Goal: Task Accomplishment & Management: Manage account settings

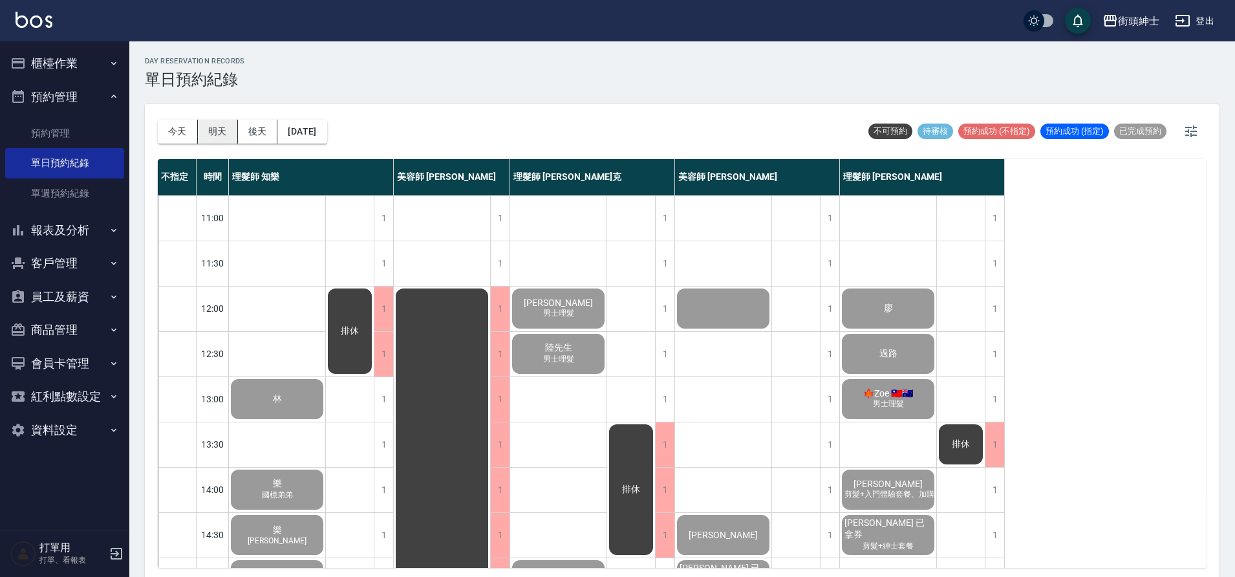
click at [213, 129] on button "明天" at bounding box center [218, 132] width 40 height 24
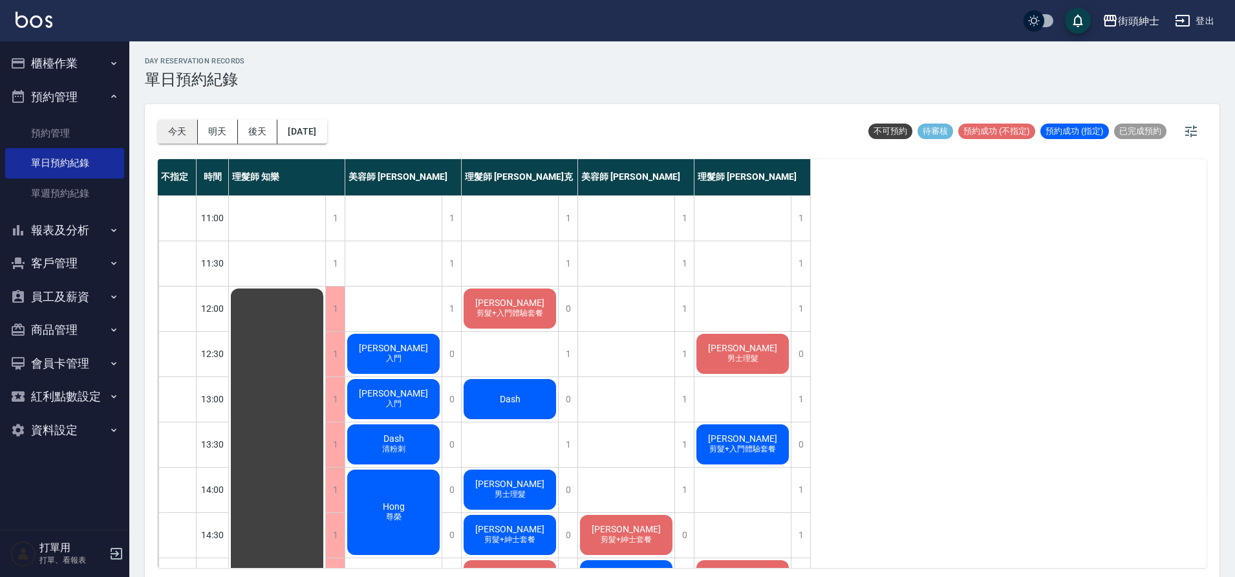
click at [161, 129] on button "今天" at bounding box center [178, 132] width 40 height 24
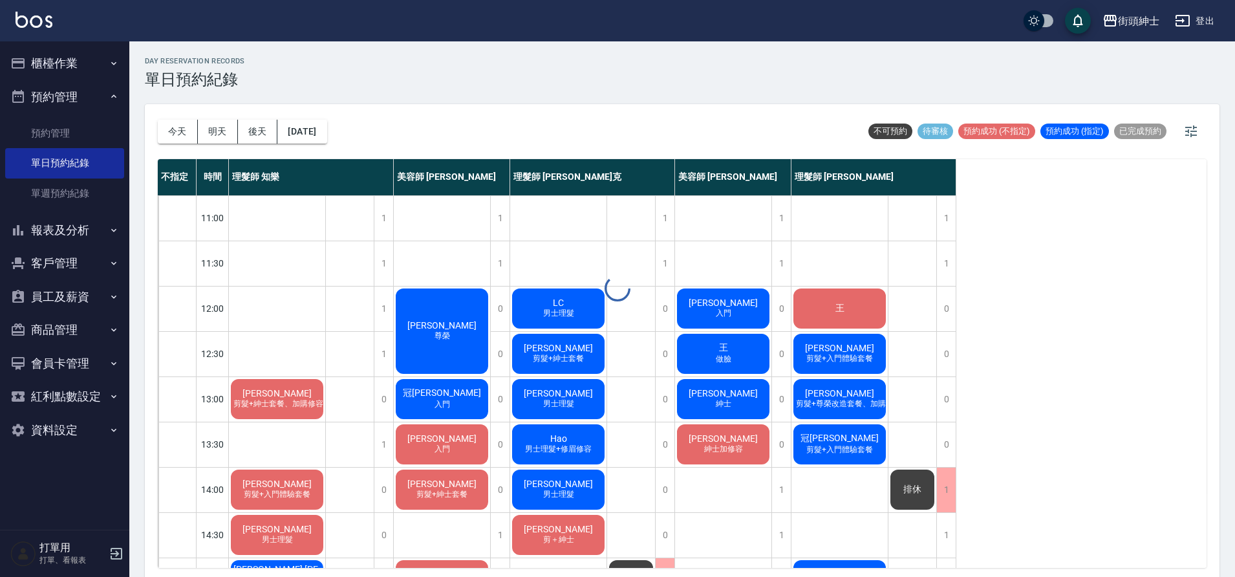
click at [162, 132] on div at bounding box center [617, 288] width 1235 height 577
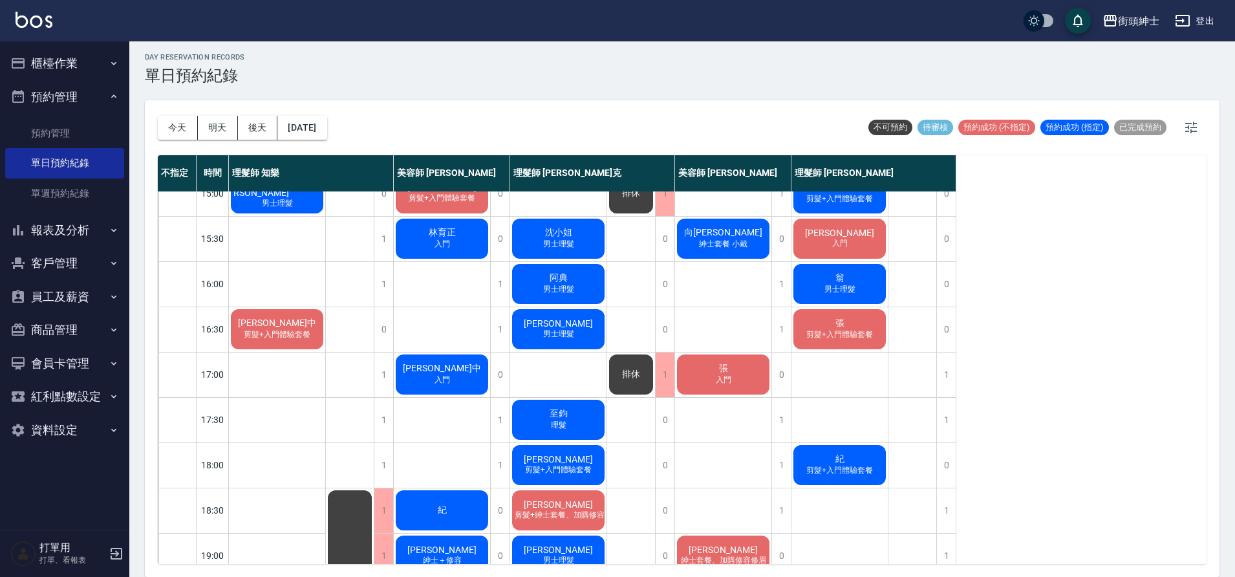
scroll to position [330, 0]
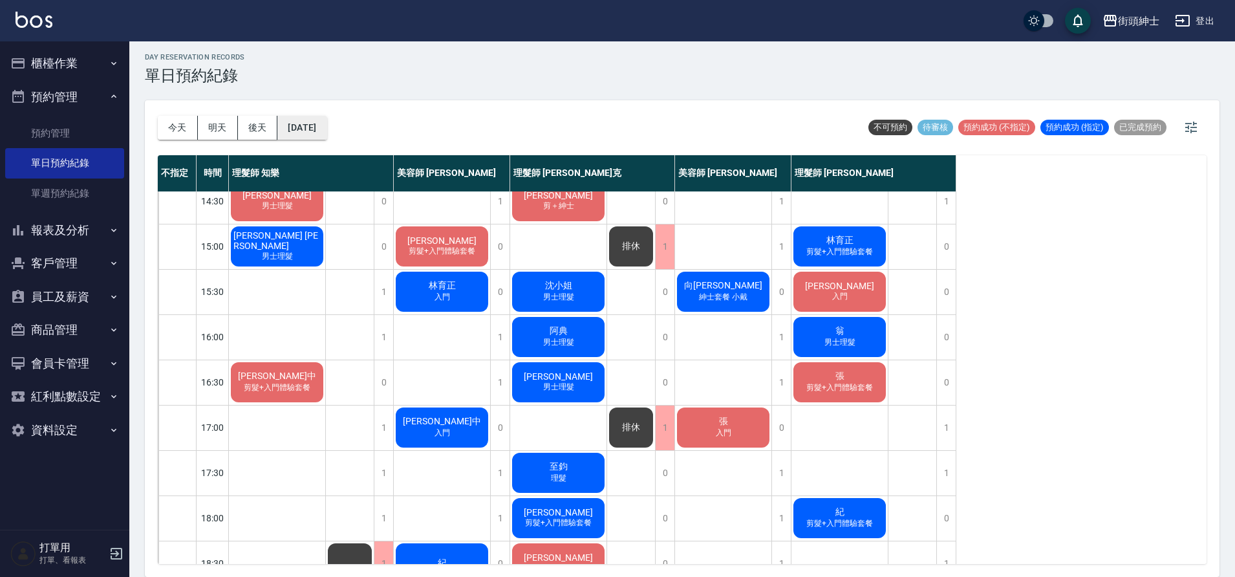
click at [321, 132] on button "2025/10/10" at bounding box center [301, 128] width 49 height 24
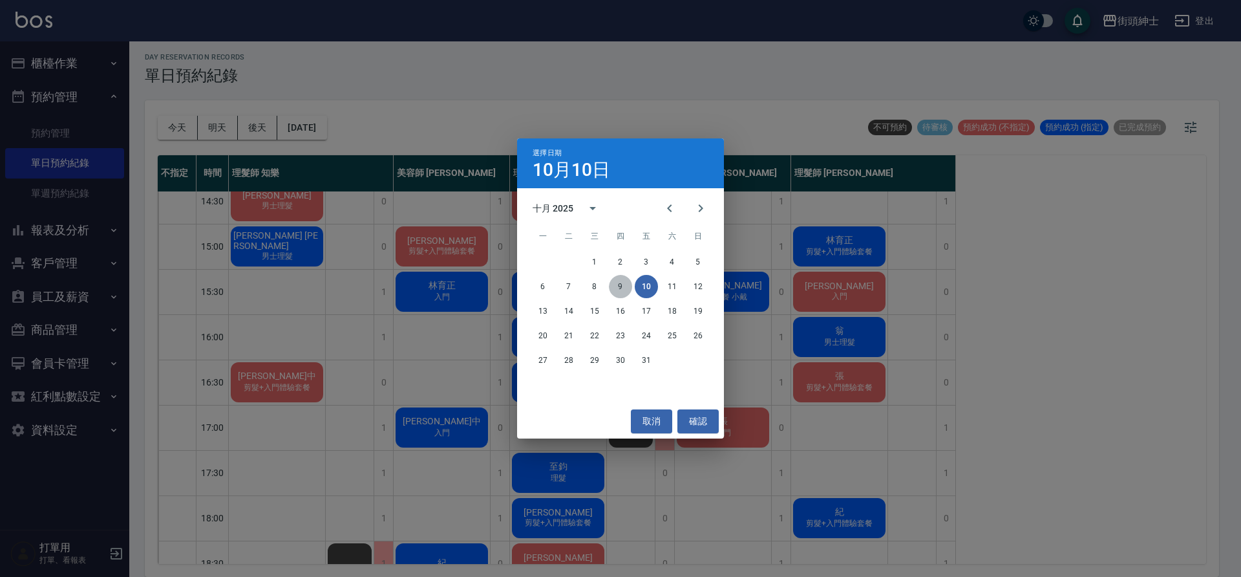
click at [612, 279] on button "9" at bounding box center [620, 286] width 23 height 23
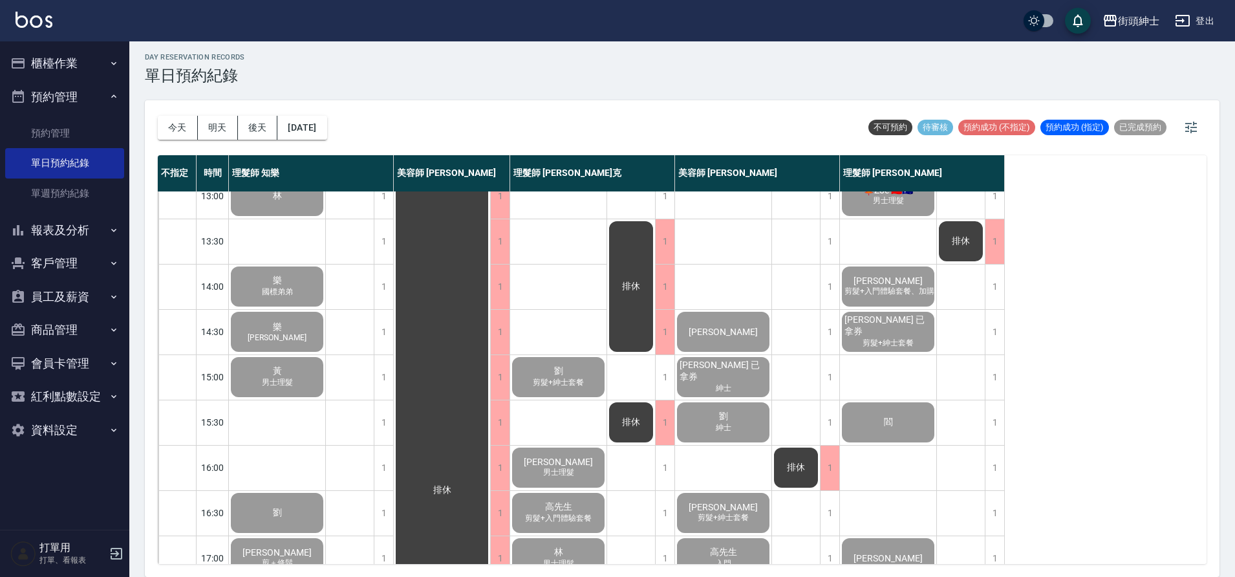
scroll to position [193, 0]
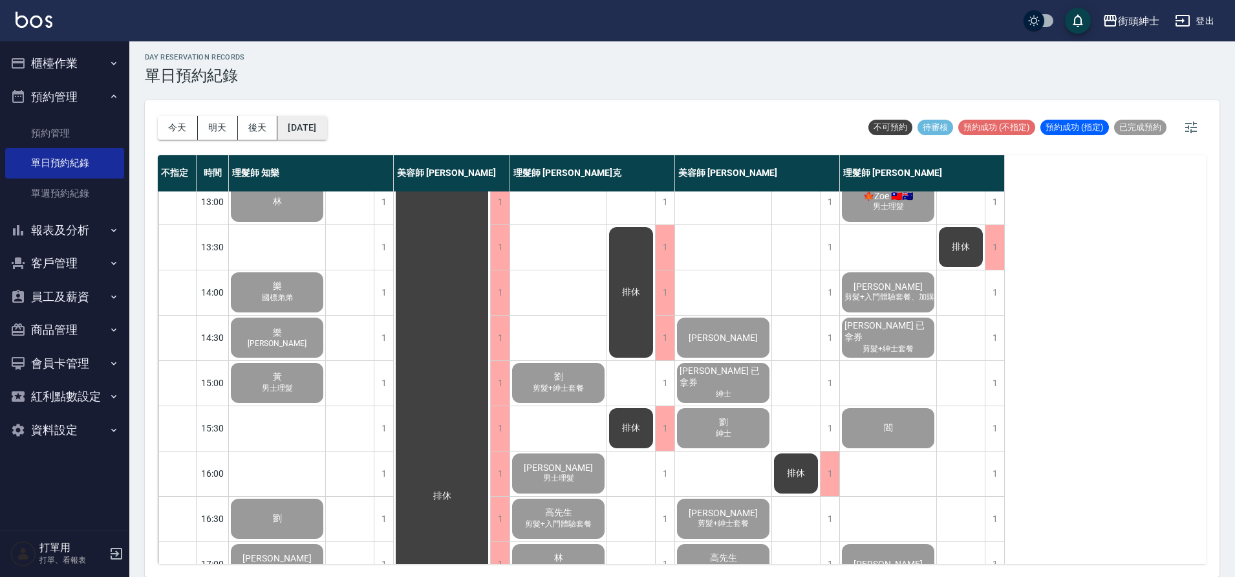
click at [314, 121] on button "2025/10/09" at bounding box center [301, 128] width 49 height 24
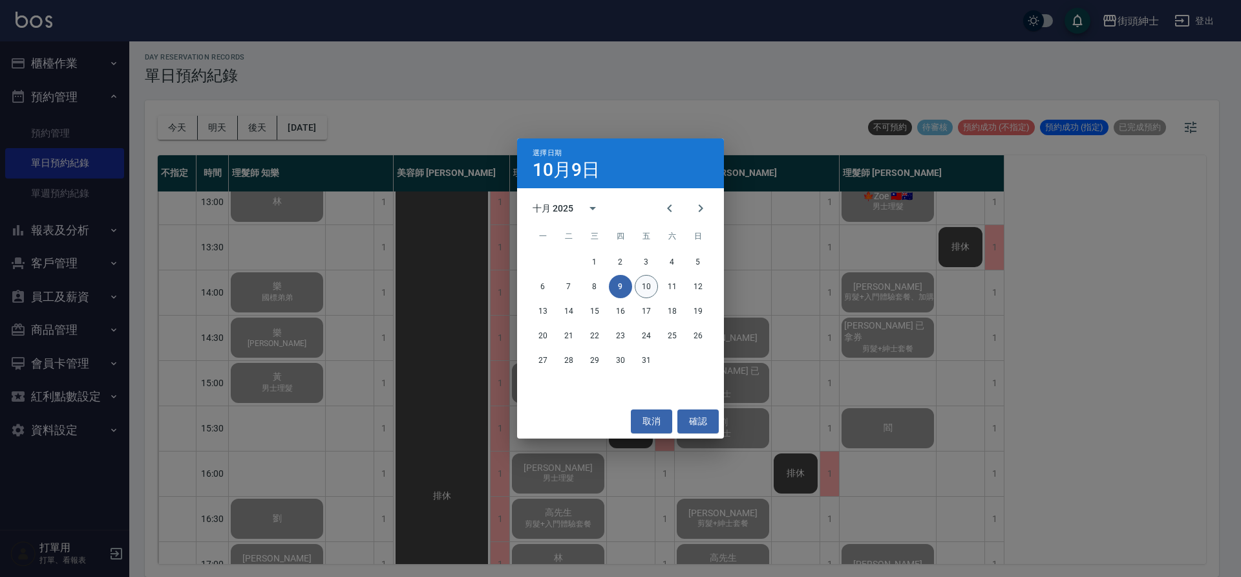
click at [653, 281] on button "10" at bounding box center [646, 286] width 23 height 23
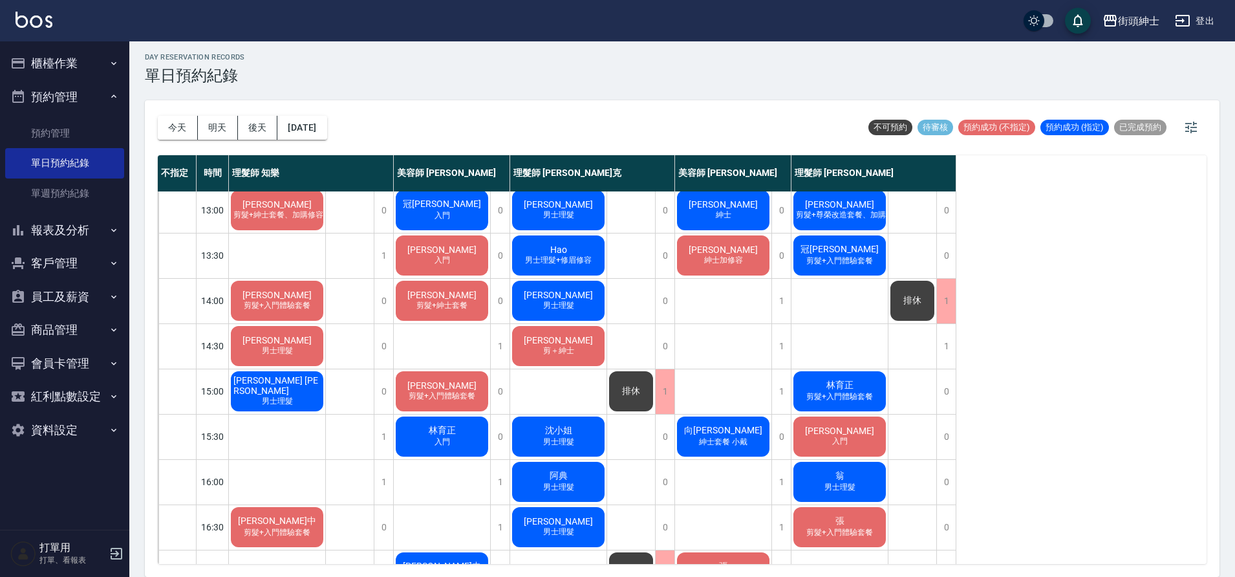
scroll to position [58, 0]
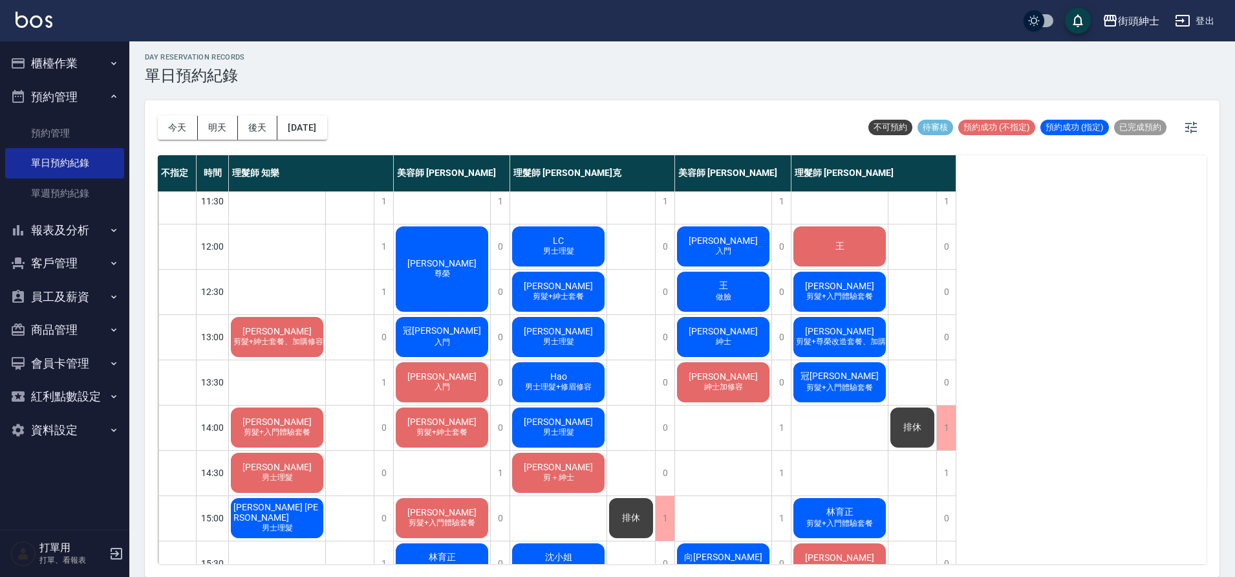
click at [853, 241] on div "王" at bounding box center [839, 246] width 96 height 44
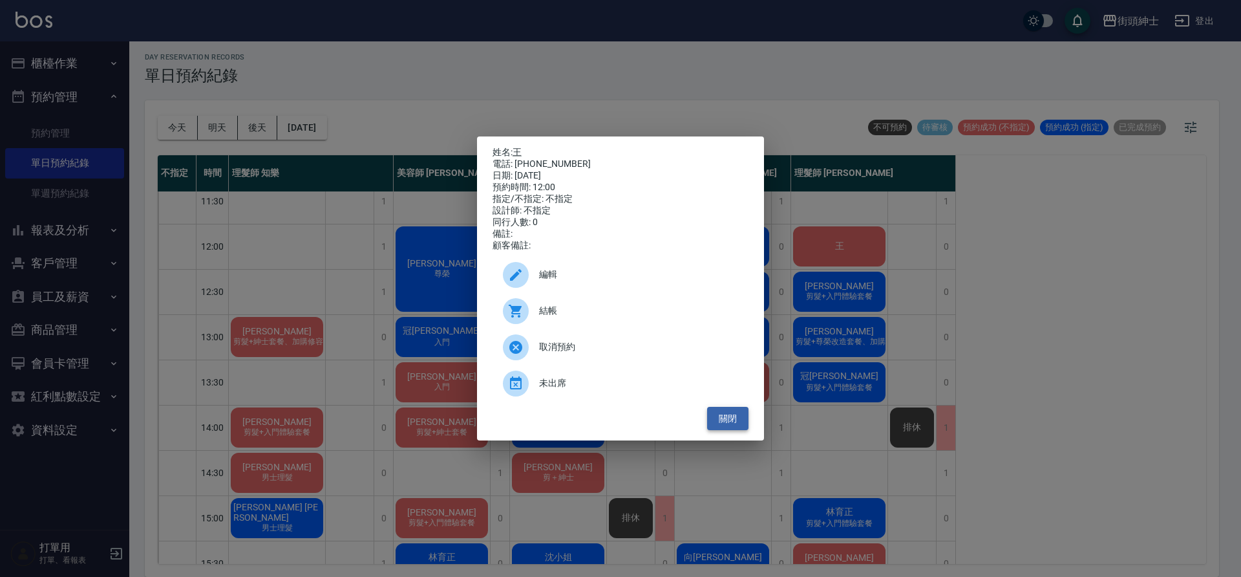
click at [744, 431] on button "關閉" at bounding box center [727, 419] width 41 height 24
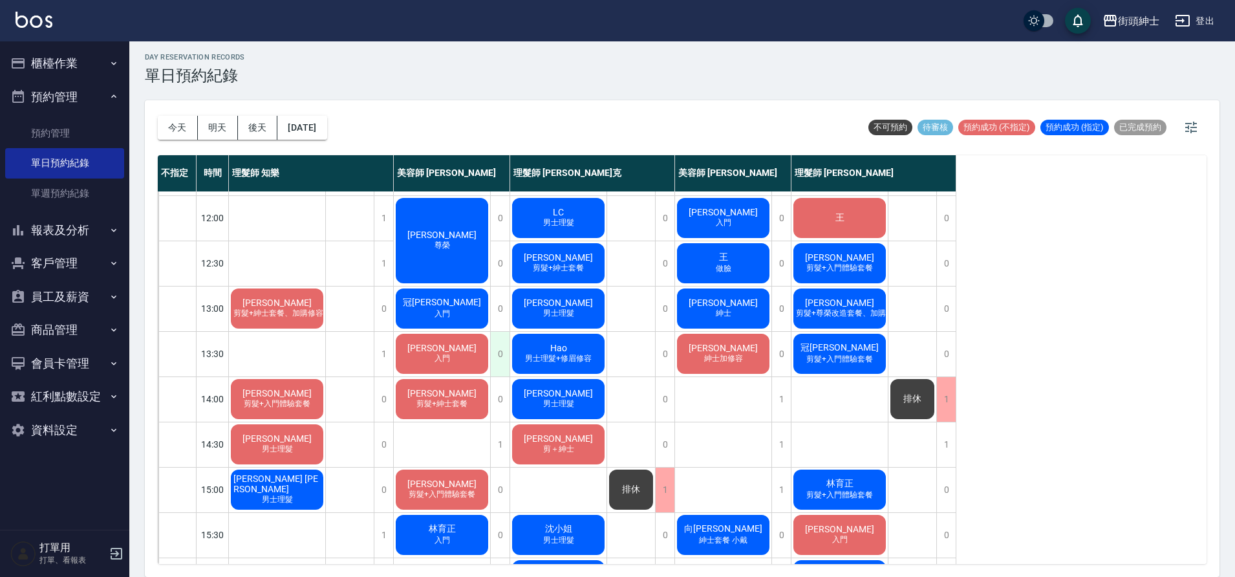
scroll to position [131, 0]
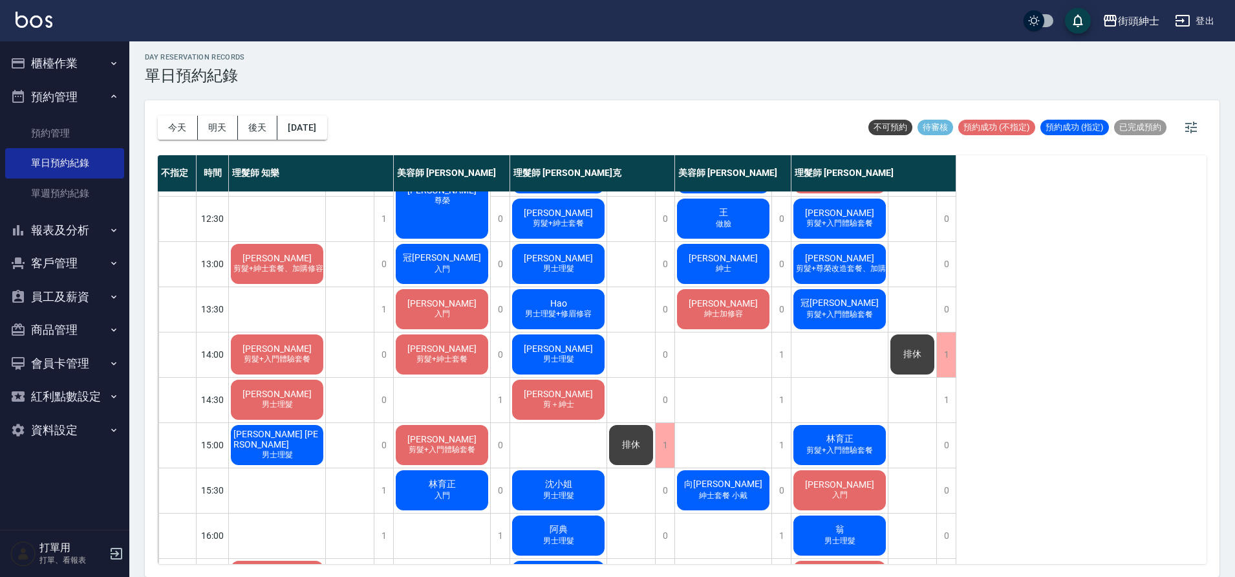
click at [738, 219] on div "王 做臉" at bounding box center [723, 219] width 96 height 44
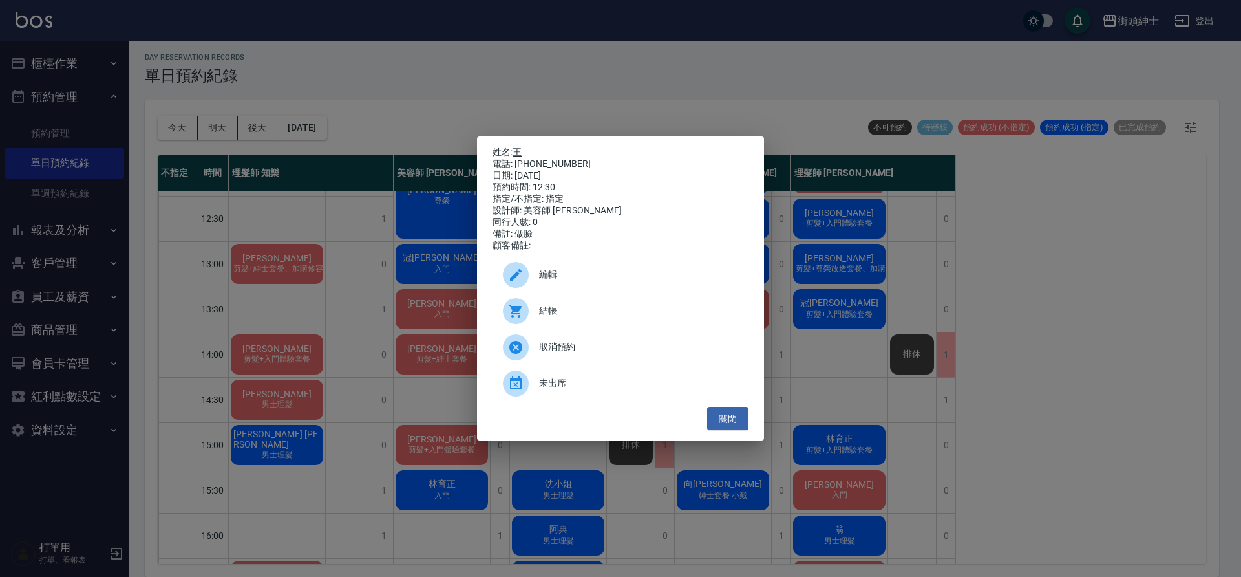
click at [518, 149] on link "王" at bounding box center [517, 152] width 9 height 10
click at [736, 428] on button "關閉" at bounding box center [727, 419] width 41 height 24
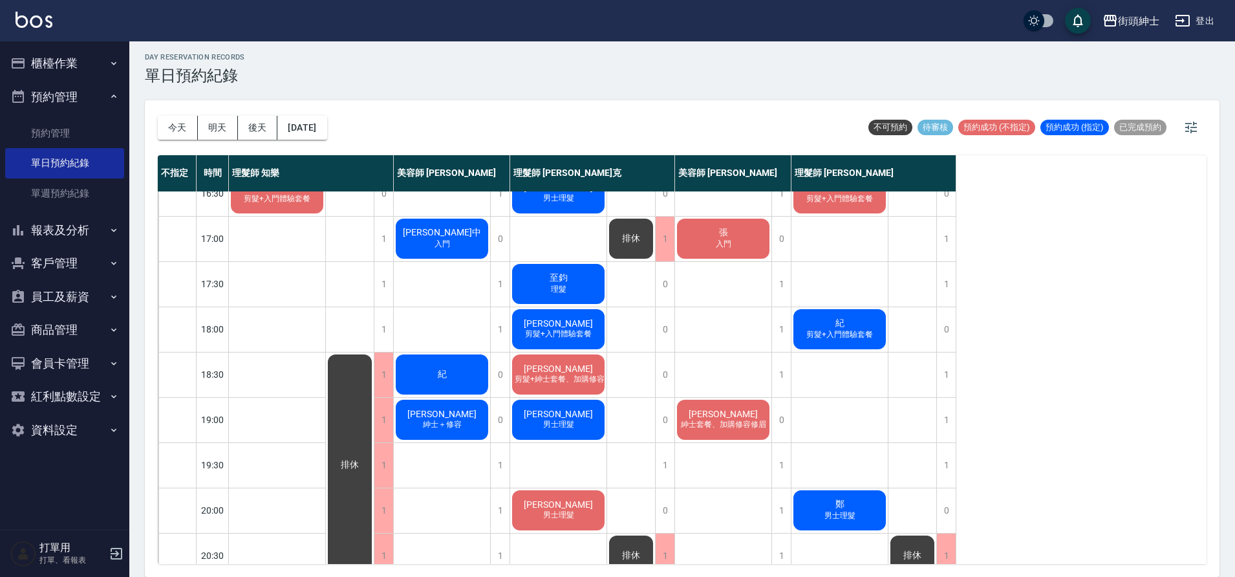
scroll to position [511, 0]
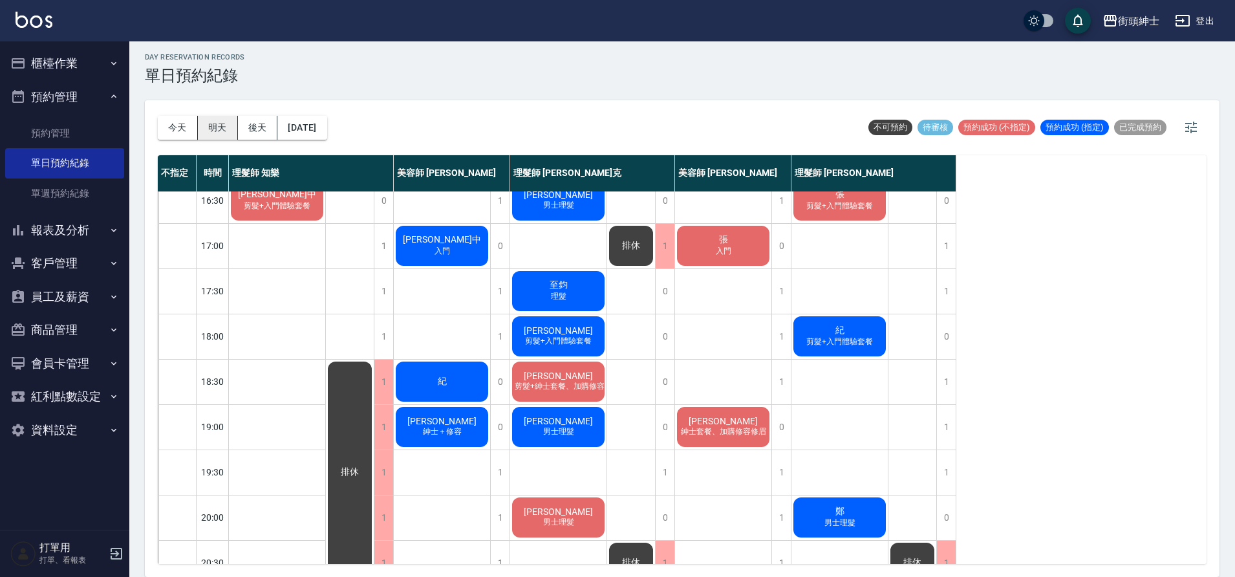
click at [224, 125] on button "明天" at bounding box center [218, 128] width 40 height 24
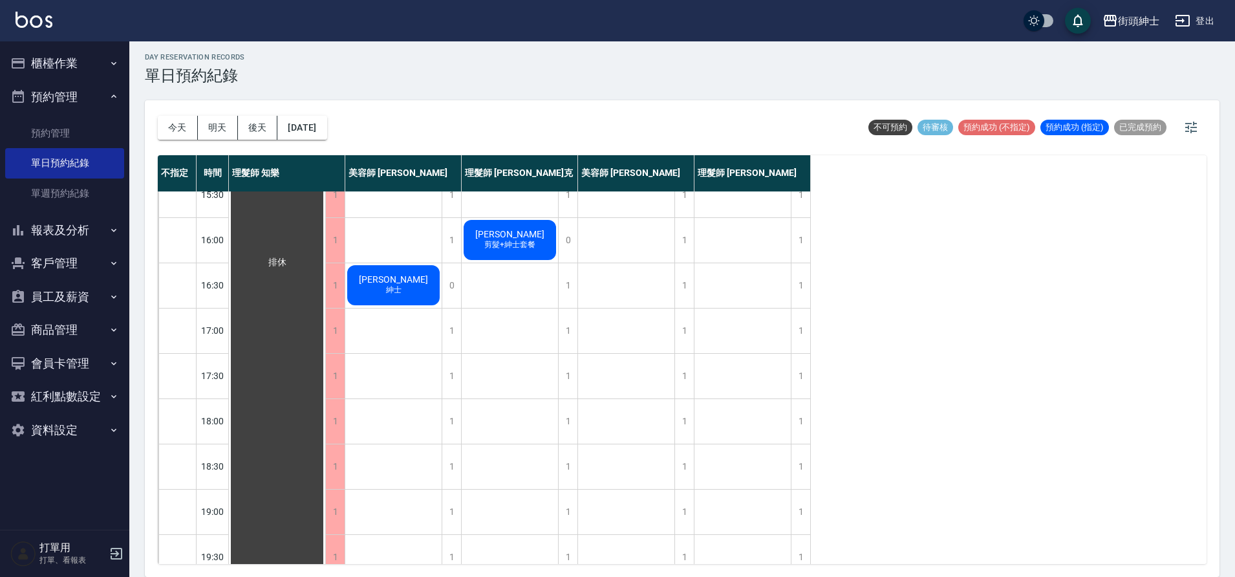
scroll to position [562, 0]
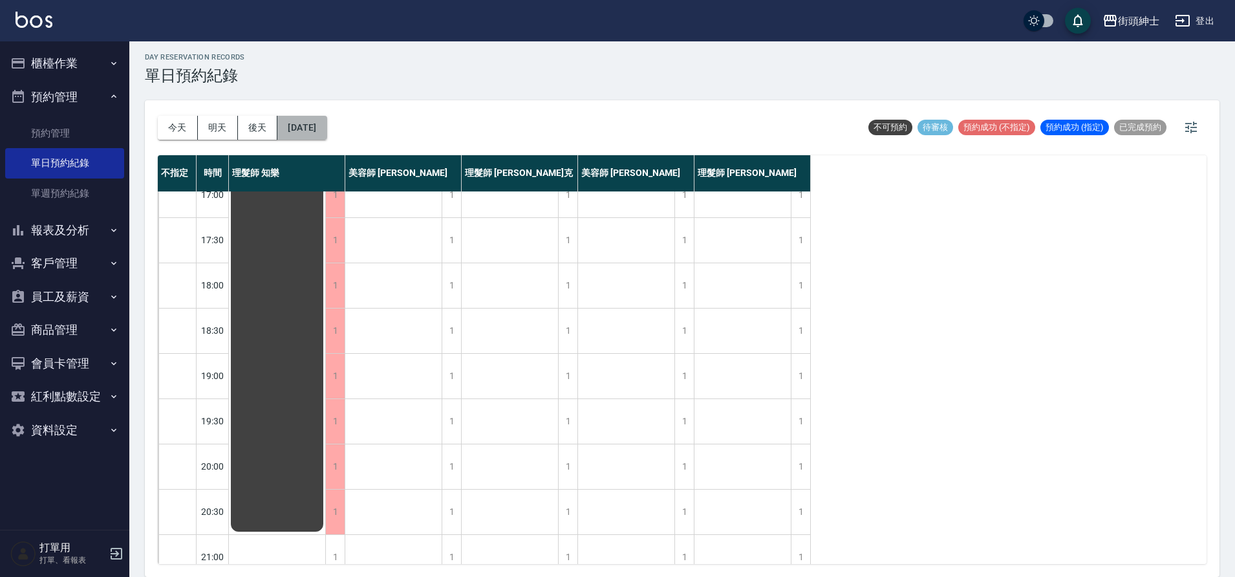
click at [326, 133] on button "2025/10/11" at bounding box center [301, 128] width 49 height 24
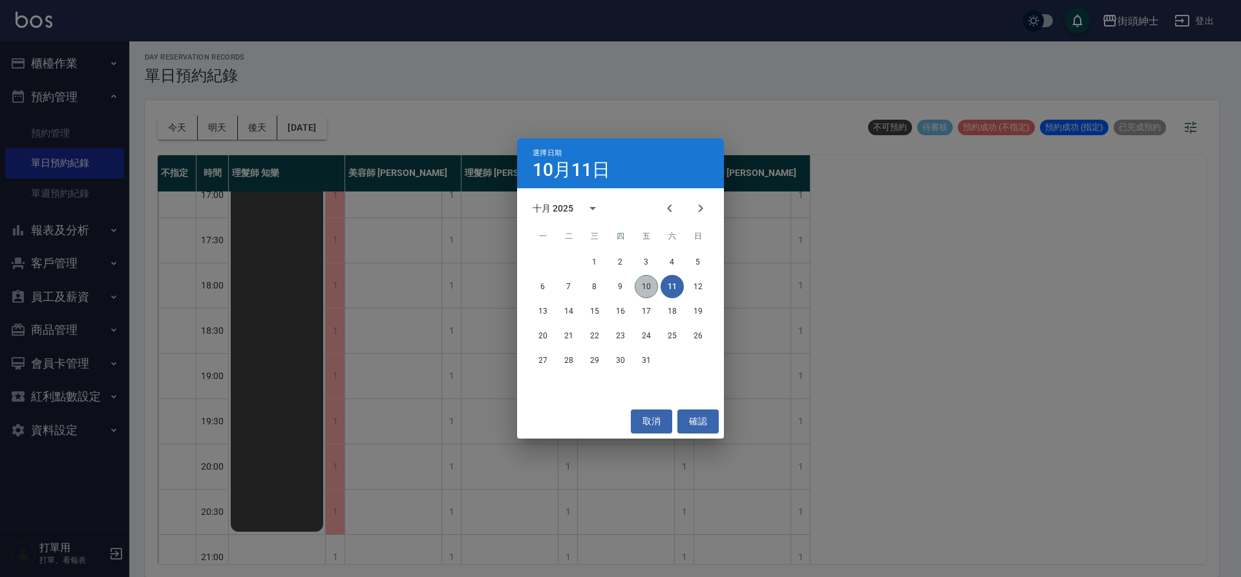
click at [651, 292] on button "10" at bounding box center [646, 286] width 23 height 23
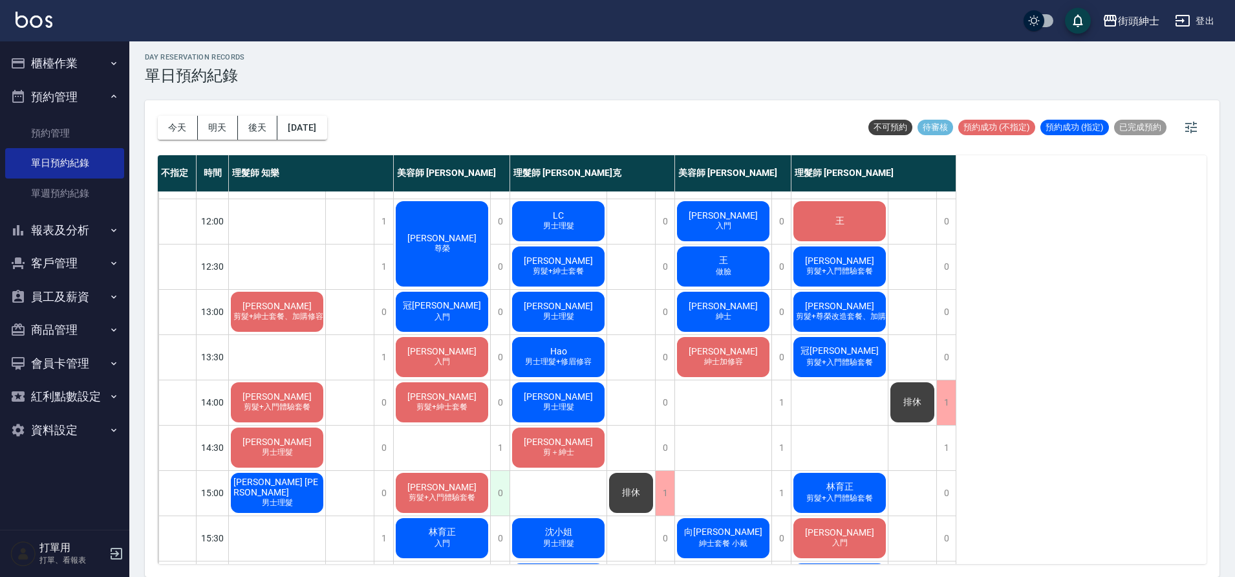
scroll to position [61, 0]
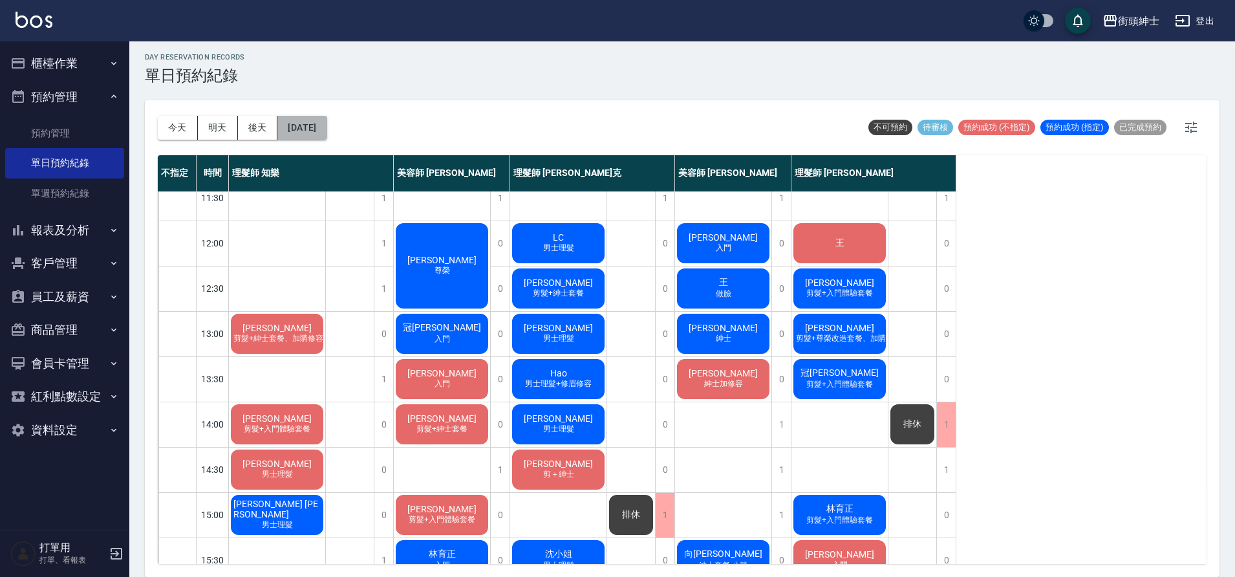
click at [308, 135] on button "[DATE]" at bounding box center [301, 128] width 49 height 24
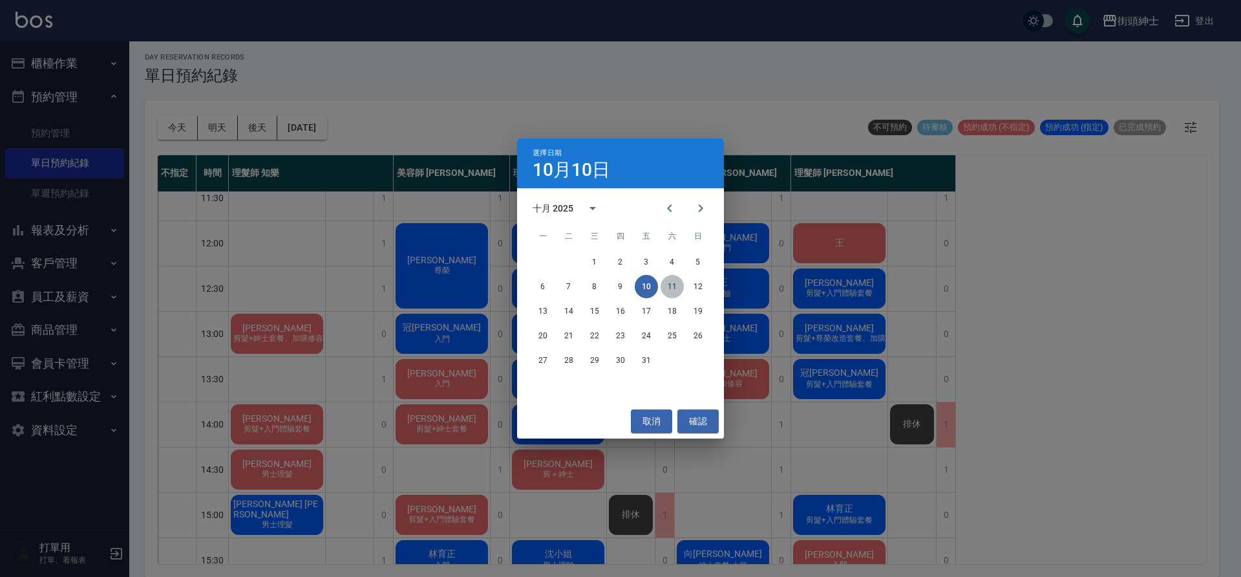
click at [679, 281] on button "11" at bounding box center [672, 286] width 23 height 23
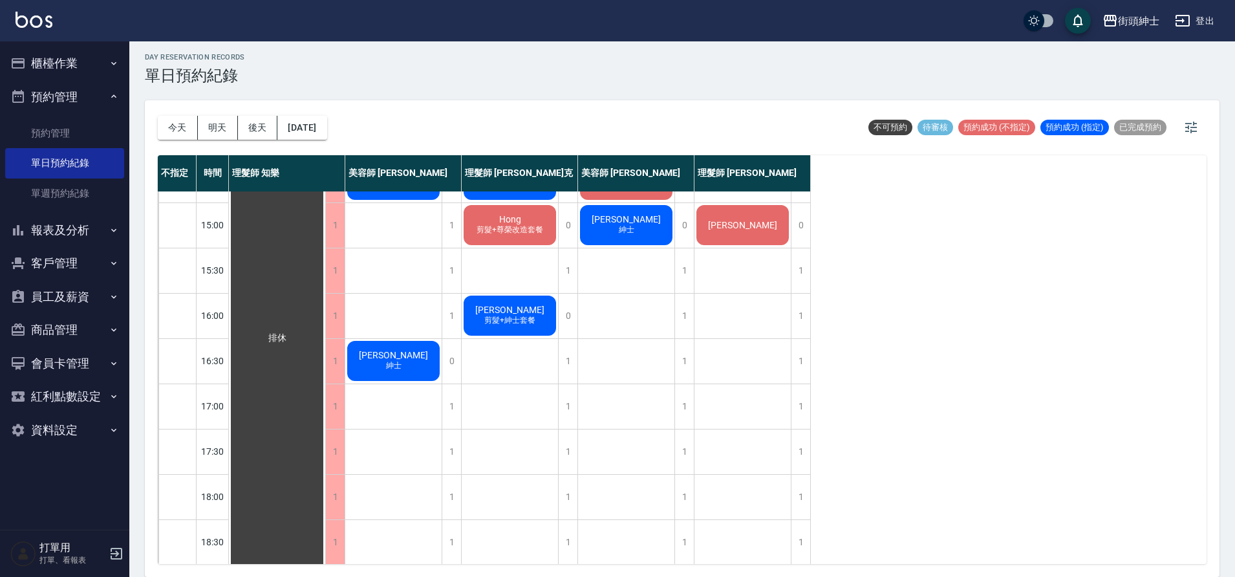
scroll to position [352, 0]
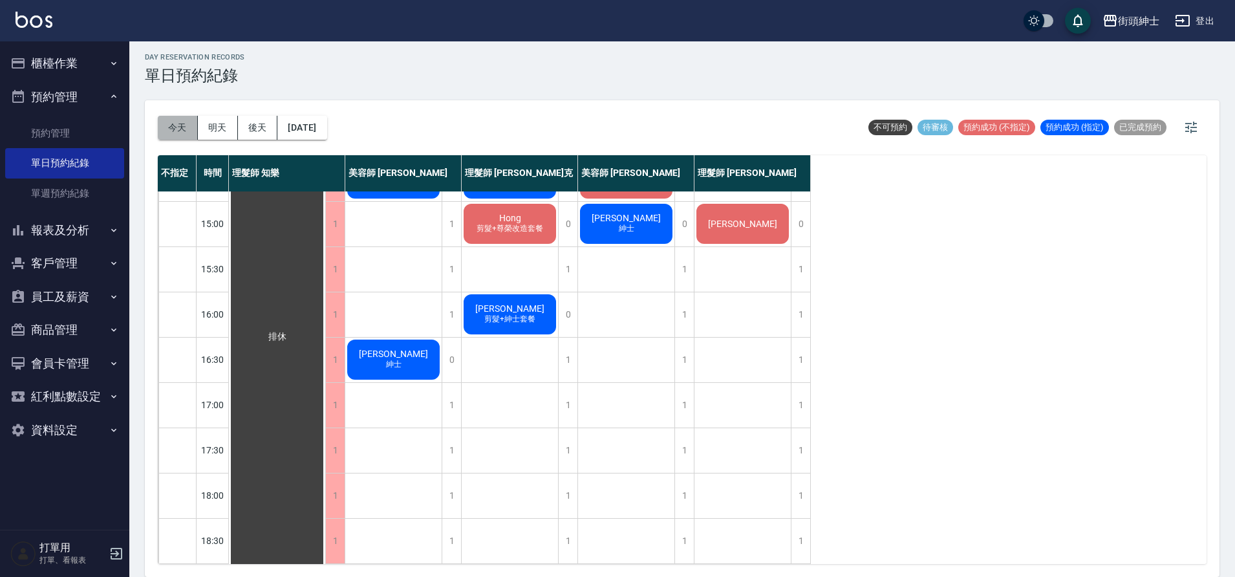
click at [179, 130] on button "今天" at bounding box center [178, 128] width 40 height 24
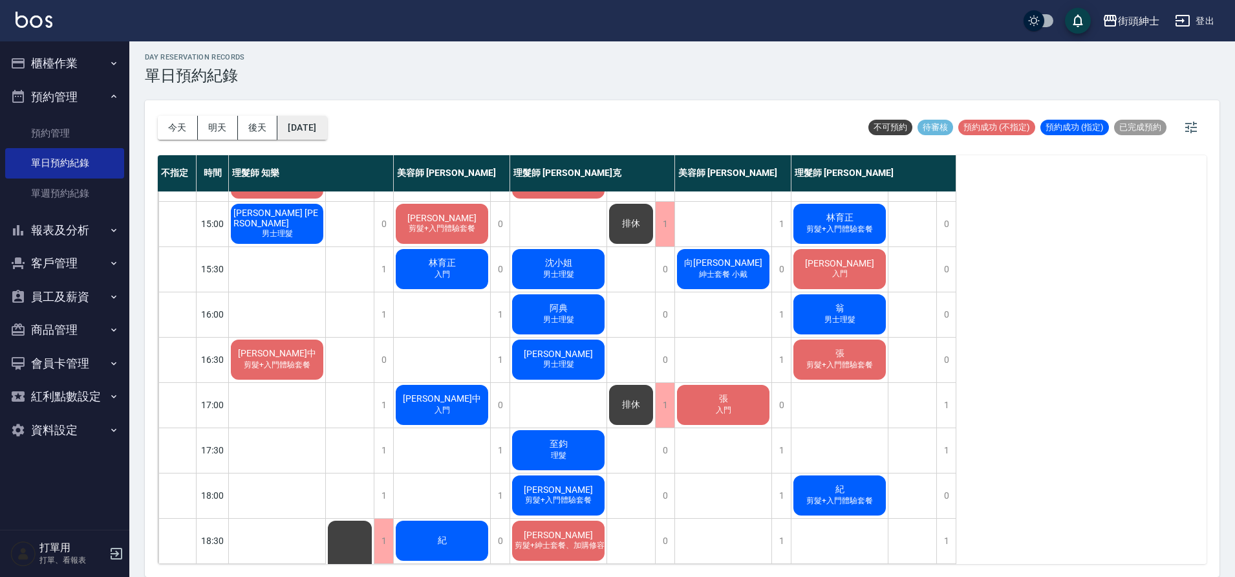
click at [347, 136] on div "今天 明天 後天 2025/10/10 不可預約 待審核 預約成功 (不指定) 預約成功 (指定) 已完成預約" at bounding box center [682, 127] width 1049 height 55
click at [323, 131] on button "[DATE]" at bounding box center [301, 128] width 49 height 24
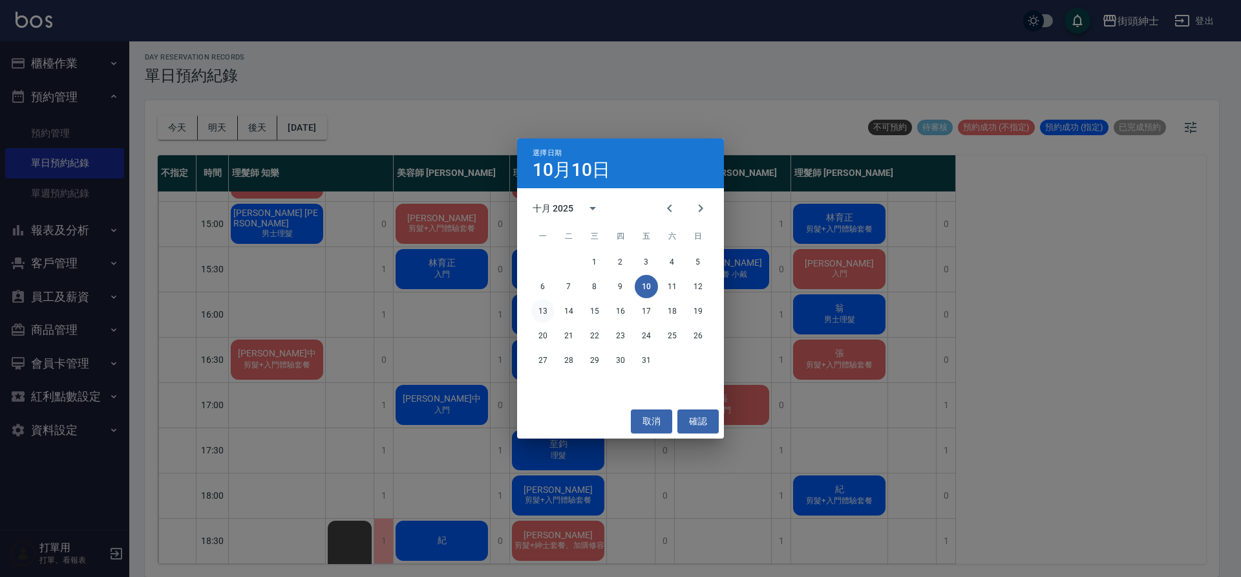
click at [547, 309] on button "13" at bounding box center [542, 310] width 23 height 23
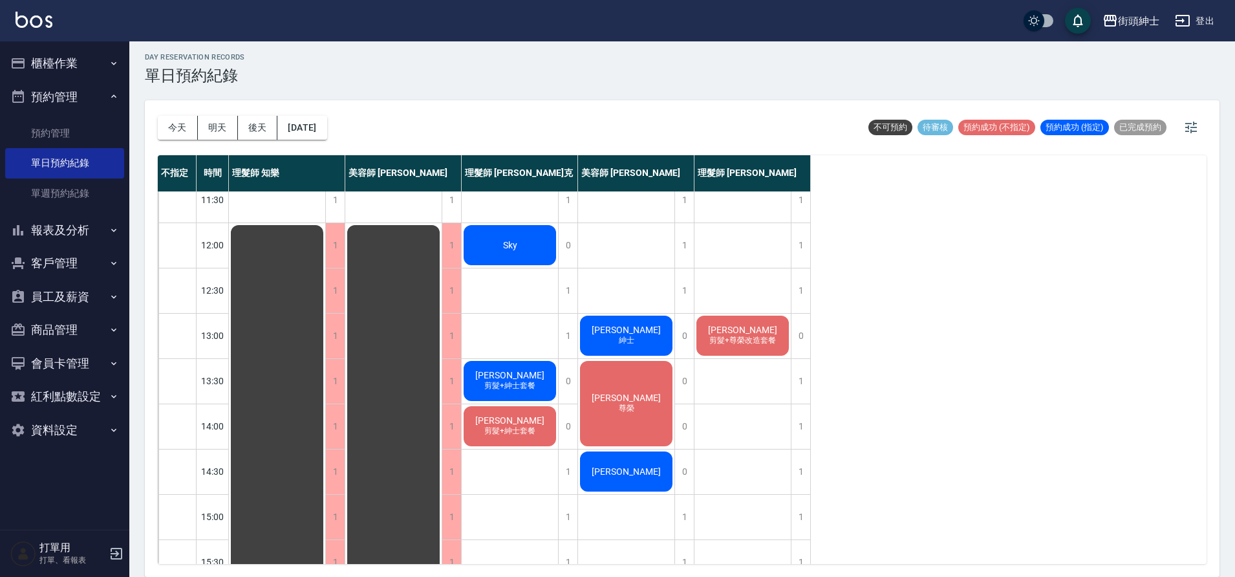
scroll to position [310, 0]
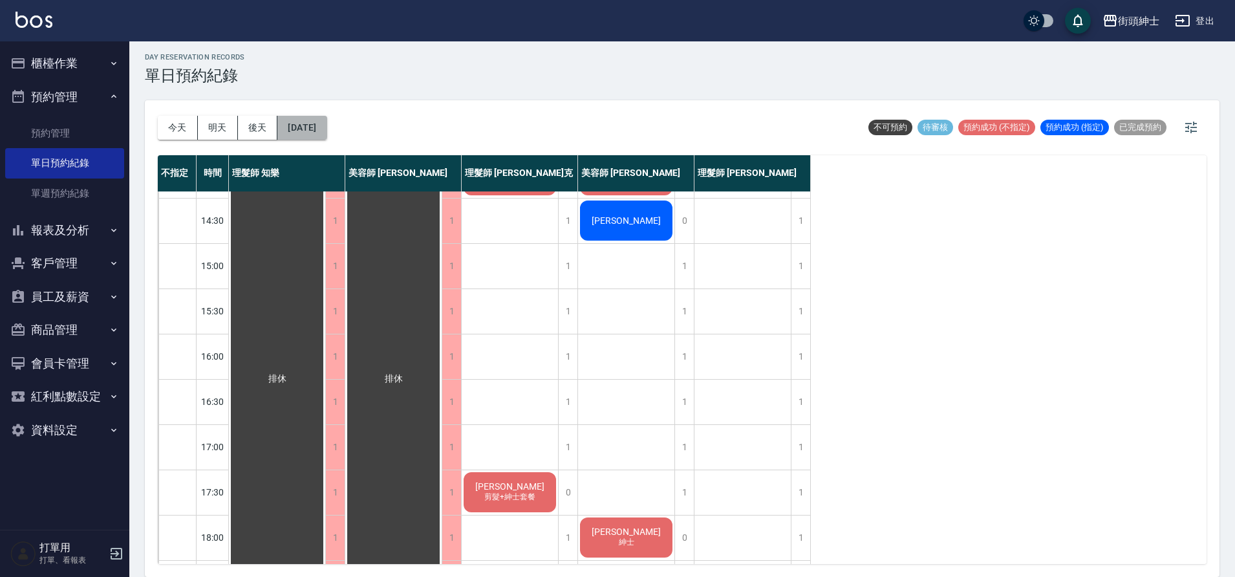
click at [307, 130] on button "2025/10/13" at bounding box center [301, 128] width 49 height 24
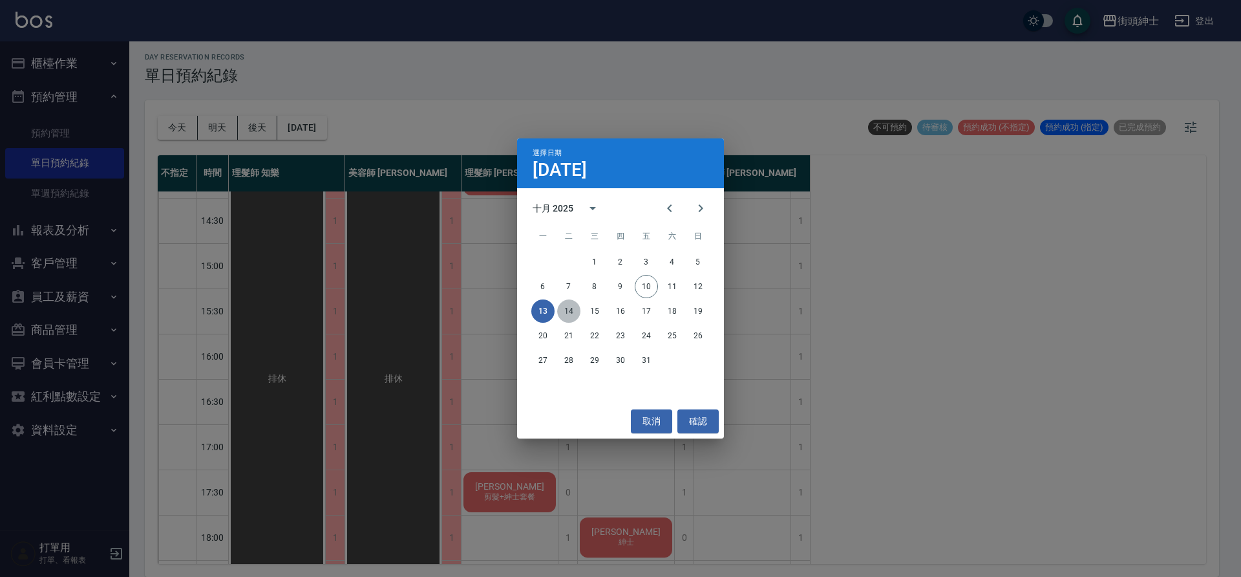
click at [568, 304] on button "14" at bounding box center [568, 310] width 23 height 23
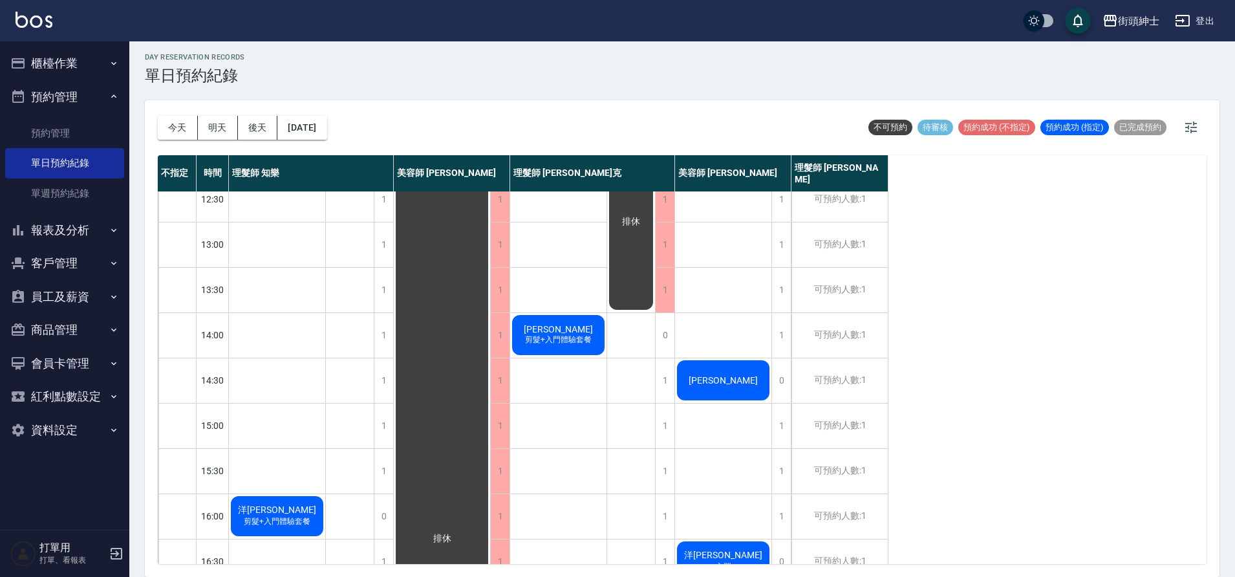
scroll to position [226, 0]
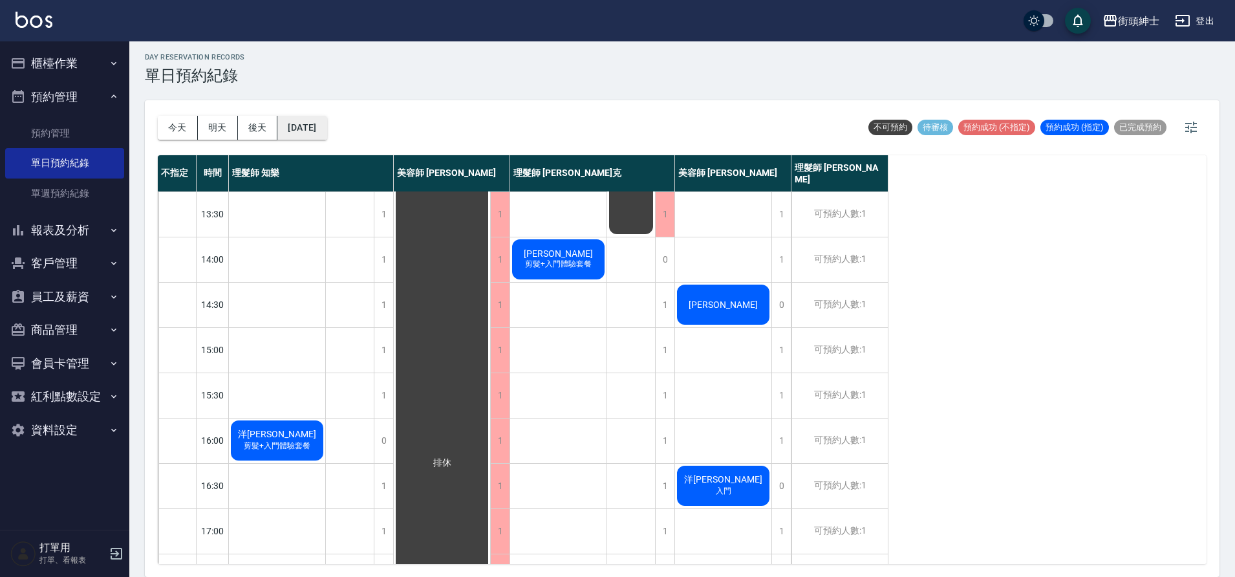
click at [324, 137] on button "2025/10/14" at bounding box center [301, 128] width 49 height 24
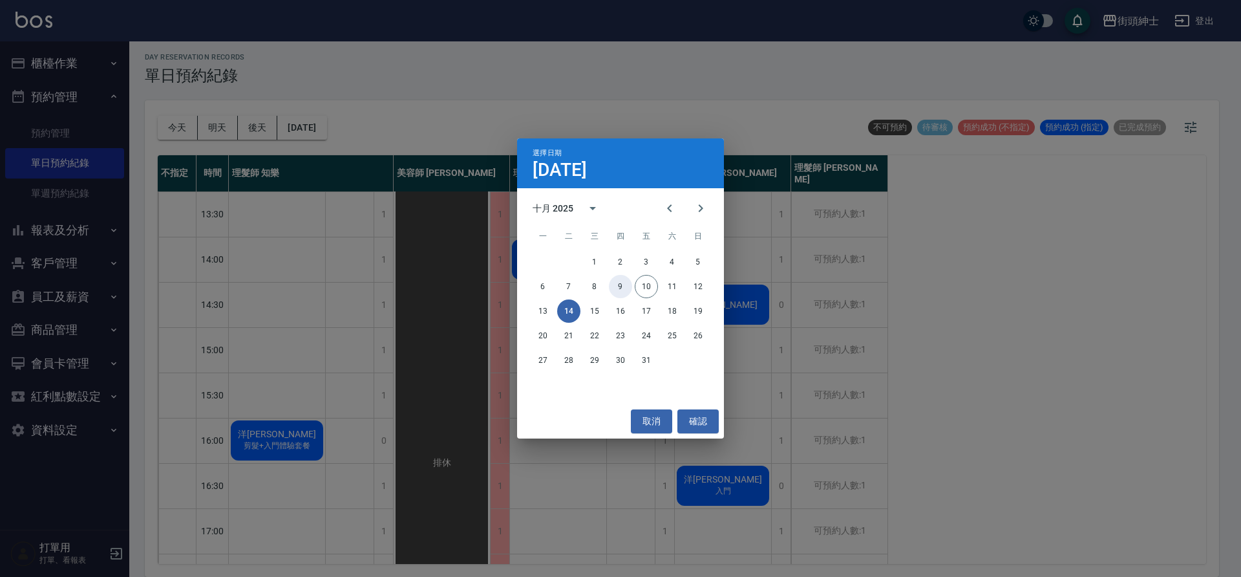
click at [621, 295] on button "9" at bounding box center [620, 286] width 23 height 23
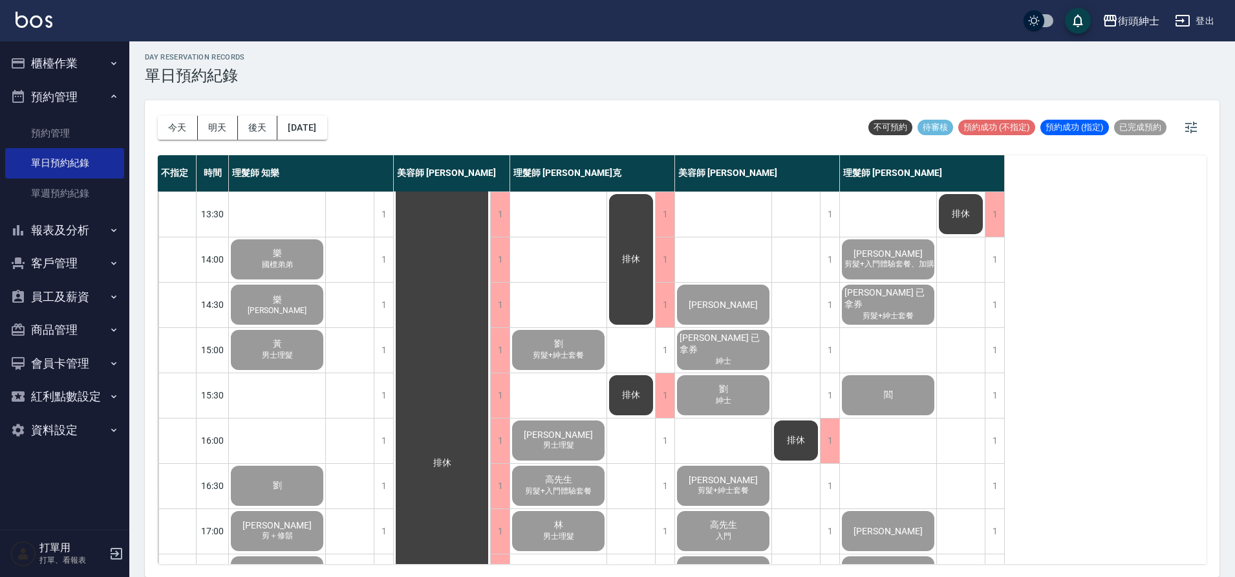
scroll to position [229, 0]
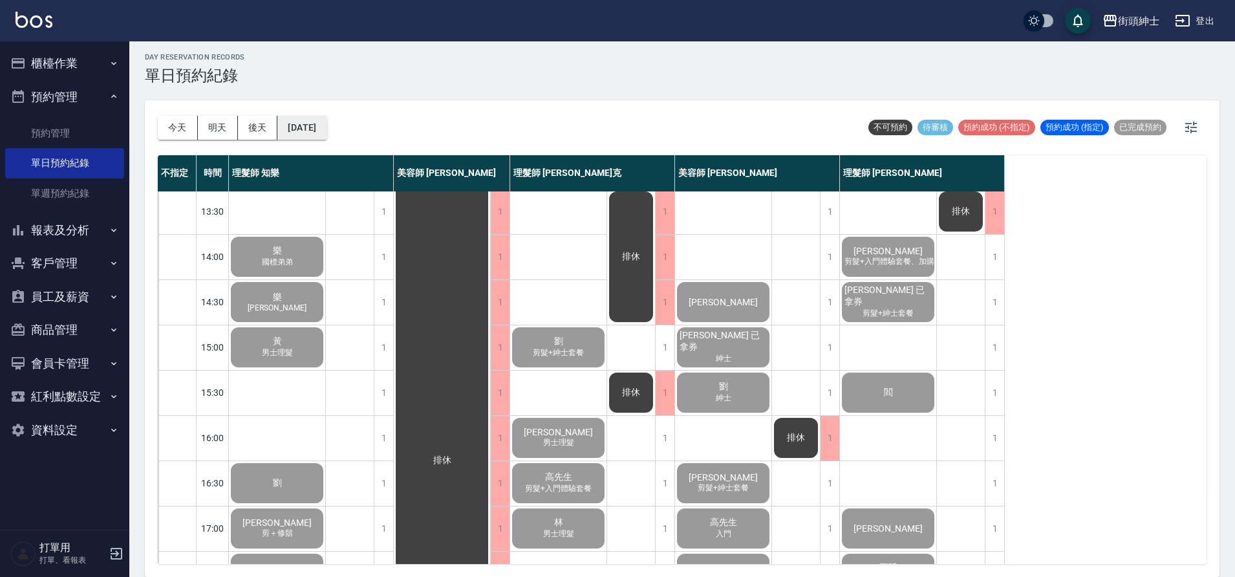
click at [317, 133] on button "2025/10/09" at bounding box center [301, 128] width 49 height 24
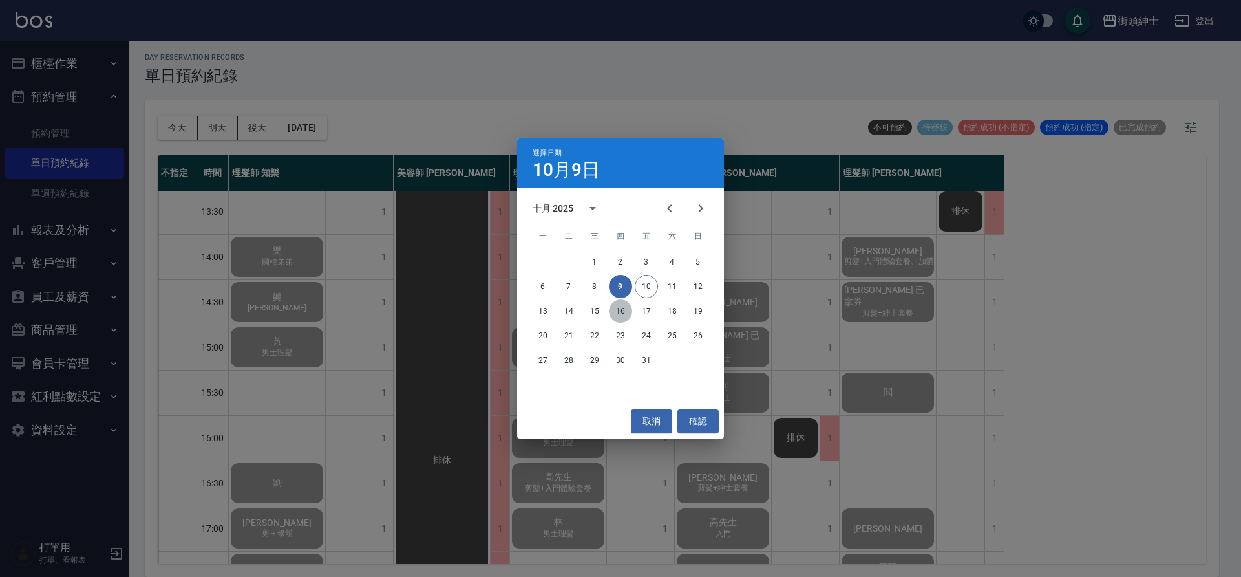
click at [628, 312] on button "16" at bounding box center [620, 310] width 23 height 23
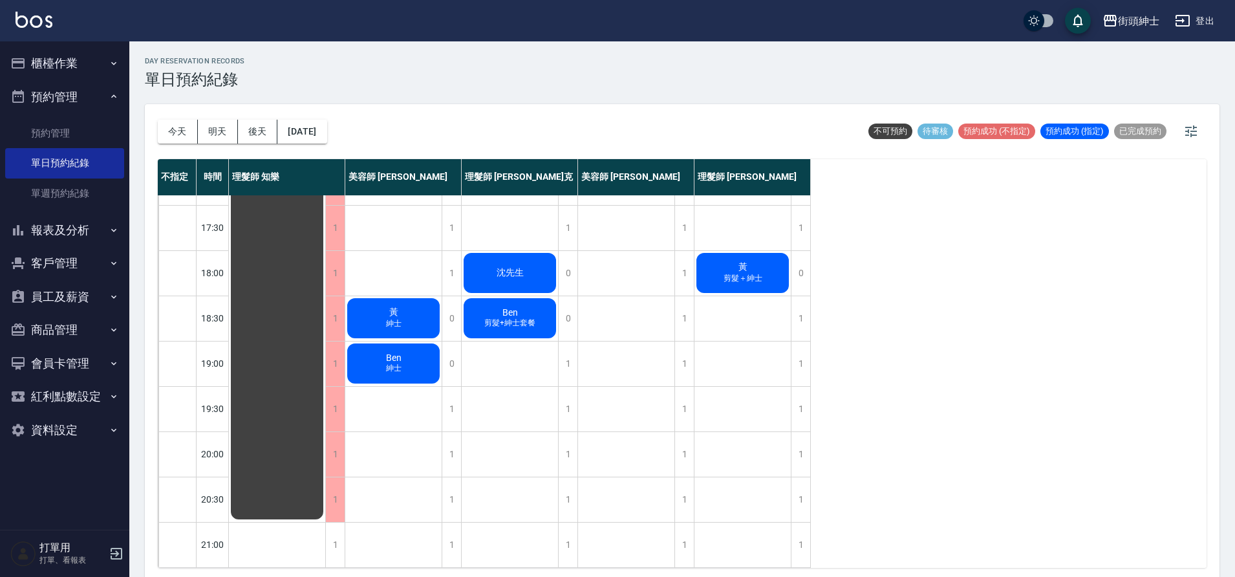
scroll to position [588, 0]
click at [326, 133] on button "2025/10/16" at bounding box center [301, 132] width 49 height 24
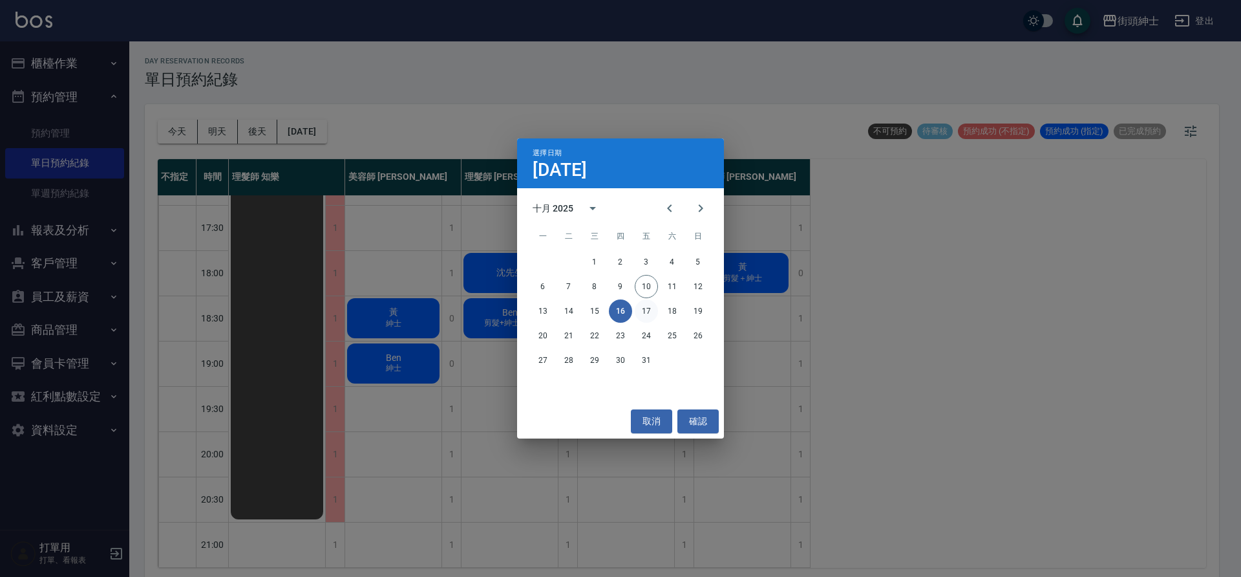
click at [646, 310] on button "17" at bounding box center [646, 310] width 23 height 23
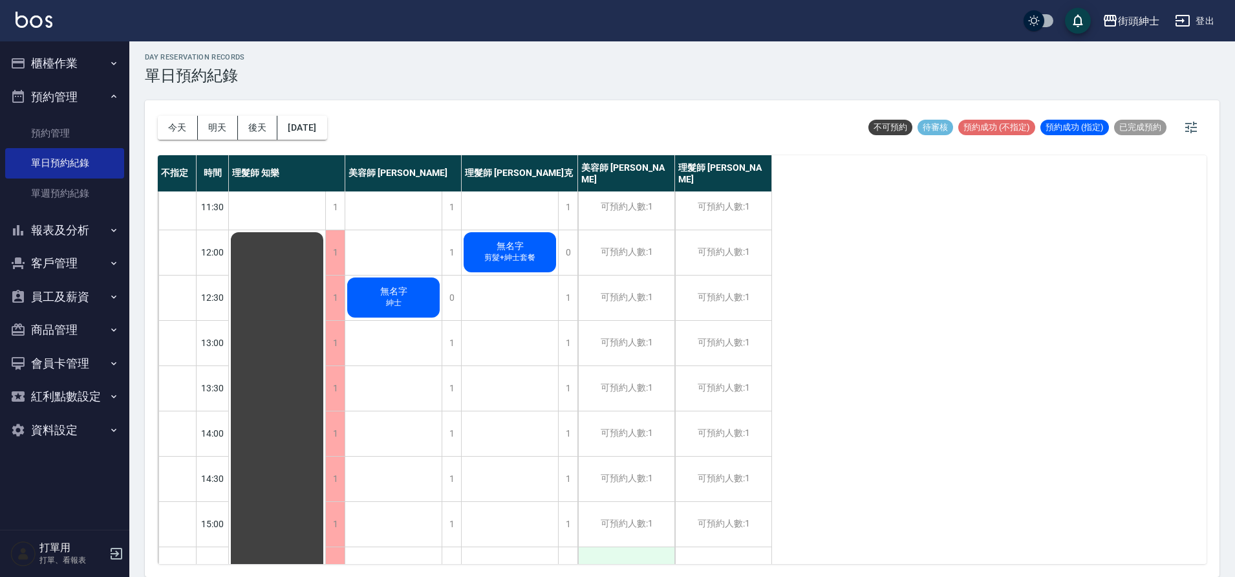
scroll to position [43, 0]
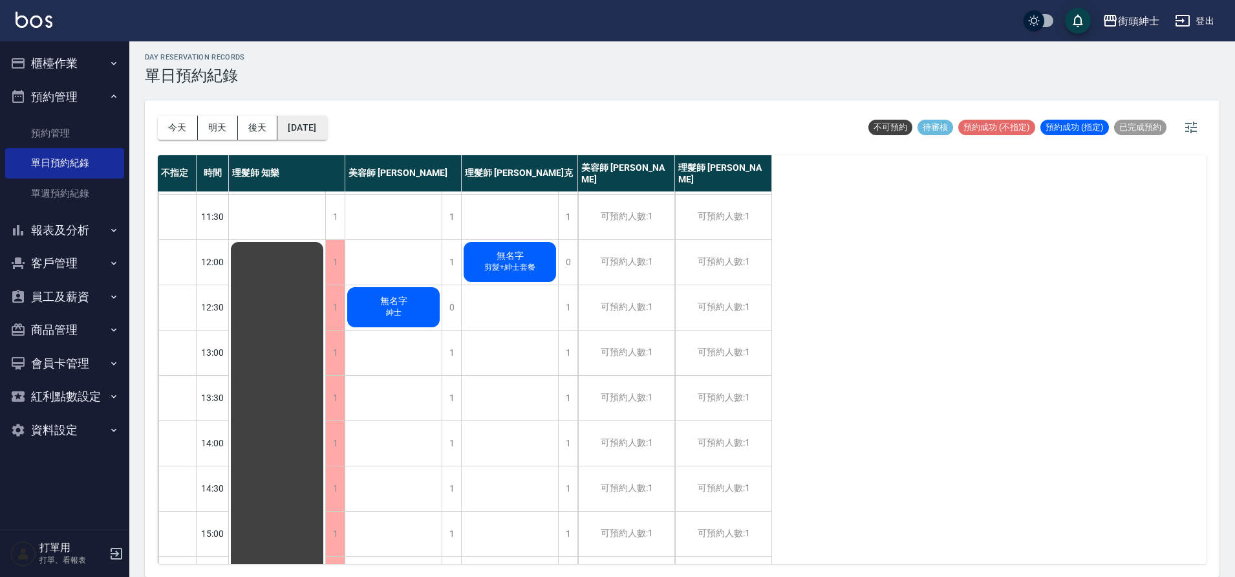
click at [321, 122] on button "2025/10/17" at bounding box center [301, 128] width 49 height 24
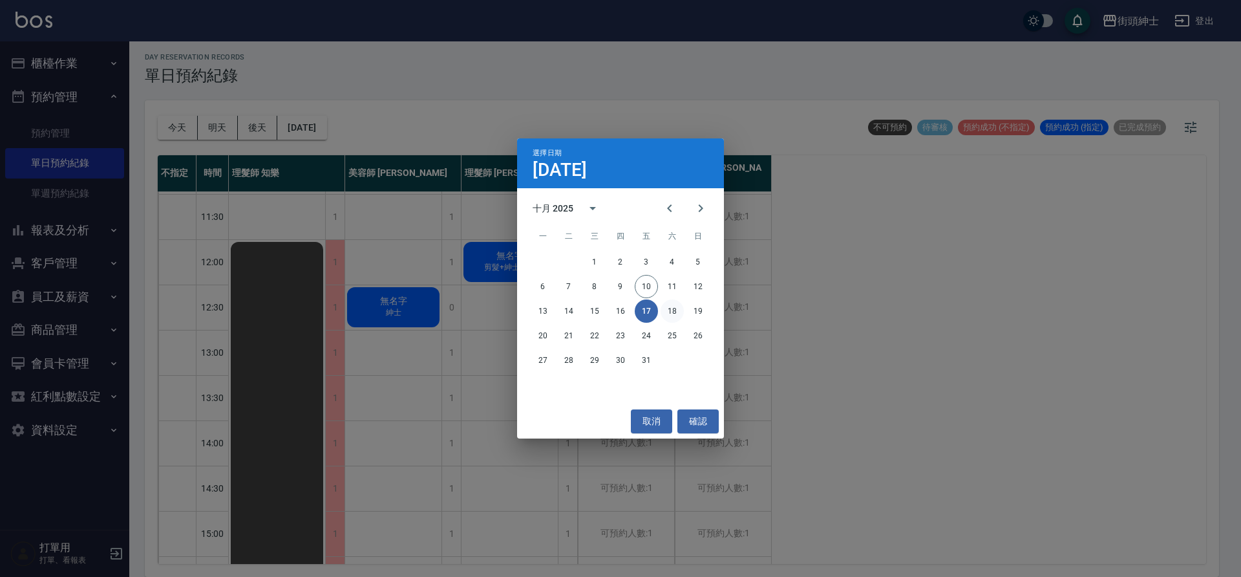
click at [667, 303] on button "18" at bounding box center [672, 310] width 23 height 23
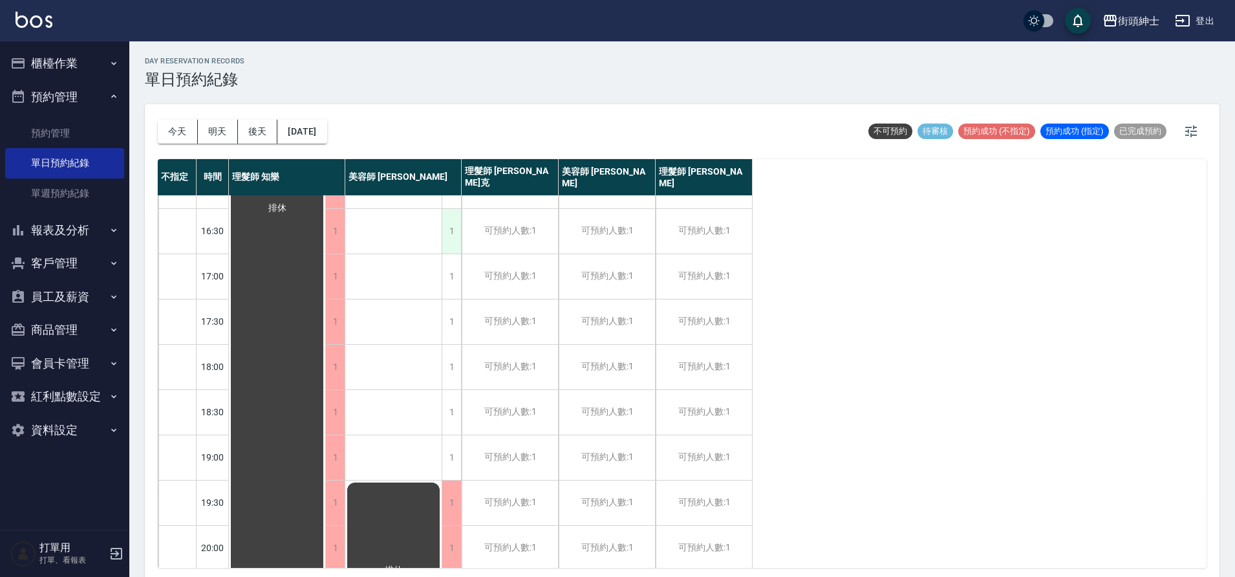
scroll to position [568, 0]
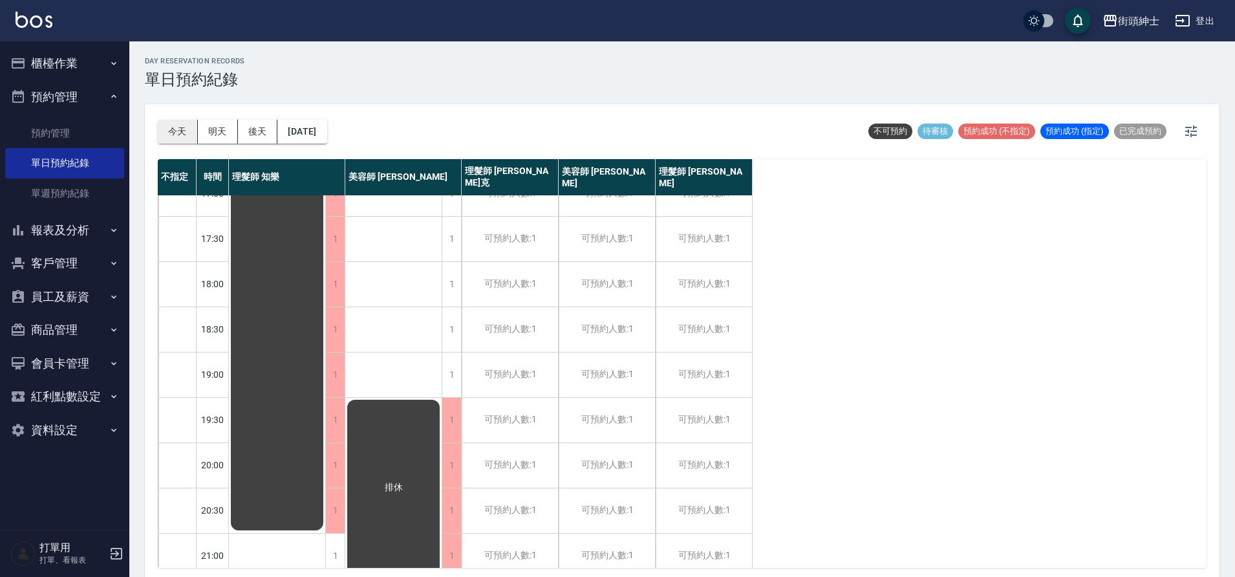
click at [178, 127] on button "今天" at bounding box center [178, 132] width 40 height 24
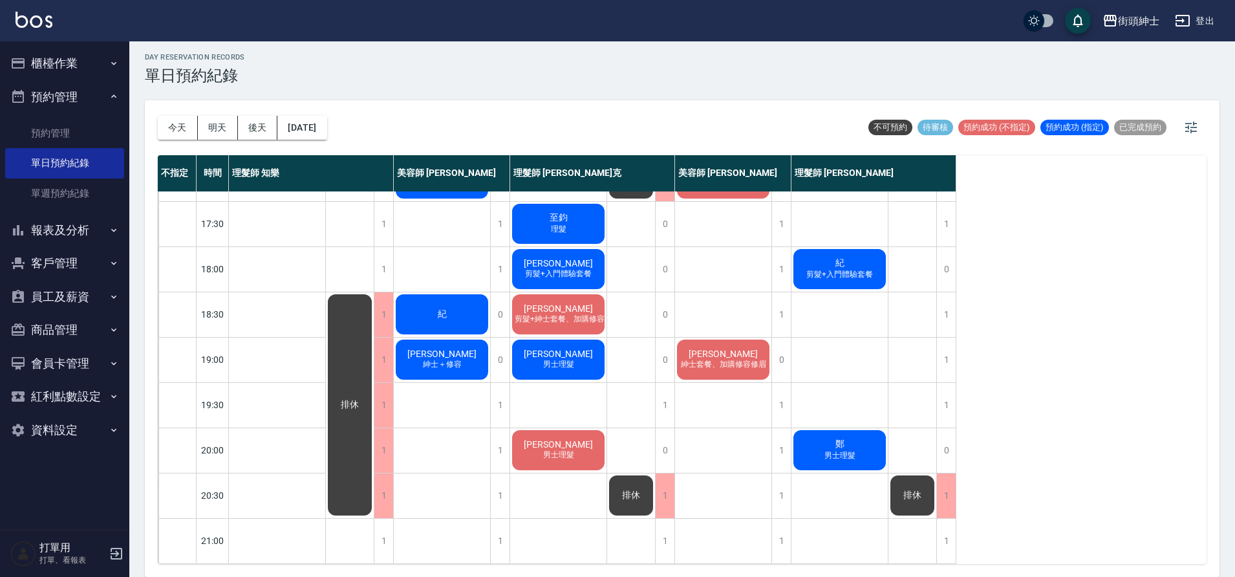
scroll to position [588, 0]
click at [326, 125] on button "[DATE]" at bounding box center [301, 128] width 49 height 24
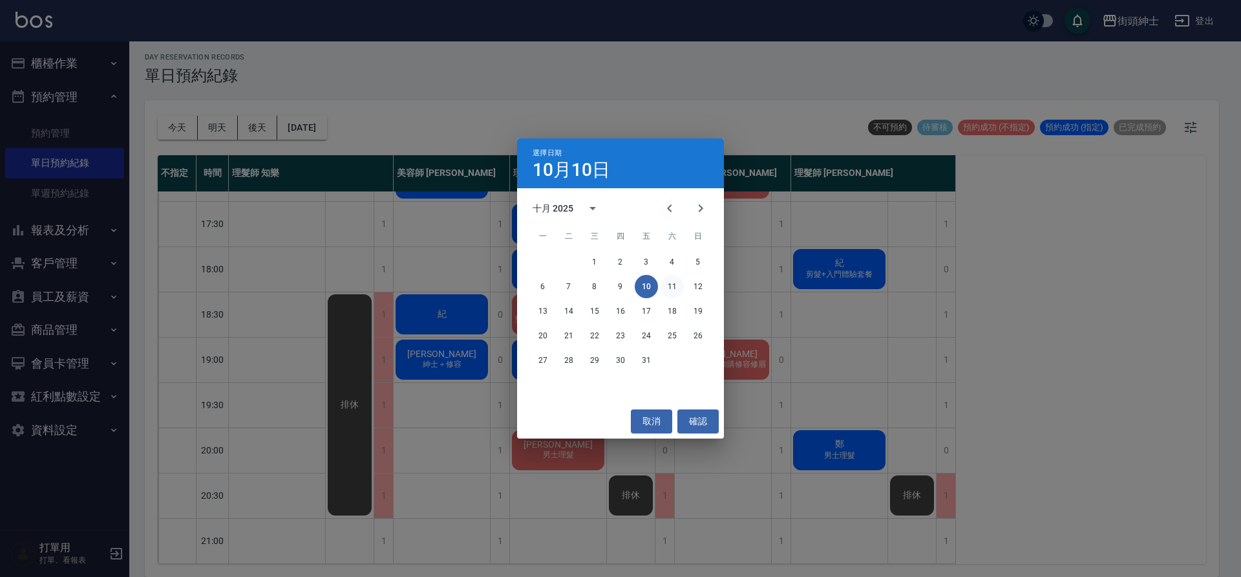
click at [668, 294] on button "11" at bounding box center [672, 286] width 23 height 23
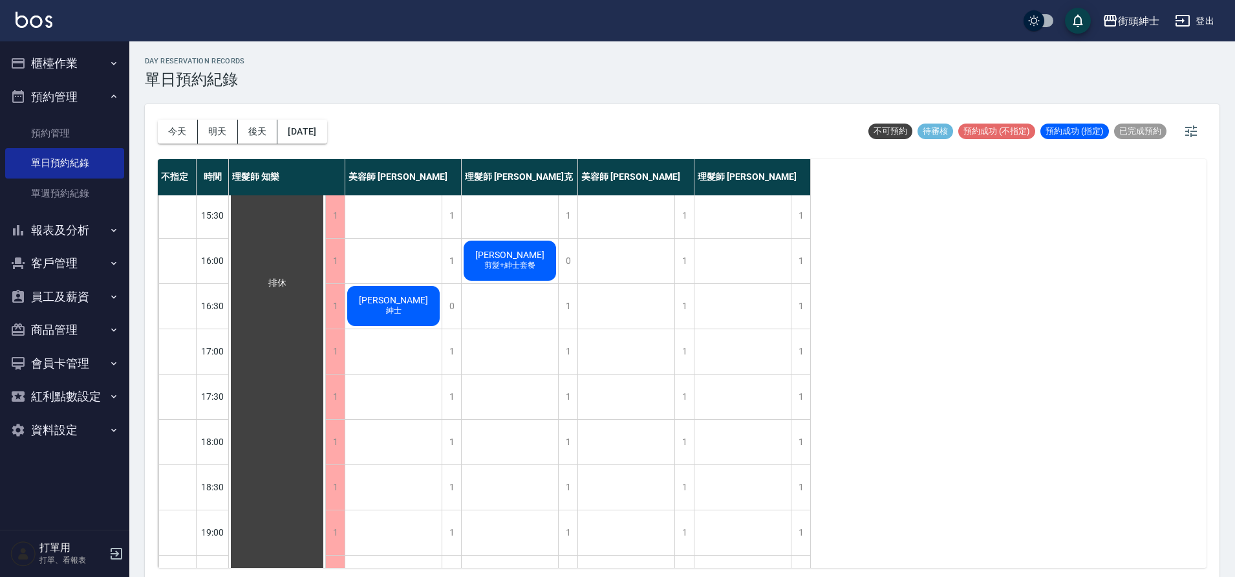
scroll to position [149, 0]
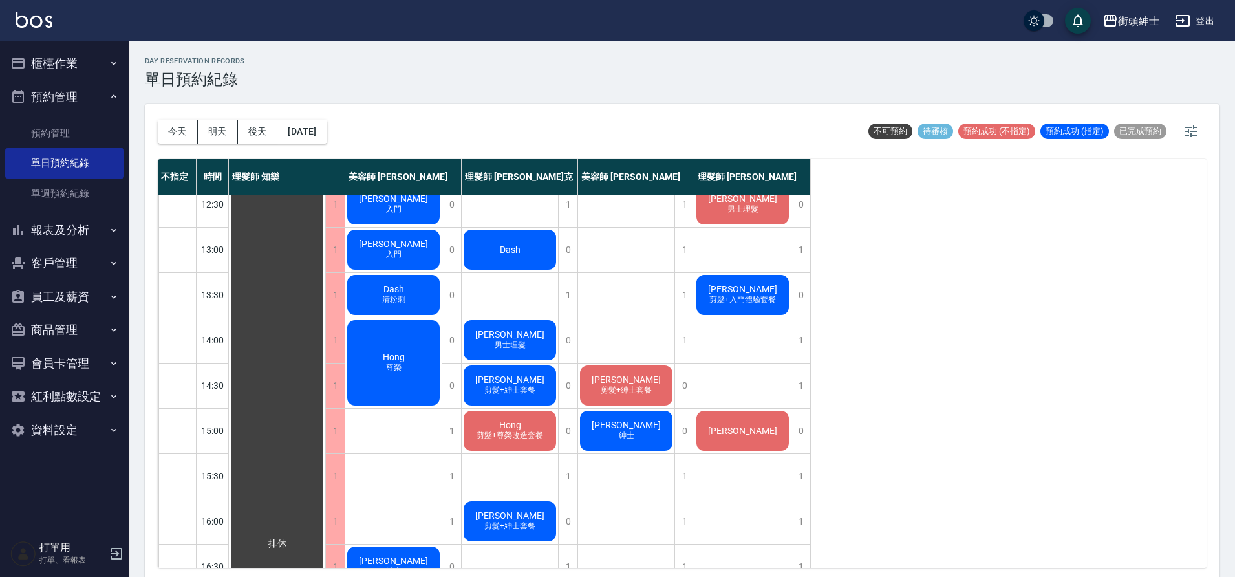
click at [164, 122] on button "今天" at bounding box center [178, 132] width 40 height 24
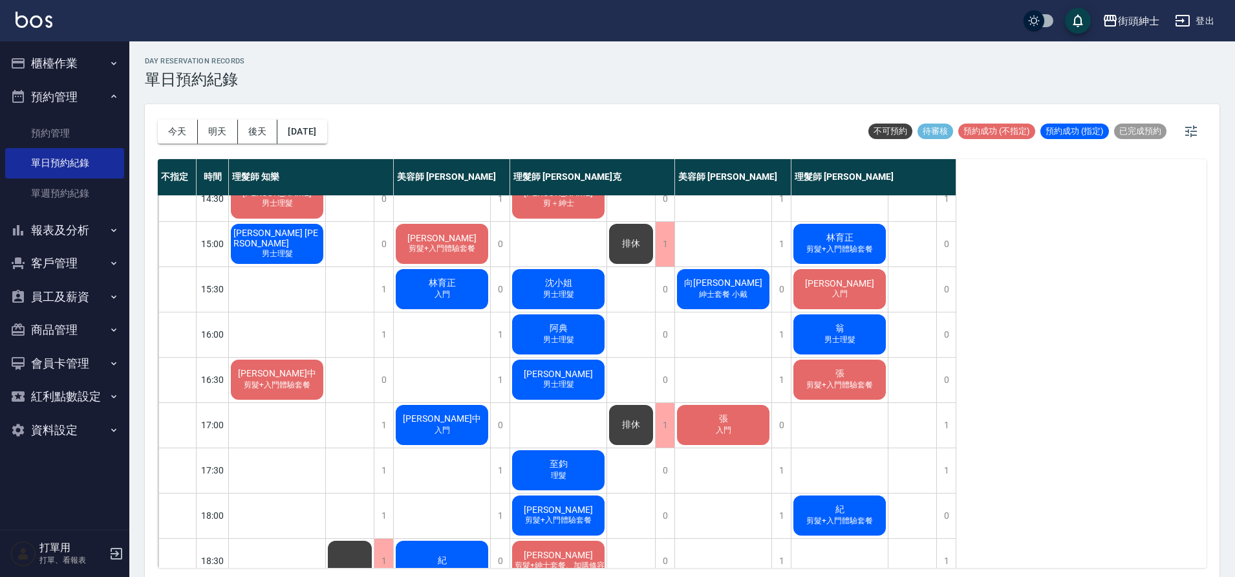
scroll to position [337, 0]
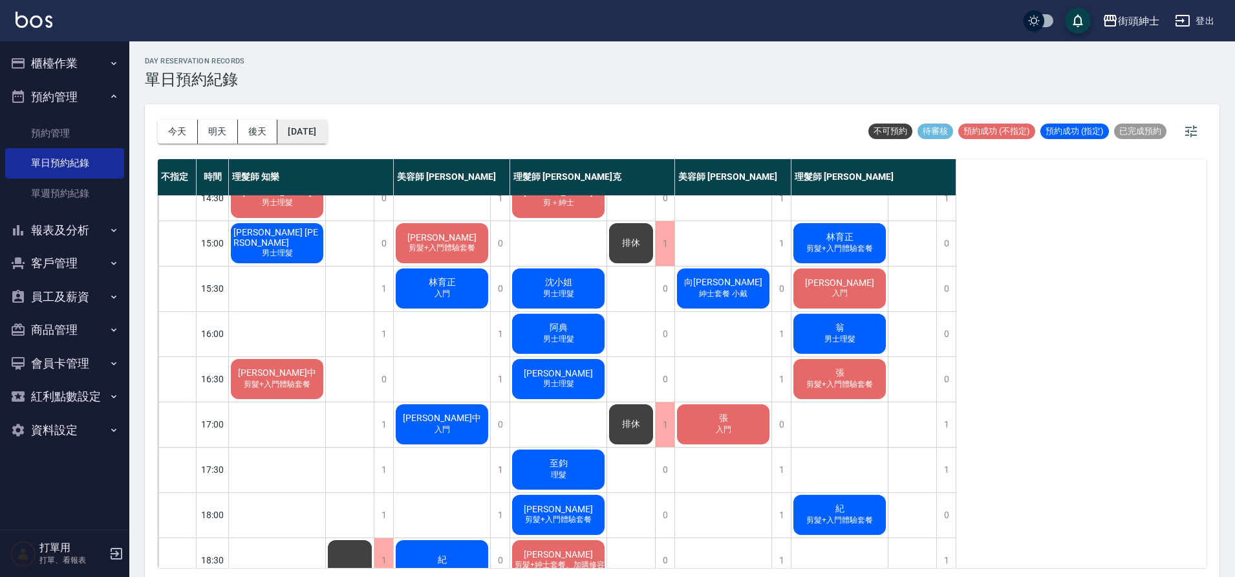
click at [326, 132] on button "[DATE]" at bounding box center [301, 132] width 49 height 24
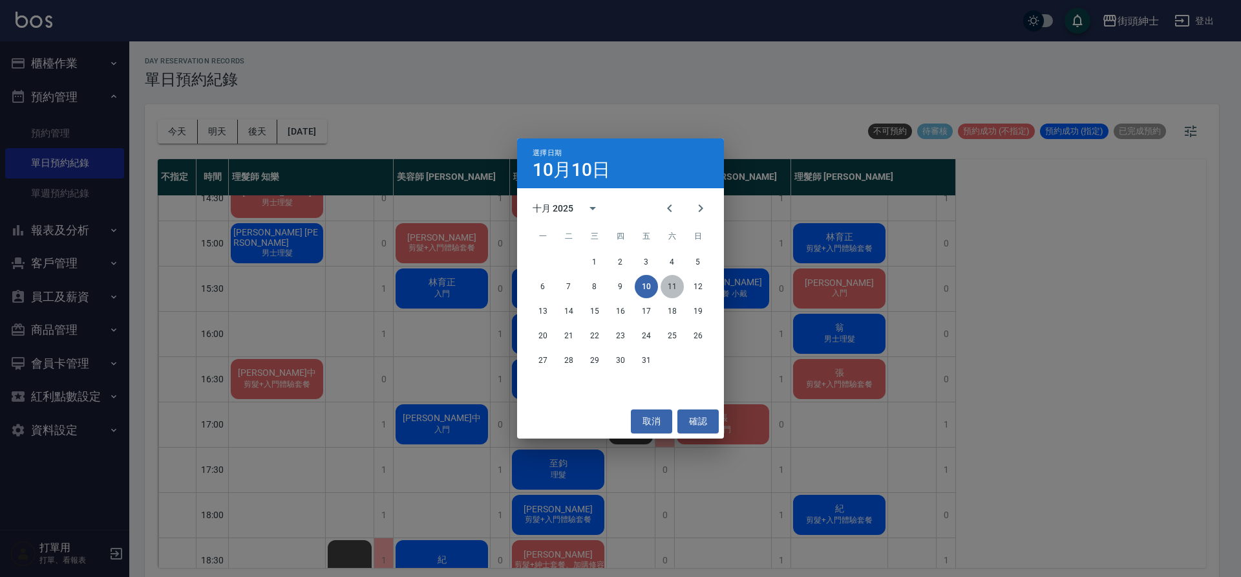
click at [674, 287] on button "11" at bounding box center [672, 286] width 23 height 23
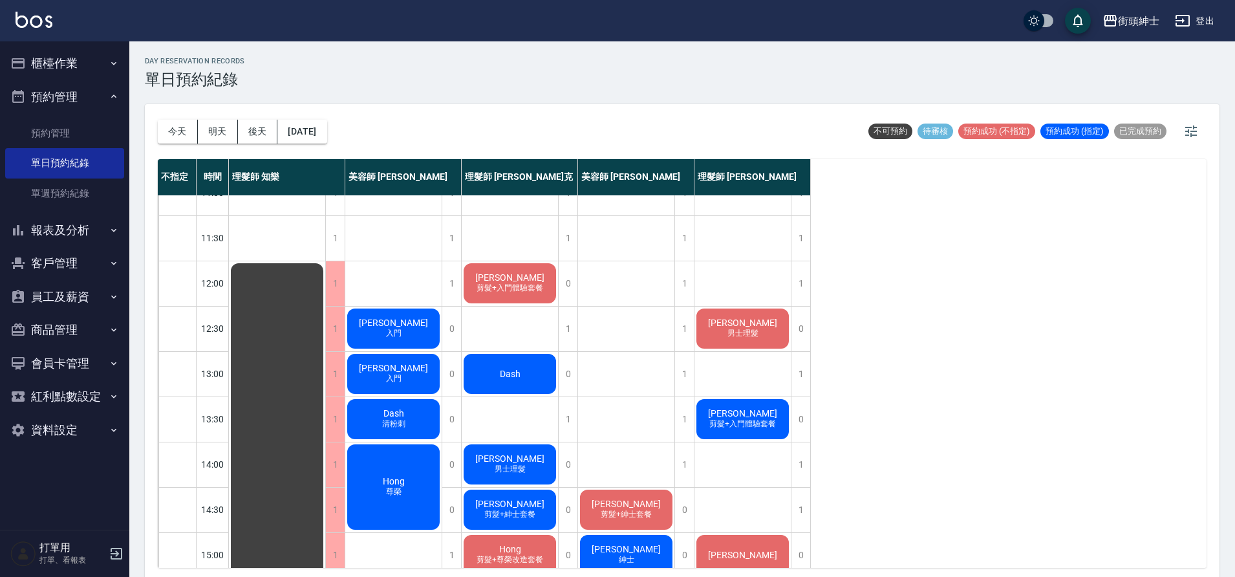
scroll to position [26, 0]
click at [180, 139] on button "今天" at bounding box center [178, 132] width 40 height 24
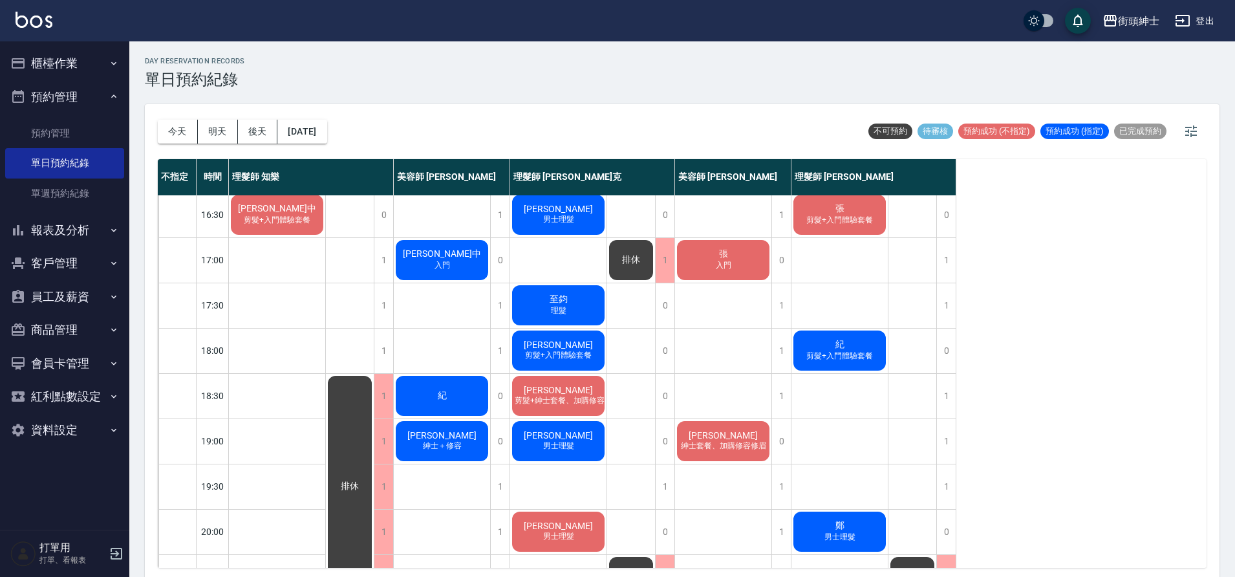
scroll to position [458, 0]
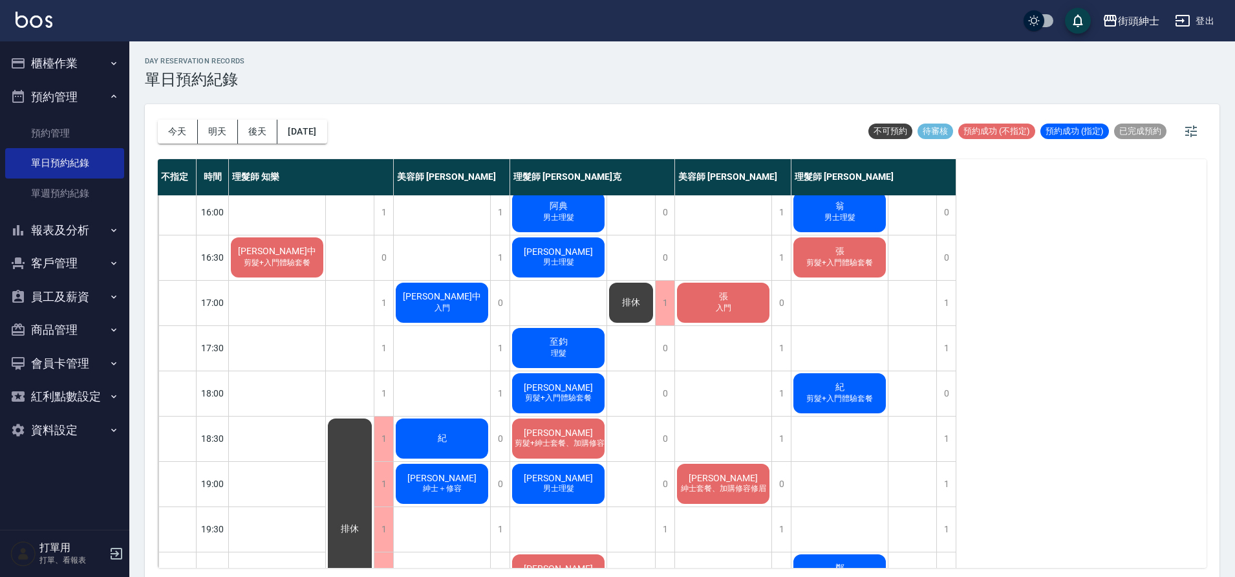
click at [571, 392] on span "剪髮+入門體驗套餐" at bounding box center [558, 397] width 72 height 11
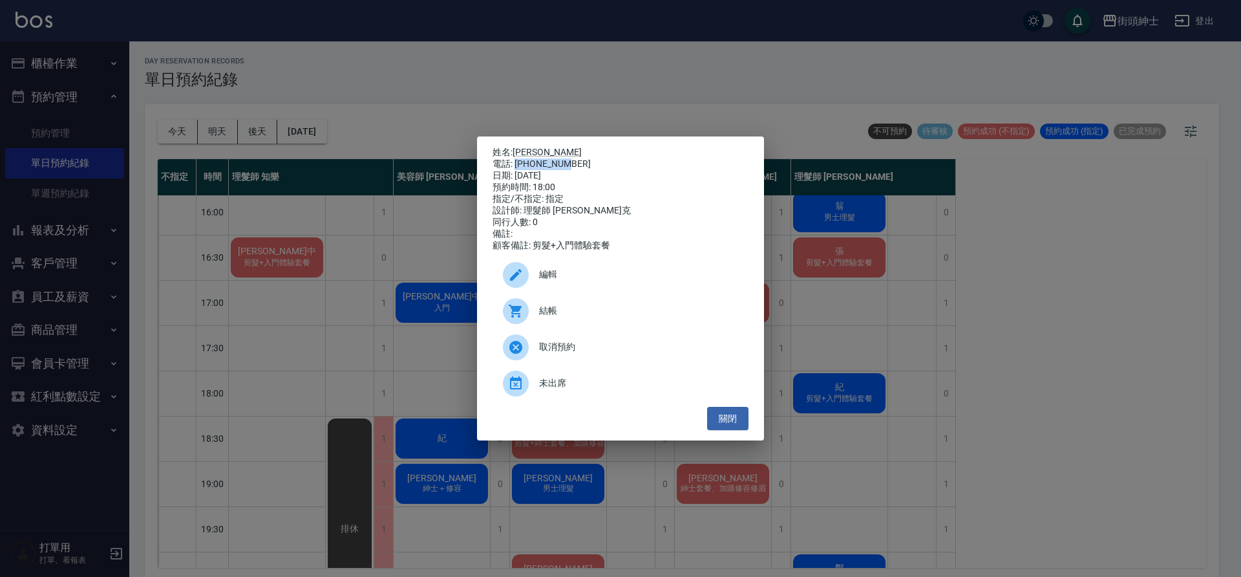
drag, startPoint x: 515, startPoint y: 161, endPoint x: 591, endPoint y: 163, distance: 76.3
click at [608, 161] on div "電話: 0978167507" at bounding box center [621, 164] width 256 height 12
copy div "0978167507"
click at [391, 237] on div "姓名: Andy 電話: 0978167507 日期: 2025/10/10 預約時間: 18:00 指定/不指定: 指定 設計師: 理髮師 Vic 維克 同…" at bounding box center [620, 288] width 1241 height 577
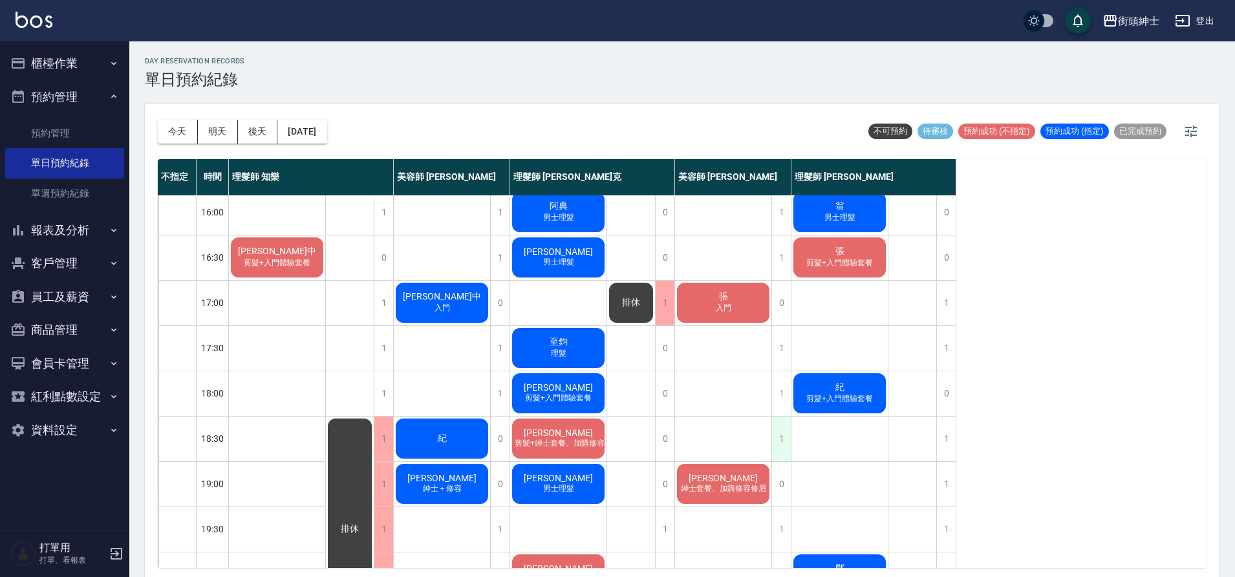
click at [778, 441] on div "1" at bounding box center [780, 438] width 19 height 45
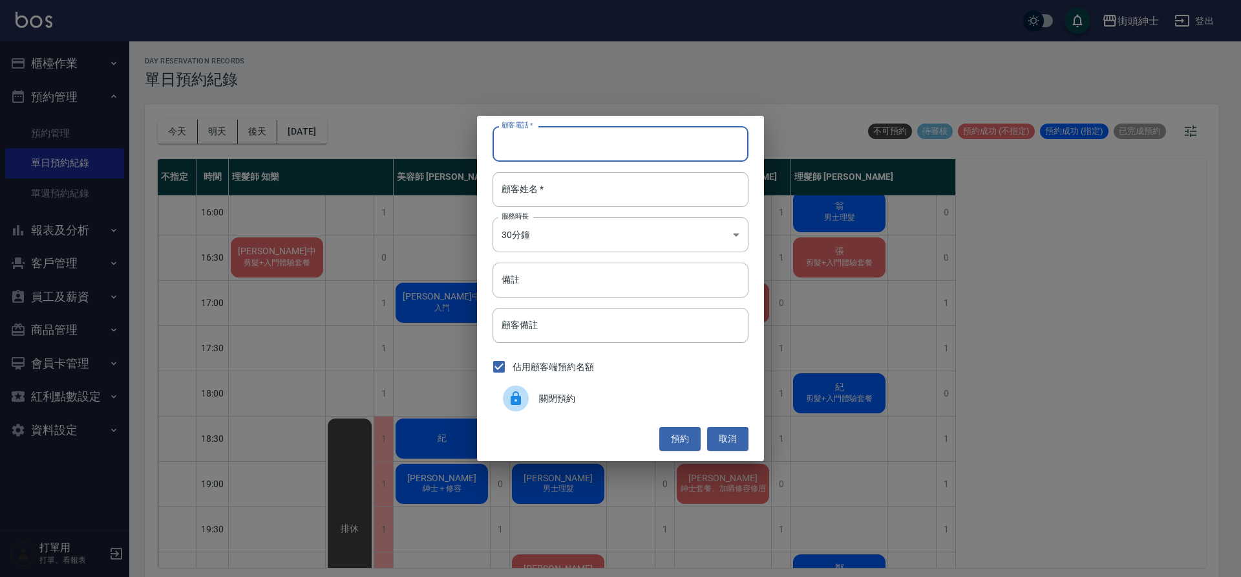
click at [562, 145] on input "顧客電話   *" at bounding box center [621, 143] width 256 height 35
paste input "0978167507"
type input "0978167507"
click at [549, 189] on input "顧客姓名   *" at bounding box center [621, 189] width 256 height 35
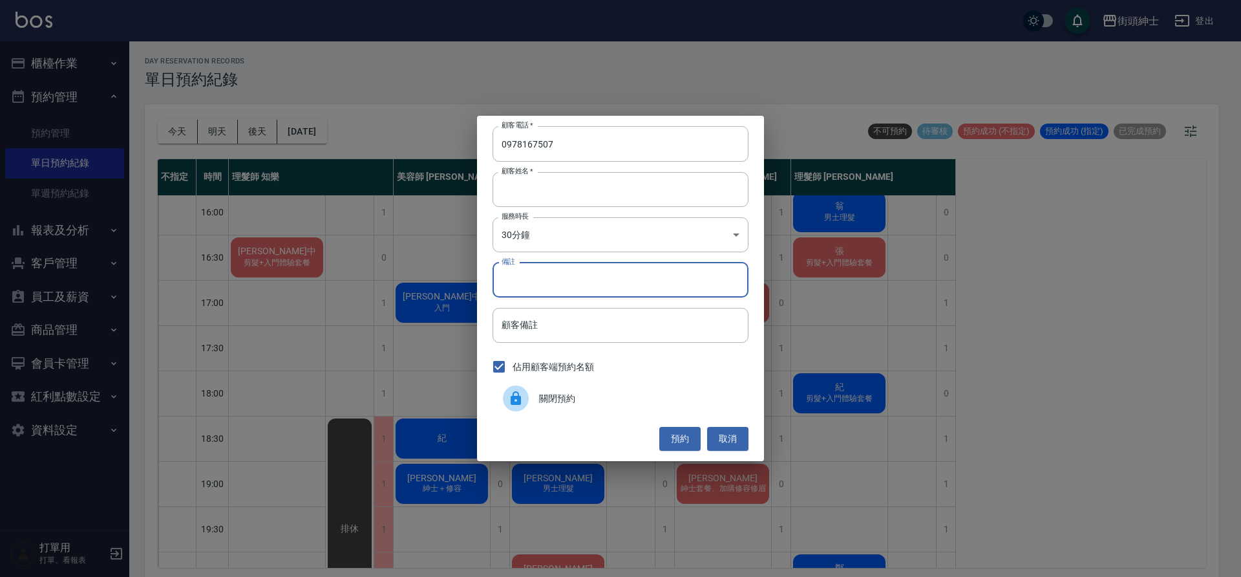
click at [689, 292] on input "備註" at bounding box center [621, 279] width 256 height 35
type input "b"
type input "入門"
drag, startPoint x: 686, startPoint y: 438, endPoint x: 695, endPoint y: 438, distance: 9.1
click at [686, 440] on button "預約" at bounding box center [679, 439] width 41 height 24
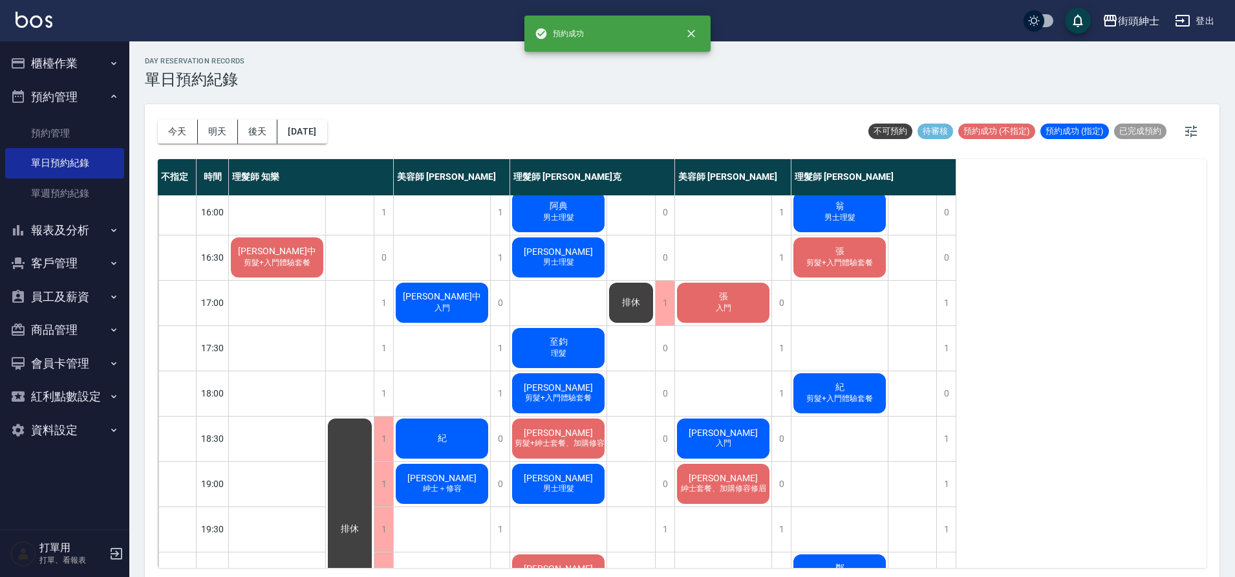
click at [739, 440] on div "Andy 入門" at bounding box center [723, 438] width 96 height 44
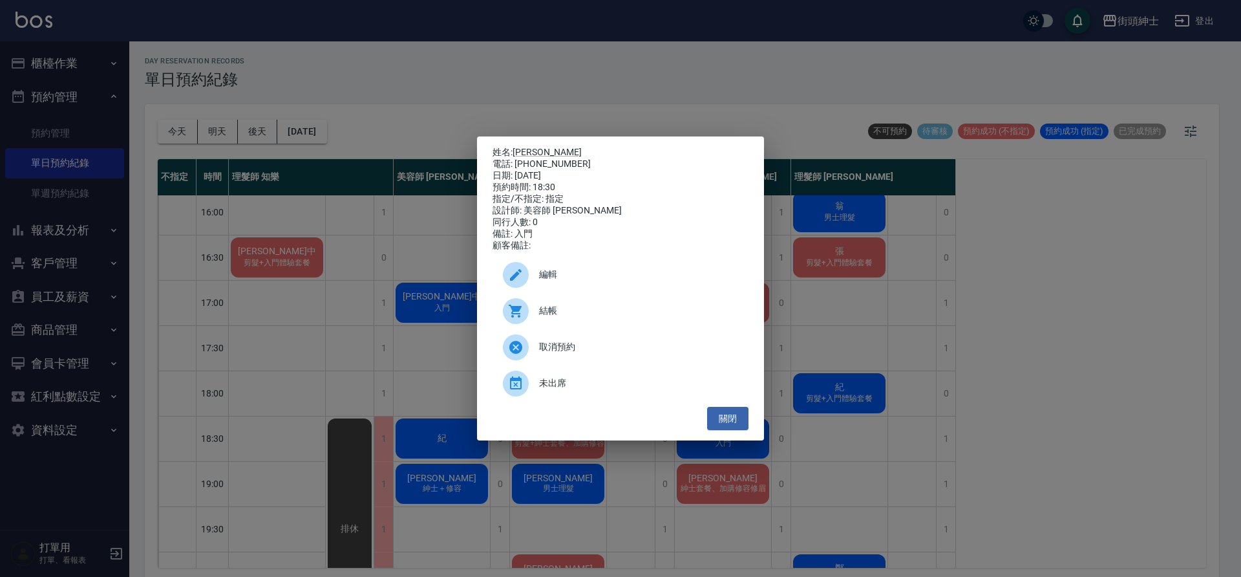
click at [577, 281] on span "編輯" at bounding box center [638, 275] width 199 height 14
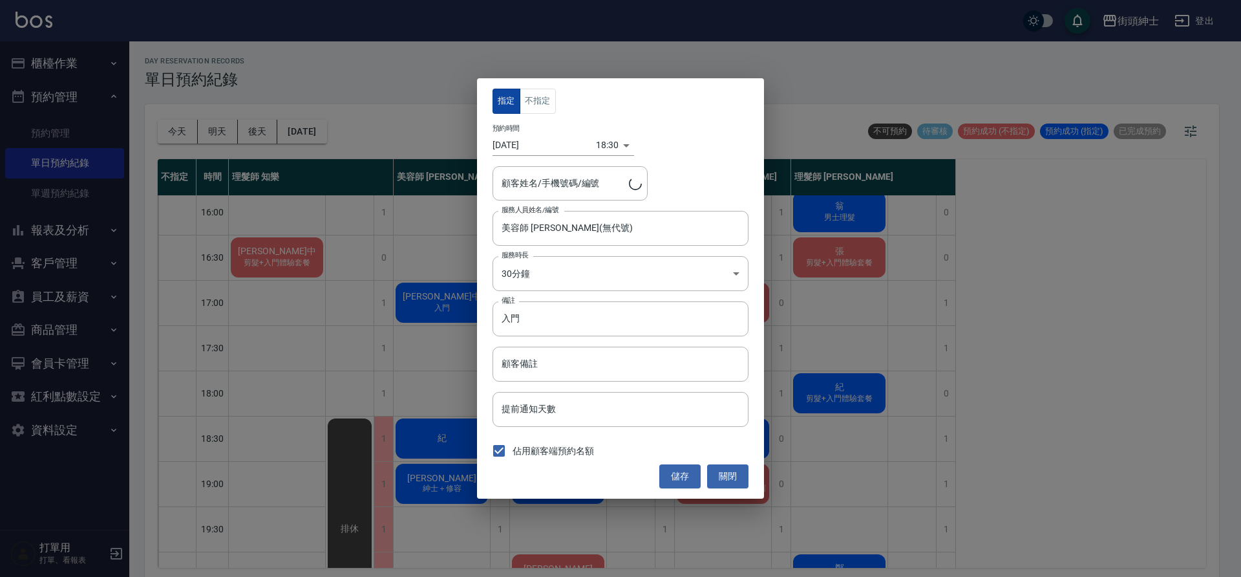
type input "Andy/0978167507"
click at [534, 101] on button "不指定" at bounding box center [538, 101] width 36 height 25
drag, startPoint x: 678, startPoint y: 479, endPoint x: 658, endPoint y: 455, distance: 31.2
click at [678, 478] on button "儲存" at bounding box center [679, 476] width 41 height 24
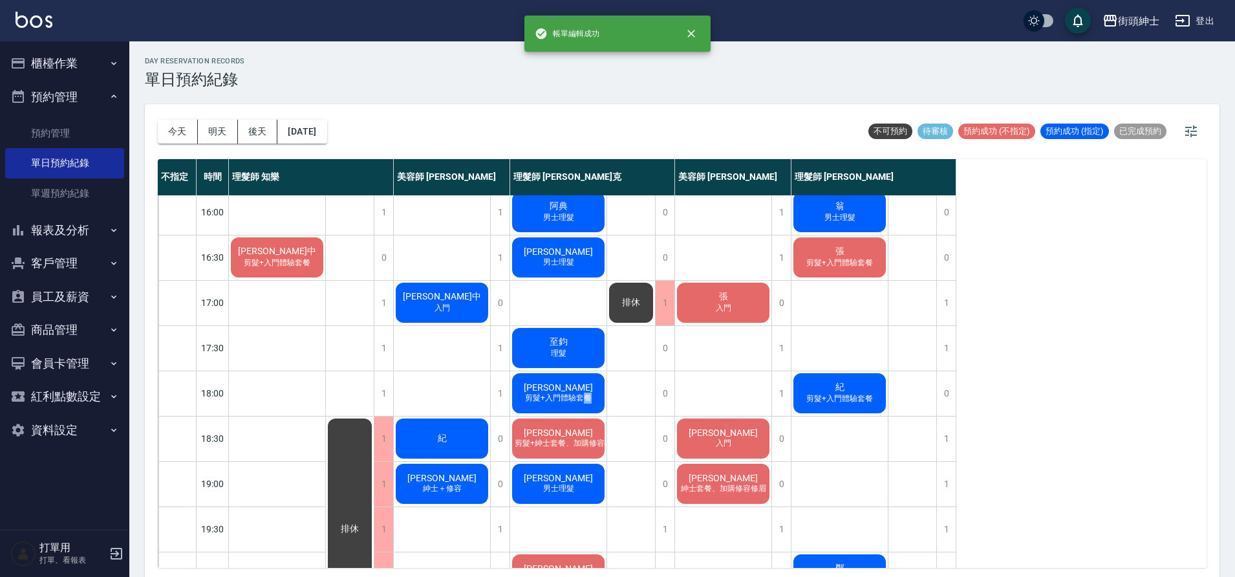
click at [588, 394] on span "剪髮+入門體驗套餐" at bounding box center [558, 397] width 72 height 11
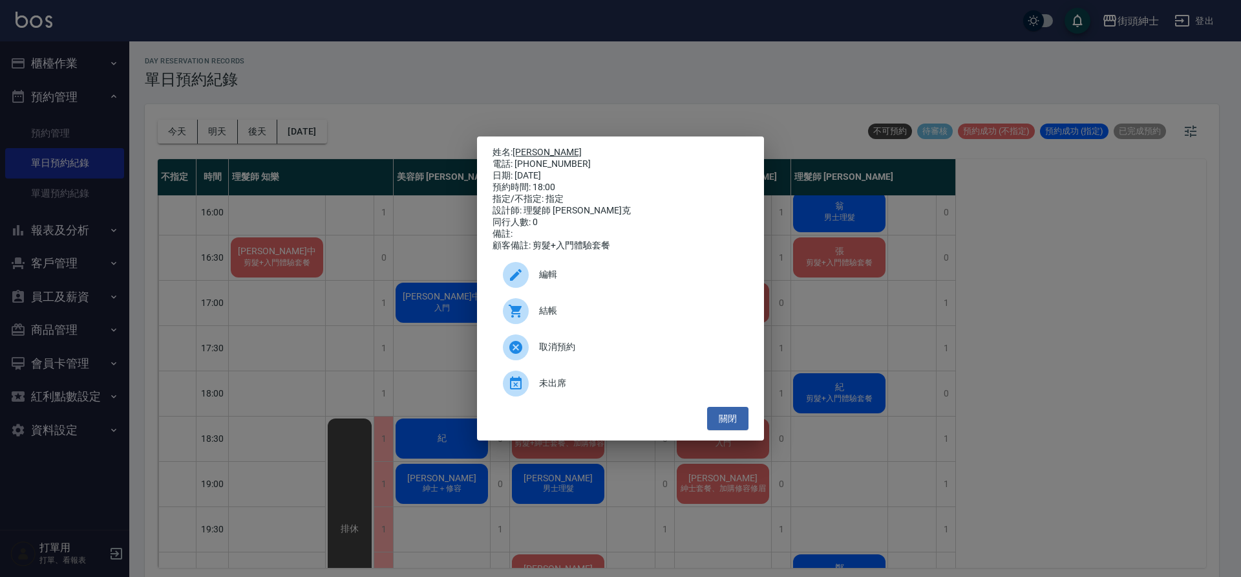
click at [528, 147] on link "Andy" at bounding box center [547, 152] width 69 height 10
click at [398, 304] on div "姓名: Andy 電話: 0978167507 日期: 2025/10/10 預約時間: 18:00 指定/不指定: 指定 設計師: 理髮師 Vic 維克 同…" at bounding box center [620, 288] width 1241 height 577
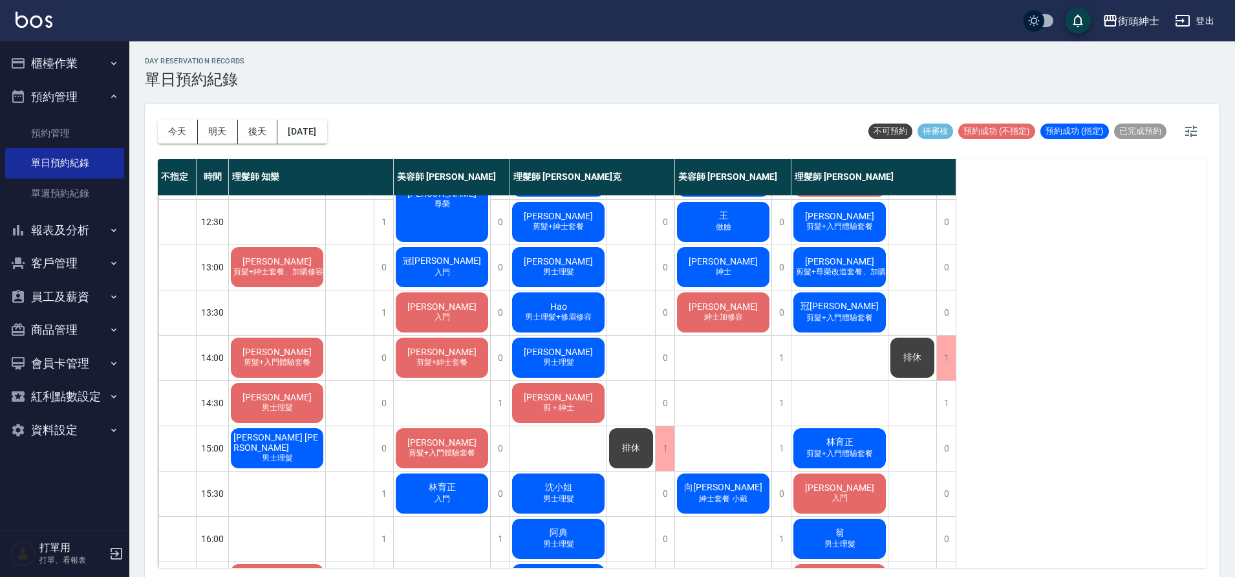
scroll to position [197, 0]
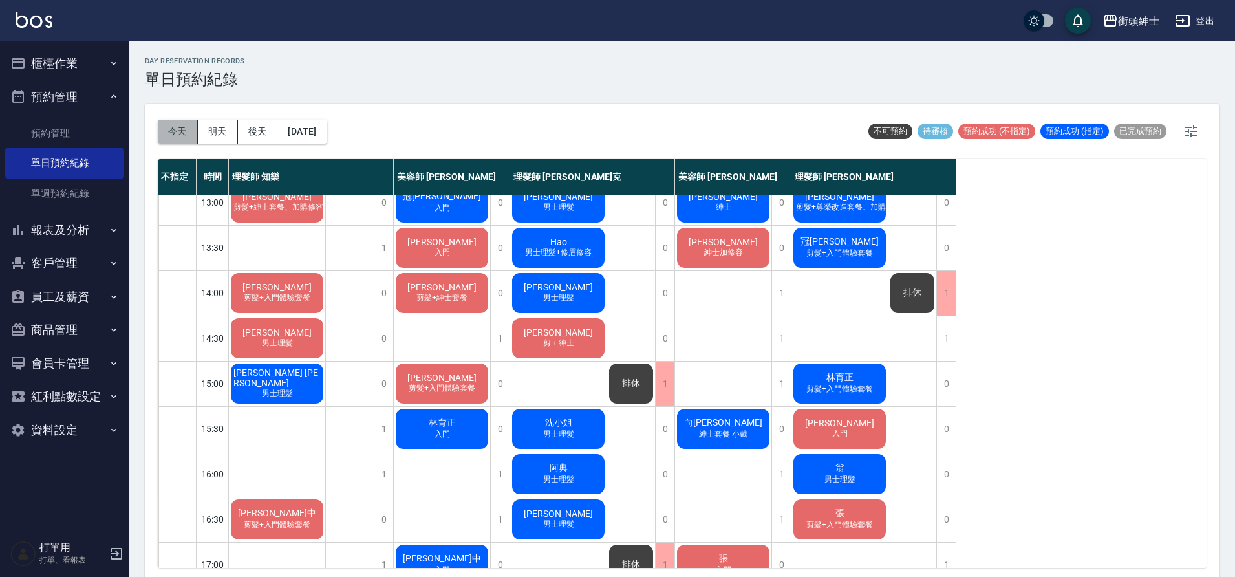
click at [185, 136] on button "今天" at bounding box center [178, 132] width 40 height 24
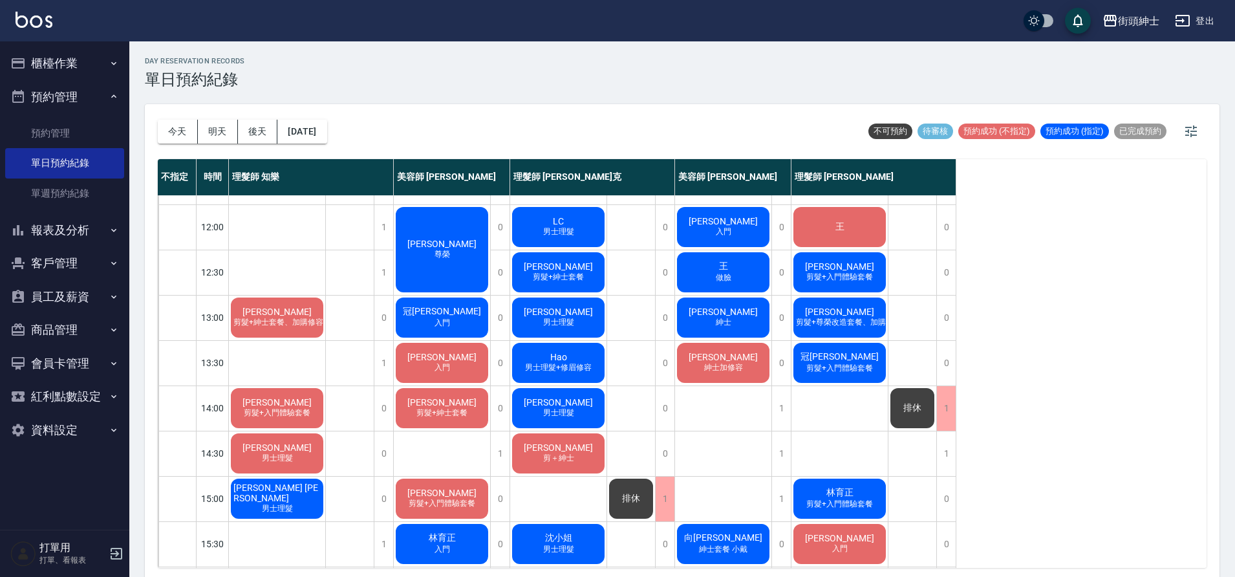
scroll to position [0, 0]
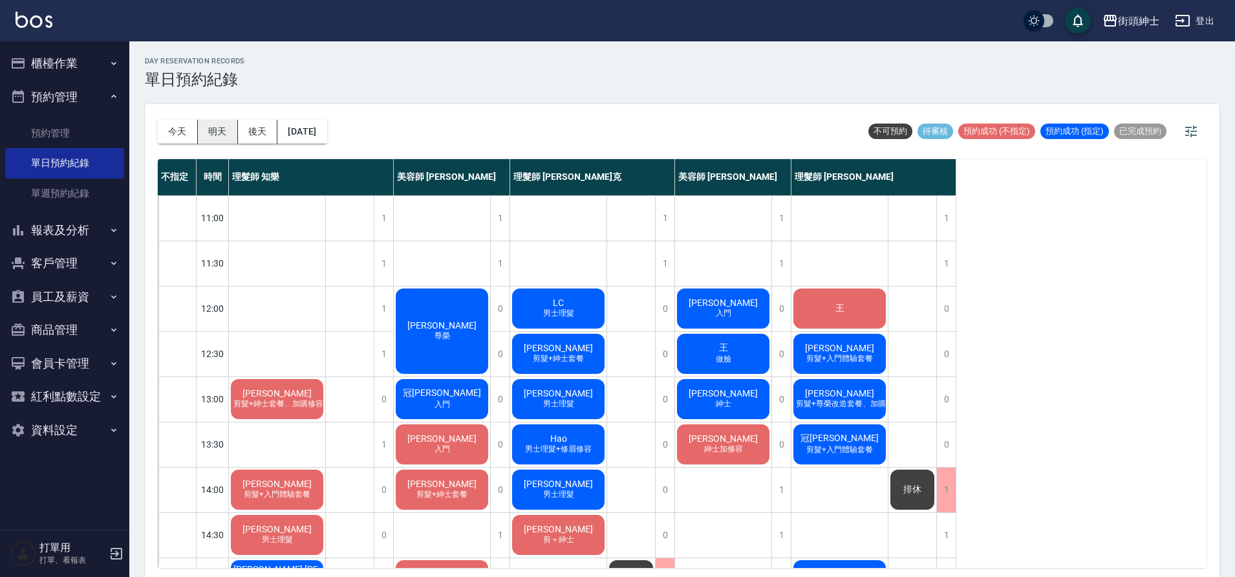
click at [215, 133] on button "明天" at bounding box center [218, 132] width 40 height 24
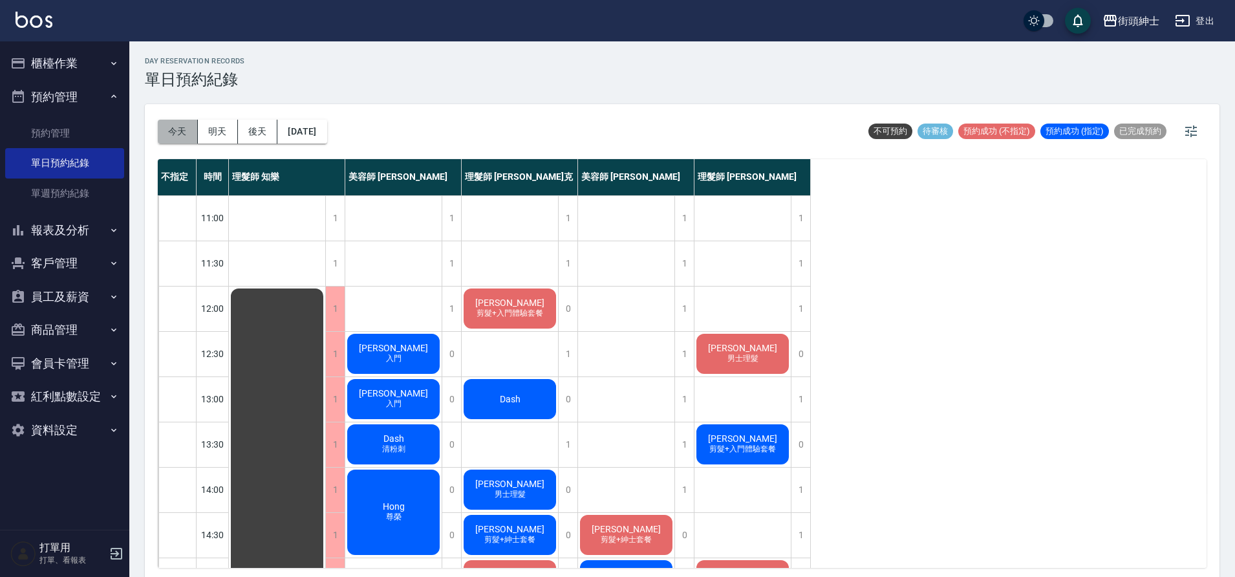
click at [180, 136] on button "今天" at bounding box center [178, 132] width 40 height 24
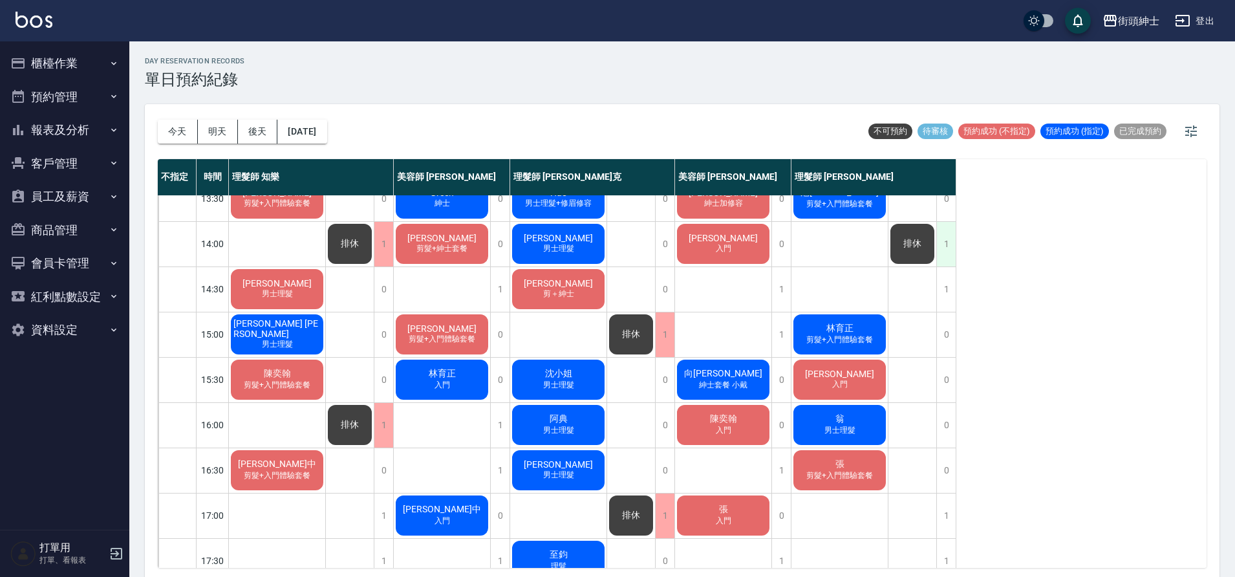
click at [946, 245] on div "1" at bounding box center [945, 244] width 19 height 45
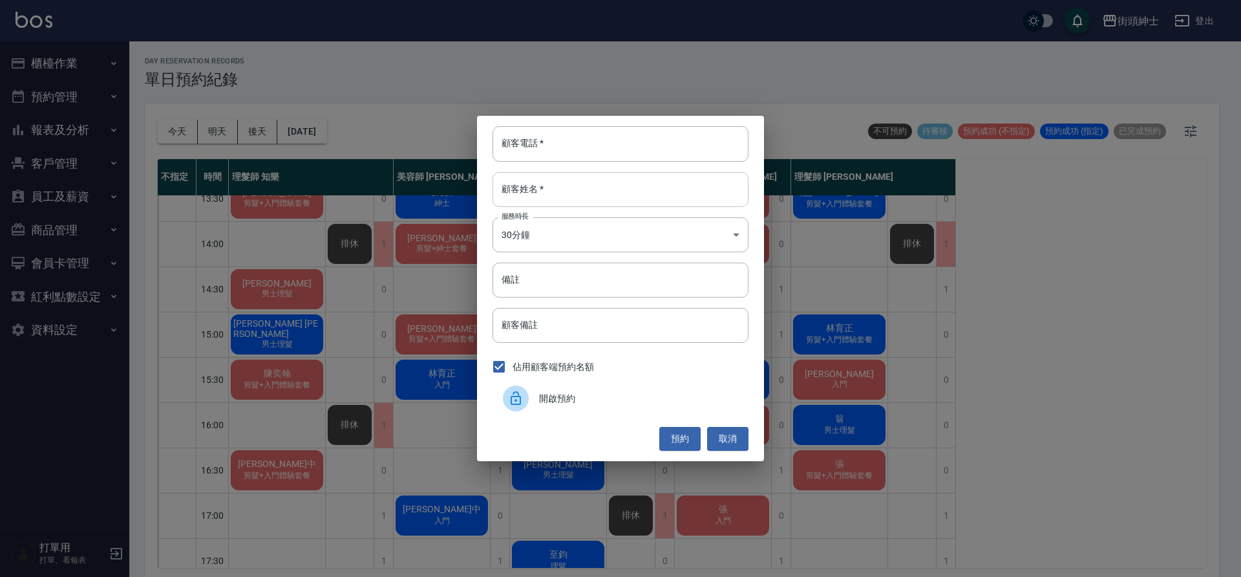
drag, startPoint x: 626, startPoint y: 144, endPoint x: 629, endPoint y: 193, distance: 49.8
click at [626, 143] on input "顧客電話   *" at bounding box center [621, 143] width 256 height 35
click at [727, 439] on button "取消" at bounding box center [727, 439] width 41 height 24
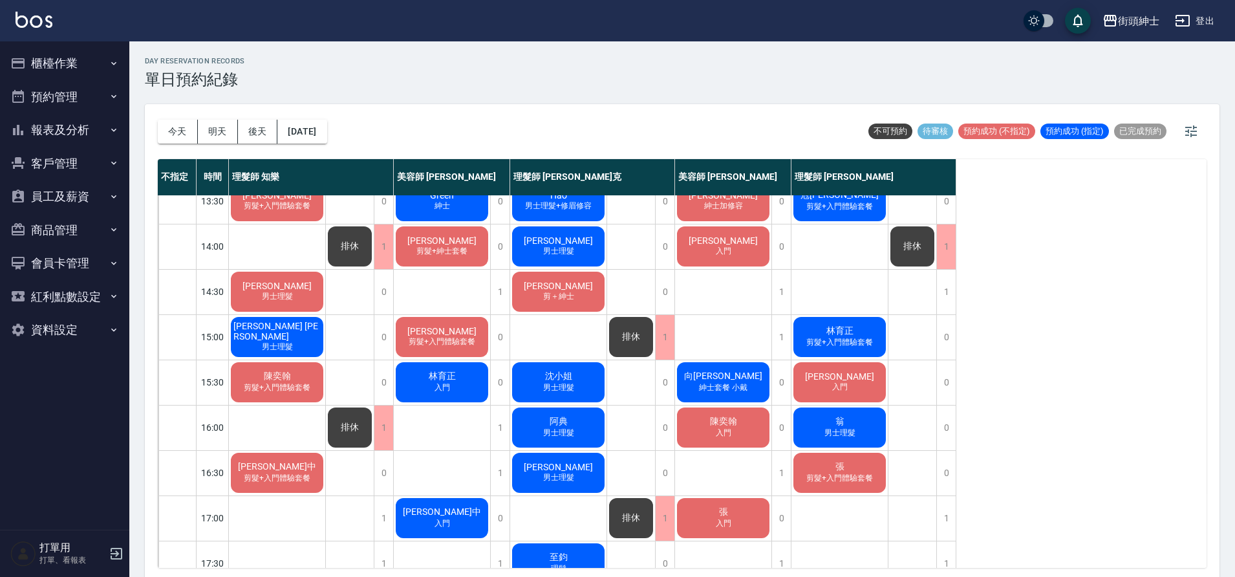
scroll to position [239, 0]
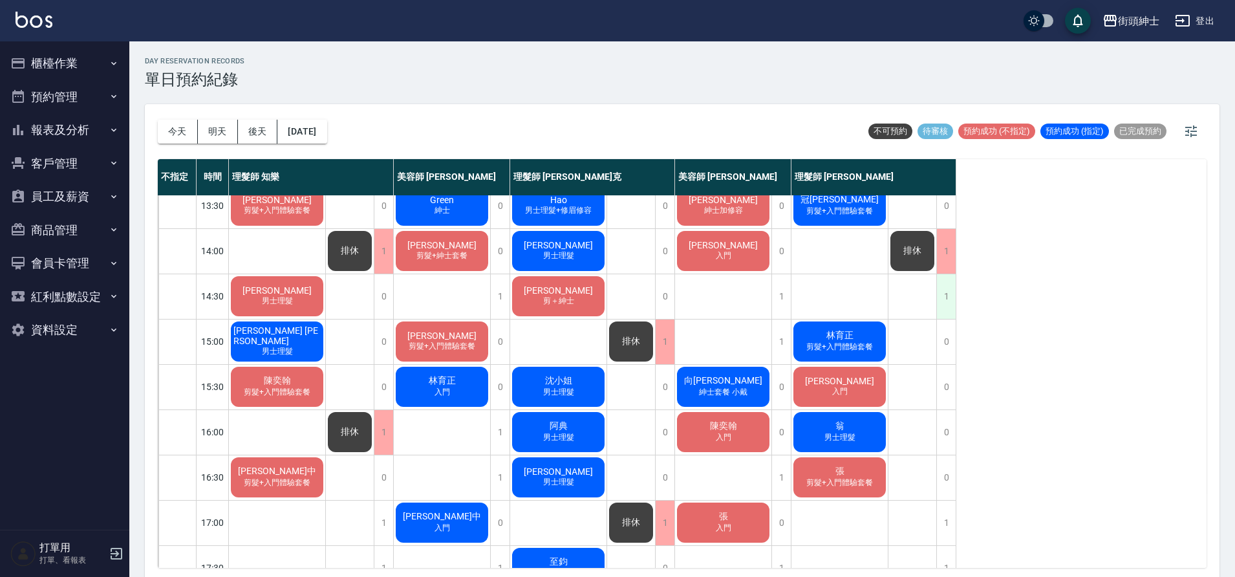
click at [941, 297] on div "1" at bounding box center [945, 296] width 19 height 45
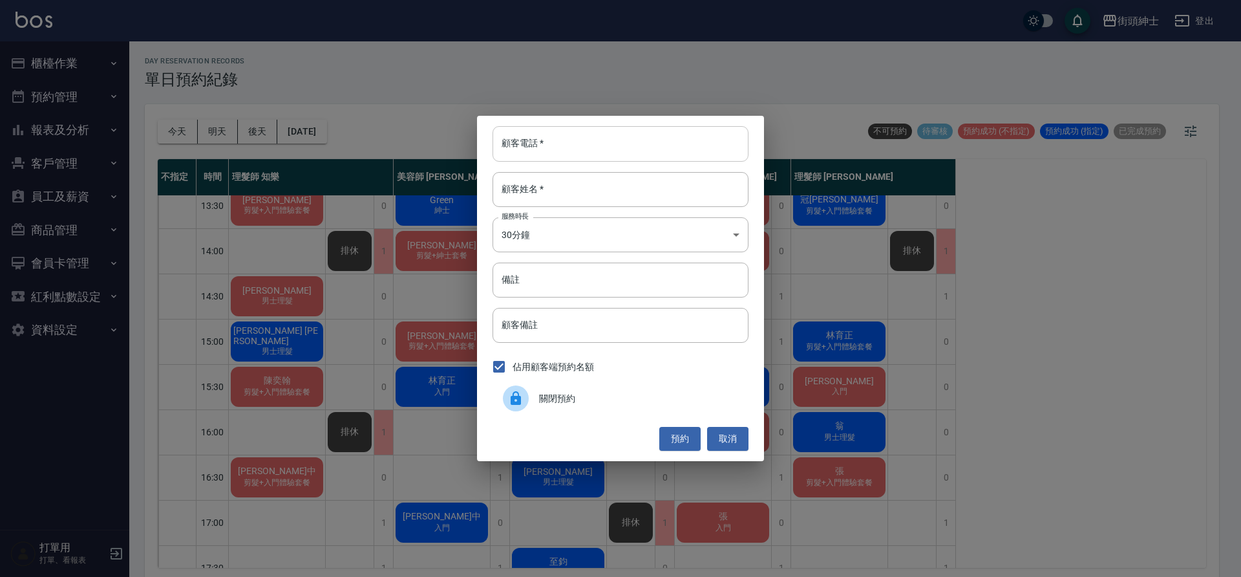
click at [641, 147] on input "顧客電話   *" at bounding box center [621, 143] width 256 height 35
type input "０"
click at [634, 189] on input "顧客姓名   *" at bounding box center [621, 189] width 256 height 35
click at [545, 142] on input "0937360713" at bounding box center [621, 143] width 256 height 35
type input "0937360113"
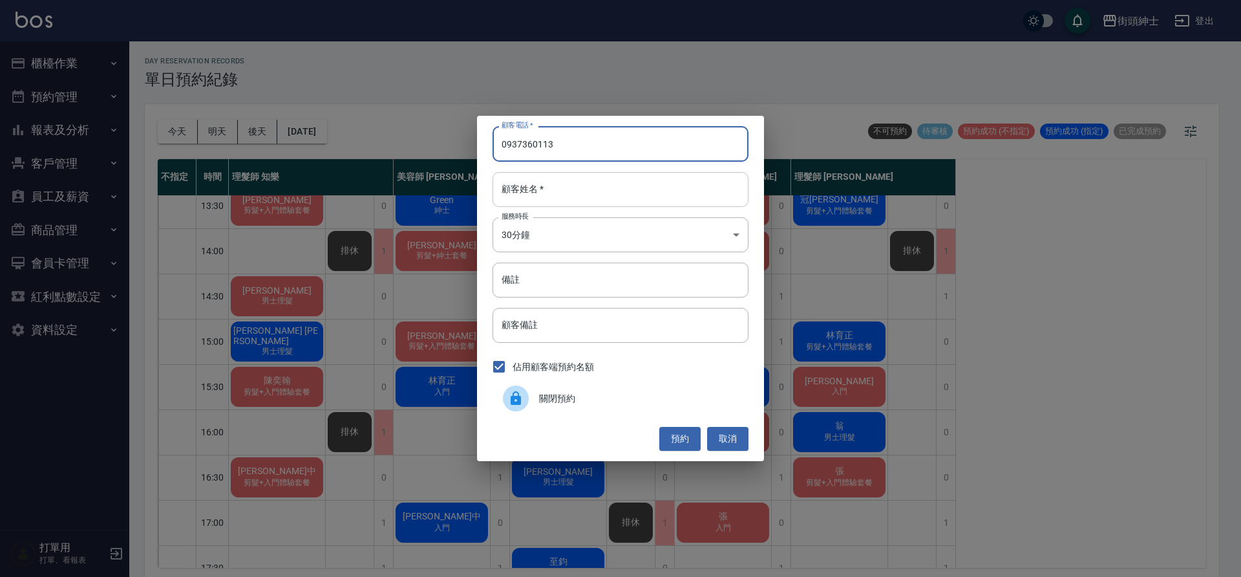
click at [600, 182] on input "顧客姓名   *" at bounding box center [621, 189] width 256 height 35
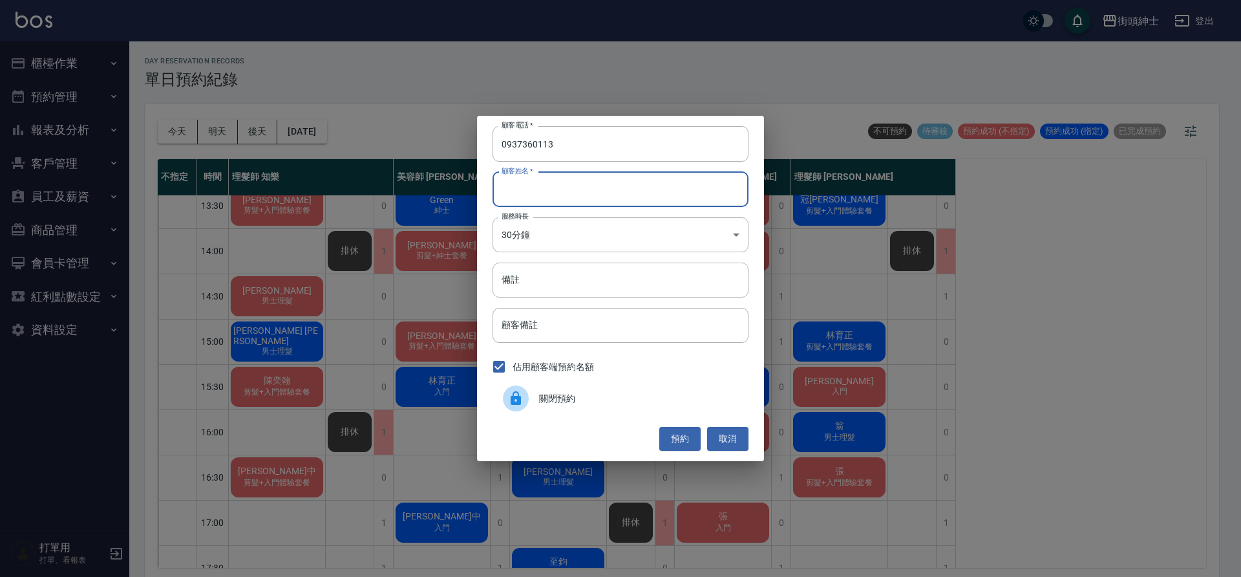
type input "c"
type input "黃 外交部"
click at [579, 283] on input "備註" at bounding box center [621, 279] width 256 height 35
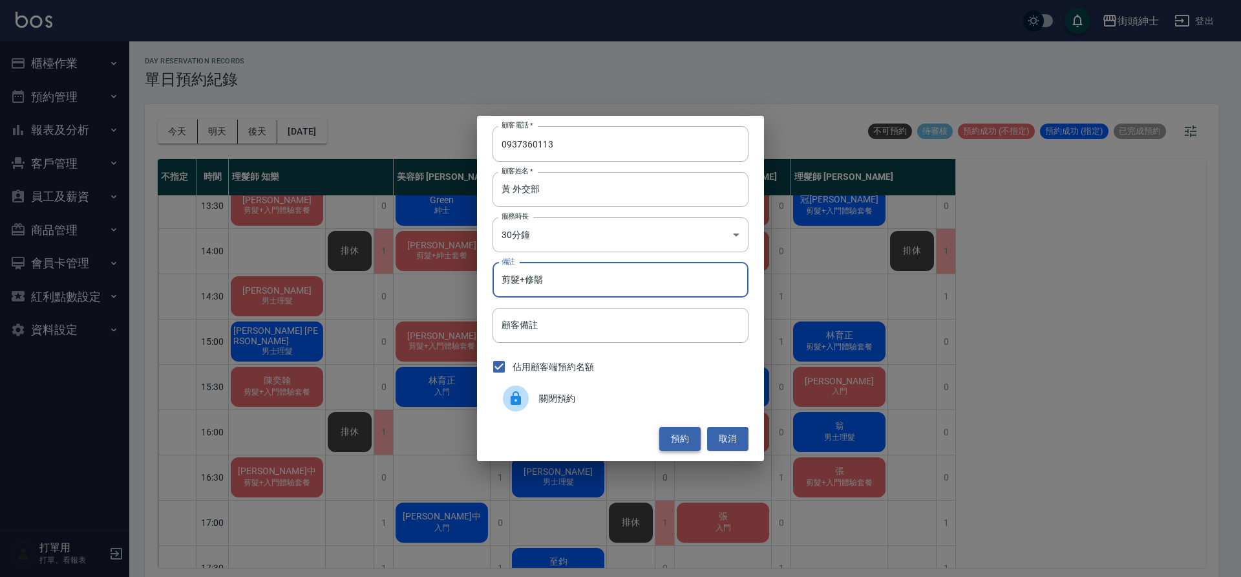
type input "剪髮+修鬍"
click at [685, 441] on button "預約" at bounding box center [679, 439] width 41 height 24
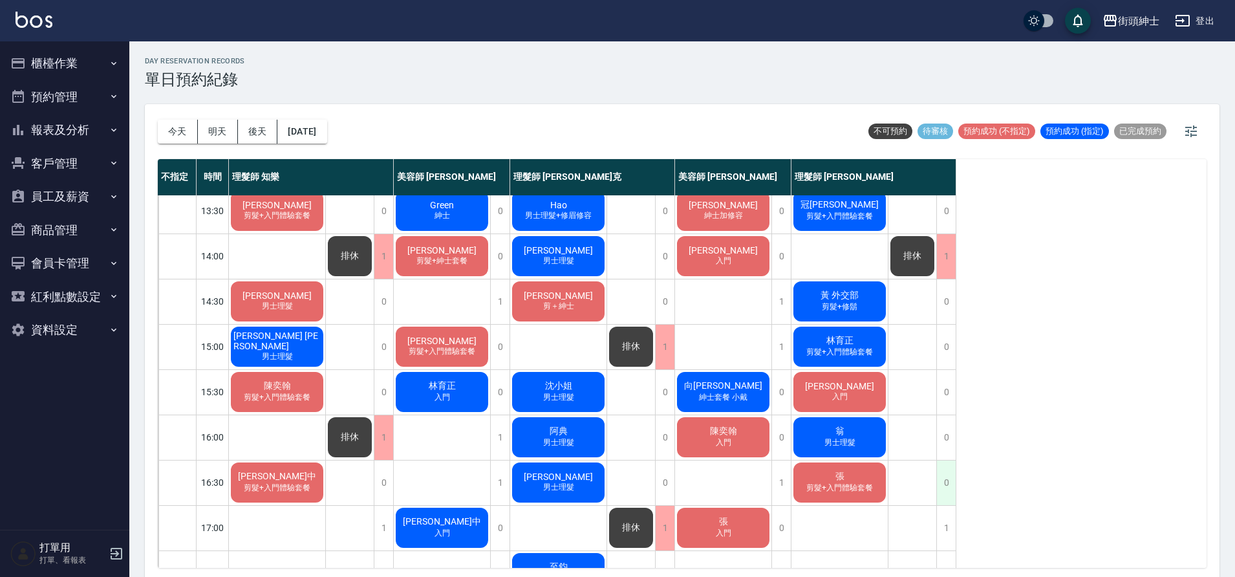
scroll to position [240, 0]
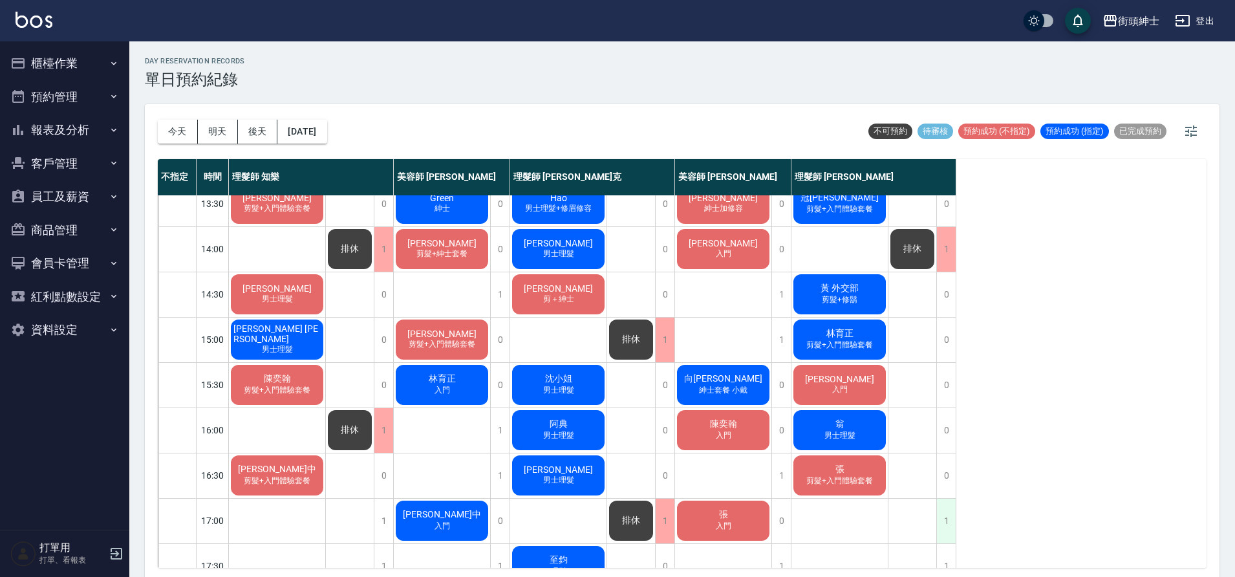
click at [952, 507] on div "1" at bounding box center [945, 520] width 19 height 45
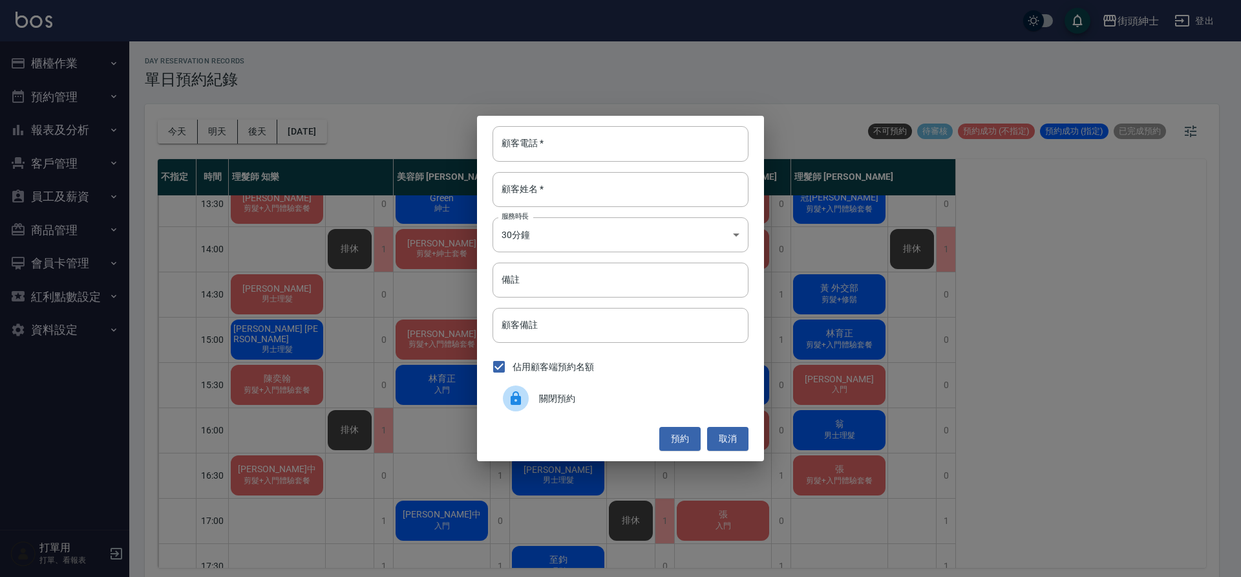
click at [582, 401] on span "關閉預約" at bounding box center [638, 399] width 199 height 14
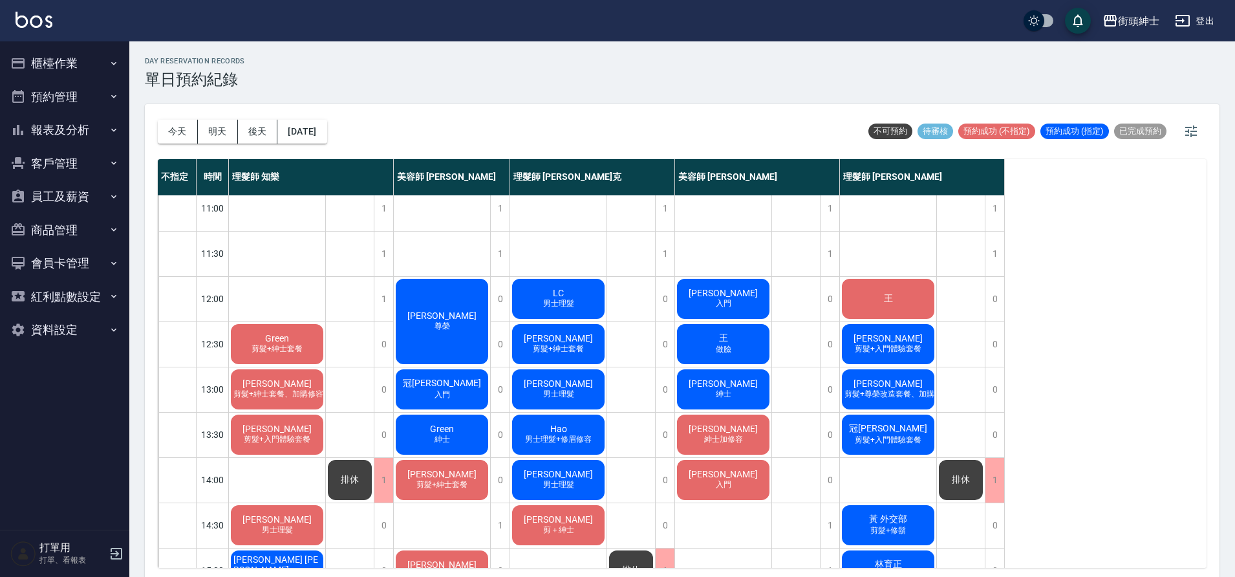
scroll to position [12, 0]
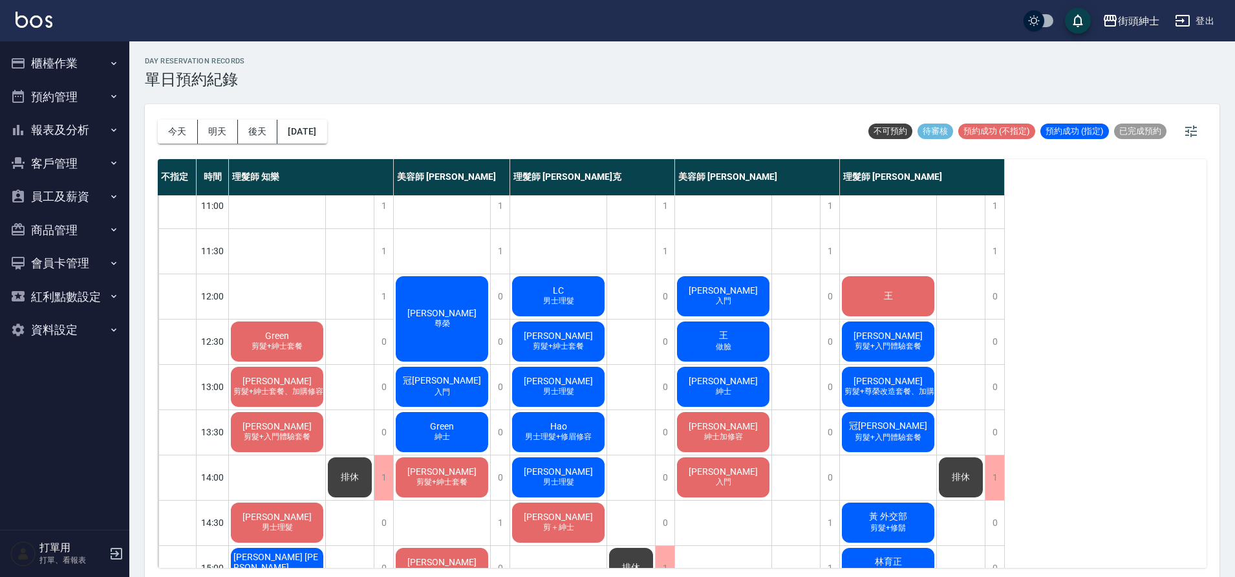
click at [593, 381] on div "黃翔聖 男士理髮" at bounding box center [558, 387] width 96 height 44
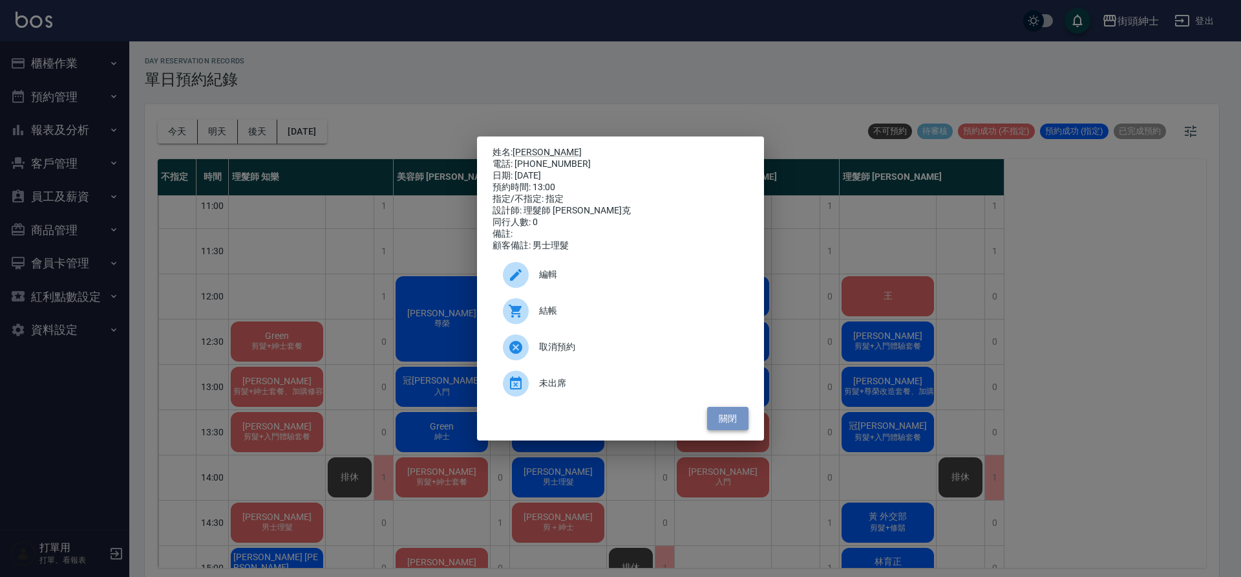
click at [722, 423] on button "關閉" at bounding box center [727, 419] width 41 height 24
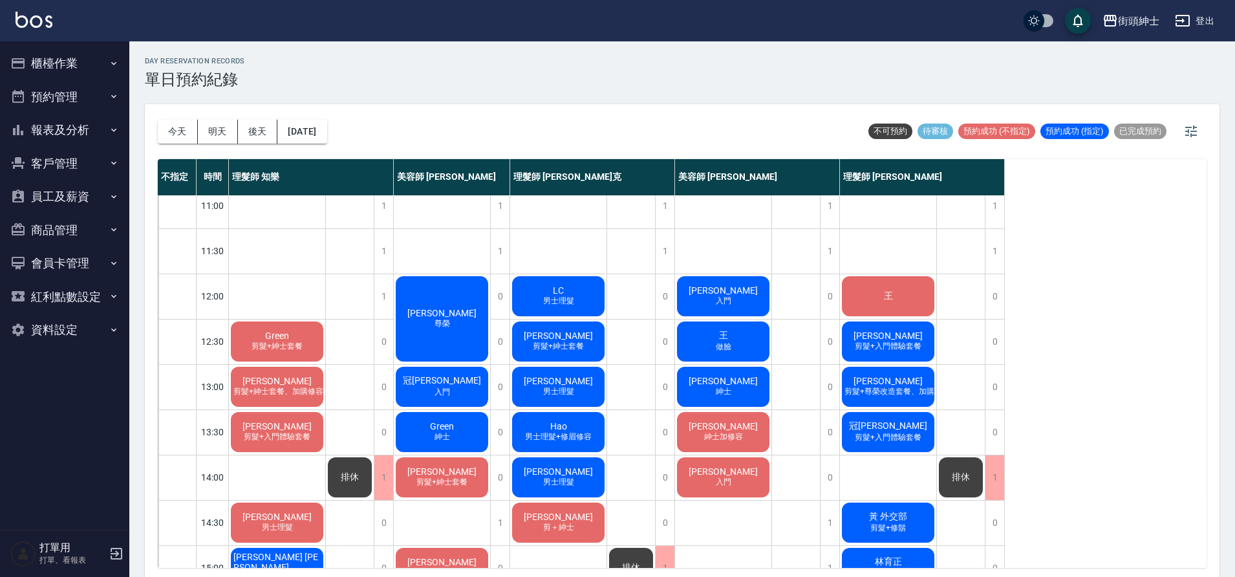
click at [306, 386] on span "剪髮+紳士套餐、加購修容修眉" at bounding box center [286, 391] width 111 height 11
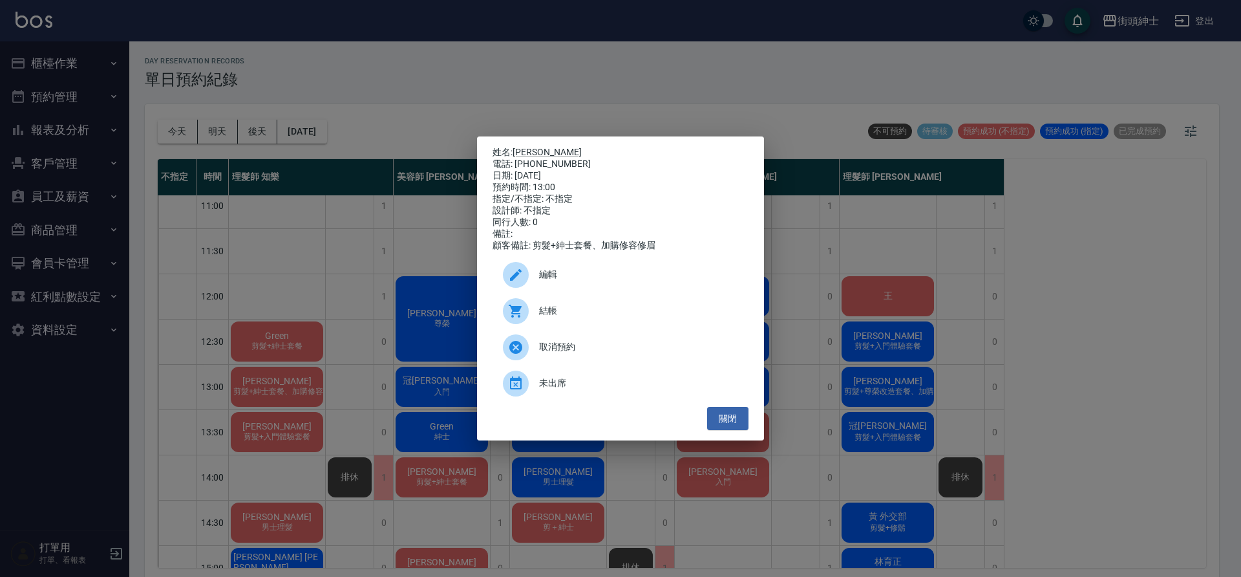
drag, startPoint x: 720, startPoint y: 425, endPoint x: 767, endPoint y: 413, distance: 48.6
click at [721, 425] on button "關閉" at bounding box center [727, 419] width 41 height 24
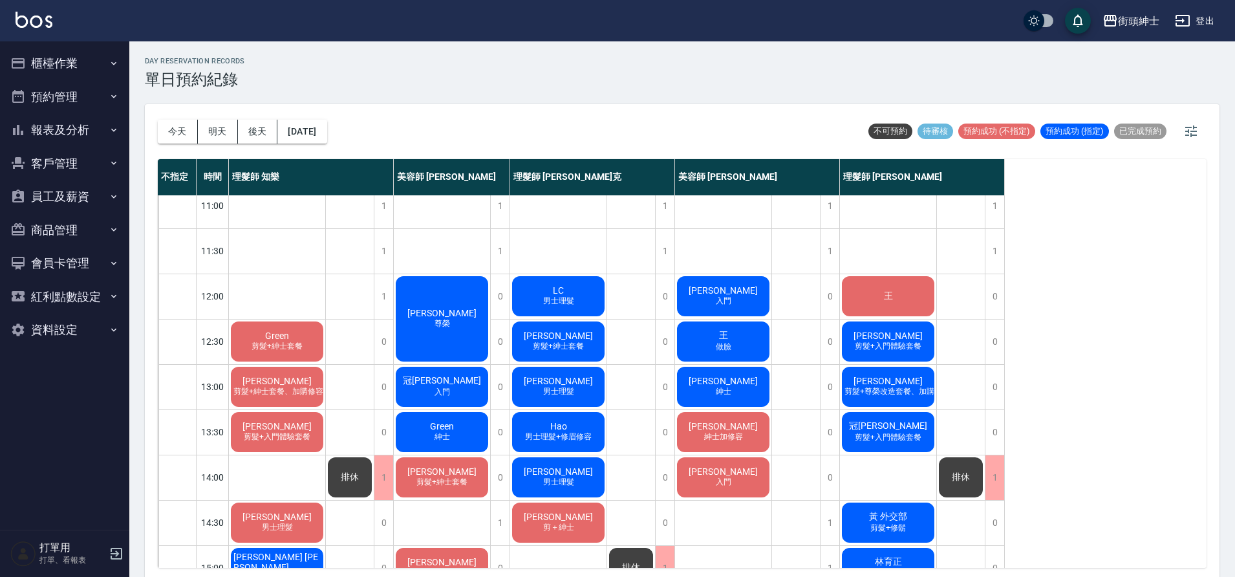
click at [884, 394] on span "剪髮+尊榮改造套餐、加購修眉修容" at bounding box center [905, 391] width 126 height 11
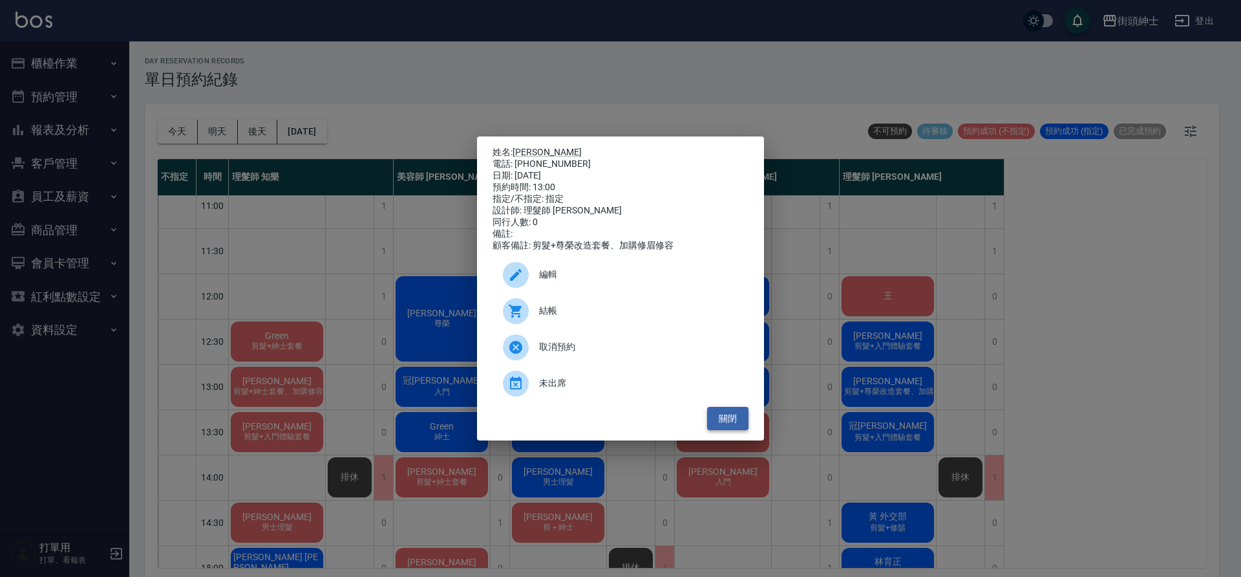
click at [727, 417] on button "關閉" at bounding box center [727, 419] width 41 height 24
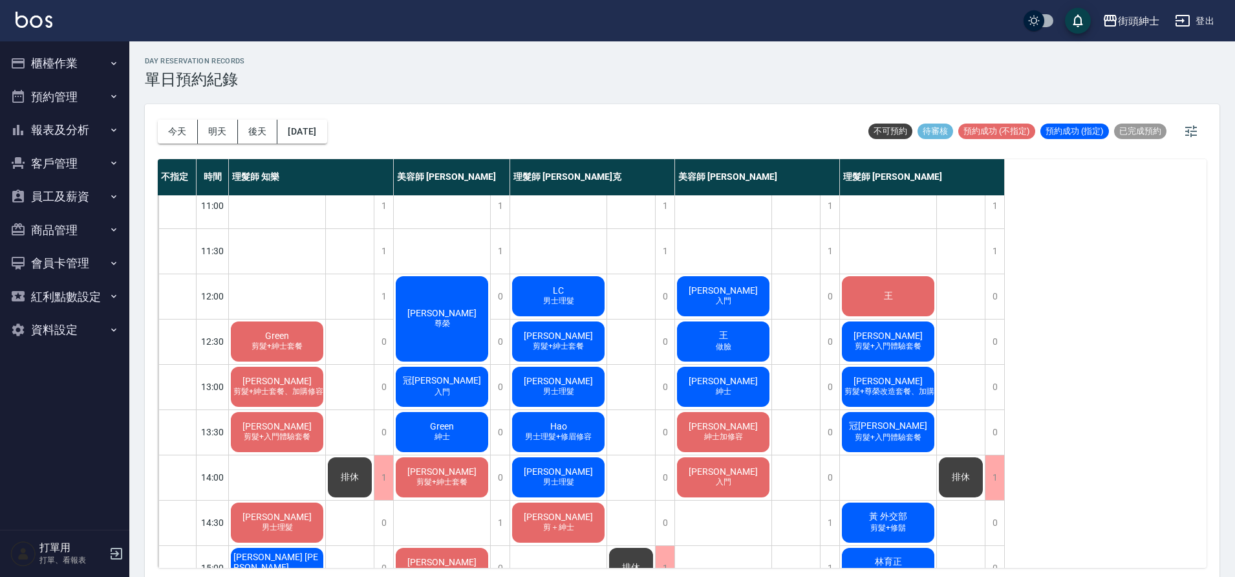
click at [734, 394] on div "安東尼 紳士" at bounding box center [723, 387] width 96 height 44
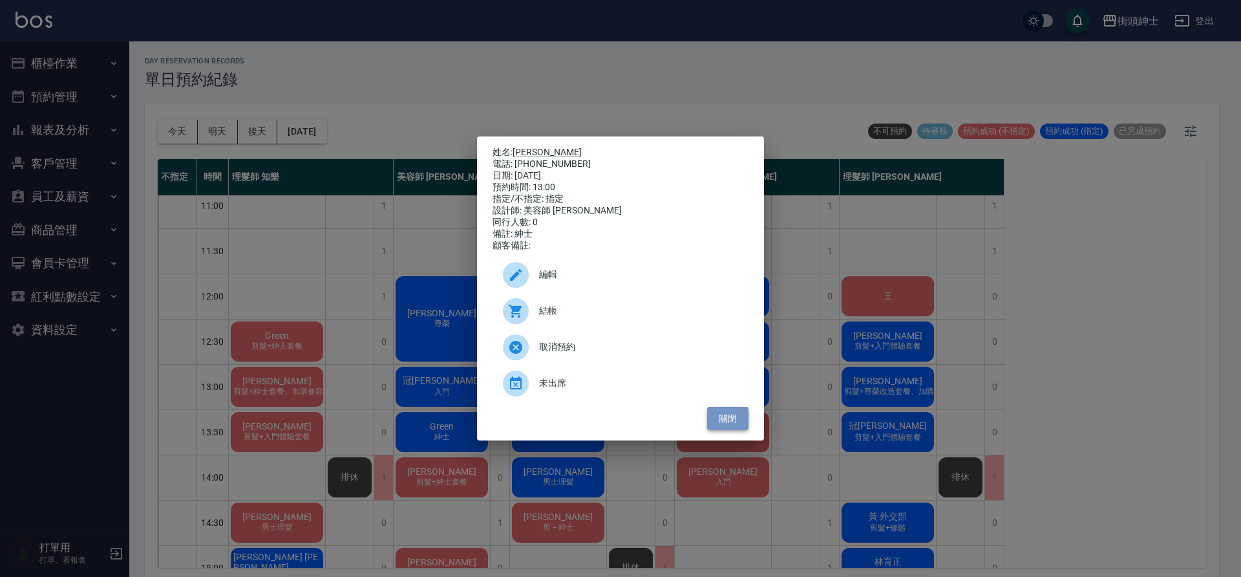
click at [725, 414] on button "關閉" at bounding box center [727, 419] width 41 height 24
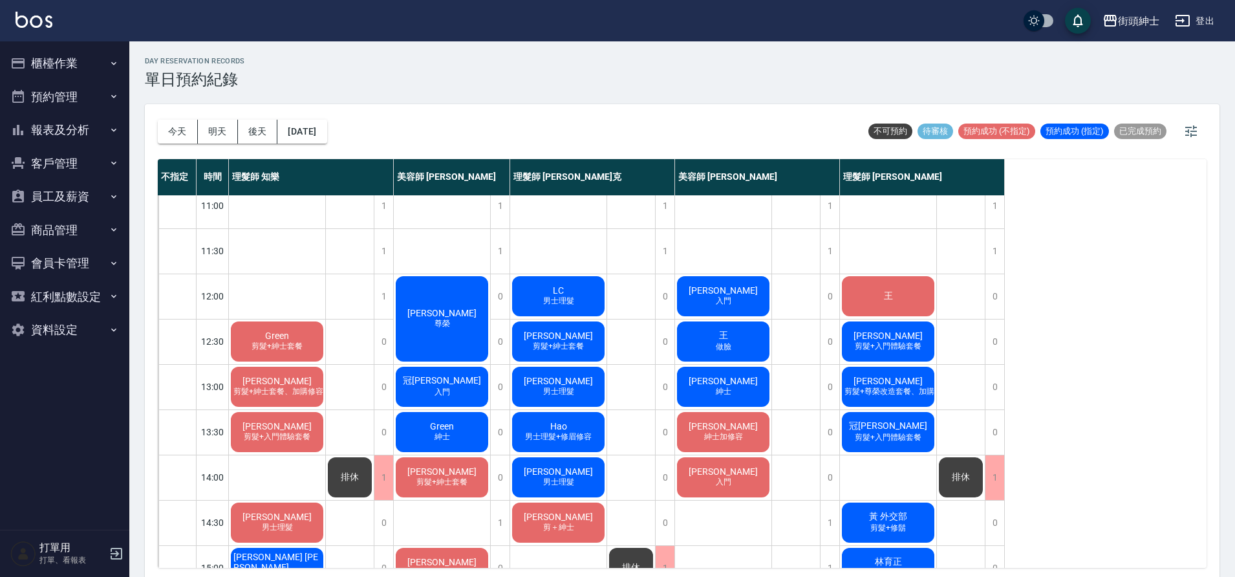
click at [472, 390] on div "冠辰Gary 入門" at bounding box center [442, 387] width 96 height 44
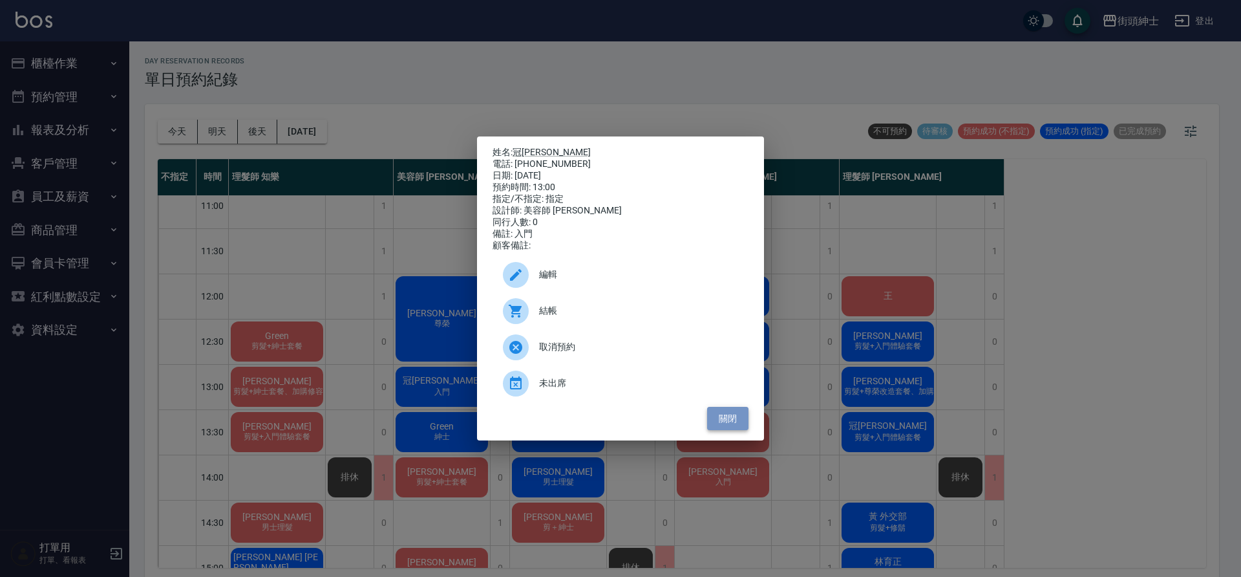
click at [739, 417] on button "關閉" at bounding box center [727, 419] width 41 height 24
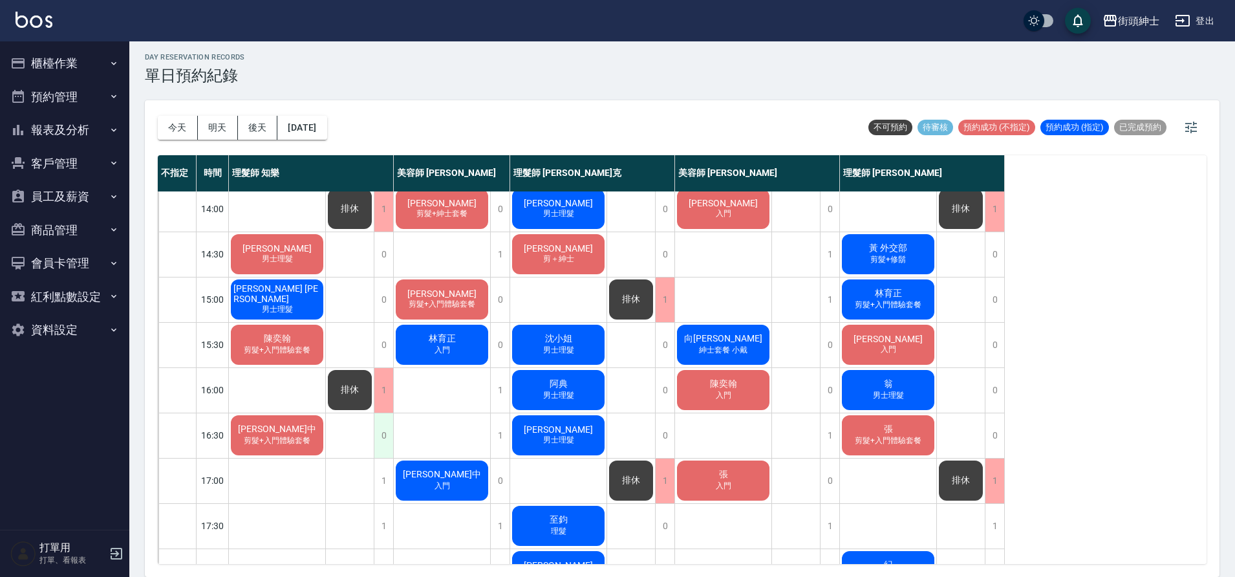
scroll to position [499, 0]
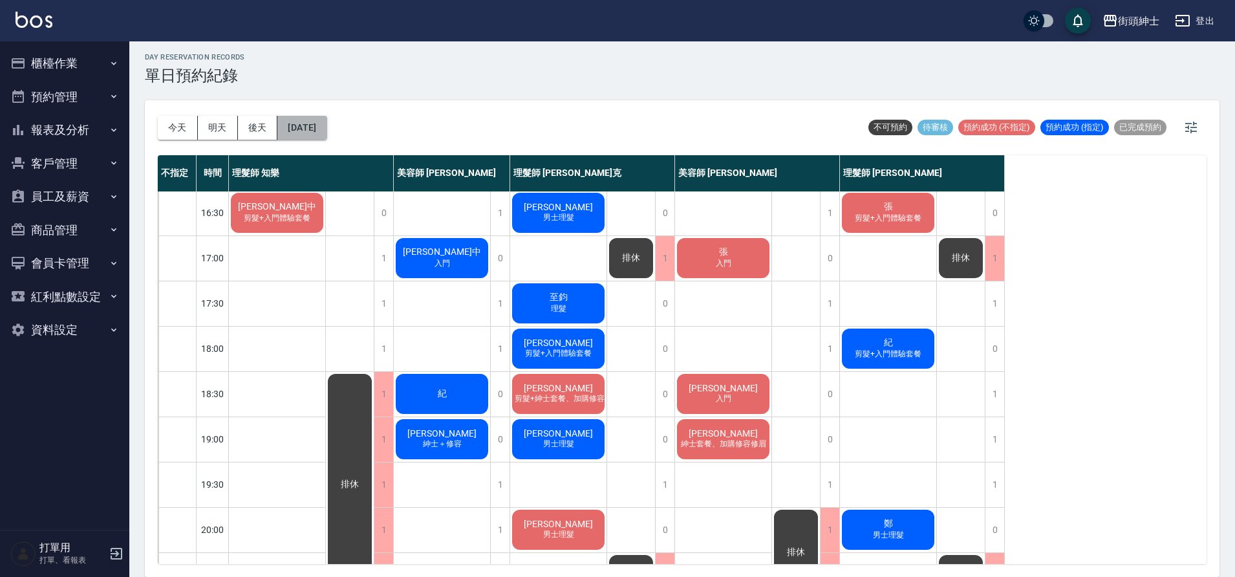
click at [326, 128] on button "[DATE]" at bounding box center [301, 128] width 49 height 24
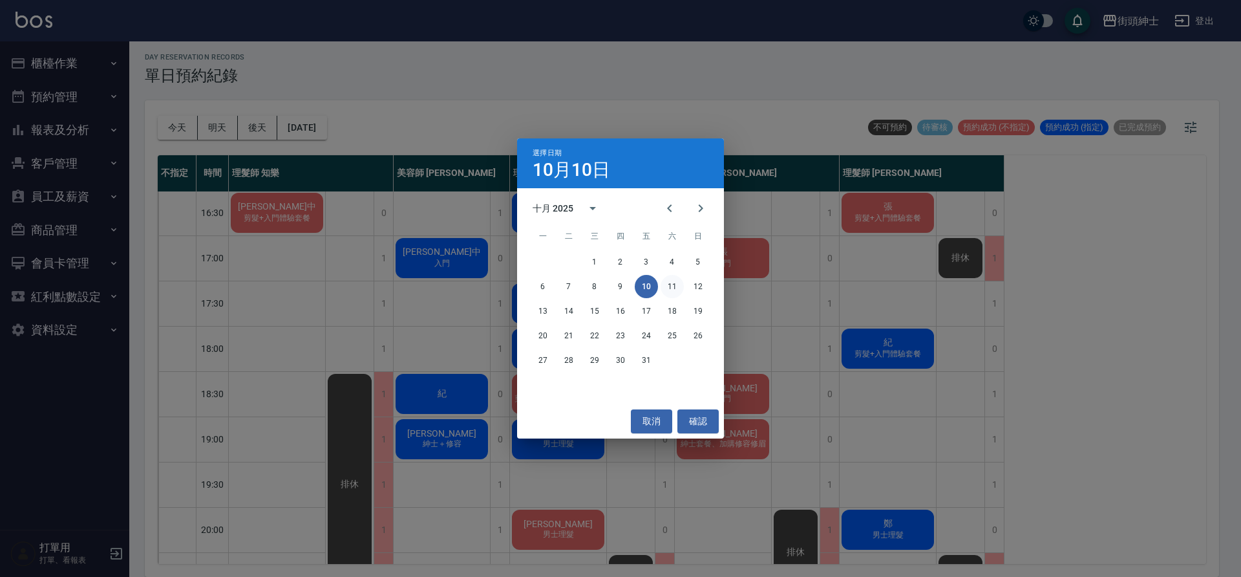
click at [674, 282] on button "11" at bounding box center [672, 286] width 23 height 23
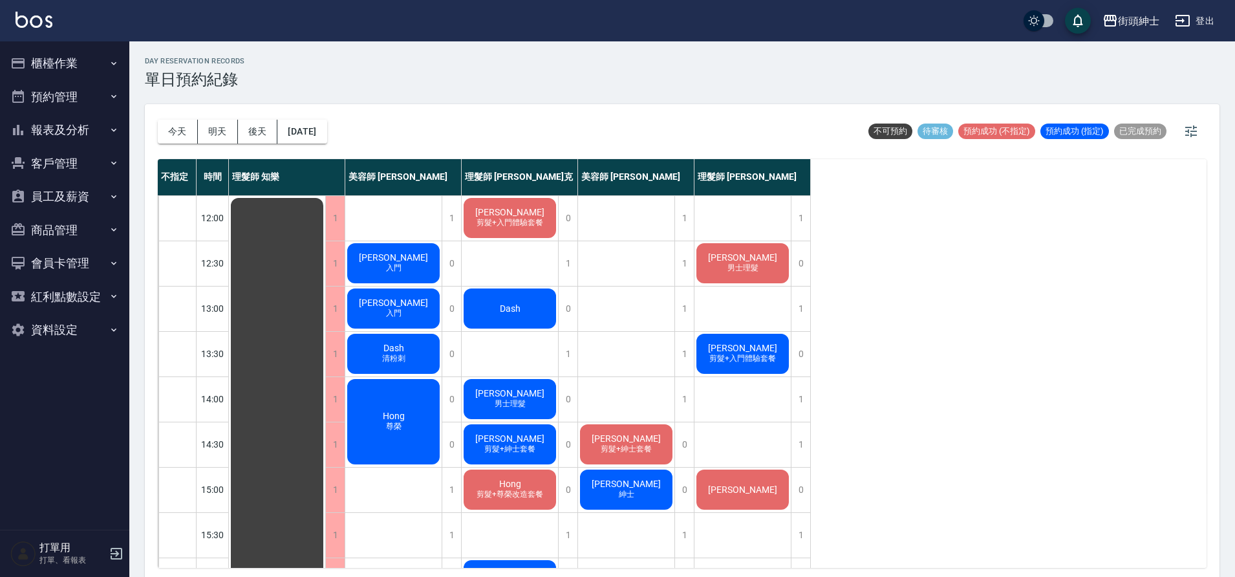
scroll to position [86, 0]
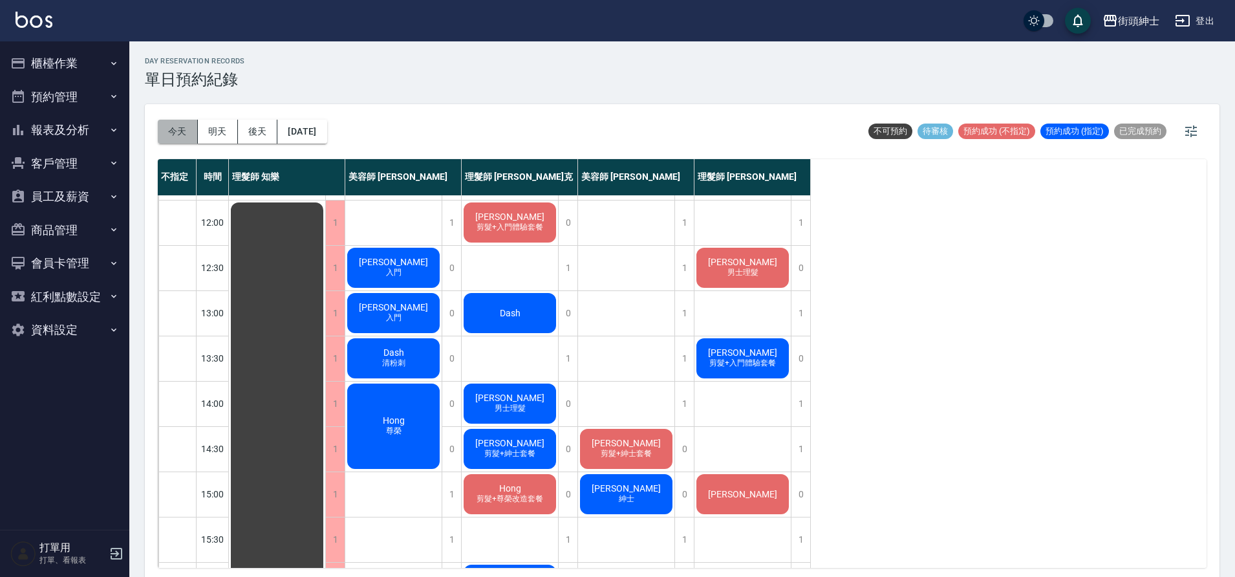
click at [173, 125] on button "今天" at bounding box center [178, 132] width 40 height 24
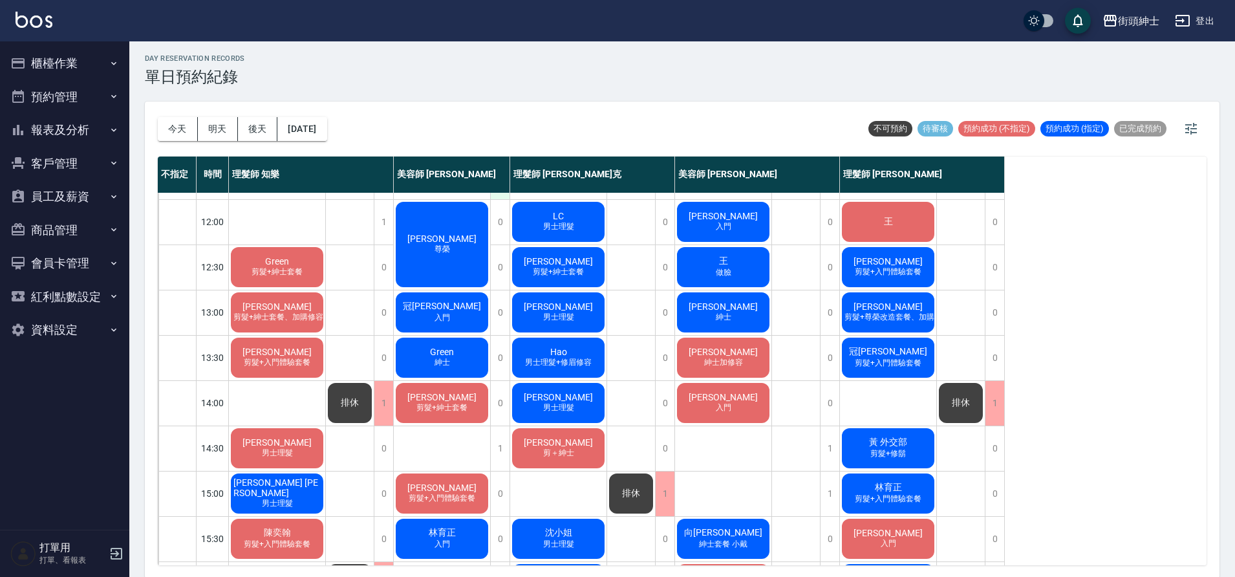
scroll to position [12, 0]
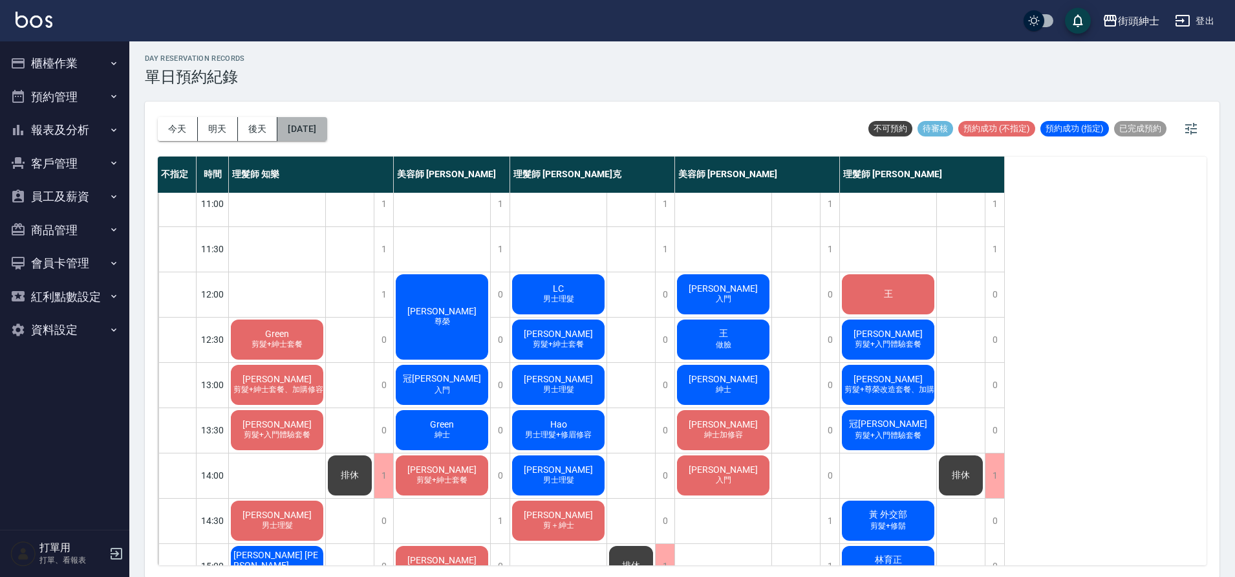
click at [318, 129] on button "[DATE]" at bounding box center [301, 129] width 49 height 24
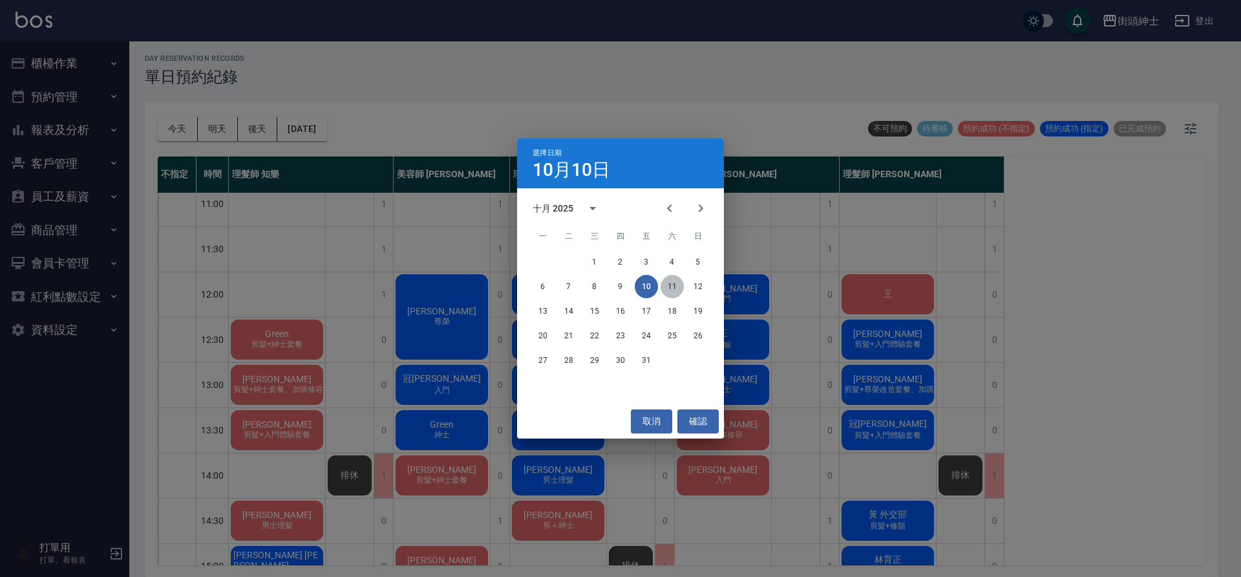
click at [677, 292] on button "11" at bounding box center [672, 286] width 23 height 23
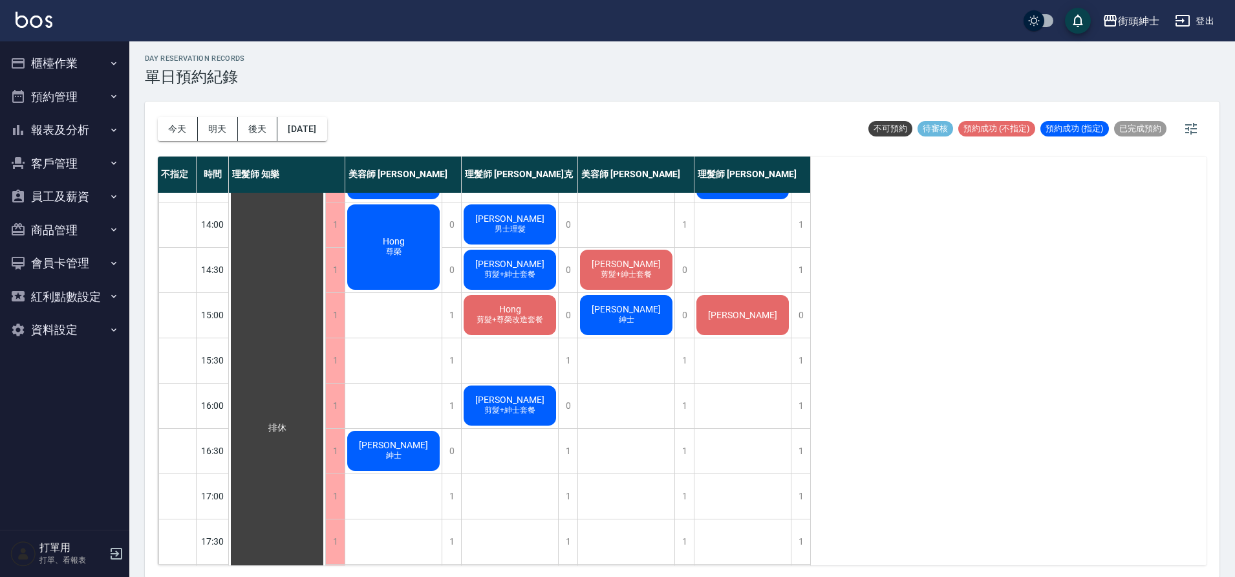
scroll to position [272, 0]
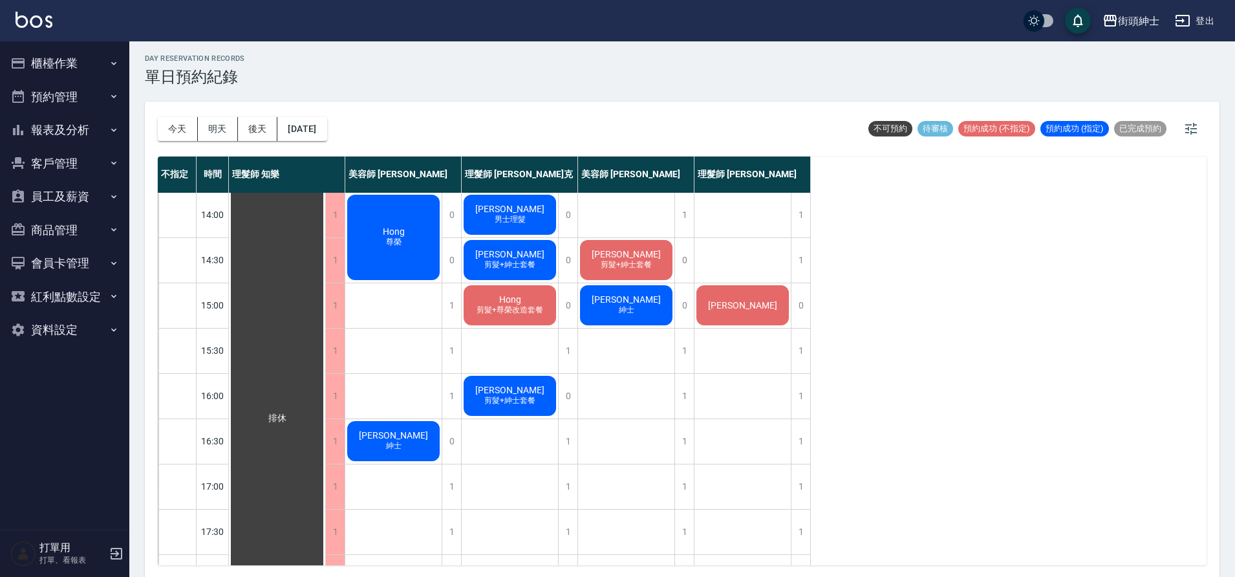
click at [323, 141] on div "今天 明天 後天 2025/10/11" at bounding box center [242, 128] width 169 height 55
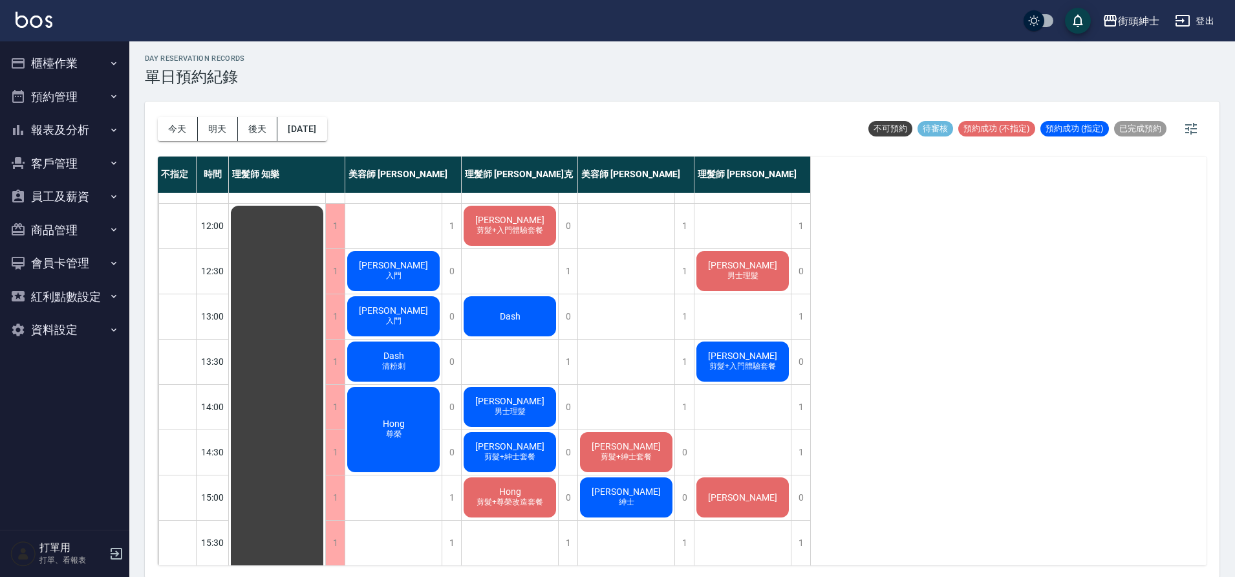
scroll to position [87, 0]
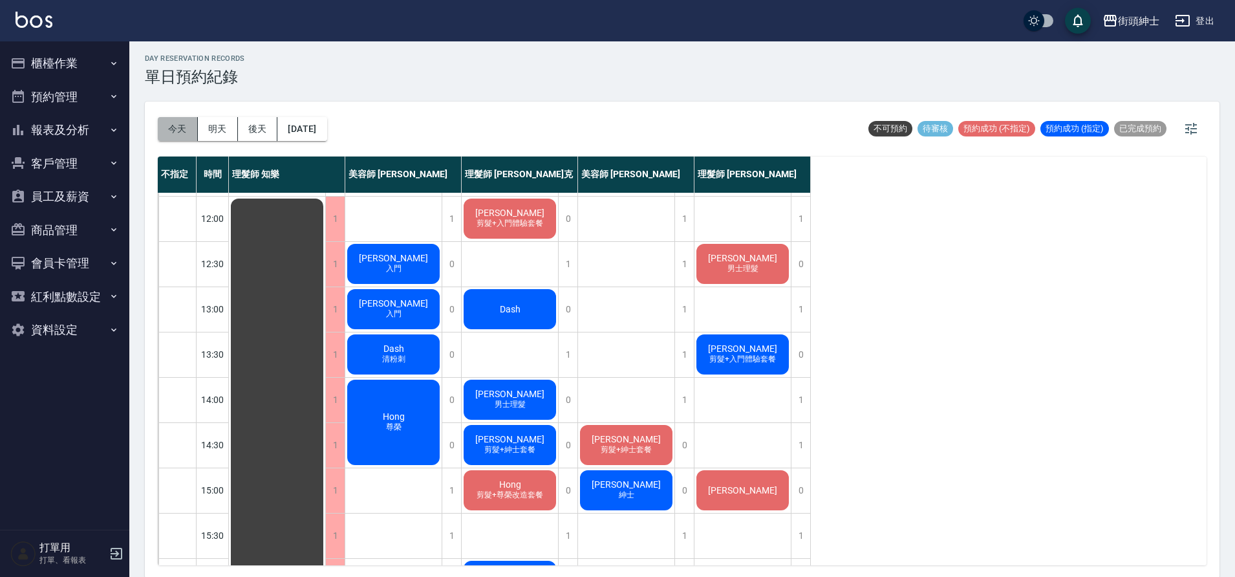
click at [191, 135] on button "今天" at bounding box center [178, 129] width 40 height 24
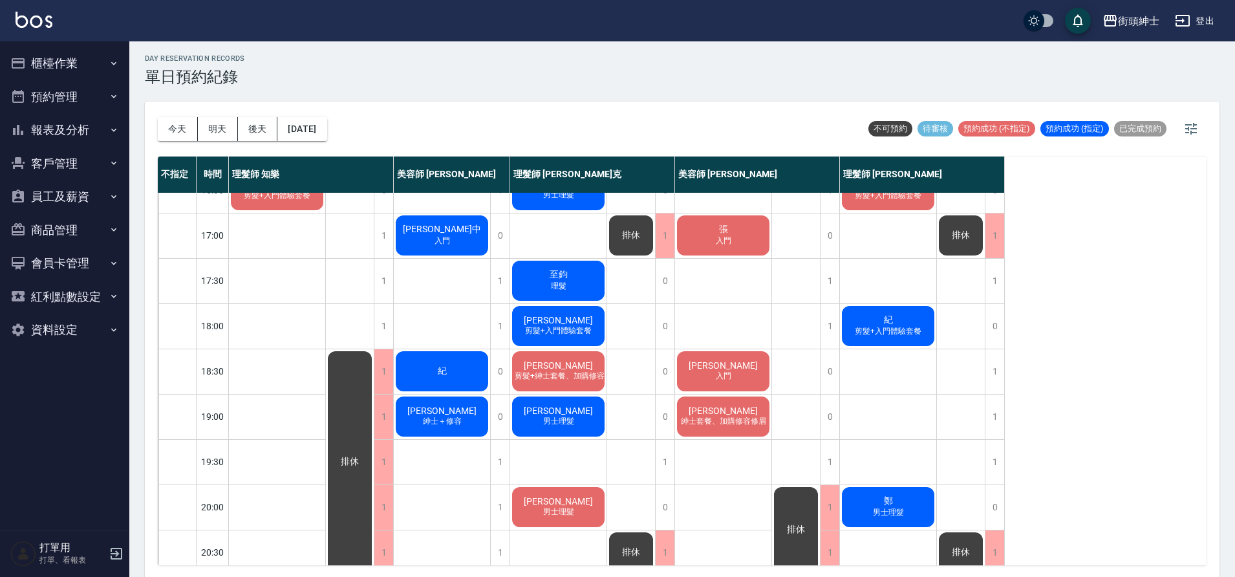
scroll to position [581, 0]
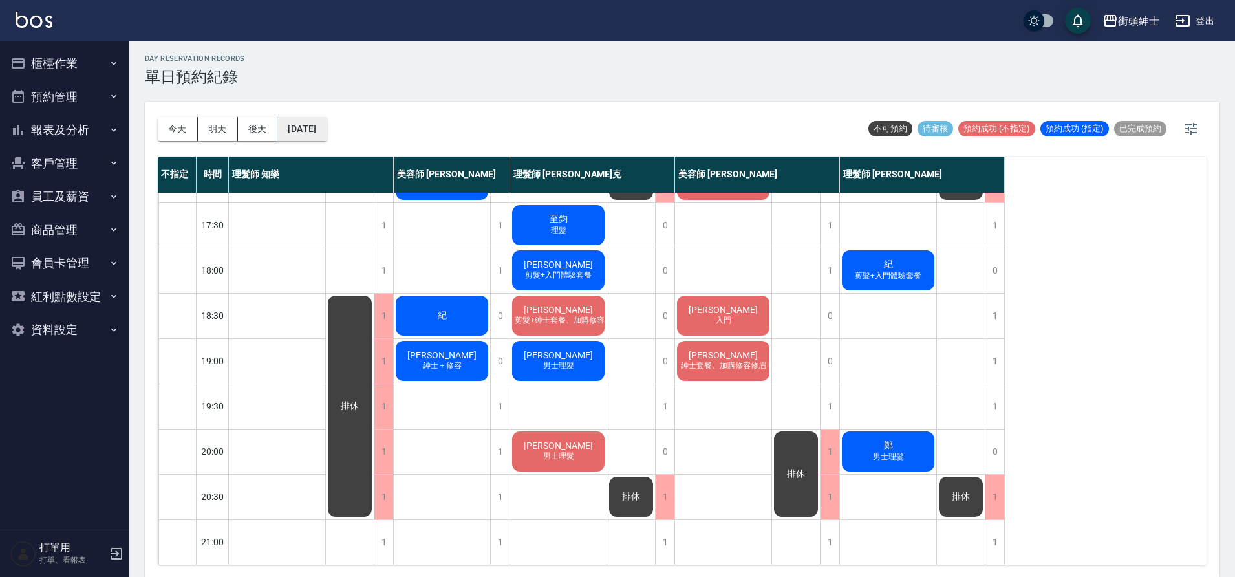
click at [326, 131] on button "[DATE]" at bounding box center [301, 129] width 49 height 24
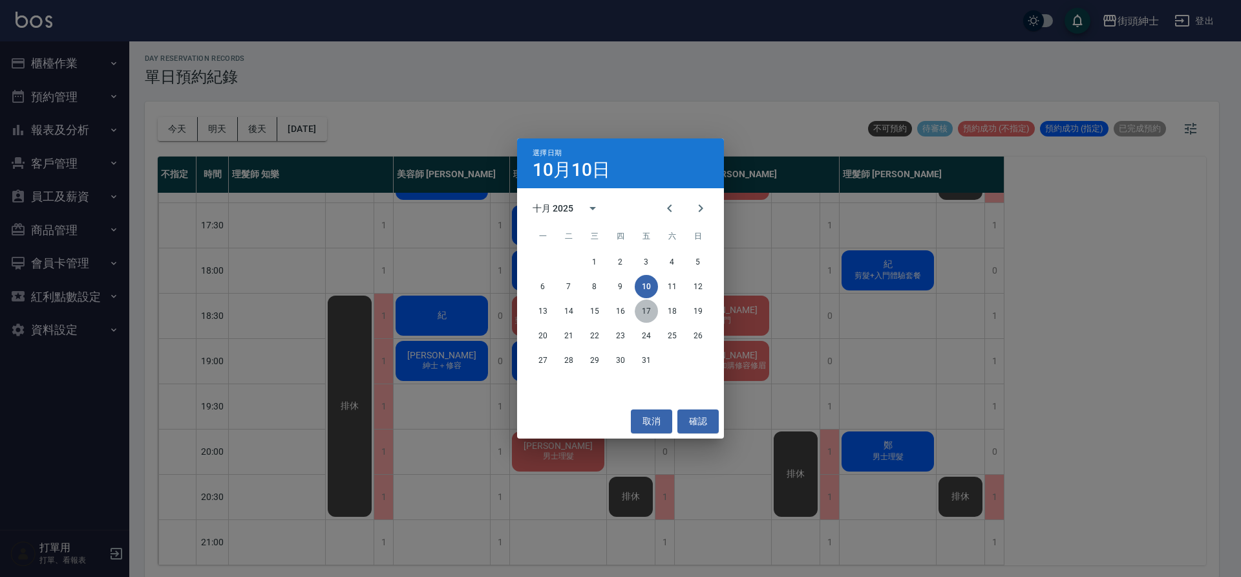
click at [642, 317] on button "17" at bounding box center [646, 310] width 23 height 23
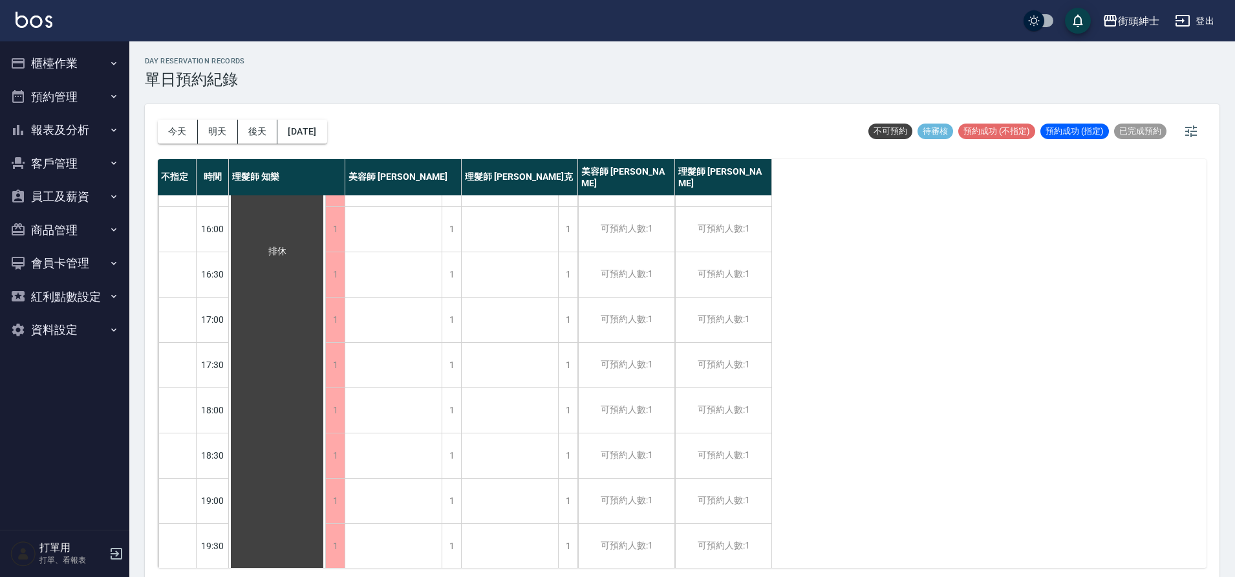
scroll to position [588, 0]
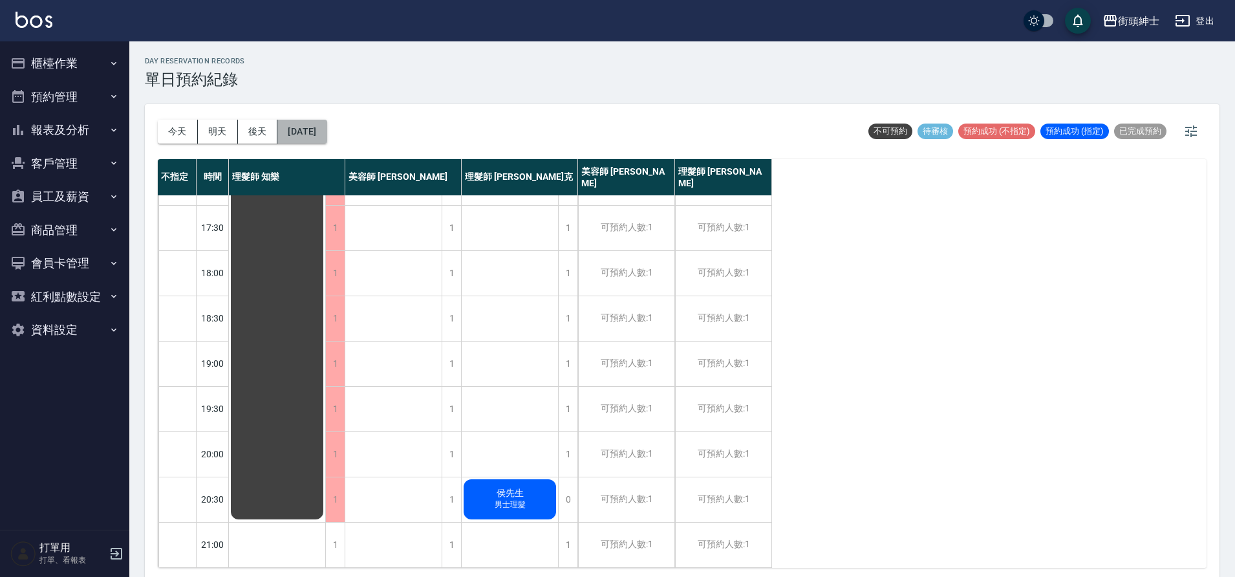
click at [326, 140] on button "2025/10/17" at bounding box center [301, 132] width 49 height 24
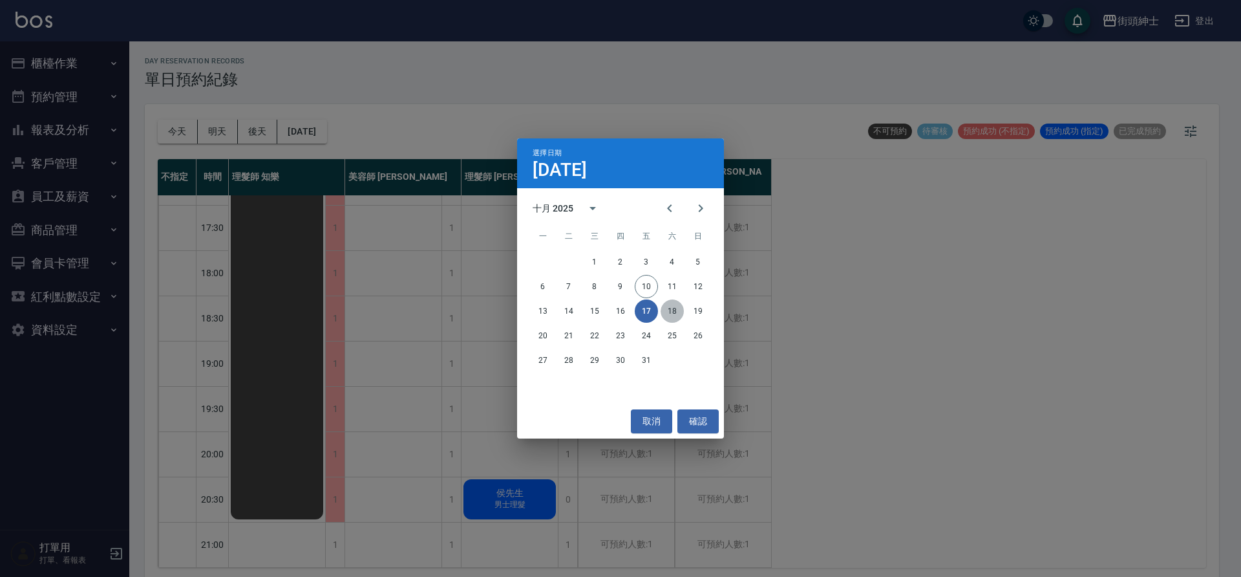
click at [674, 307] on button "18" at bounding box center [672, 310] width 23 height 23
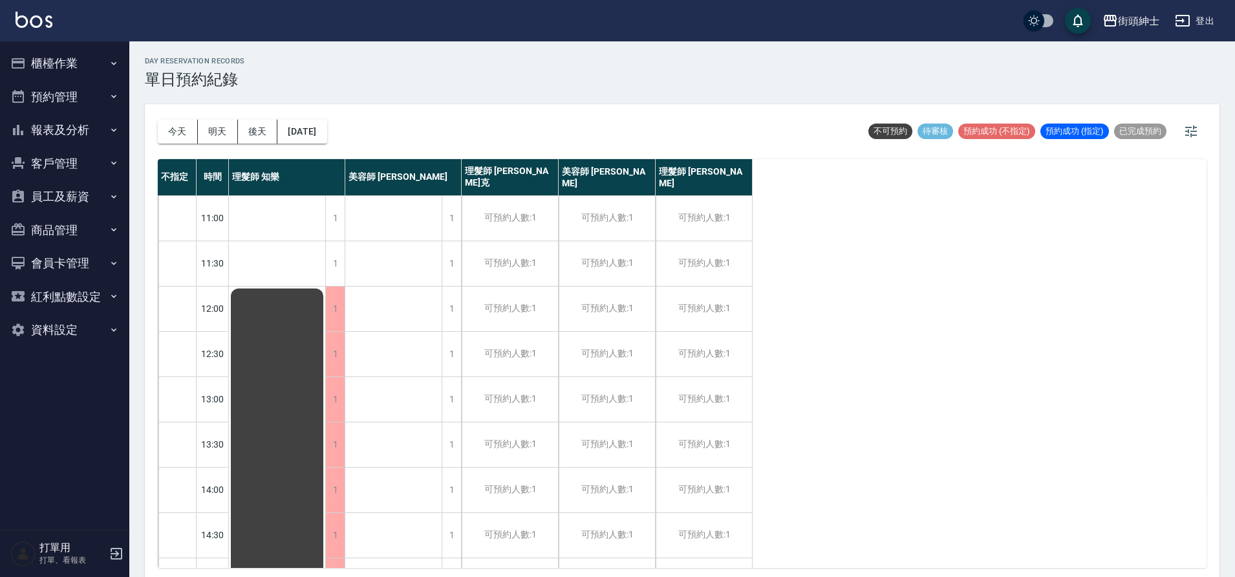
click at [187, 136] on button "今天" at bounding box center [178, 132] width 40 height 24
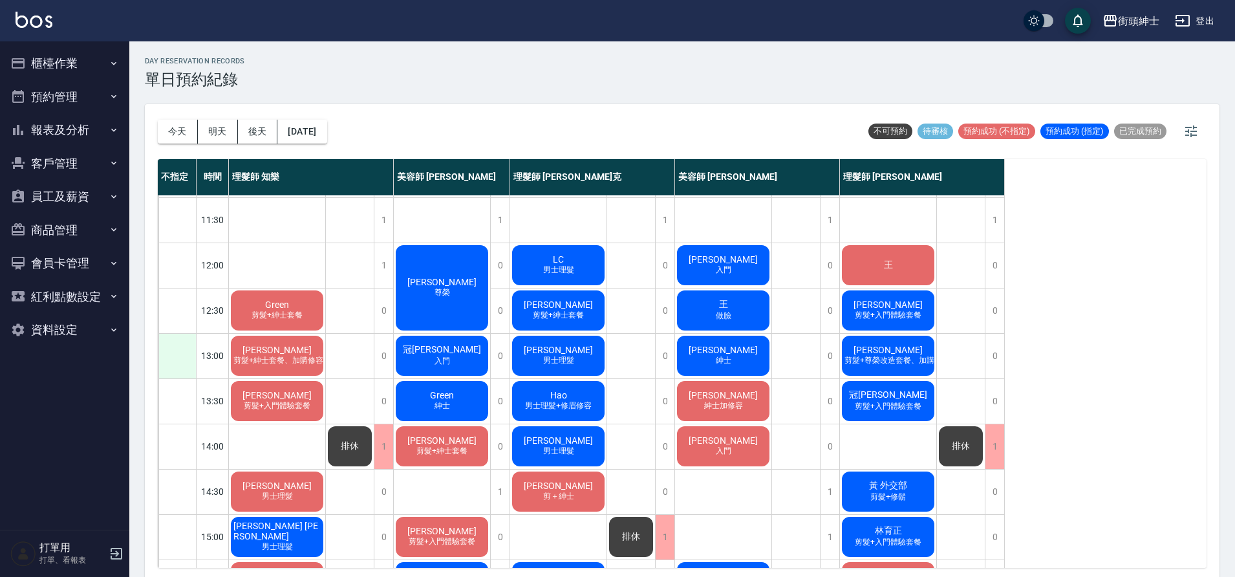
scroll to position [46, 0]
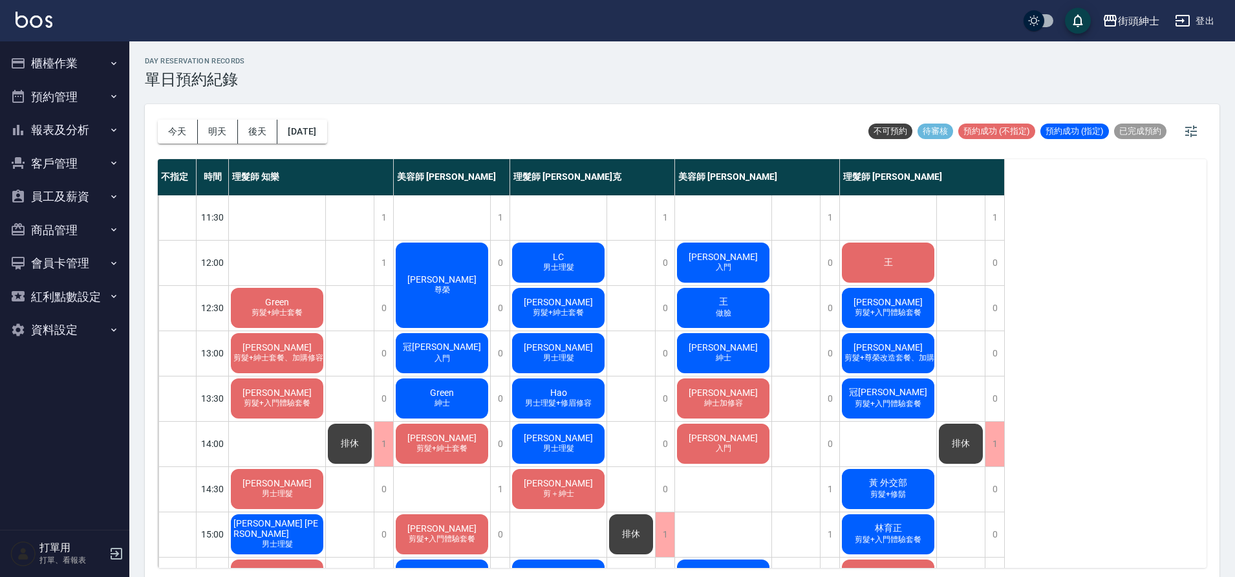
click at [280, 363] on span "剪髮+紳士套餐、加購修容修眉" at bounding box center [285, 357] width 111 height 11
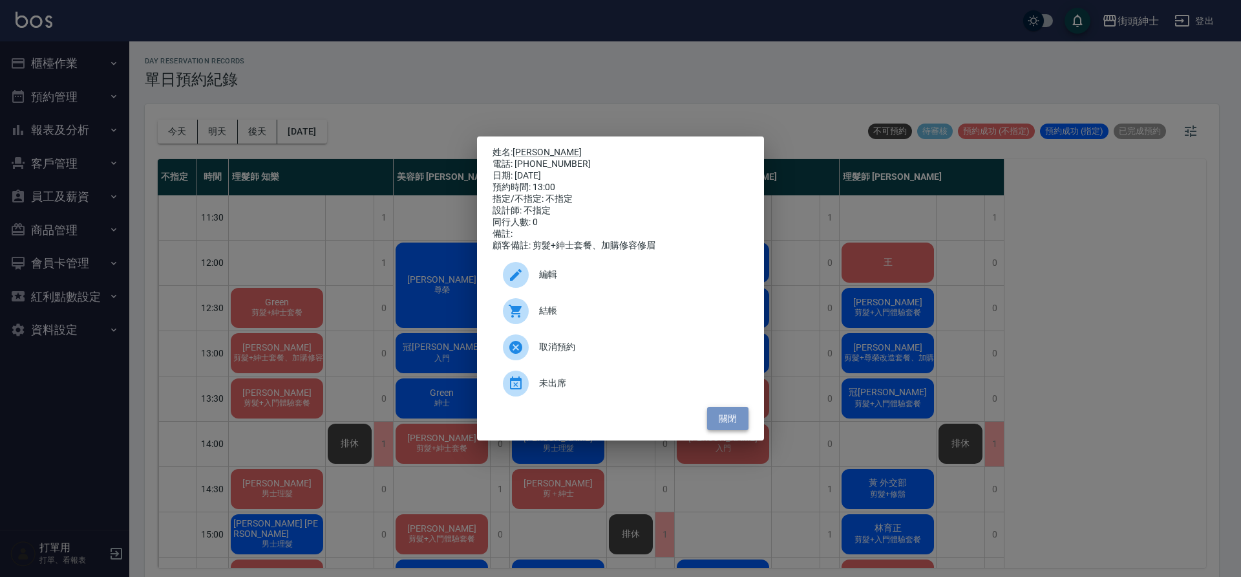
click at [734, 429] on button "關閉" at bounding box center [727, 419] width 41 height 24
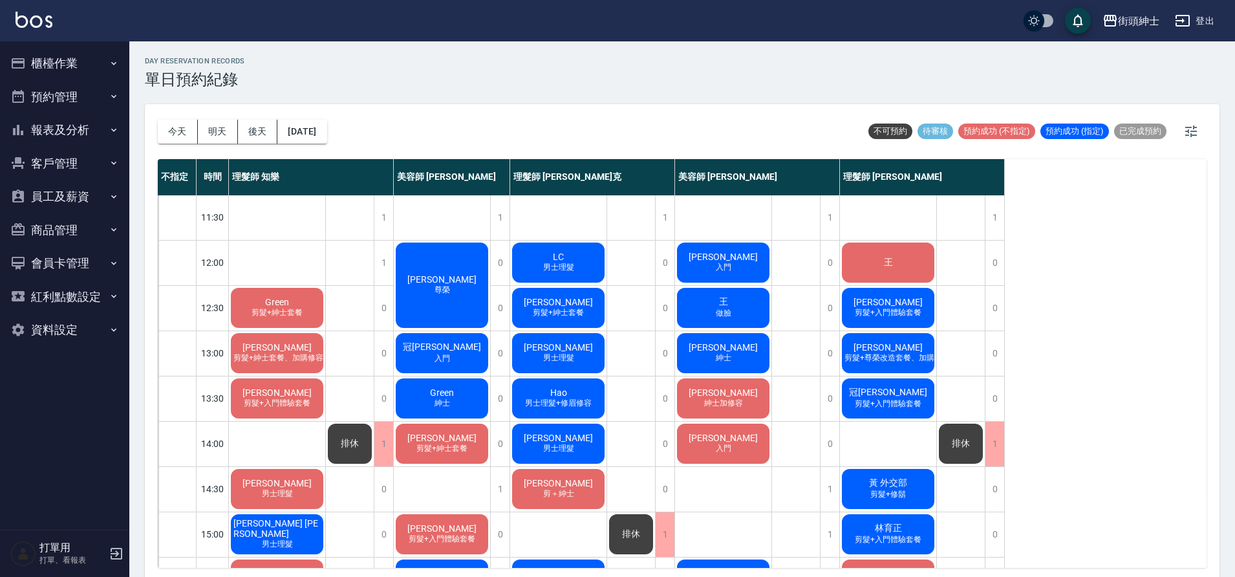
click at [304, 356] on span "剪髮+紳士套餐、加購修容修眉" at bounding box center [285, 357] width 111 height 11
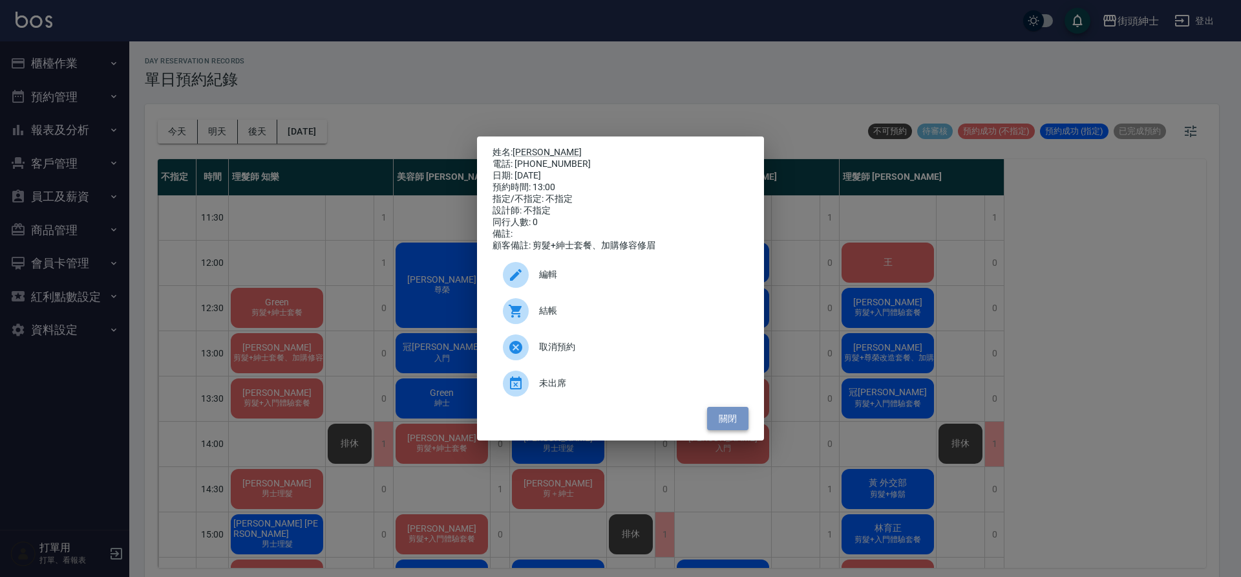
click at [732, 420] on button "關閉" at bounding box center [727, 419] width 41 height 24
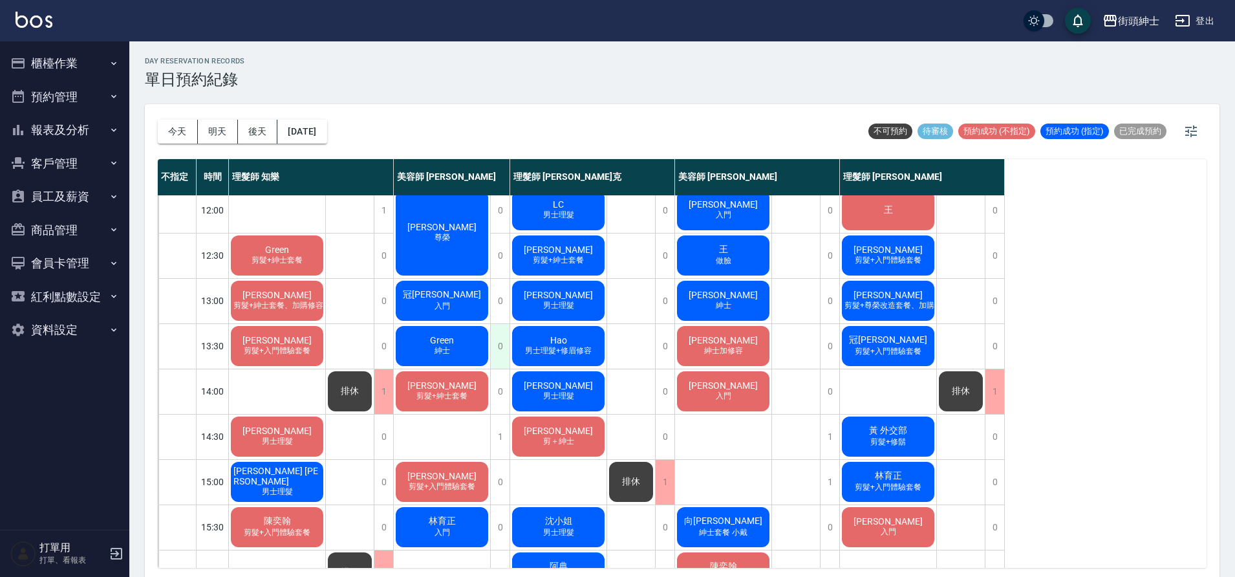
scroll to position [0, 0]
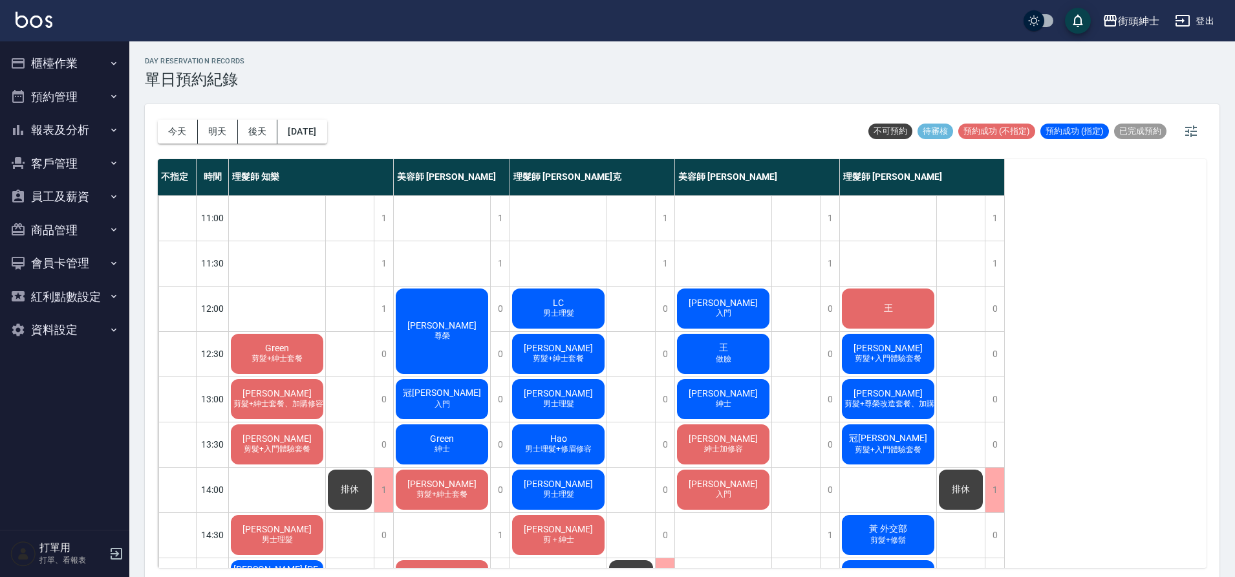
click at [65, 98] on button "預約管理" at bounding box center [64, 97] width 119 height 34
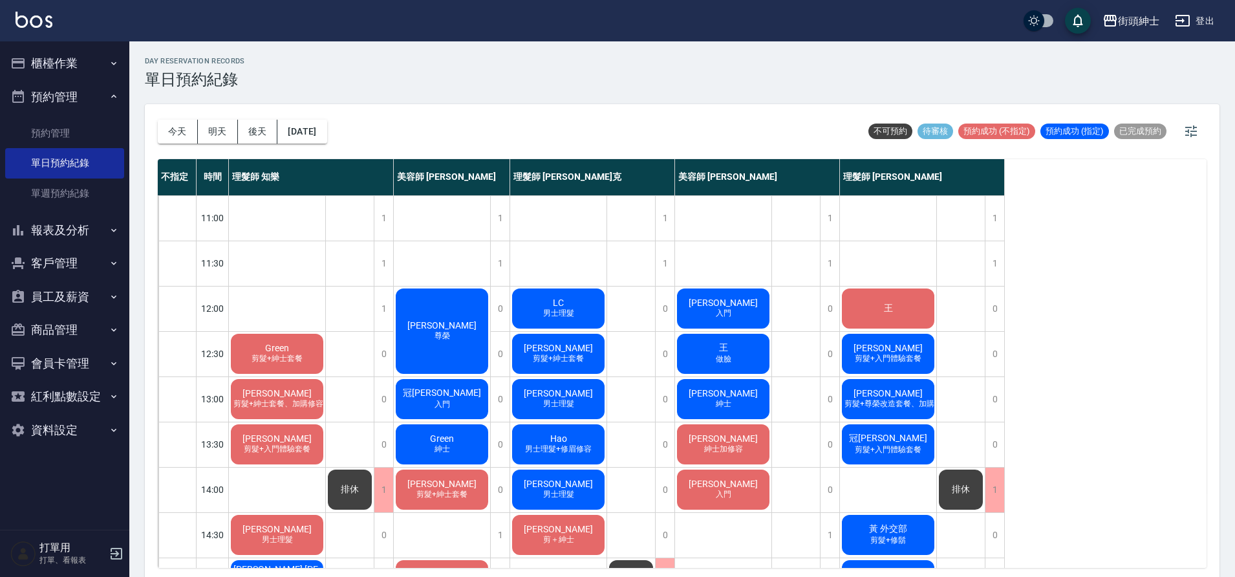
click at [91, 91] on button "預約管理" at bounding box center [64, 97] width 119 height 34
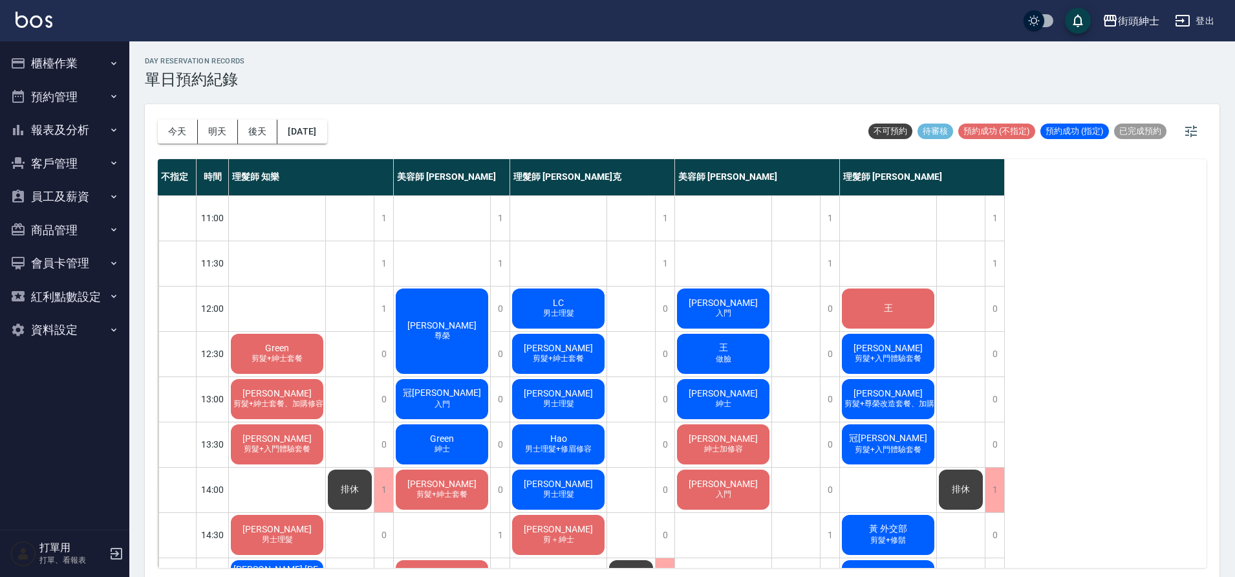
click at [94, 54] on button "櫃檯作業" at bounding box center [64, 64] width 119 height 34
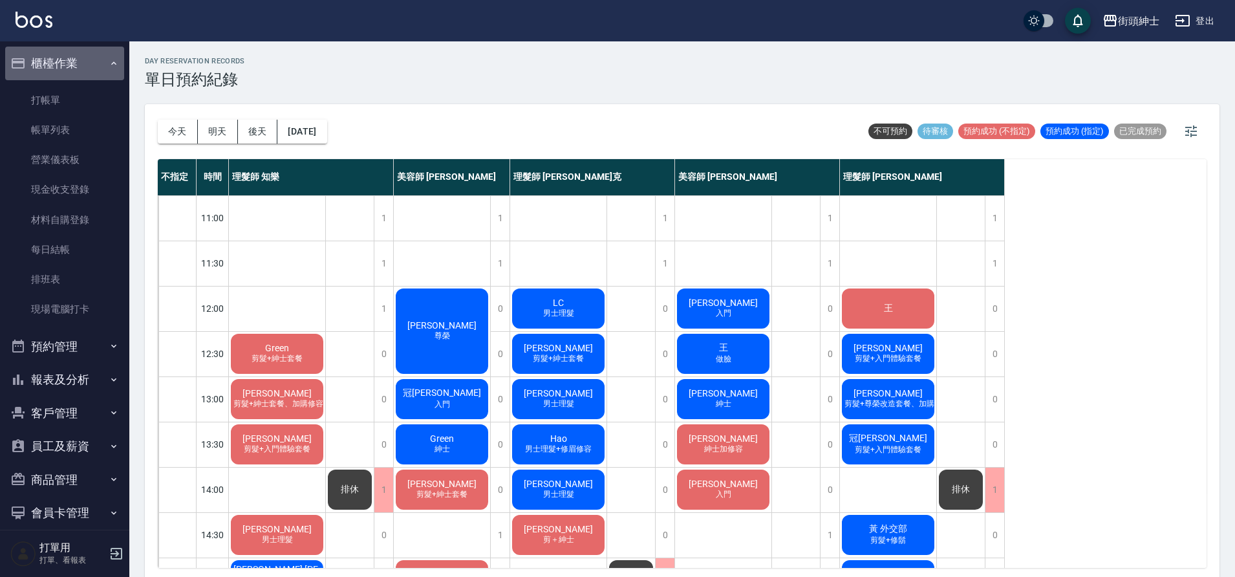
click at [94, 61] on button "櫃檯作業" at bounding box center [64, 64] width 119 height 34
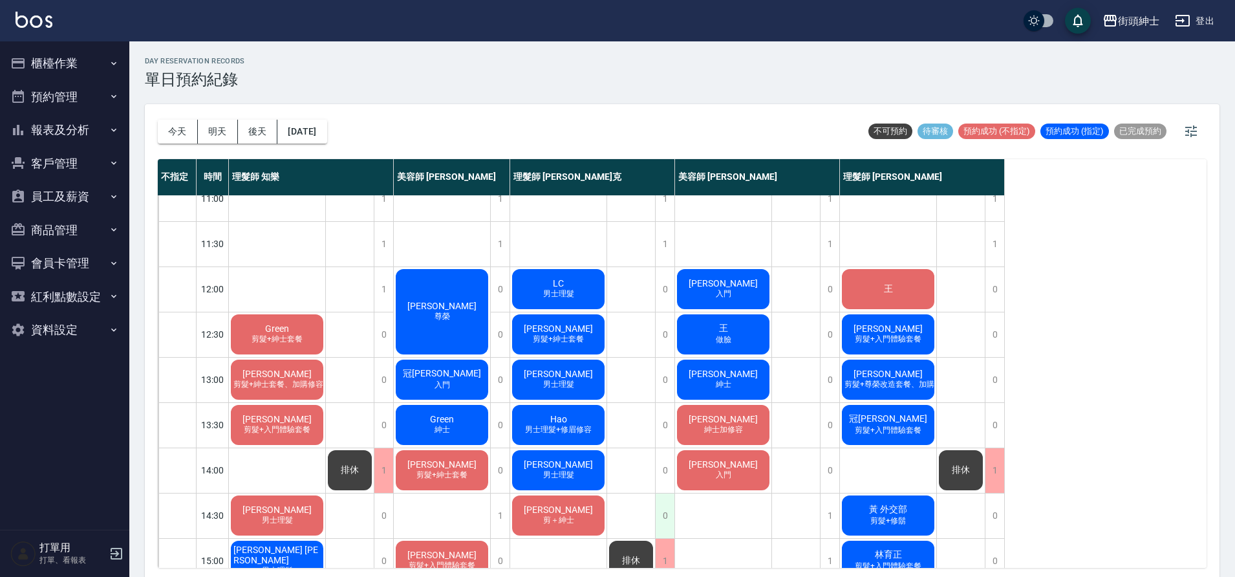
scroll to position [22, 0]
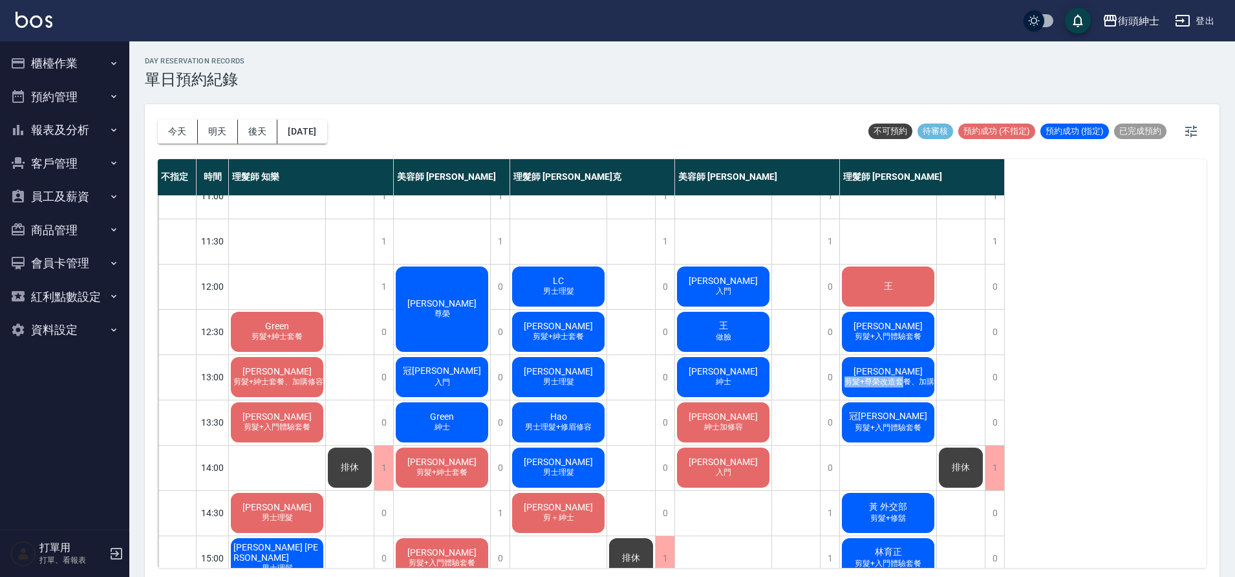
click at [901, 372] on div "Evan 剪髮+尊榮改造套餐、加購修眉修容" at bounding box center [888, 377] width 96 height 44
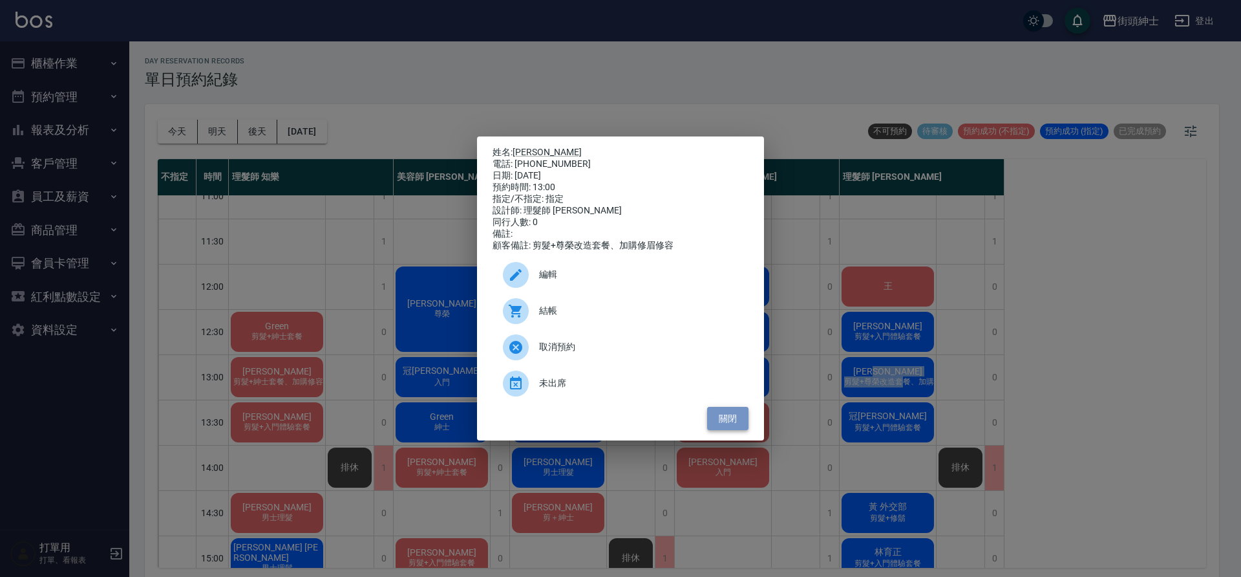
click at [738, 422] on button "關閉" at bounding box center [727, 419] width 41 height 24
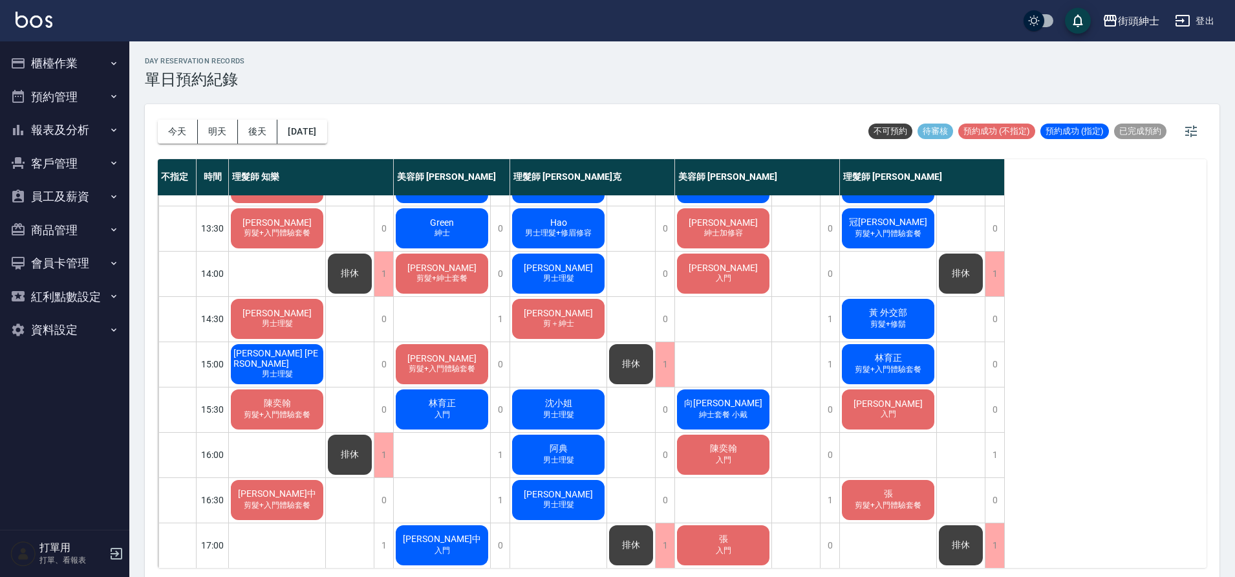
scroll to position [234, 0]
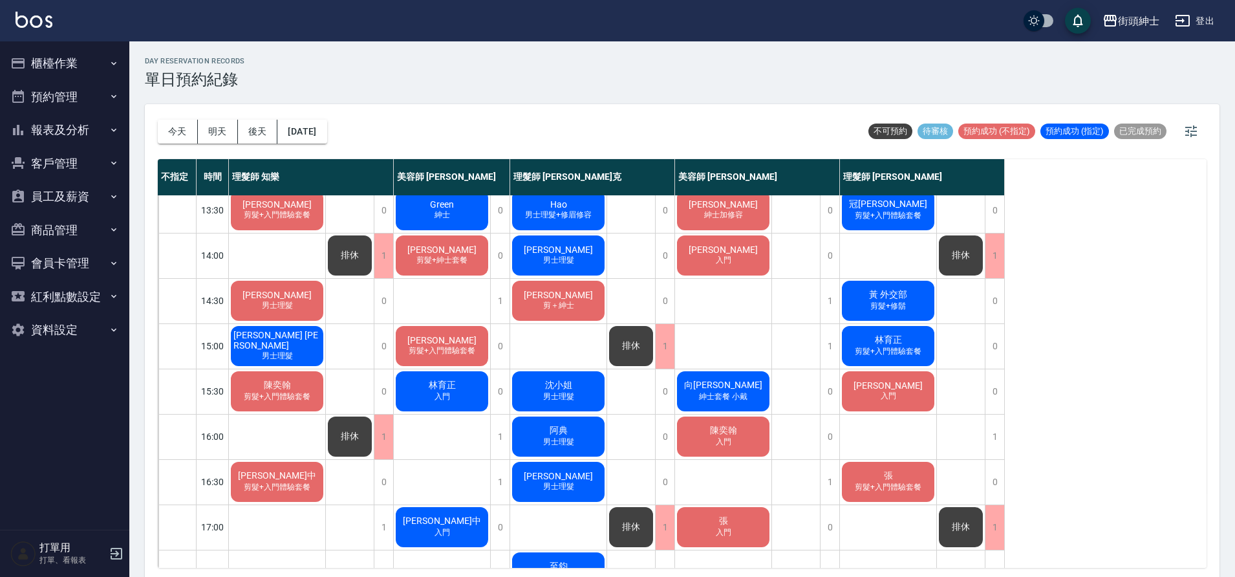
click at [909, 295] on span "黃 外交部" at bounding box center [887, 295] width 43 height 12
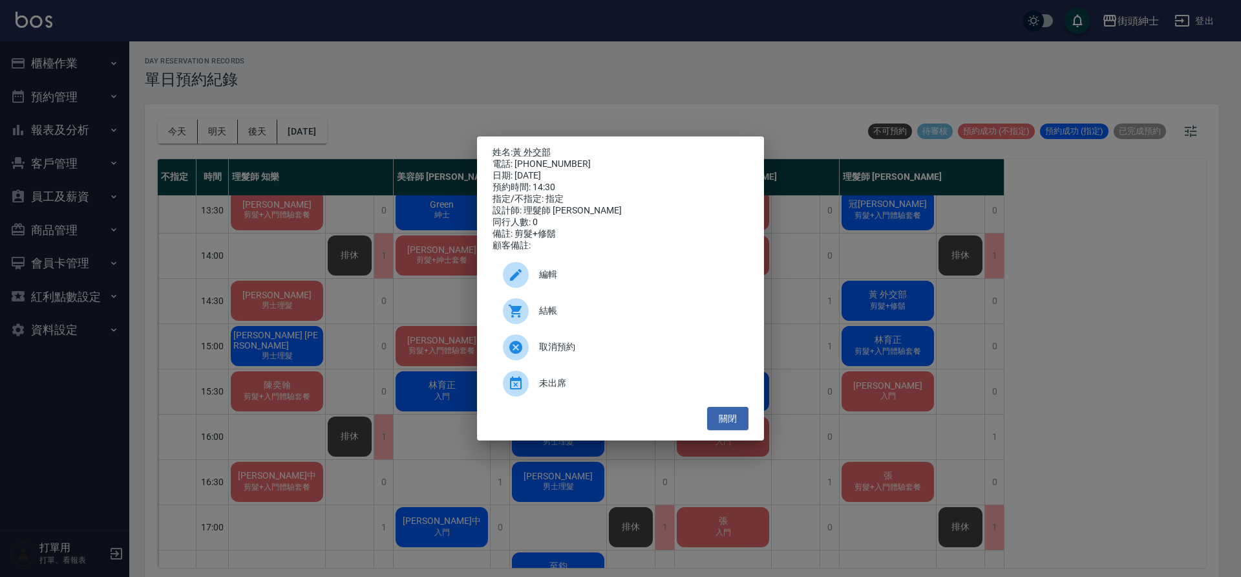
click at [572, 351] on span "取消預約" at bounding box center [638, 347] width 199 height 14
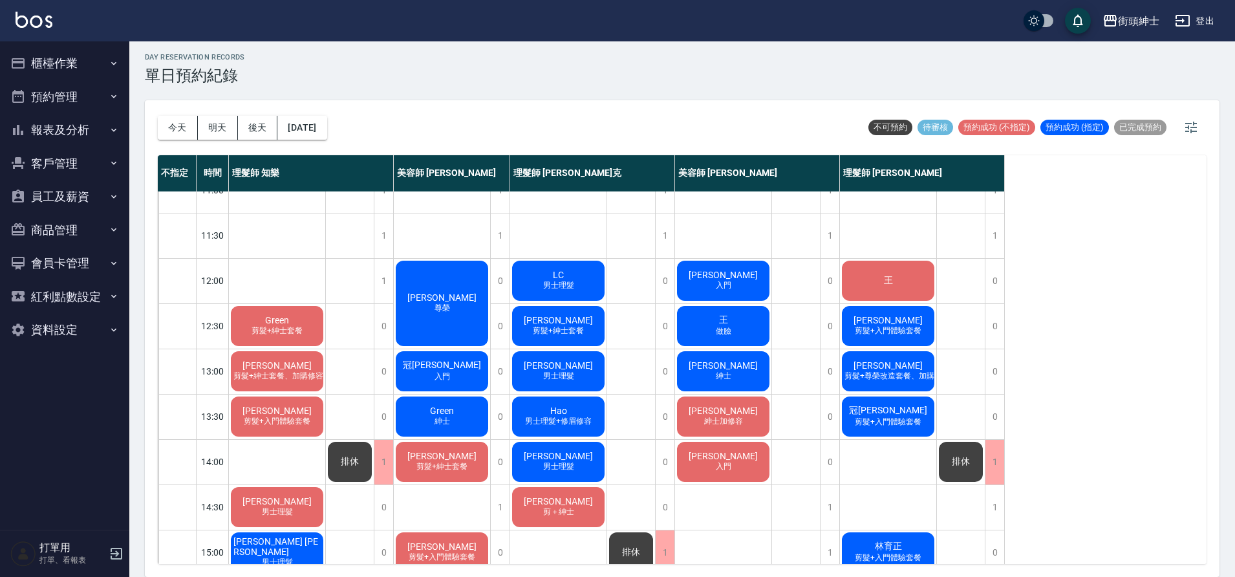
scroll to position [25, 0]
click at [300, 359] on div "Ray 剪髮+紳士套餐、加購修容修眉" at bounding box center [277, 370] width 96 height 44
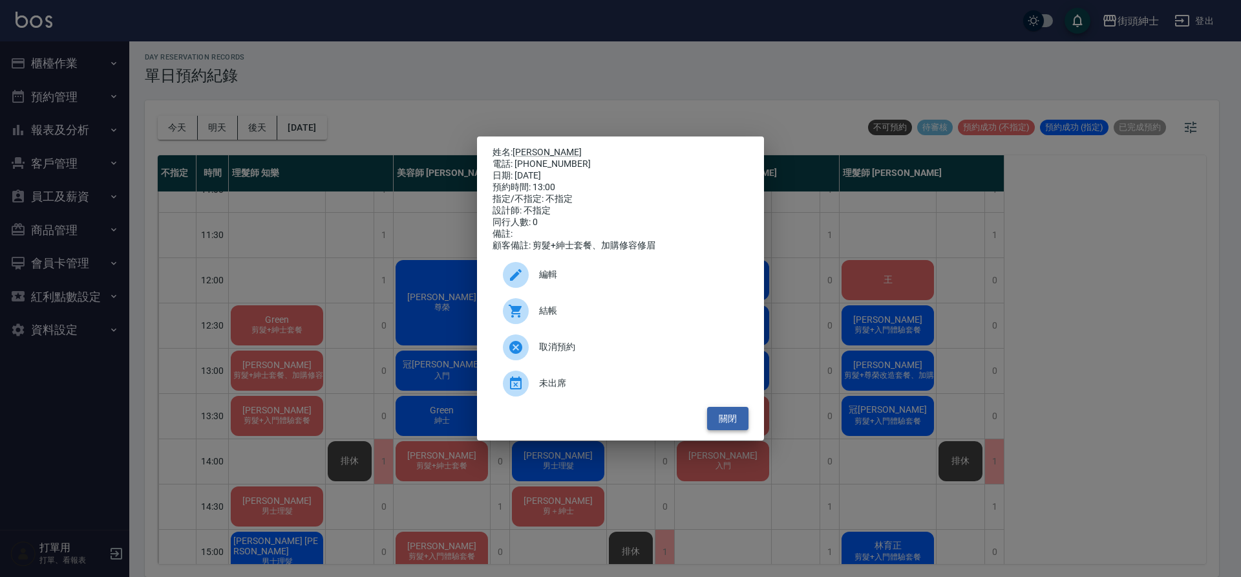
click at [736, 428] on button "關閉" at bounding box center [727, 419] width 41 height 24
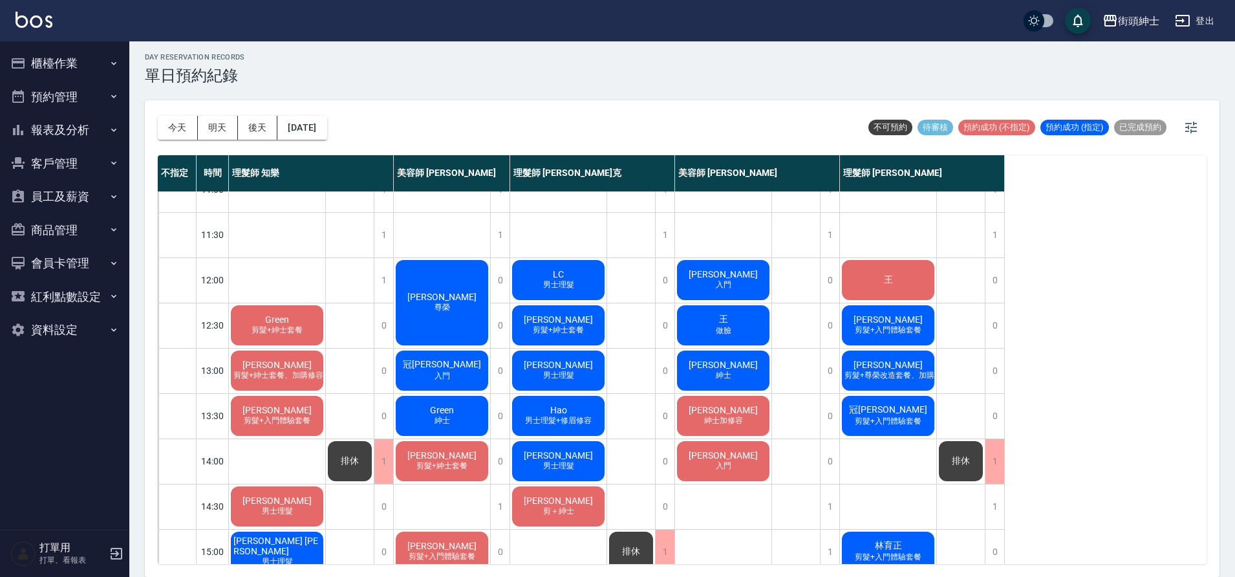
click at [299, 372] on span "剪髮+紳士套餐、加購修容修眉" at bounding box center [285, 375] width 111 height 11
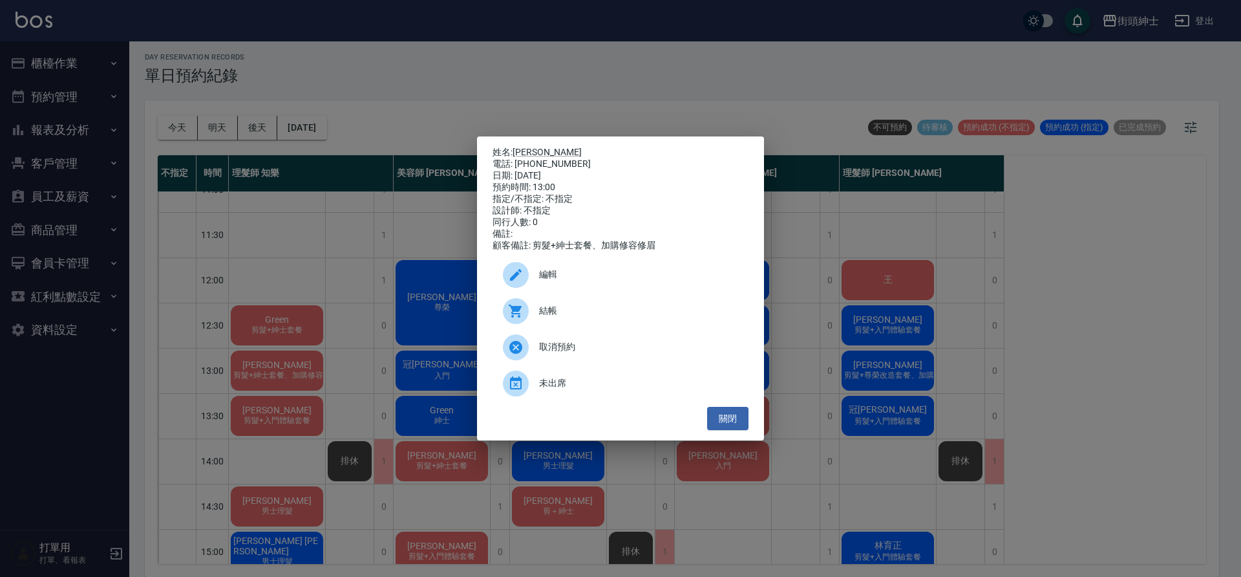
click at [602, 387] on span "未出席" at bounding box center [638, 383] width 199 height 14
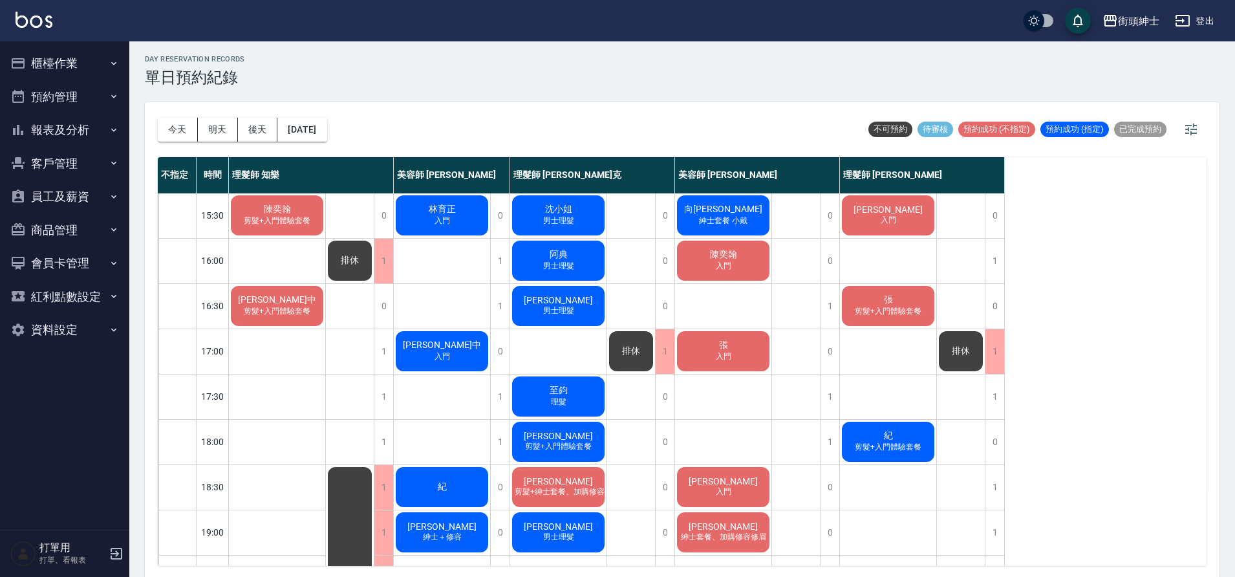
scroll to position [3, 0]
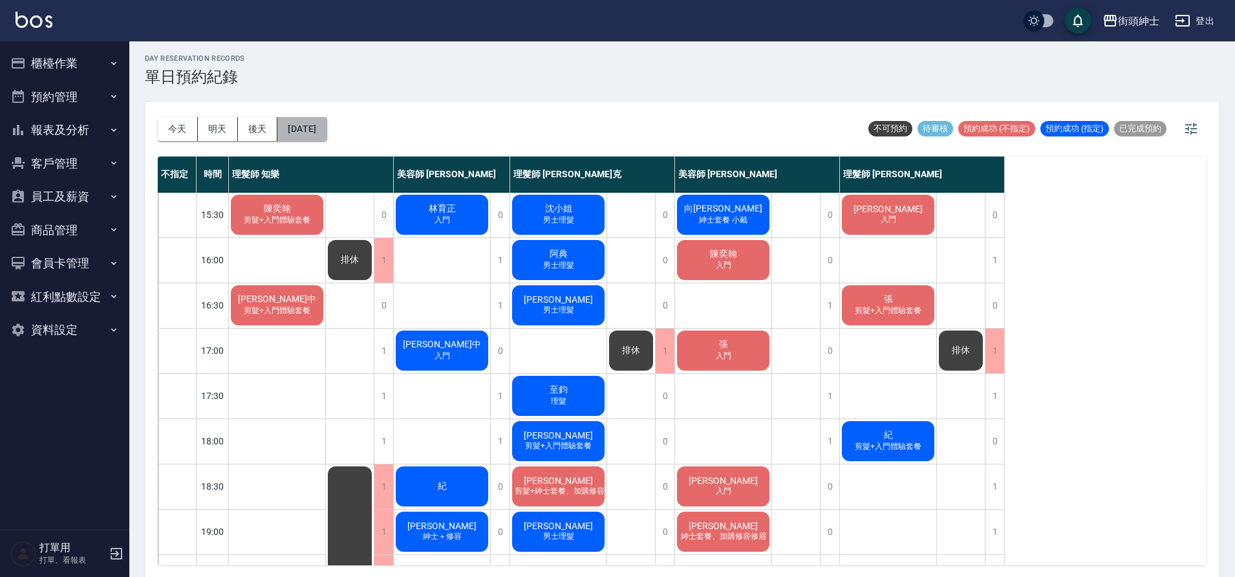
click at [326, 136] on button "[DATE]" at bounding box center [301, 129] width 49 height 24
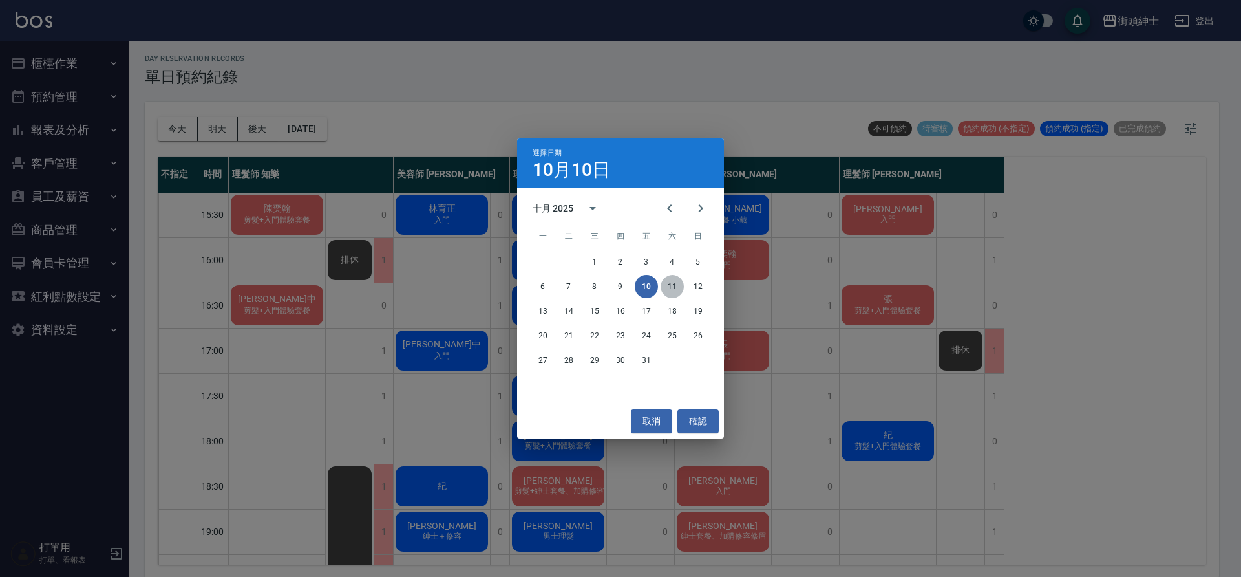
click at [665, 281] on button "11" at bounding box center [672, 286] width 23 height 23
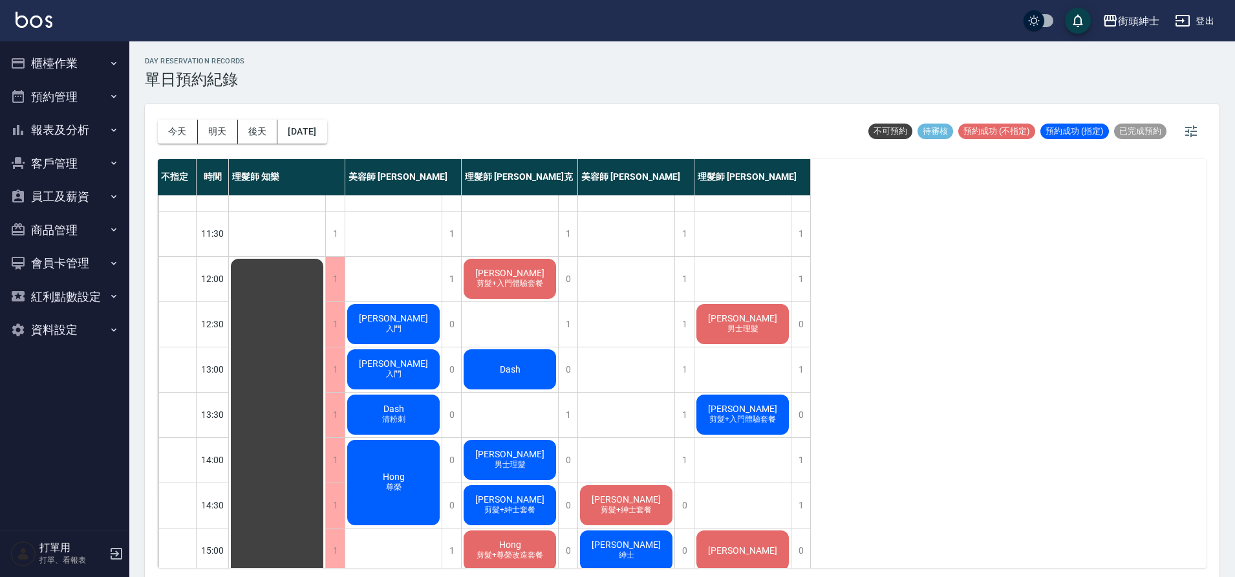
scroll to position [36, 0]
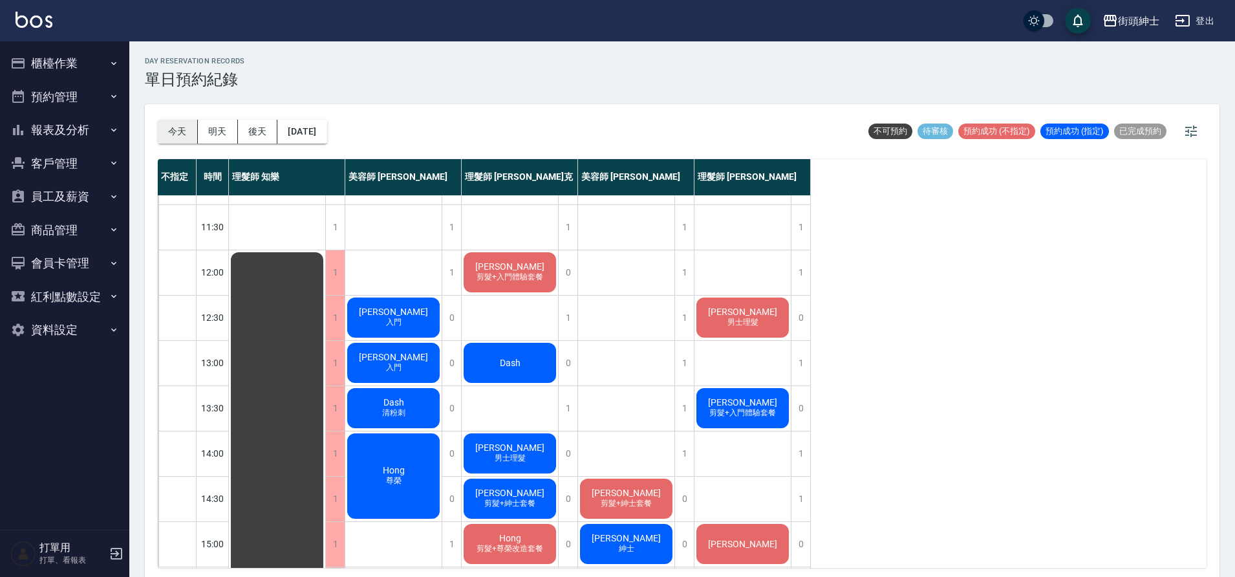
click at [183, 126] on button "今天" at bounding box center [178, 132] width 40 height 24
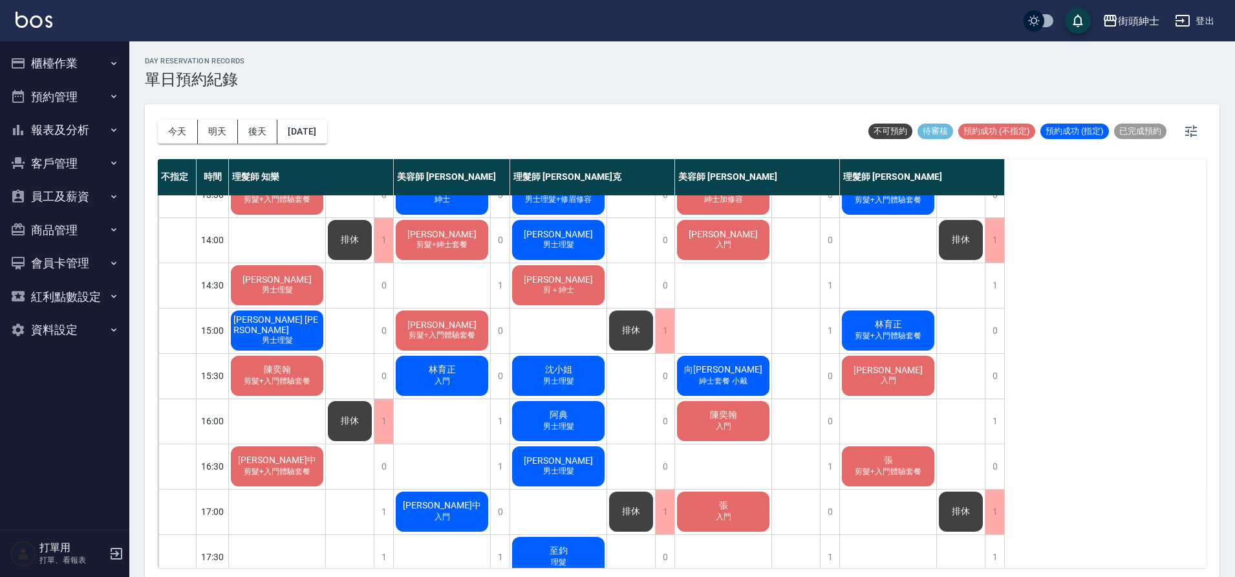
scroll to position [229, 0]
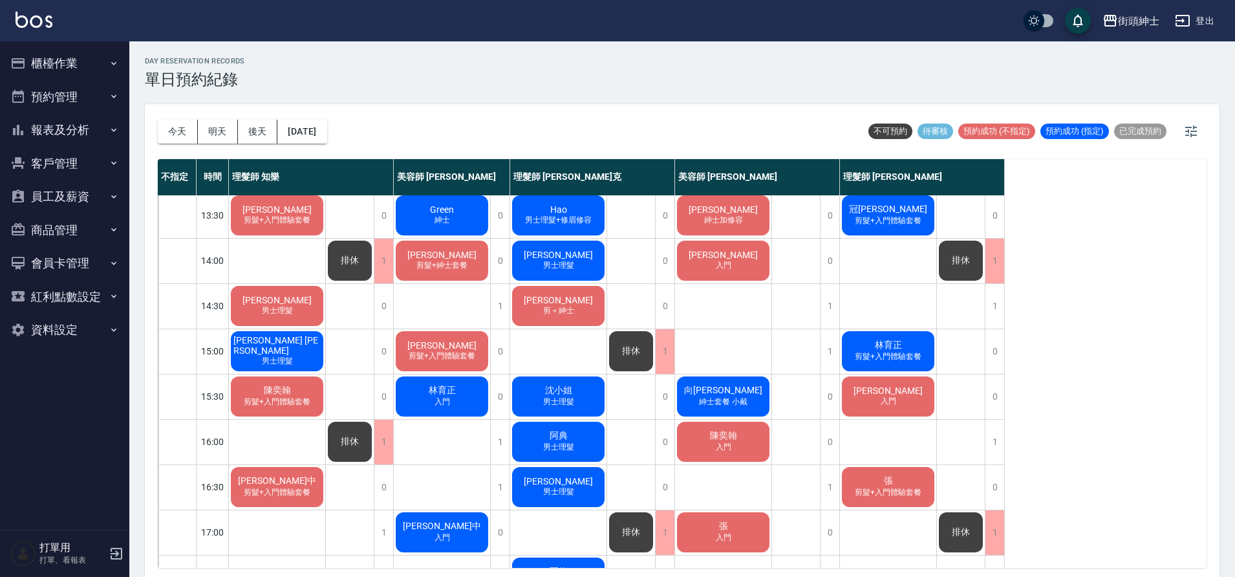
click at [445, 268] on span "剪髮+紳士套餐" at bounding box center [442, 265] width 56 height 11
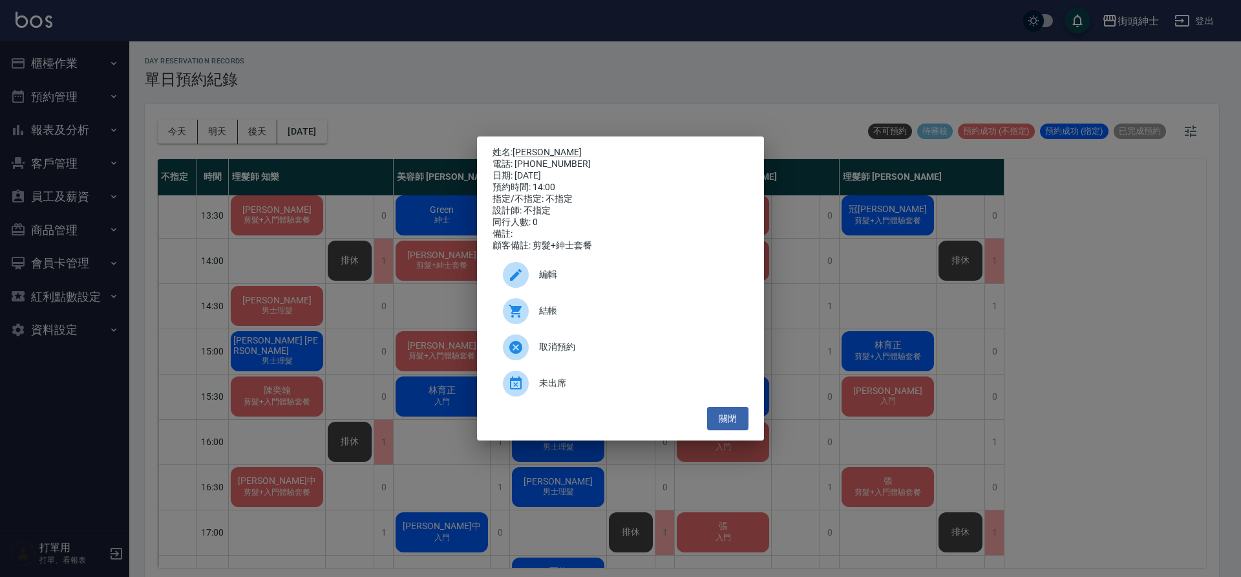
click at [573, 122] on div "姓名: 林經晟 電話: 0953791219 日期: 2025/10/10 預約時間: 14:00 指定/不指定: 不指定 設計師: 不指定 同行人數: 0 …" at bounding box center [620, 288] width 1241 height 577
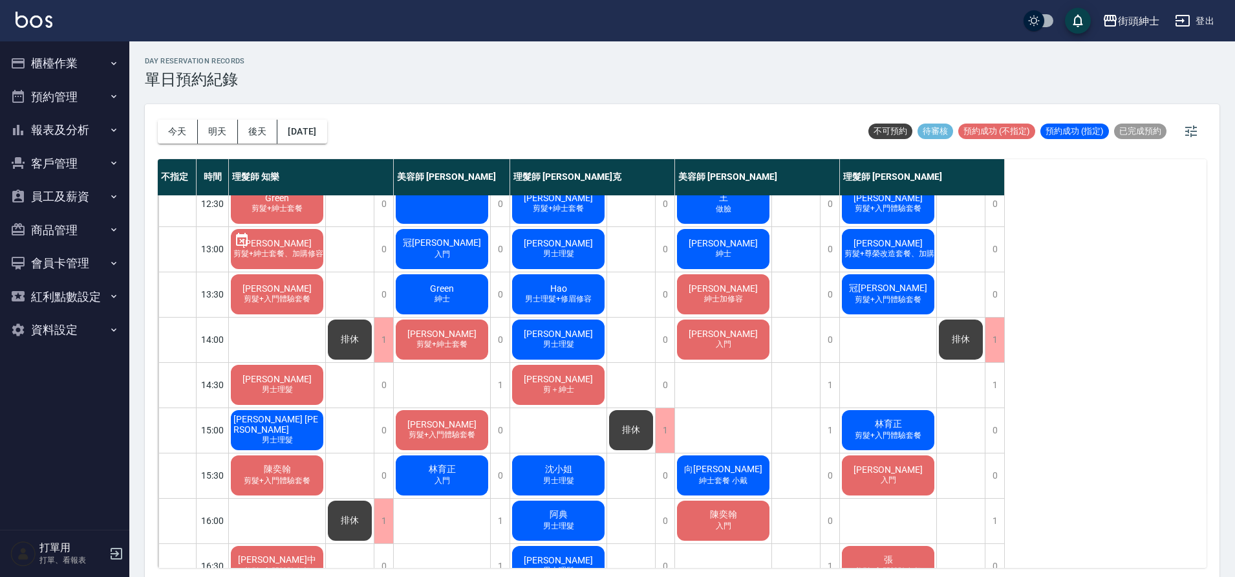
scroll to position [94, 0]
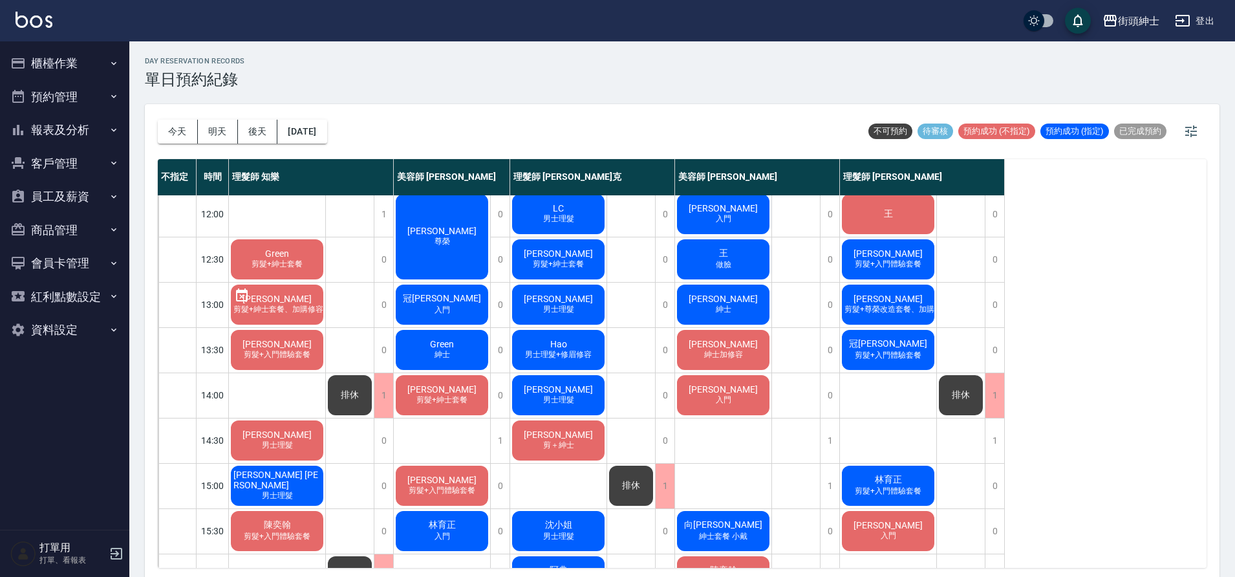
click at [731, 337] on div "Ray 紳士加修容" at bounding box center [723, 350] width 96 height 44
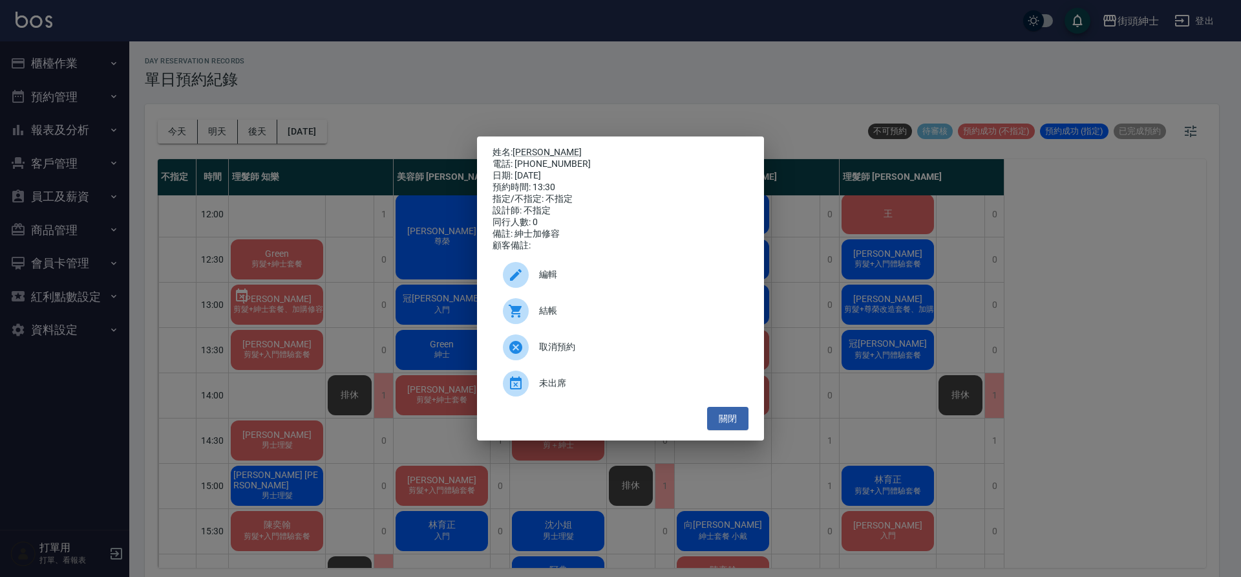
click at [595, 388] on span "未出席" at bounding box center [638, 383] width 199 height 14
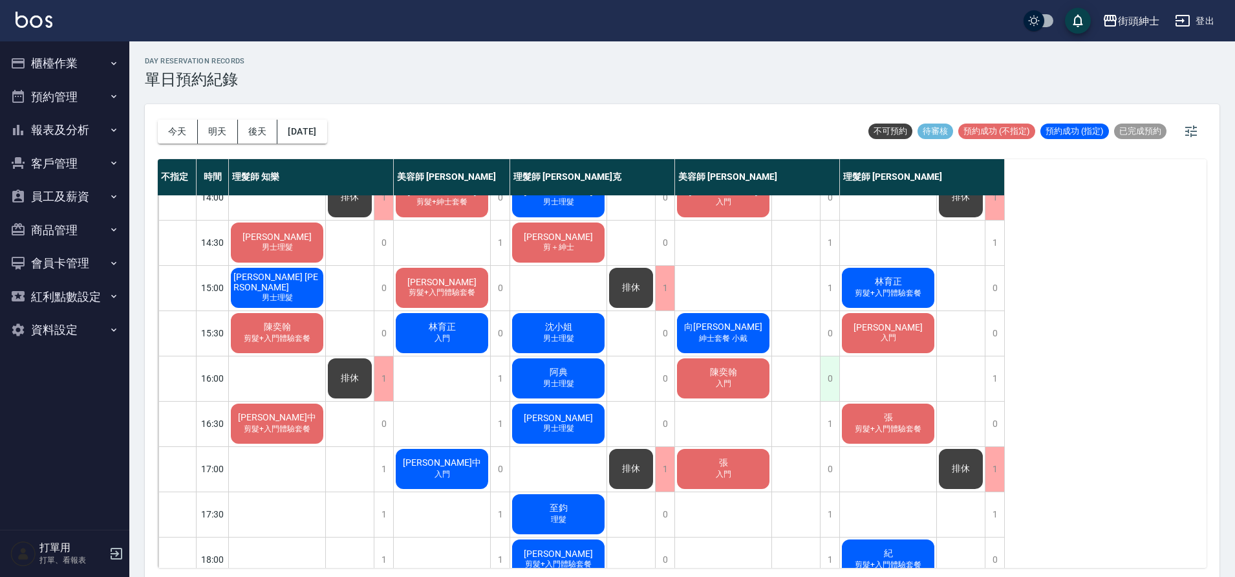
scroll to position [270, 0]
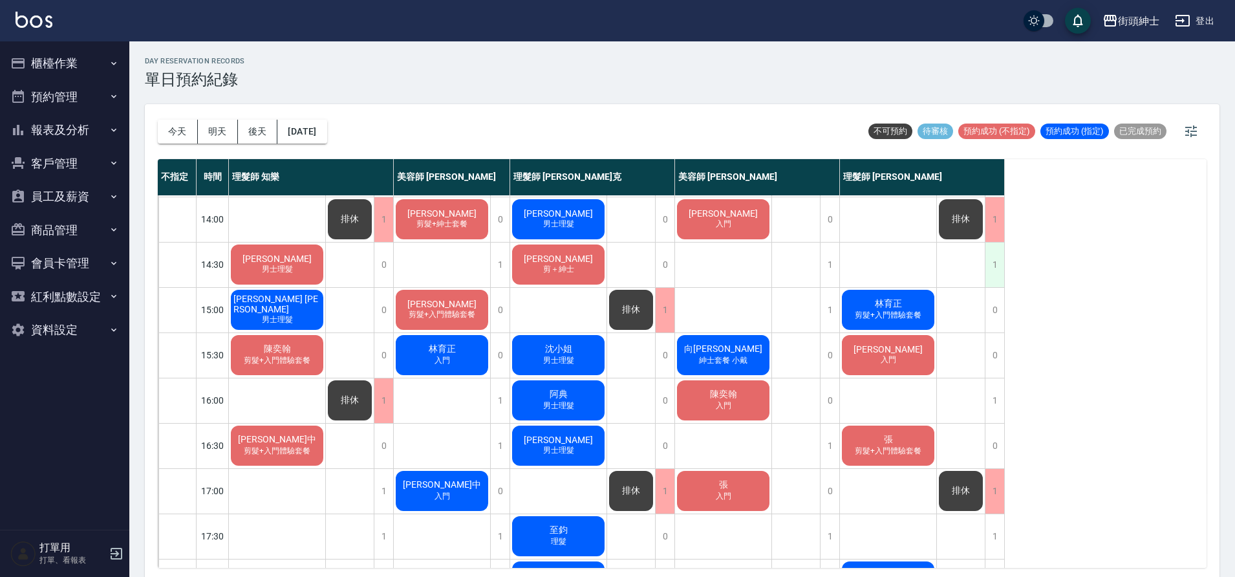
click at [996, 255] on div "1" at bounding box center [994, 264] width 19 height 45
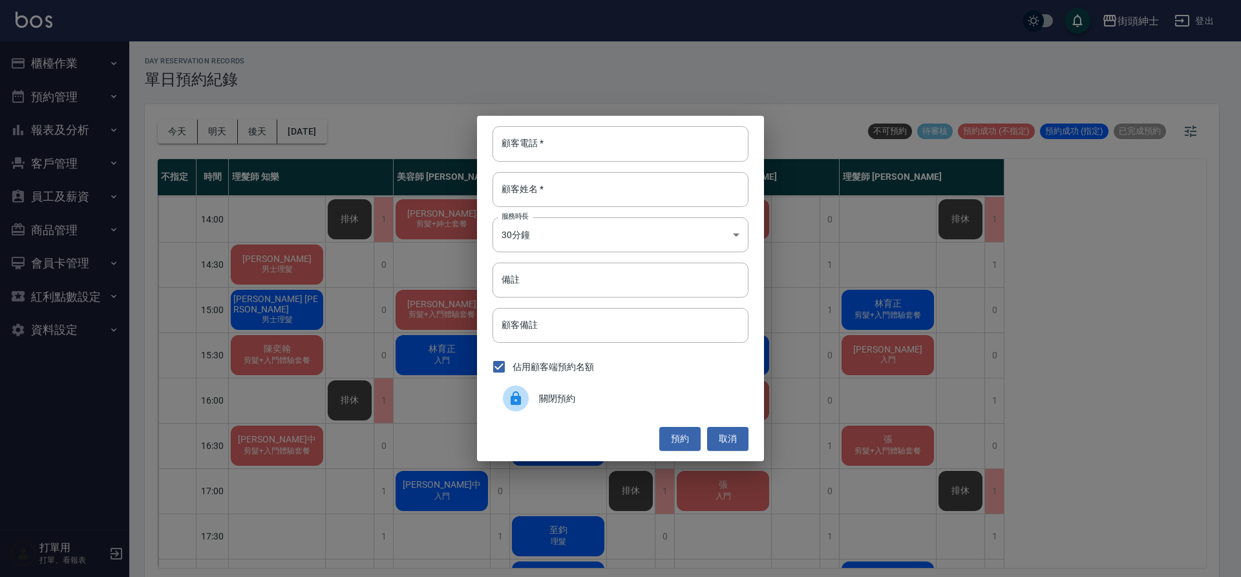
click at [592, 162] on div "顧客電話   * 顧客電話   * 顧客姓名   * 顧客姓名   * 服務時長 30分鐘 1 服務時長 備註 備註 顧客備註 顧客備註 佔用顧客端預約名額 …" at bounding box center [620, 288] width 287 height 345
type input "0"
click at [732, 446] on button "取消" at bounding box center [727, 439] width 41 height 24
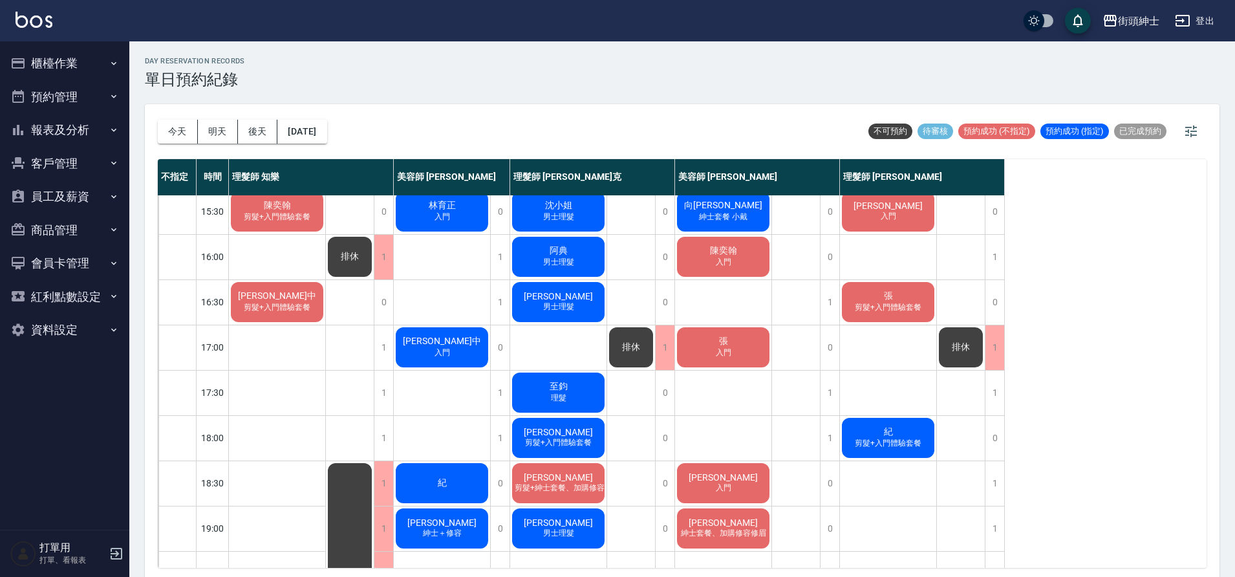
scroll to position [341, 0]
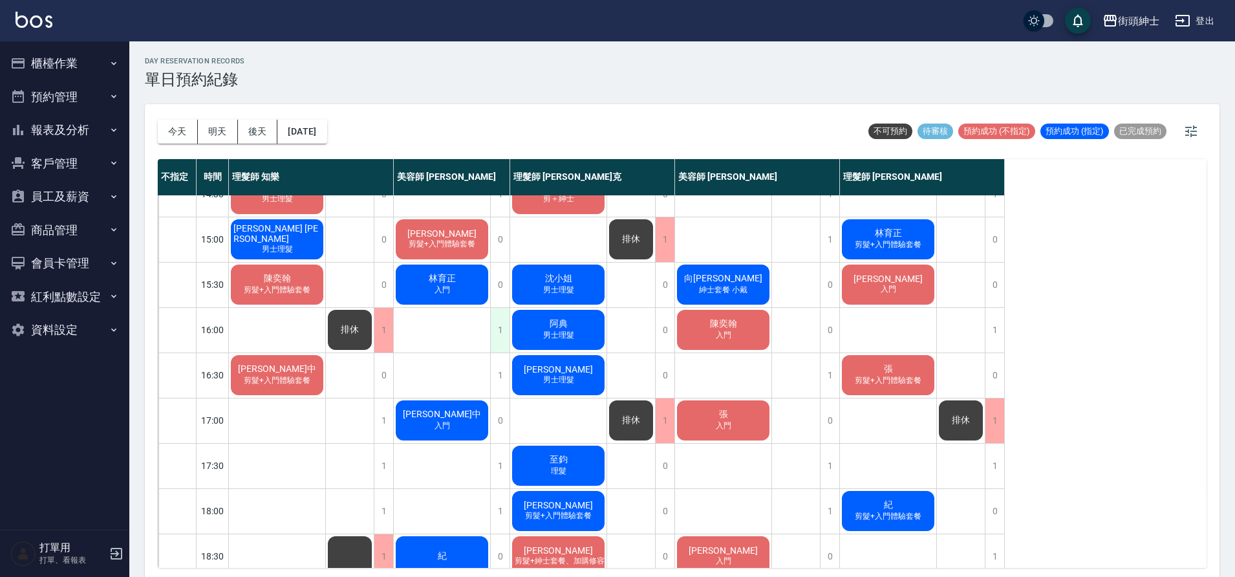
click at [493, 325] on div "1" at bounding box center [499, 330] width 19 height 45
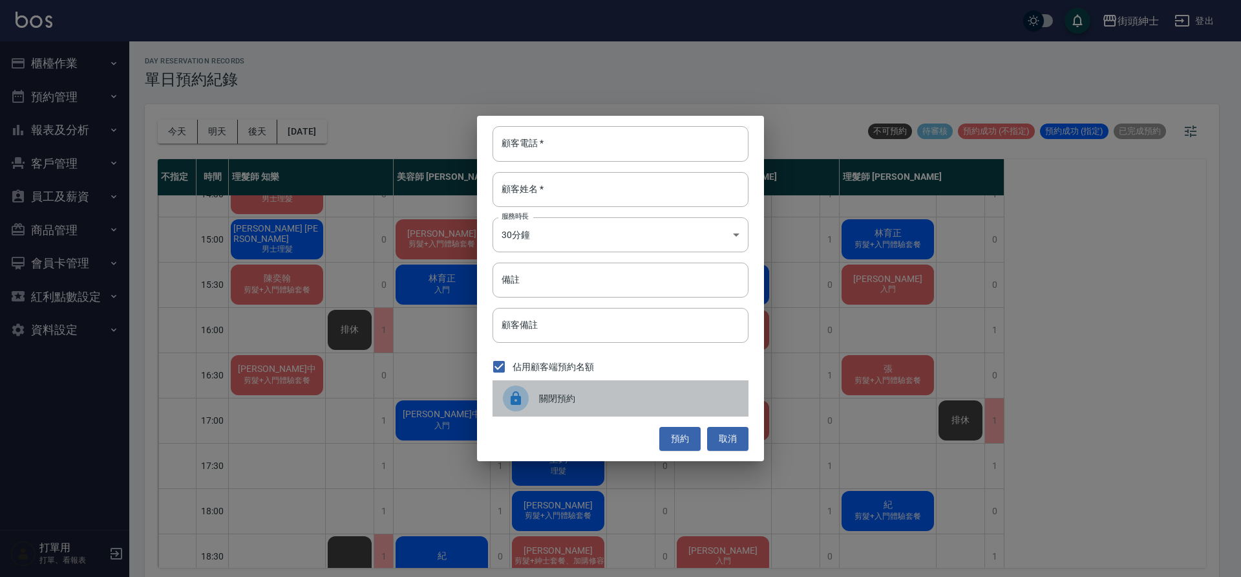
click at [561, 409] on div "關閉預約" at bounding box center [621, 398] width 256 height 36
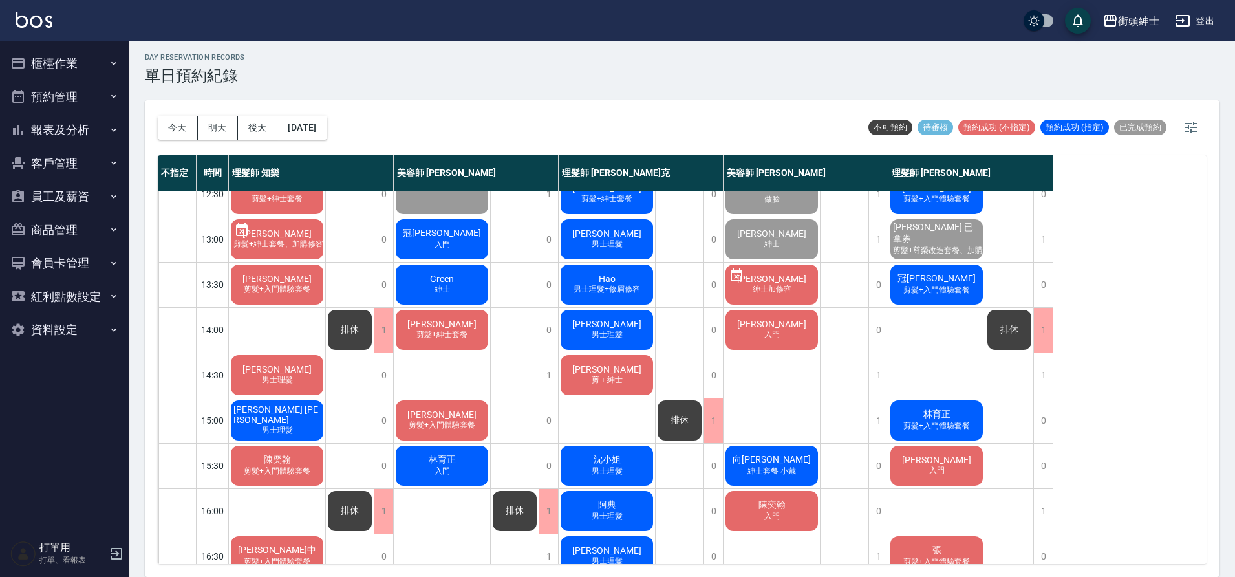
scroll to position [158, 0]
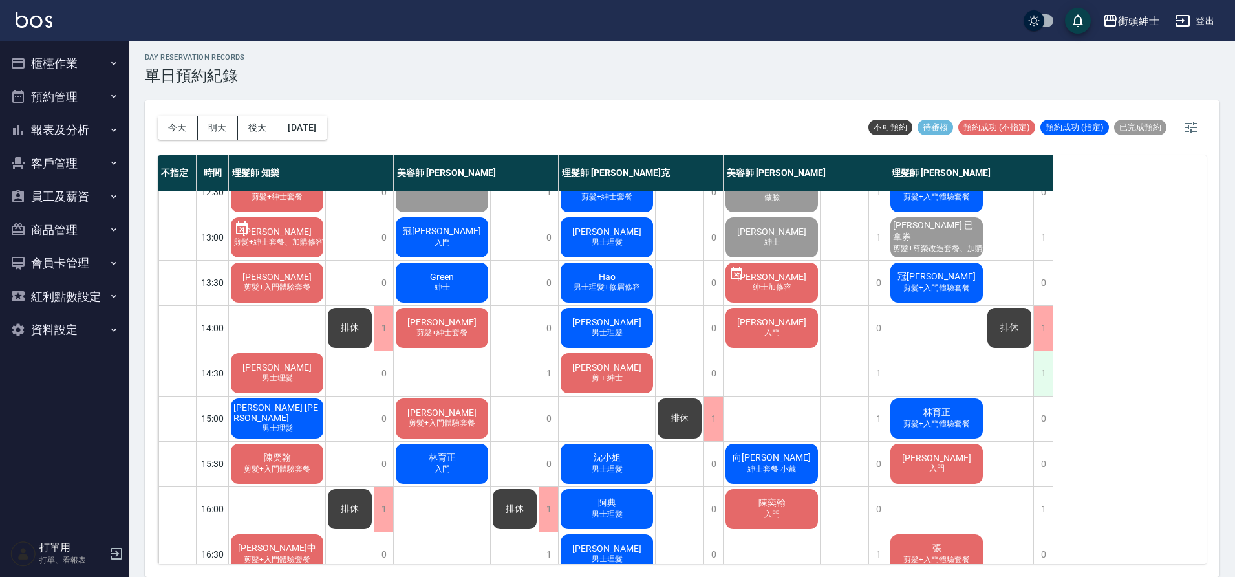
click at [1047, 365] on div "1" at bounding box center [1042, 373] width 19 height 45
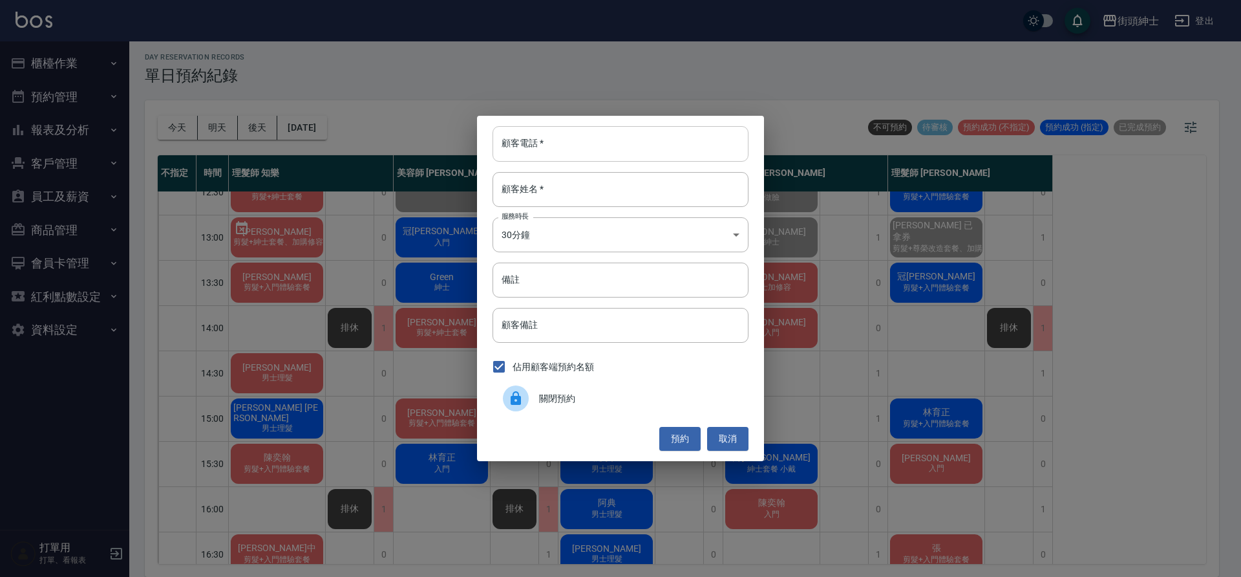
click at [590, 153] on input "顧客電話   *" at bounding box center [621, 143] width 256 height 35
type input "0975381688"
click at [605, 205] on input "顧客姓名   *" at bounding box center [621, 189] width 256 height 35
type input "t"
type input "陳"
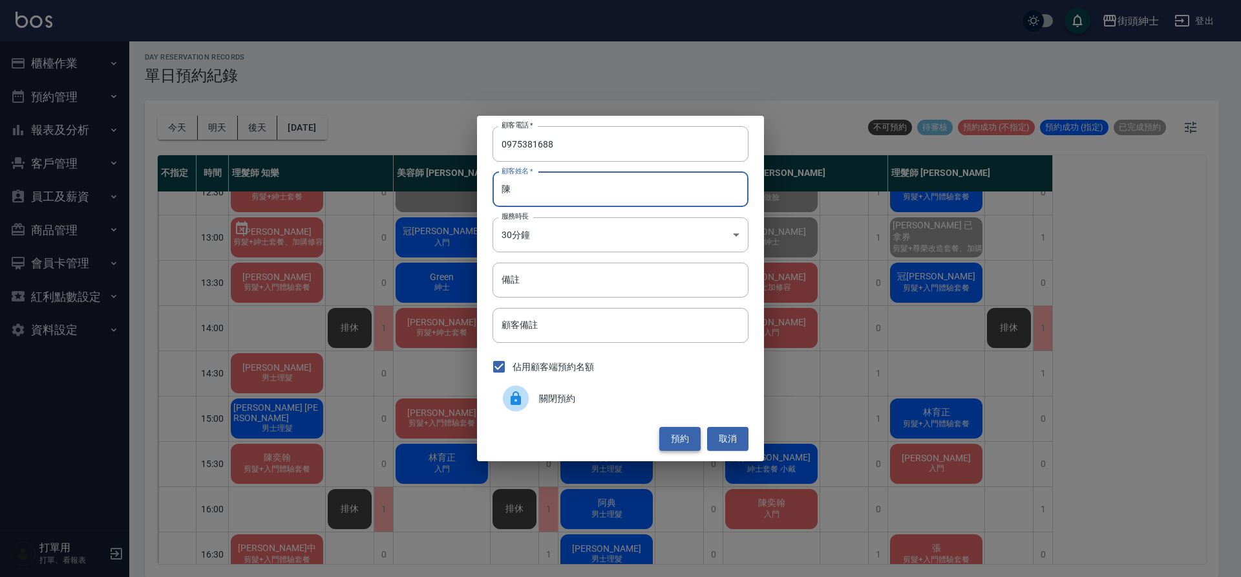
click at [676, 440] on button "預約" at bounding box center [679, 439] width 41 height 24
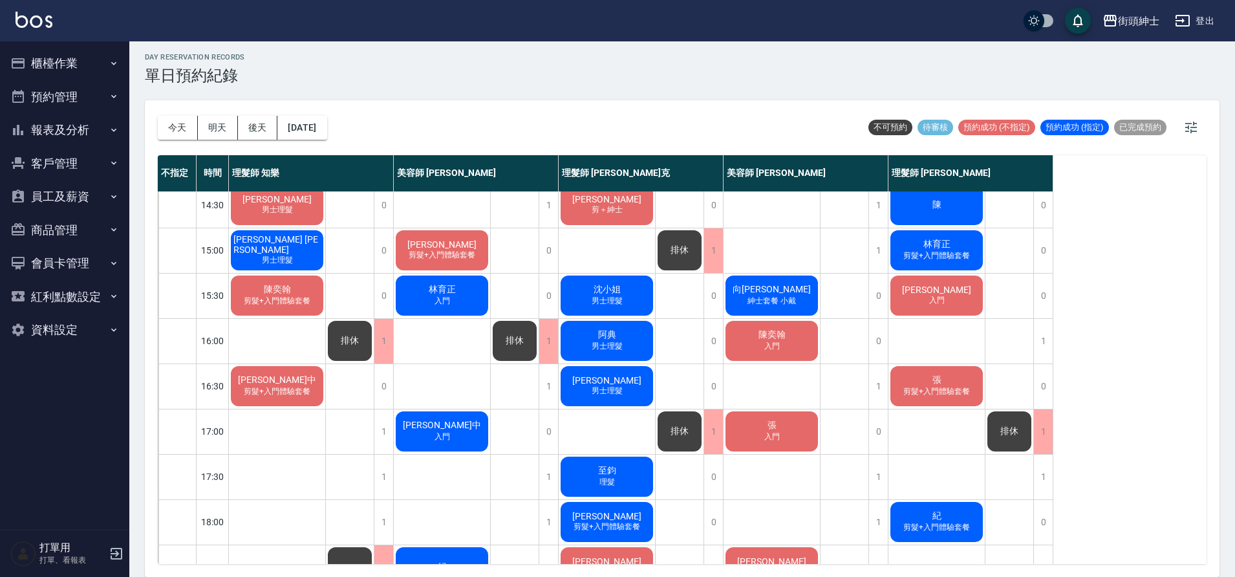
scroll to position [333, 0]
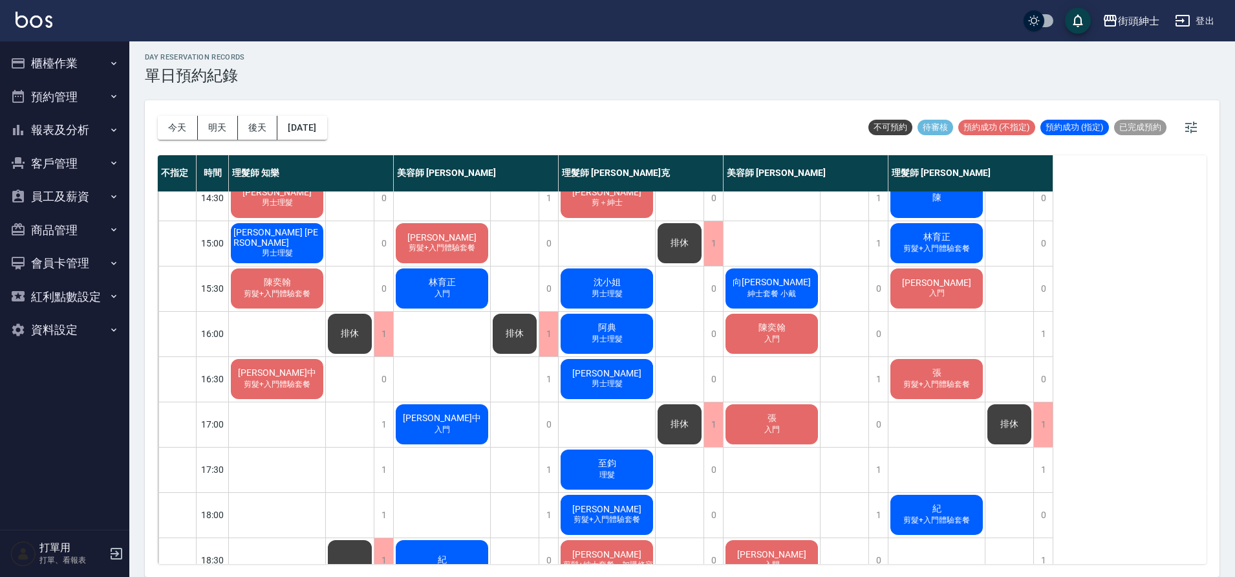
click at [227, 140] on div "今天 明天 後天 2025/10/10" at bounding box center [242, 127] width 169 height 55
click at [227, 134] on button "明天" at bounding box center [218, 128] width 40 height 24
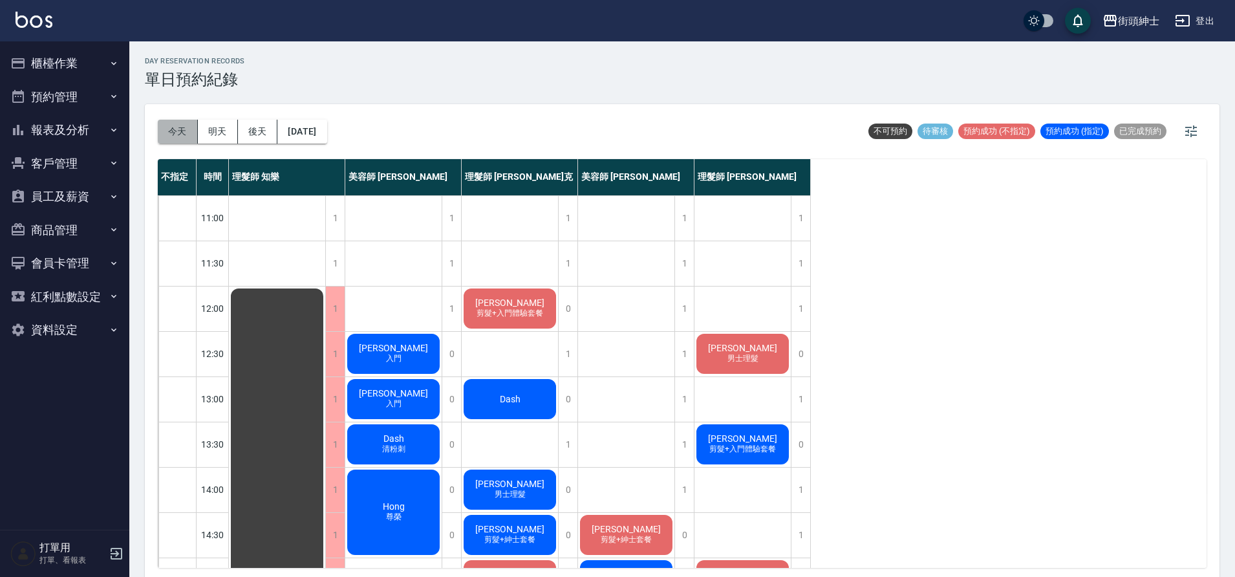
click at [171, 127] on button "今天" at bounding box center [178, 132] width 40 height 24
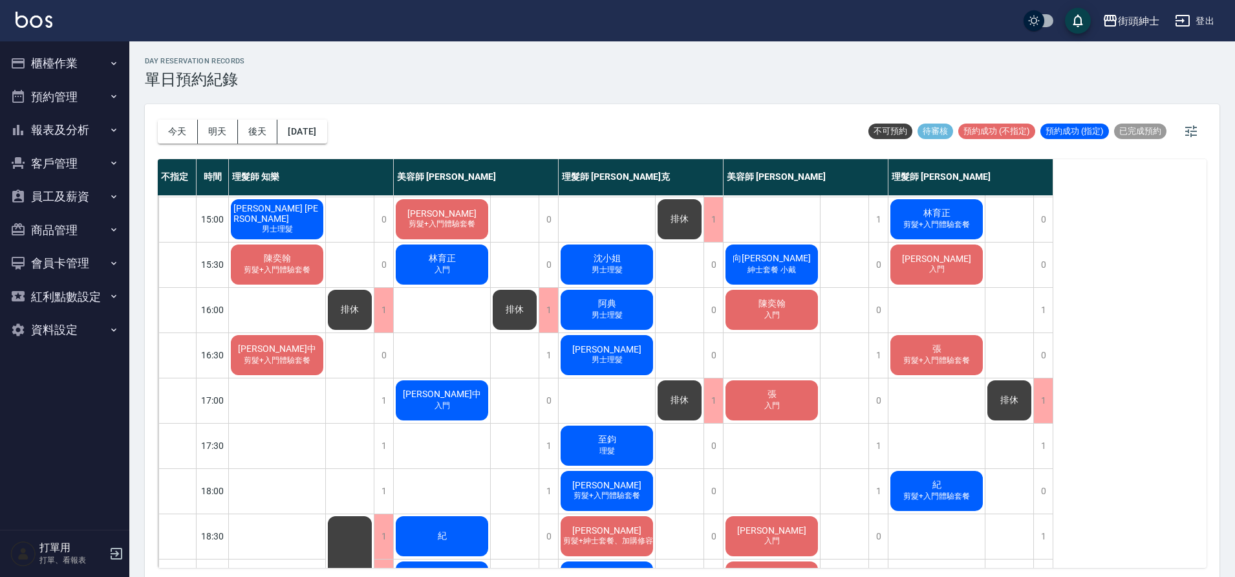
scroll to position [459, 0]
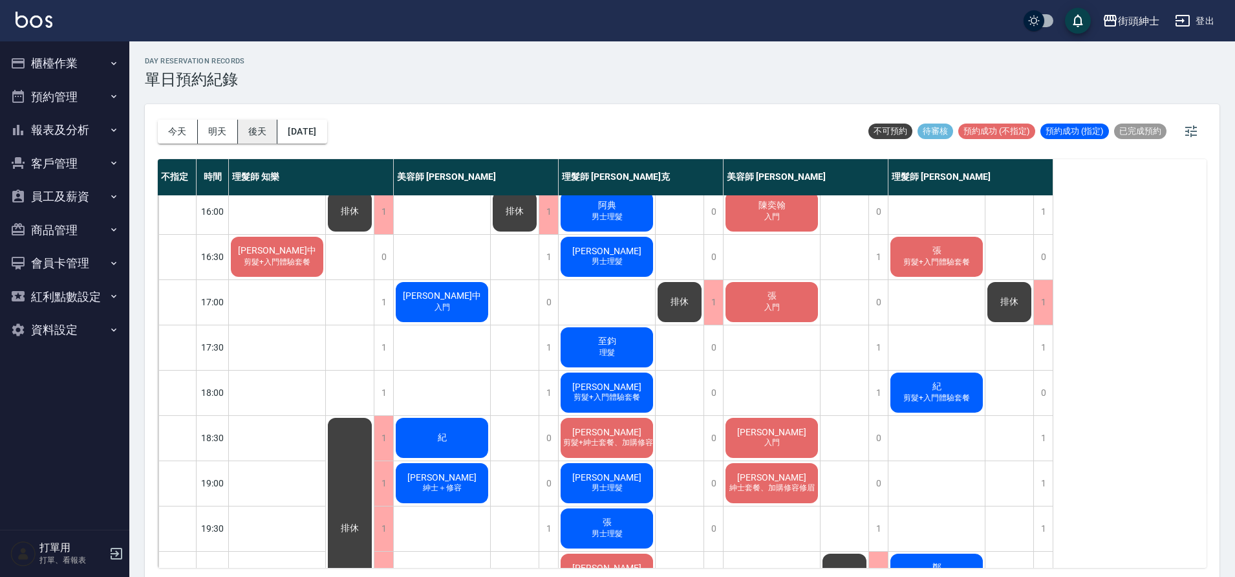
click at [266, 128] on button "後天" at bounding box center [258, 132] width 40 height 24
click at [266, 128] on div at bounding box center [617, 288] width 1235 height 577
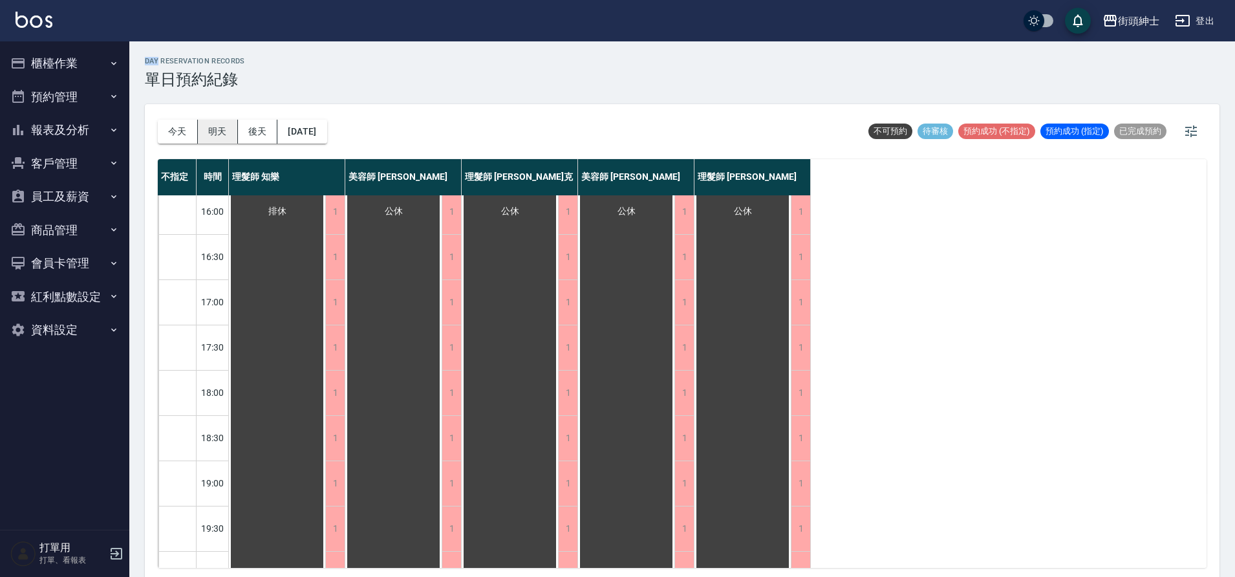
click at [225, 133] on button "明天" at bounding box center [218, 132] width 40 height 24
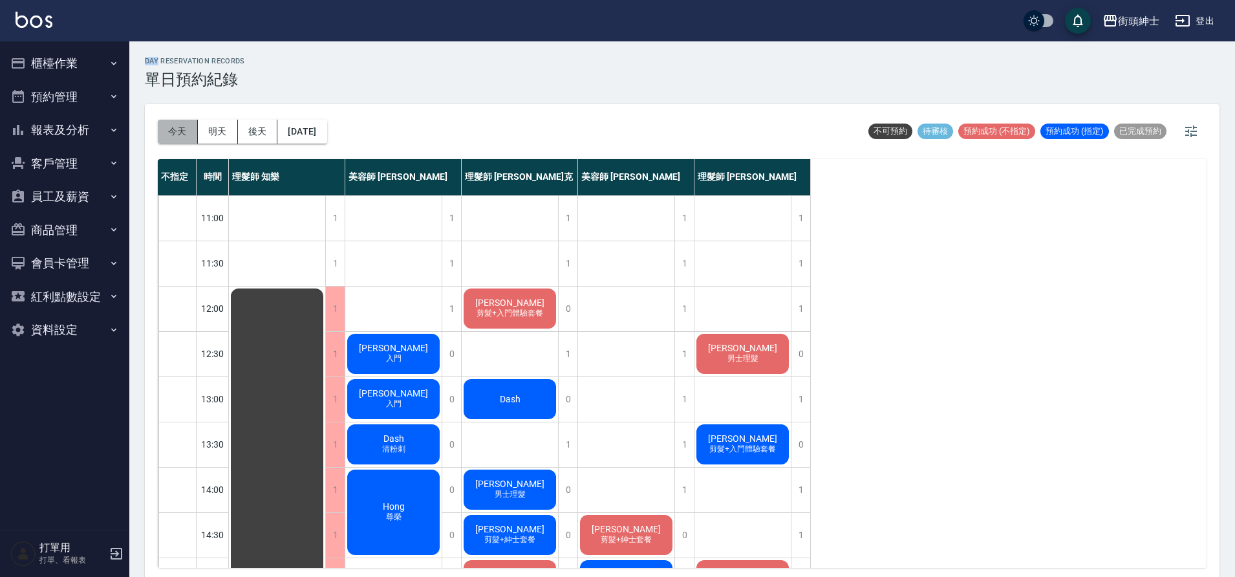
click at [180, 133] on button "今天" at bounding box center [178, 132] width 40 height 24
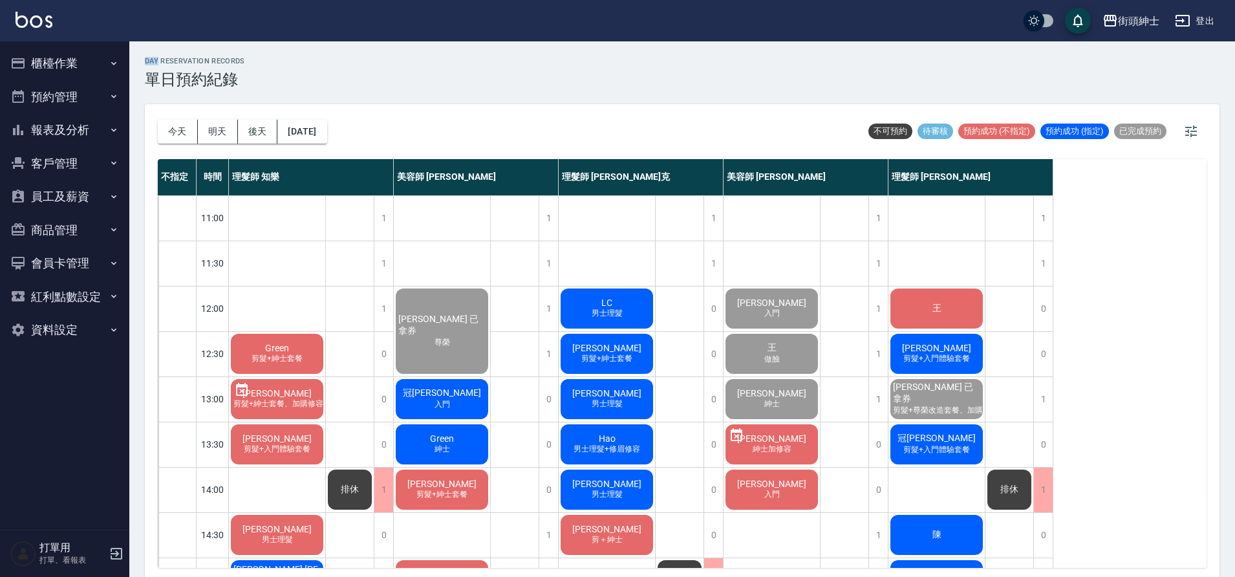
scroll to position [121, 0]
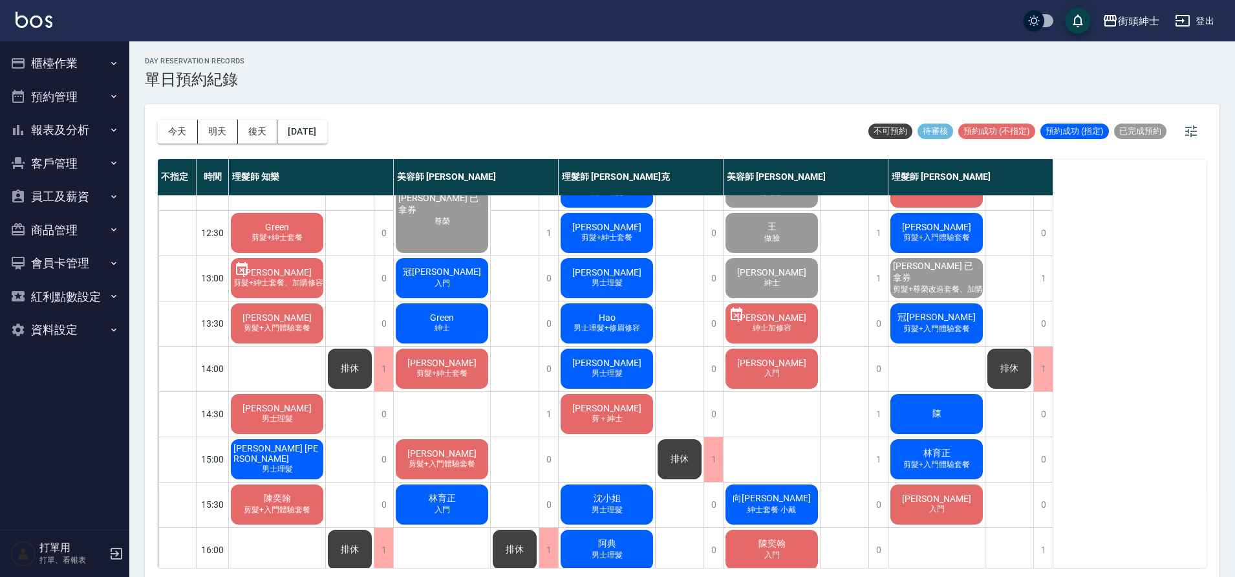
click at [941, 417] on span "陳" at bounding box center [937, 414] width 14 height 12
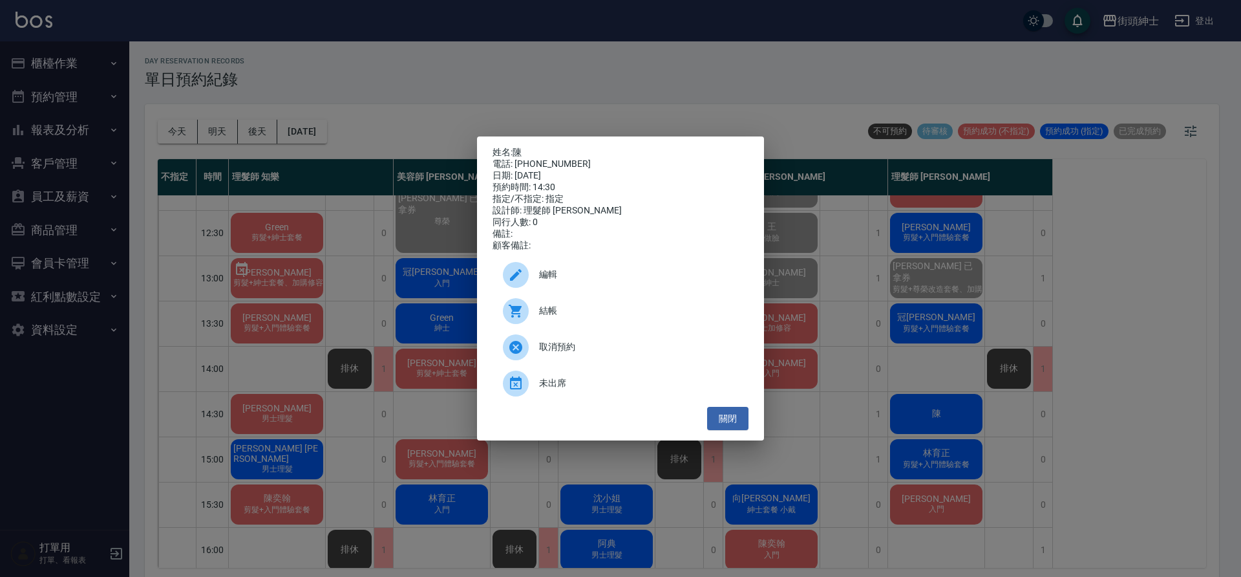
click at [607, 100] on div "姓名: 陳 電話: 0975381688 日期: 2025/10/10 預約時間: 14:30 指定/不指定: 指定 設計師: 理髮師 eric 同行人數: …" at bounding box center [620, 288] width 1241 height 577
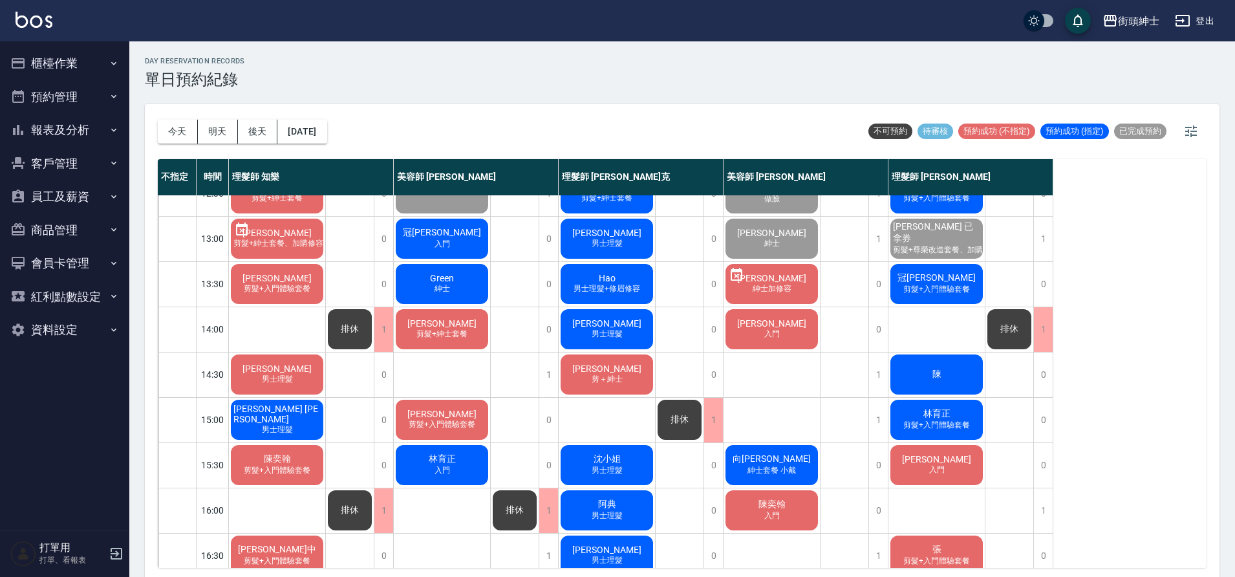
scroll to position [163, 0]
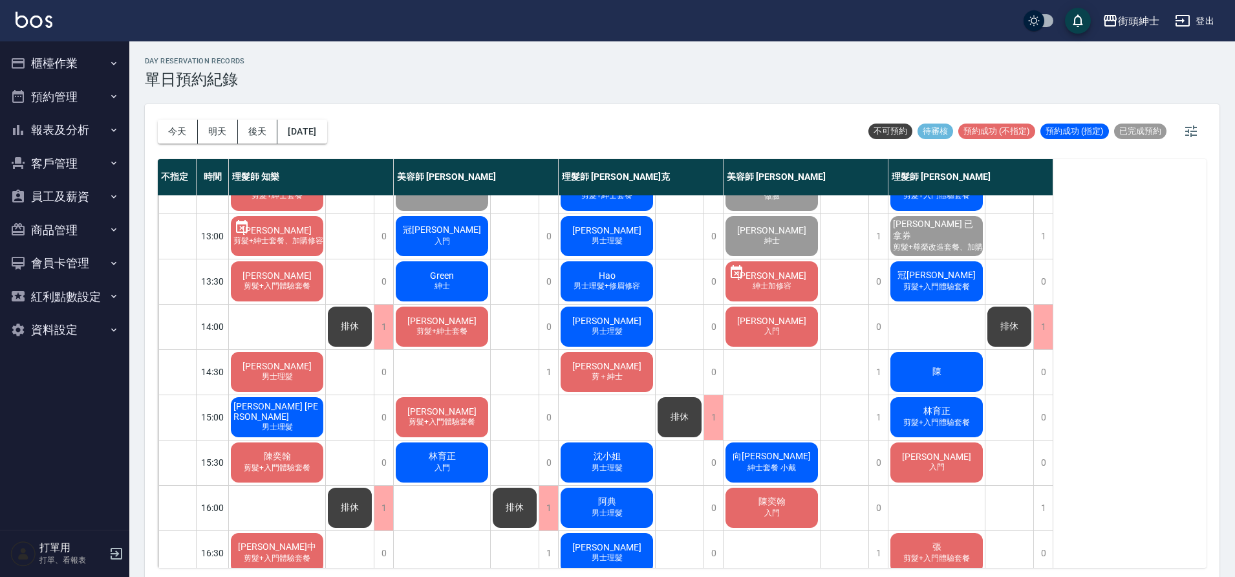
click at [947, 367] on div "陳" at bounding box center [936, 372] width 96 height 44
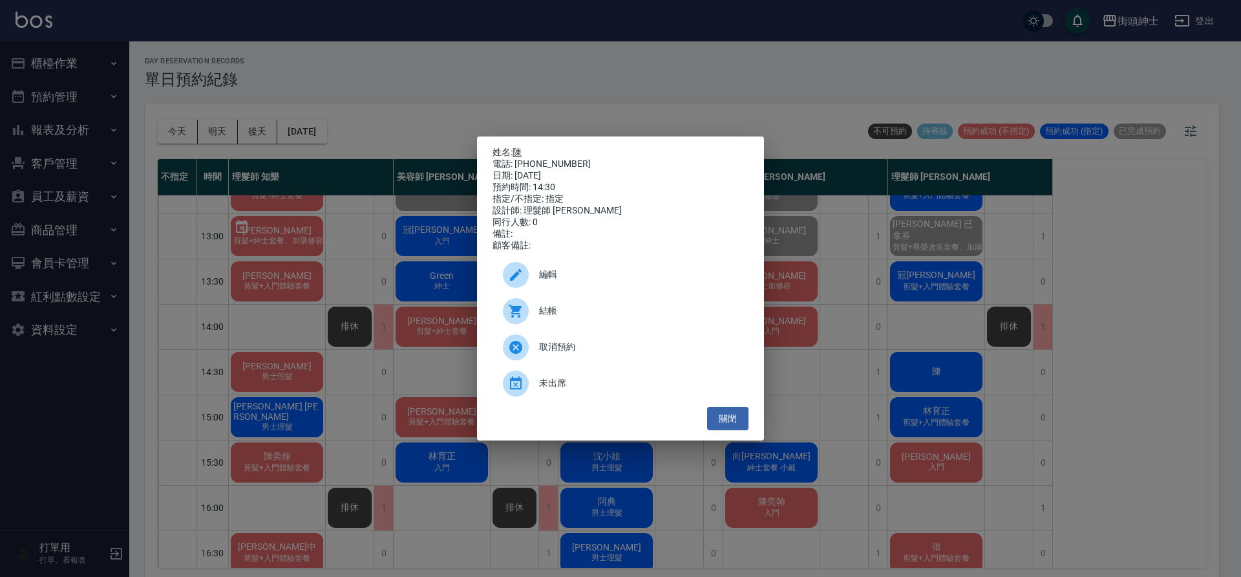
click at [520, 147] on link "陳" at bounding box center [517, 152] width 9 height 10
click at [740, 421] on button "關閉" at bounding box center [727, 419] width 41 height 24
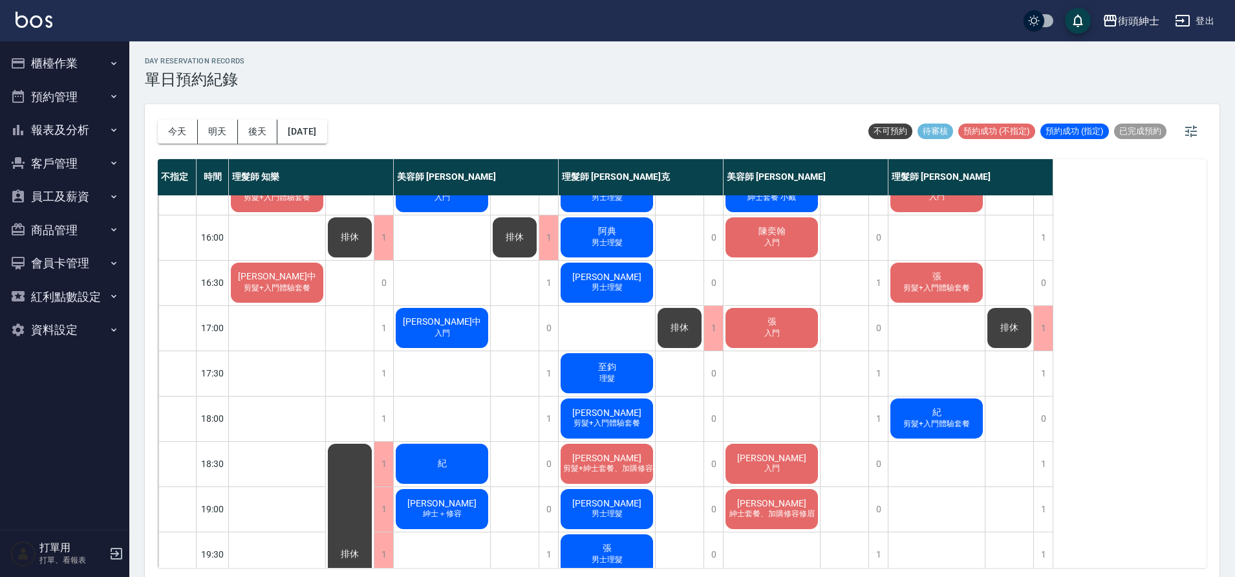
scroll to position [178, 0]
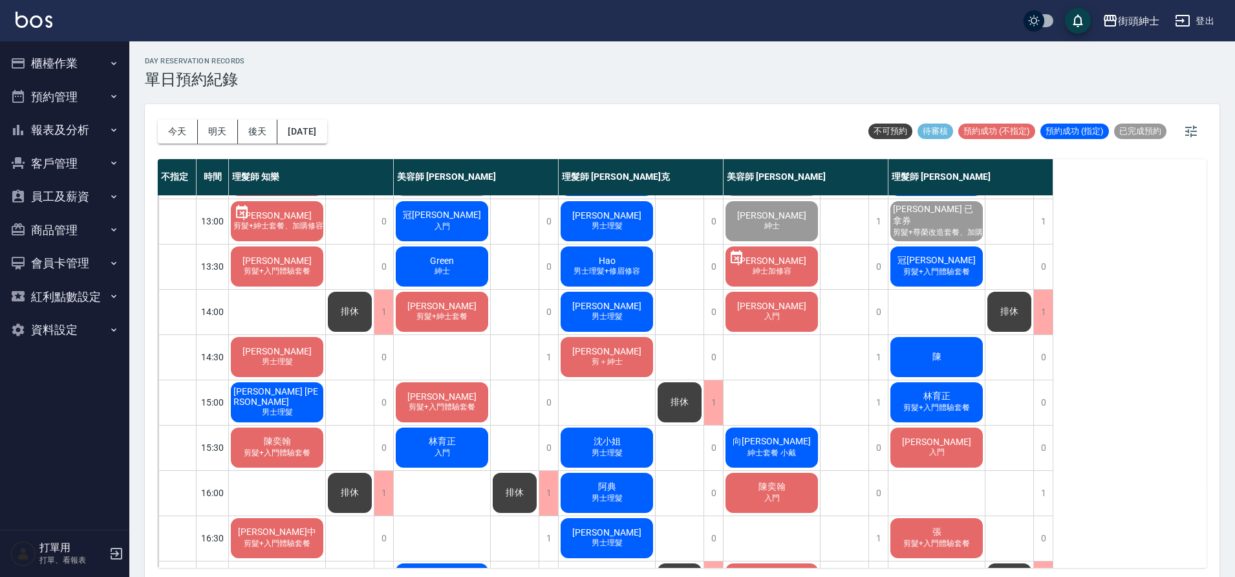
click at [960, 363] on div "陳" at bounding box center [936, 357] width 96 height 44
click at [932, 354] on span "陳" at bounding box center [937, 357] width 14 height 12
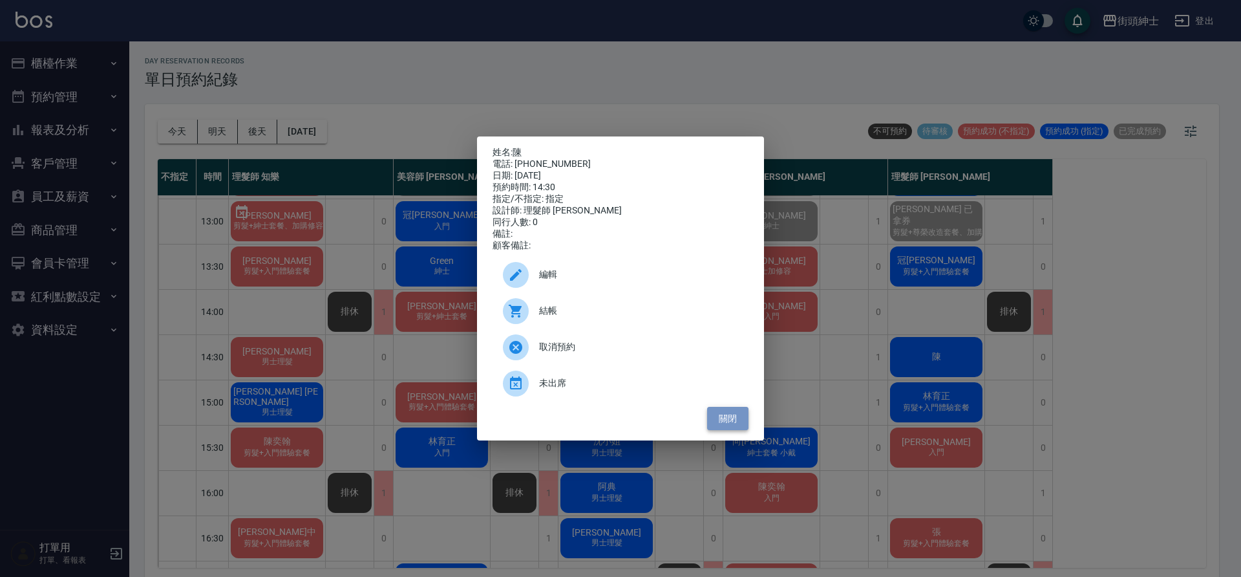
click at [735, 427] on button "關閉" at bounding box center [727, 419] width 41 height 24
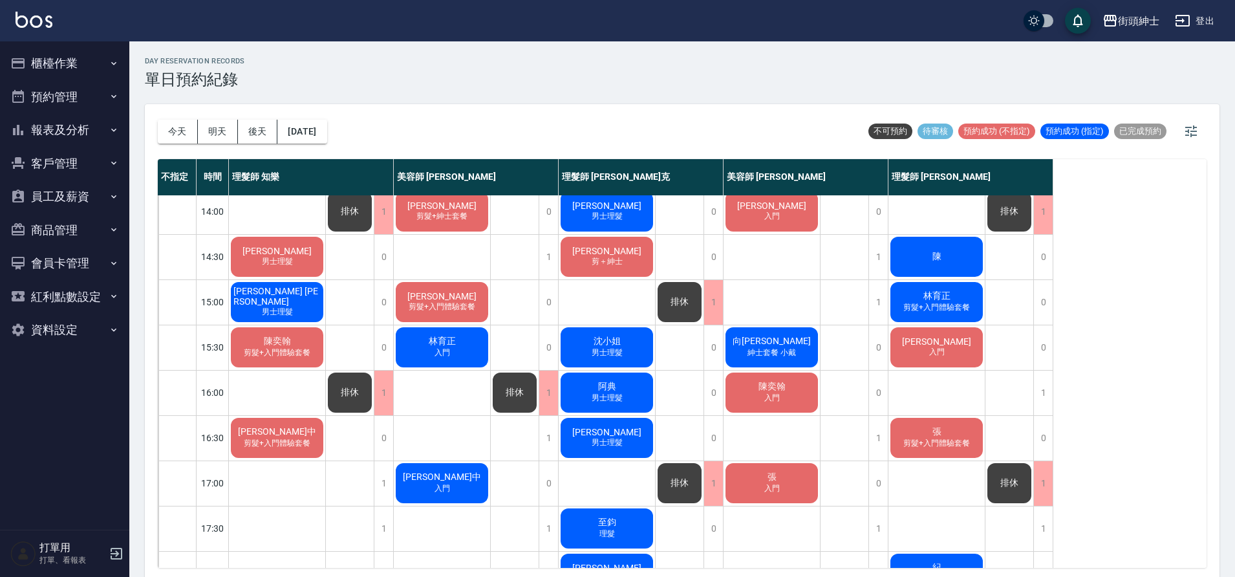
scroll to position [269, 0]
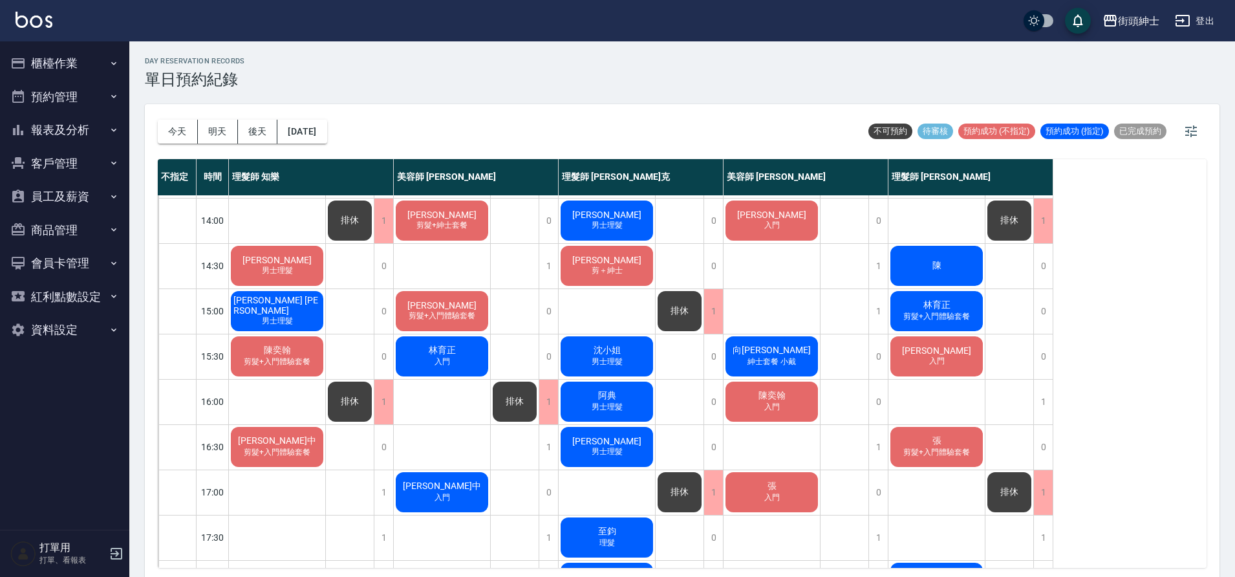
click at [477, 318] on span "剪髮+入門體驗套餐" at bounding box center [442, 315] width 72 height 11
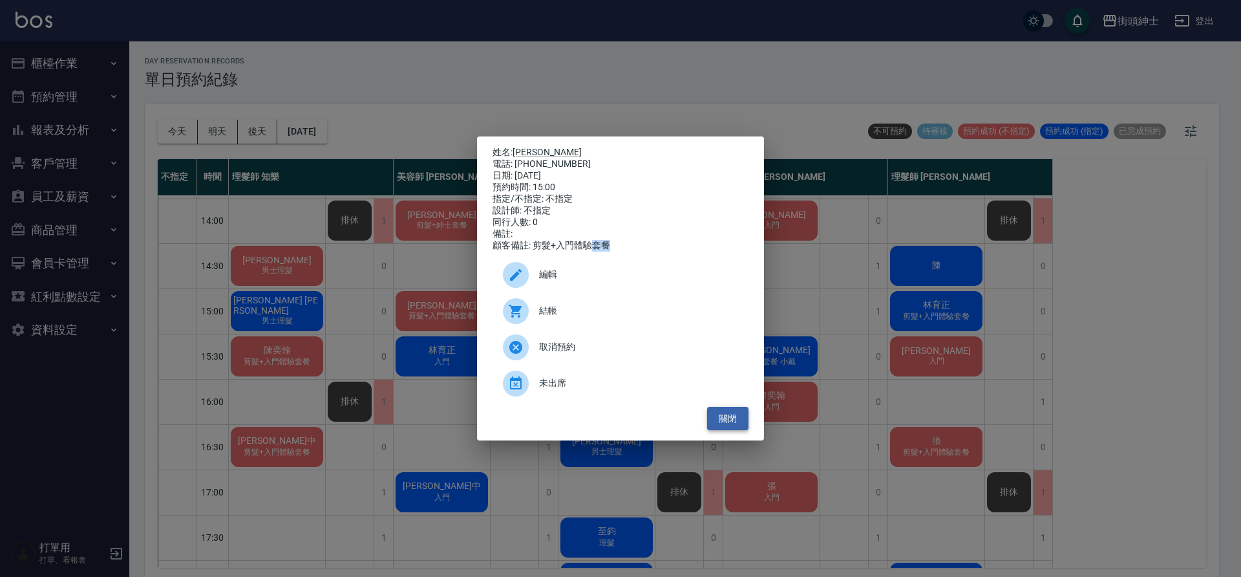
click at [734, 427] on button "關閉" at bounding box center [727, 419] width 41 height 24
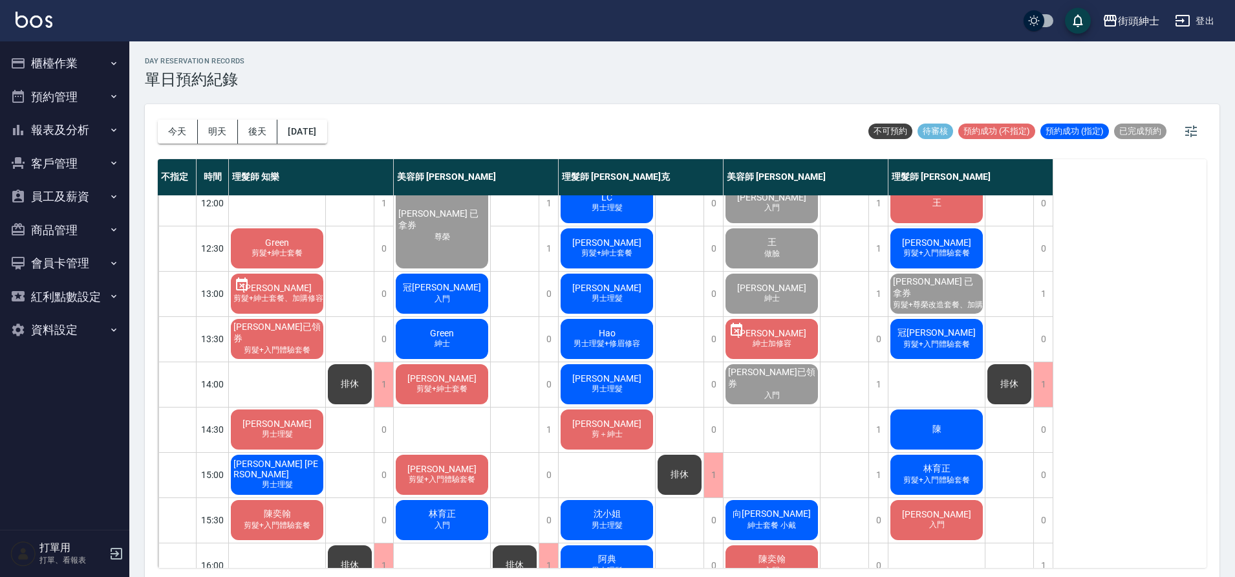
scroll to position [37, 0]
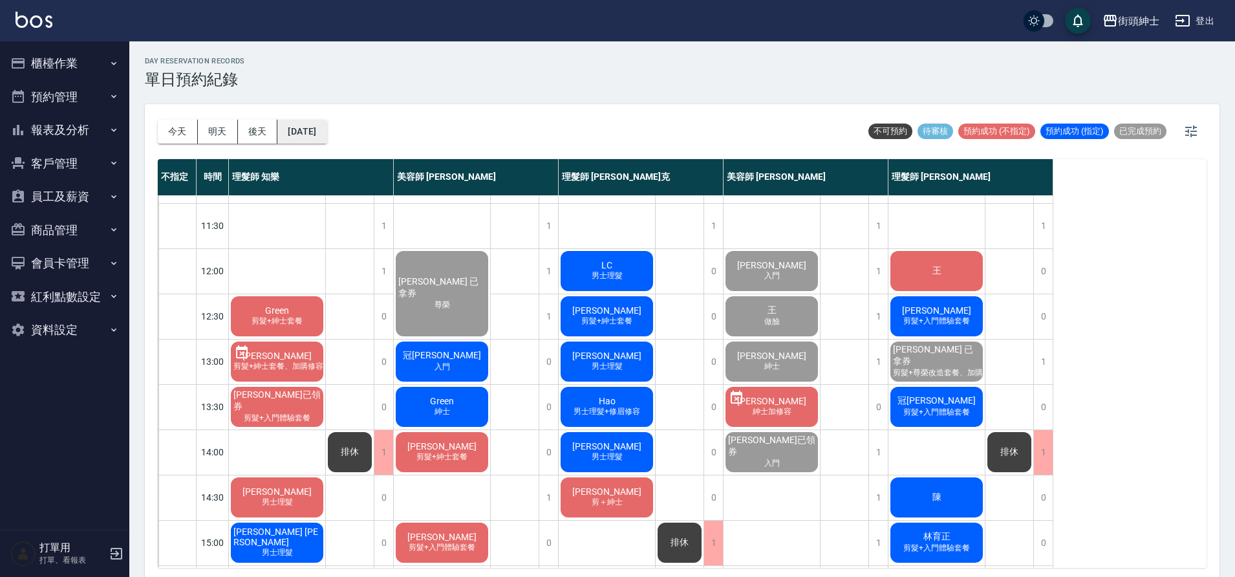
click at [321, 137] on button "2025/10/10" at bounding box center [301, 132] width 49 height 24
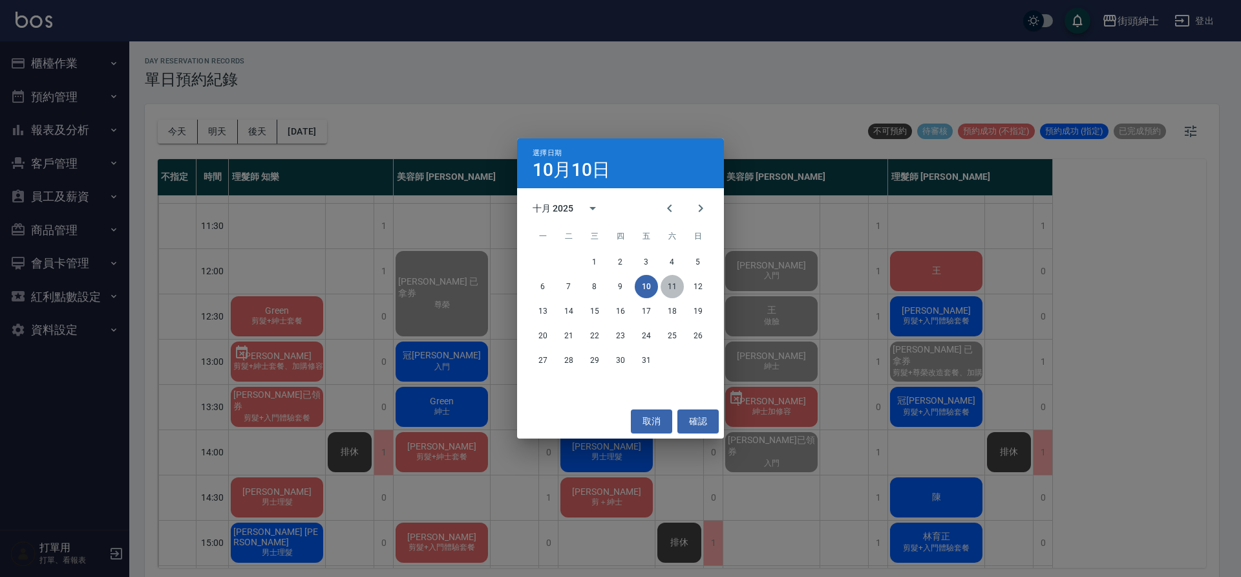
click at [672, 280] on button "11" at bounding box center [672, 286] width 23 height 23
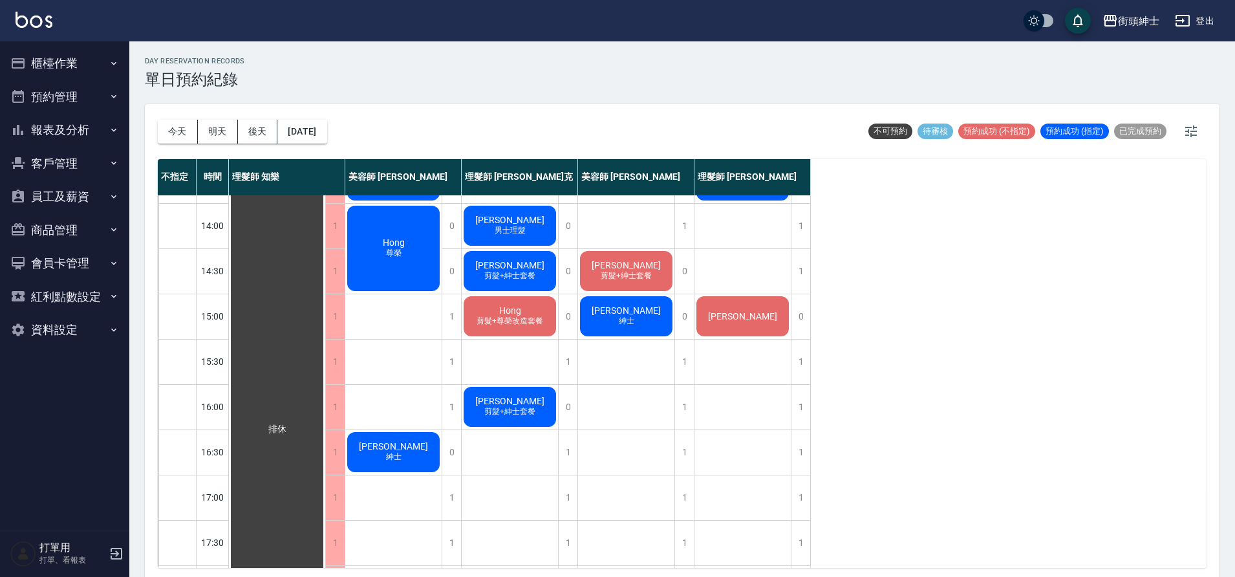
scroll to position [288, 0]
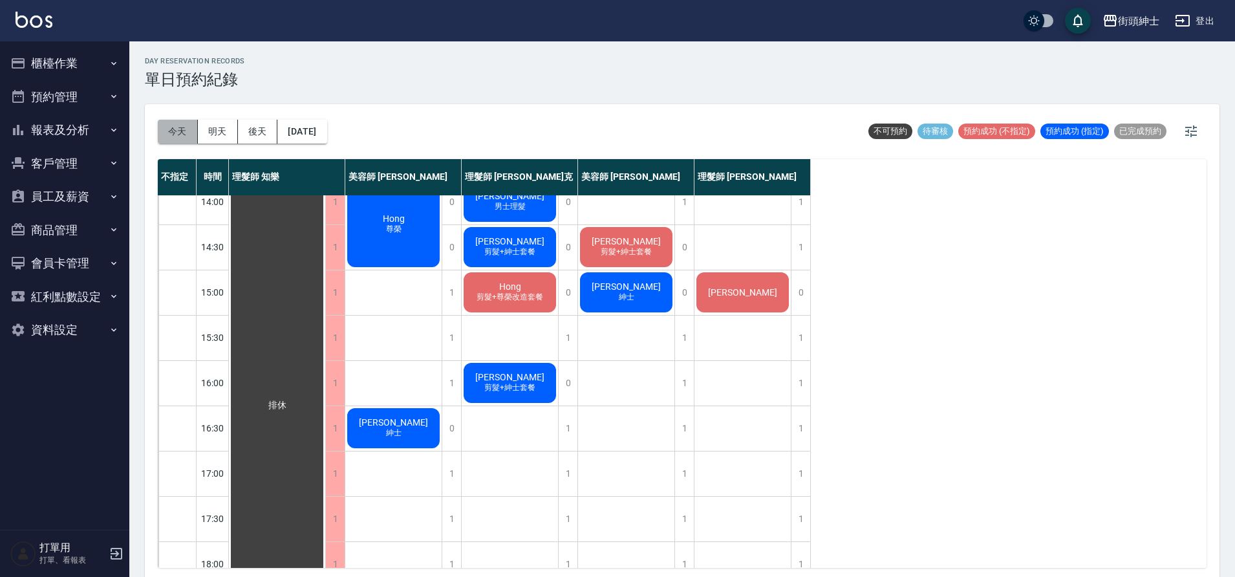
click at [172, 132] on button "今天" at bounding box center [178, 132] width 40 height 24
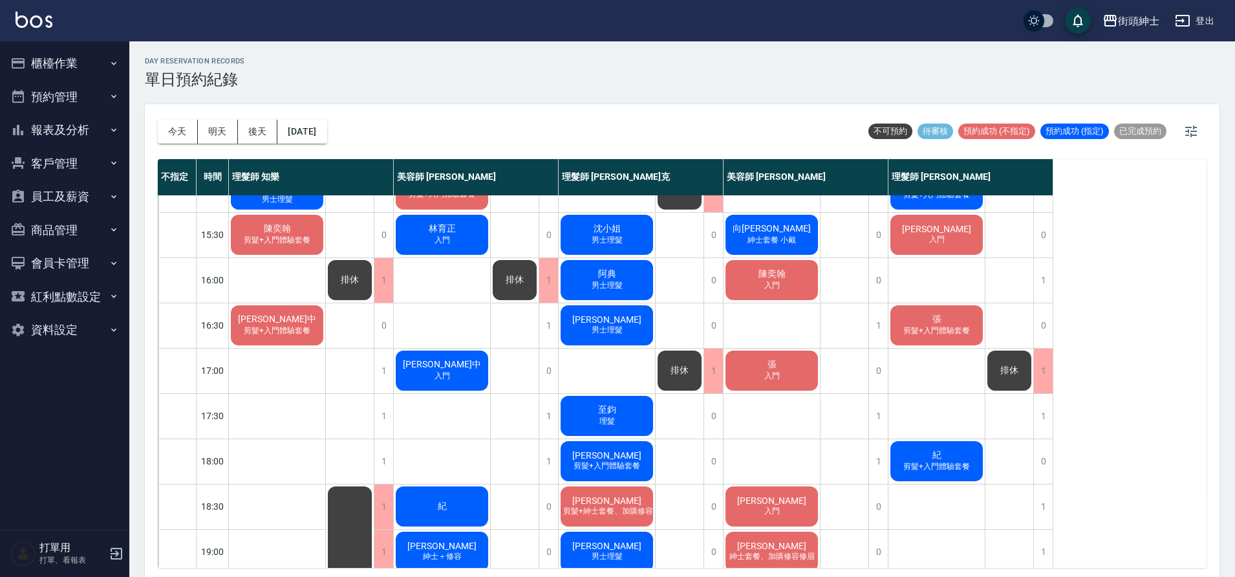
scroll to position [147, 0]
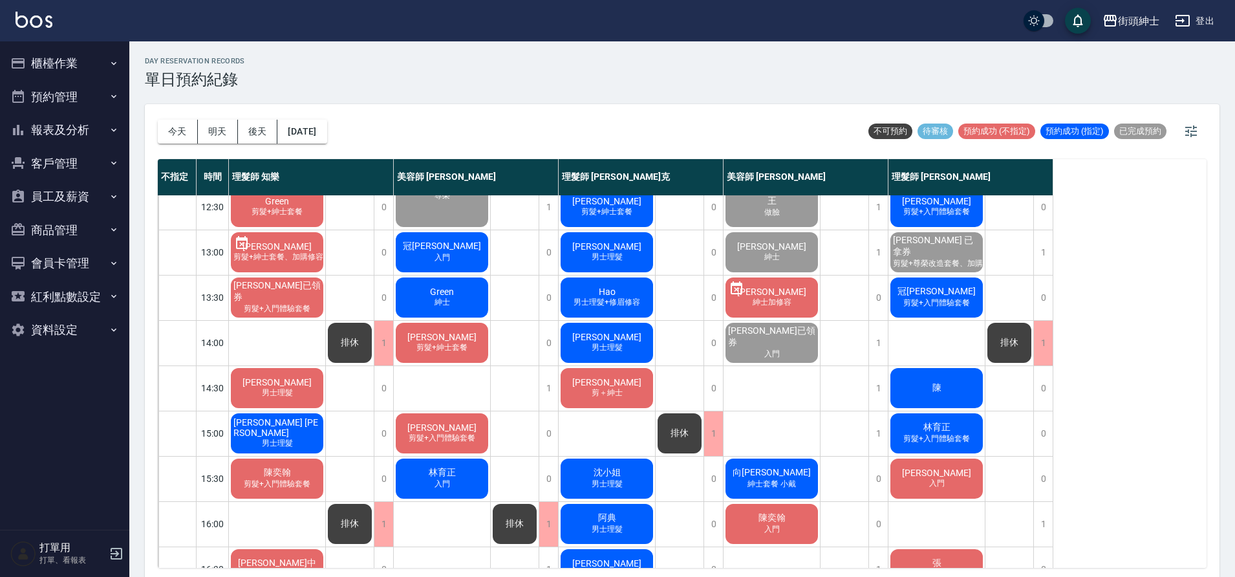
click at [460, 432] on span "剪髮+入門體驗套餐" at bounding box center [442, 437] width 72 height 11
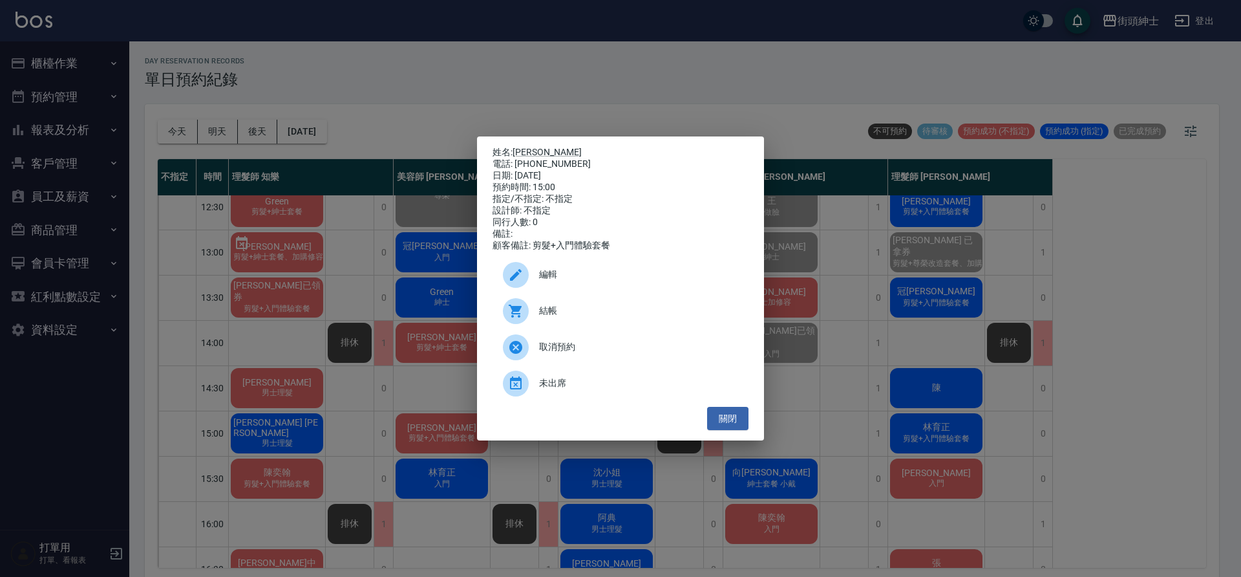
click at [568, 280] on span "編輯" at bounding box center [638, 275] width 199 height 14
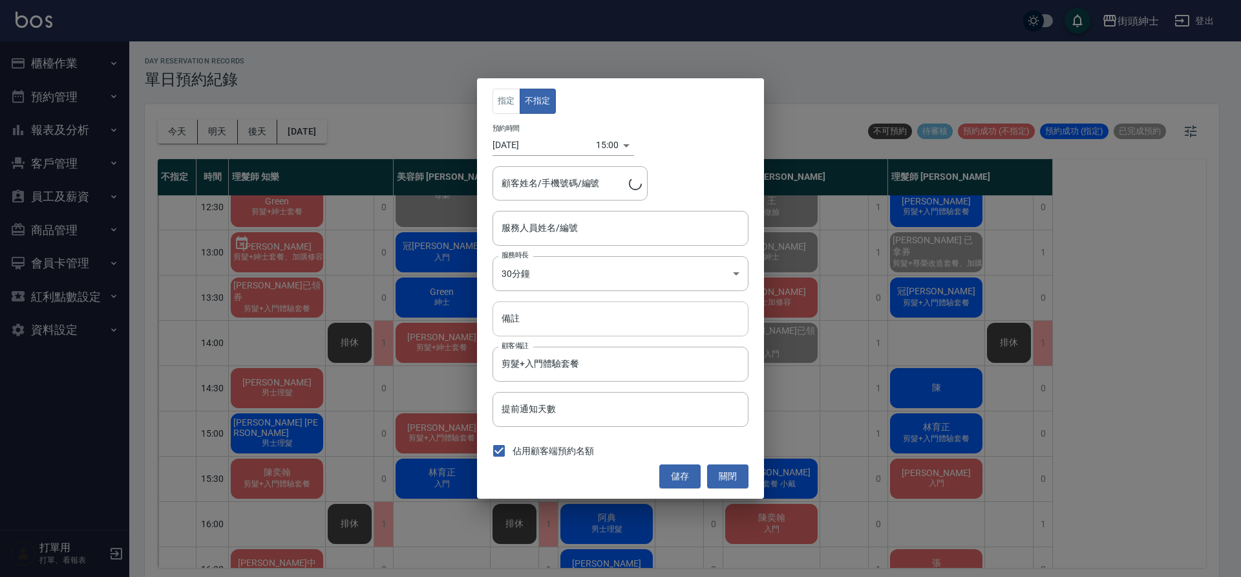
type input "Edward chang/0989199297"
type input "美容師 Cherry(無代號)"
click at [584, 325] on input "備註" at bounding box center [621, 318] width 256 height 35
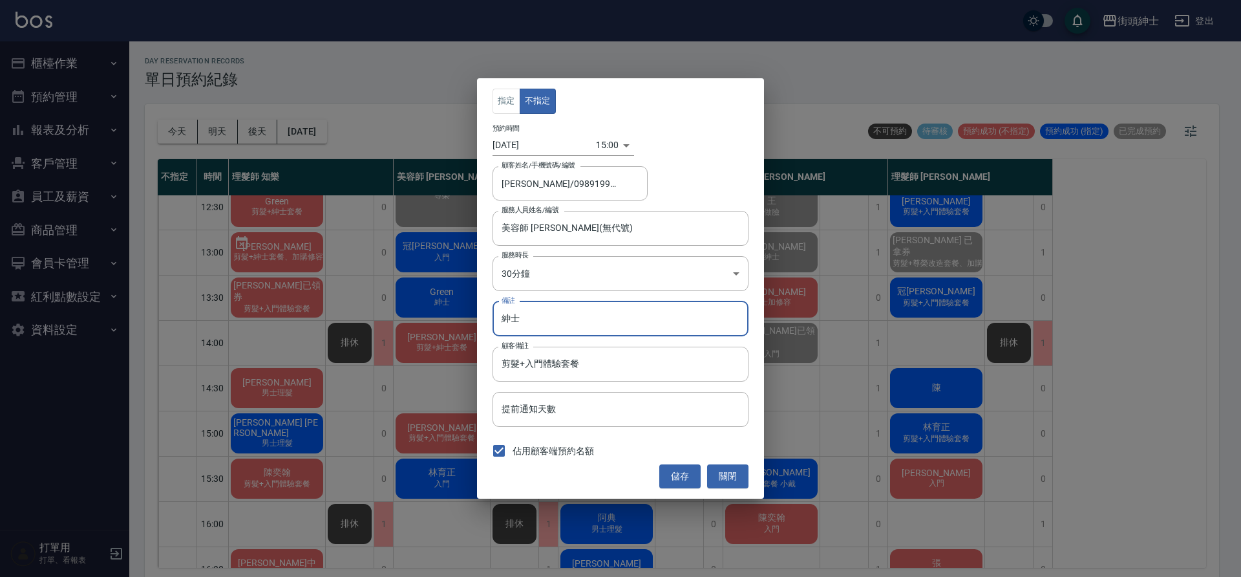
type input "紳士"
click at [679, 477] on button "儲存" at bounding box center [679, 476] width 41 height 24
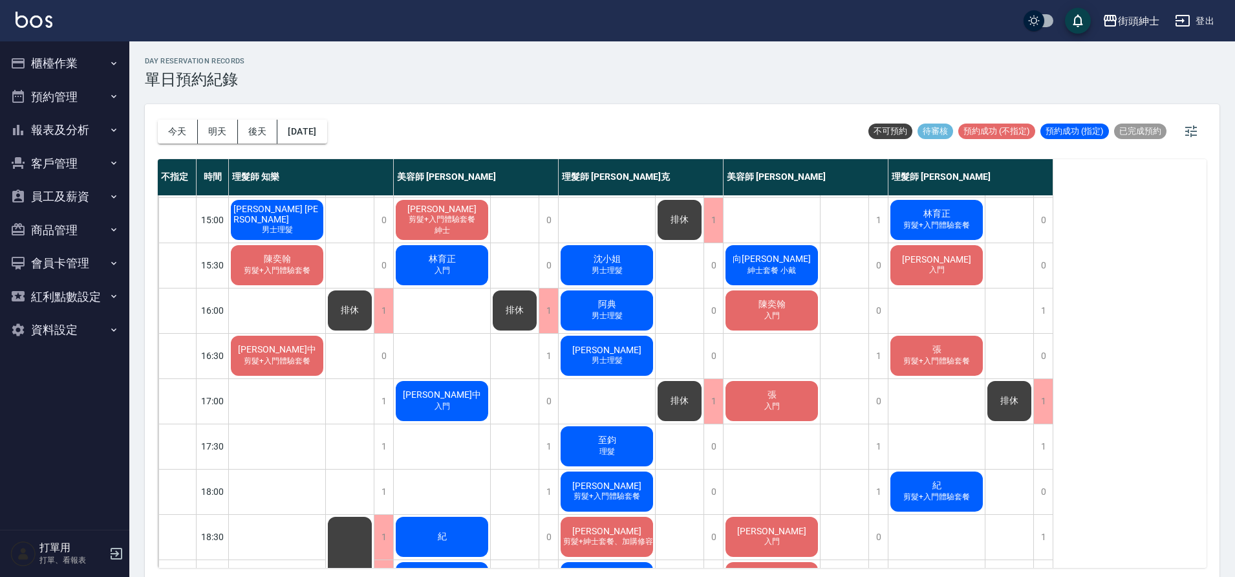
scroll to position [359, 0]
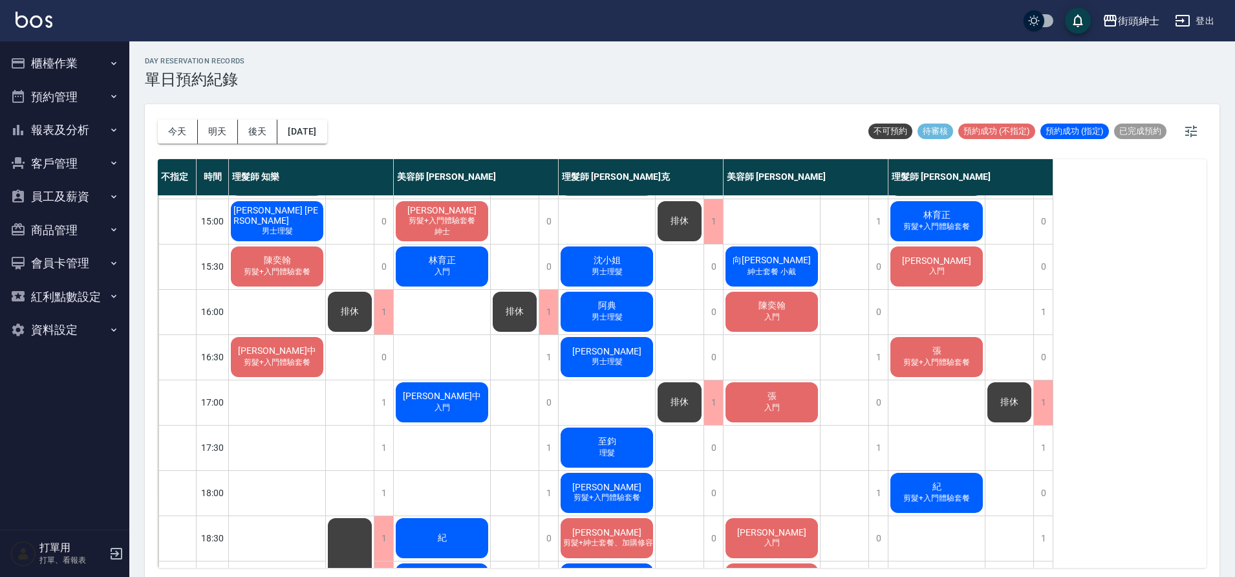
click at [767, 262] on span "向柏威" at bounding box center [771, 261] width 83 height 12
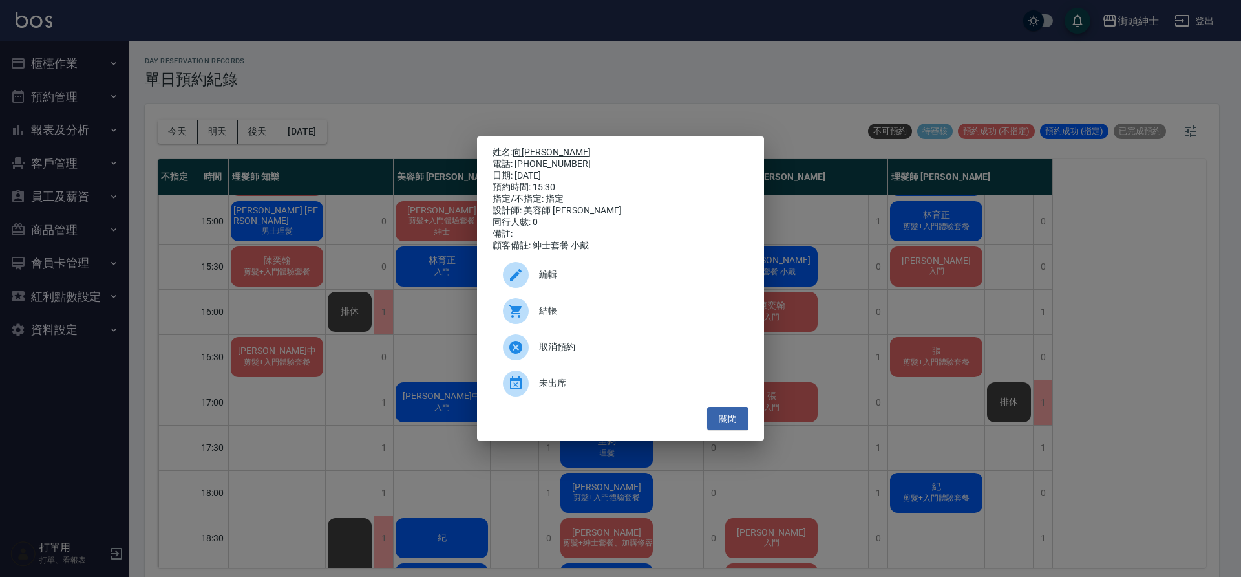
click at [526, 151] on link "向柏威" at bounding box center [552, 152] width 78 height 10
drag, startPoint x: 331, startPoint y: 268, endPoint x: 344, endPoint y: 268, distance: 12.9
click at [332, 268] on div "姓名: 向柏威 電話: 0970388301 日期: 2025/10/10 預約時間: 15:30 指定/不指定: 指定 設計師: 美容師 小戴 同行人數: …" at bounding box center [620, 288] width 1241 height 577
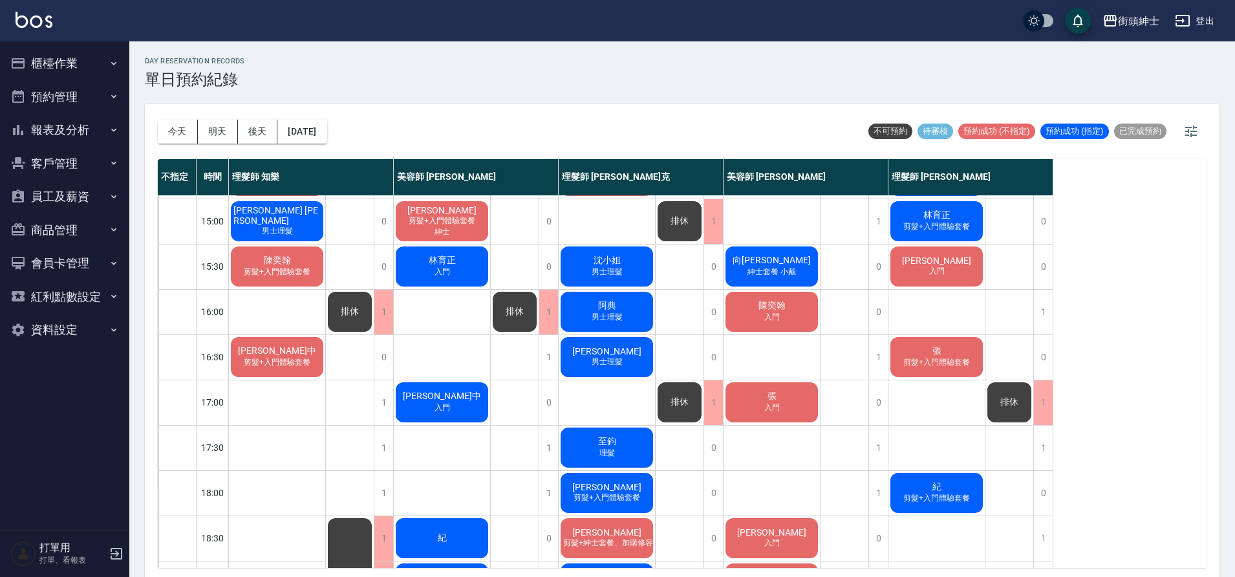
click at [287, 263] on span "陳奕翰" at bounding box center [277, 261] width 32 height 12
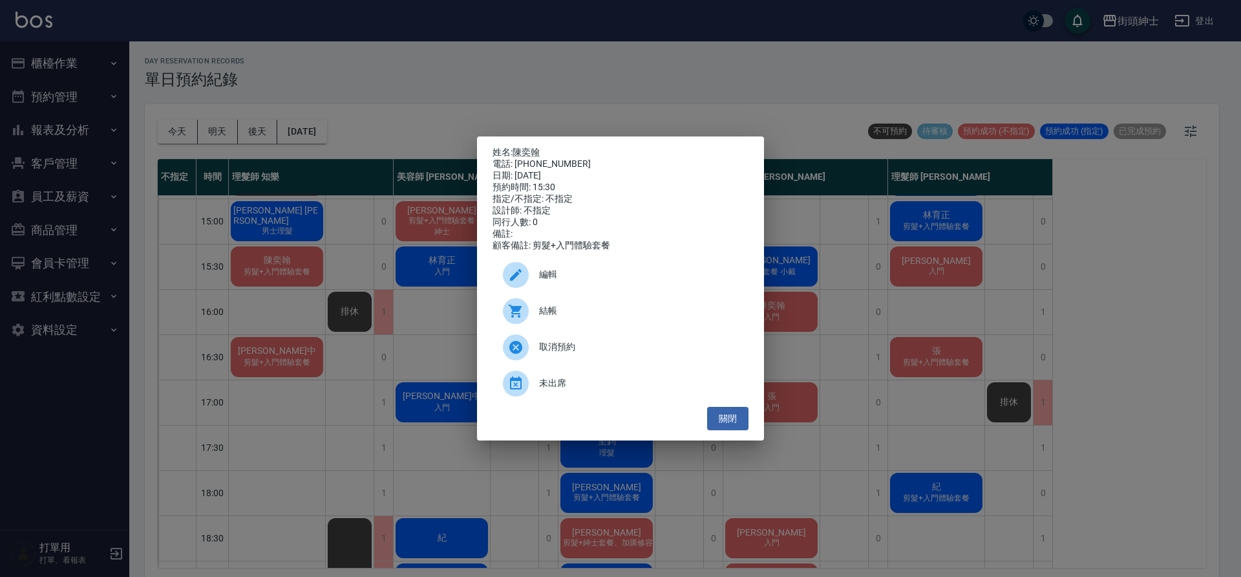
click at [457, 107] on div "姓名: 陳奕翰 電話: 0937489698 日期: 2025/10/10 預約時間: 15:30 指定/不指定: 不指定 設計師: 不指定 同行人數: 0 …" at bounding box center [620, 288] width 1241 height 577
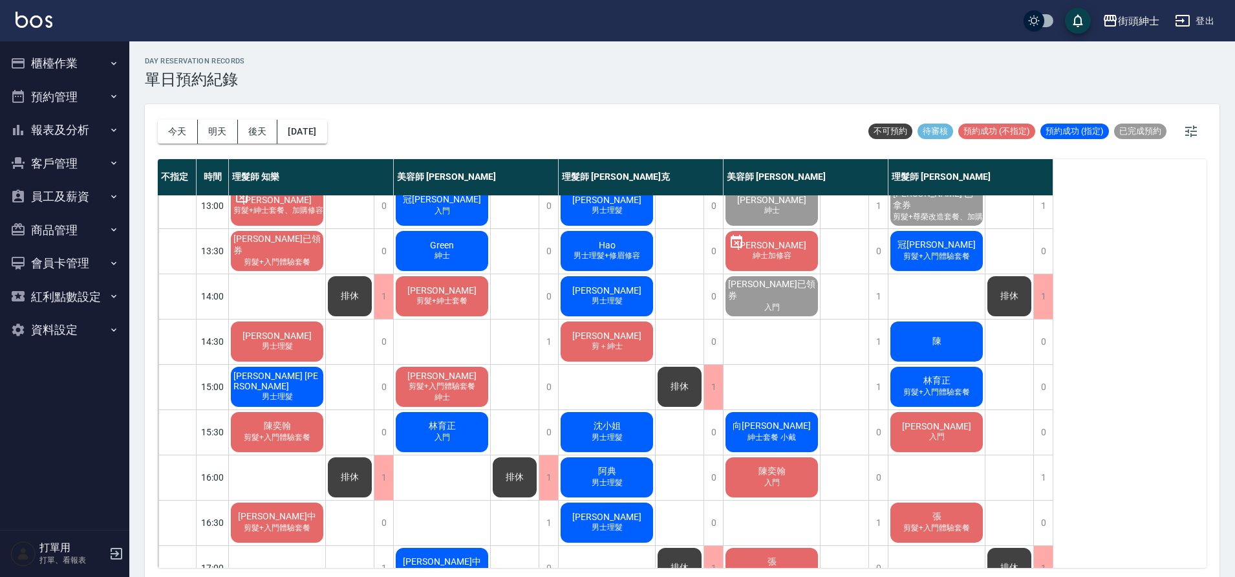
scroll to position [196, 0]
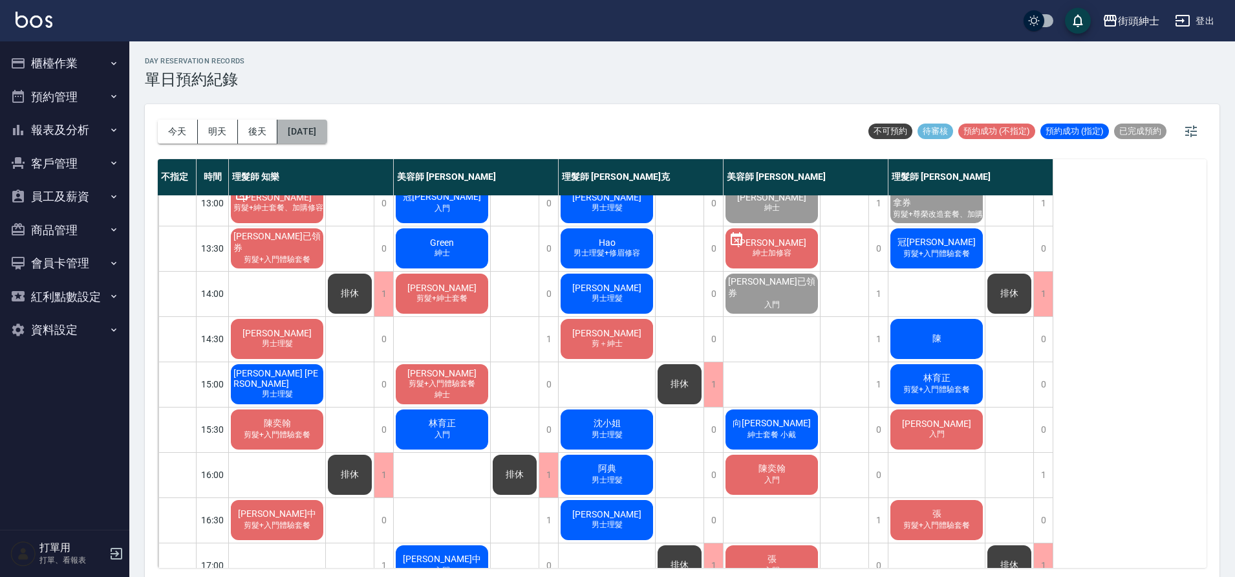
click at [326, 129] on button "2025/10/10" at bounding box center [301, 132] width 49 height 24
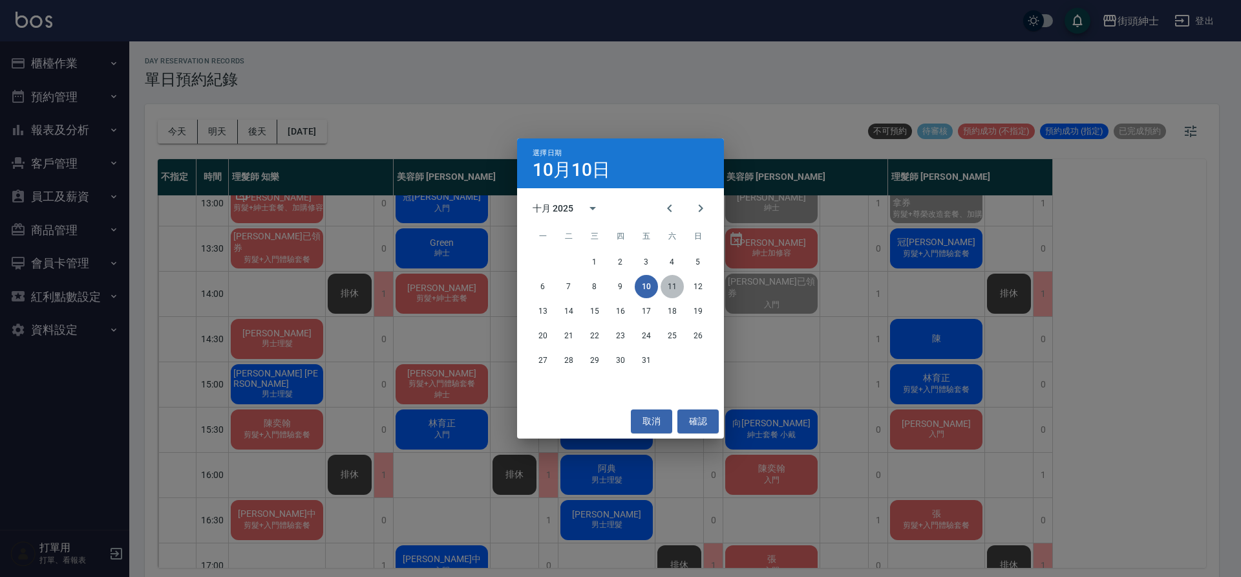
click at [679, 290] on button "11" at bounding box center [672, 286] width 23 height 23
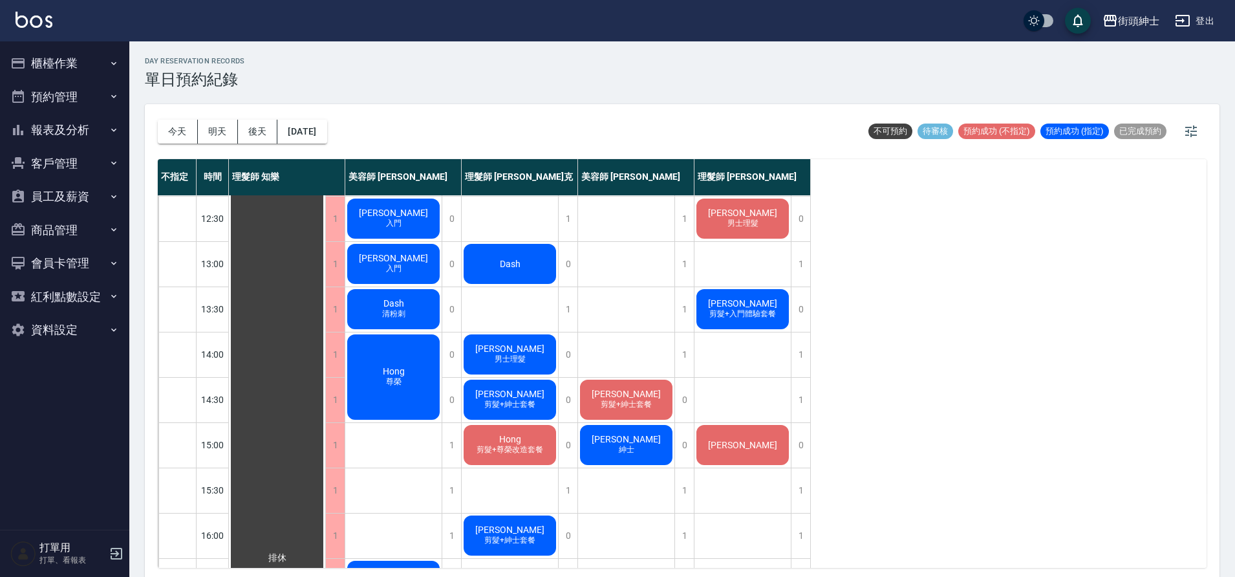
scroll to position [136, 0]
click at [326, 125] on button "2025/10/11" at bounding box center [301, 132] width 49 height 24
click at [308, 131] on button "2025/10/11" at bounding box center [301, 132] width 49 height 24
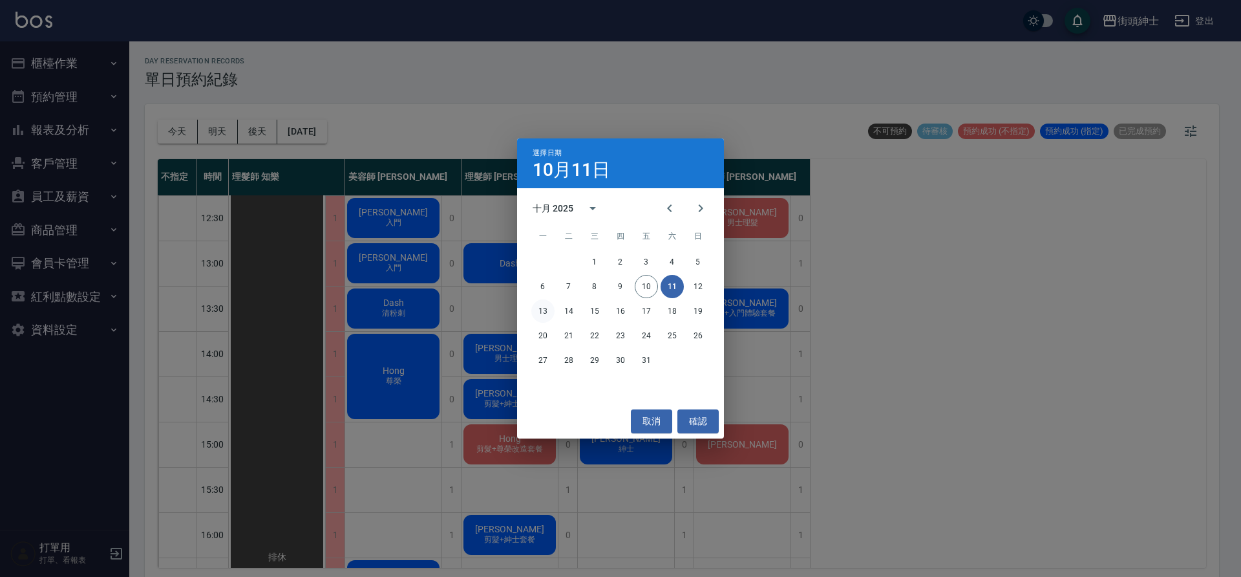
click at [547, 304] on button "13" at bounding box center [542, 310] width 23 height 23
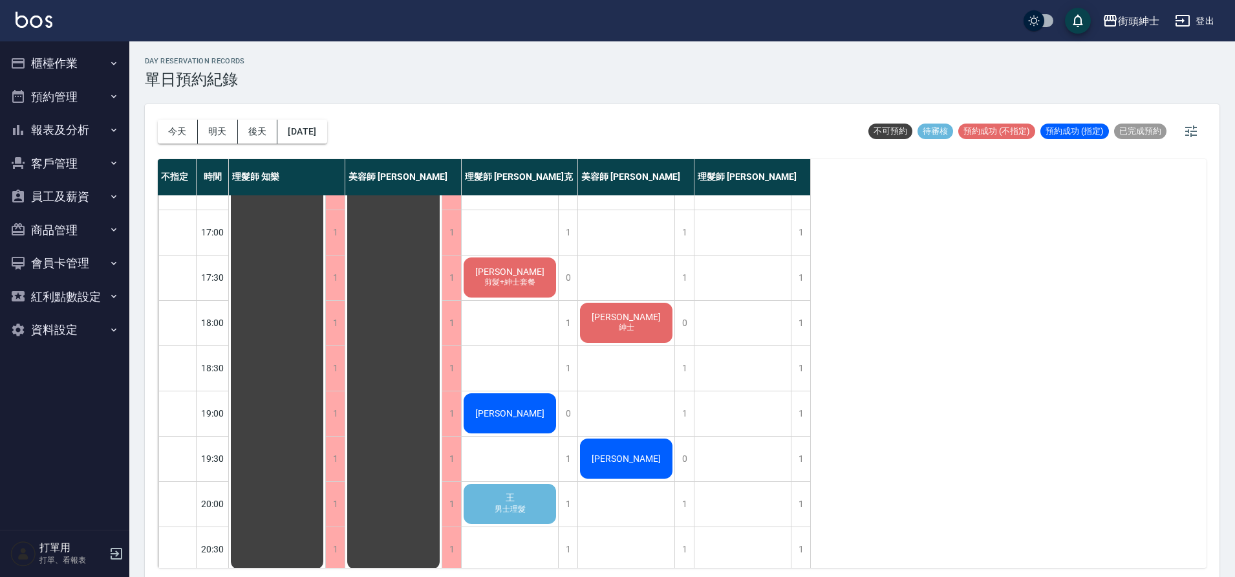
scroll to position [544, 0]
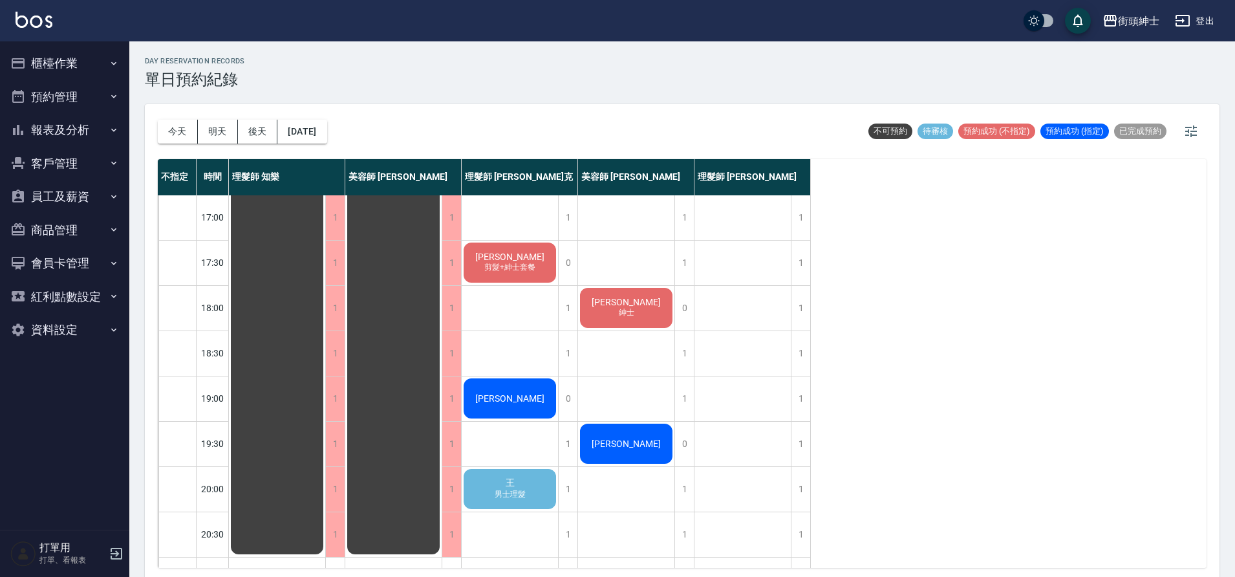
click at [516, 488] on div "王 男士理髮" at bounding box center [510, 489] width 96 height 44
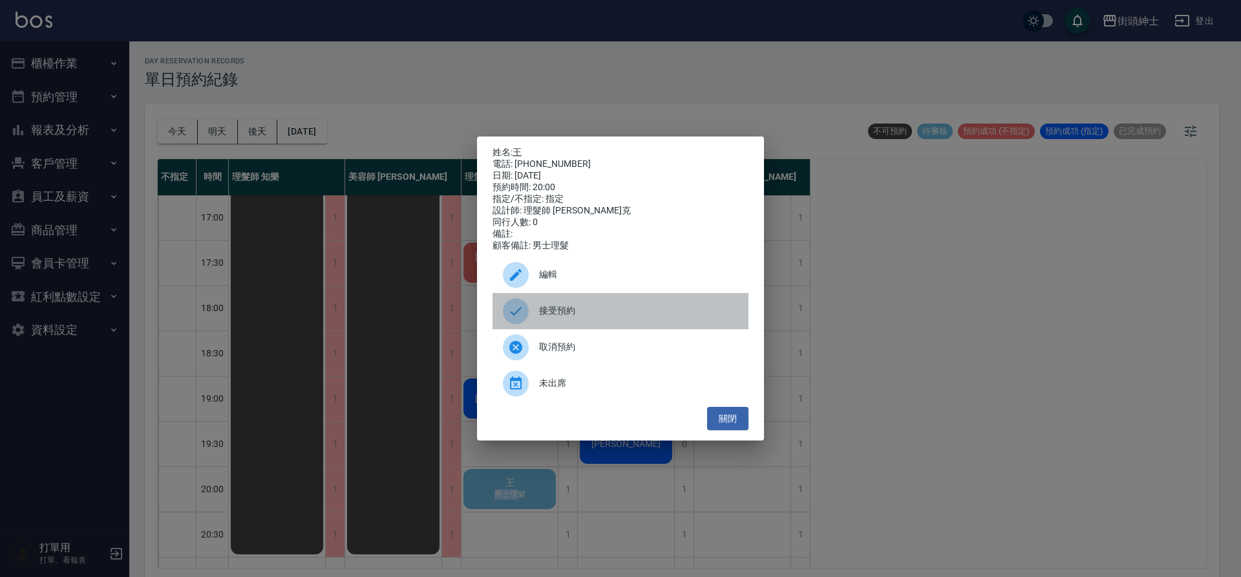
click at [567, 307] on div "接受預約" at bounding box center [621, 311] width 256 height 36
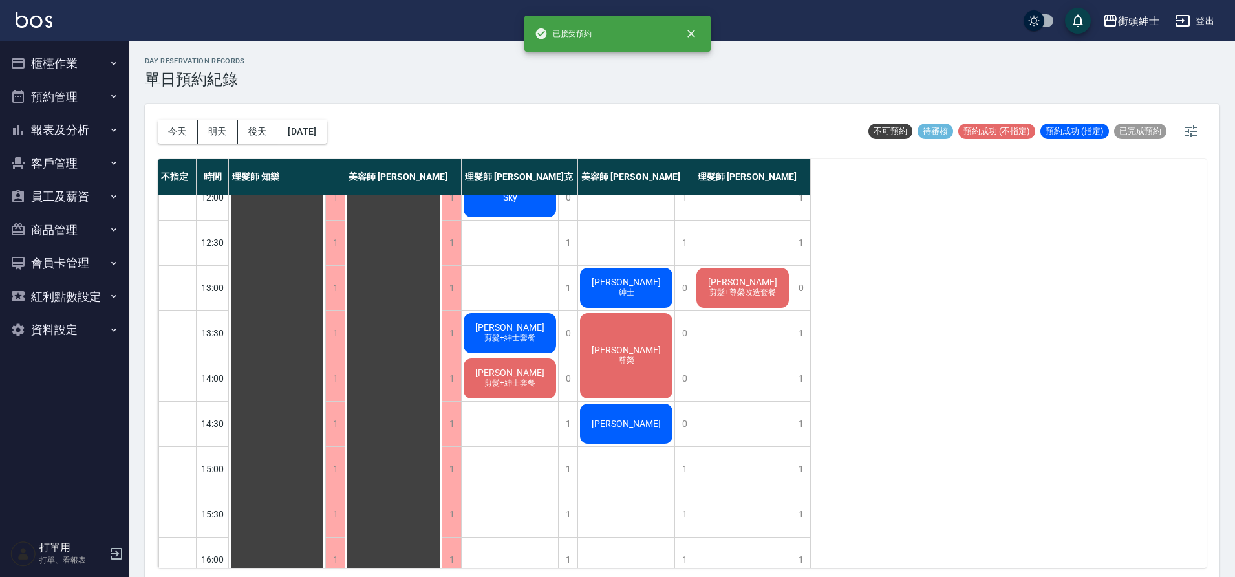
scroll to position [0, 0]
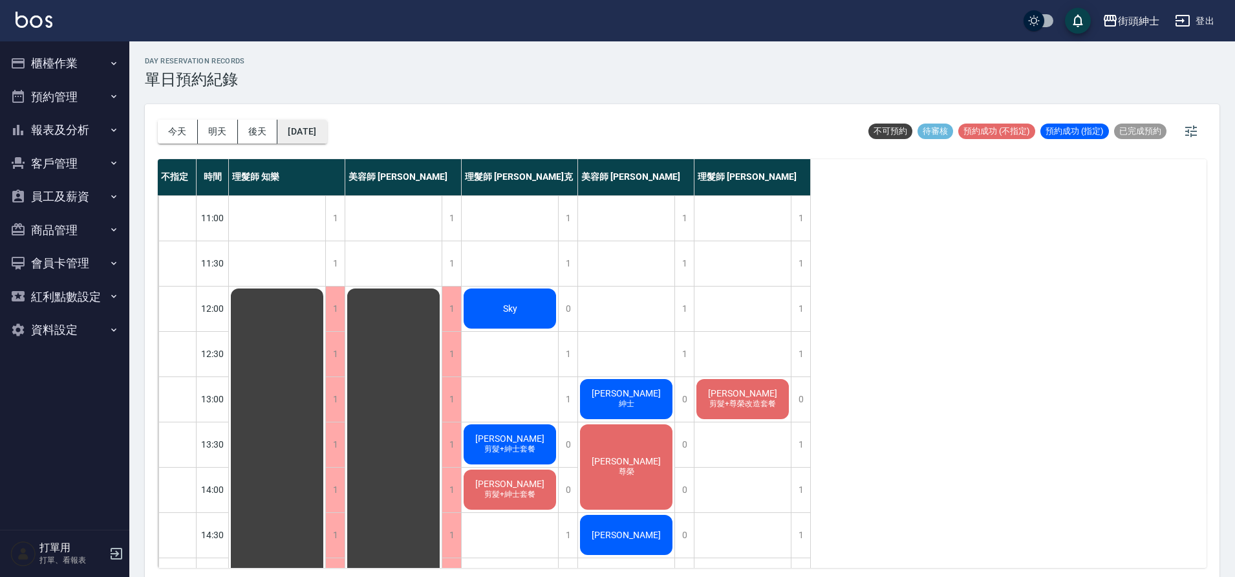
click at [326, 121] on button "2025/10/13" at bounding box center [301, 132] width 49 height 24
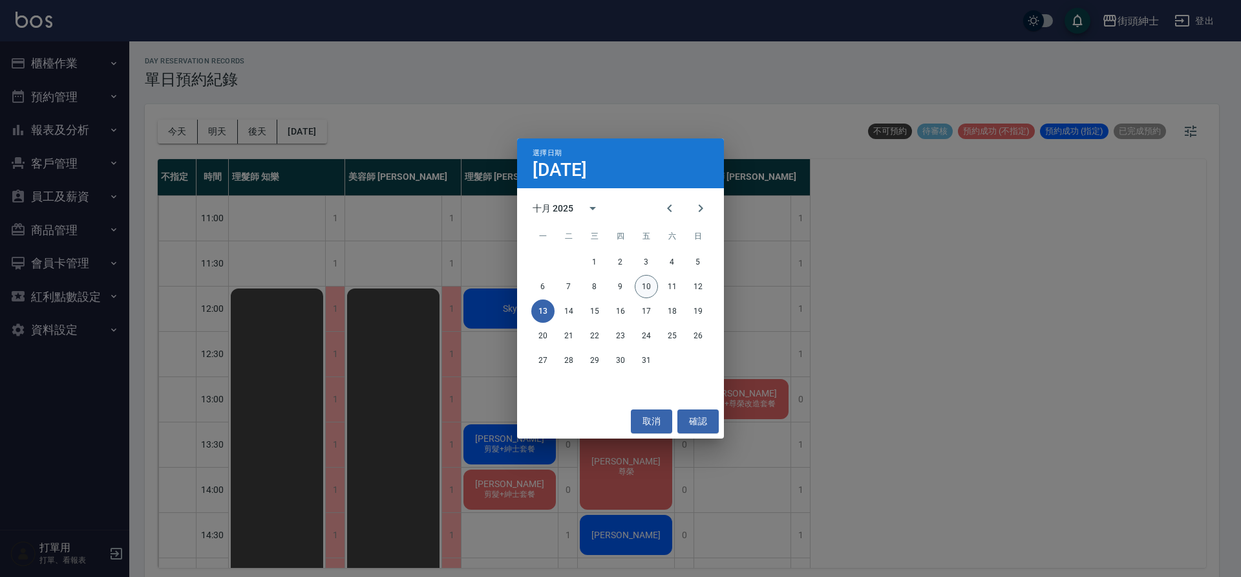
click at [648, 287] on button "10" at bounding box center [646, 286] width 23 height 23
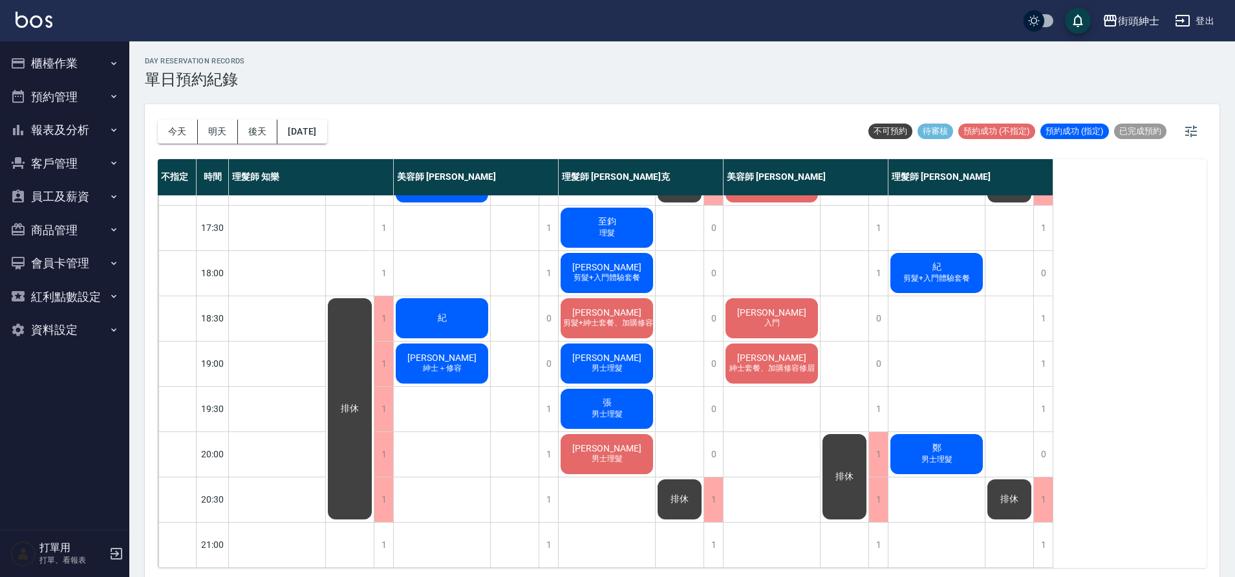
scroll to position [3, 0]
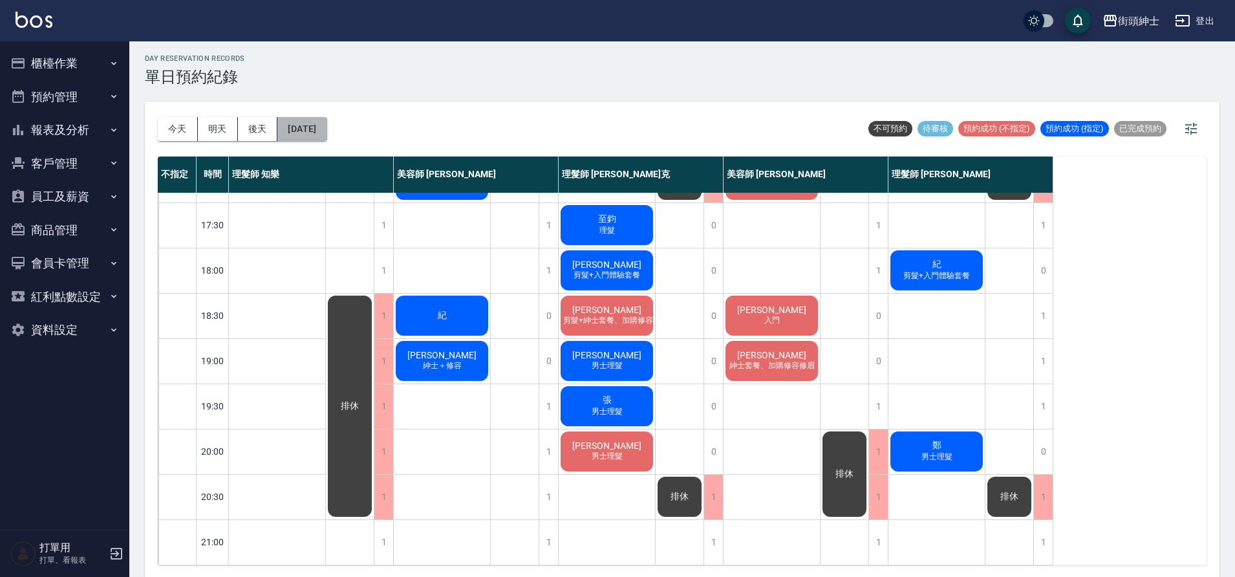
click at [326, 131] on button "2025/10/10" at bounding box center [301, 129] width 49 height 24
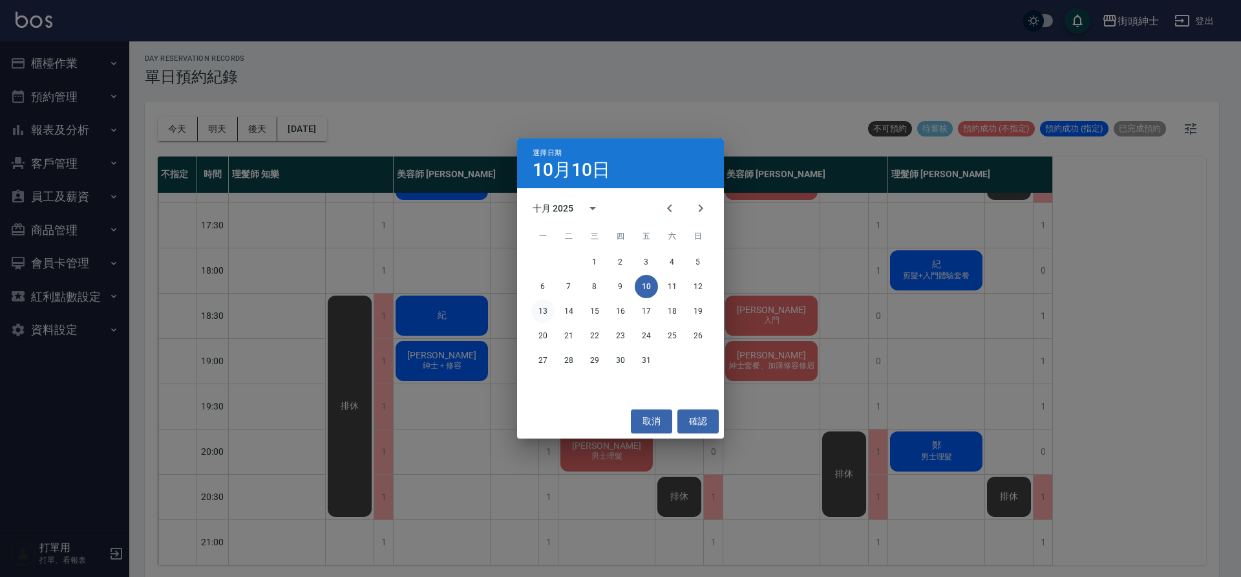
click at [539, 312] on button "13" at bounding box center [542, 310] width 23 height 23
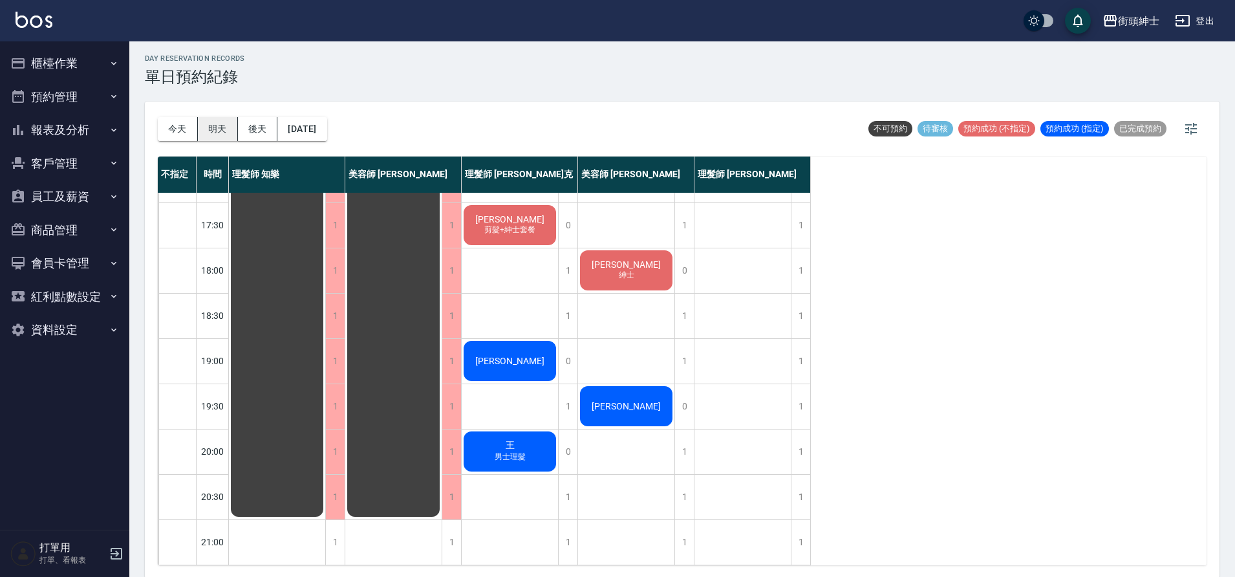
click at [200, 135] on button "明天" at bounding box center [218, 129] width 40 height 24
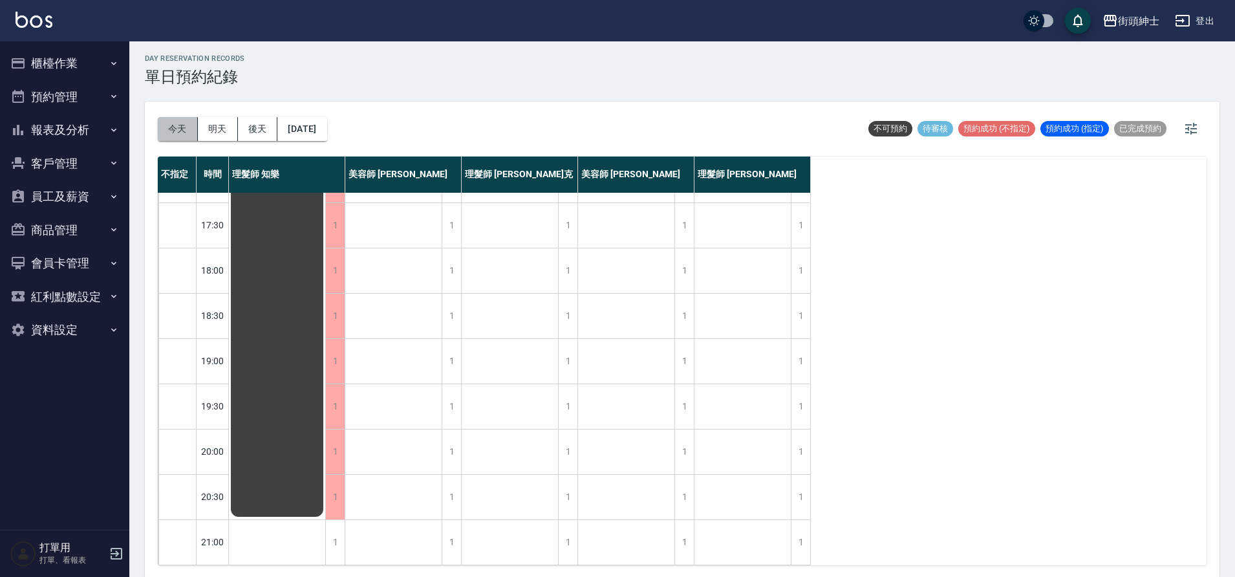
click at [179, 134] on button "今天" at bounding box center [178, 129] width 40 height 24
click at [178, 135] on div at bounding box center [617, 288] width 1235 height 577
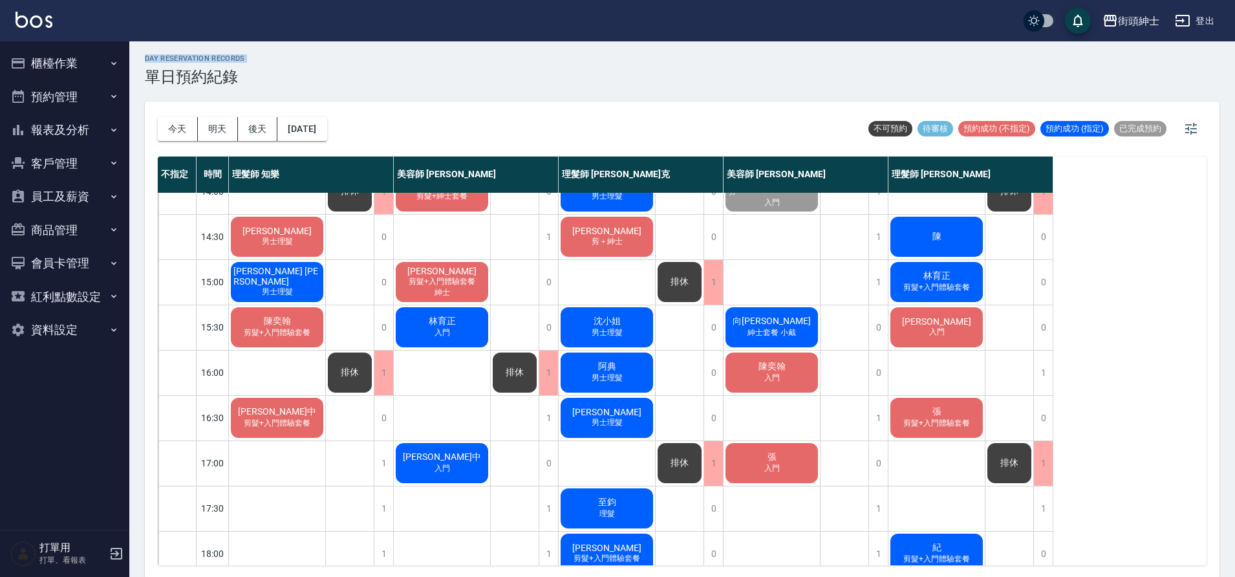
scroll to position [309, 0]
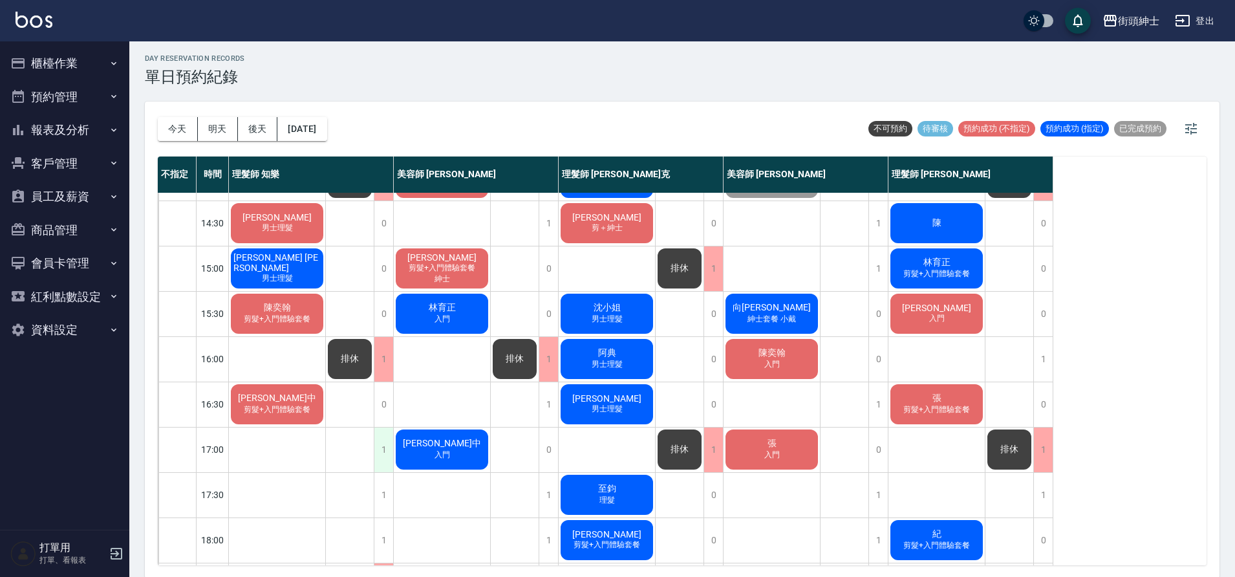
click at [384, 456] on div "1" at bounding box center [383, 449] width 19 height 45
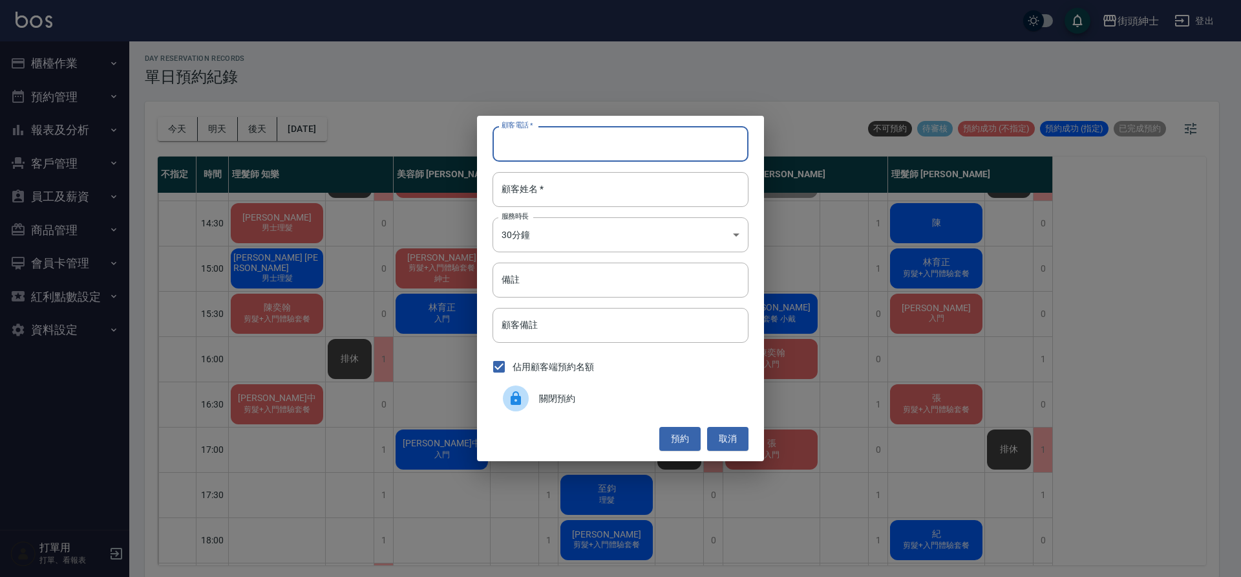
click at [692, 153] on input "顧客電話   *" at bounding box center [621, 143] width 256 height 35
type input "０"
type input "0909803214"
click at [615, 188] on input "顧客姓名   *" at bounding box center [621, 189] width 256 height 35
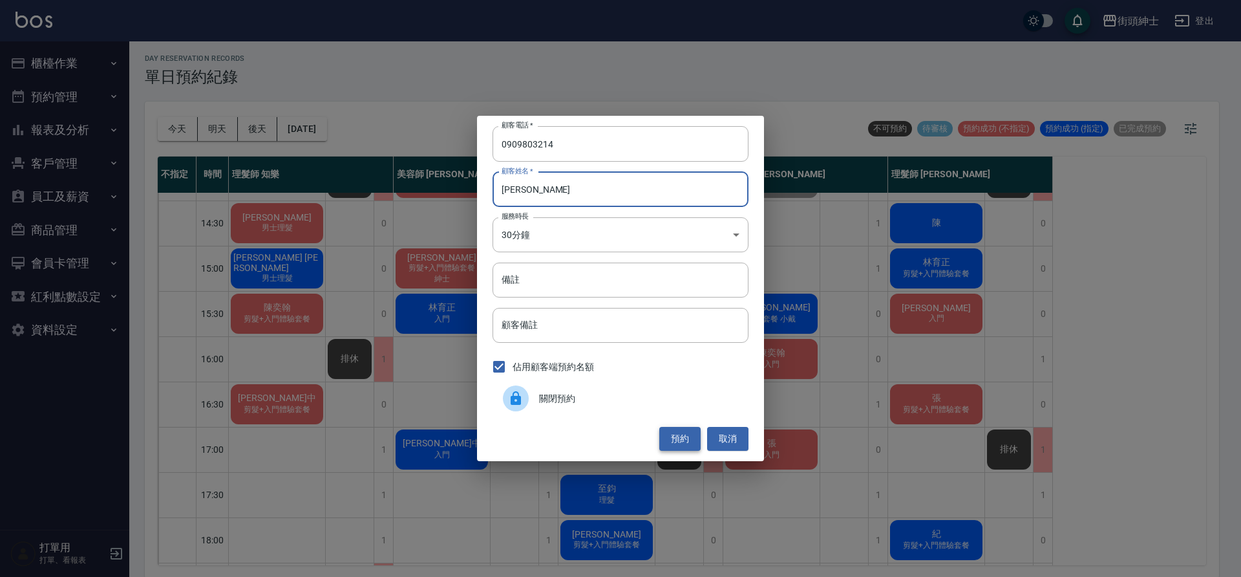
type input "clark"
click at [678, 443] on button "預約" at bounding box center [679, 439] width 41 height 24
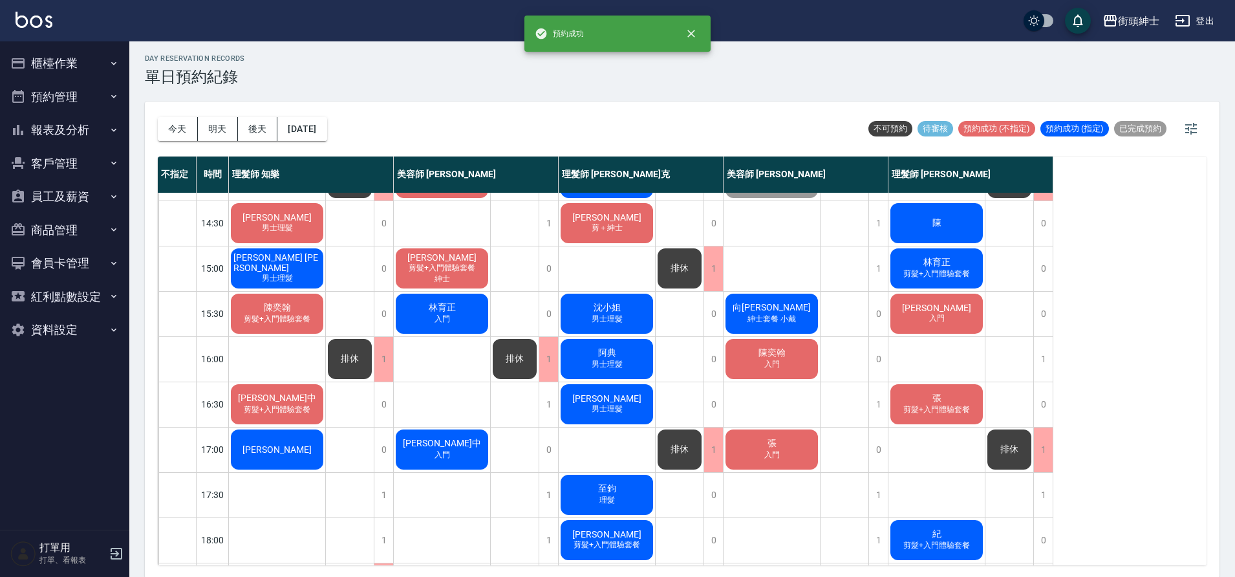
click at [295, 440] on div "clark" at bounding box center [277, 449] width 96 height 44
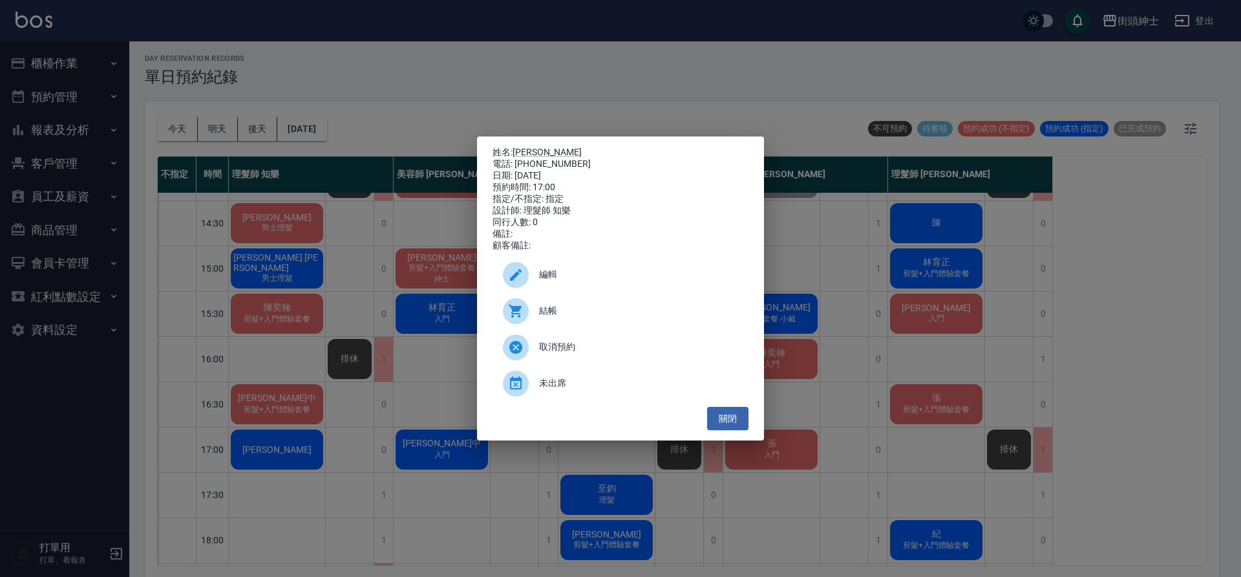
click at [565, 281] on span "編輯" at bounding box center [638, 275] width 199 height 14
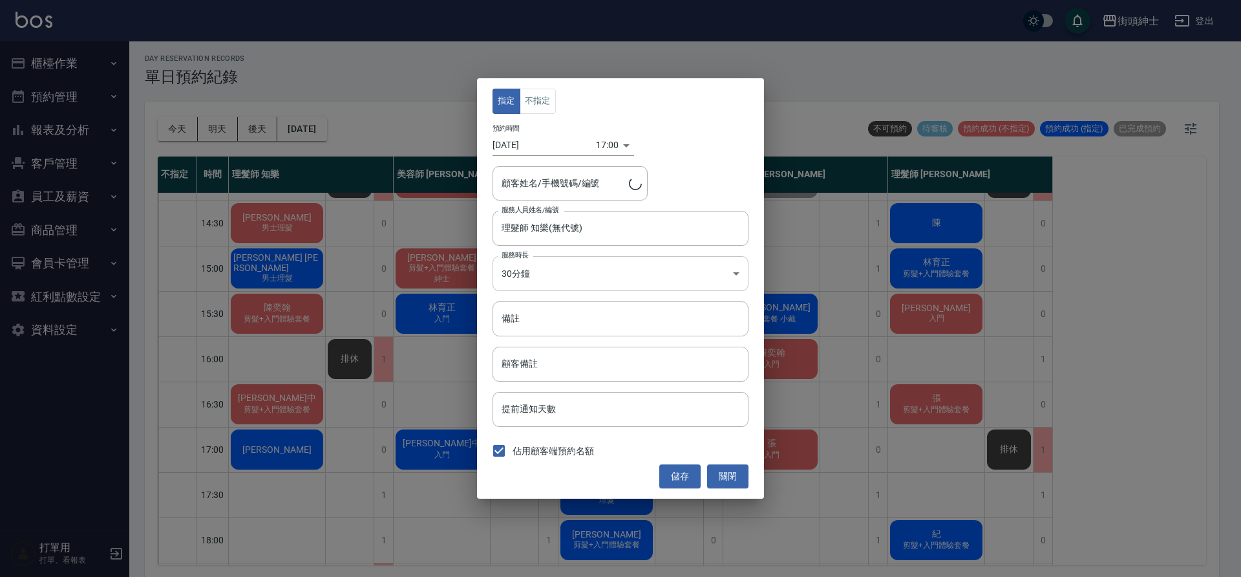
type input "clark/0909803214"
click at [547, 100] on button "不指定" at bounding box center [538, 101] width 36 height 25
click at [689, 465] on button "儲存" at bounding box center [679, 476] width 41 height 24
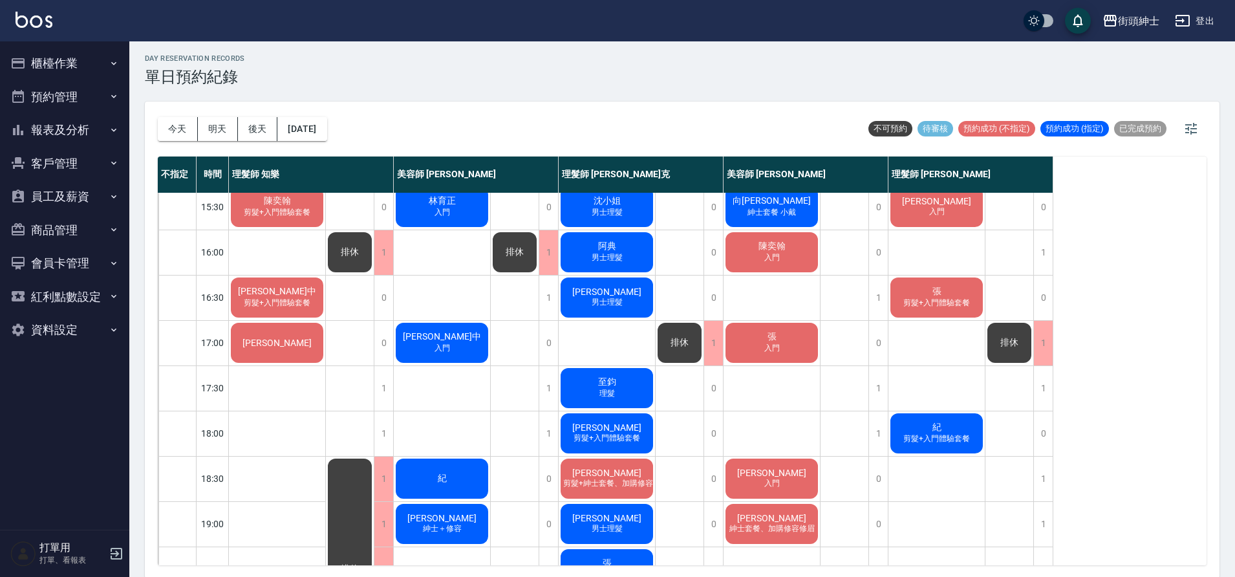
scroll to position [416, 0]
click at [215, 120] on button "明天" at bounding box center [218, 129] width 40 height 24
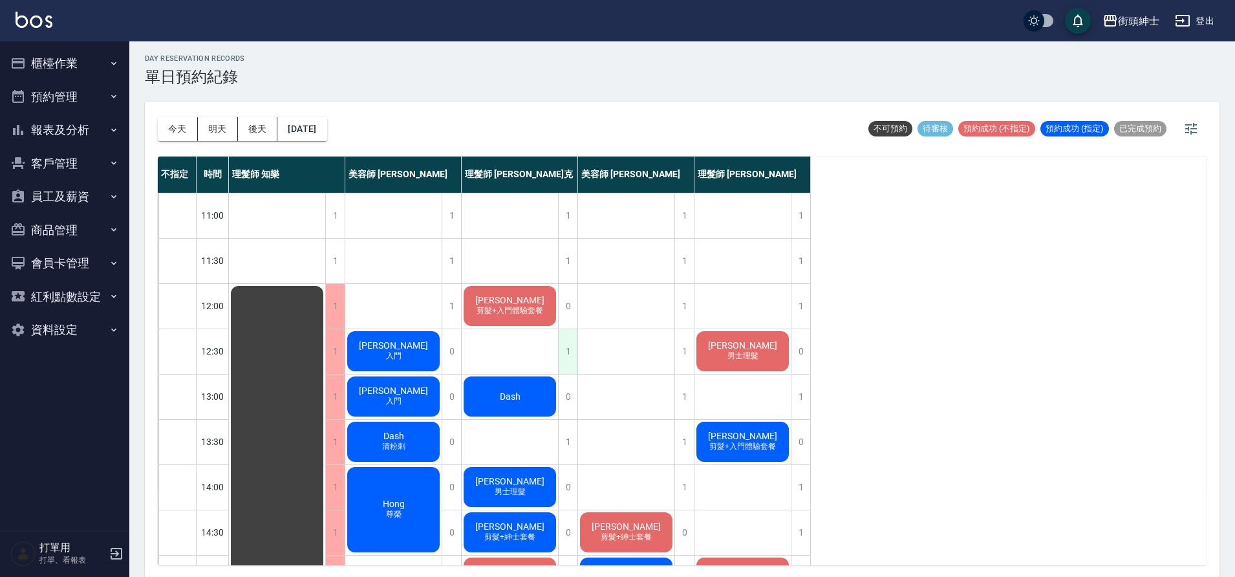
click at [567, 354] on div "1" at bounding box center [567, 351] width 19 height 45
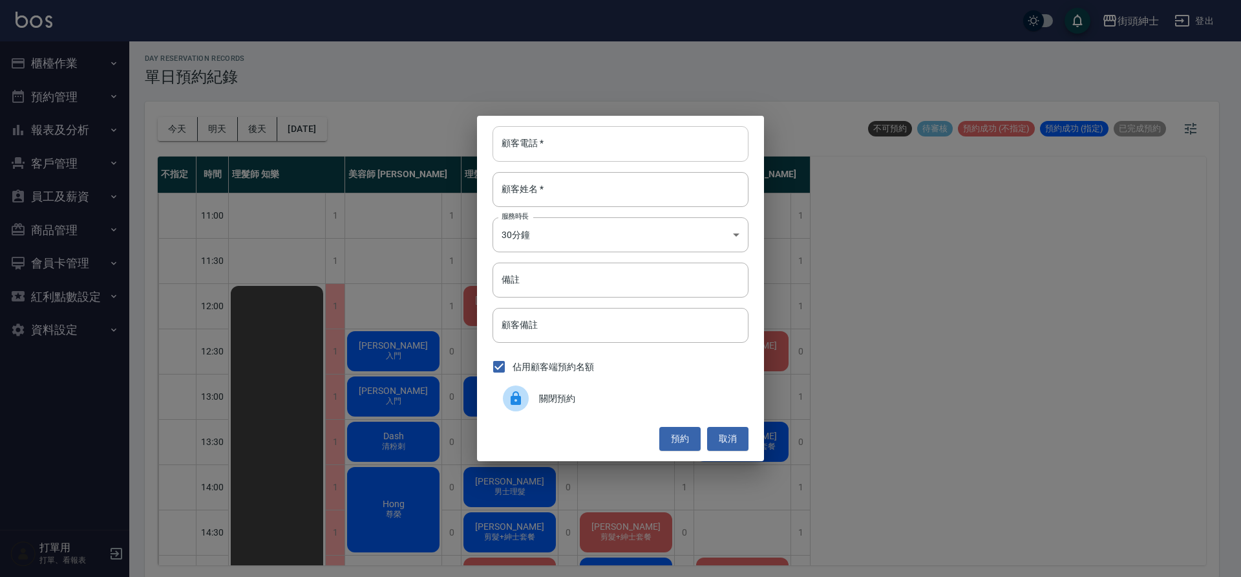
click at [614, 146] on input "顧客電話   *" at bounding box center [621, 143] width 256 height 35
type input "0937014190"
click at [590, 200] on input "顧客姓名   *" at bounding box center [621, 189] width 256 height 35
type input "t"
type input "陳"
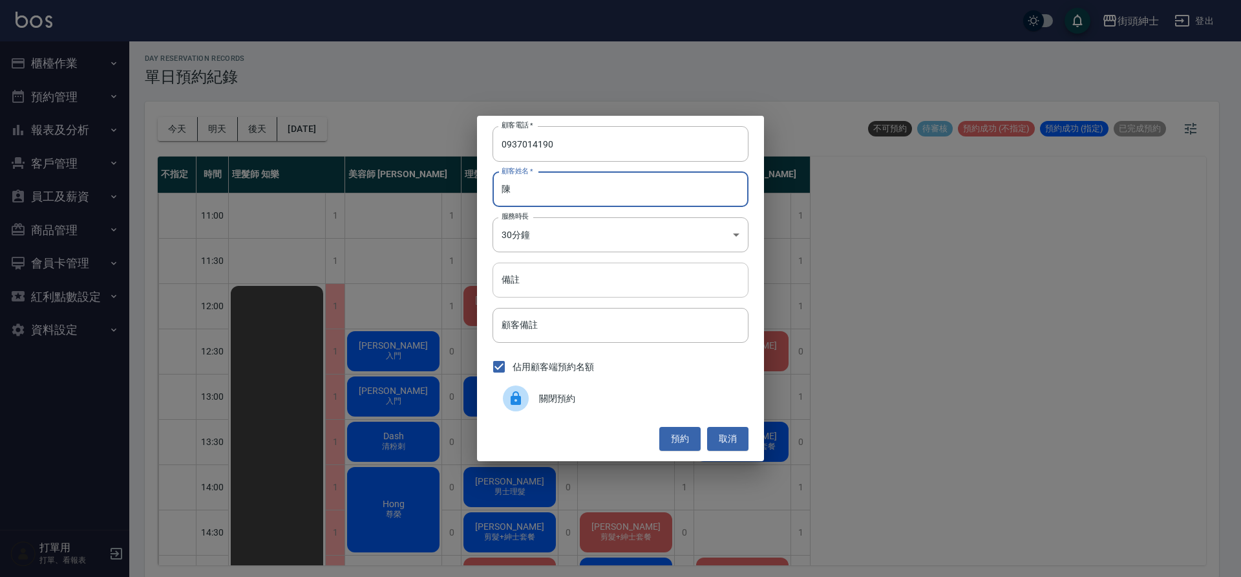
click at [646, 279] on input "備註" at bounding box center [621, 279] width 256 height 35
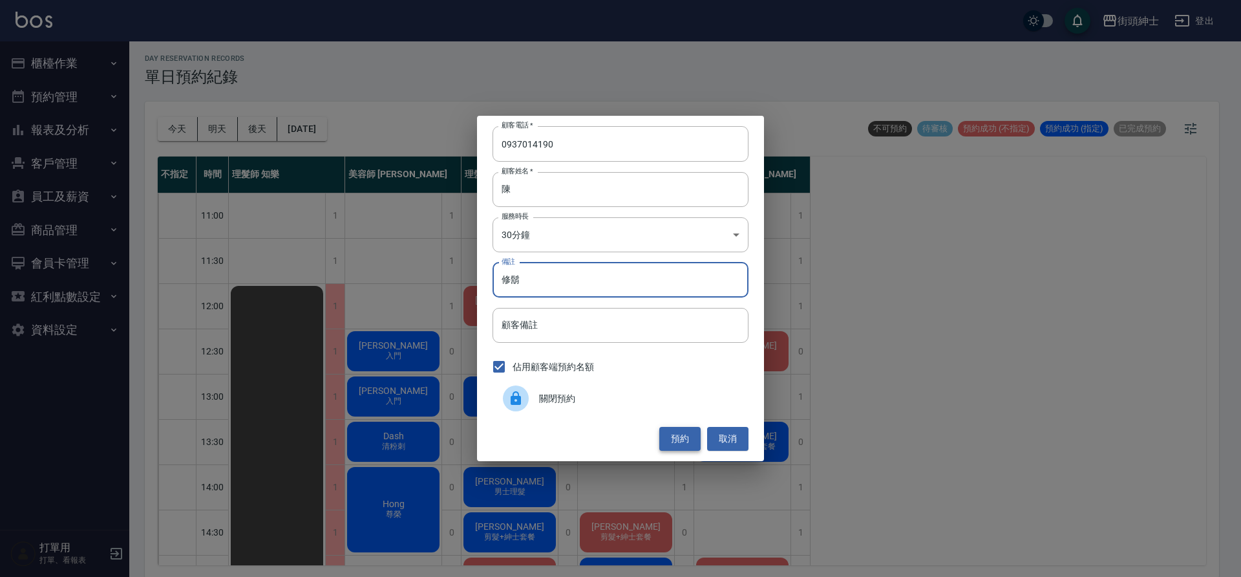
type input "修鬍"
click at [687, 438] on button "預約" at bounding box center [679, 439] width 41 height 24
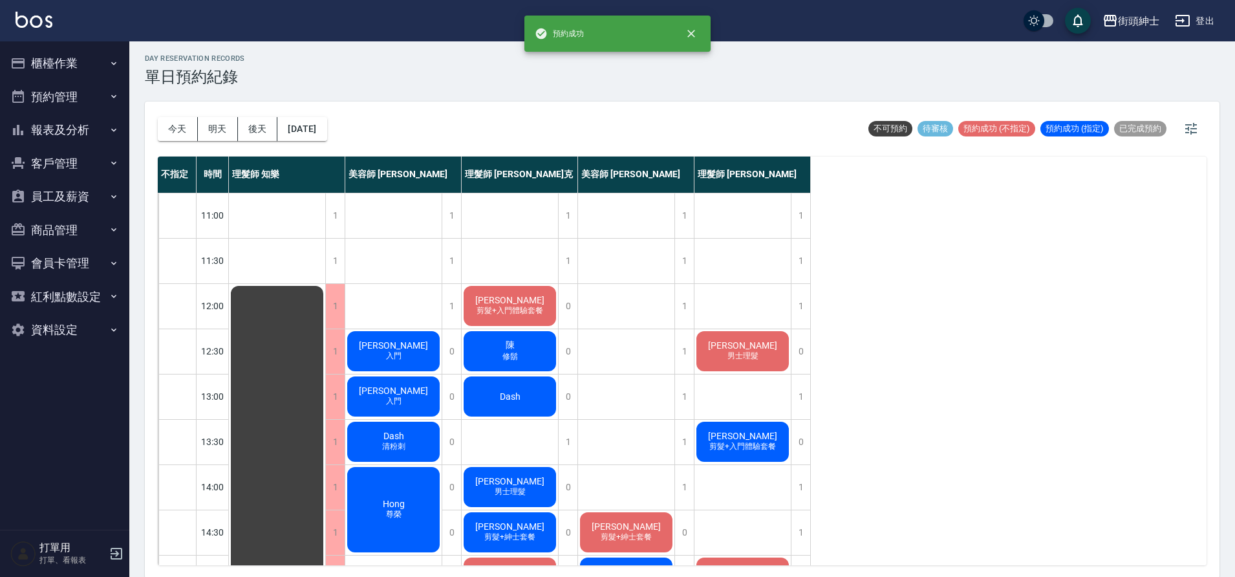
click at [545, 360] on div "陳 修鬍" at bounding box center [510, 351] width 96 height 44
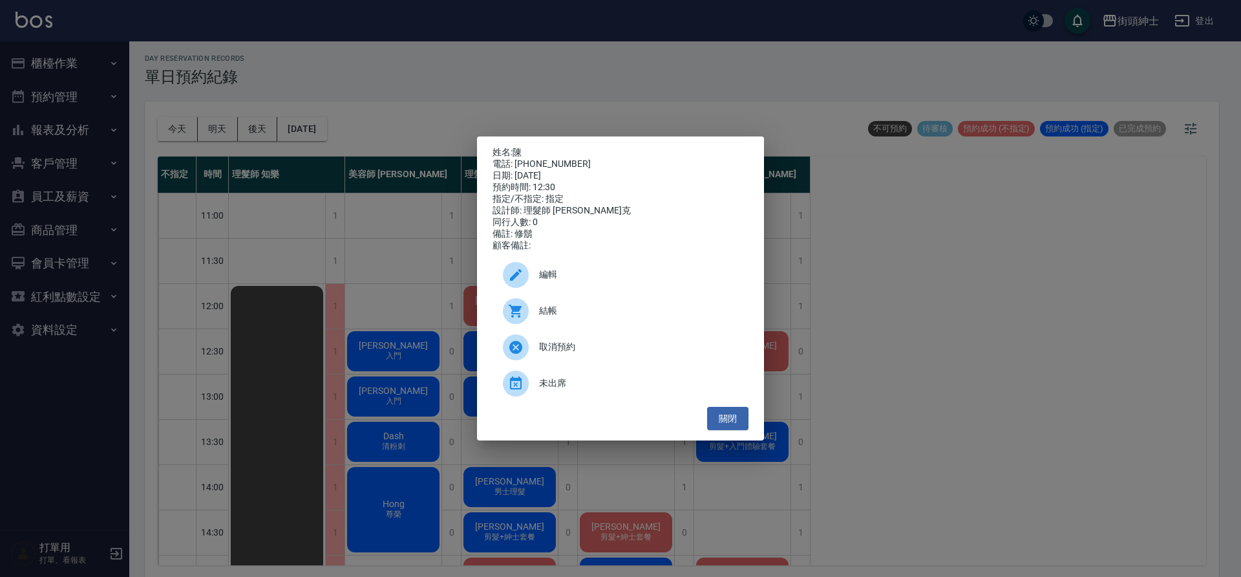
click at [577, 281] on span "編輯" at bounding box center [638, 275] width 199 height 14
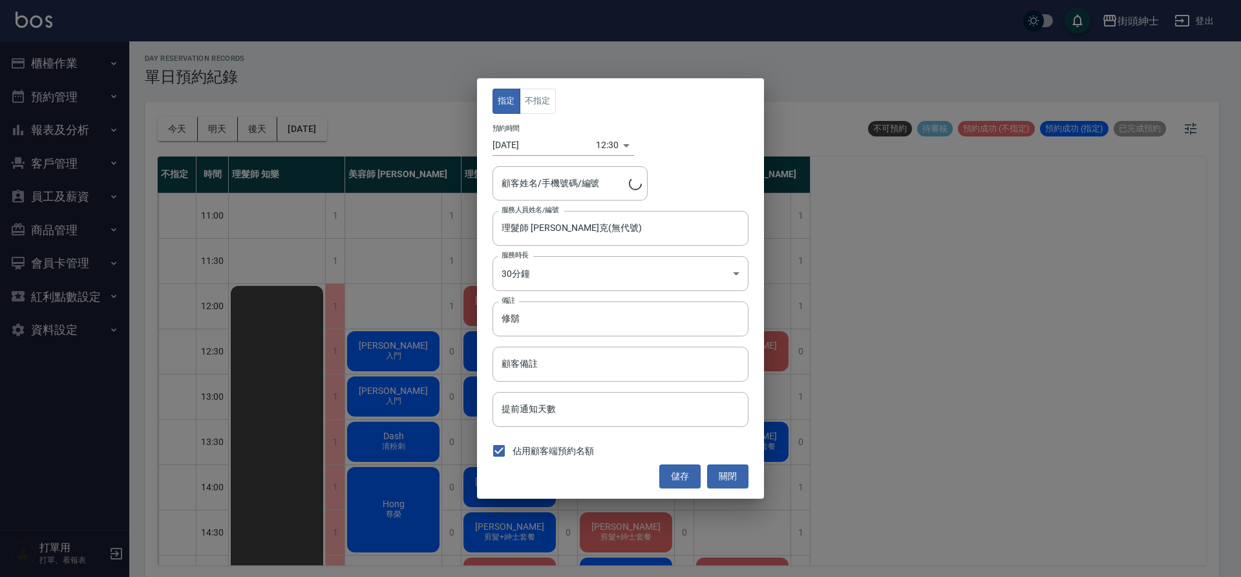
type input "陳/0937014190"
click at [551, 102] on button "不指定" at bounding box center [538, 101] width 36 height 25
click at [694, 474] on button "儲存" at bounding box center [679, 476] width 41 height 24
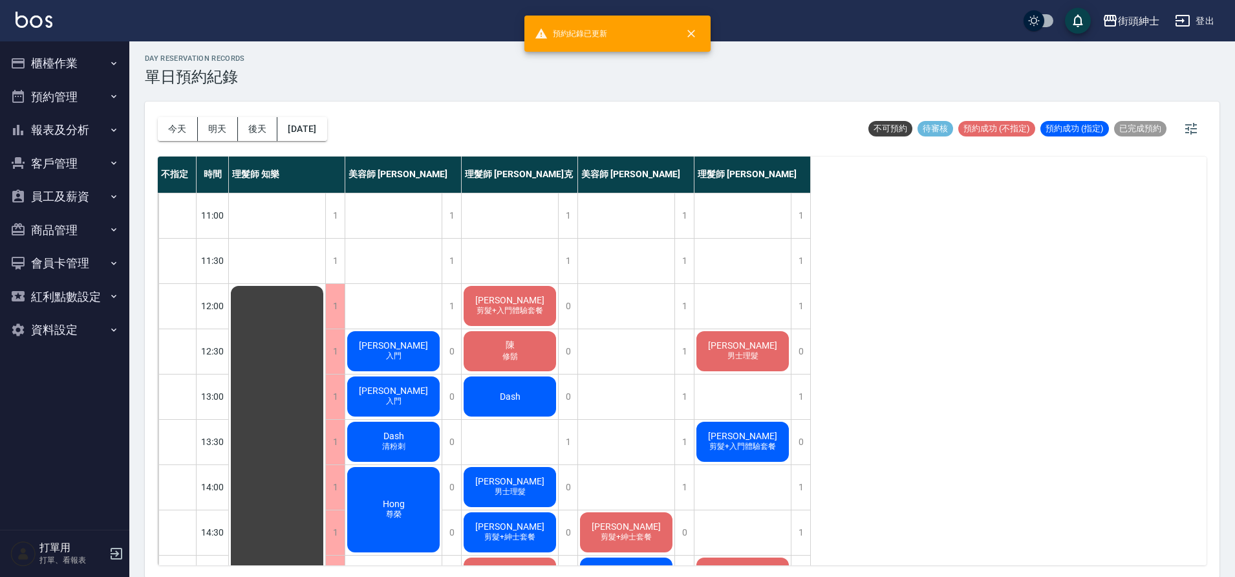
click at [181, 127] on button "今天" at bounding box center [178, 129] width 40 height 24
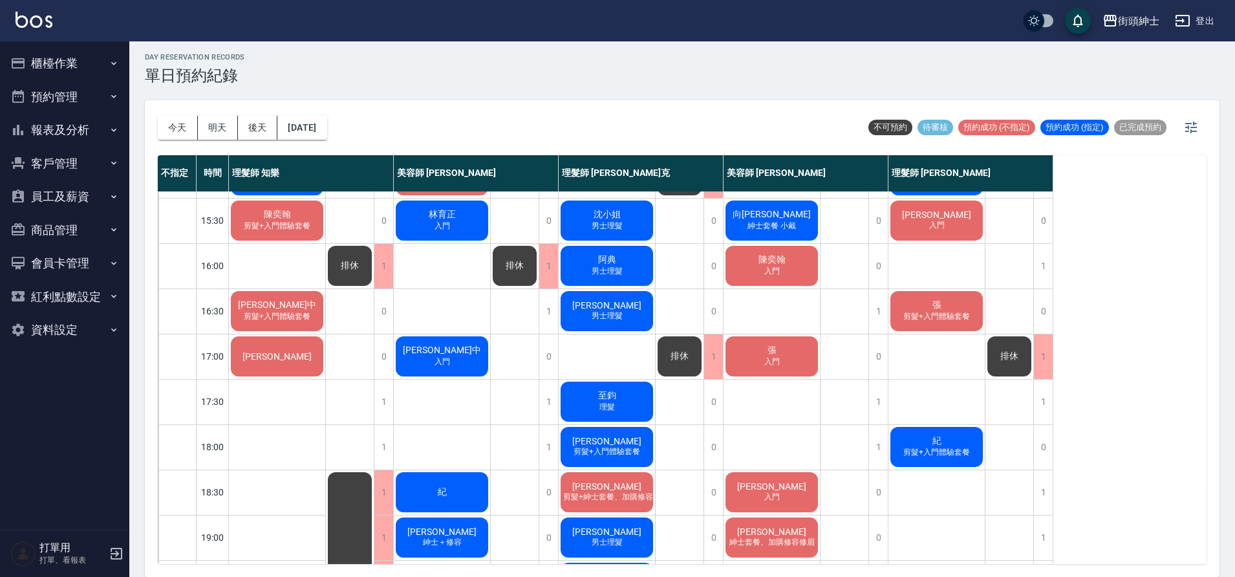
scroll to position [403, 0]
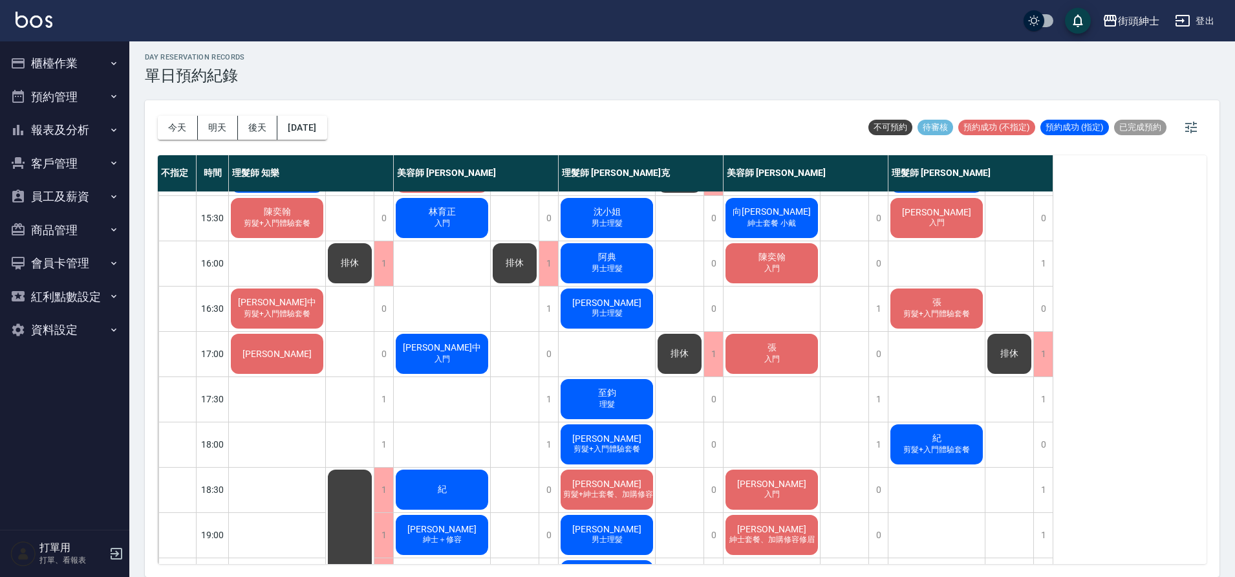
click at [438, 215] on span "林育正" at bounding box center [442, 212] width 32 height 12
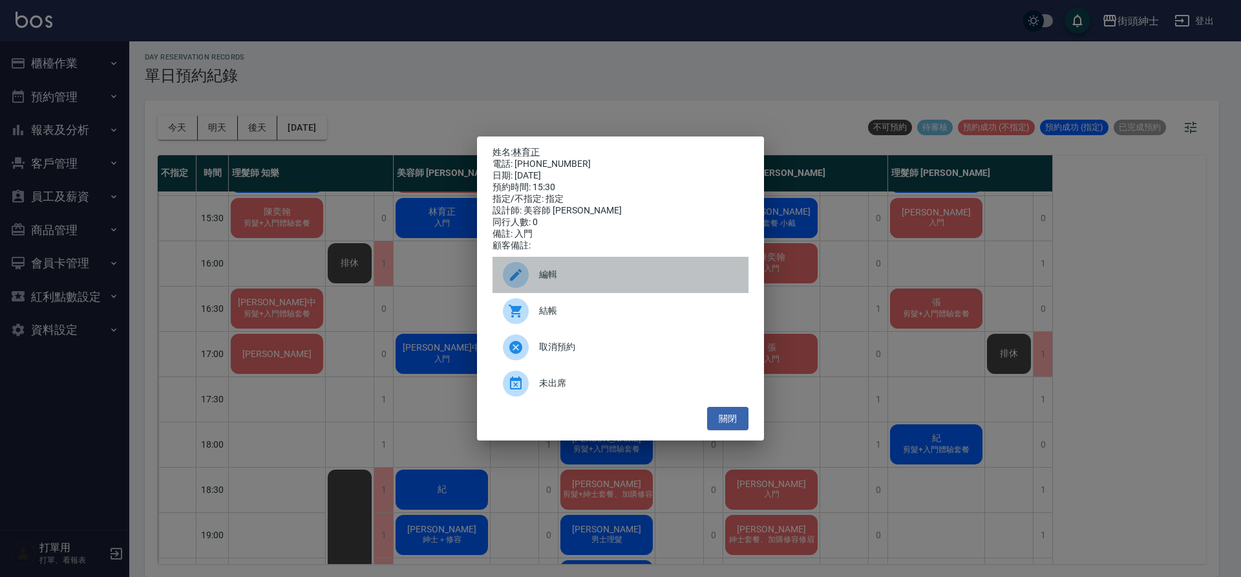
click at [601, 267] on div "編輯" at bounding box center [621, 275] width 256 height 36
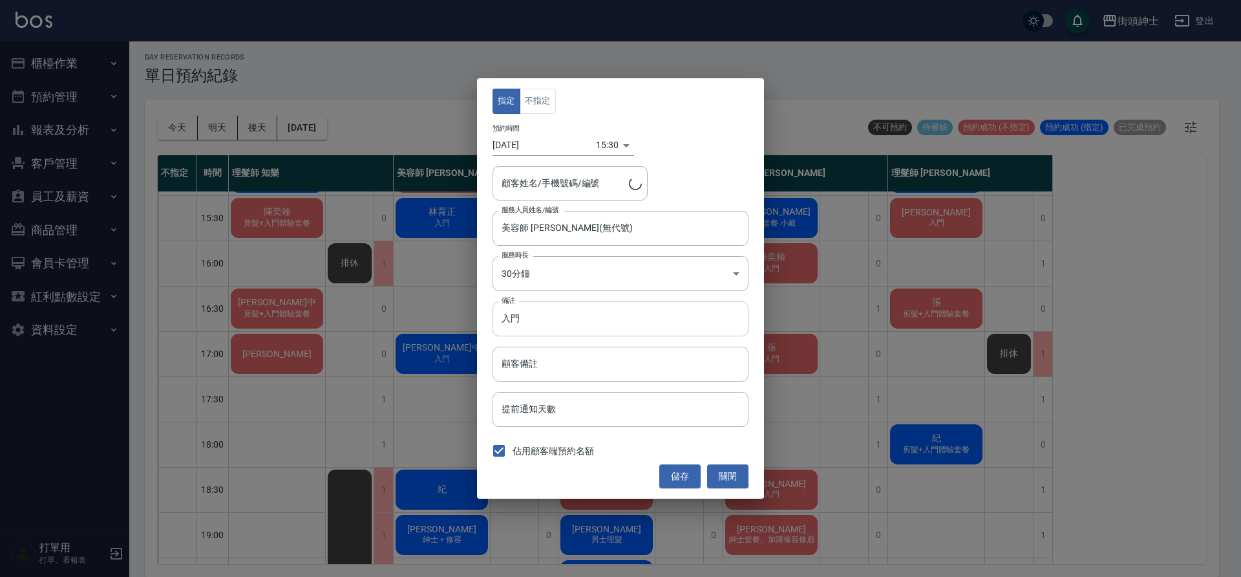
type input "林育正/0968646656"
click at [581, 323] on input "入門" at bounding box center [621, 318] width 256 height 35
type input "入門紳士"
click at [675, 491] on div "指定 不指定 預約時間 2025/10/10 15:30 1760081400000 顧客姓名/手機號碼/編號 林育正/0968646656 顧客姓名/手機號…" at bounding box center [620, 288] width 287 height 420
drag, startPoint x: 674, startPoint y: 487, endPoint x: 677, endPoint y: 475, distance: 12.7
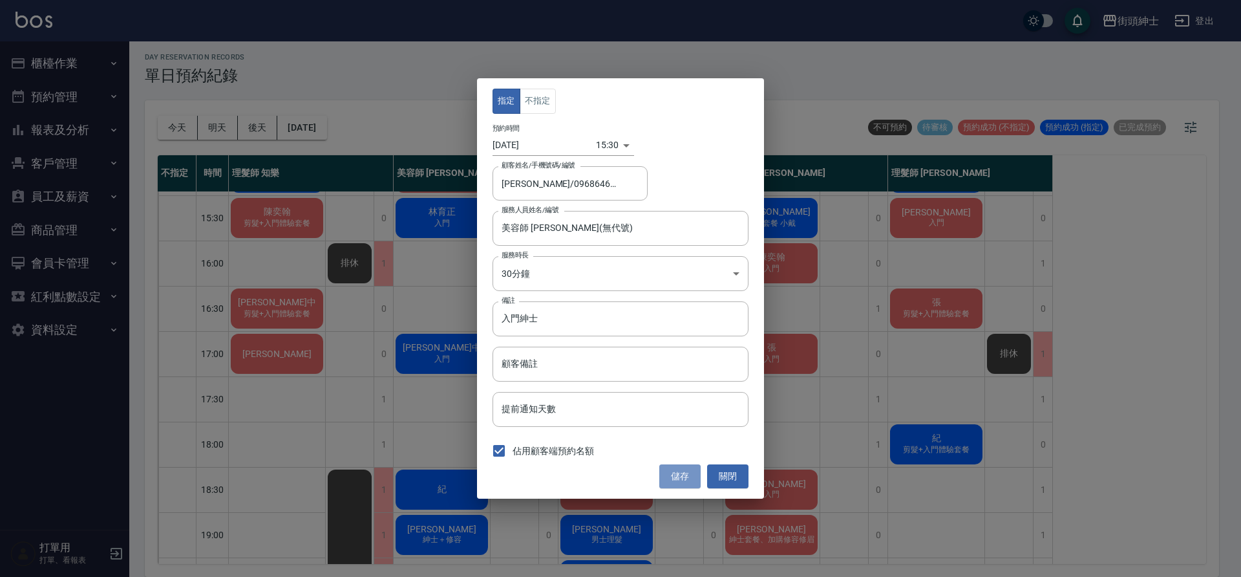
click at [676, 482] on button "儲存" at bounding box center [679, 476] width 41 height 24
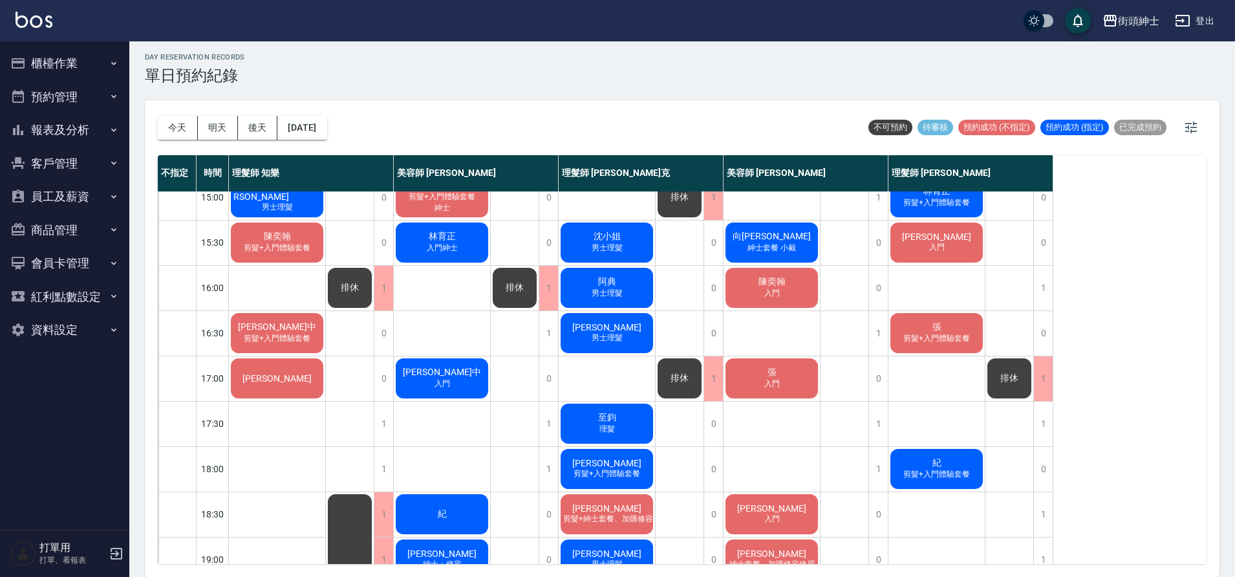
scroll to position [444, 0]
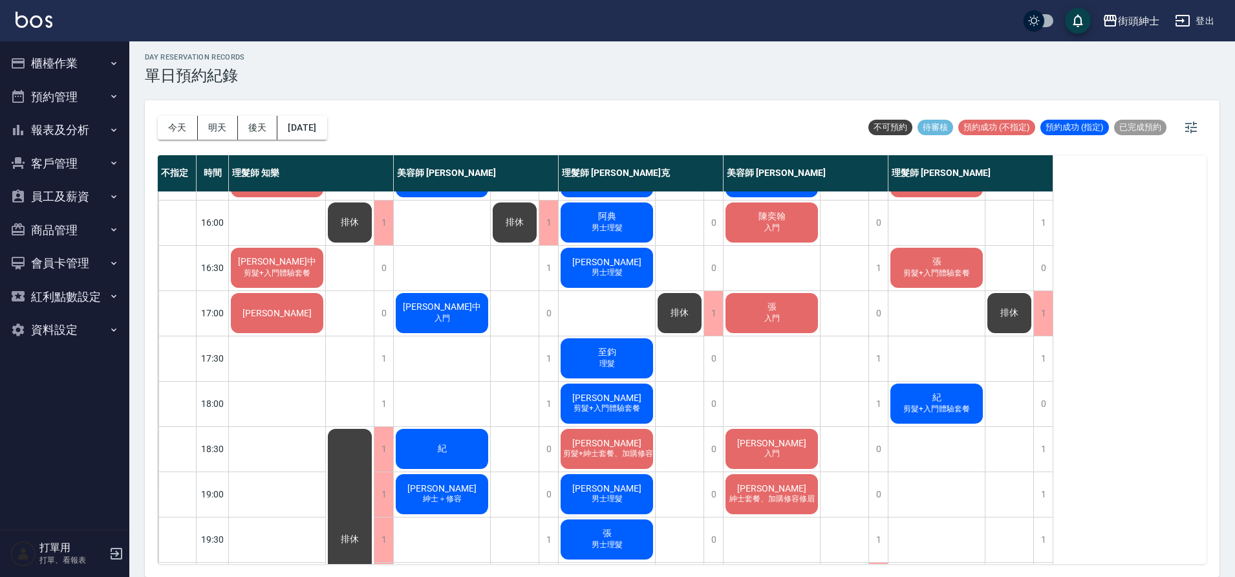
click at [327, 142] on div "今天 明天 後天 2025/10/10" at bounding box center [242, 127] width 169 height 55
click at [326, 133] on button "2025/10/10" at bounding box center [301, 128] width 49 height 24
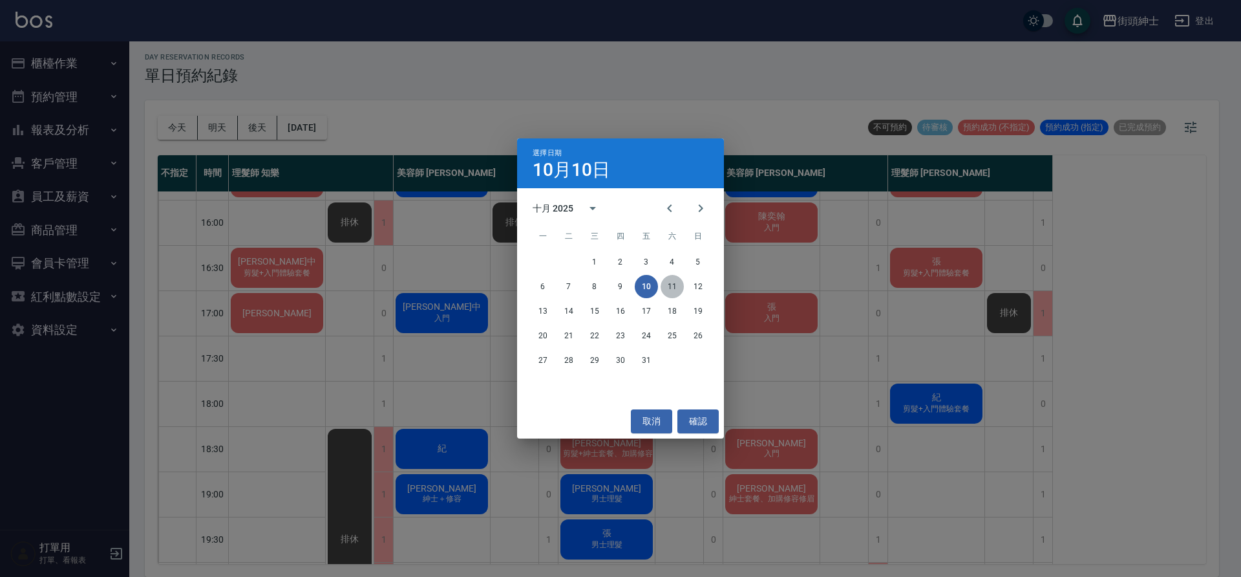
click at [669, 290] on button "11" at bounding box center [672, 286] width 23 height 23
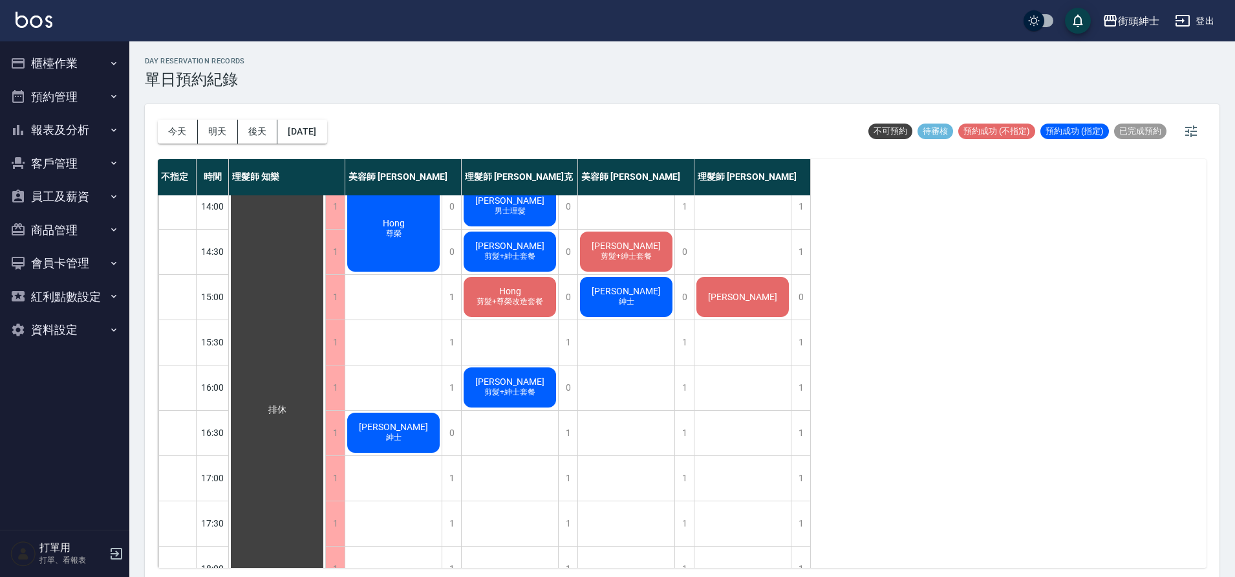
scroll to position [154, 0]
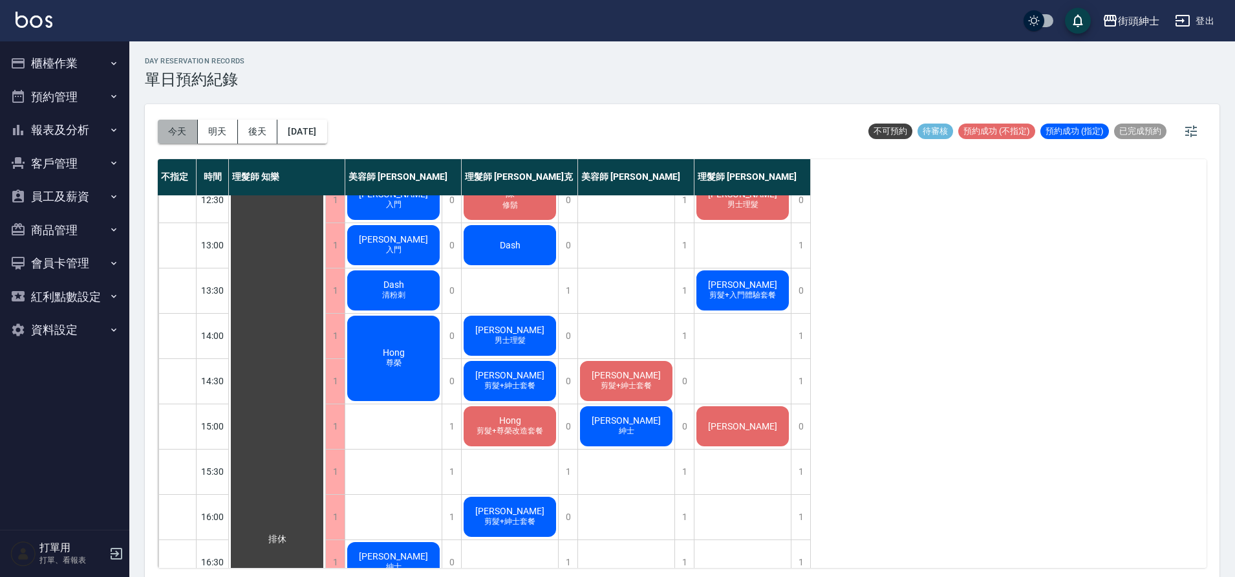
click at [178, 133] on button "今天" at bounding box center [178, 132] width 40 height 24
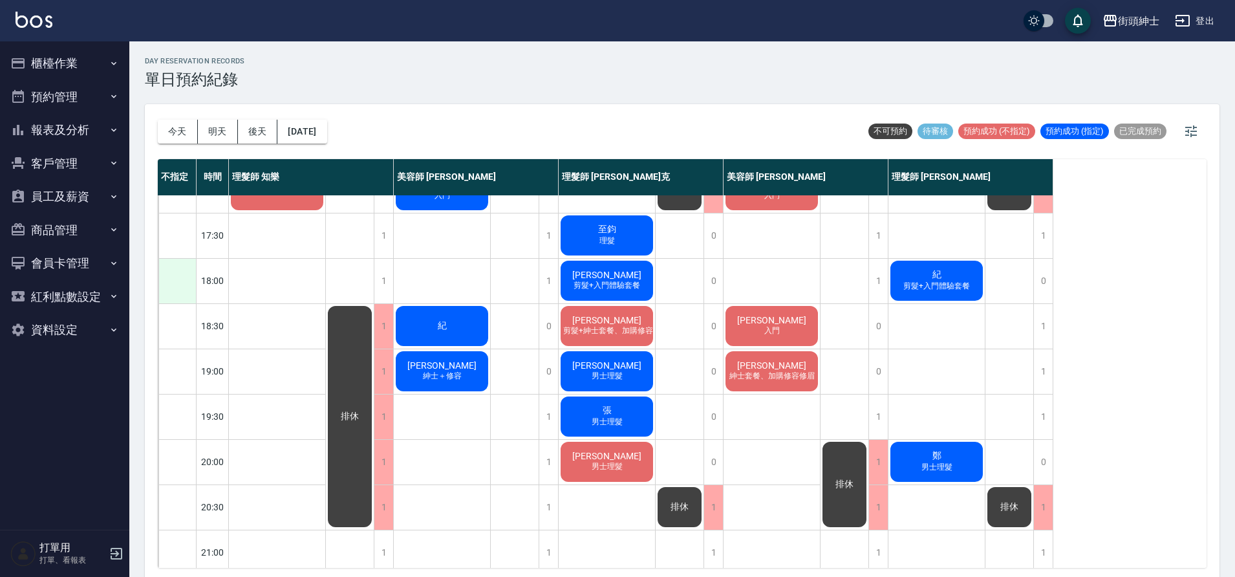
scroll to position [588, 0]
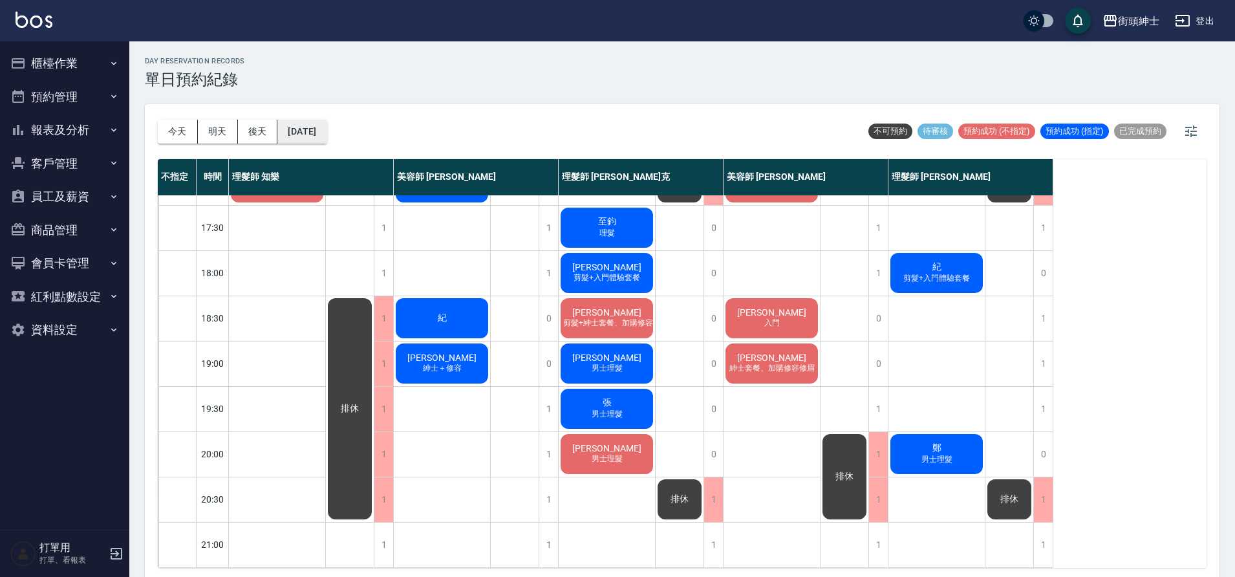
click at [319, 136] on button "2025/10/10" at bounding box center [301, 132] width 49 height 24
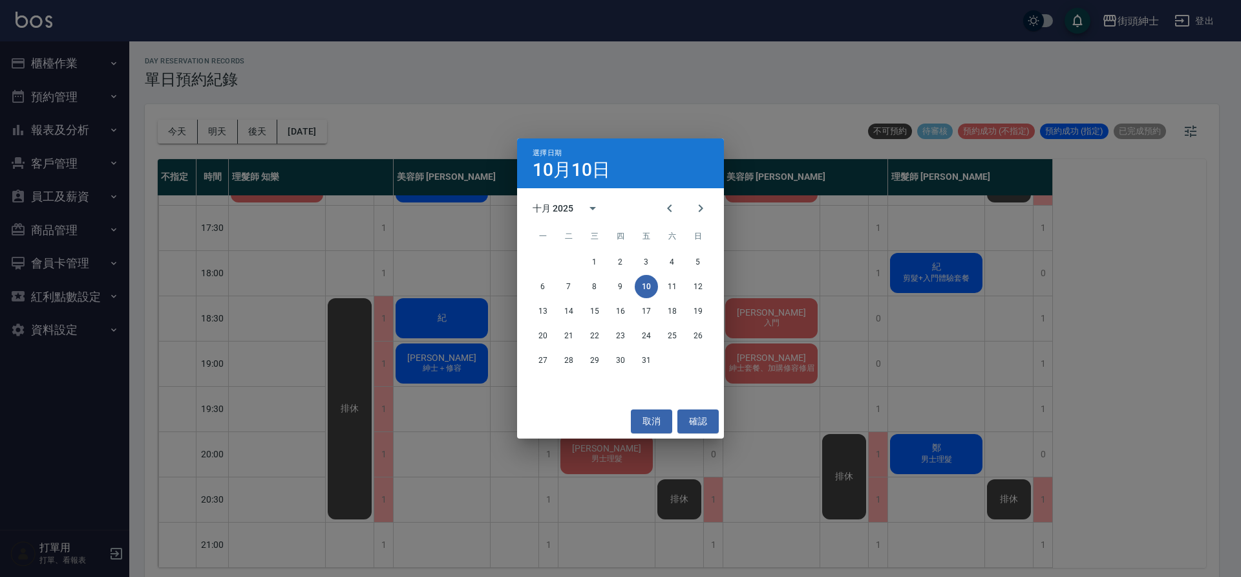
click at [677, 298] on div "1 2 3 4 5 6 7 8 9 10 11 12 13 14 15 16 17 18 19 20 21 22 23 24 25 26 27 28 29 3…" at bounding box center [620, 311] width 207 height 124
click at [671, 286] on button "11" at bounding box center [672, 286] width 23 height 23
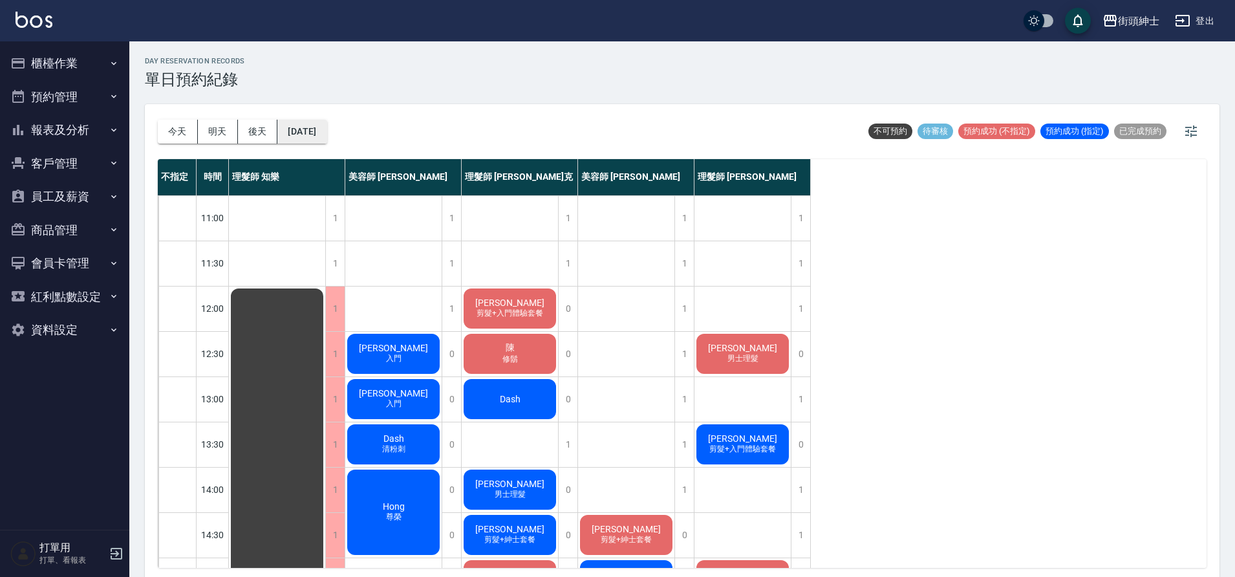
click at [311, 127] on button "2025/10/11" at bounding box center [301, 132] width 49 height 24
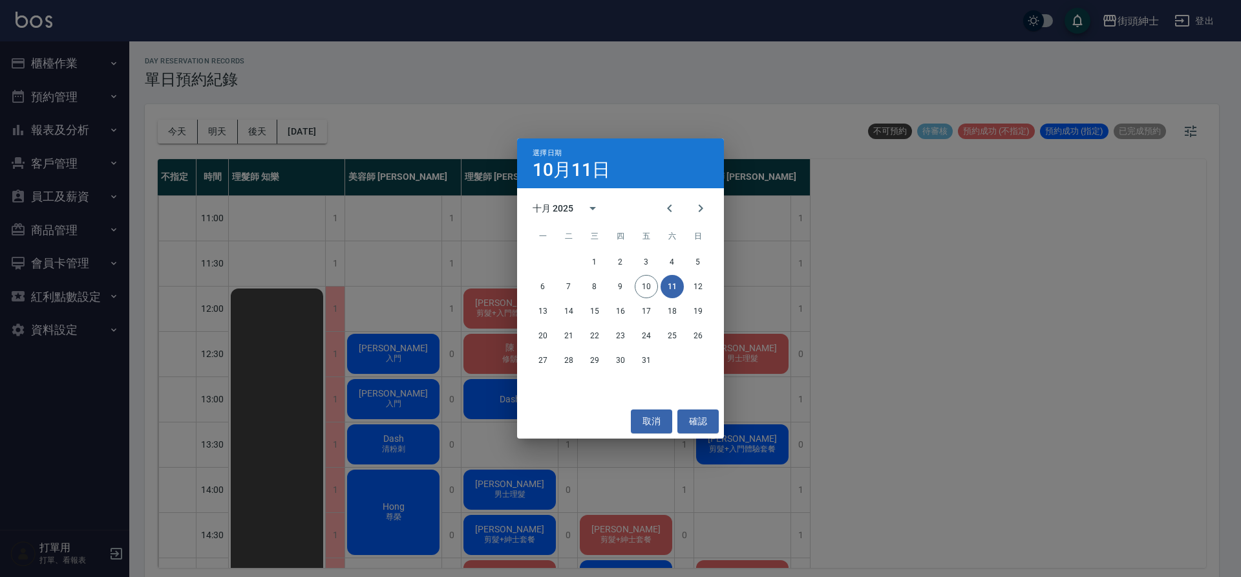
click at [528, 330] on div "20 21 22 23 24 25 26" at bounding box center [620, 335] width 207 height 23
click at [617, 310] on button "16" at bounding box center [620, 310] width 23 height 23
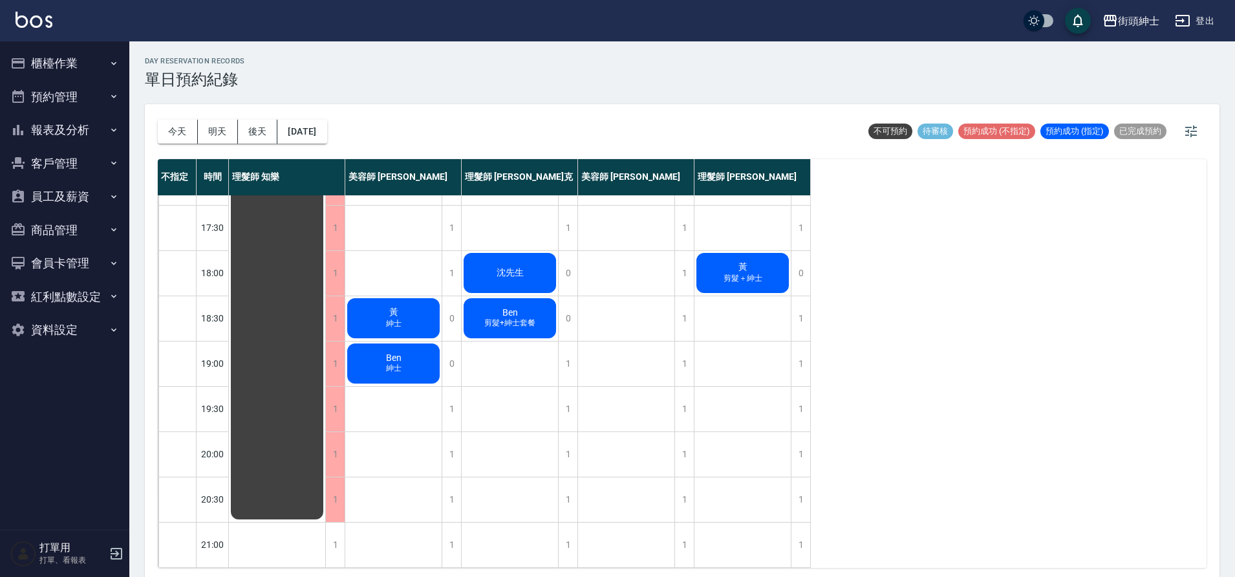
scroll to position [588, 0]
click at [174, 120] on button "今天" at bounding box center [178, 132] width 40 height 24
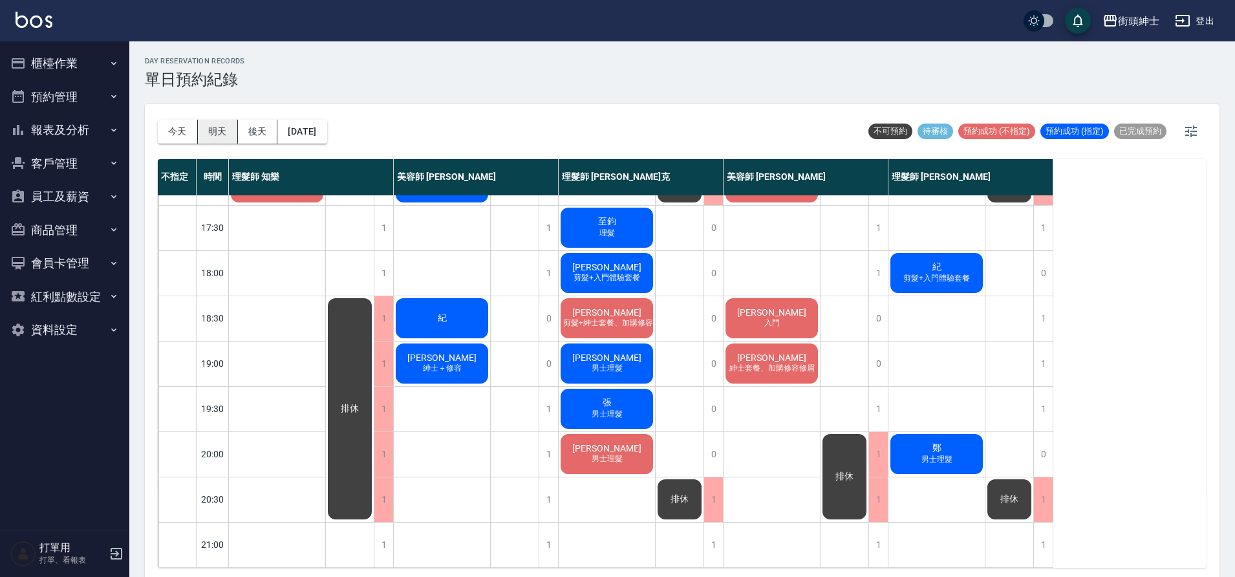
click at [201, 136] on div "今天 明天 後天 2025/10/10" at bounding box center [242, 132] width 169 height 24
click at [198, 138] on button "明天" at bounding box center [218, 132] width 40 height 24
click at [197, 139] on div at bounding box center [617, 288] width 1235 height 577
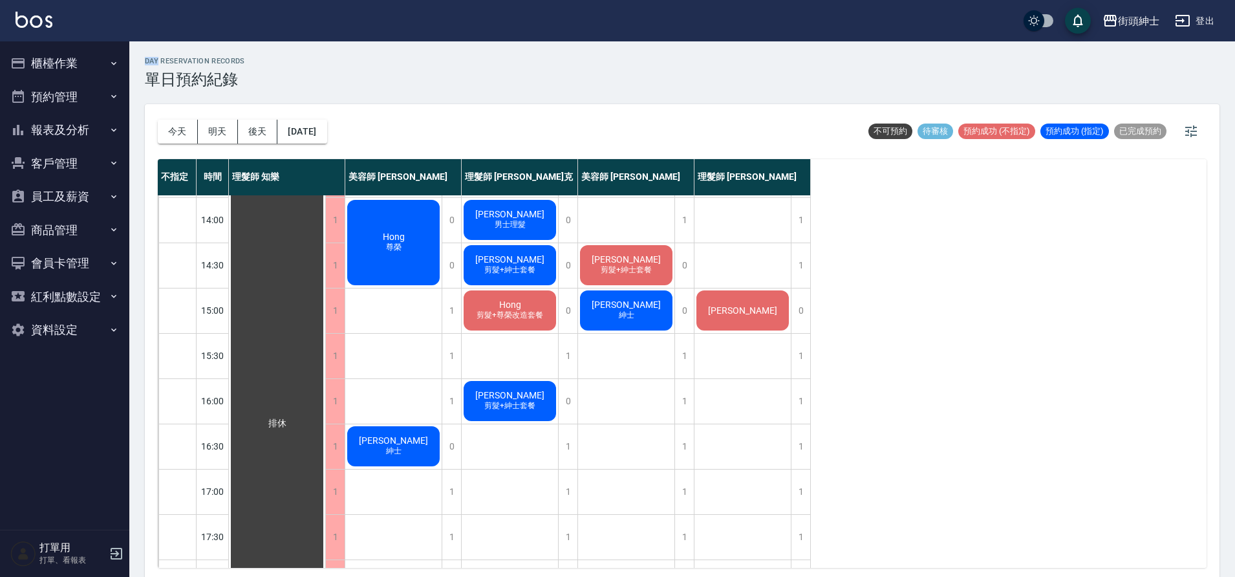
scroll to position [212, 0]
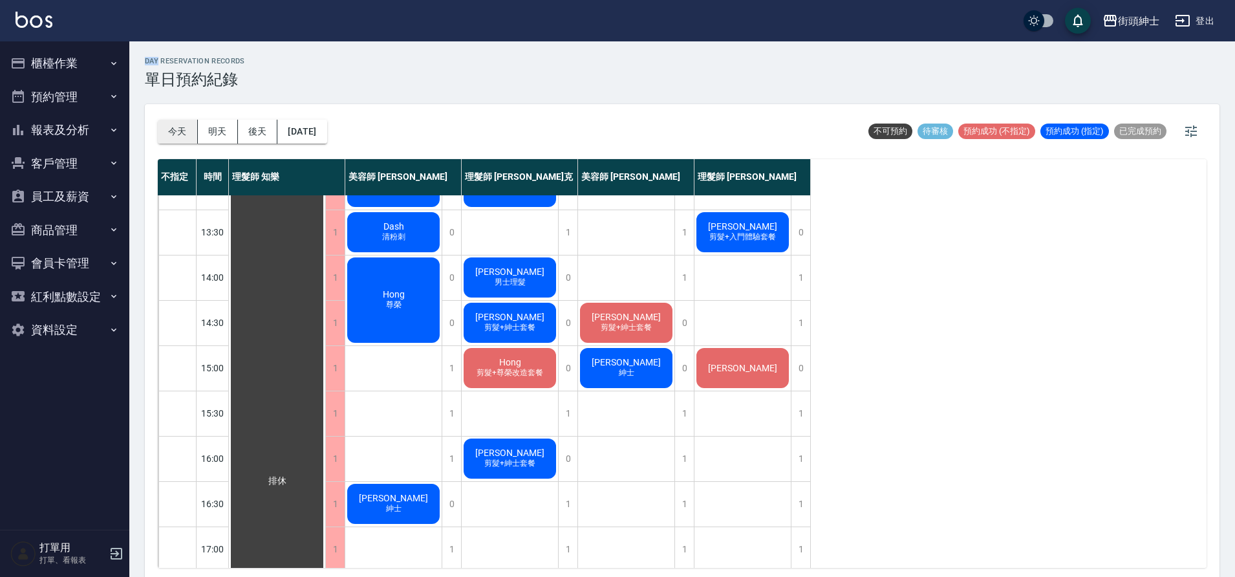
click at [173, 139] on button "今天" at bounding box center [178, 132] width 40 height 24
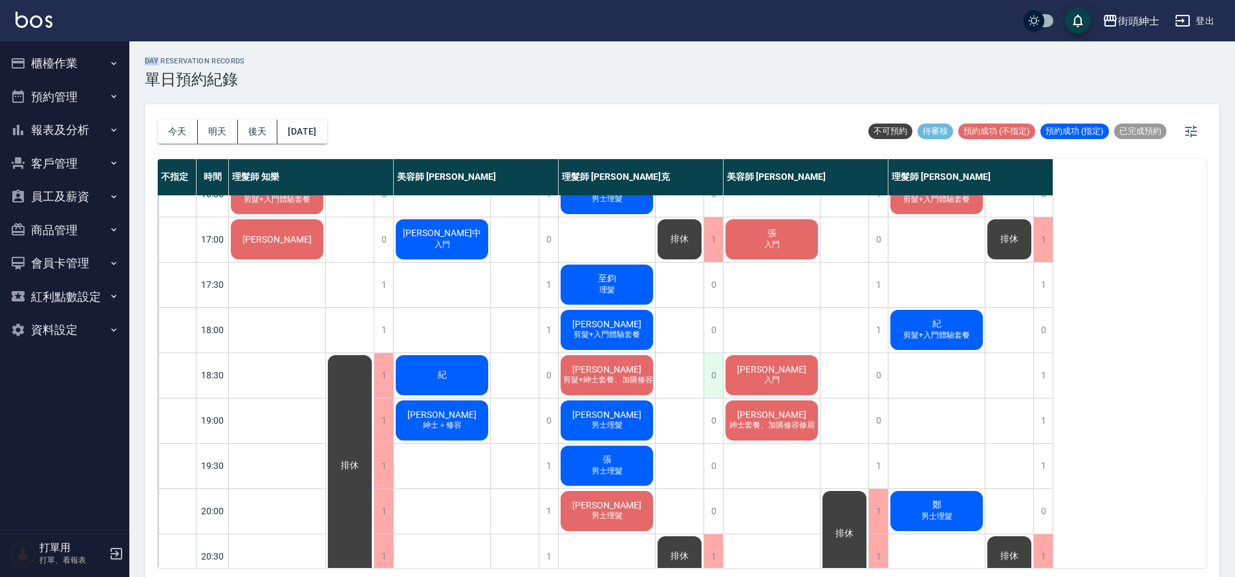
scroll to position [519, 0]
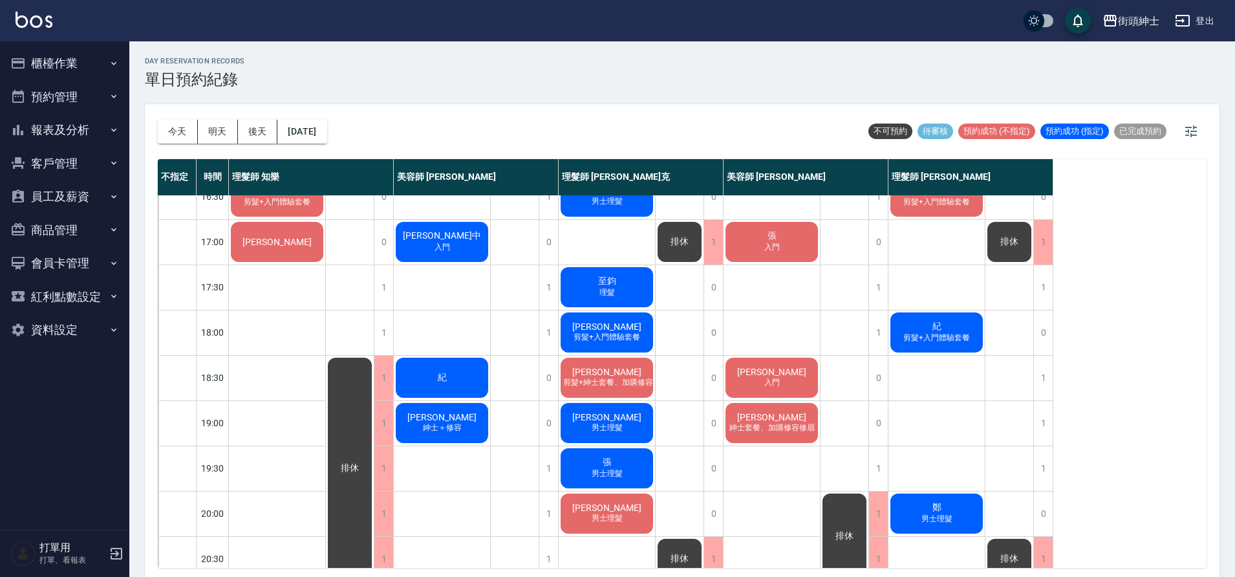
click at [783, 376] on span "Andy" at bounding box center [771, 372] width 74 height 10
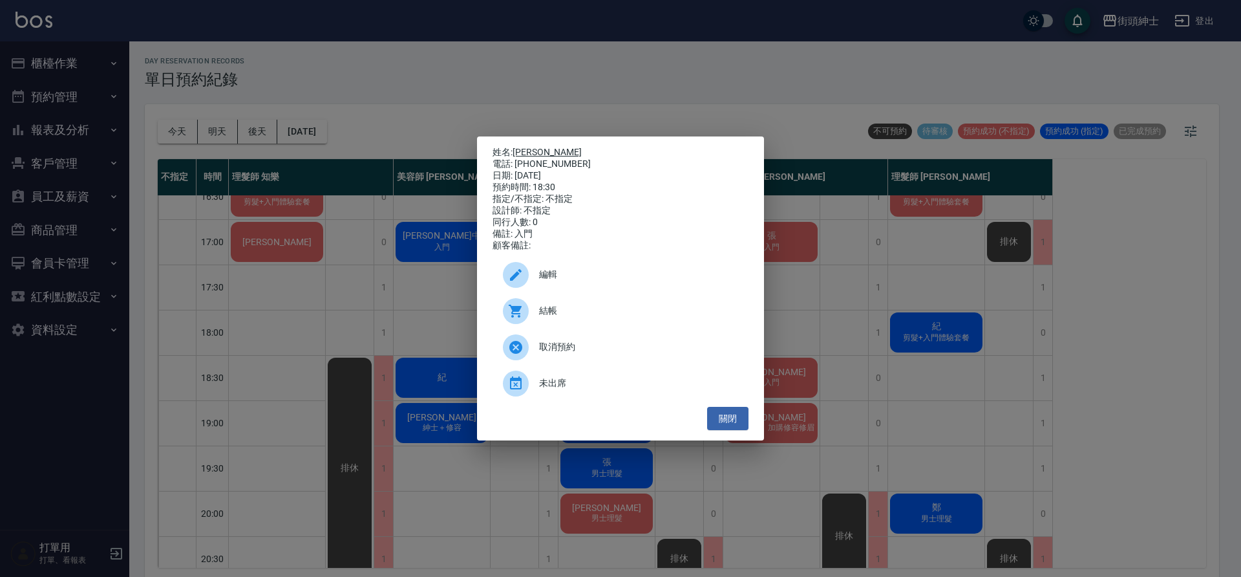
click at [533, 147] on link "Andy" at bounding box center [547, 152] width 69 height 10
click at [743, 407] on ul "編輯 結帳 取消預約 未出席" at bounding box center [621, 328] width 256 height 155
click at [723, 414] on button "關閉" at bounding box center [727, 419] width 41 height 24
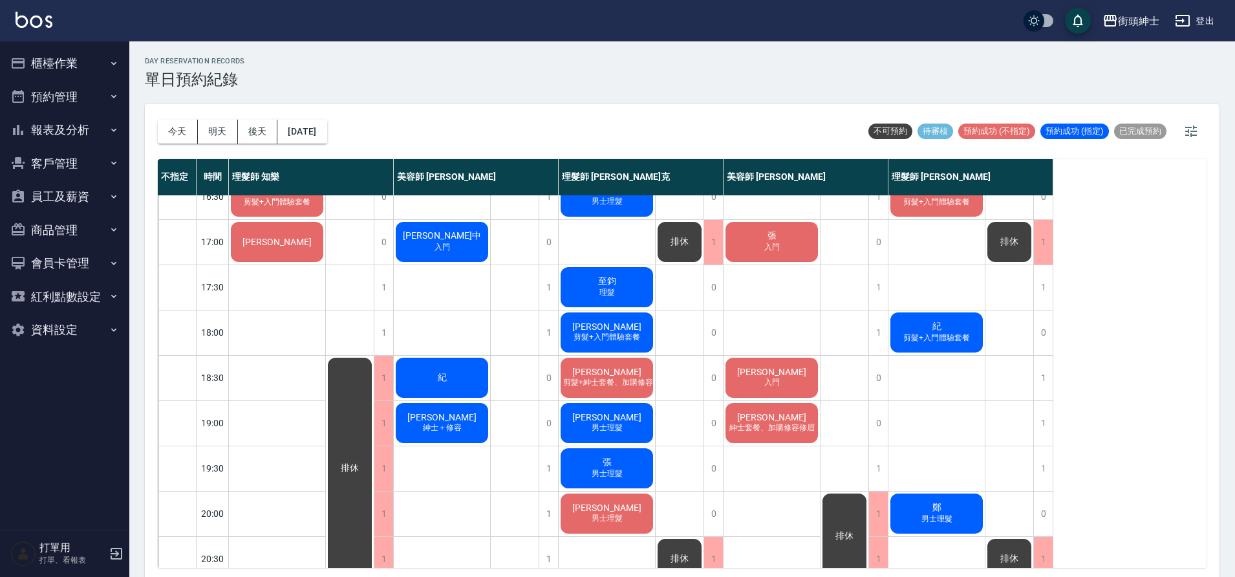
click at [769, 244] on span "入門" at bounding box center [772, 247] width 21 height 11
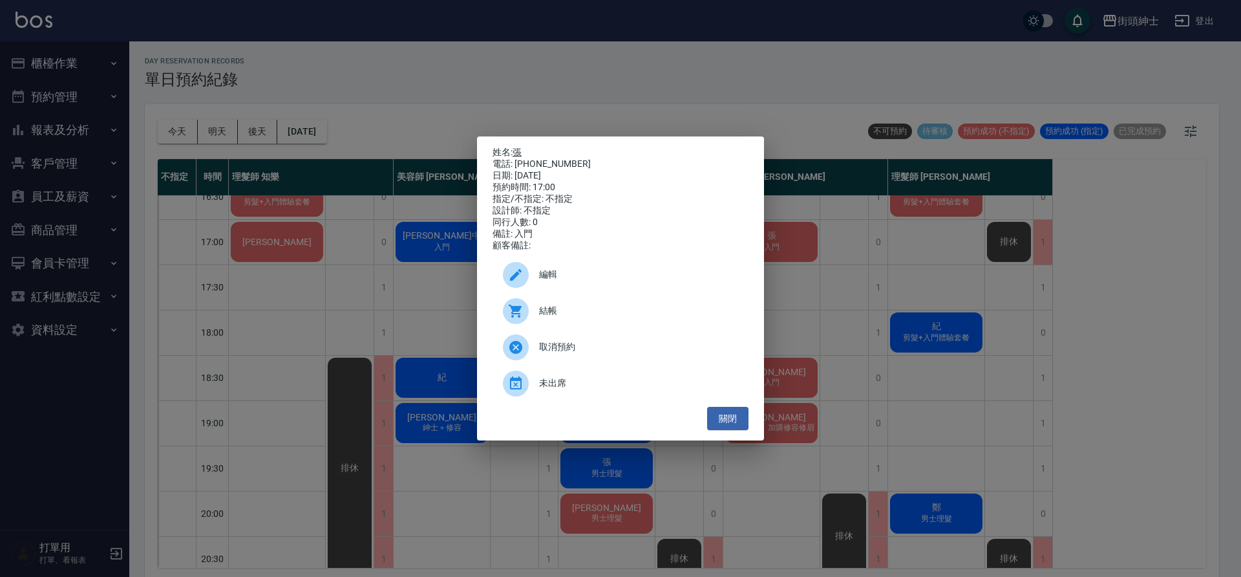
click at [524, 151] on p "姓名: 張" at bounding box center [621, 153] width 256 height 12
click at [516, 147] on link "張" at bounding box center [517, 152] width 9 height 10
click at [735, 426] on button "關閉" at bounding box center [727, 419] width 41 height 24
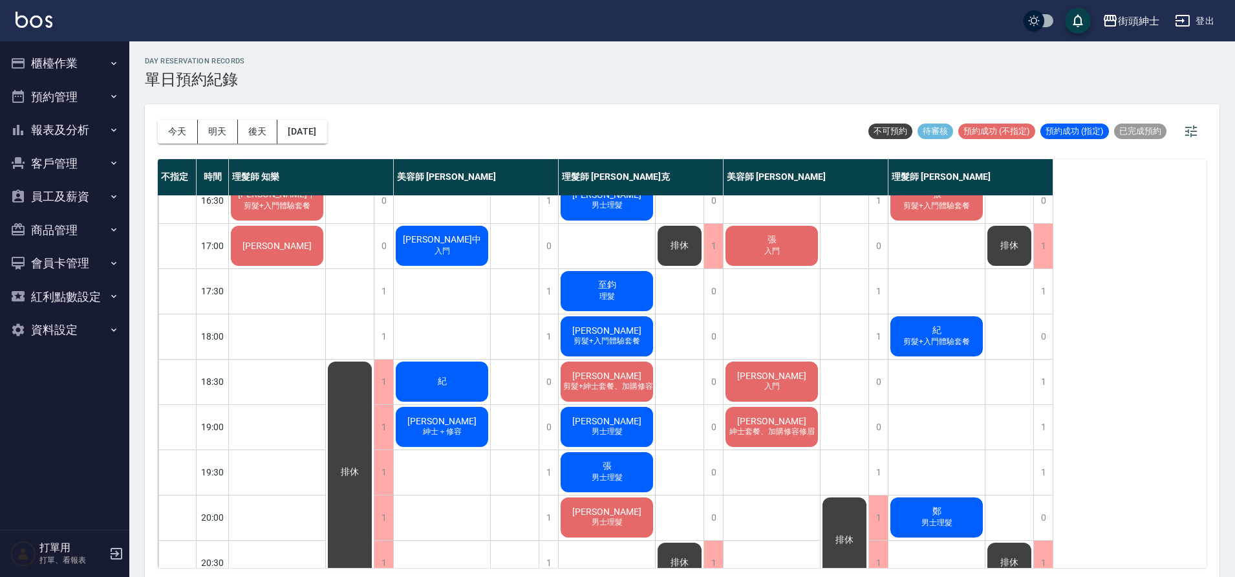
scroll to position [493, 0]
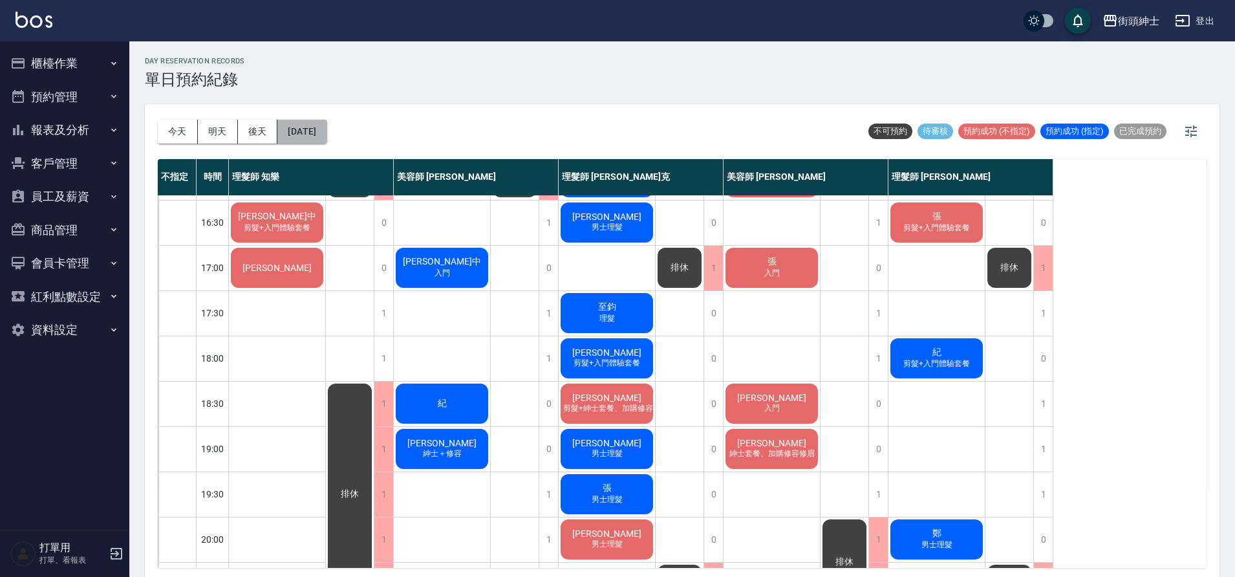
click at [304, 134] on button "2025/10/10" at bounding box center [301, 132] width 49 height 24
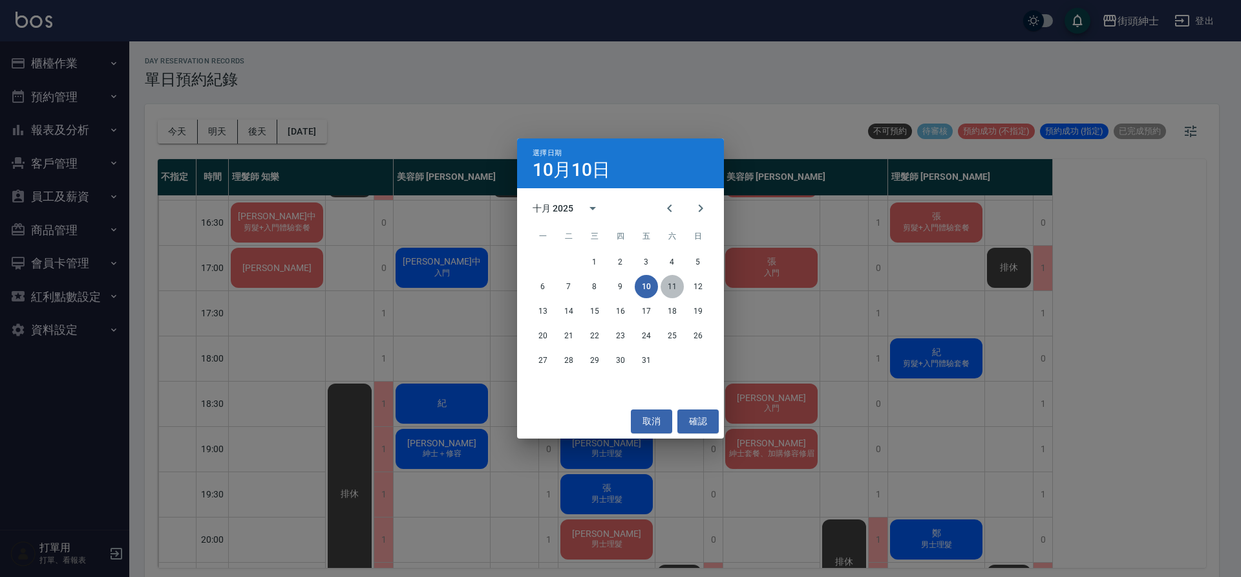
click at [665, 291] on button "11" at bounding box center [672, 286] width 23 height 23
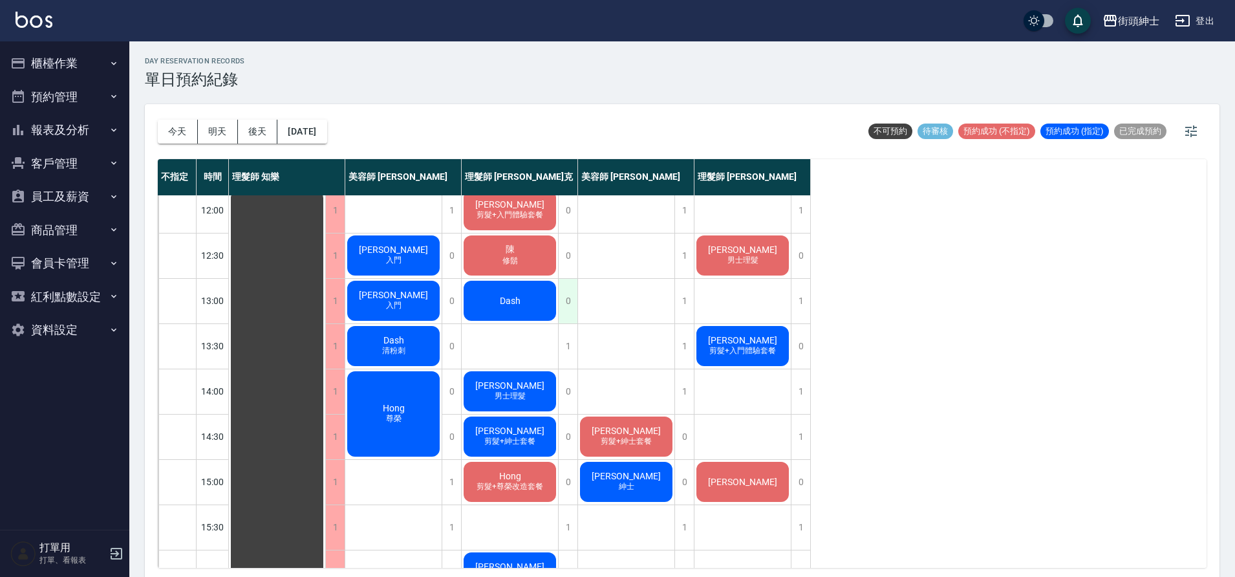
scroll to position [74, 0]
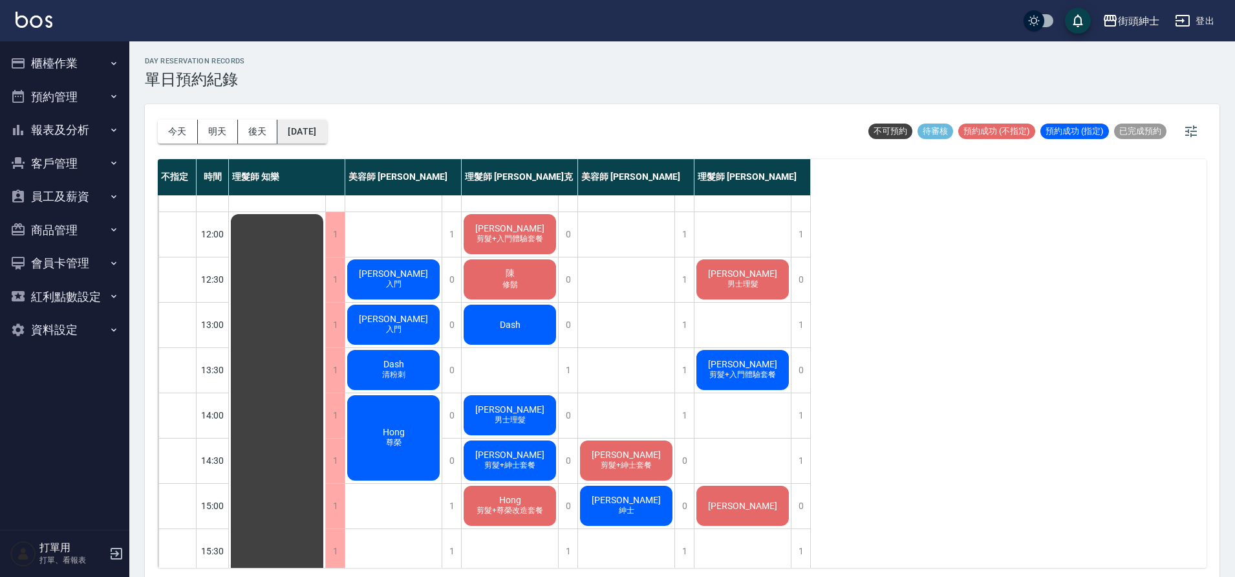
click at [306, 142] on button "2025/10/11" at bounding box center [301, 132] width 49 height 24
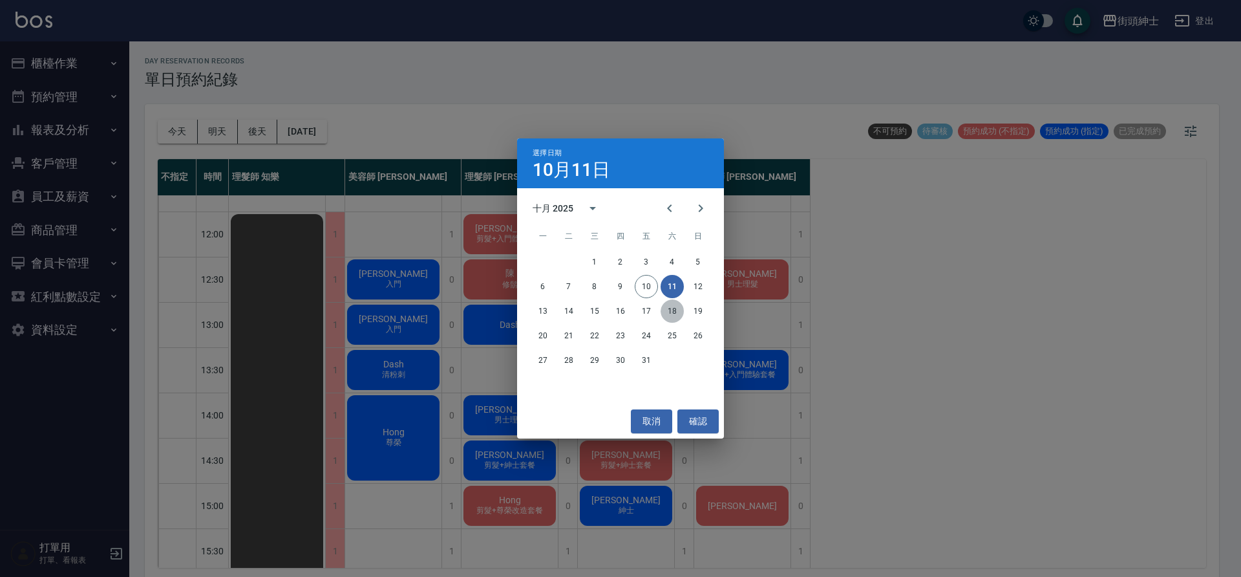
click at [670, 311] on button "18" at bounding box center [672, 310] width 23 height 23
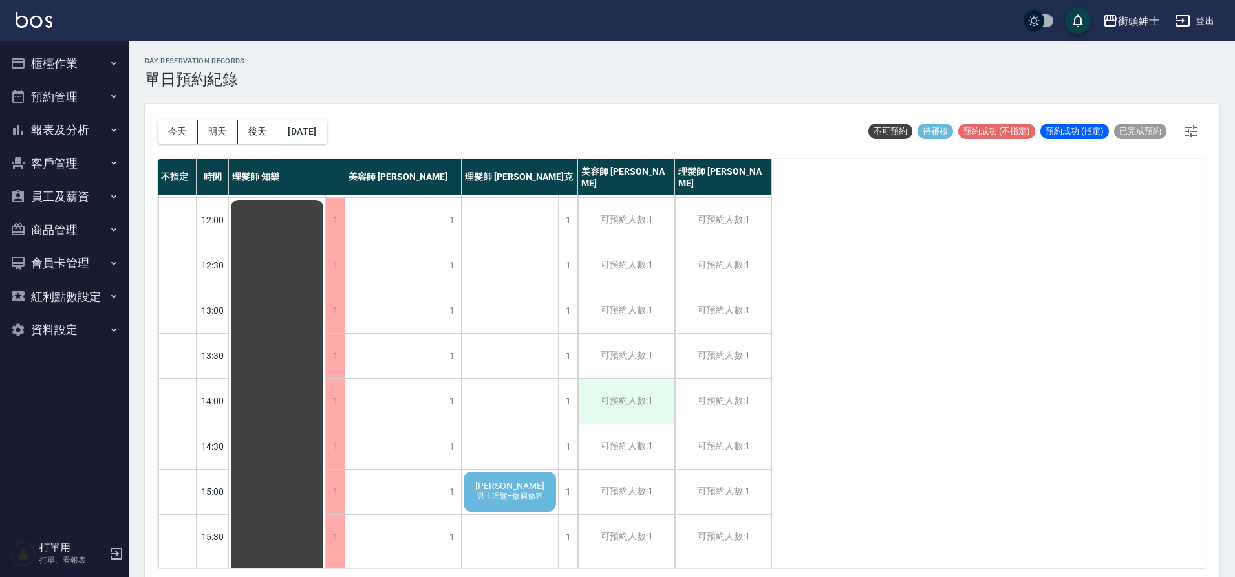
scroll to position [96, 0]
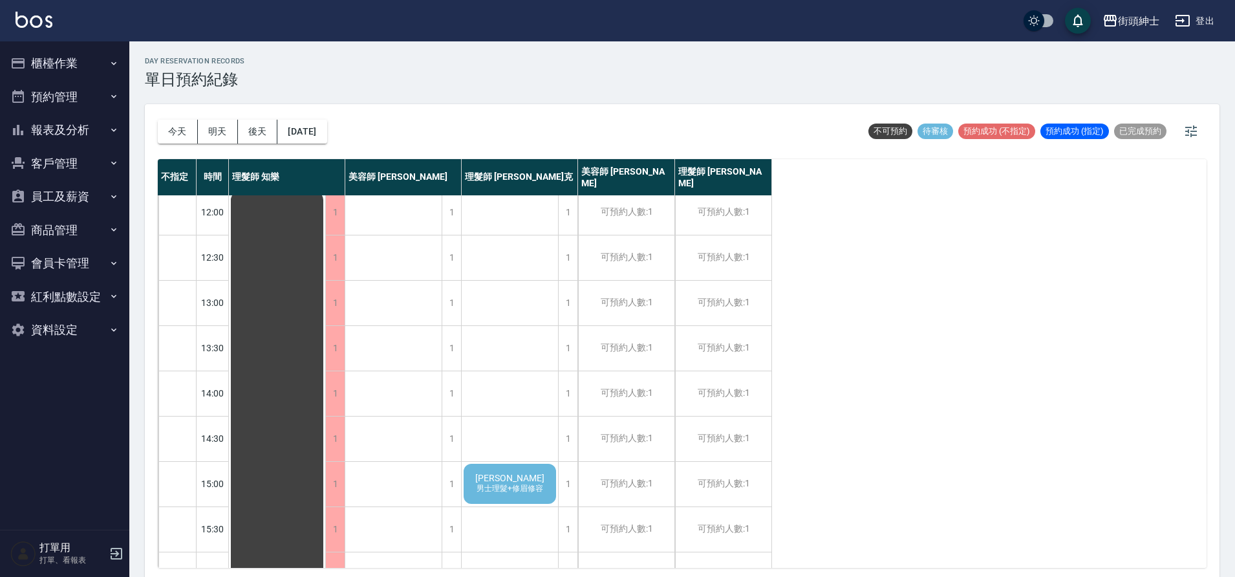
click at [517, 498] on div "Sam 男士理髮+修眉修容" at bounding box center [510, 484] width 96 height 44
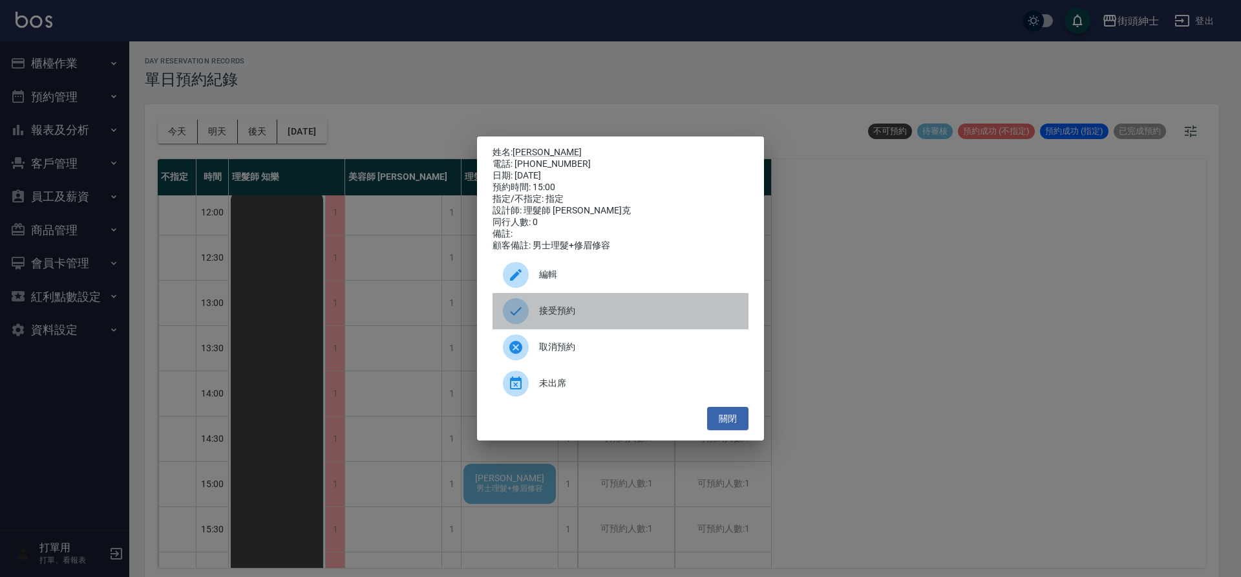
click at [556, 314] on span "接受預約" at bounding box center [638, 311] width 199 height 14
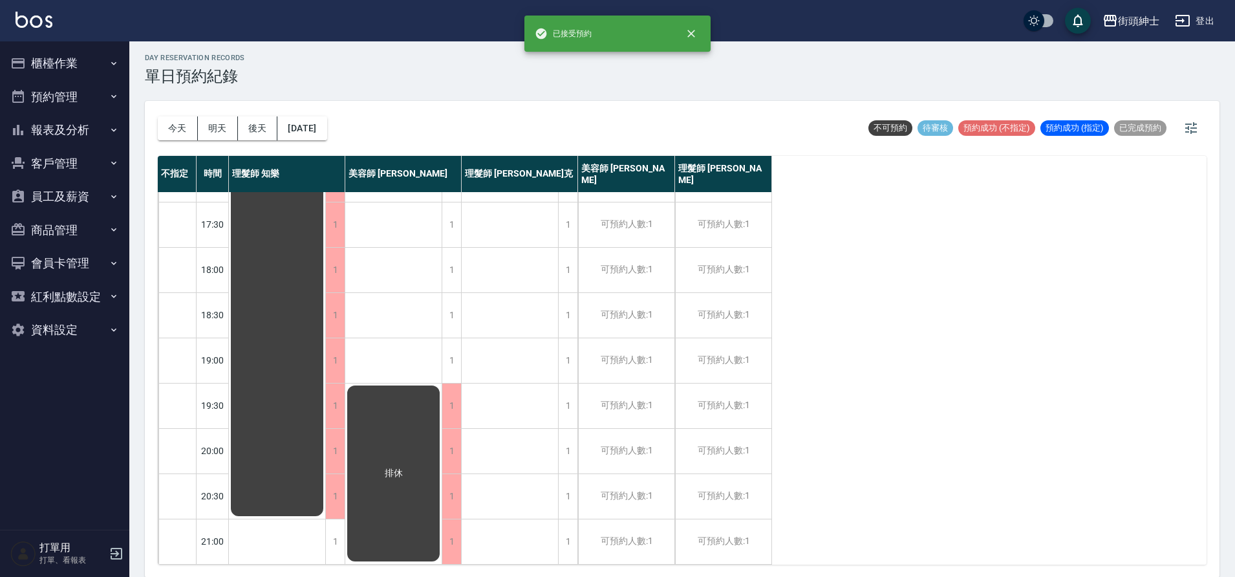
scroll to position [4, 0]
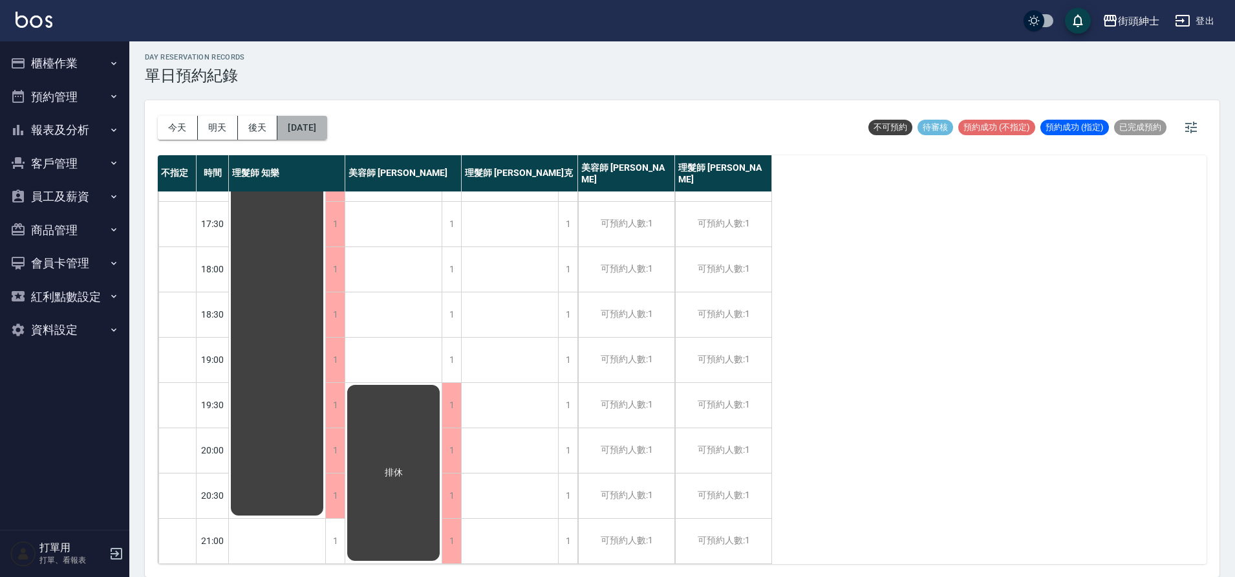
click at [289, 123] on button "2025/10/18" at bounding box center [301, 128] width 49 height 24
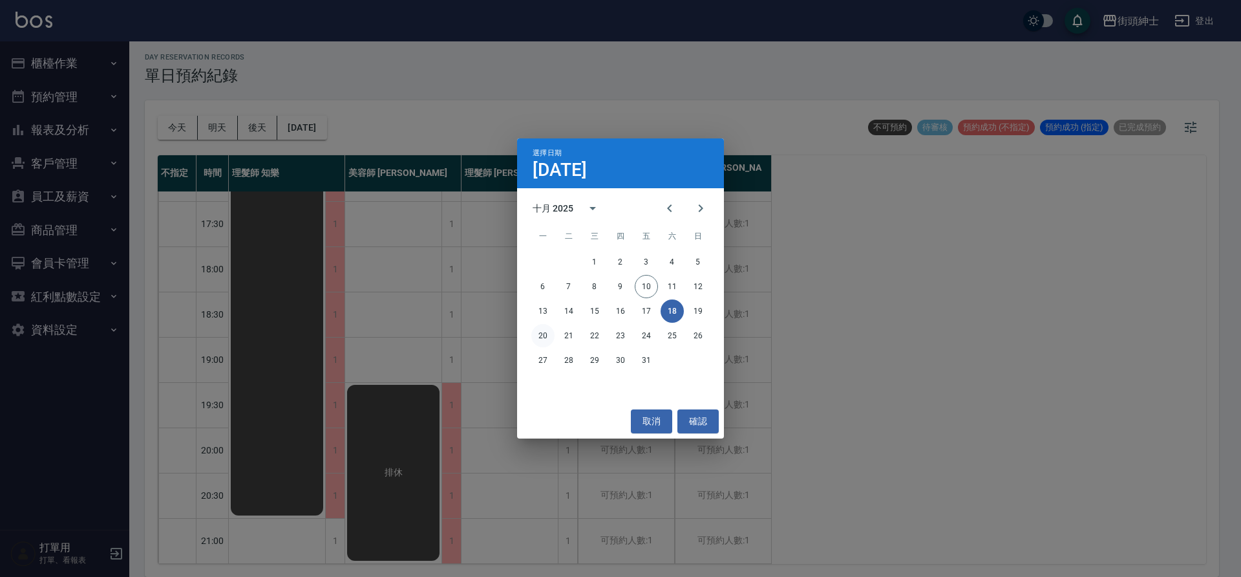
click at [546, 334] on button "20" at bounding box center [542, 335] width 23 height 23
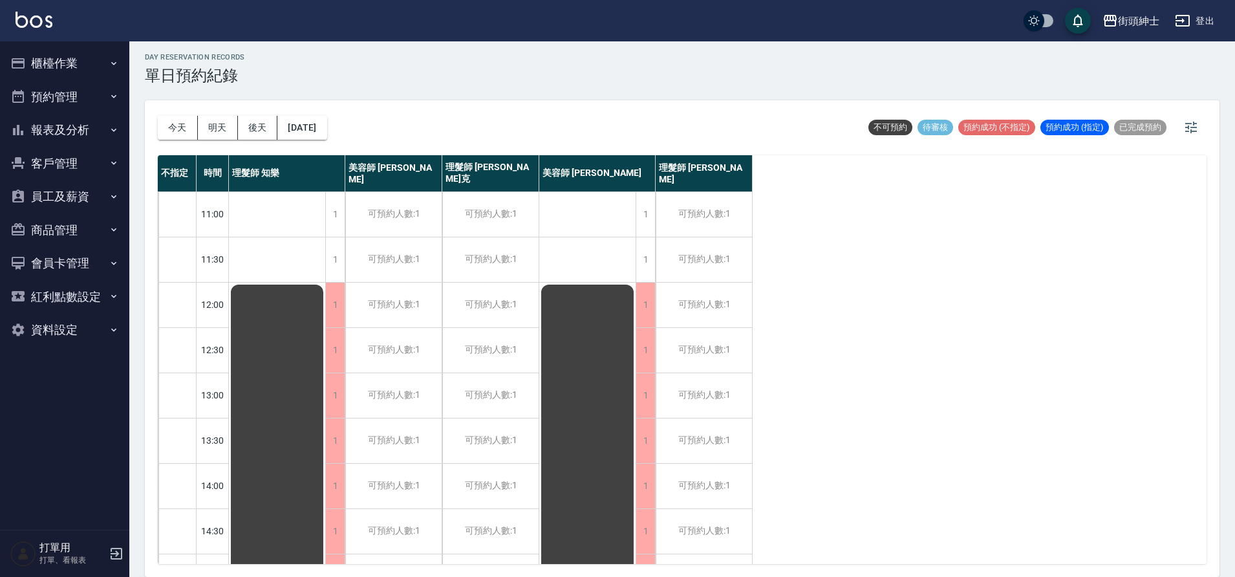
click at [315, 142] on div "今天 明天 後天 2025/10/20" at bounding box center [242, 127] width 169 height 55
click at [326, 125] on button "2025/10/20" at bounding box center [301, 128] width 49 height 24
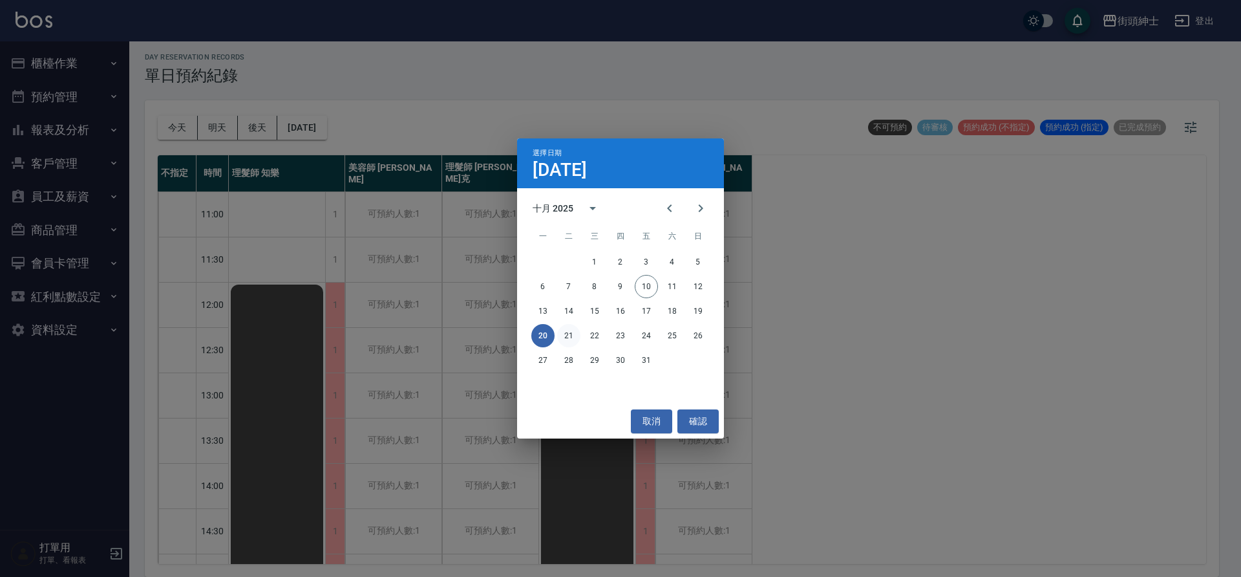
click at [567, 337] on button "21" at bounding box center [568, 335] width 23 height 23
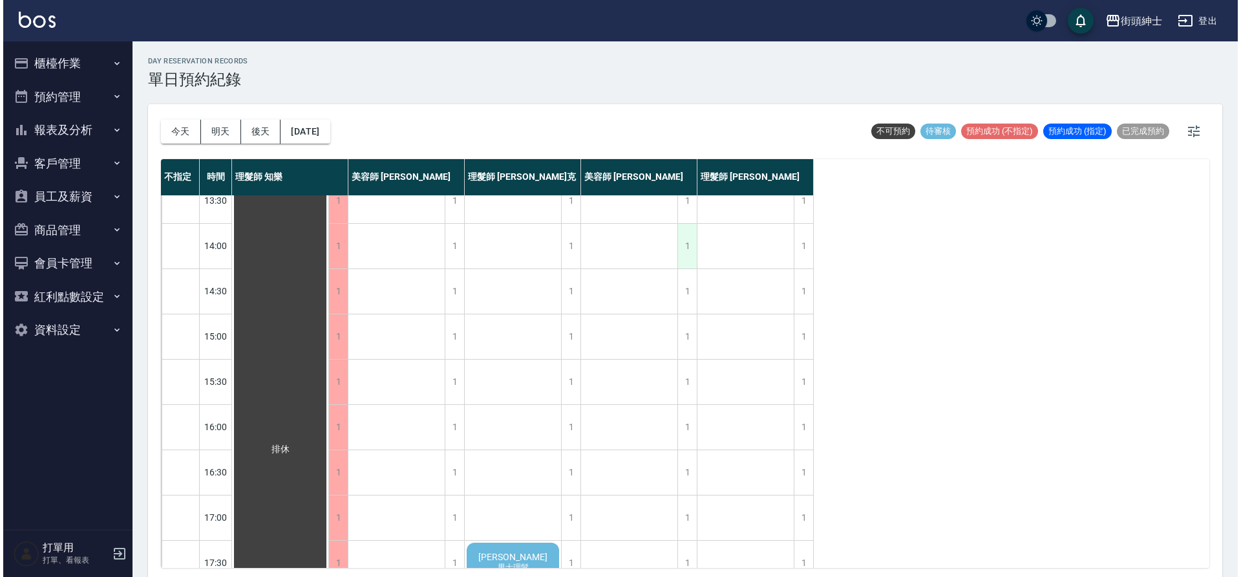
scroll to position [517, 0]
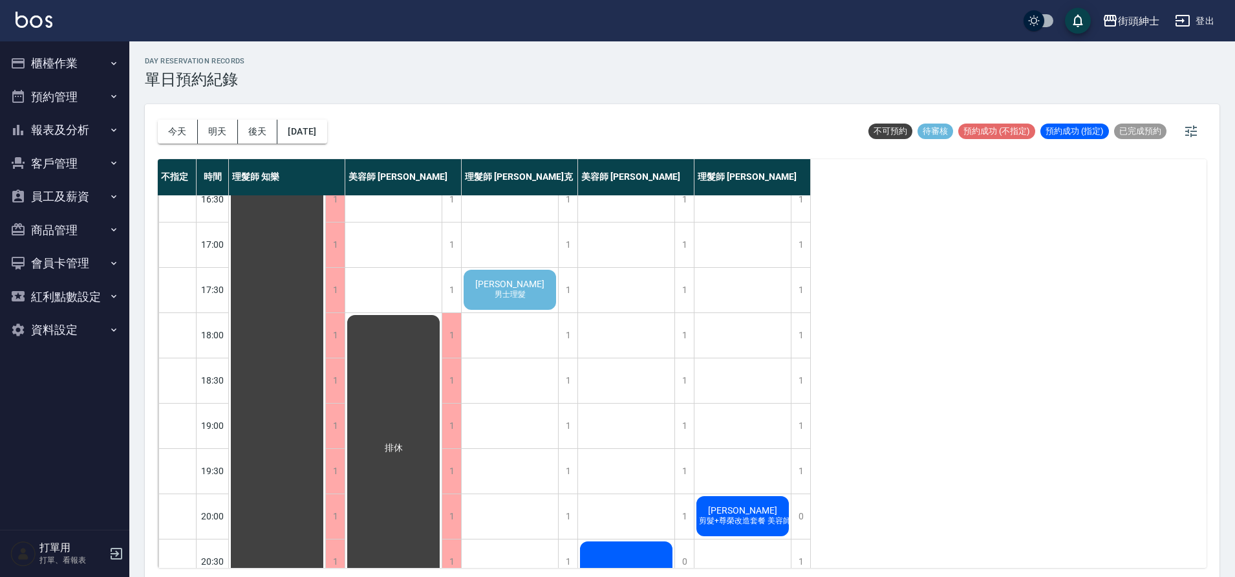
click at [509, 287] on span "小吳" at bounding box center [510, 284] width 74 height 10
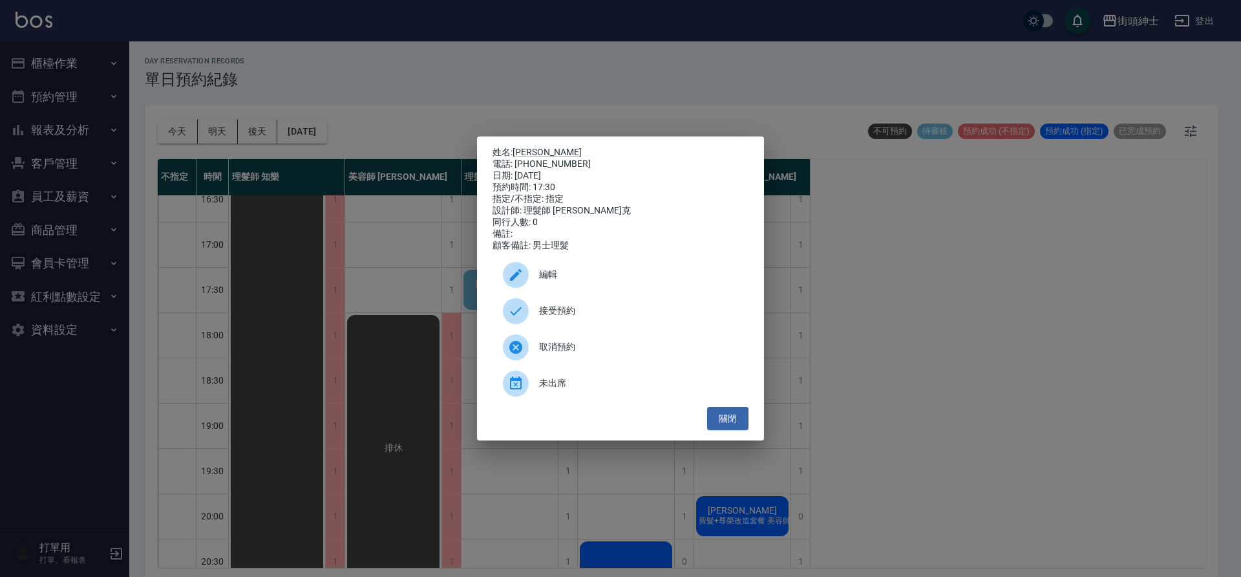
click at [537, 310] on div at bounding box center [521, 311] width 36 height 26
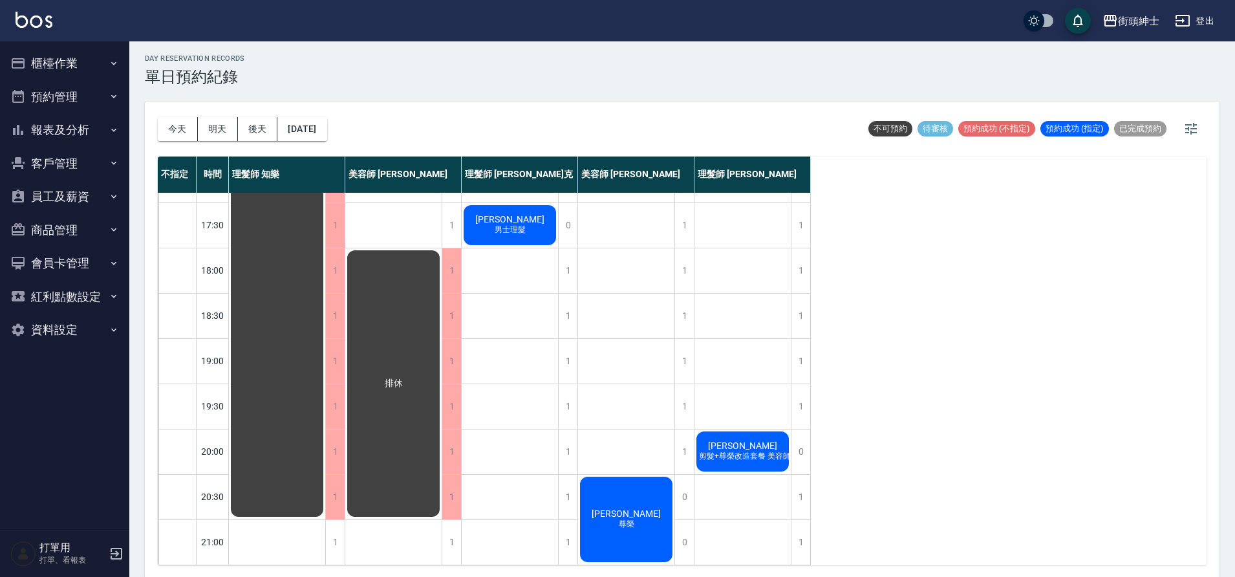
scroll to position [4, 0]
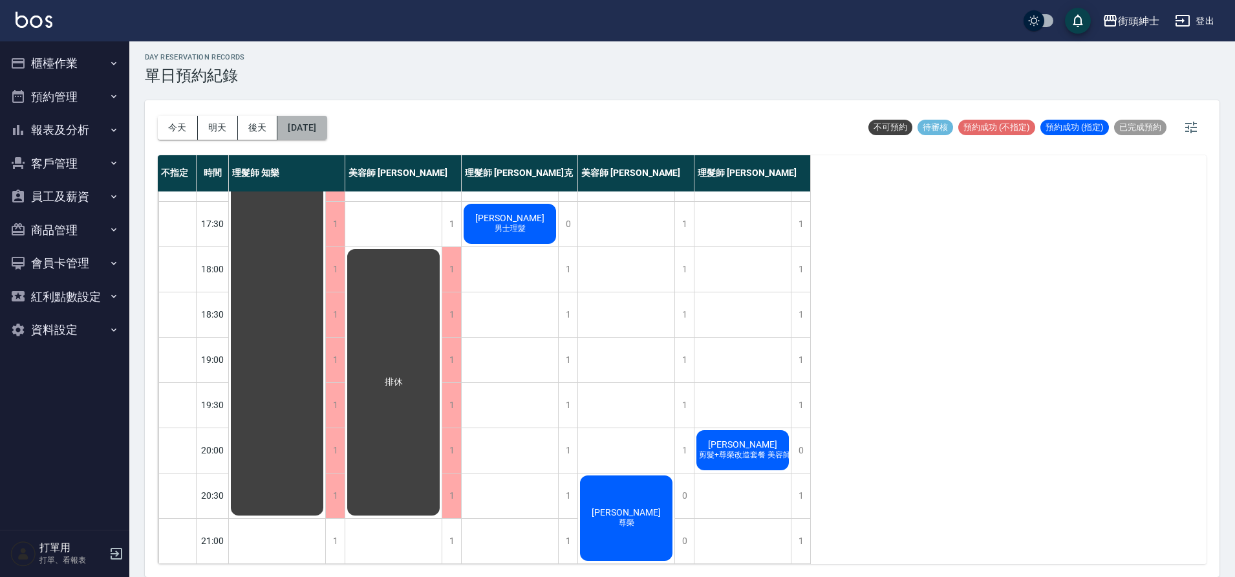
click at [322, 122] on button "2025/10/21" at bounding box center [301, 128] width 49 height 24
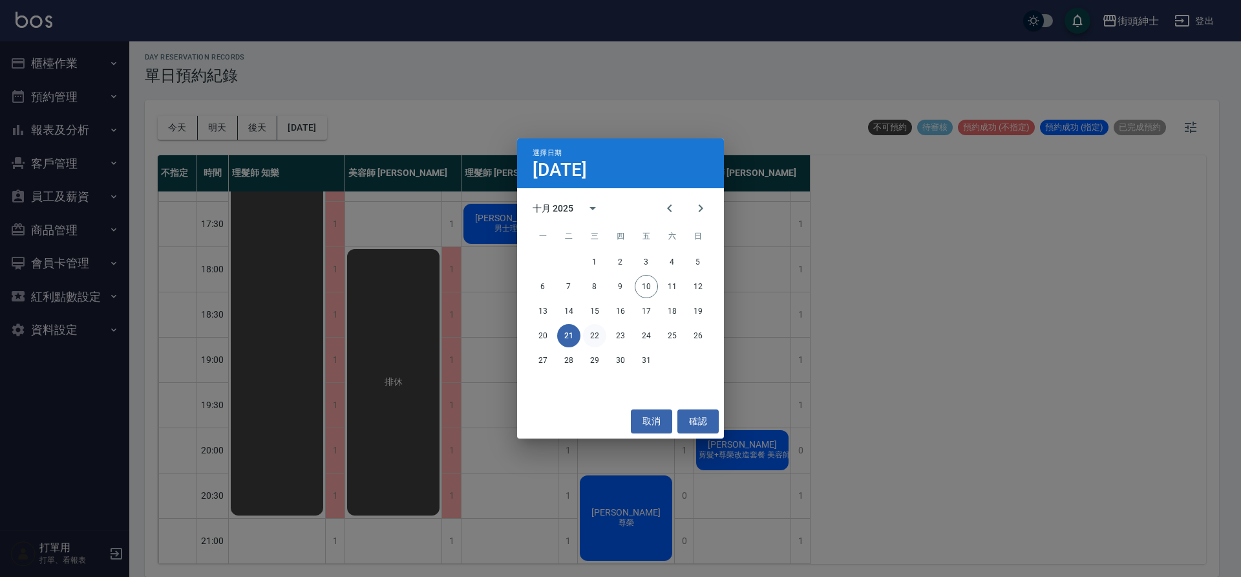
click at [595, 333] on button "22" at bounding box center [594, 335] width 23 height 23
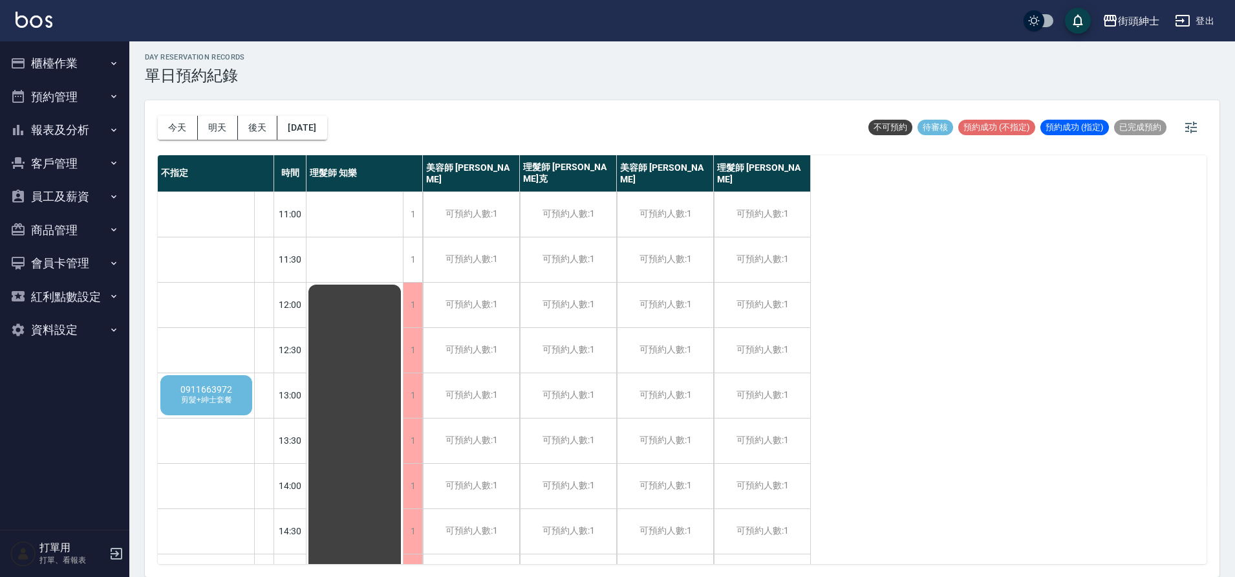
click at [229, 407] on div "0911663972 剪髮+紳士套餐" at bounding box center [206, 395] width 96 height 44
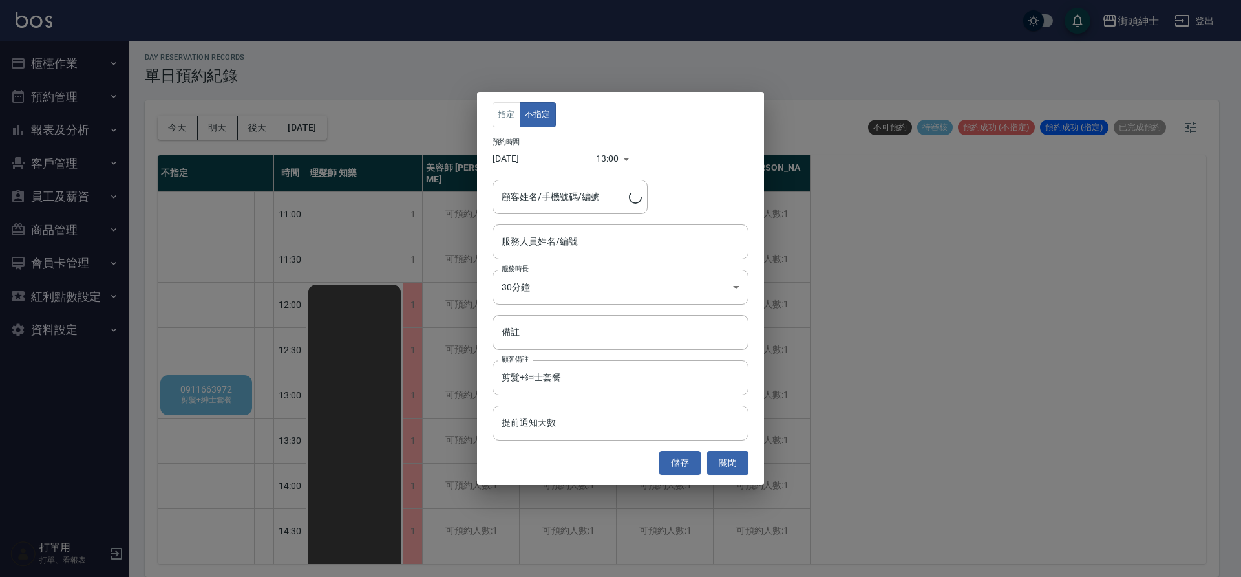
type input "0911663972/0911663972"
click at [584, 254] on div "服務人員姓名/編號" at bounding box center [621, 241] width 256 height 34
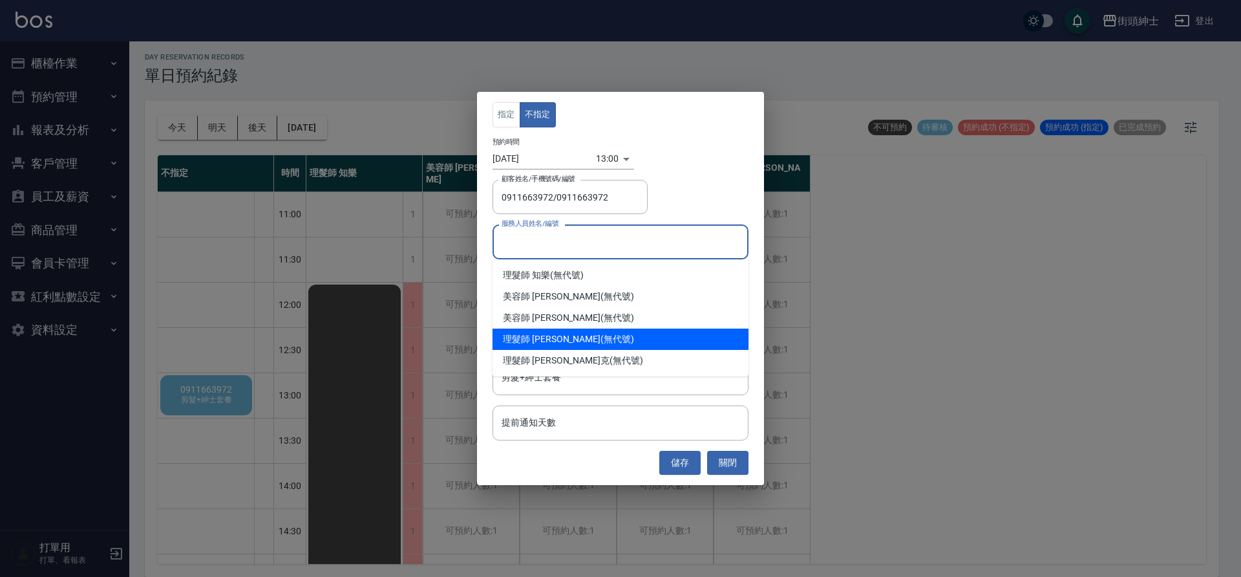
click at [539, 338] on span "理髮師 eric" at bounding box center [552, 339] width 98 height 14
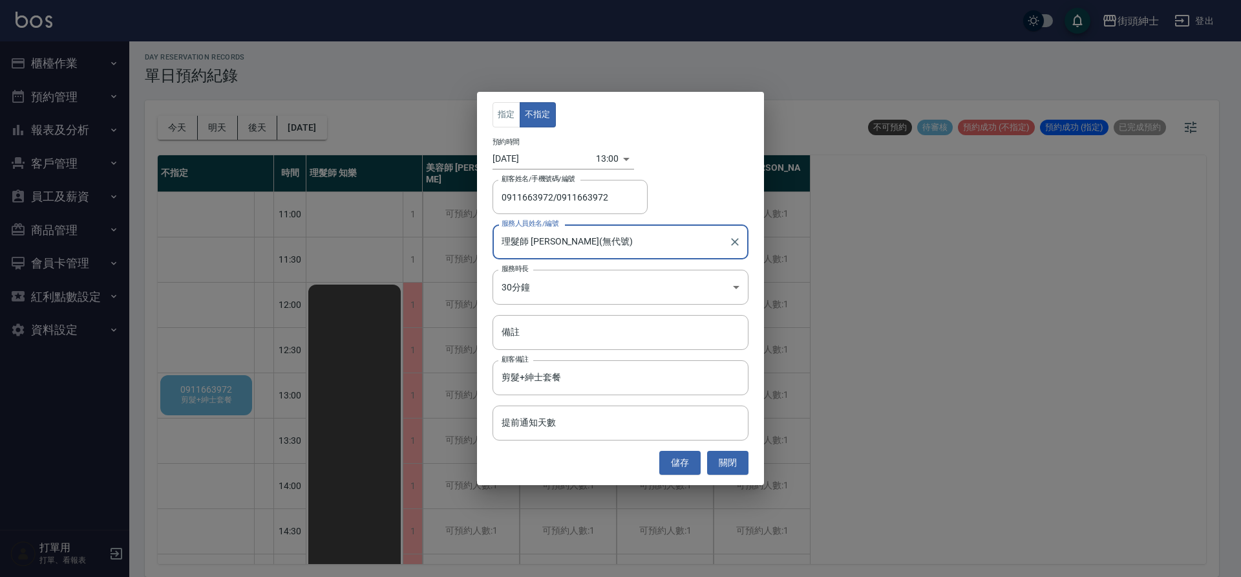
click at [597, 250] on input "理髮師 eric(無代號)" at bounding box center [610, 241] width 225 height 23
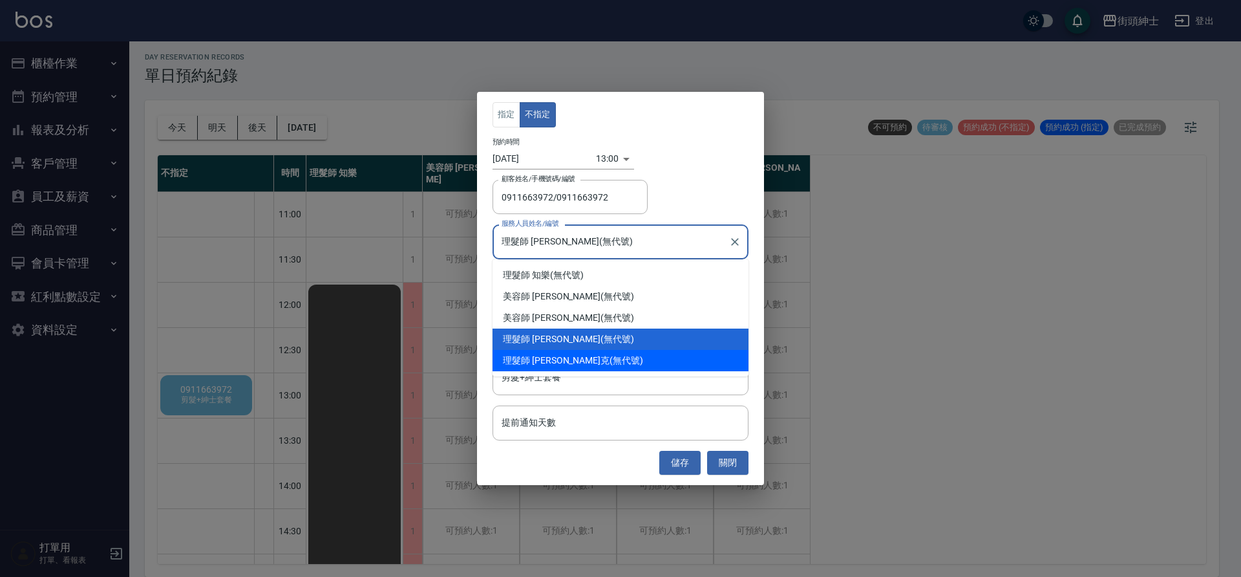
click at [605, 352] on div "理髮師 Vic 維克 (無代號)" at bounding box center [621, 360] width 256 height 21
type input "理髮師 Vic 維克(無代號)"
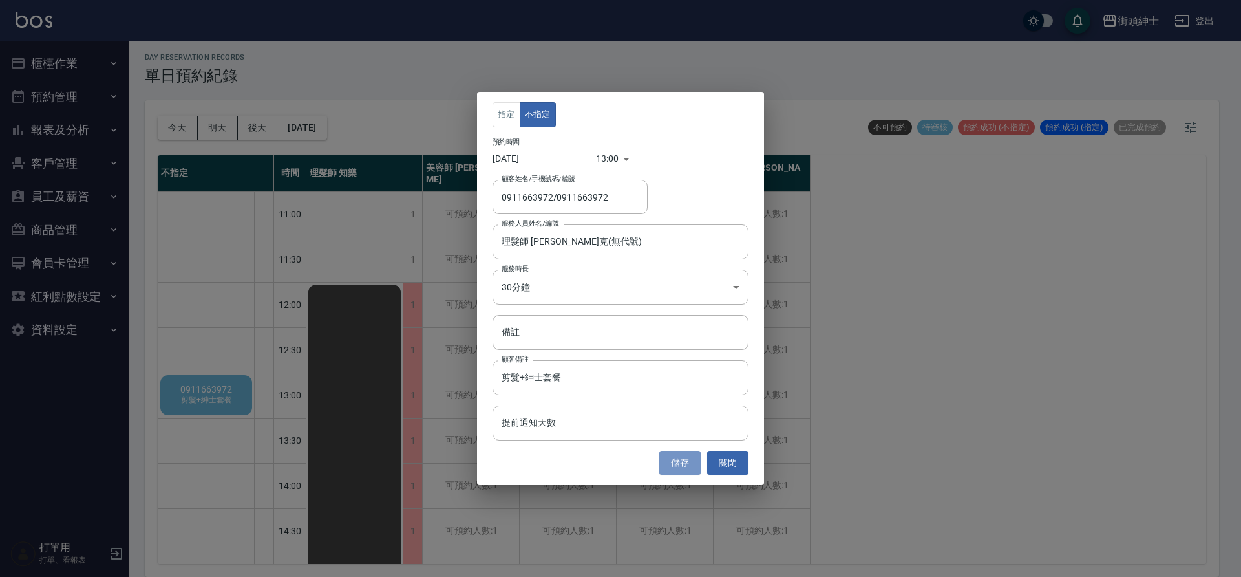
click at [679, 451] on button "儲存" at bounding box center [679, 463] width 41 height 24
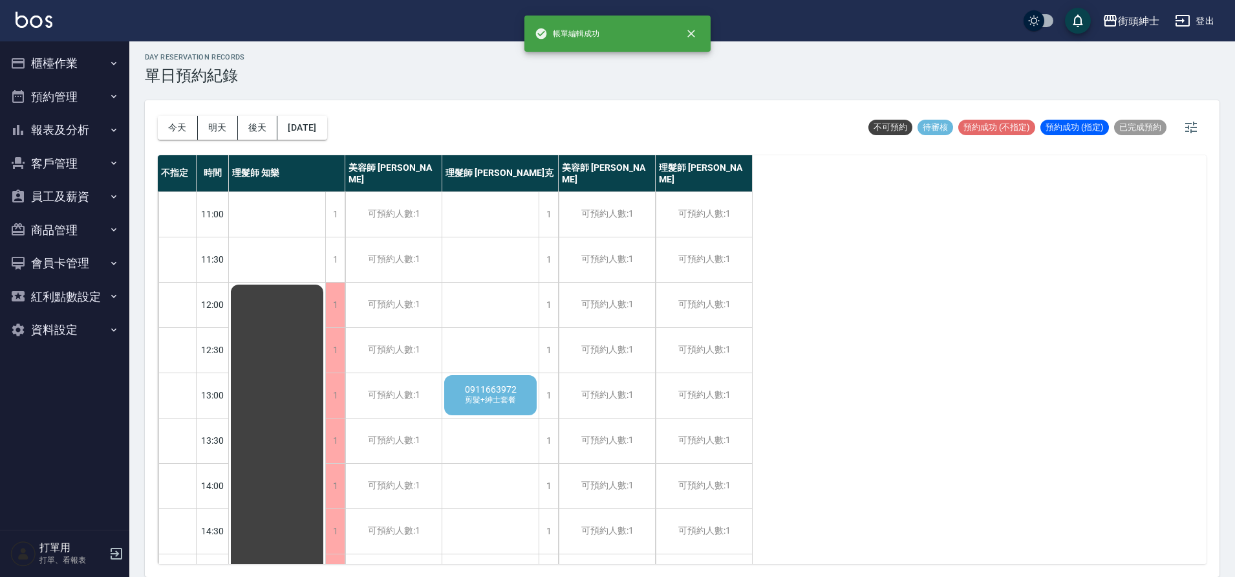
click at [525, 398] on div "0911663972 剪髮+紳士套餐" at bounding box center [490, 395] width 96 height 44
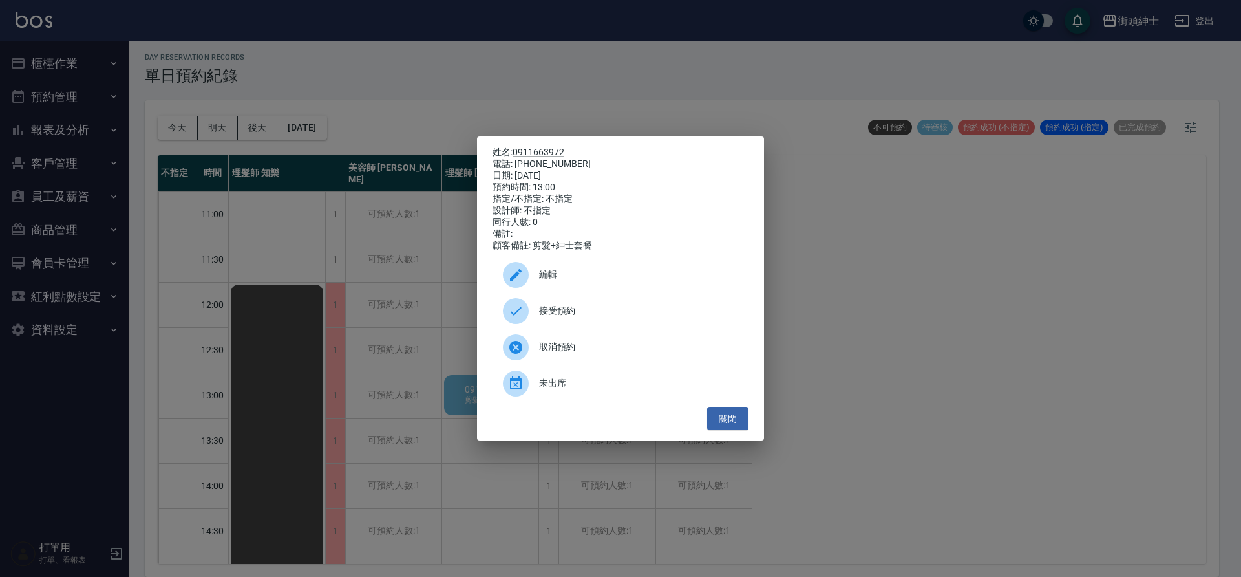
click at [564, 310] on span "接受預約" at bounding box center [638, 311] width 199 height 14
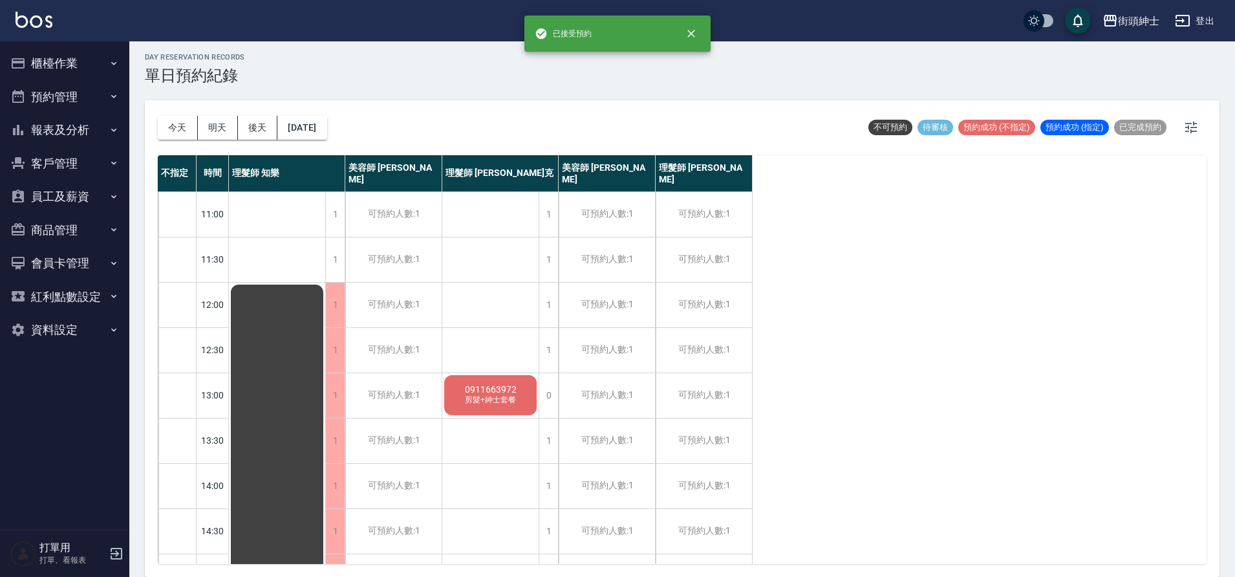
click at [464, 404] on span "剪髮+紳士套餐" at bounding box center [490, 399] width 56 height 11
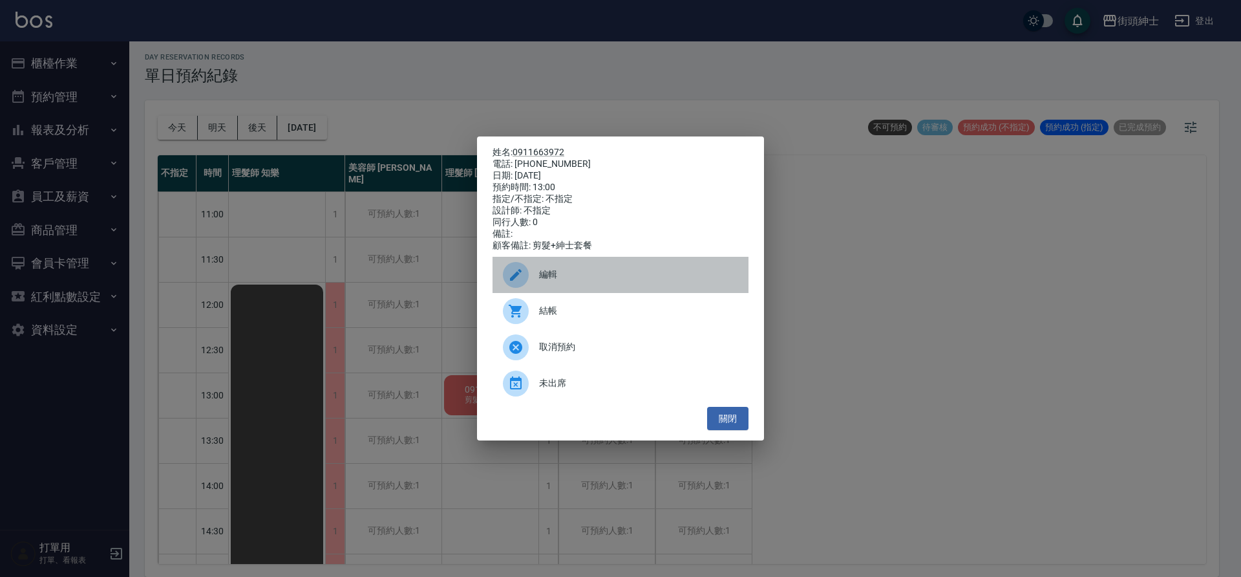
click at [543, 279] on span "編輯" at bounding box center [638, 275] width 199 height 14
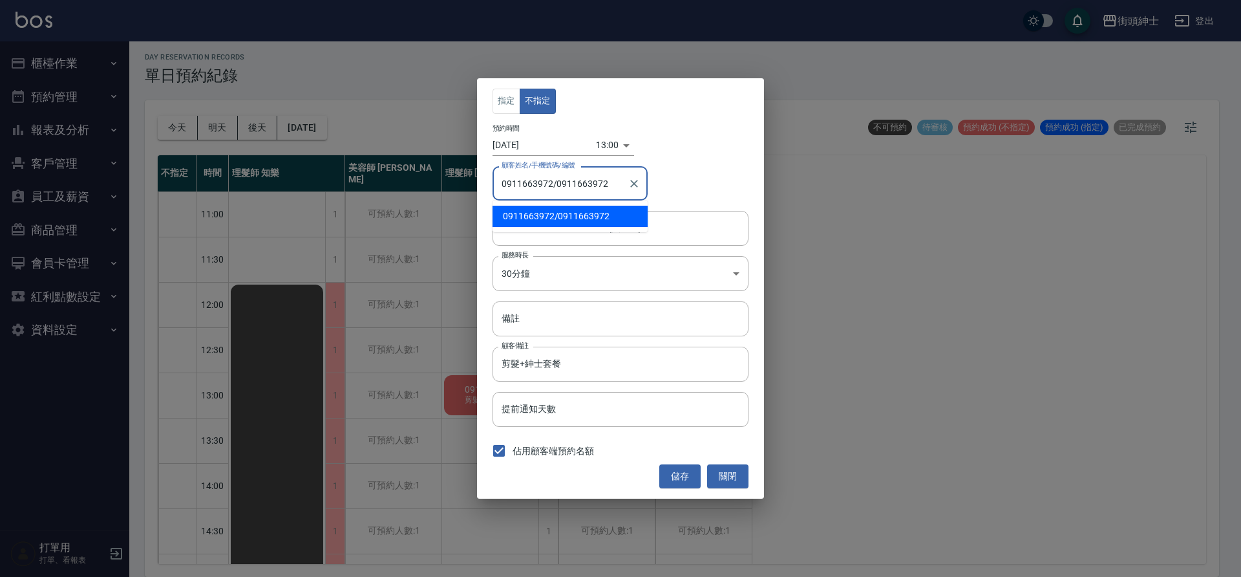
drag, startPoint x: 610, startPoint y: 177, endPoint x: 574, endPoint y: 179, distance: 36.3
click at [574, 179] on input "0911663972/0911663972" at bounding box center [560, 183] width 124 height 23
click at [555, 174] on input "0911663972/0911663972" at bounding box center [560, 183] width 124 height 23
click at [560, 182] on input "0911663972/0911663972" at bounding box center [560, 183] width 124 height 23
drag, startPoint x: 557, startPoint y: 182, endPoint x: 603, endPoint y: 192, distance: 46.3
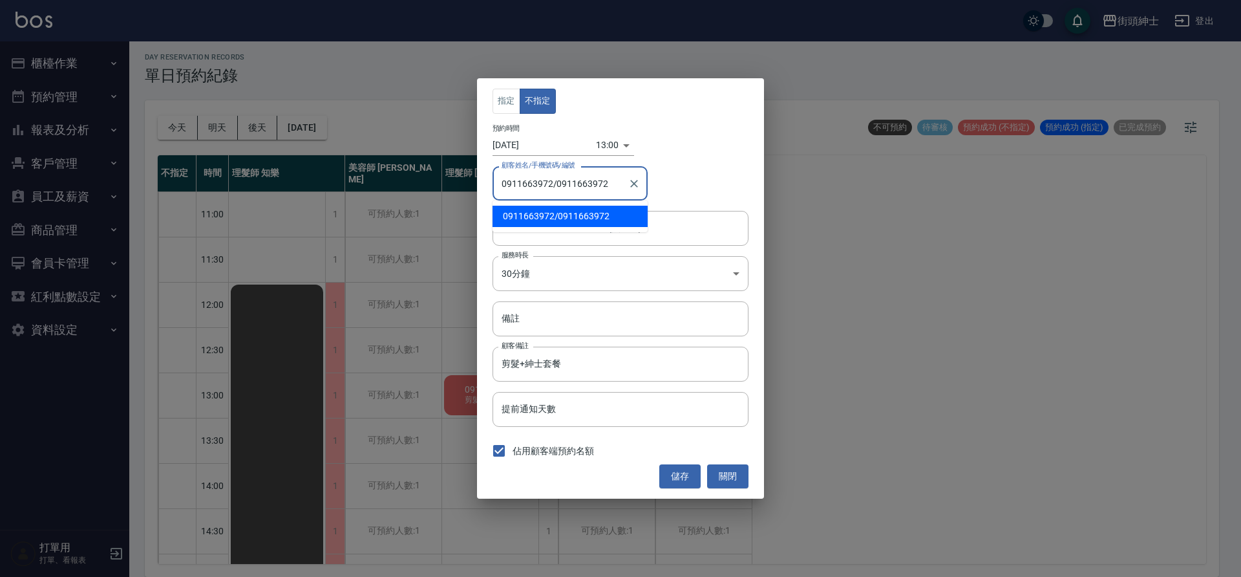
click at [603, 192] on input "0911663972/0911663972" at bounding box center [560, 183] width 124 height 23
click at [729, 476] on button "關閉" at bounding box center [727, 476] width 41 height 24
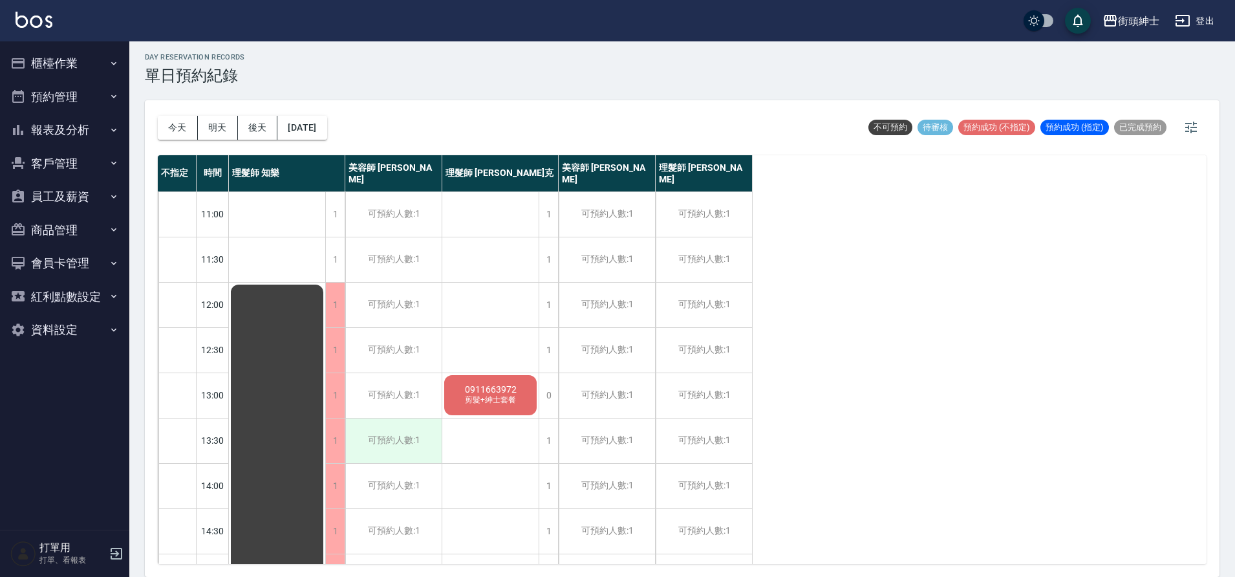
click at [421, 436] on div "可預約人數:1" at bounding box center [393, 440] width 96 height 45
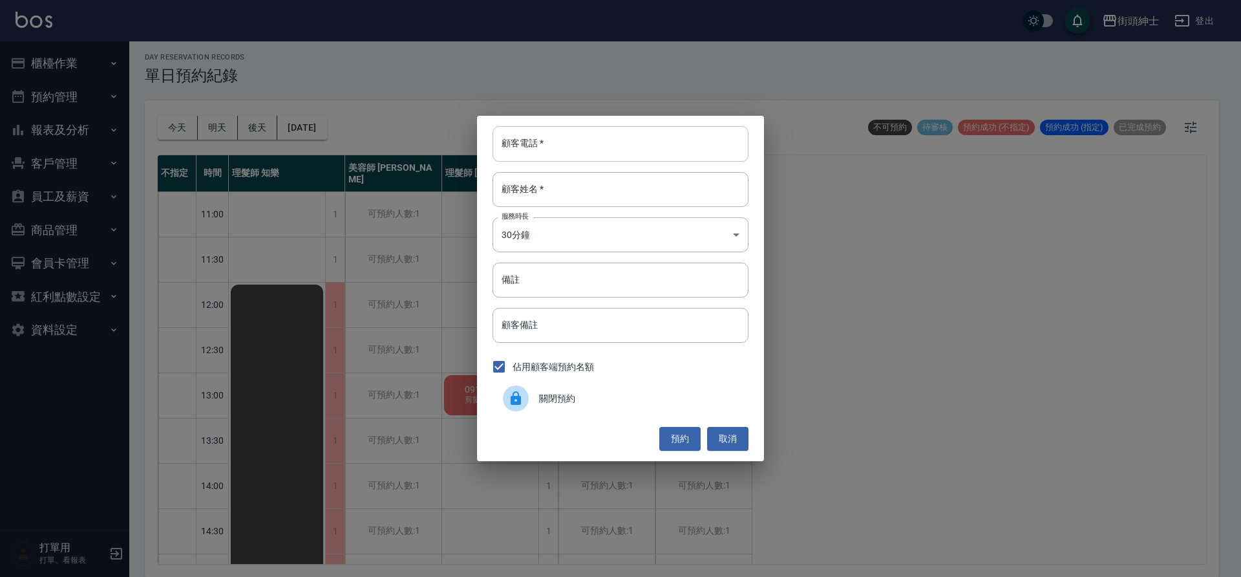
click at [529, 155] on input "顧客電話   *" at bounding box center [621, 143] width 256 height 35
paste input "0911663972"
type input "0911663972"
click at [581, 200] on input "顧客姓名   *" at bounding box center [621, 189] width 256 height 35
type input "０"
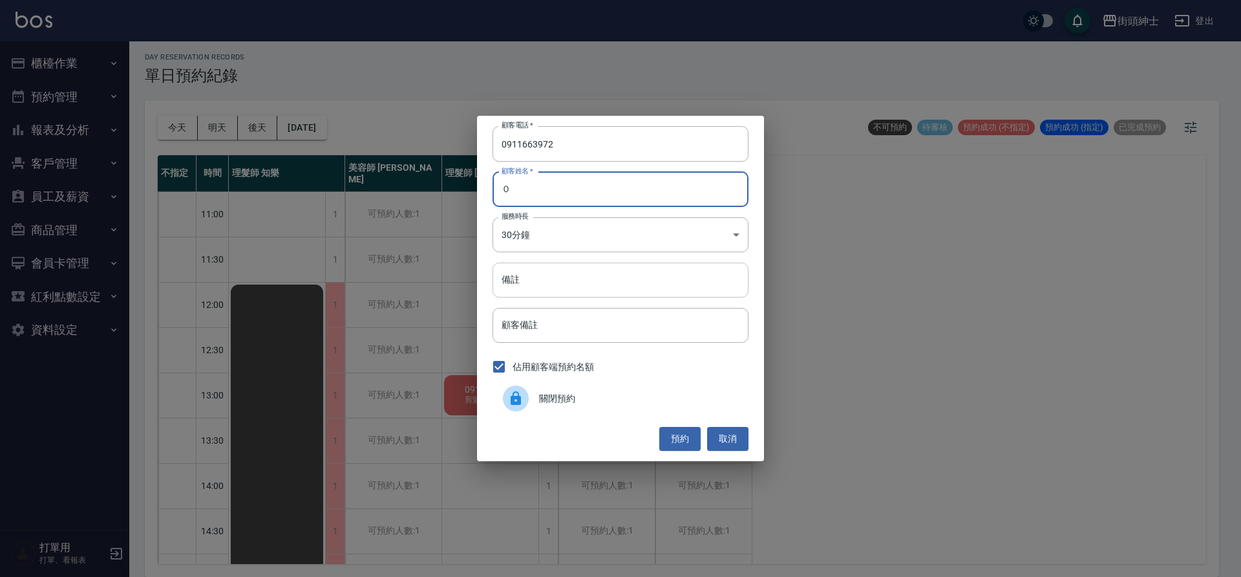
click at [566, 284] on input "備註" at bounding box center [621, 279] width 256 height 35
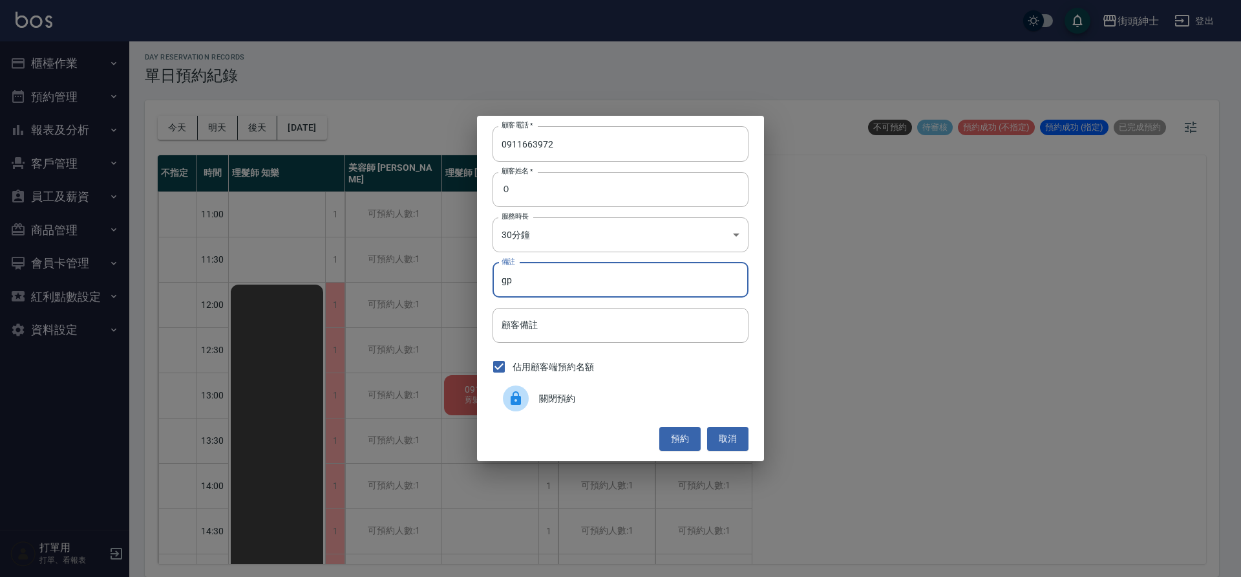
type input "g"
type input "紳士"
click at [694, 445] on button "預約" at bounding box center [679, 439] width 41 height 24
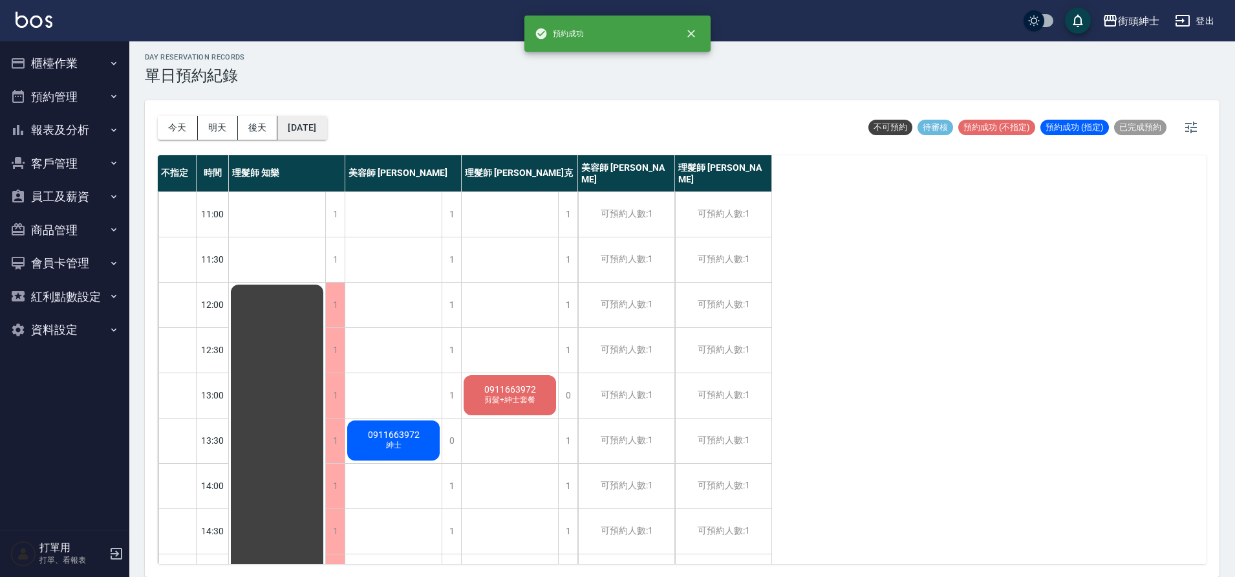
click at [326, 133] on button "2025/10/22" at bounding box center [301, 128] width 49 height 24
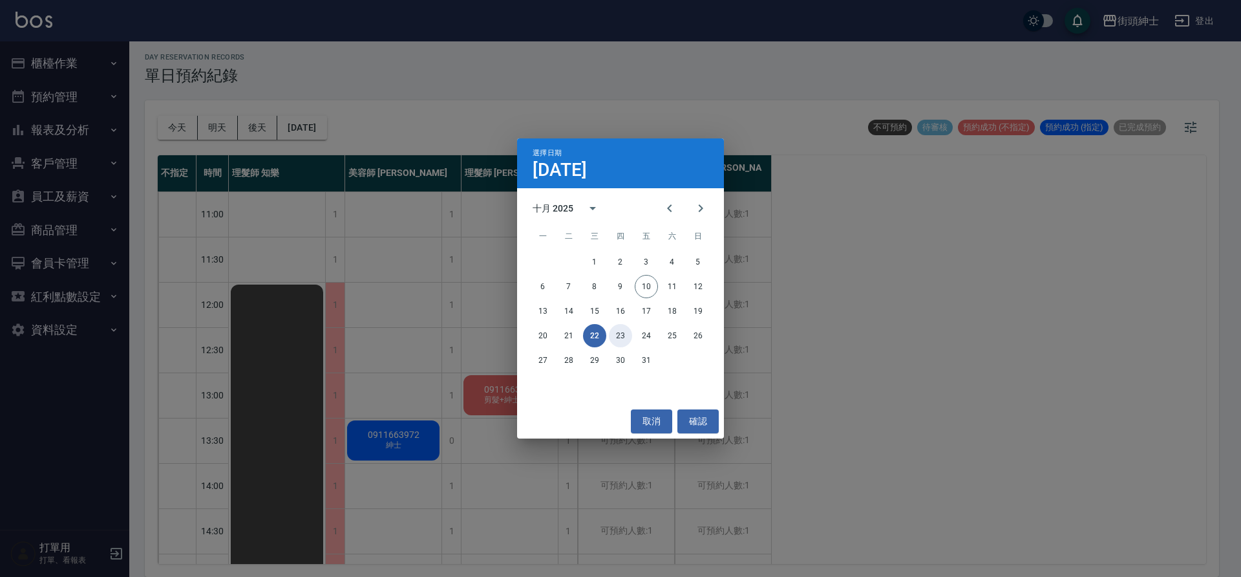
drag, startPoint x: 619, startPoint y: 332, endPoint x: 619, endPoint y: 322, distance: 10.4
click at [619, 332] on button "23" at bounding box center [620, 335] width 23 height 23
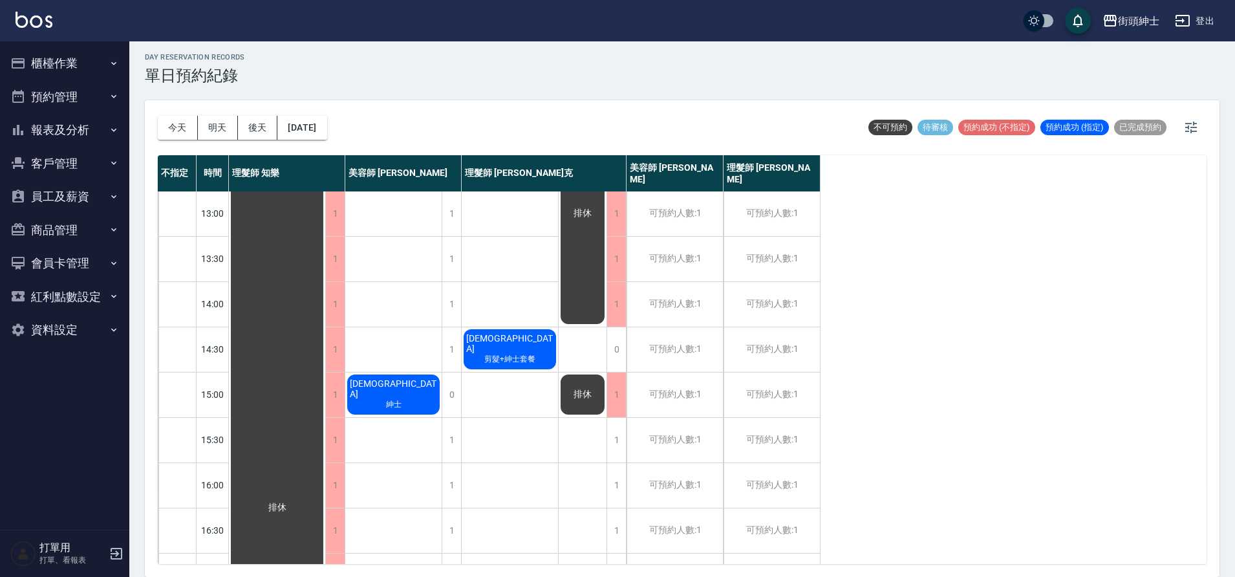
scroll to position [182, 0]
click at [326, 131] on button "2025/10/23" at bounding box center [301, 128] width 49 height 24
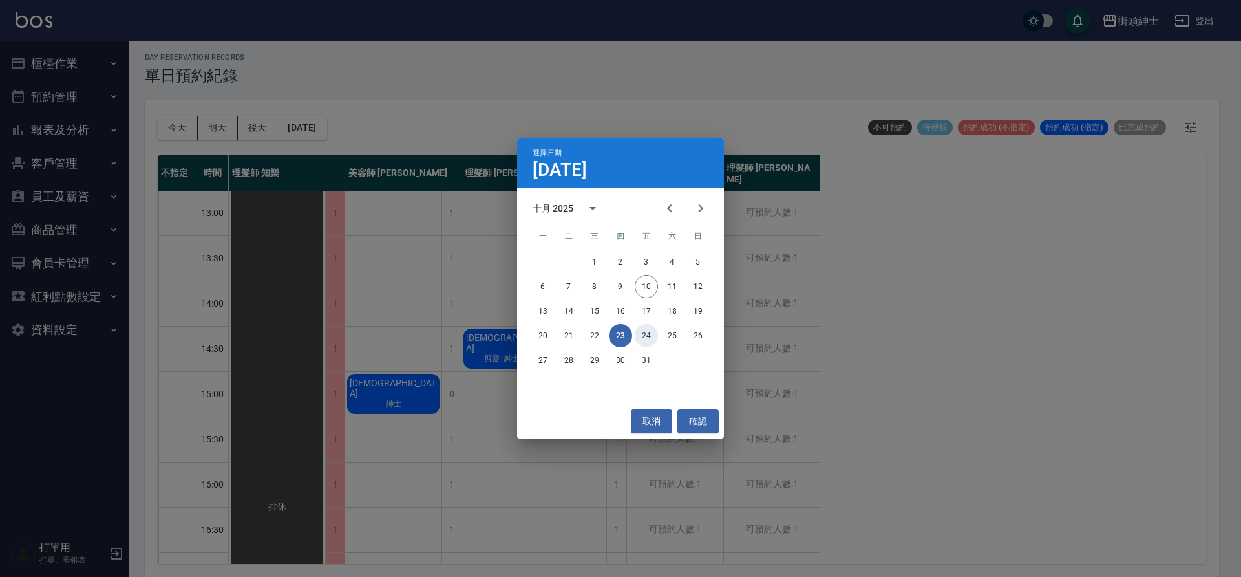
click at [645, 332] on button "24" at bounding box center [646, 335] width 23 height 23
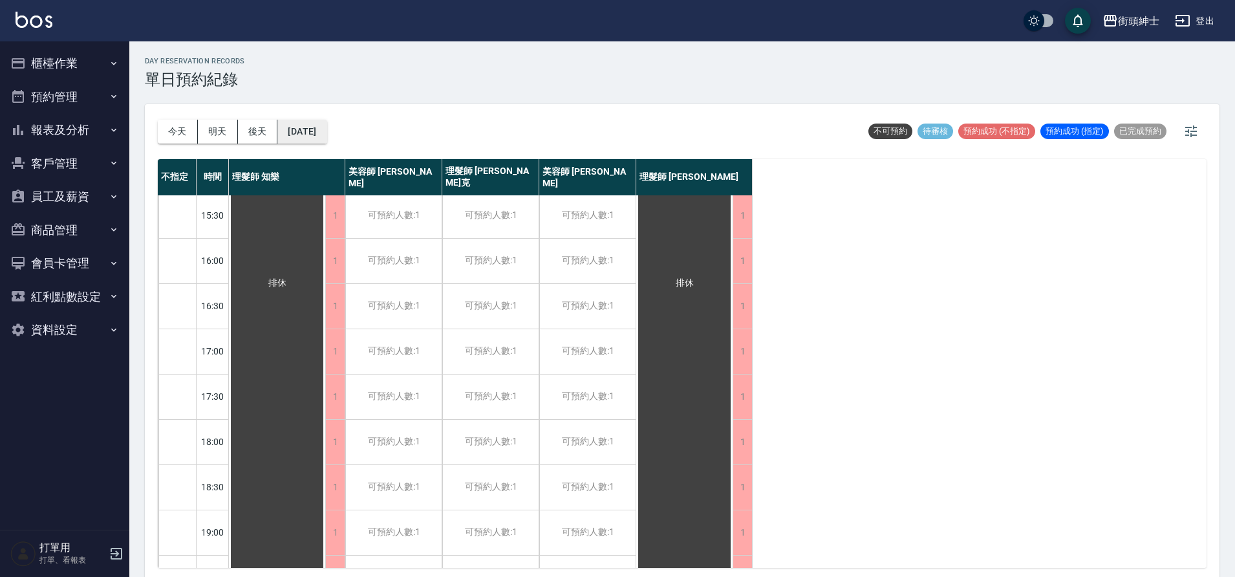
scroll to position [502, 0]
click at [308, 131] on button "2025/10/24" at bounding box center [301, 132] width 49 height 24
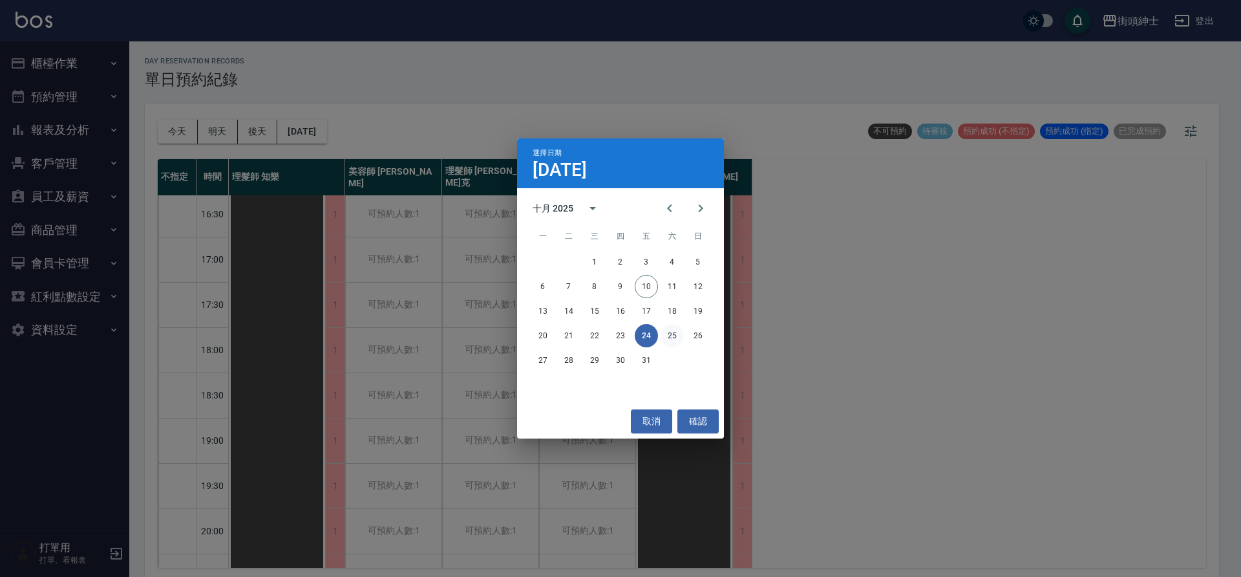
click at [676, 339] on button "25" at bounding box center [672, 335] width 23 height 23
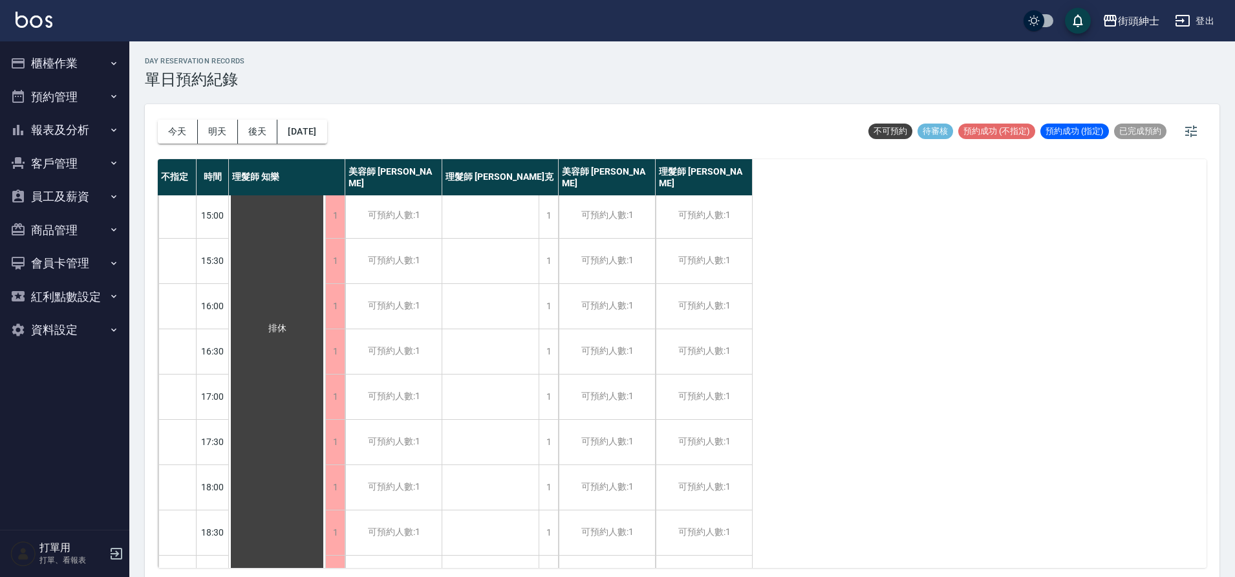
scroll to position [494, 0]
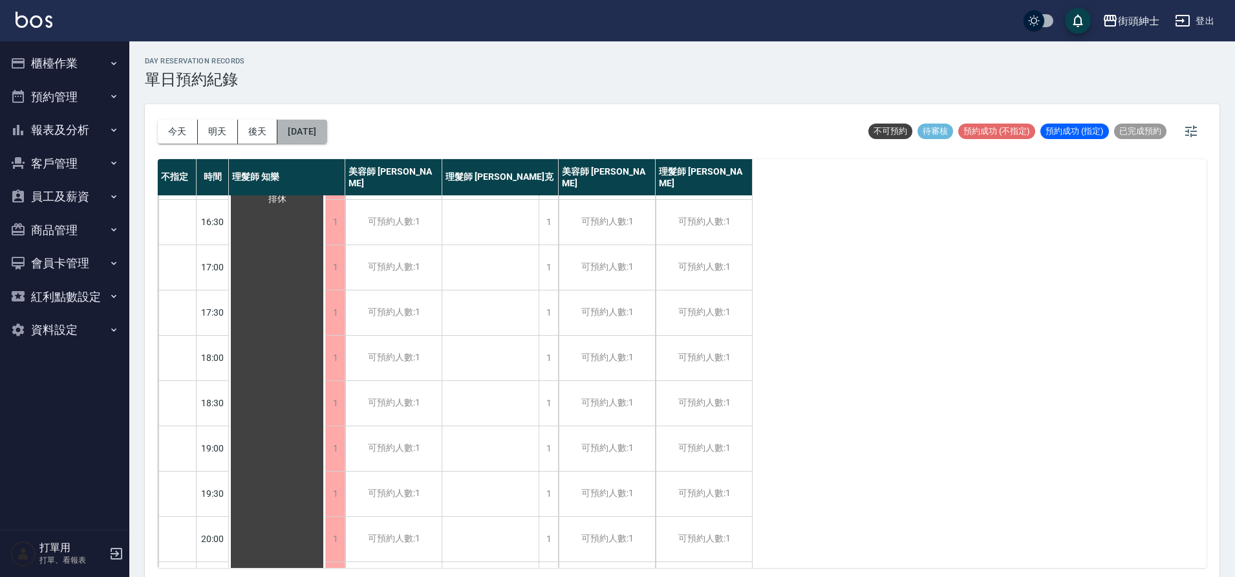
click at [297, 133] on button "2025/10/25" at bounding box center [301, 132] width 49 height 24
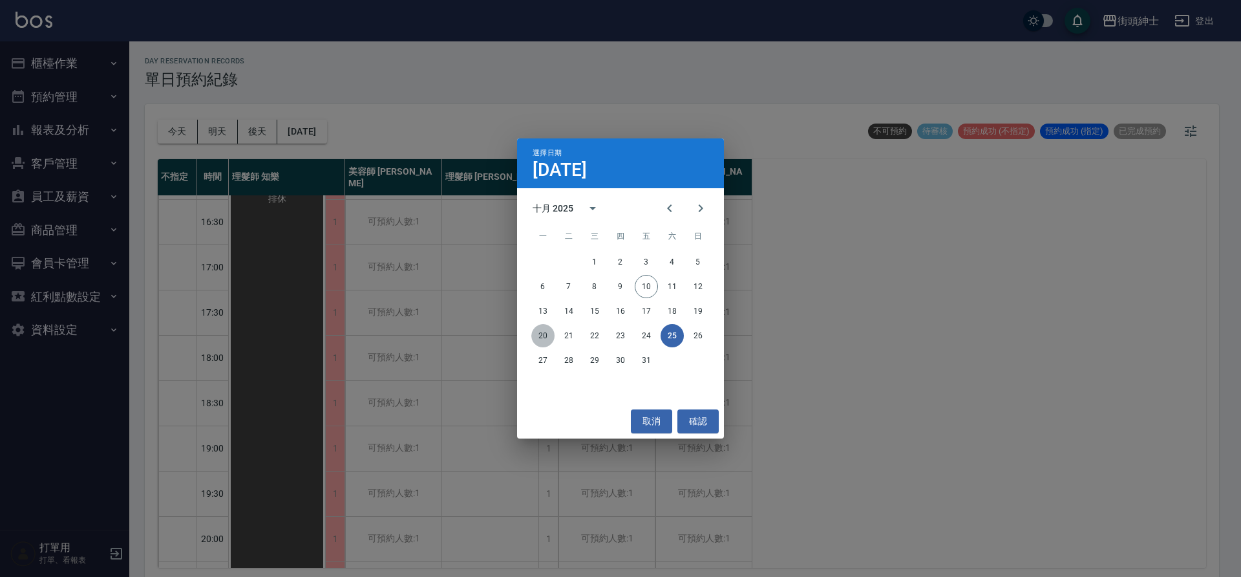
click at [533, 329] on button "20" at bounding box center [542, 335] width 23 height 23
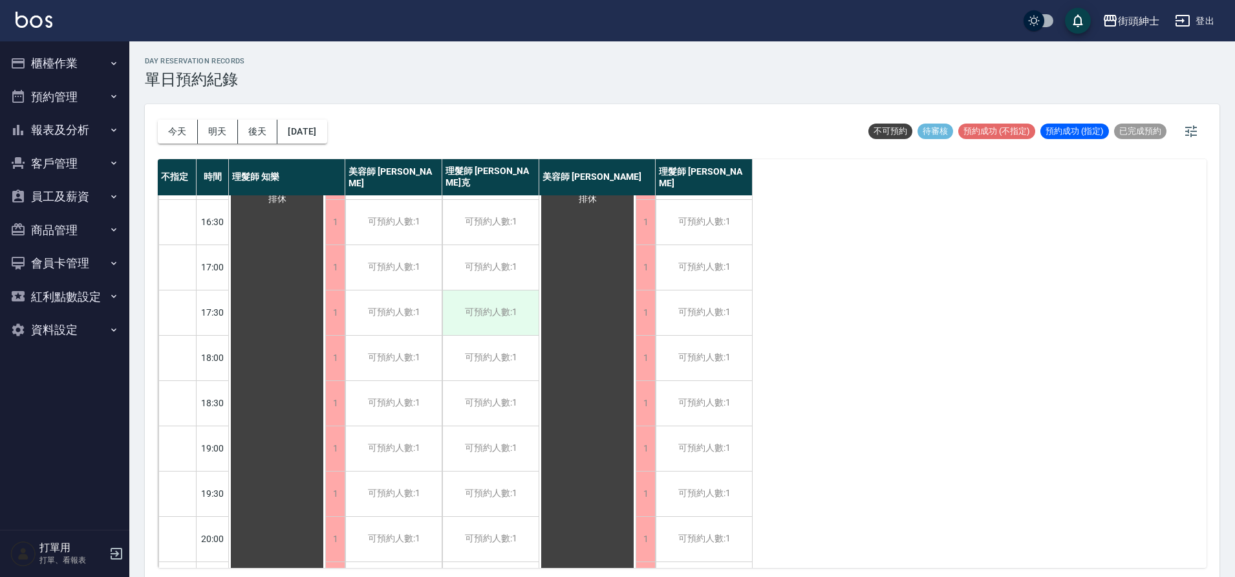
scroll to position [216, 0]
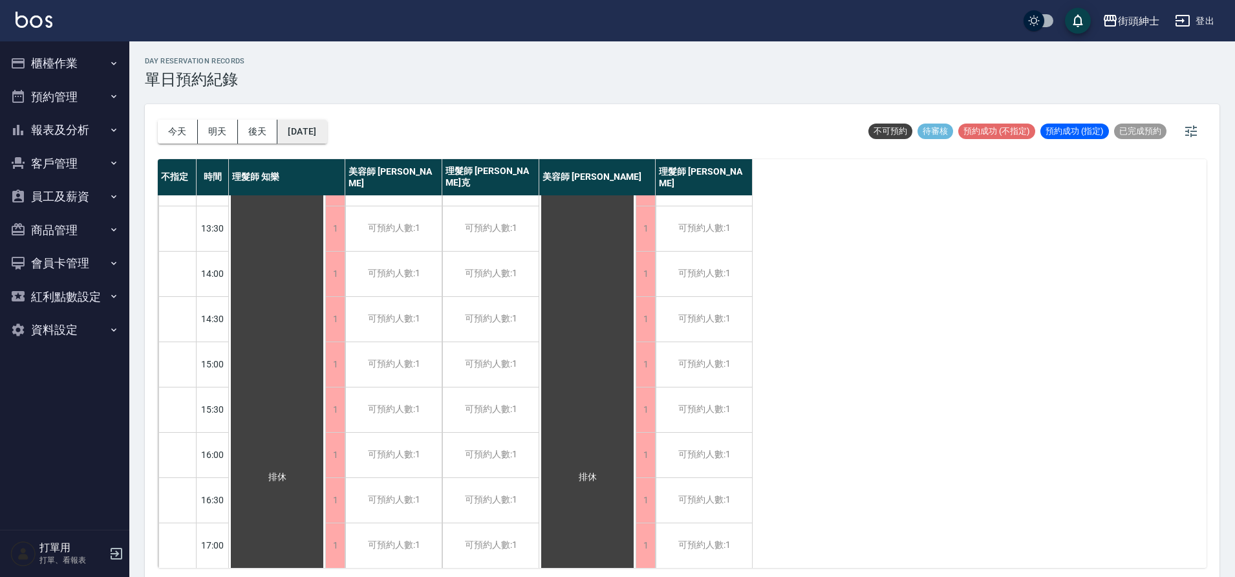
click at [315, 138] on button "2025/10/20" at bounding box center [301, 132] width 49 height 24
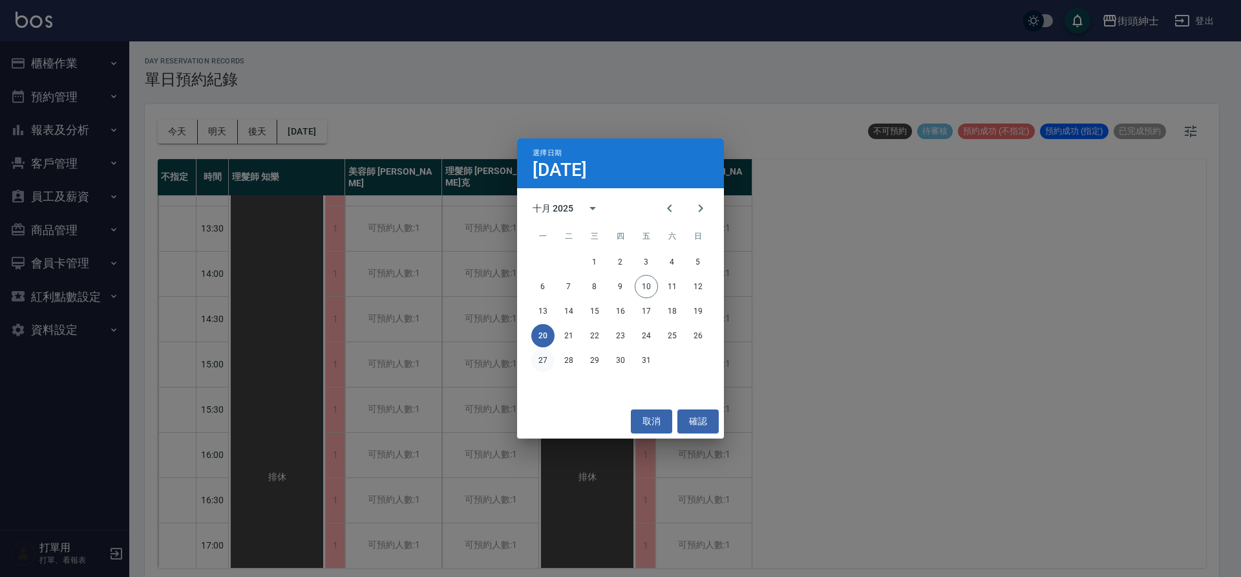
click at [546, 363] on button "27" at bounding box center [542, 359] width 23 height 23
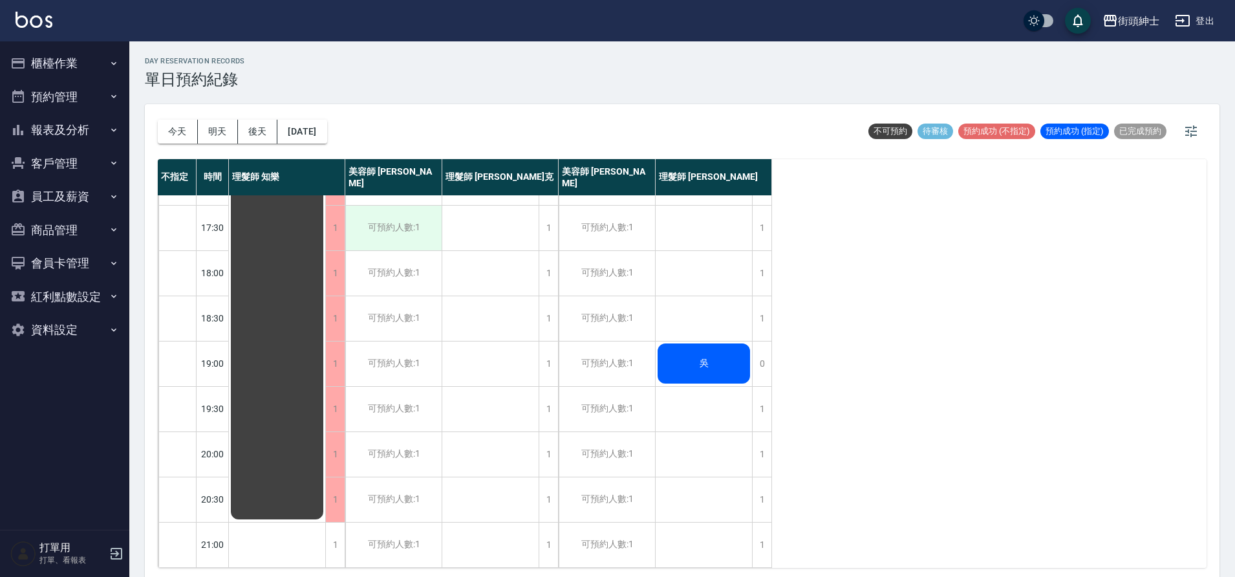
scroll to position [4, 0]
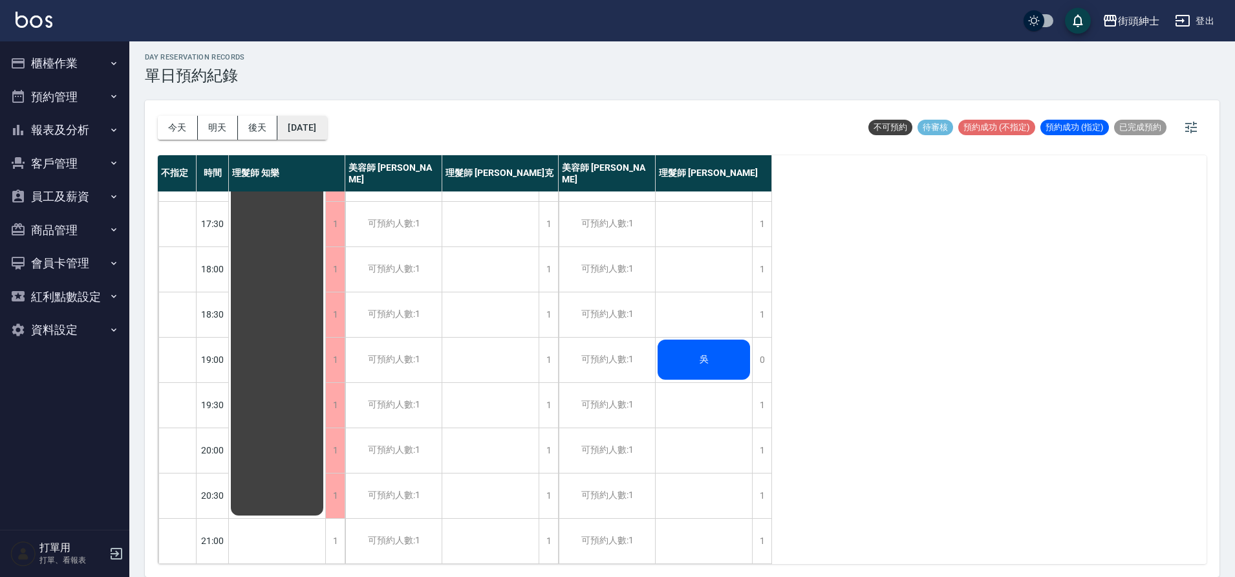
click at [305, 127] on button "2025/10/27" at bounding box center [301, 128] width 49 height 24
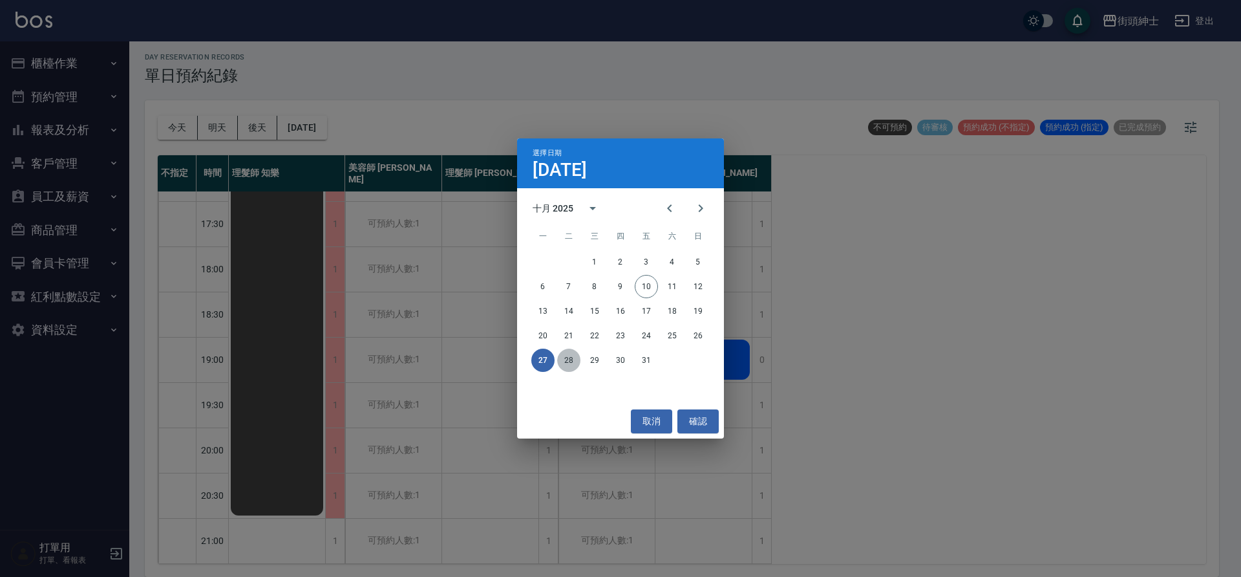
click at [571, 362] on button "28" at bounding box center [568, 359] width 23 height 23
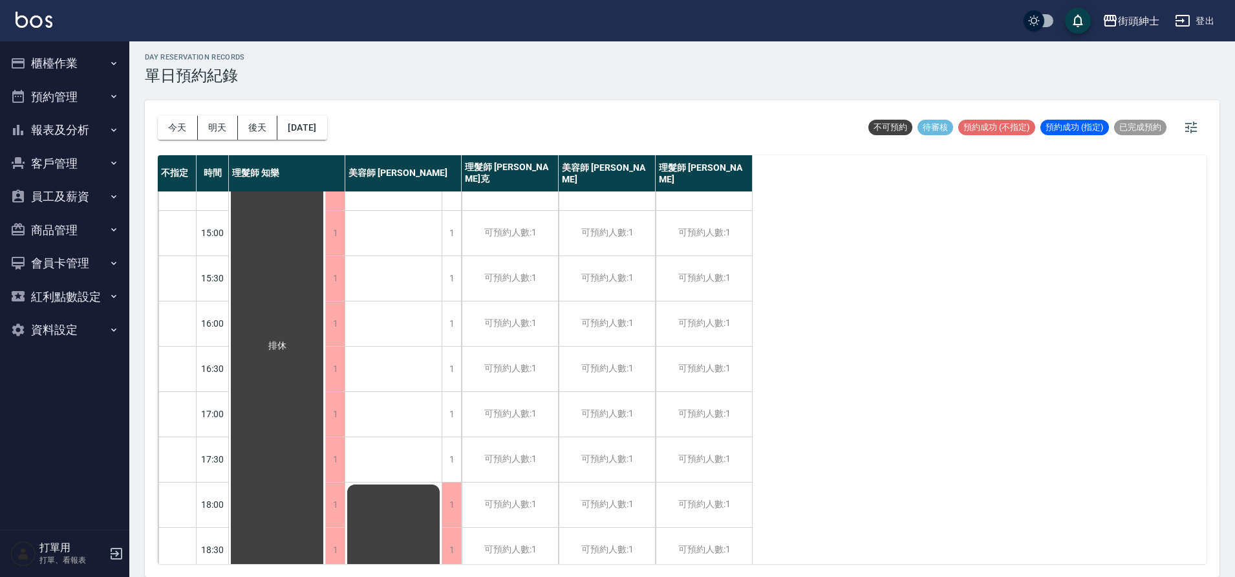
scroll to position [321, 0]
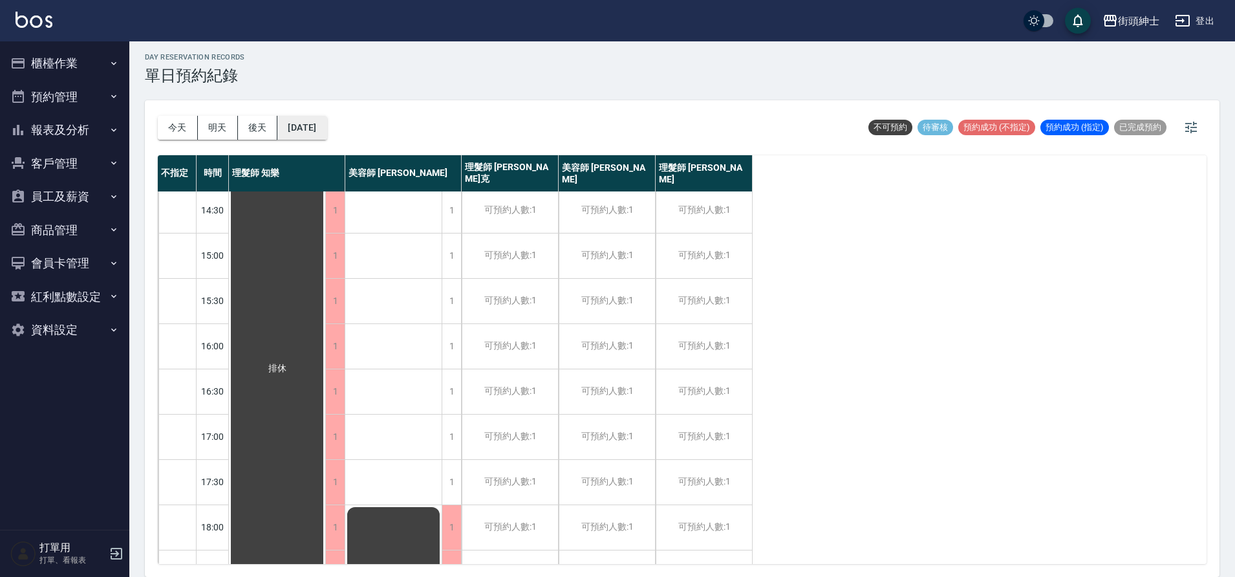
drag, startPoint x: 318, startPoint y: 140, endPoint x: 336, endPoint y: 134, distance: 18.4
click at [318, 140] on div "今天 明天 後天 2025/10/28" at bounding box center [242, 127] width 169 height 55
click at [326, 134] on button "2025/10/28" at bounding box center [301, 128] width 49 height 24
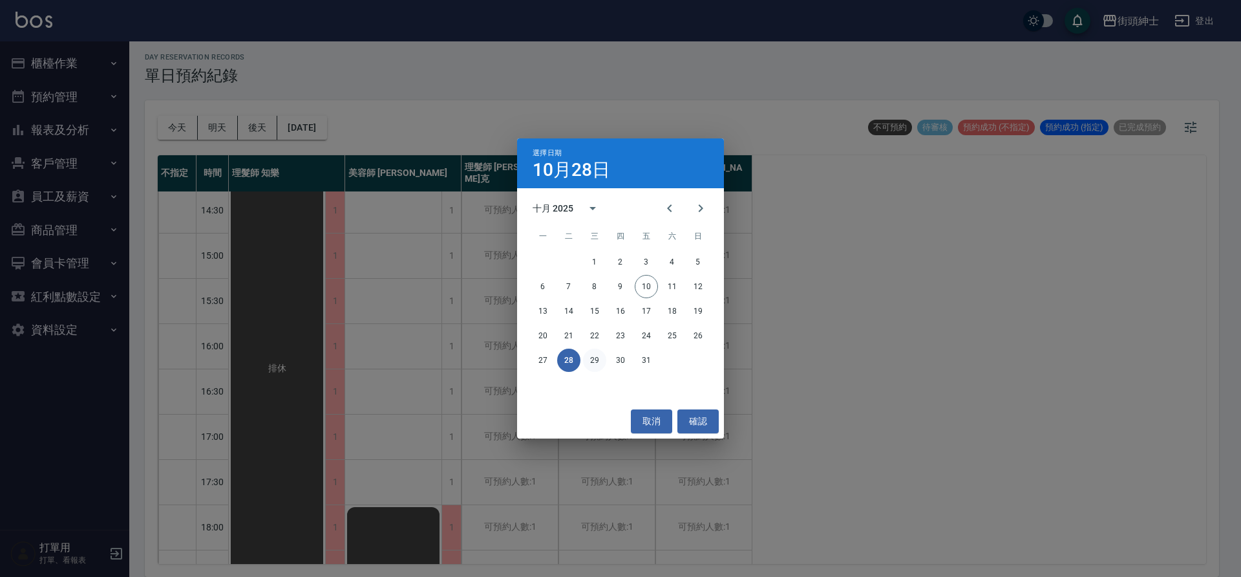
click at [598, 361] on button "29" at bounding box center [594, 359] width 23 height 23
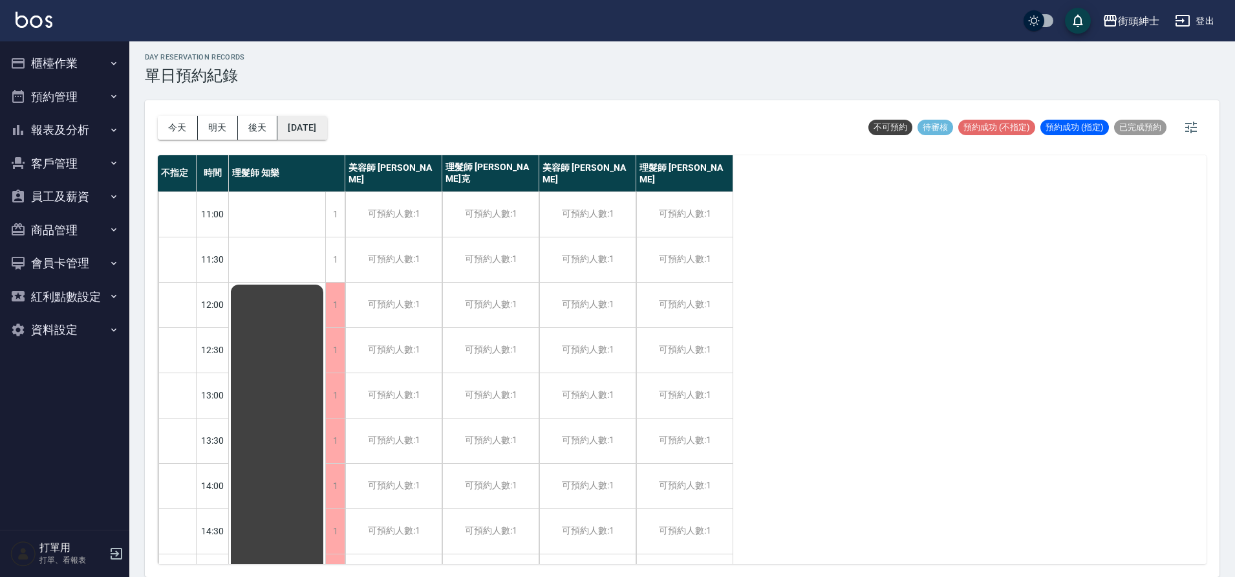
click at [326, 138] on button "2025/10/29" at bounding box center [301, 128] width 49 height 24
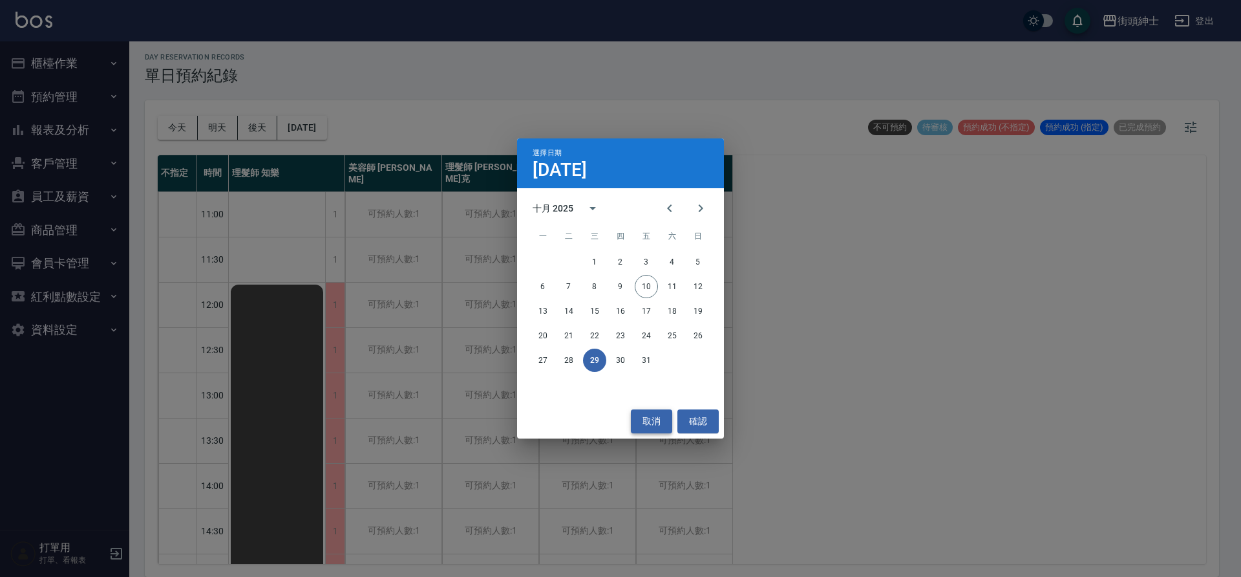
click at [654, 426] on button "取消" at bounding box center [651, 421] width 41 height 24
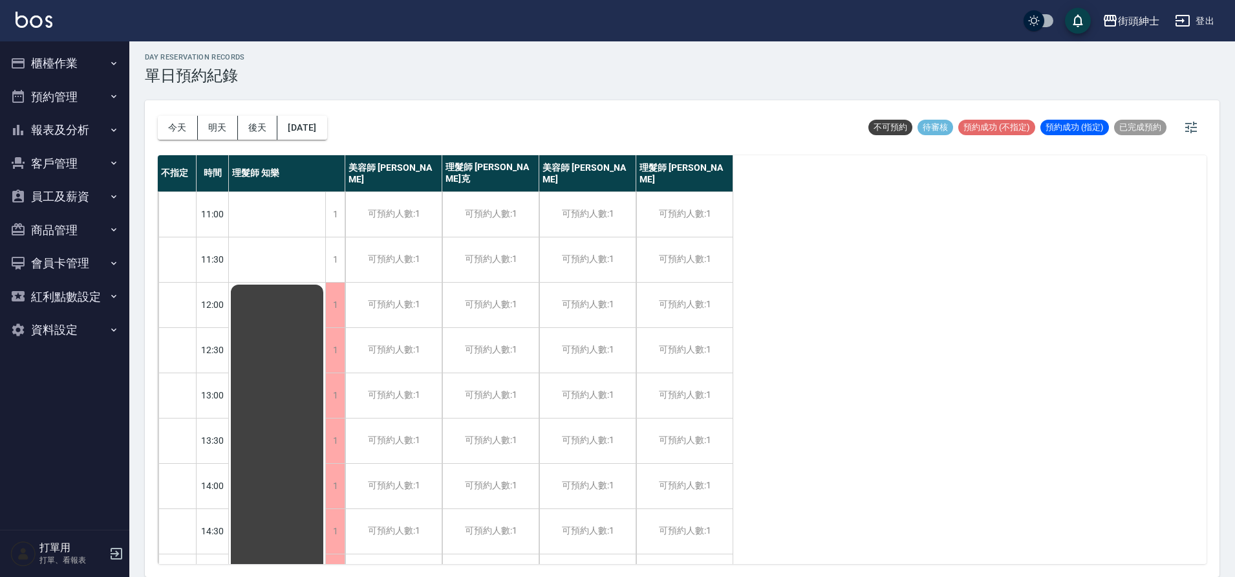
click at [185, 136] on button "今天" at bounding box center [178, 128] width 40 height 24
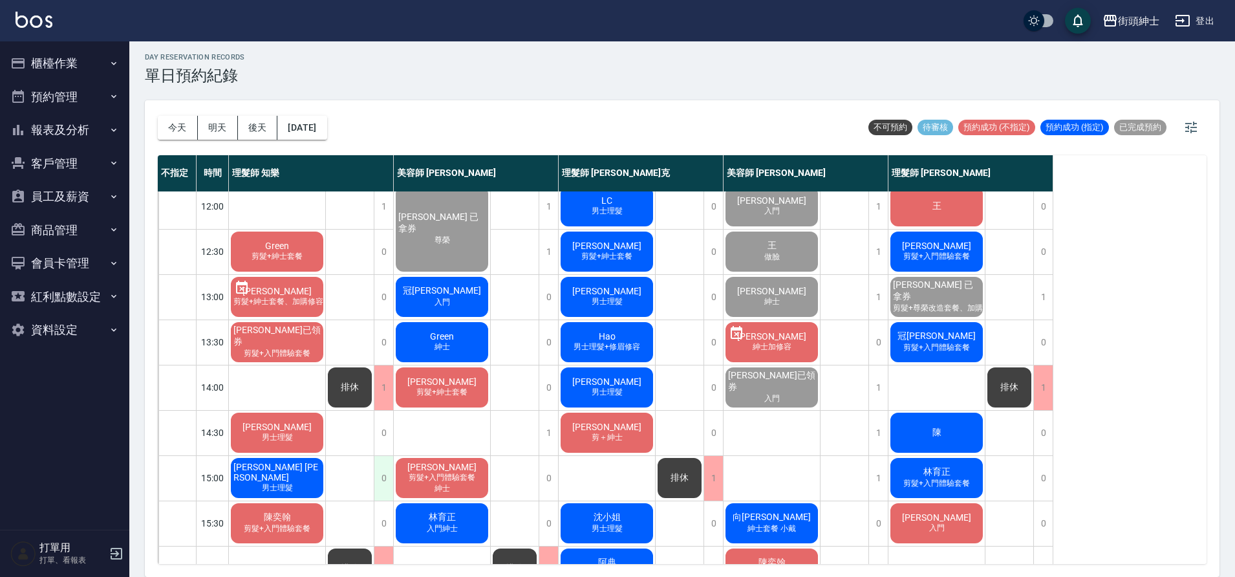
scroll to position [119, 0]
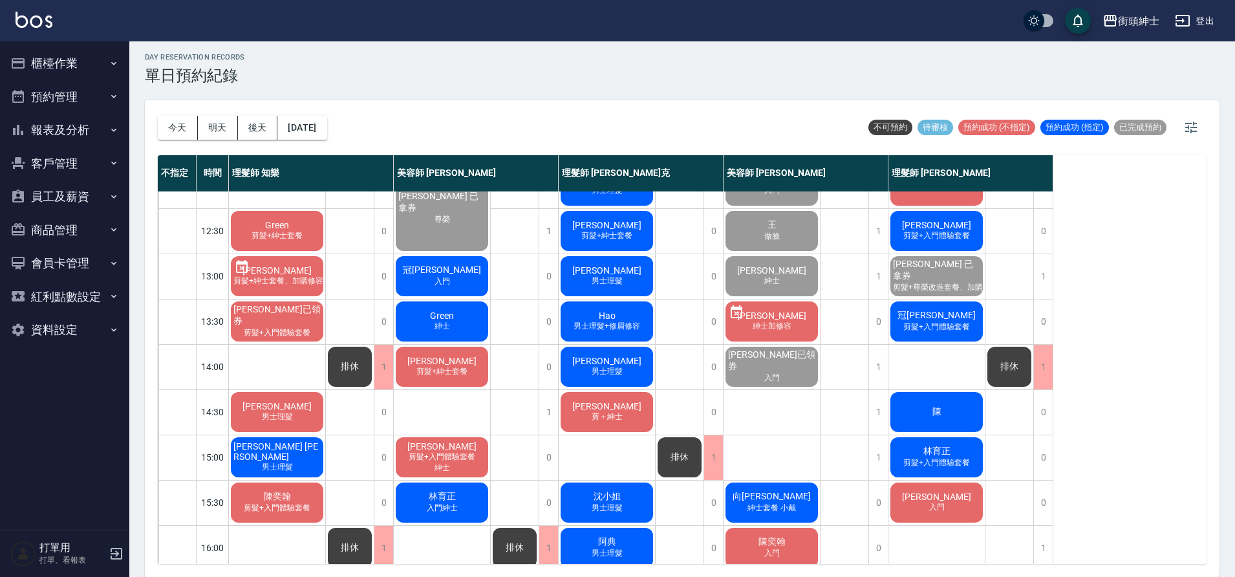
click at [433, 497] on span "林育正" at bounding box center [442, 497] width 32 height 12
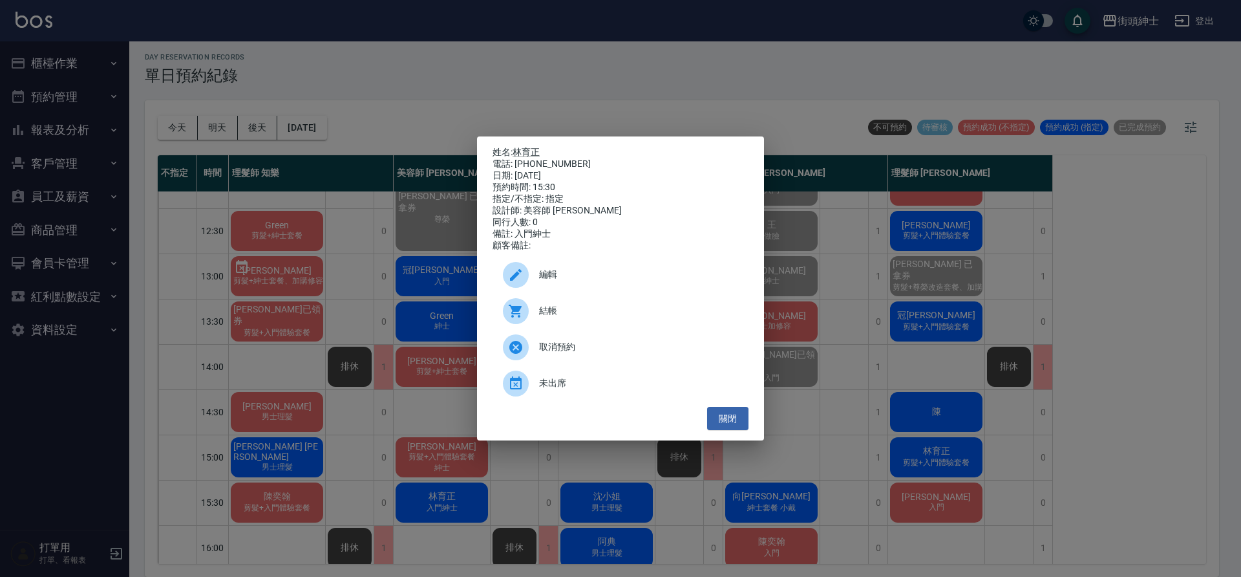
click at [532, 272] on div at bounding box center [521, 275] width 36 height 26
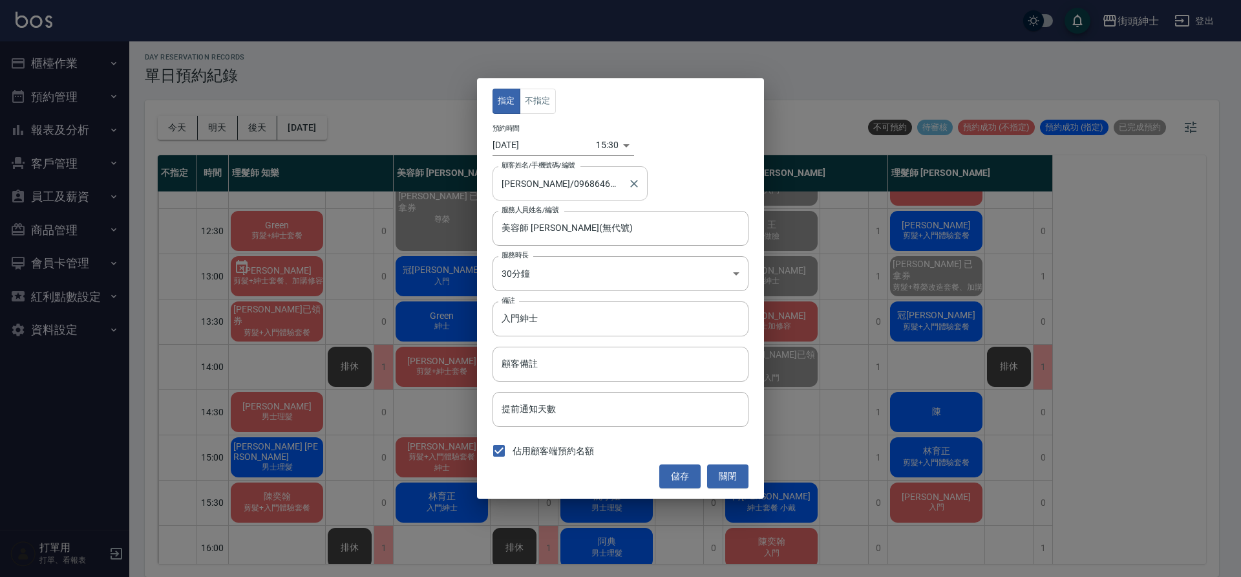
click at [531, 177] on input "林育正/0968646656" at bounding box center [560, 183] width 124 height 23
click at [529, 187] on input "林育正/0968646656" at bounding box center [560, 183] width 124 height 23
click at [628, 259] on body "街頭紳士 登出 櫃檯作業 打帳單 帳單列表 營業儀表板 現金收支登錄 材料自購登錄 每日結帳 排班表 現場電腦打卡 預約管理 預約管理 單日預約紀錄 單週預約…" at bounding box center [620, 286] width 1241 height 581
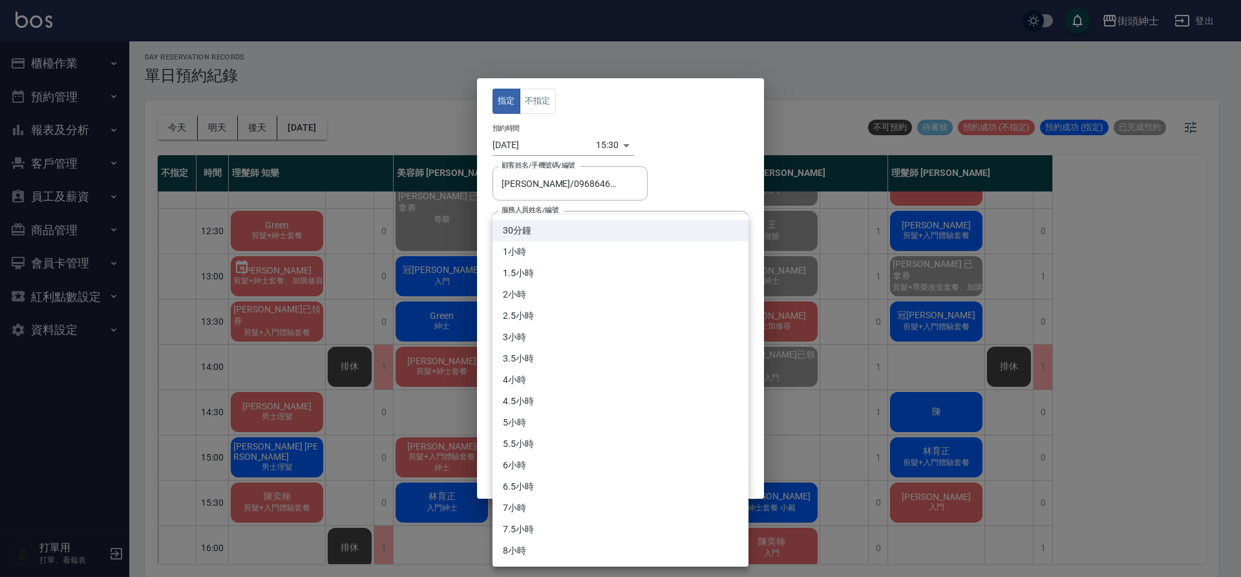
click at [700, 202] on div at bounding box center [620, 288] width 1241 height 577
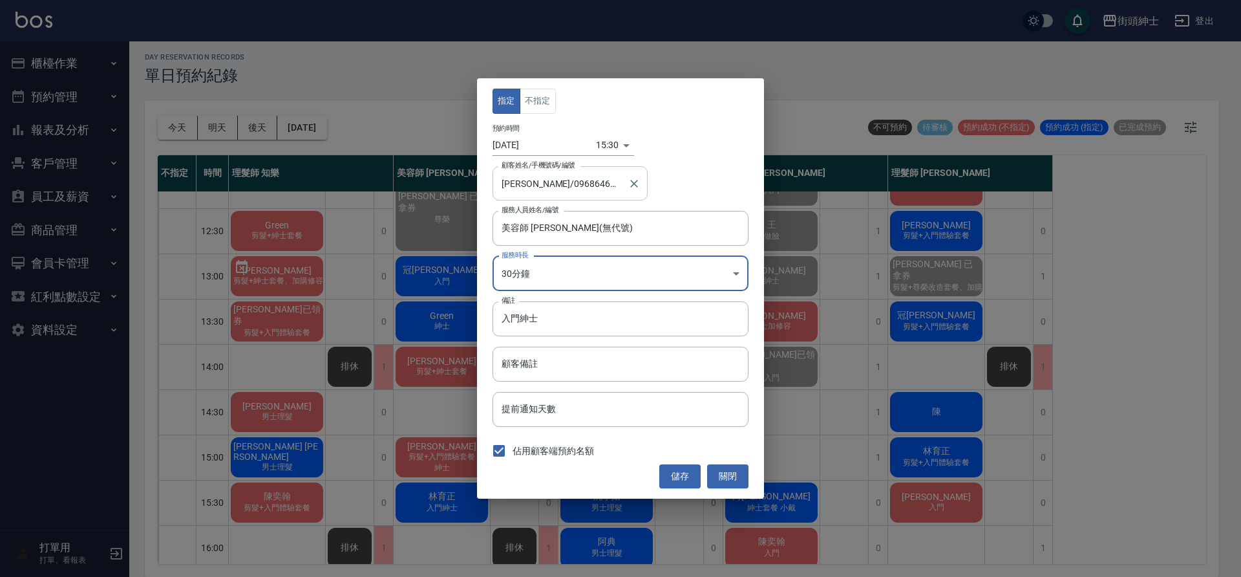
click at [530, 184] on input "林育正/0968646656" at bounding box center [560, 183] width 124 height 23
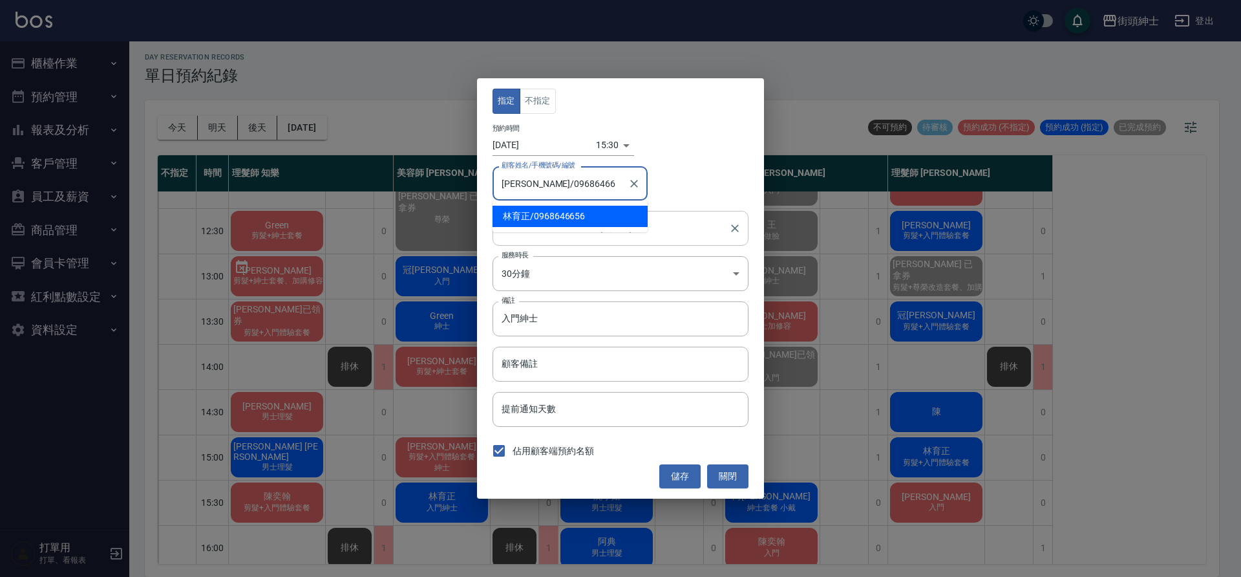
type input "林育正/0968646656"
click at [735, 476] on button "關閉" at bounding box center [727, 476] width 41 height 24
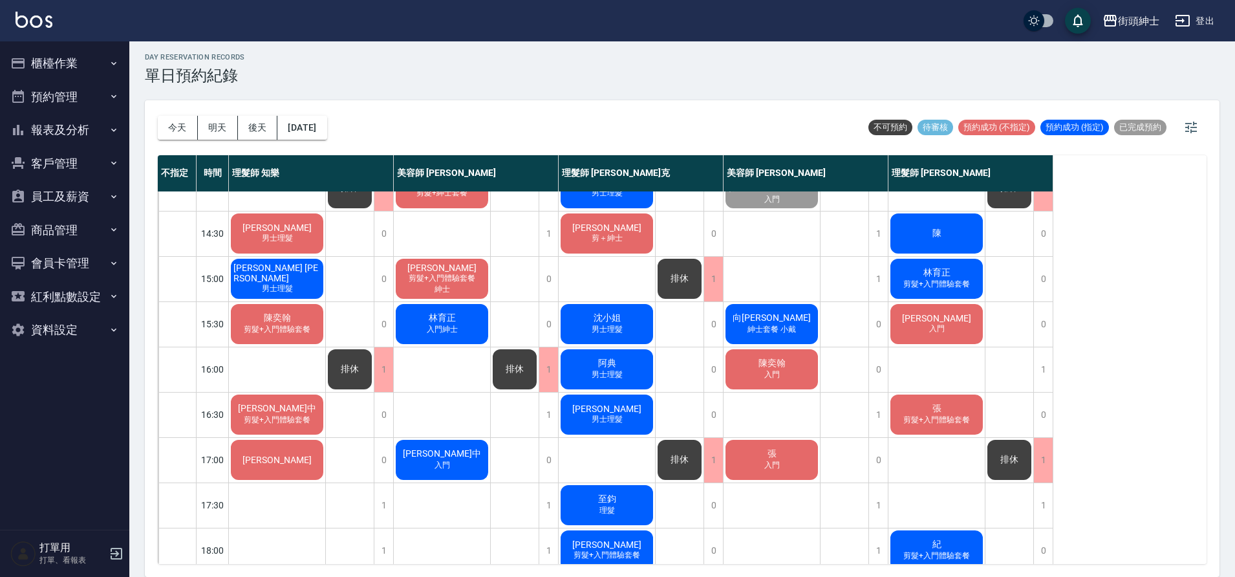
scroll to position [0, 0]
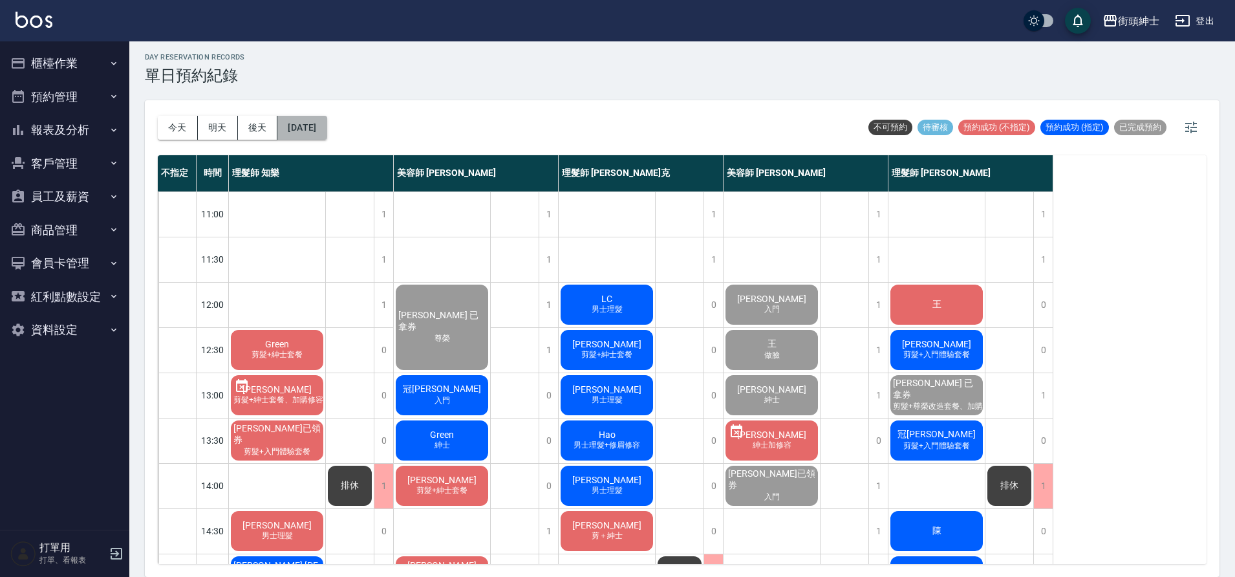
click at [301, 134] on button "2025/10/10" at bounding box center [301, 128] width 49 height 24
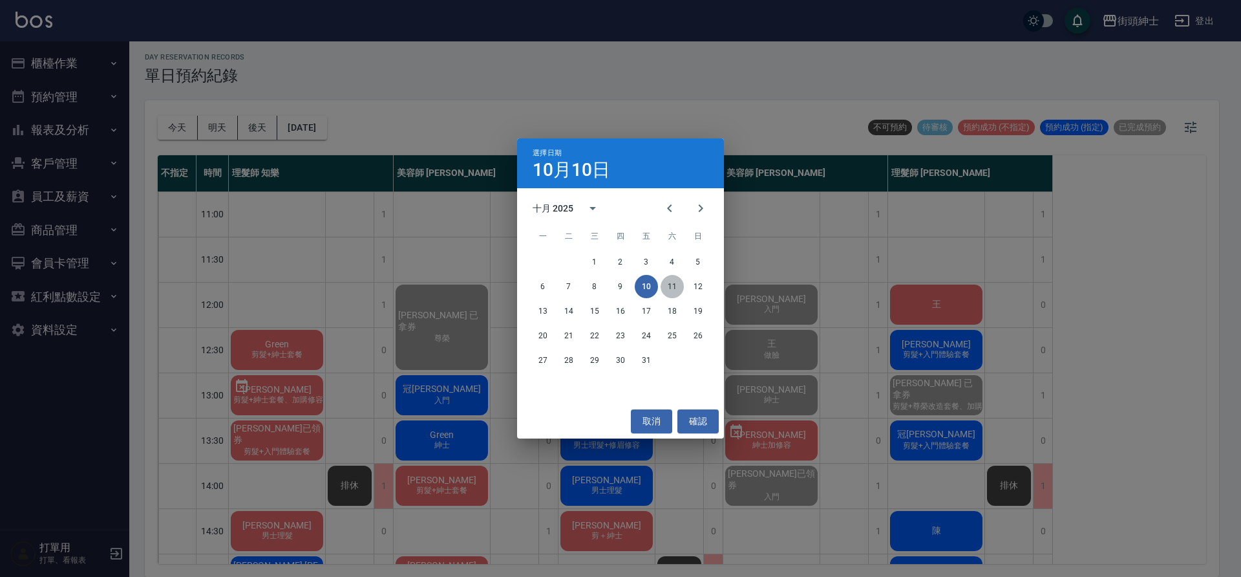
click at [665, 286] on button "11" at bounding box center [672, 286] width 23 height 23
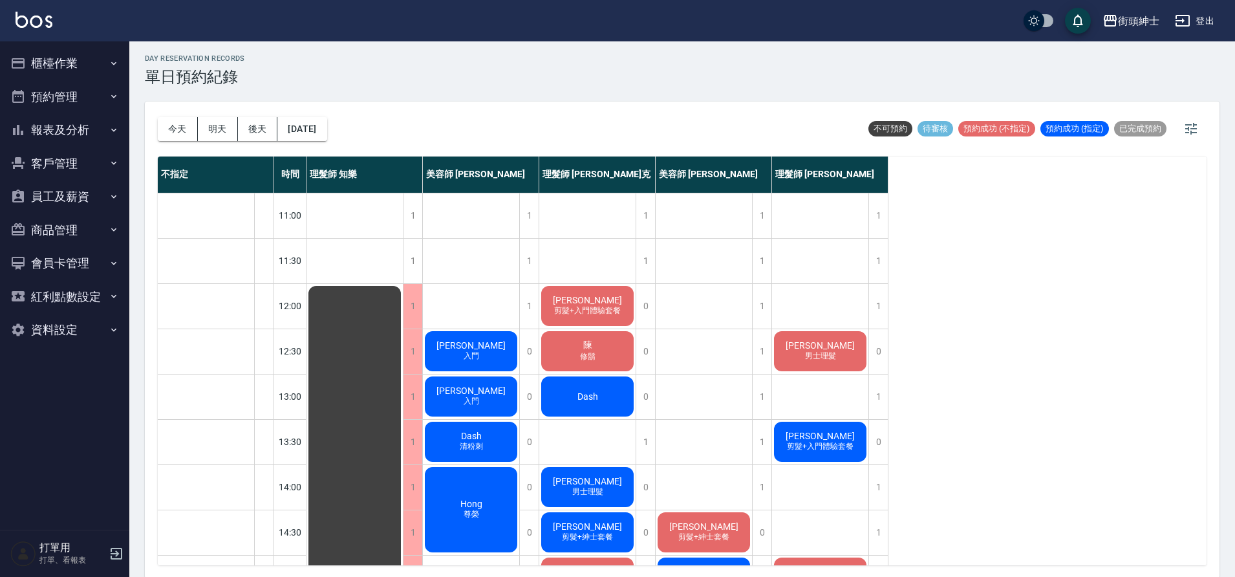
scroll to position [4, 0]
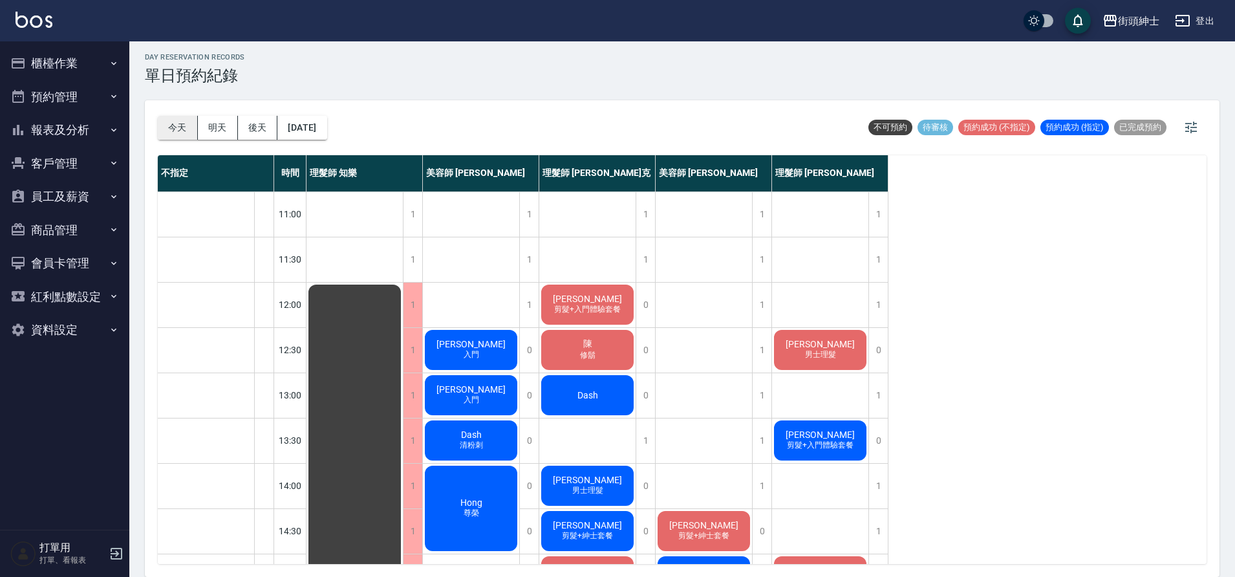
click at [182, 128] on button "今天" at bounding box center [178, 128] width 40 height 24
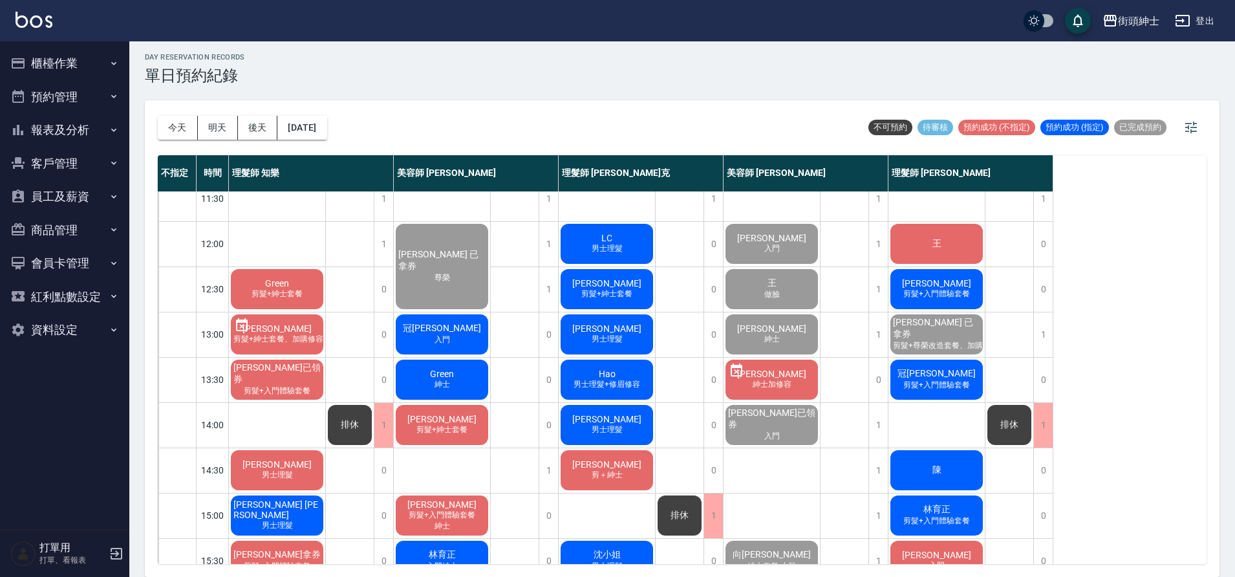
scroll to position [85, 0]
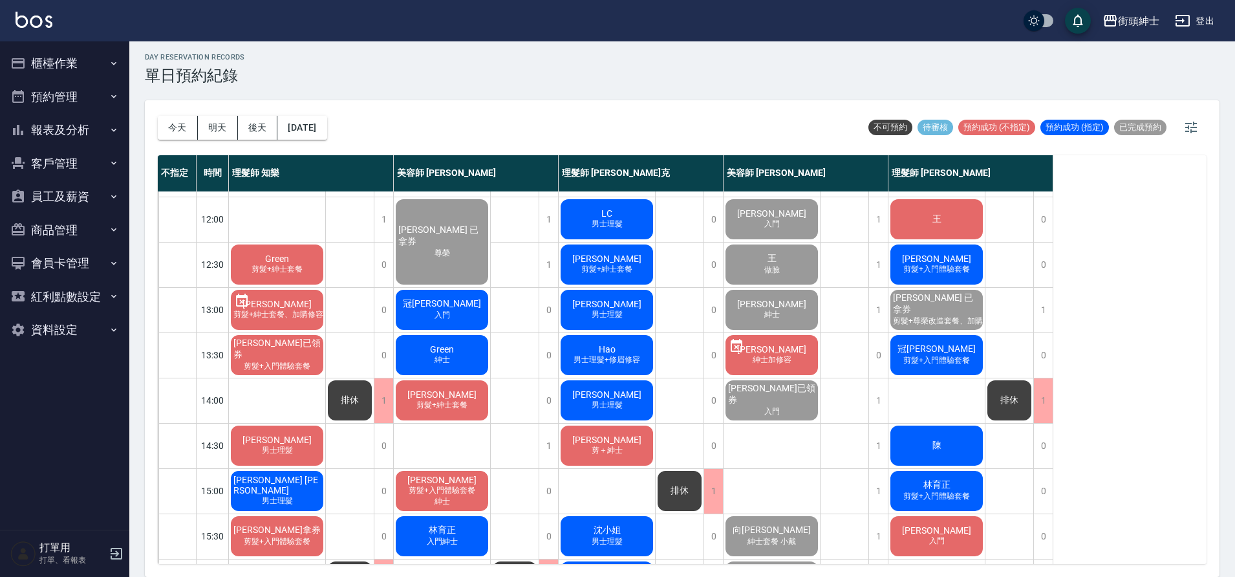
click at [612, 362] on span "男士理髮+修眉修容" at bounding box center [607, 359] width 72 height 11
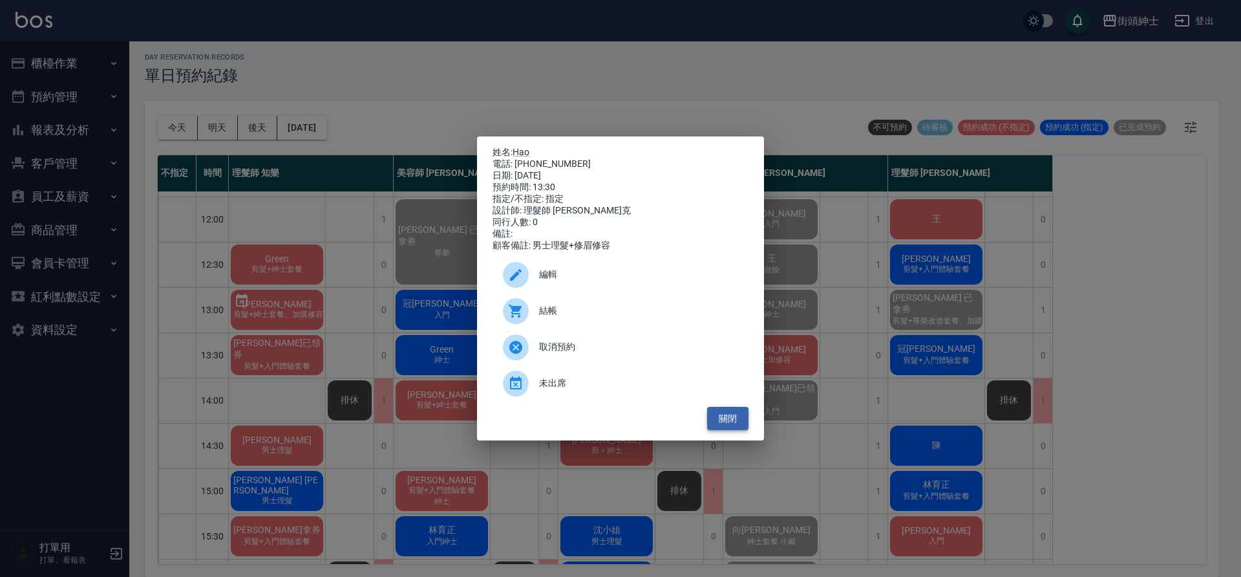
click at [729, 429] on button "關閉" at bounding box center [727, 419] width 41 height 24
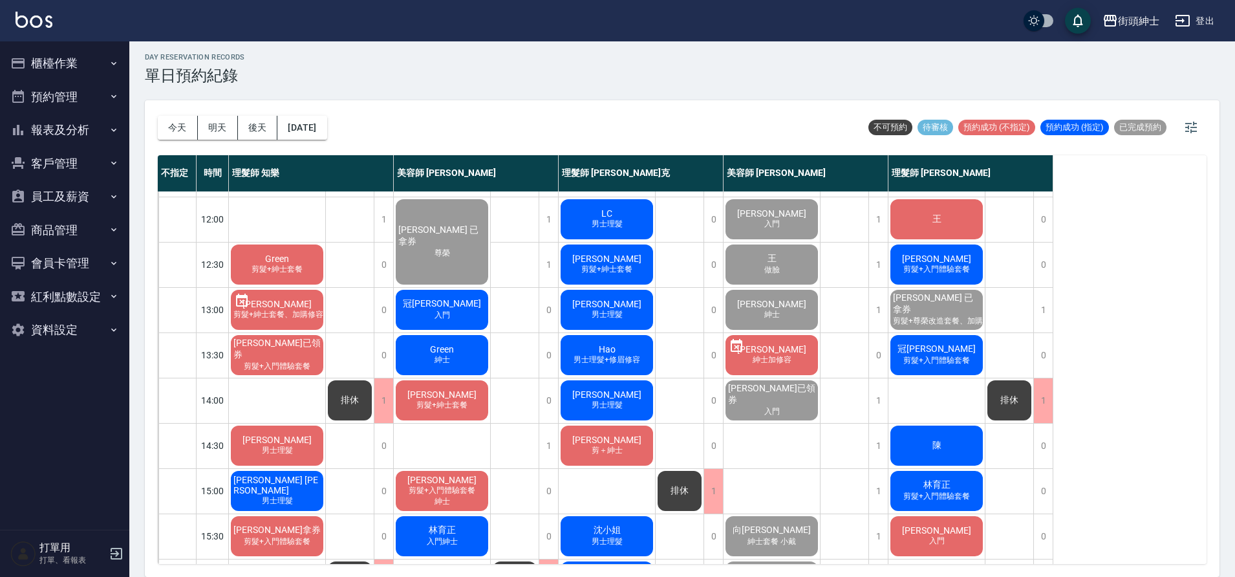
click at [596, 357] on span "男士理髮+修眉修容" at bounding box center [607, 359] width 72 height 11
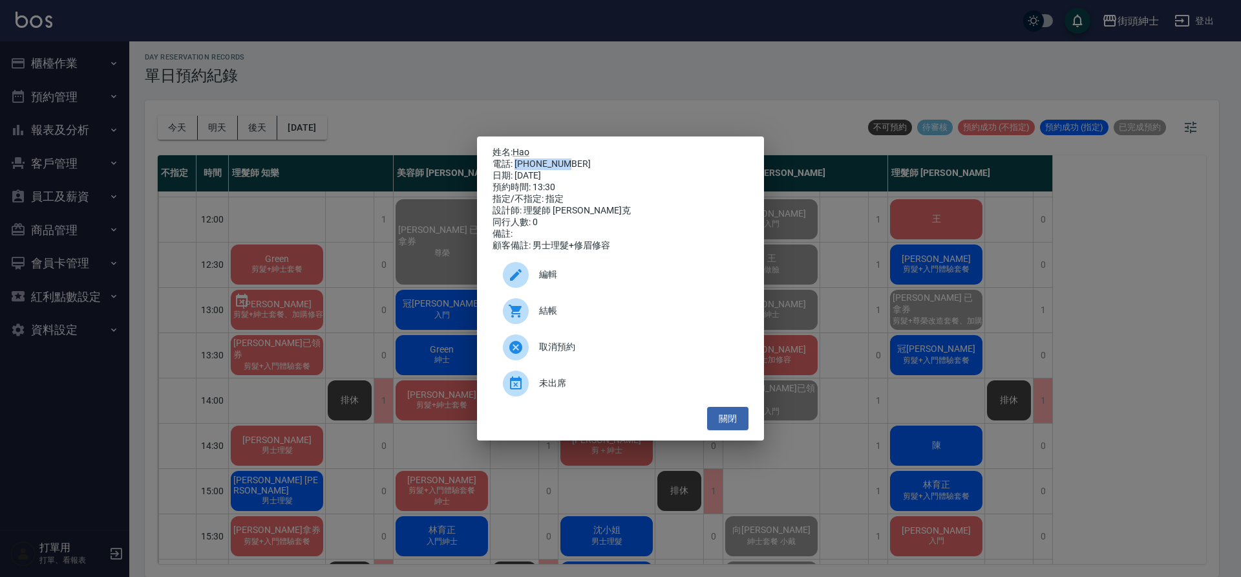
drag, startPoint x: 516, startPoint y: 159, endPoint x: 588, endPoint y: 158, distance: 71.8
click at [588, 158] on div "電話: 0917640931" at bounding box center [621, 164] width 256 height 12
copy div "0917640931"
click at [303, 358] on div "姓名: Hao 電話: 0917640931 日期: 2025/10/10 預約時間: 13:30 指定/不指定: 指定 設計師: 理髮師 Vic 維克 同行…" at bounding box center [620, 288] width 1241 height 577
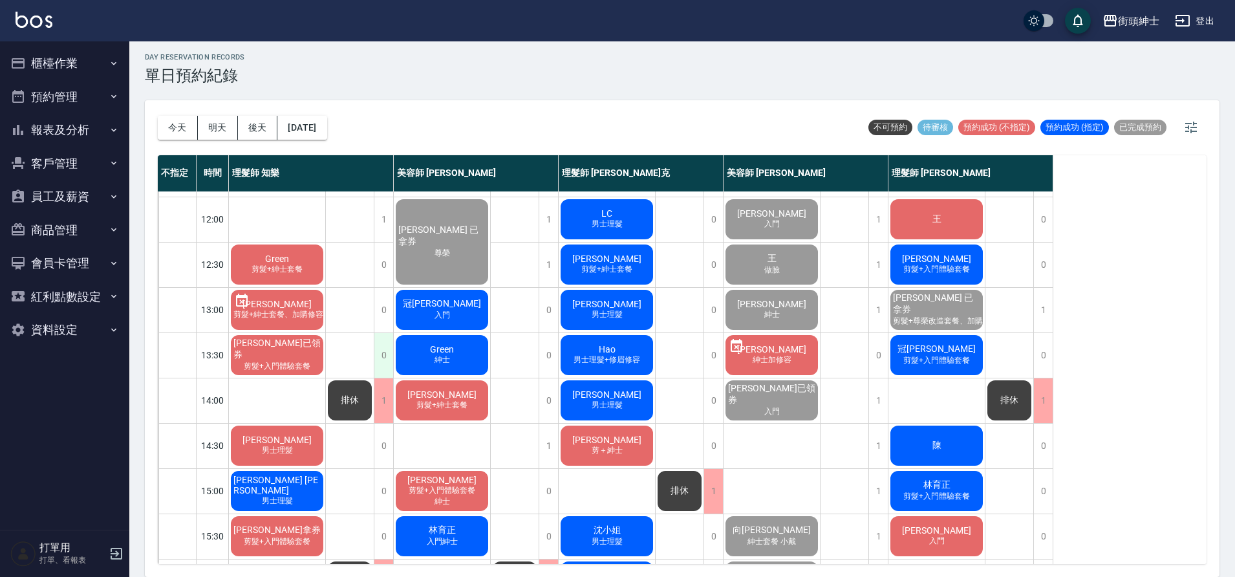
click at [387, 350] on div "0" at bounding box center [383, 355] width 19 height 45
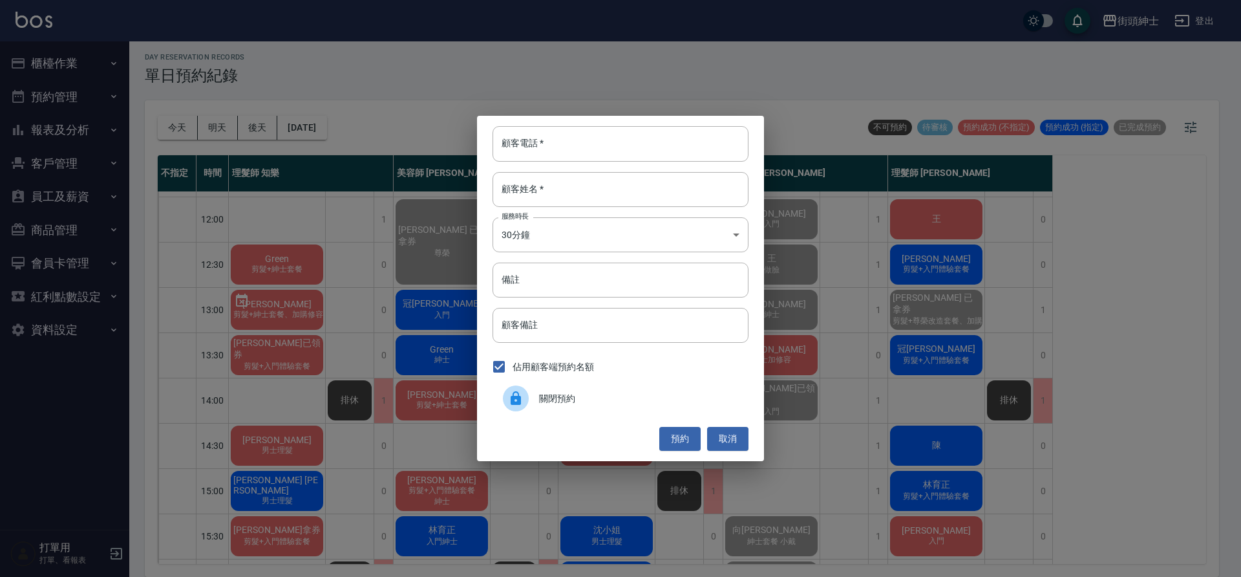
click at [352, 352] on div "顧客電話   * 顧客電話   * 顧客姓名   * 顧客姓名   * 服務時長 30分鐘 1 服務時長 備註 備註 顧客備註 顧客備註 佔用顧客端預約名額 …" at bounding box center [620, 288] width 1241 height 577
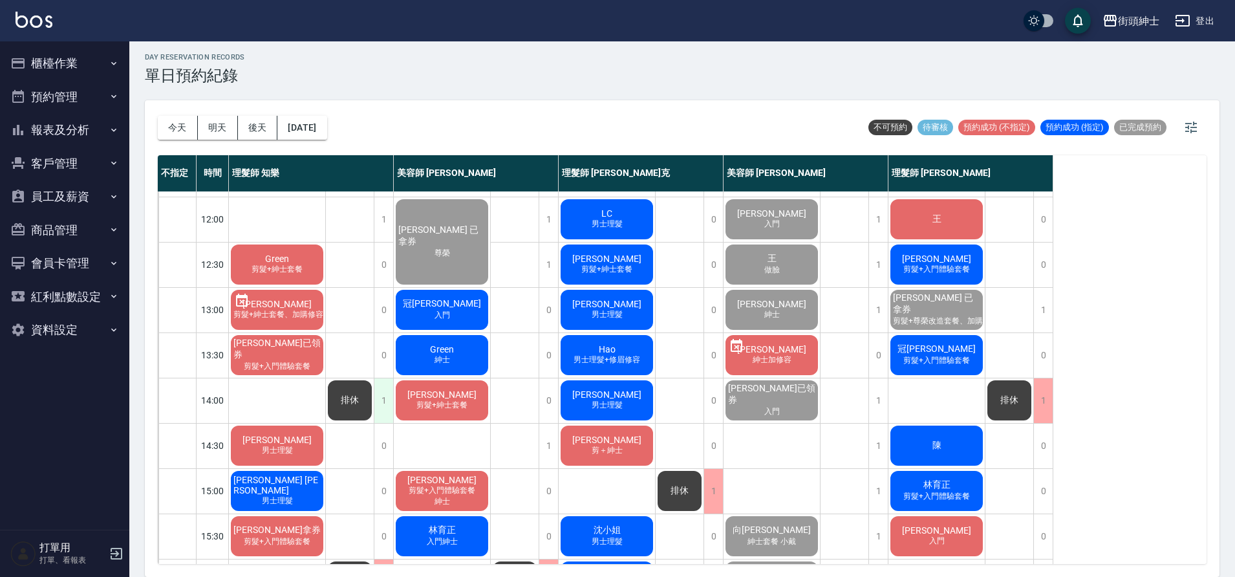
click at [383, 400] on div "1" at bounding box center [383, 400] width 19 height 45
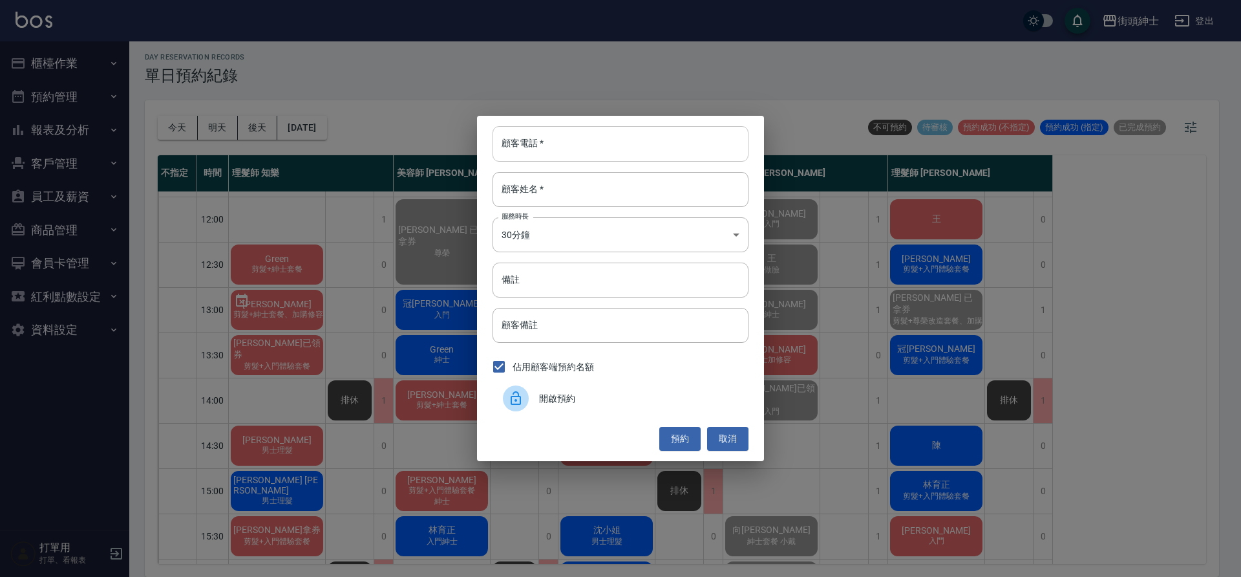
click at [545, 152] on input "顧客電話   *" at bounding box center [621, 143] width 256 height 35
paste input "0917640931"
type input "0917640931"
click at [548, 189] on input "顧客姓名   *" at bounding box center [621, 189] width 256 height 35
type input "re"
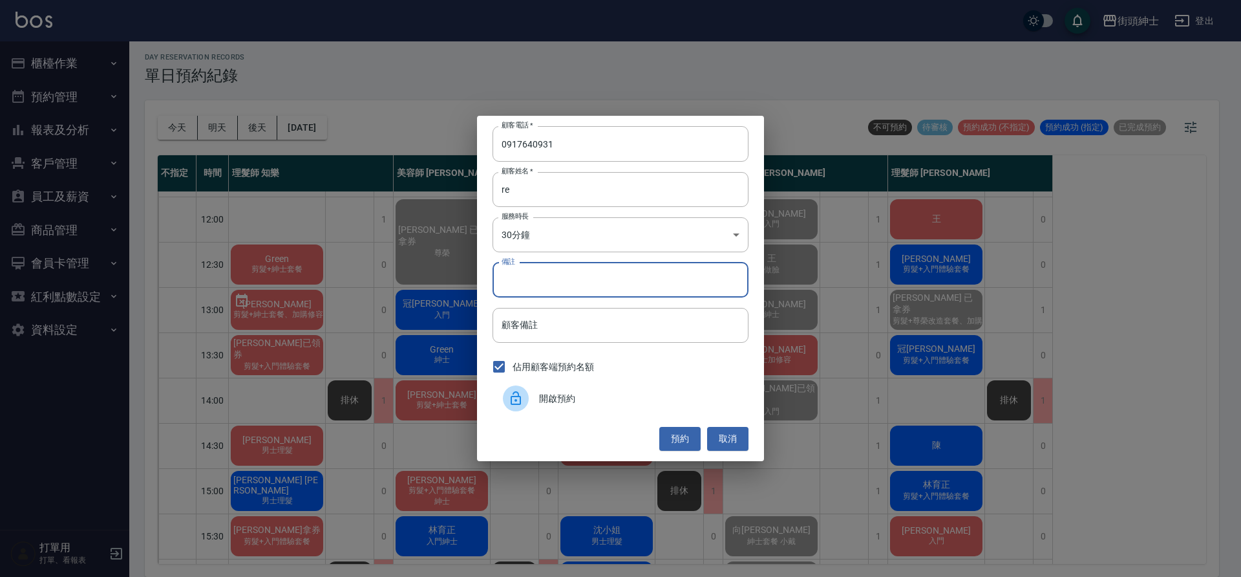
click at [562, 286] on input "備註" at bounding box center [621, 279] width 256 height 35
click at [577, 267] on input "備註" at bounding box center [621, 279] width 256 height 35
click at [672, 435] on button "預約" at bounding box center [679, 439] width 41 height 24
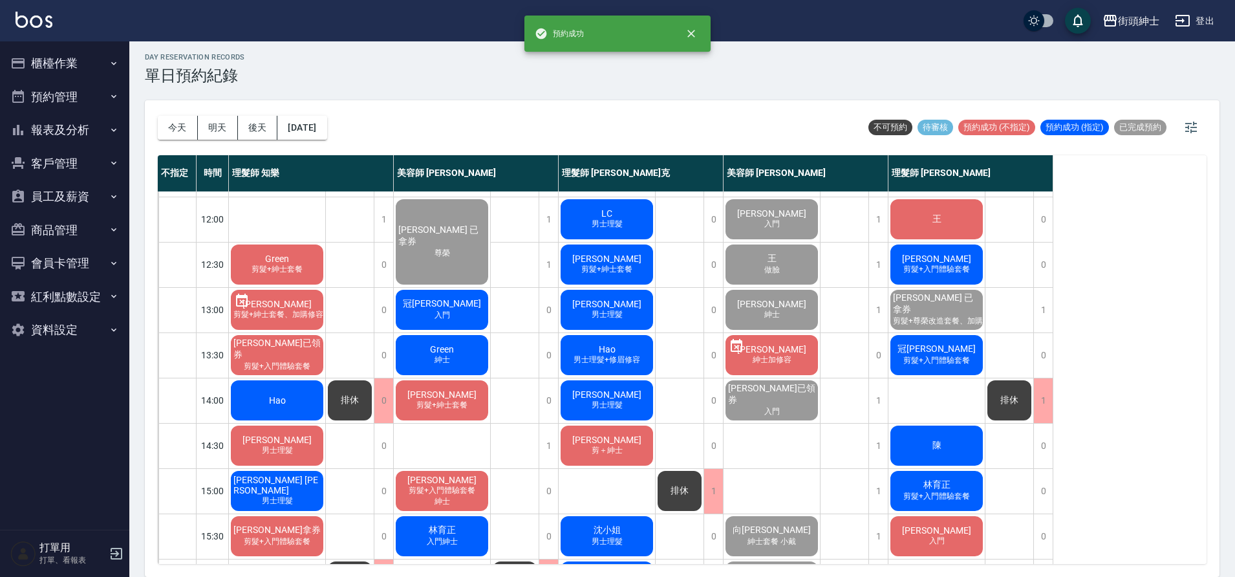
click at [269, 395] on span "Hao" at bounding box center [277, 400] width 22 height 10
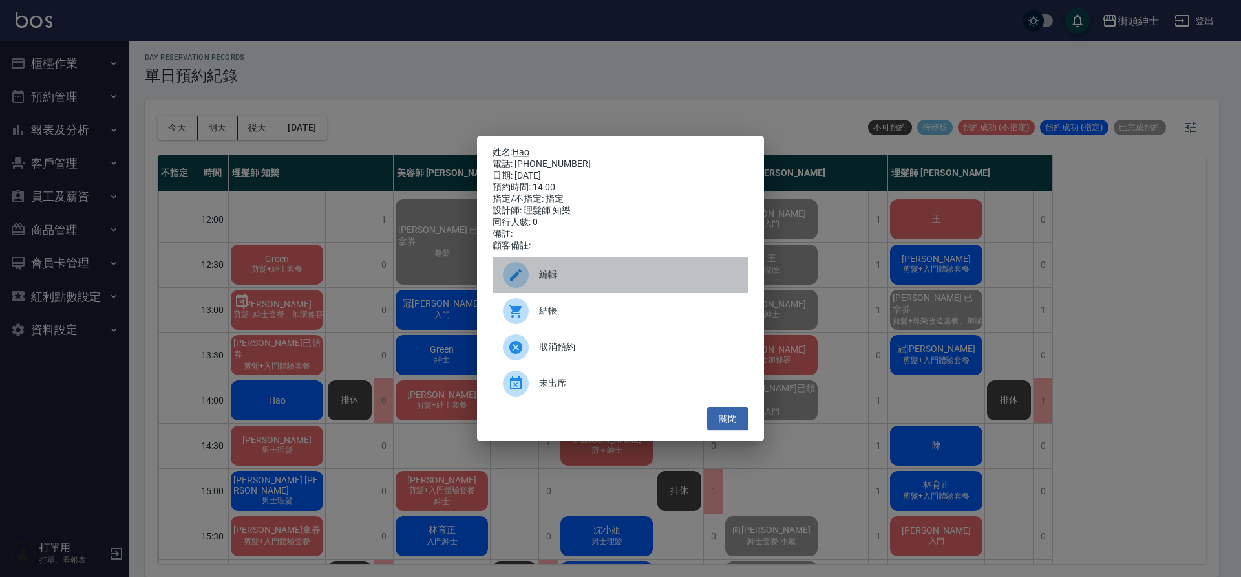
click at [564, 281] on span "編輯" at bounding box center [638, 275] width 199 height 14
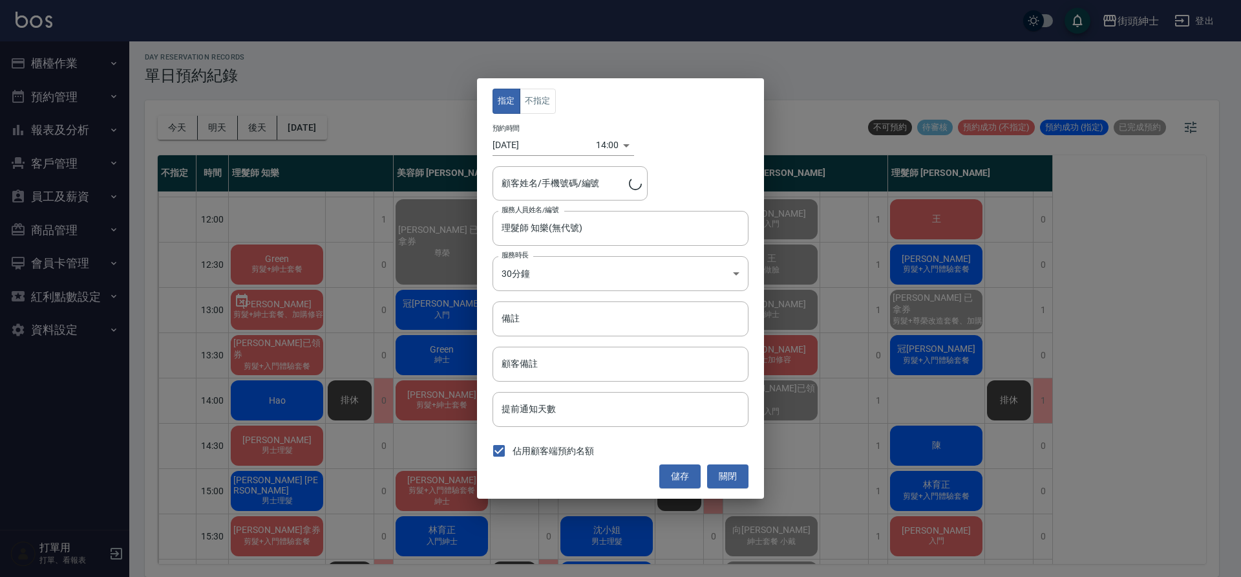
type input "Hao/0917640931"
click at [729, 481] on button "關閉" at bounding box center [727, 476] width 41 height 24
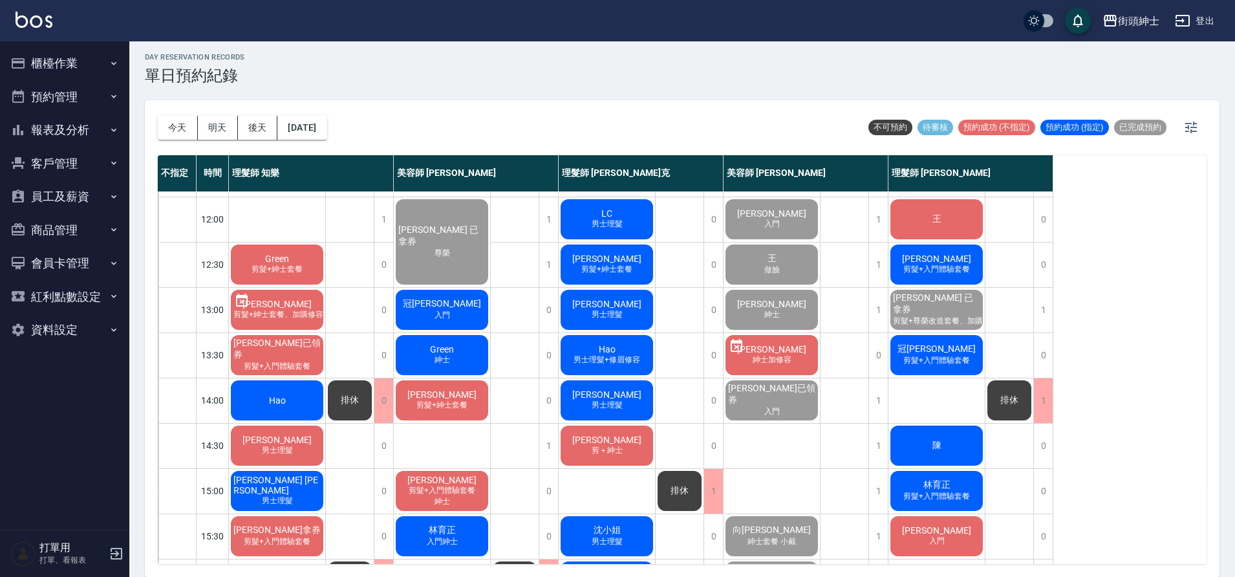
click at [297, 390] on div "Hao" at bounding box center [277, 400] width 96 height 44
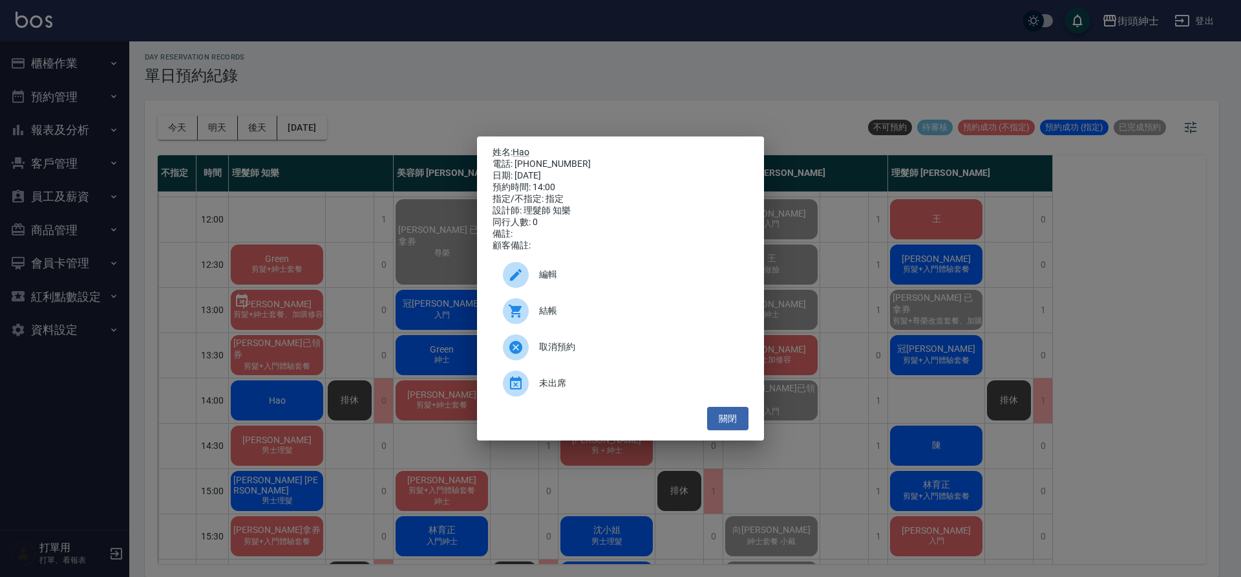
click at [597, 277] on span "編輯" at bounding box center [638, 275] width 199 height 14
click at [597, 277] on body "街頭紳士 登出 櫃檯作業 打帳單 帳單列表 營業儀表板 現金收支登錄 材料自購登錄 每日結帳 排班表 現場電腦打卡 預約管理 預約管理 單日預約紀錄 單週預約…" at bounding box center [620, 286] width 1241 height 581
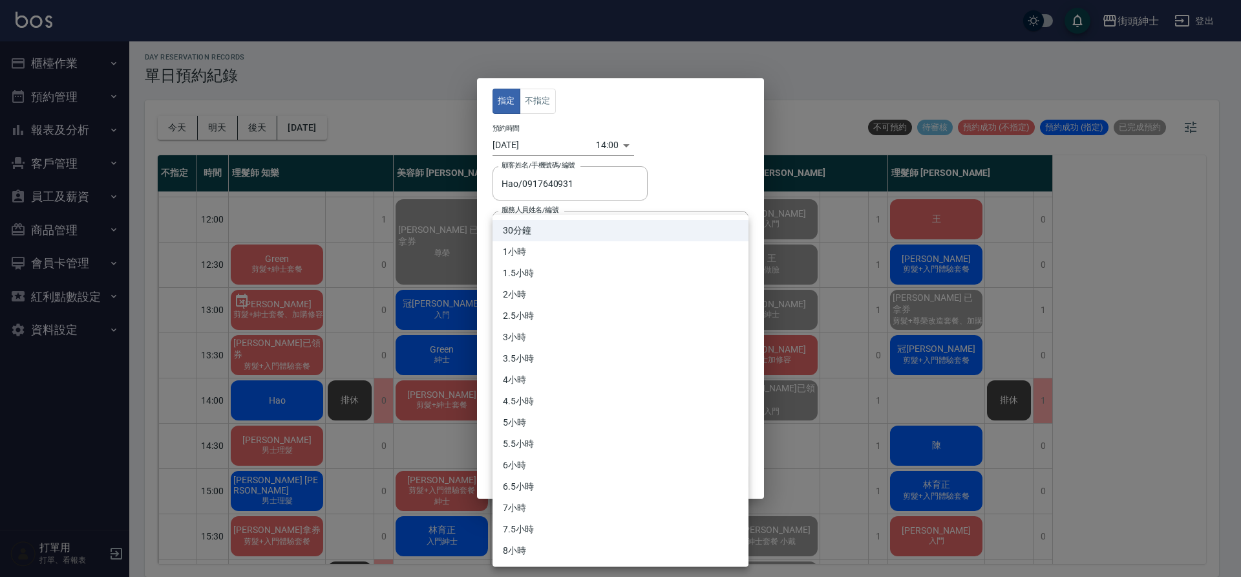
click at [669, 169] on div at bounding box center [620, 288] width 1241 height 577
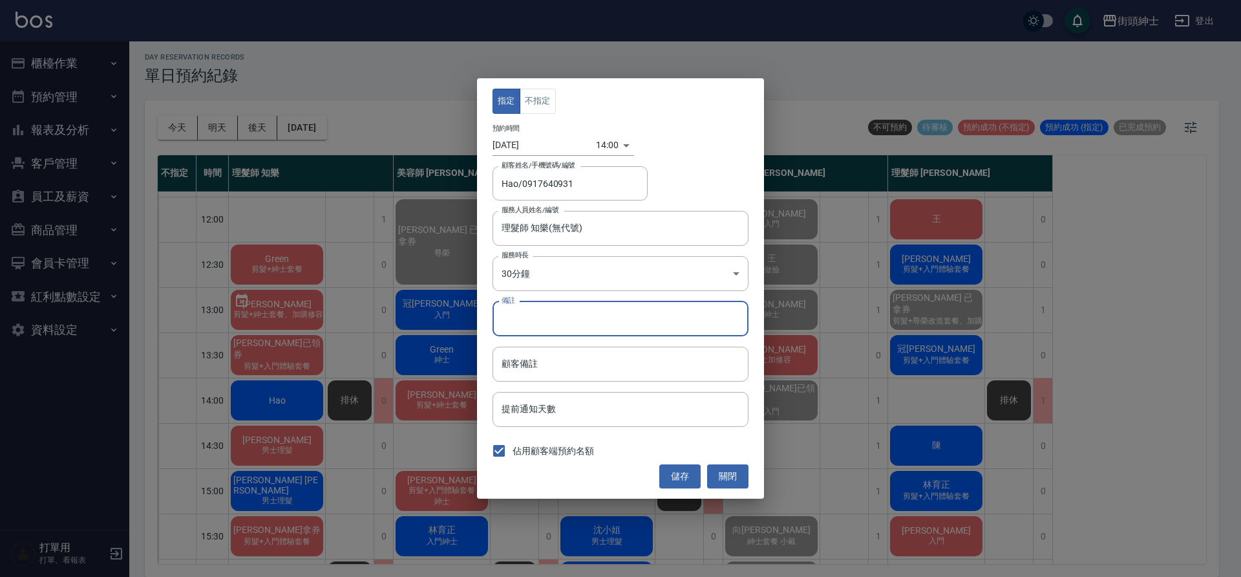
click at [582, 327] on input "備註" at bounding box center [621, 318] width 256 height 35
type input "v"
type input "修容"
click at [666, 473] on button "儲存" at bounding box center [679, 476] width 41 height 24
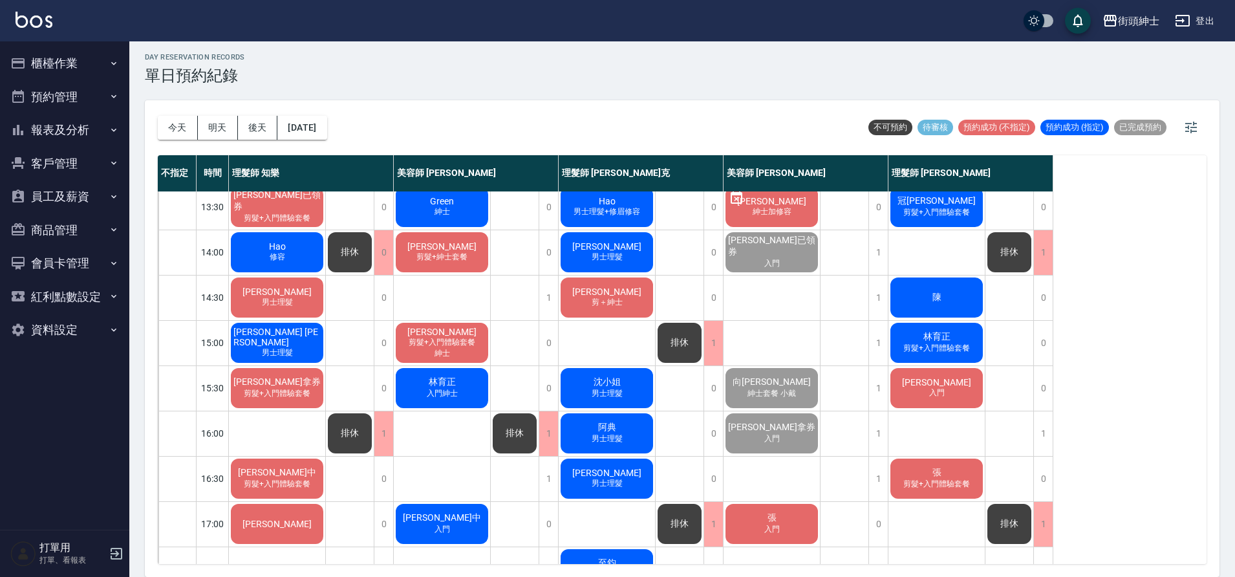
scroll to position [293, 0]
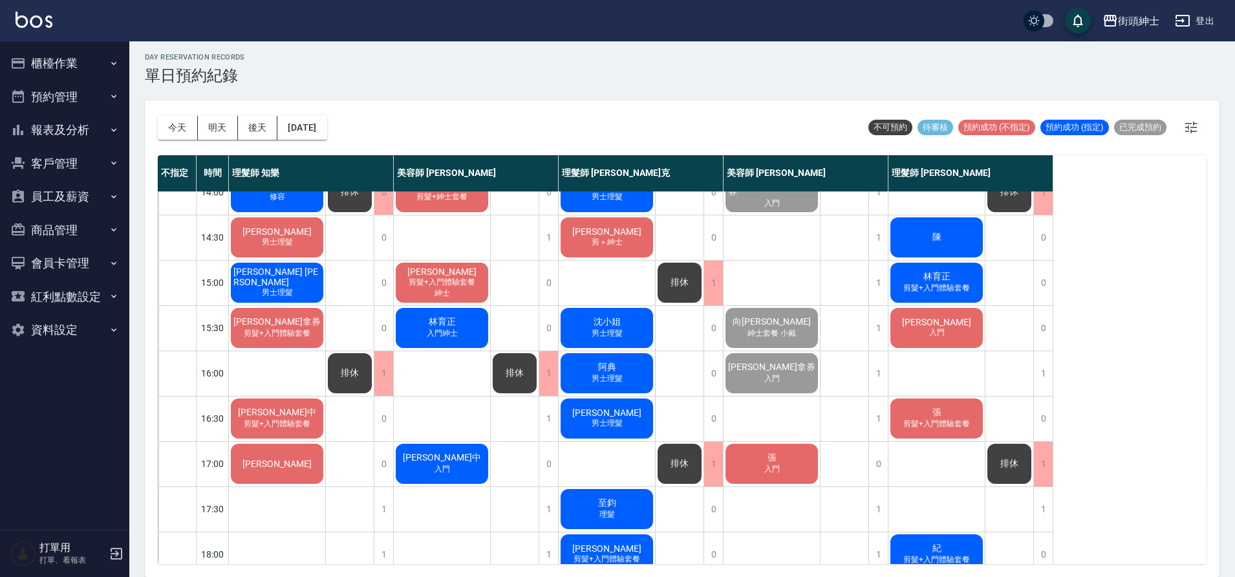
click at [281, 451] on div "clark" at bounding box center [277, 464] width 96 height 44
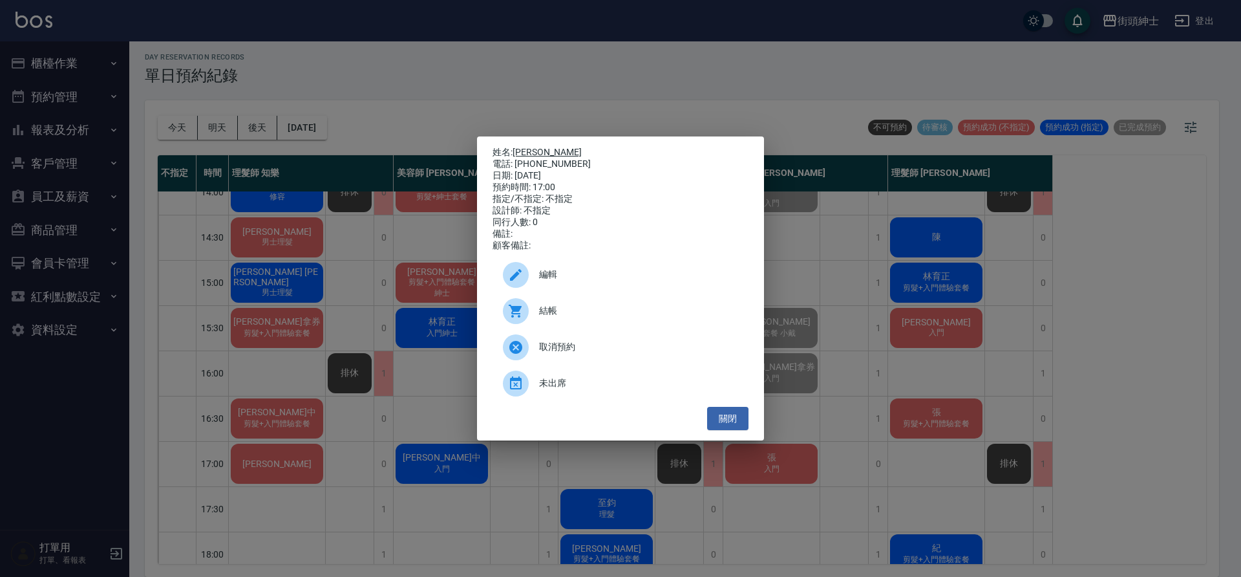
click at [526, 152] on link "clark" at bounding box center [547, 152] width 69 height 10
click at [723, 426] on button "關閉" at bounding box center [727, 419] width 41 height 24
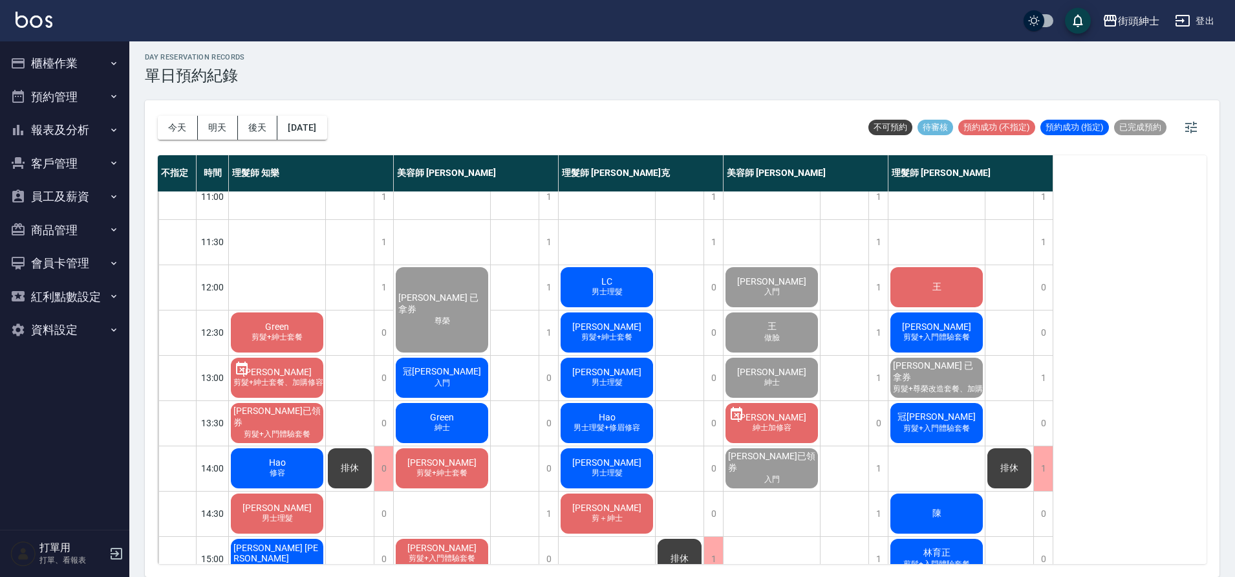
scroll to position [27, 0]
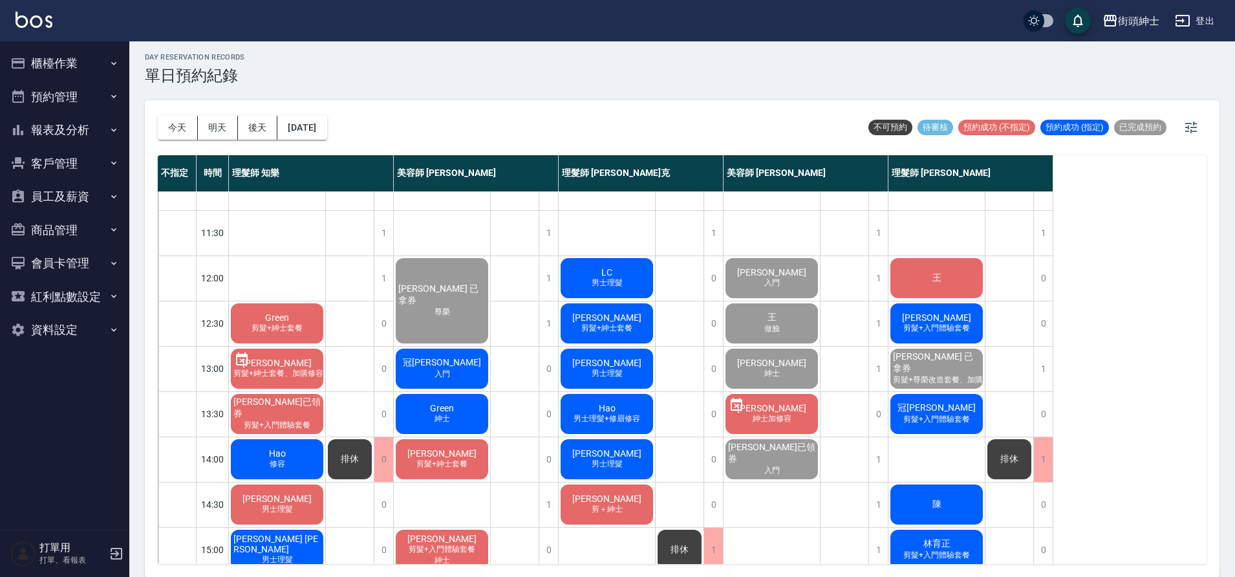
click at [294, 328] on span "剪髮+紳士套餐" at bounding box center [277, 328] width 56 height 11
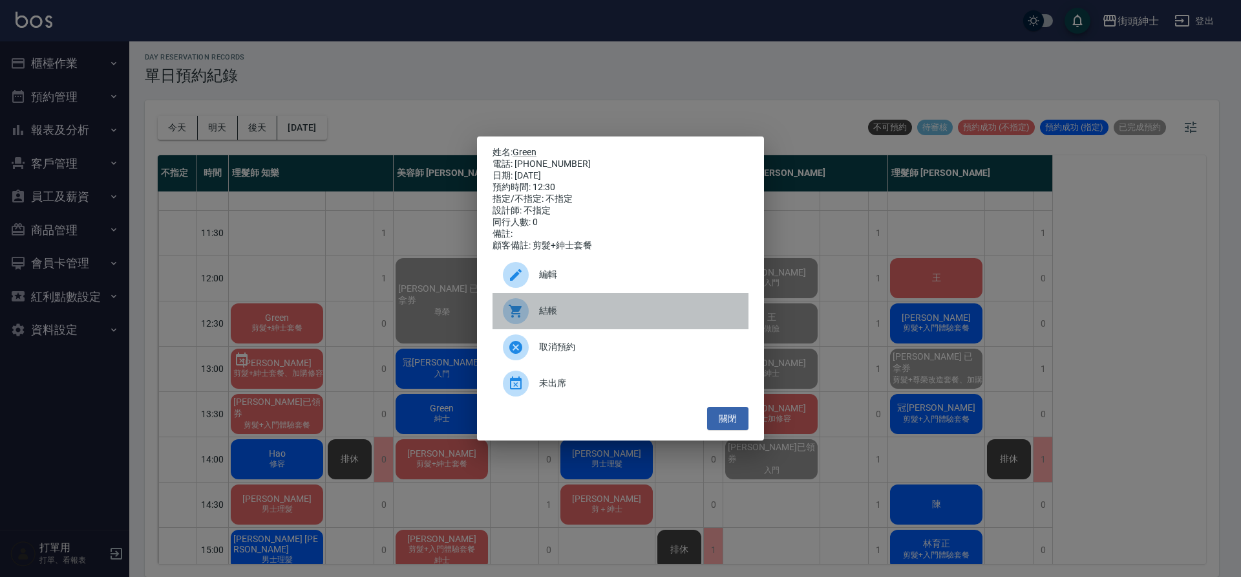
click at [628, 317] on span "結帳" at bounding box center [638, 311] width 199 height 14
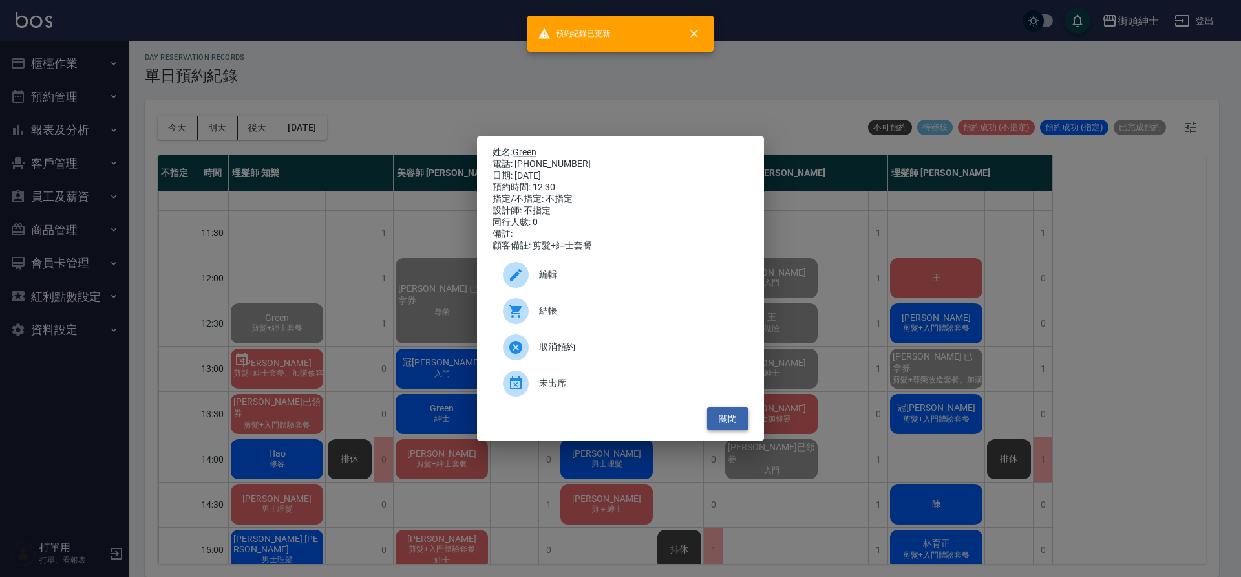
click at [734, 420] on button "關閉" at bounding box center [727, 419] width 41 height 24
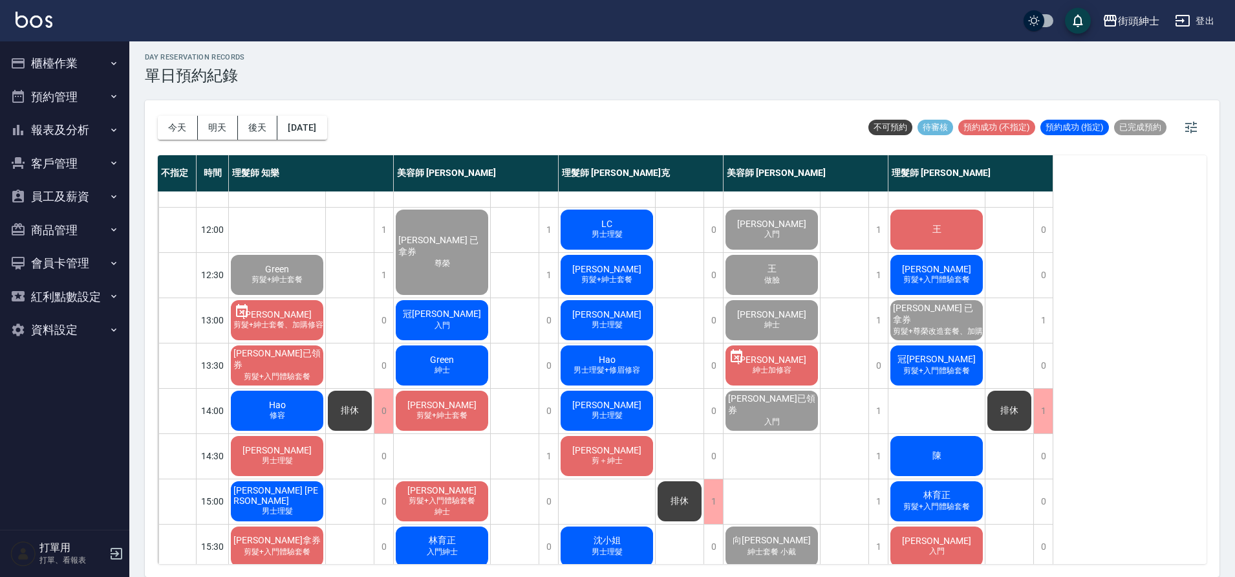
scroll to position [133, 0]
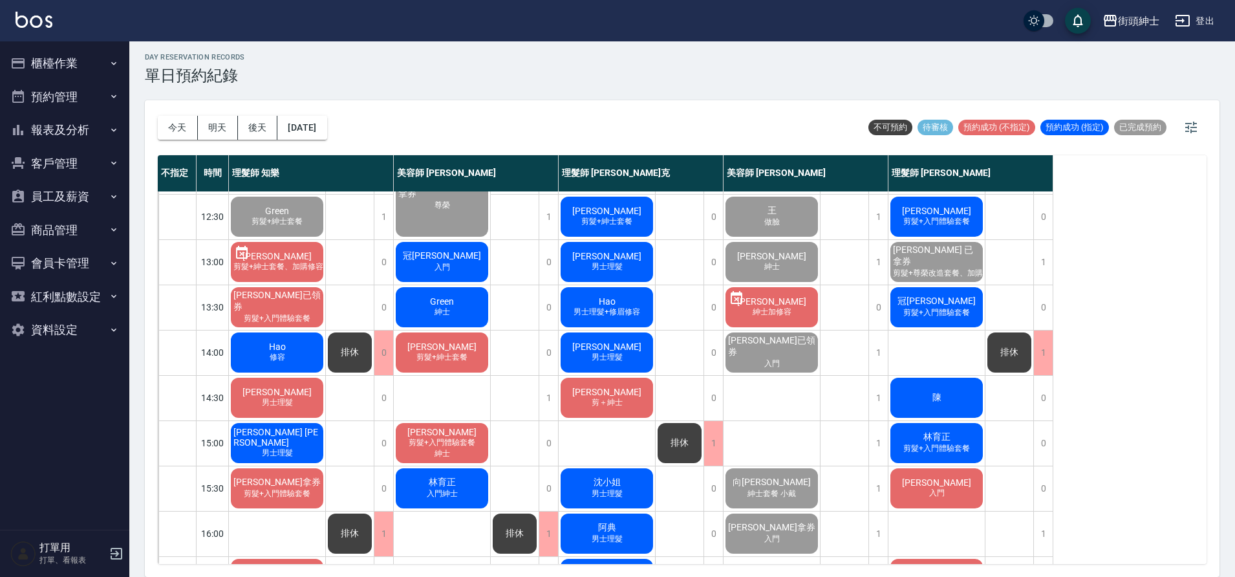
click at [297, 295] on span "Laudemer Donn Jr.已領券" at bounding box center [277, 301] width 92 height 23
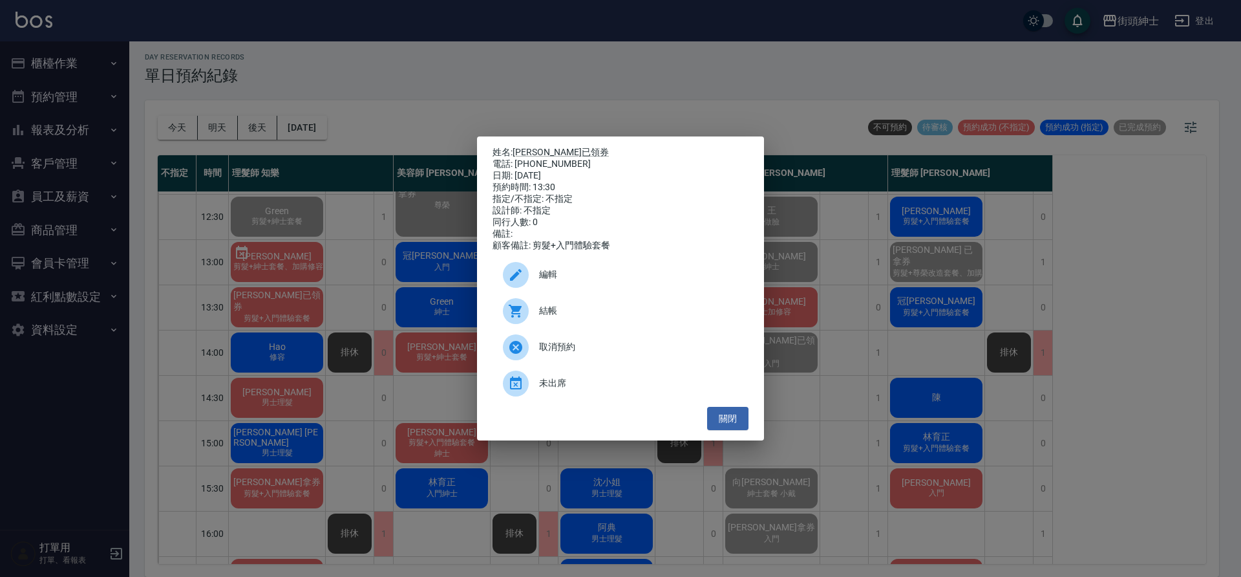
click at [585, 312] on span "結帳" at bounding box center [638, 311] width 199 height 14
click at [729, 423] on button "關閉" at bounding box center [727, 419] width 41 height 24
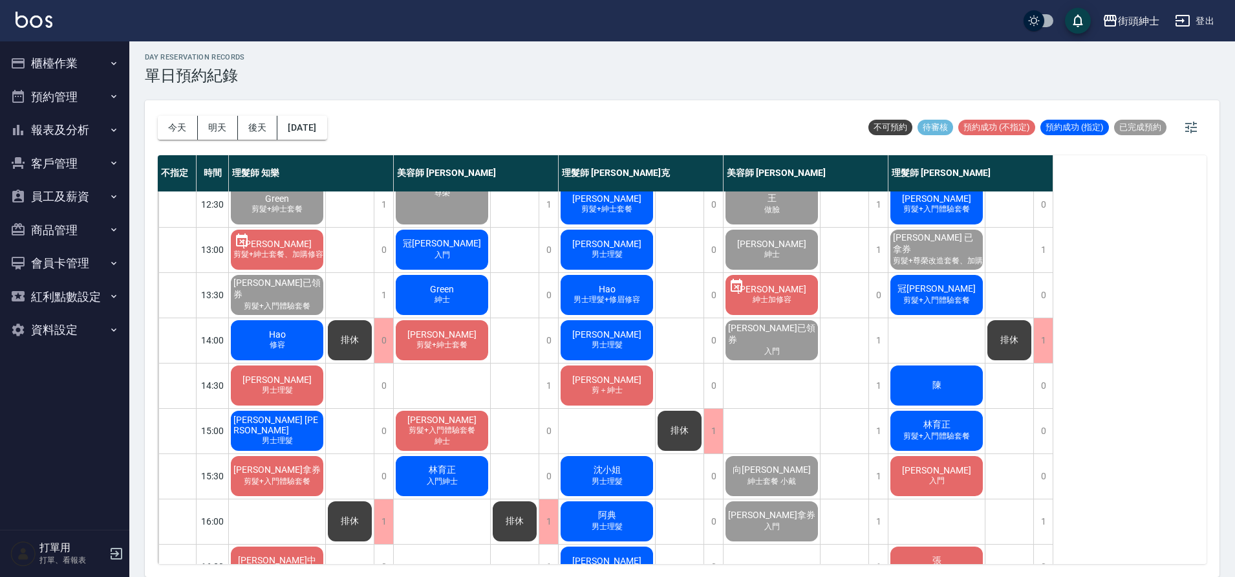
scroll to position [156, 0]
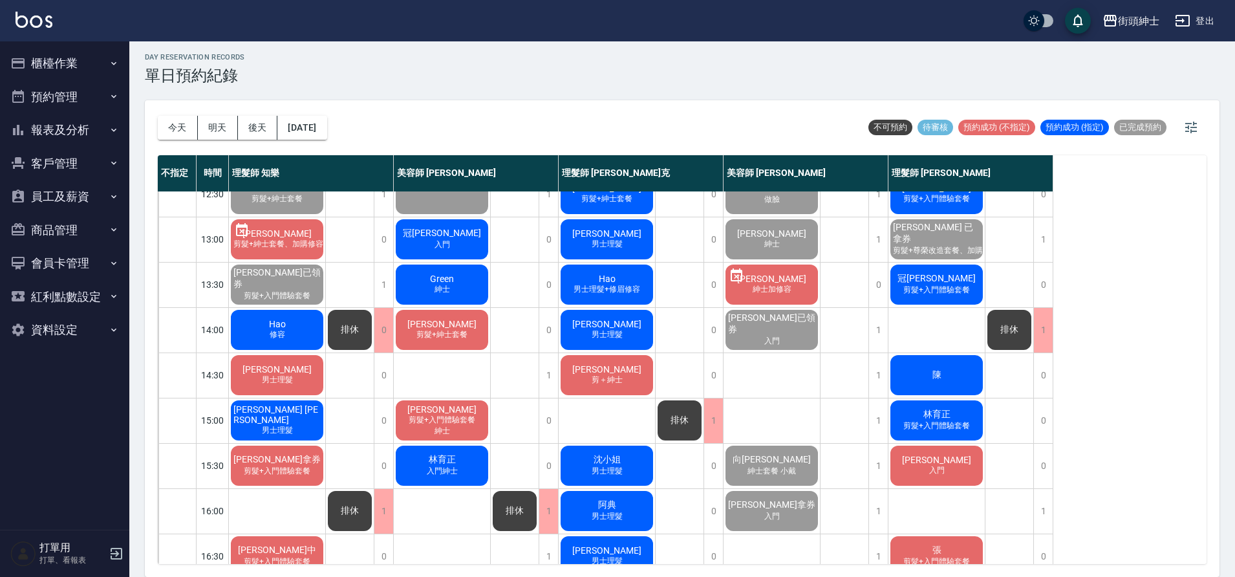
click at [291, 328] on div "Hao 修容" at bounding box center [277, 330] width 96 height 44
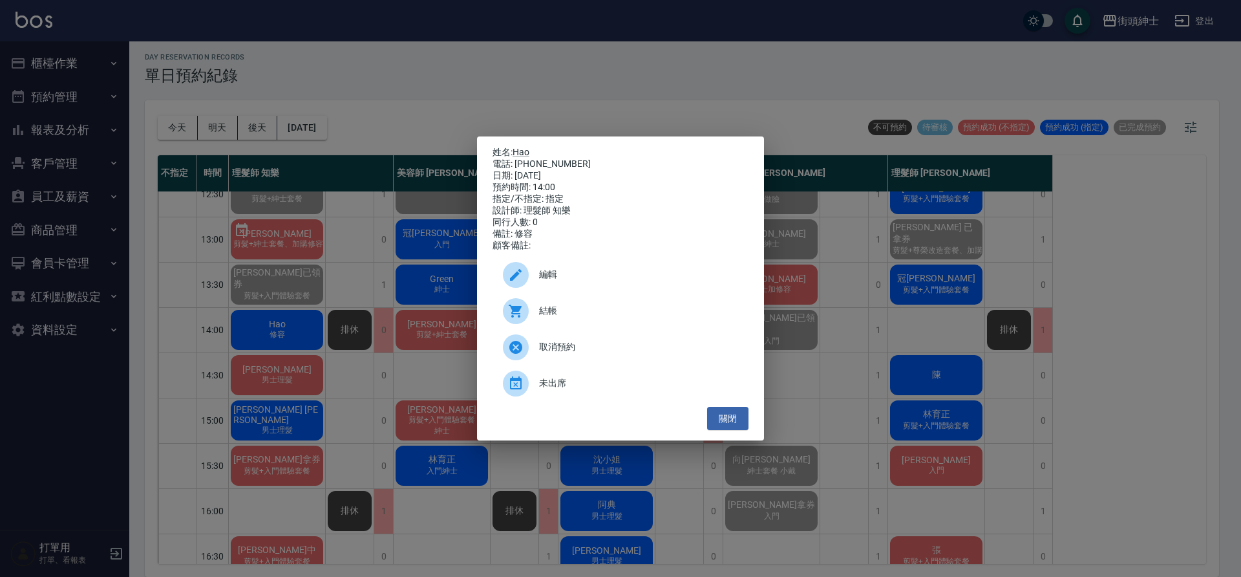
click at [557, 310] on span "結帳" at bounding box center [638, 311] width 199 height 14
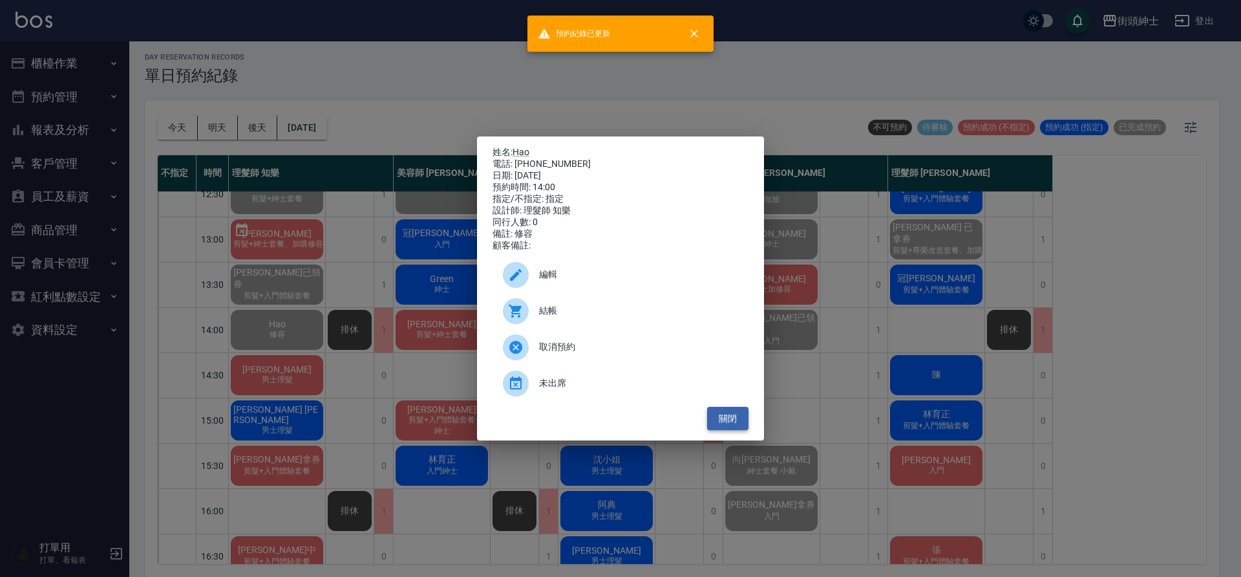
click at [724, 427] on button "關閉" at bounding box center [727, 419] width 41 height 24
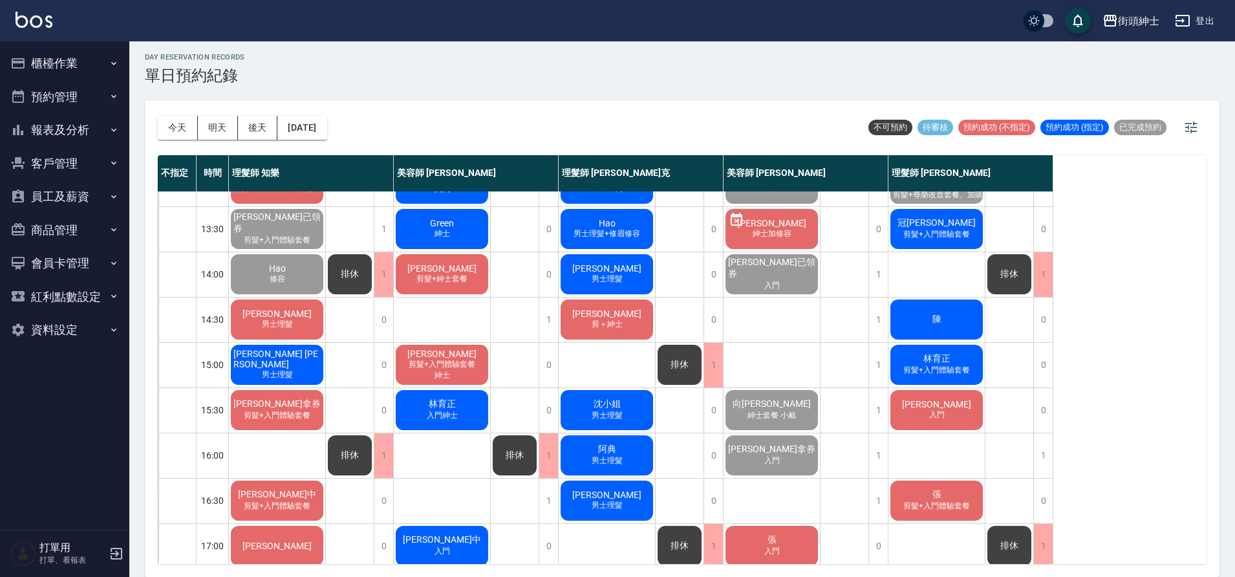
scroll to position [277, 0]
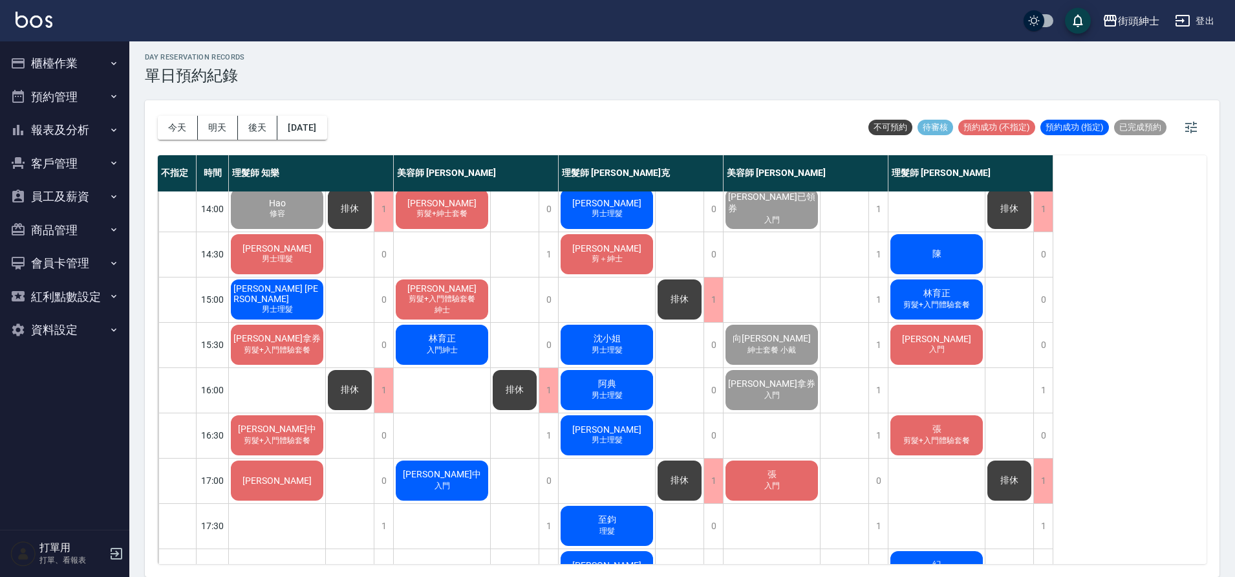
click at [306, 258] on div "陳康瑋 男士理髮" at bounding box center [277, 254] width 96 height 44
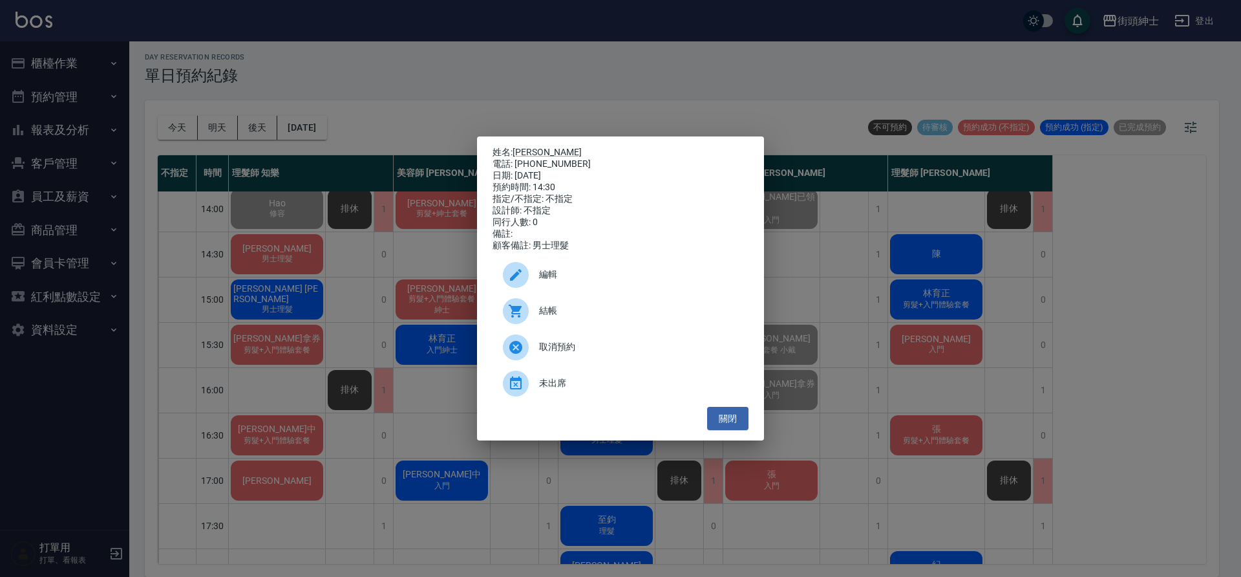
click at [588, 315] on span "結帳" at bounding box center [638, 311] width 199 height 14
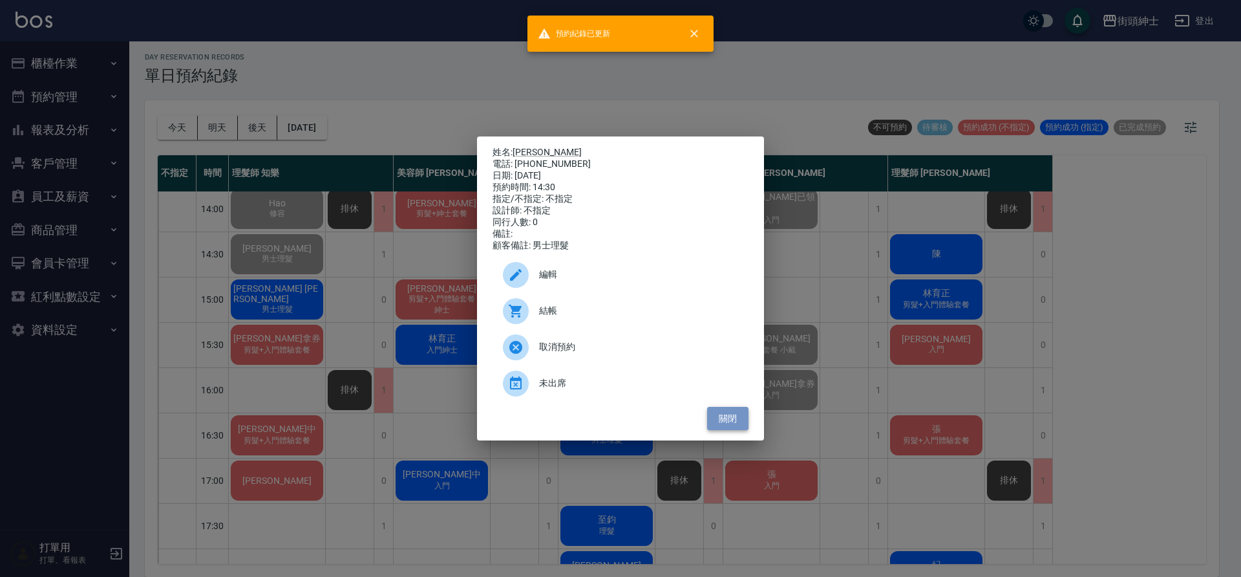
click at [720, 422] on button "關閉" at bounding box center [727, 419] width 41 height 24
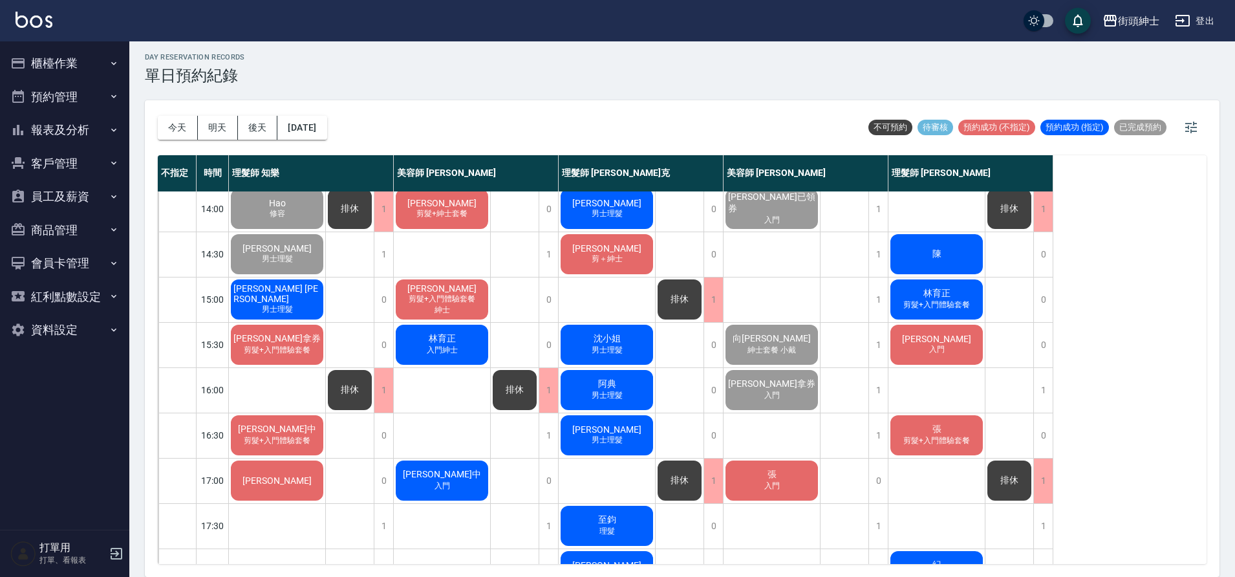
click at [270, 304] on span "男士理髮" at bounding box center [277, 309] width 36 height 11
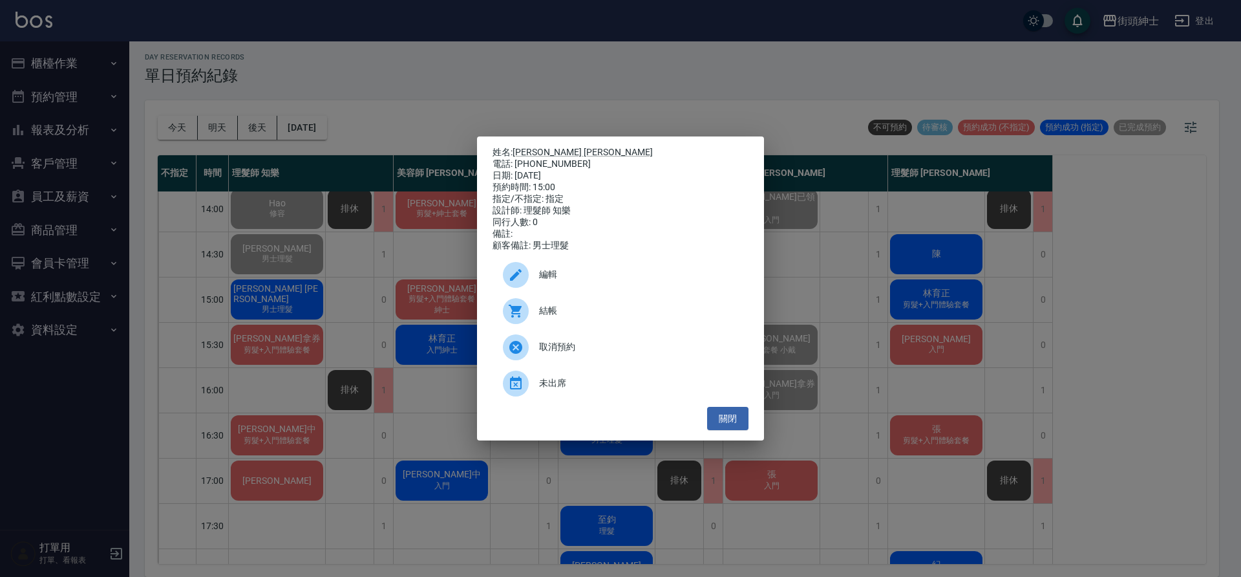
click at [550, 317] on span "結帳" at bounding box center [638, 311] width 199 height 14
click at [716, 425] on button "關閉" at bounding box center [727, 419] width 41 height 24
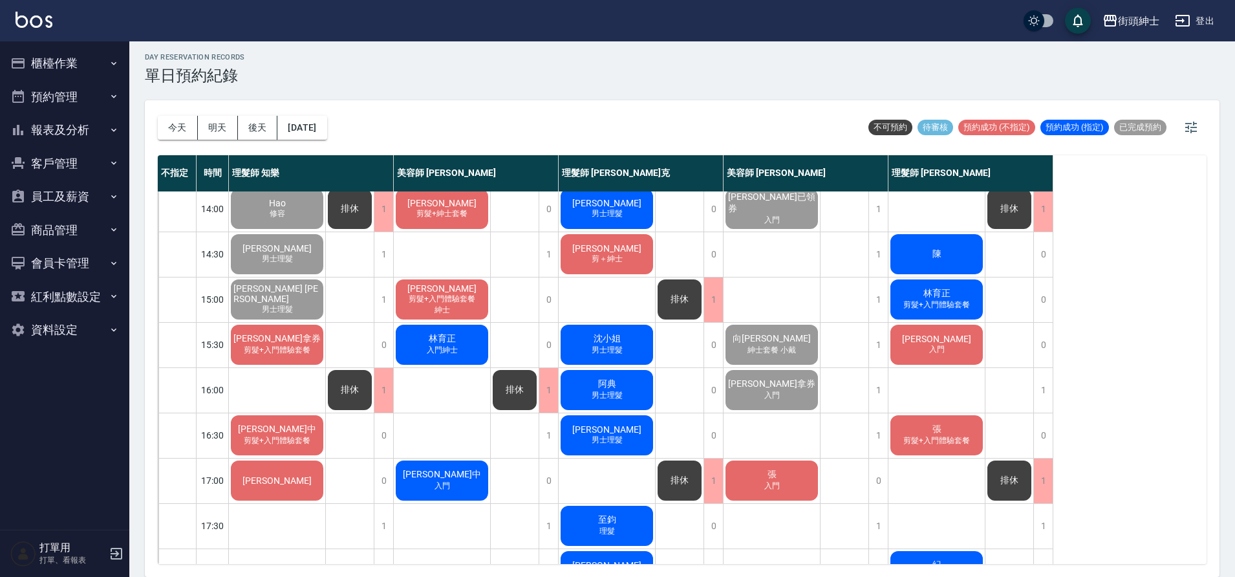
click at [289, 352] on span "剪髮+入門體驗套餐" at bounding box center [277, 350] width 72 height 11
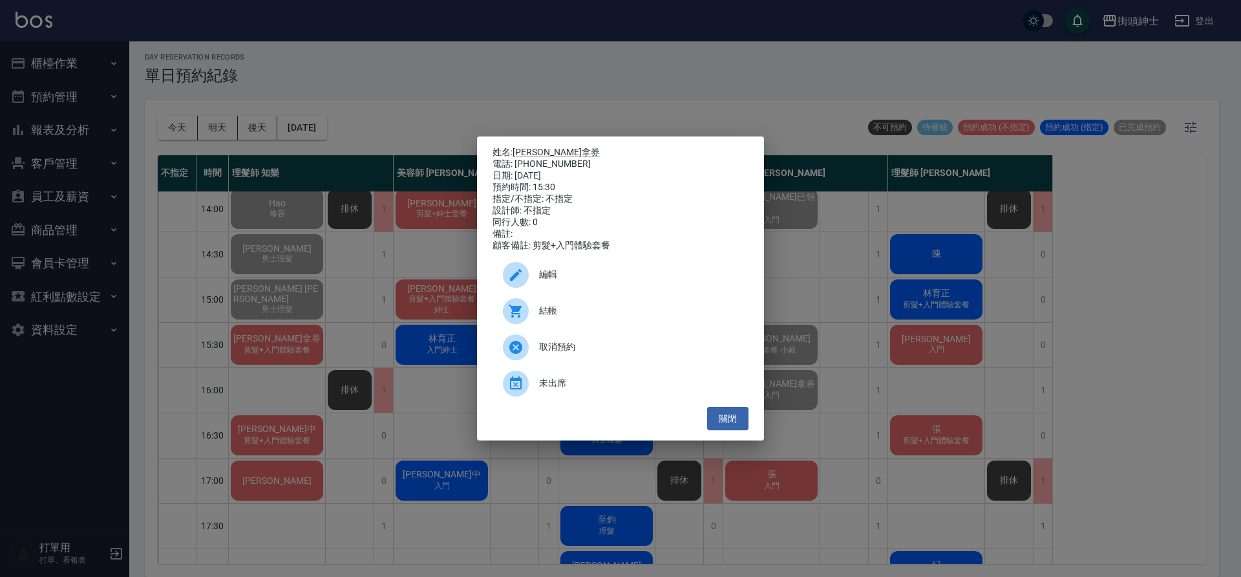
click at [572, 317] on span "結帳" at bounding box center [638, 311] width 199 height 14
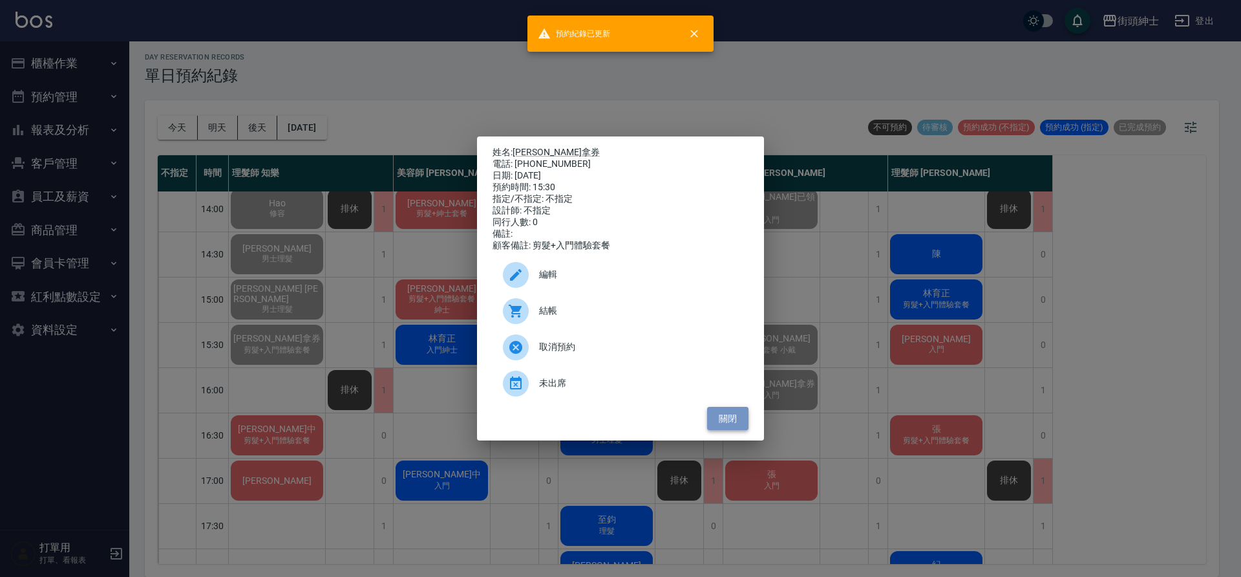
click at [717, 422] on button "關閉" at bounding box center [727, 419] width 41 height 24
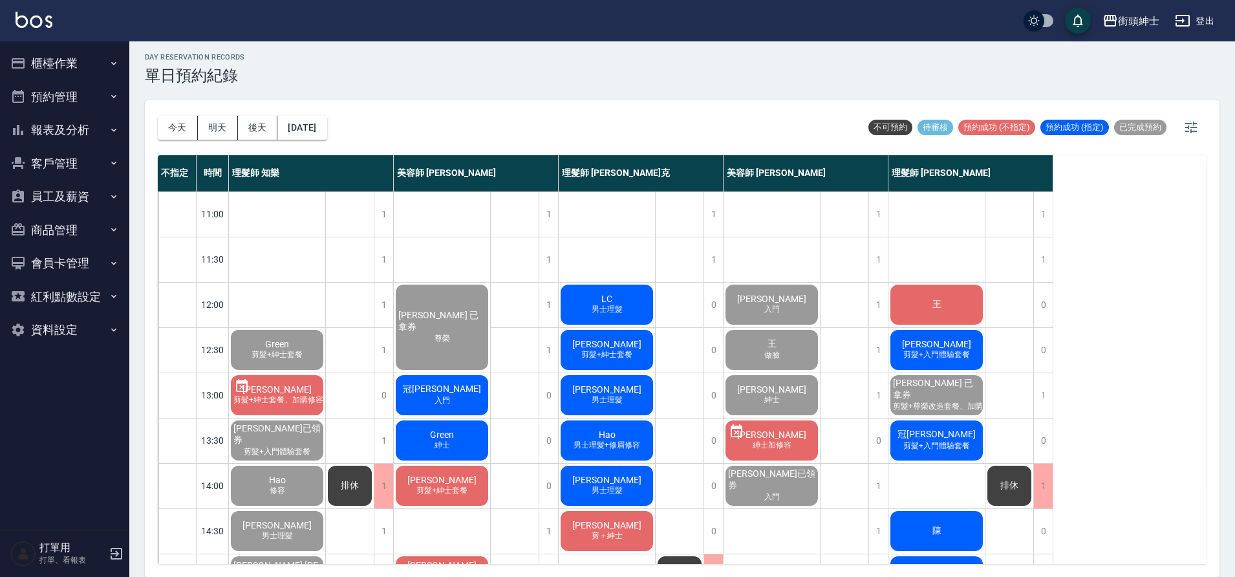
scroll to position [104, 0]
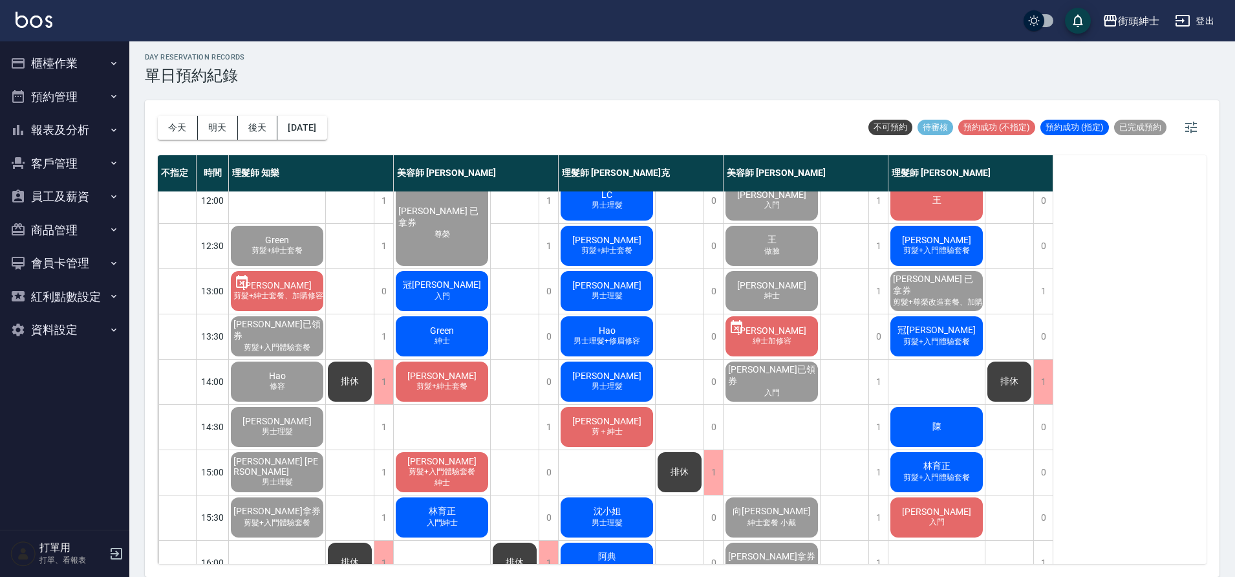
click at [61, 60] on button "櫃檯作業" at bounding box center [64, 64] width 119 height 34
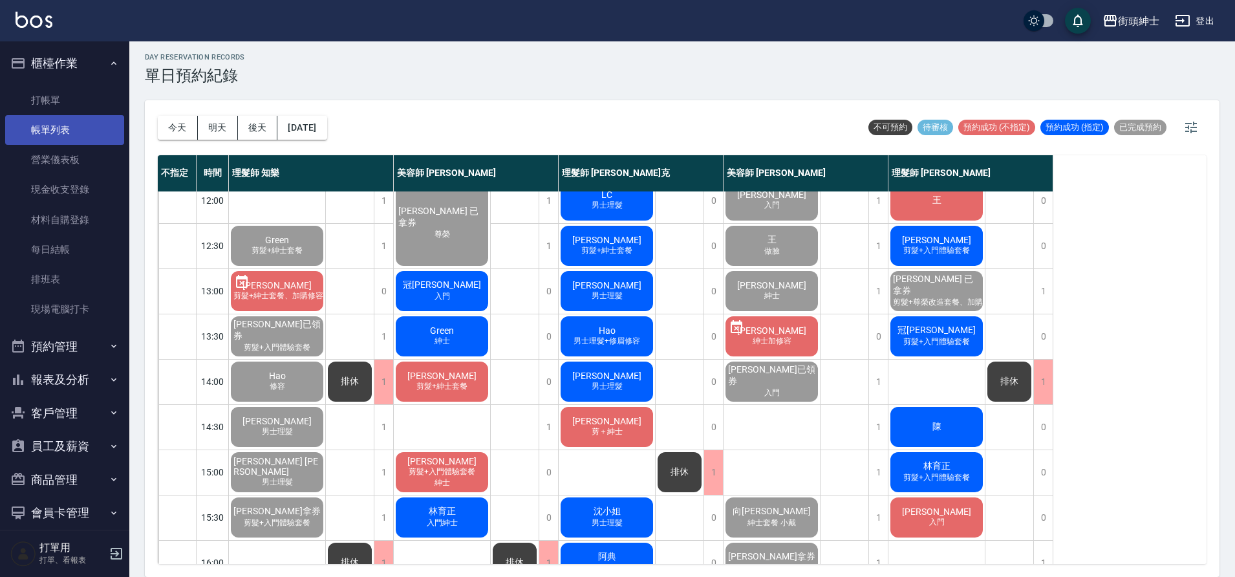
click at [76, 128] on link "帳單列表" at bounding box center [64, 130] width 119 height 30
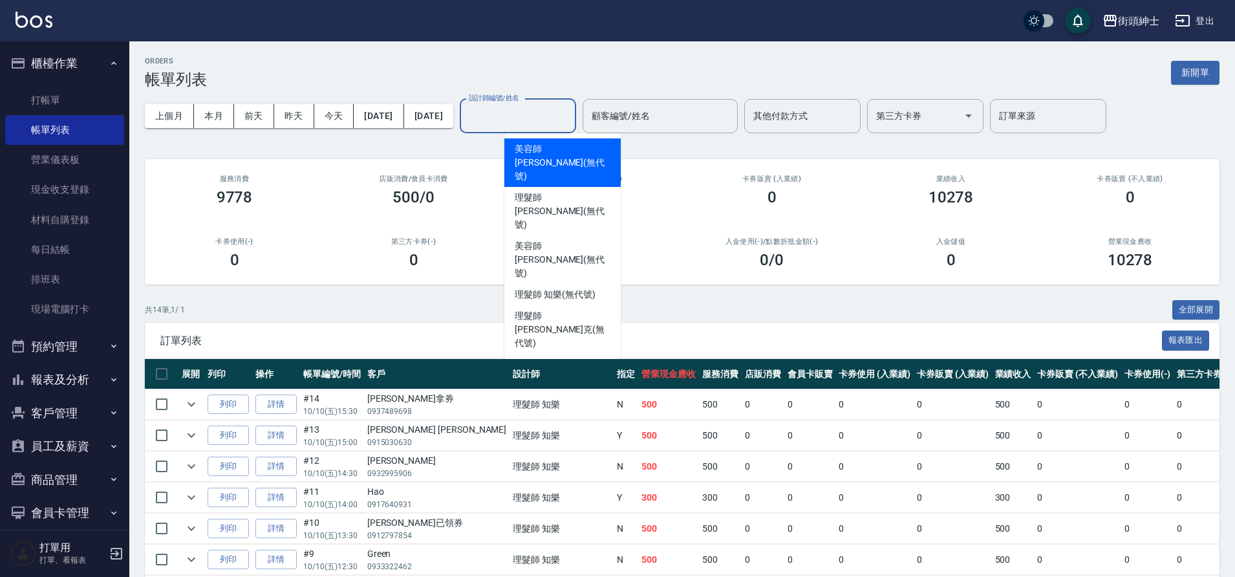
click at [569, 108] on div "設計師編號/姓名 設計師編號/姓名" at bounding box center [518, 116] width 116 height 34
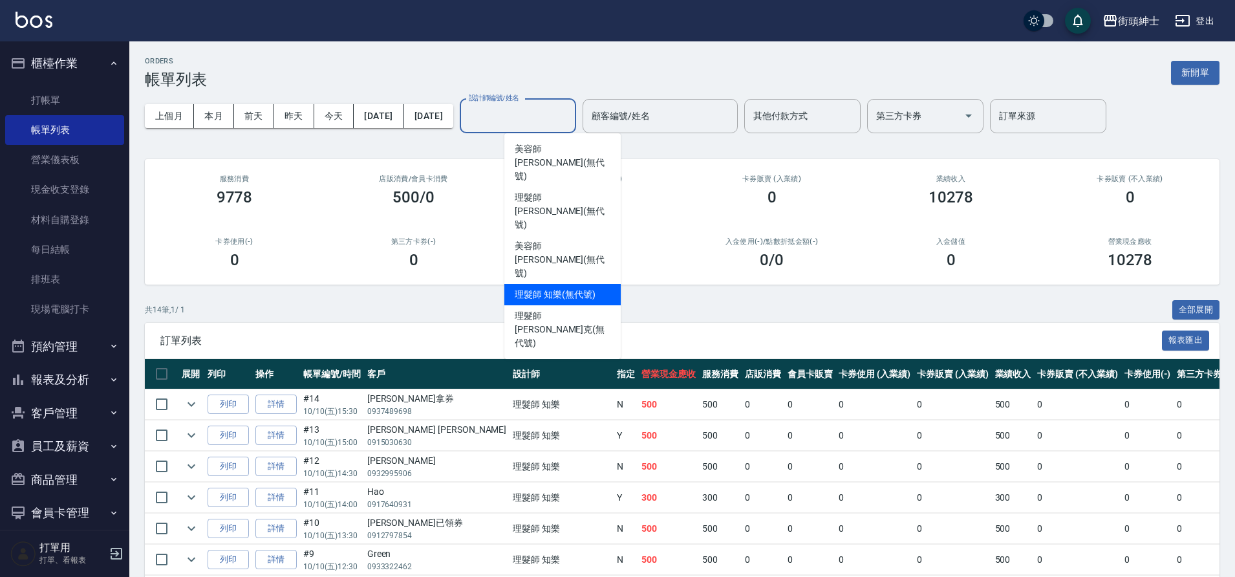
click at [580, 288] on span "理髮師 知樂 (無代號)" at bounding box center [555, 295] width 80 height 14
type input "理髮師 知樂(無代號)"
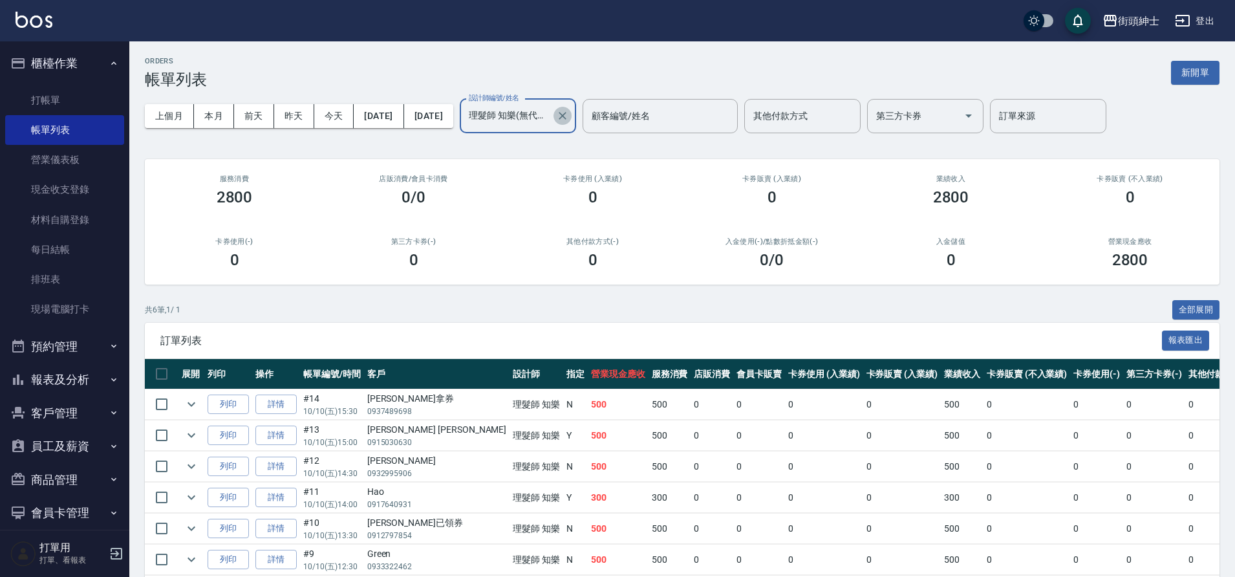
click at [569, 112] on icon "Clear" at bounding box center [562, 115] width 13 height 13
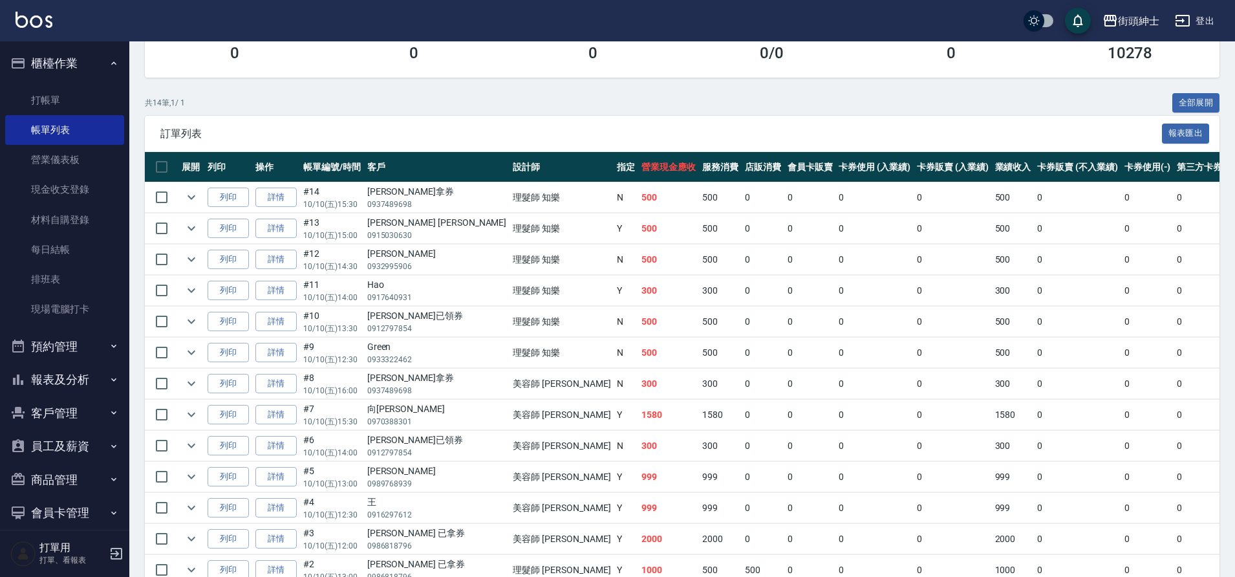
scroll to position [307, 0]
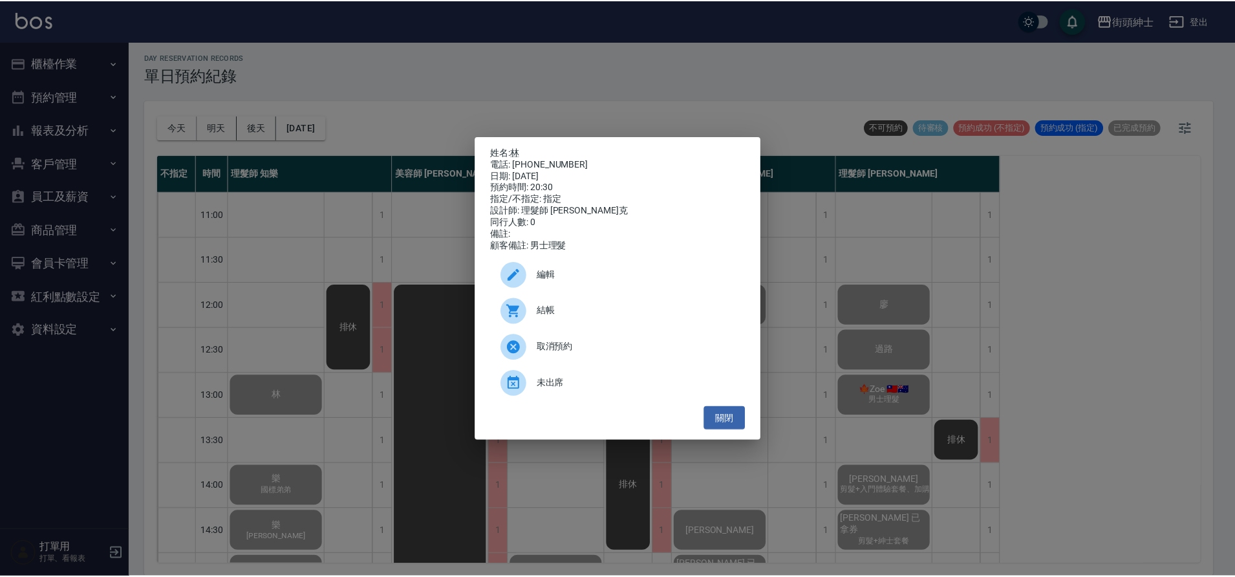
scroll to position [588, 0]
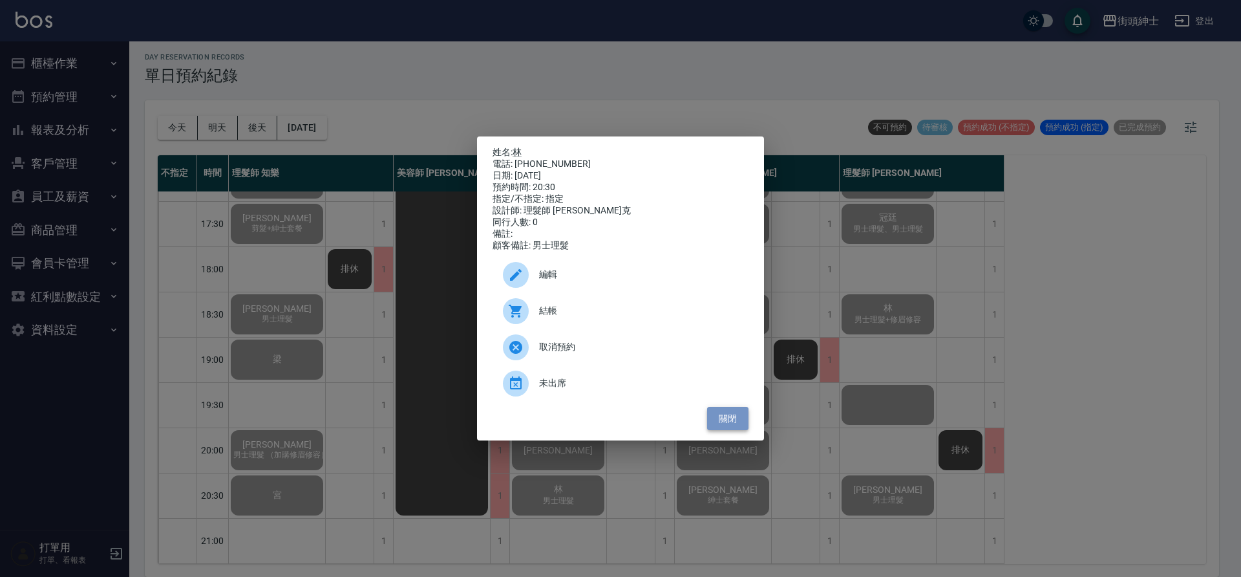
click at [738, 423] on button "關閉" at bounding box center [727, 419] width 41 height 24
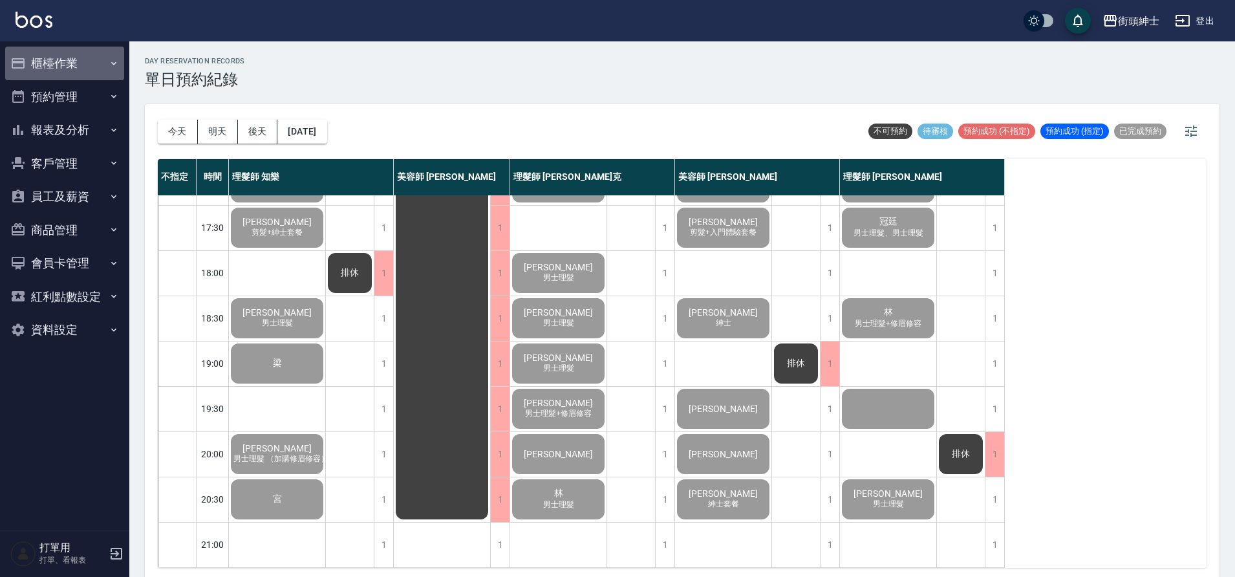
click at [81, 65] on button "櫃檯作業" at bounding box center [64, 64] width 119 height 34
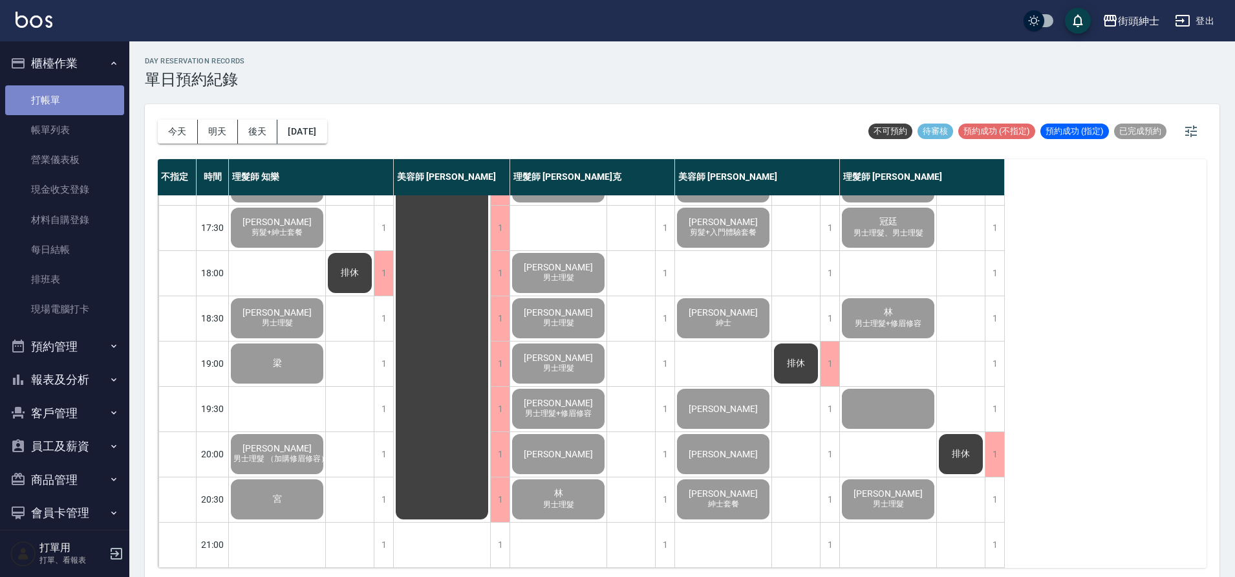
click at [71, 105] on link "打帳單" at bounding box center [64, 100] width 119 height 30
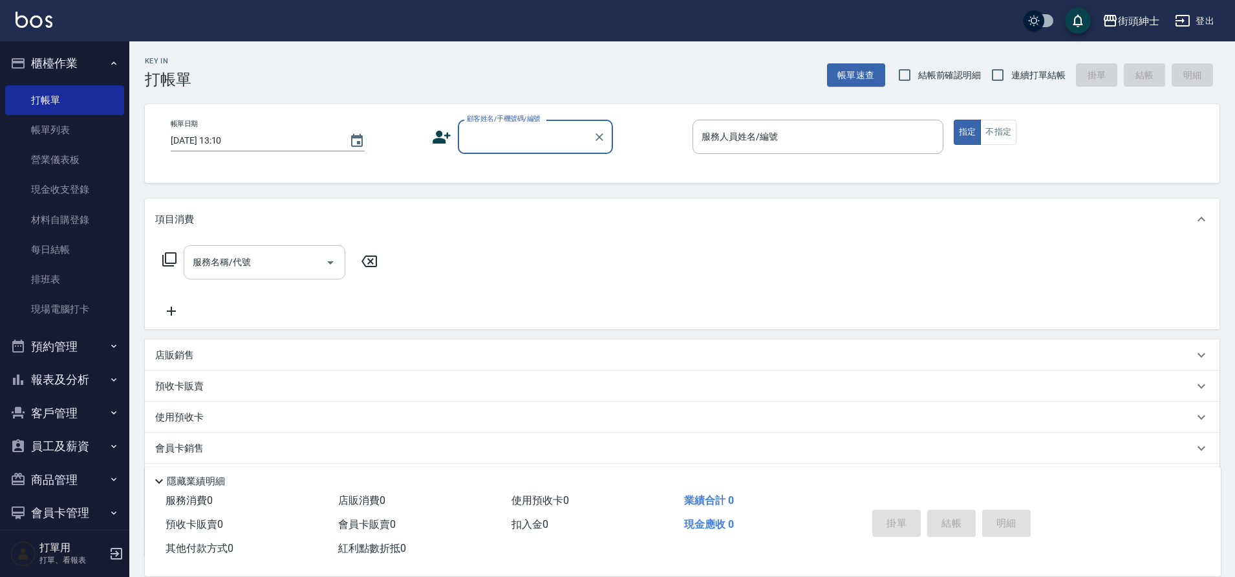
click at [248, 258] on div "服務名稱/代號 服務名稱/代號" at bounding box center [265, 262] width 162 height 34
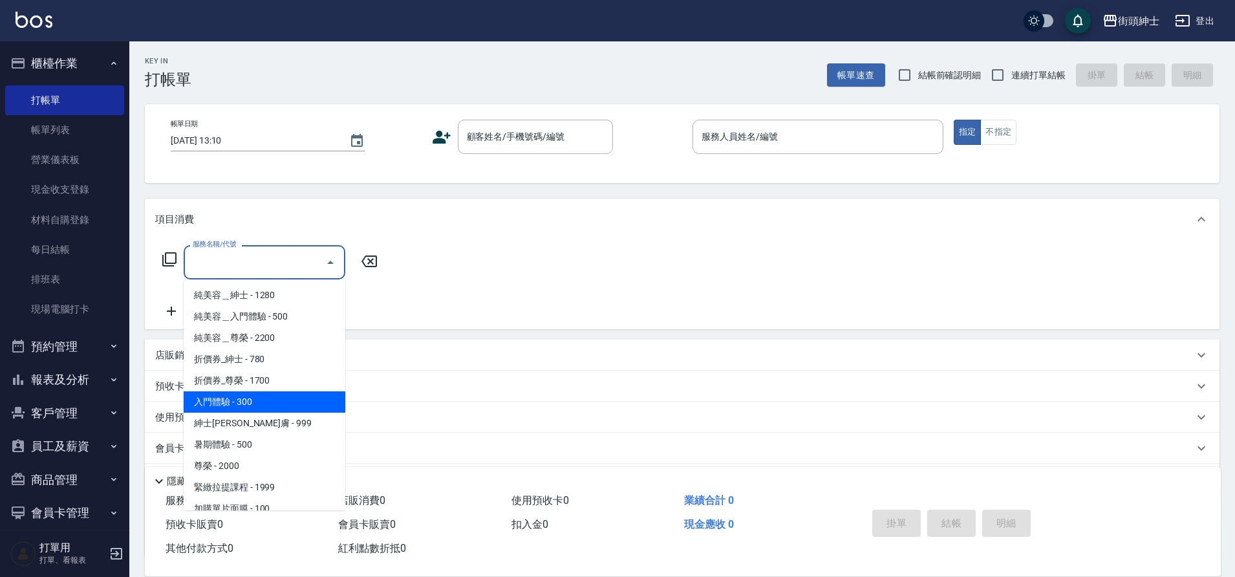
click at [262, 401] on span "入門體驗 - 300" at bounding box center [265, 401] width 162 height 21
type input "入門體驗"
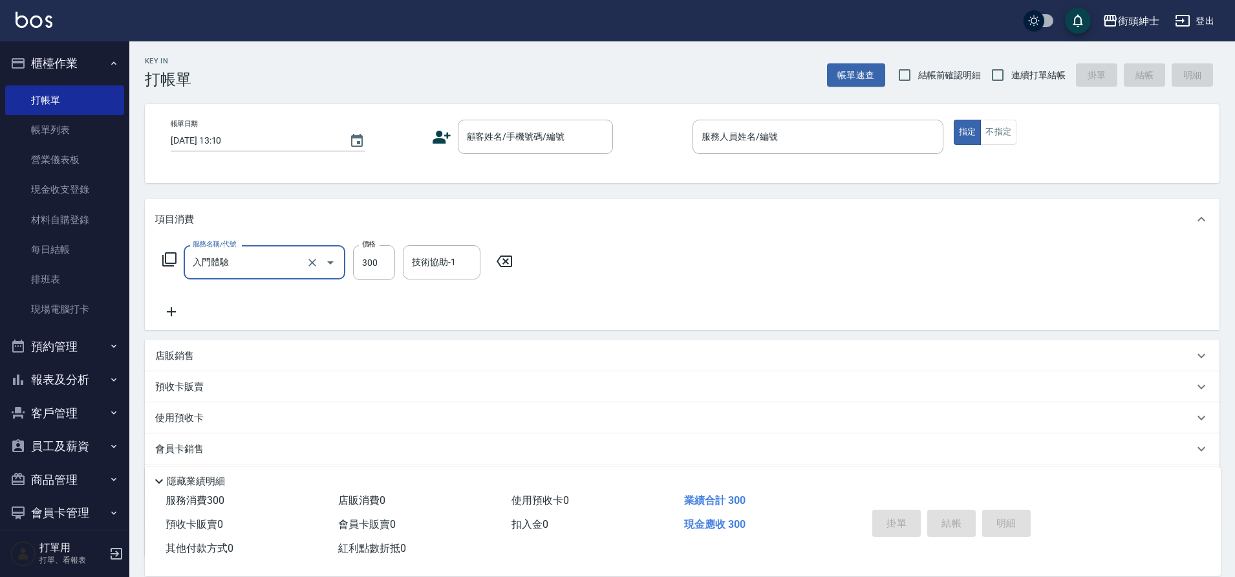
click at [175, 302] on div "服務名稱/代號 入門體驗 服務名稱/代號 價格 300 價格 技術協助-1 技術協助-1" at bounding box center [337, 282] width 365 height 74
click at [171, 311] on icon at bounding box center [171, 311] width 9 height 9
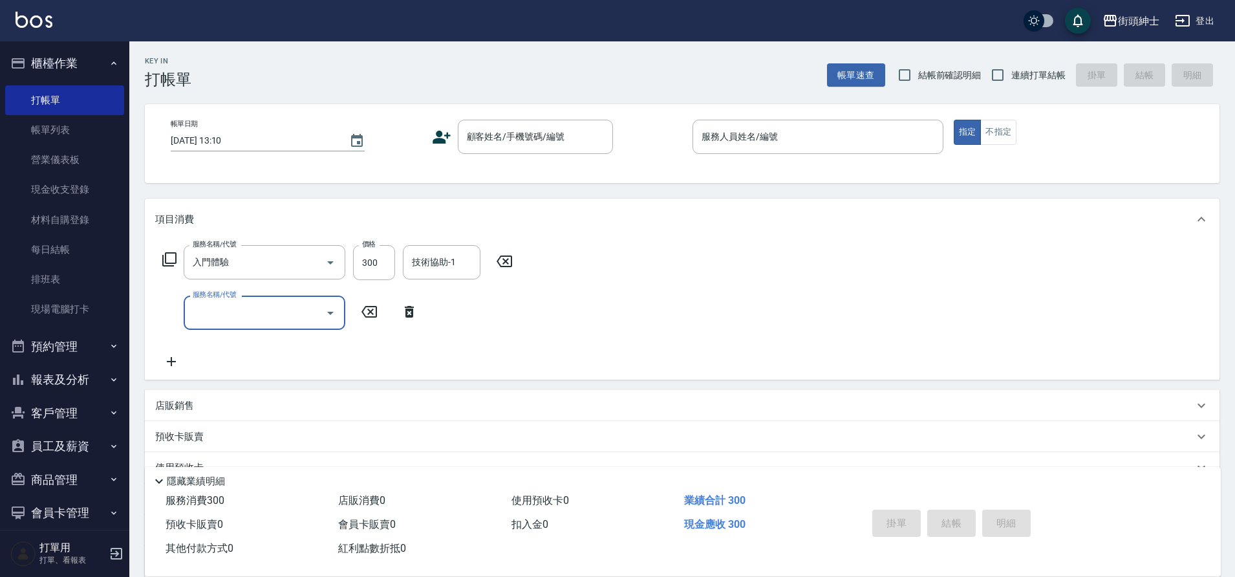
click at [228, 308] on input "服務名稱/代號" at bounding box center [254, 312] width 131 height 23
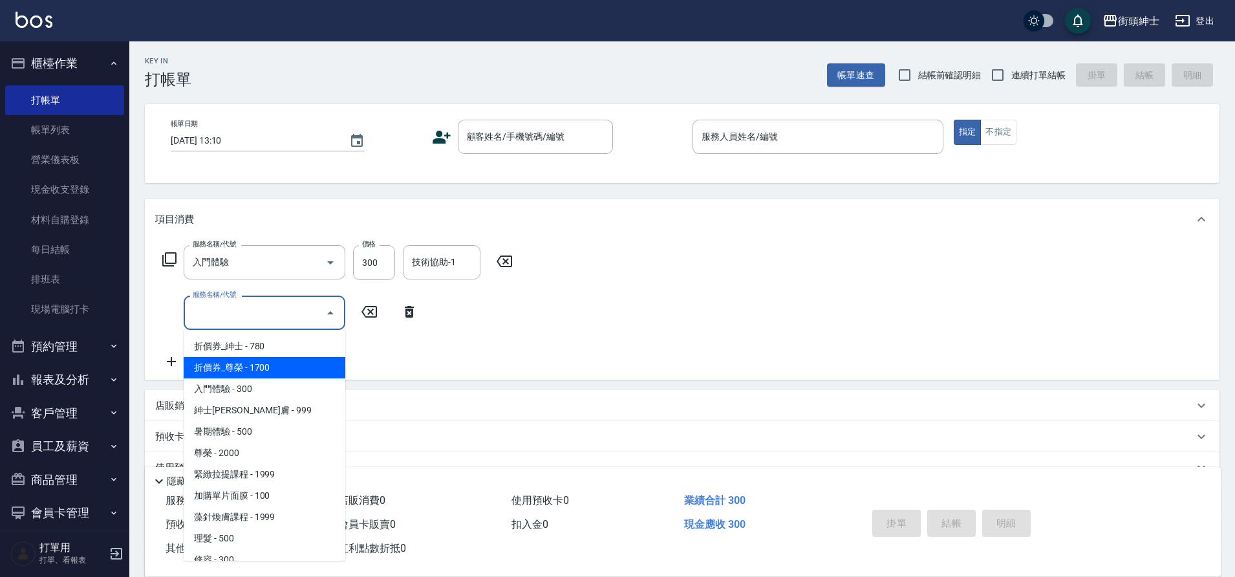
scroll to position [100, 0]
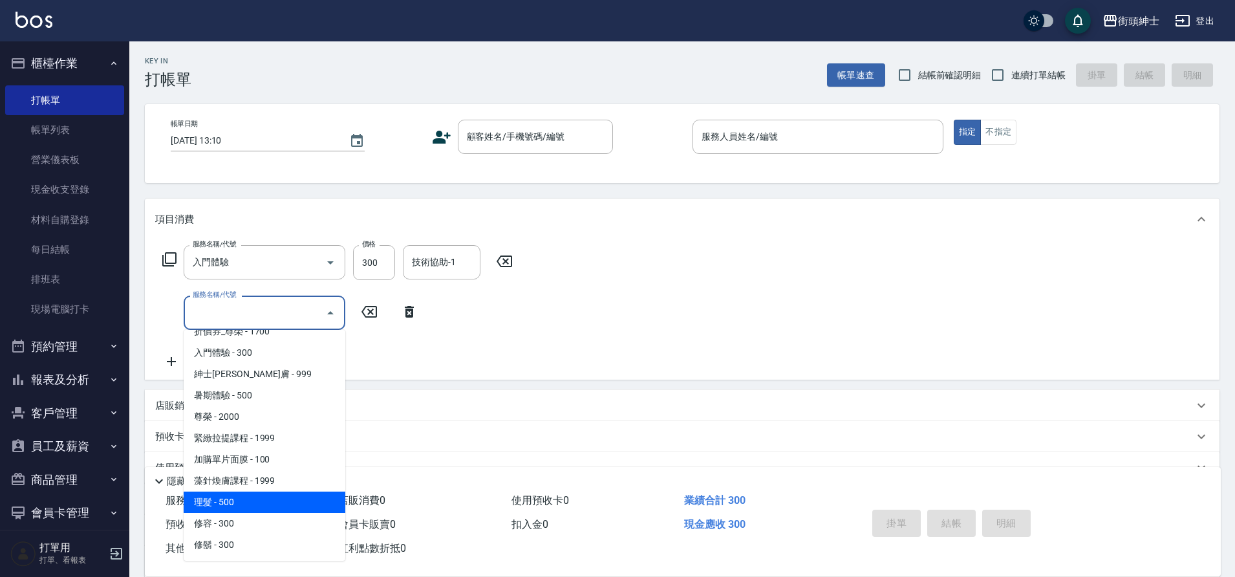
click at [250, 493] on span "理髮 - 500" at bounding box center [265, 501] width 162 height 21
type input "理髮(A02)"
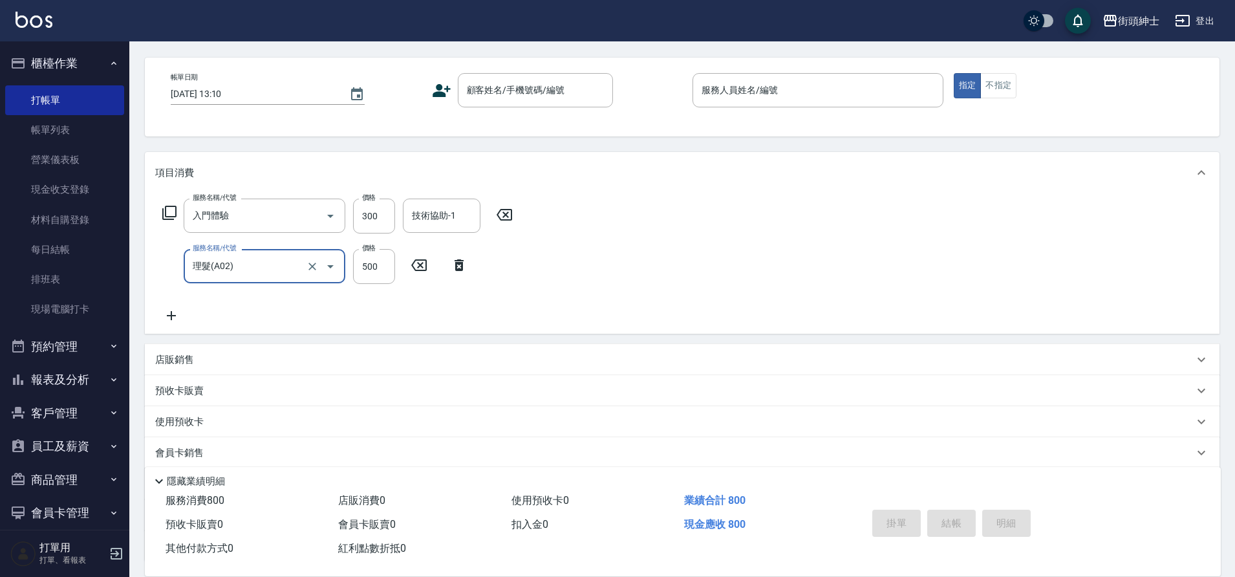
scroll to position [0, 0]
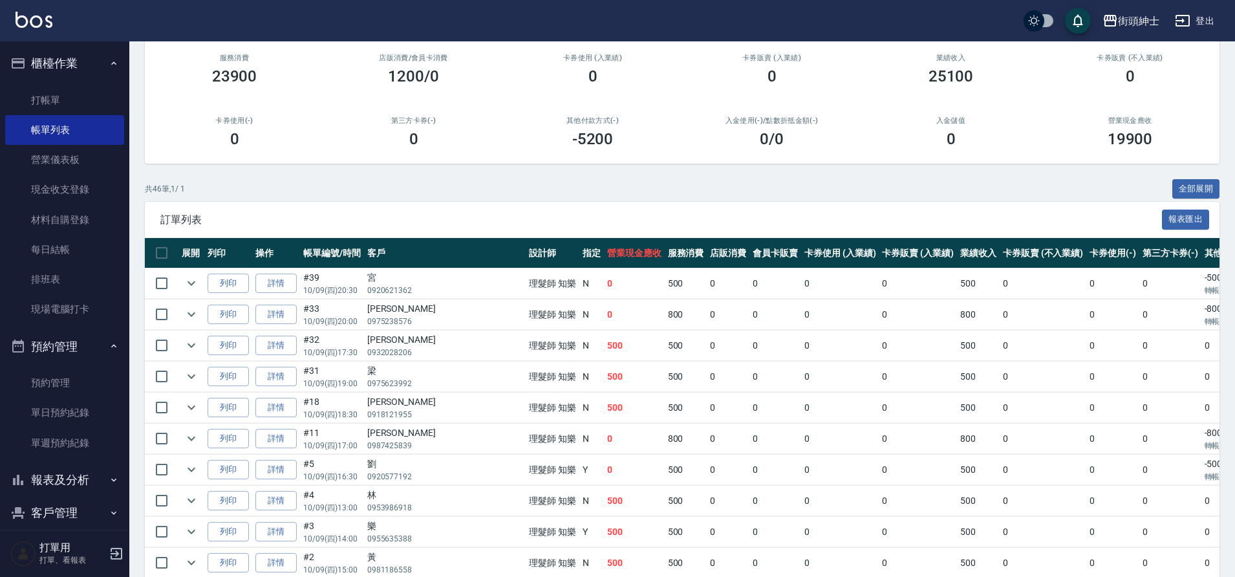
scroll to position [121, 0]
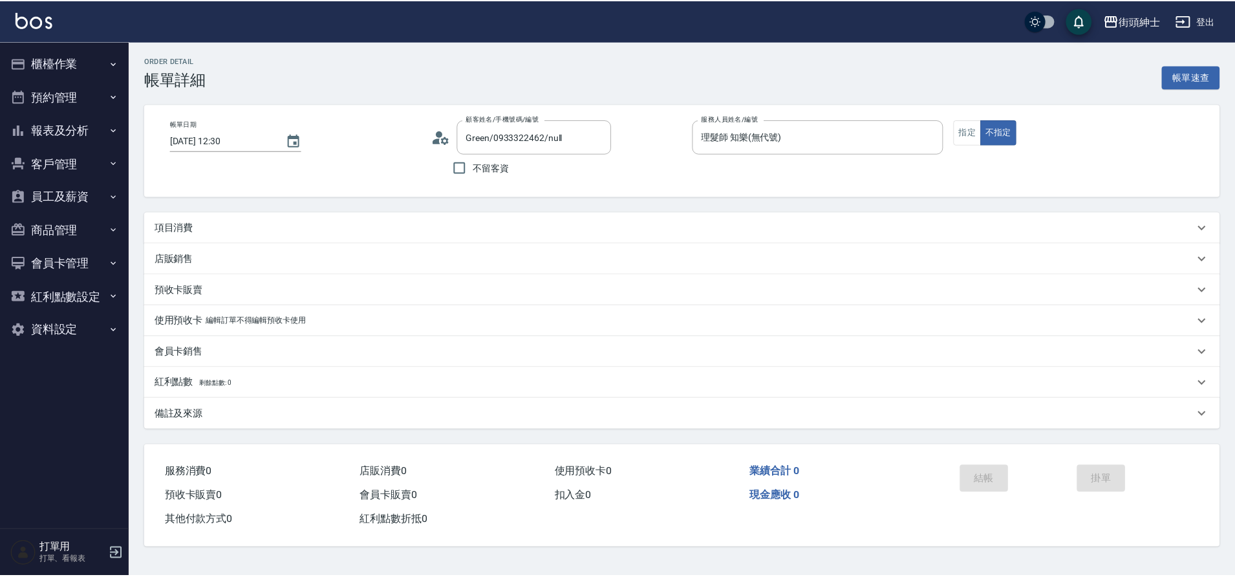
scroll to position [23, 0]
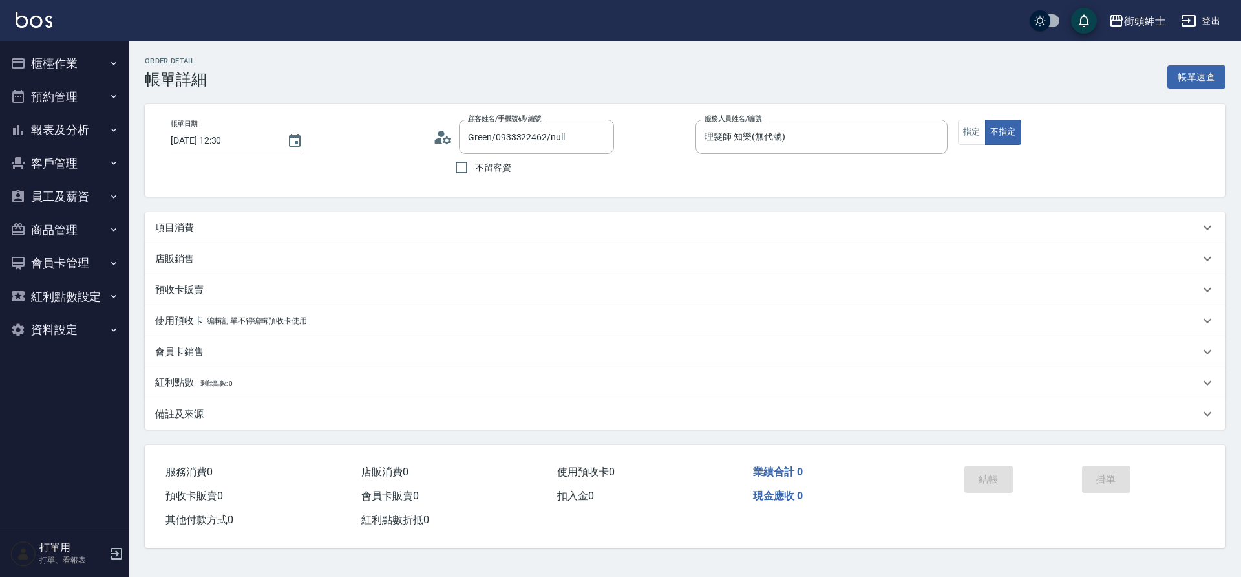
click at [216, 233] on div "項目消費" at bounding box center [677, 228] width 1045 height 14
click at [234, 218] on div "項目消費" at bounding box center [685, 227] width 1081 height 31
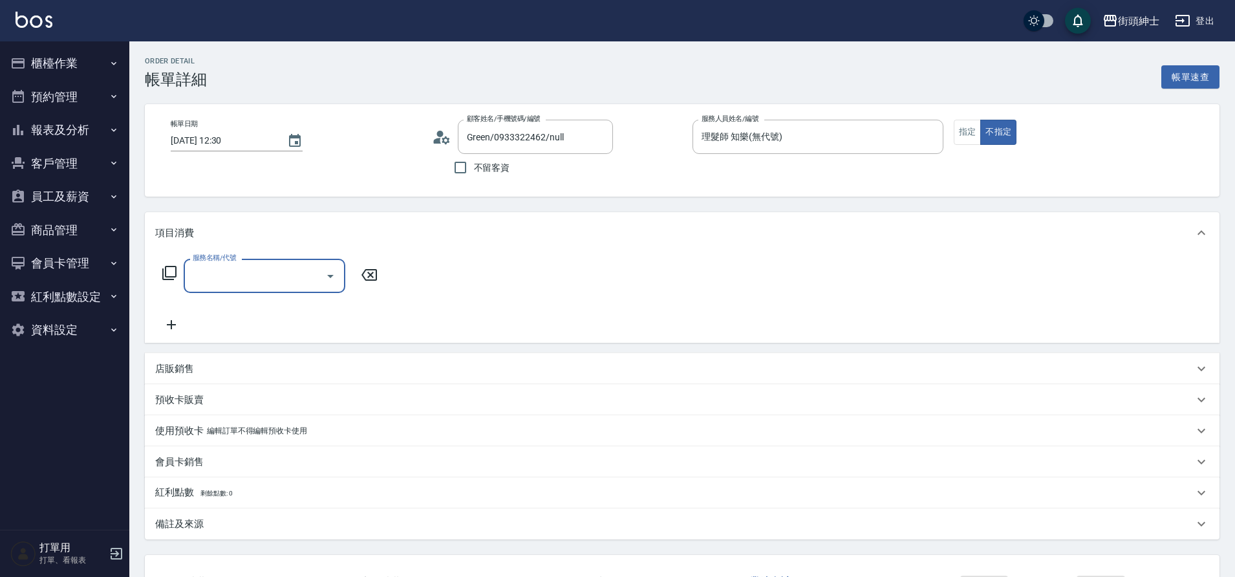
scroll to position [0, 0]
click at [253, 268] on input "服務名稱/代號" at bounding box center [254, 275] width 131 height 23
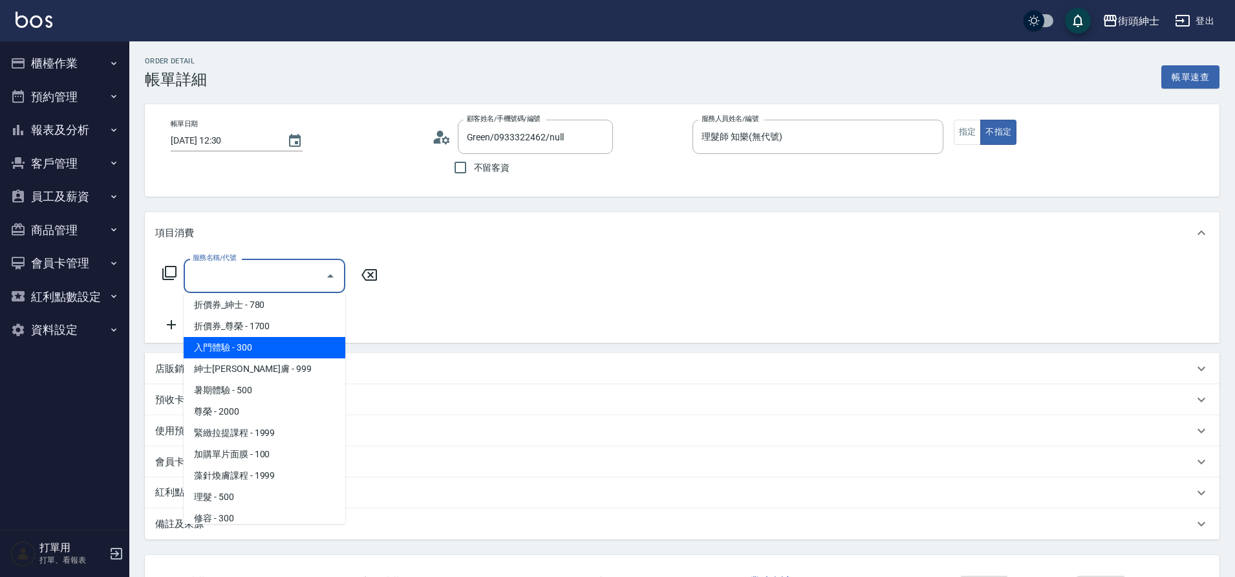
scroll to position [100, 0]
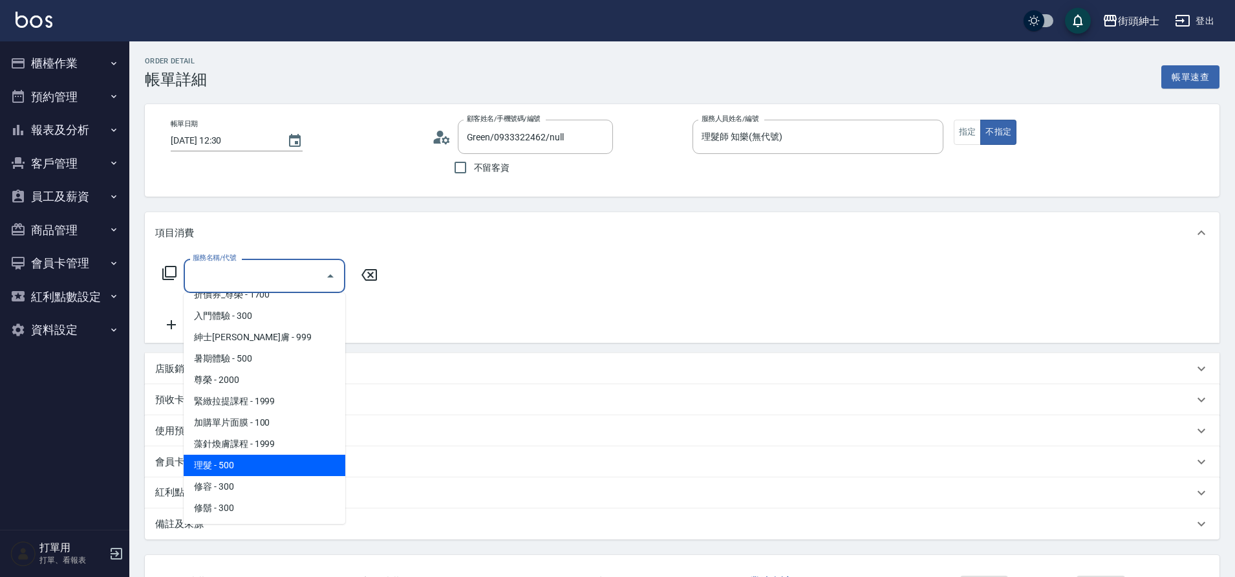
click at [217, 461] on span "理髮 - 500" at bounding box center [265, 464] width 162 height 21
type input "理髮(A02)"
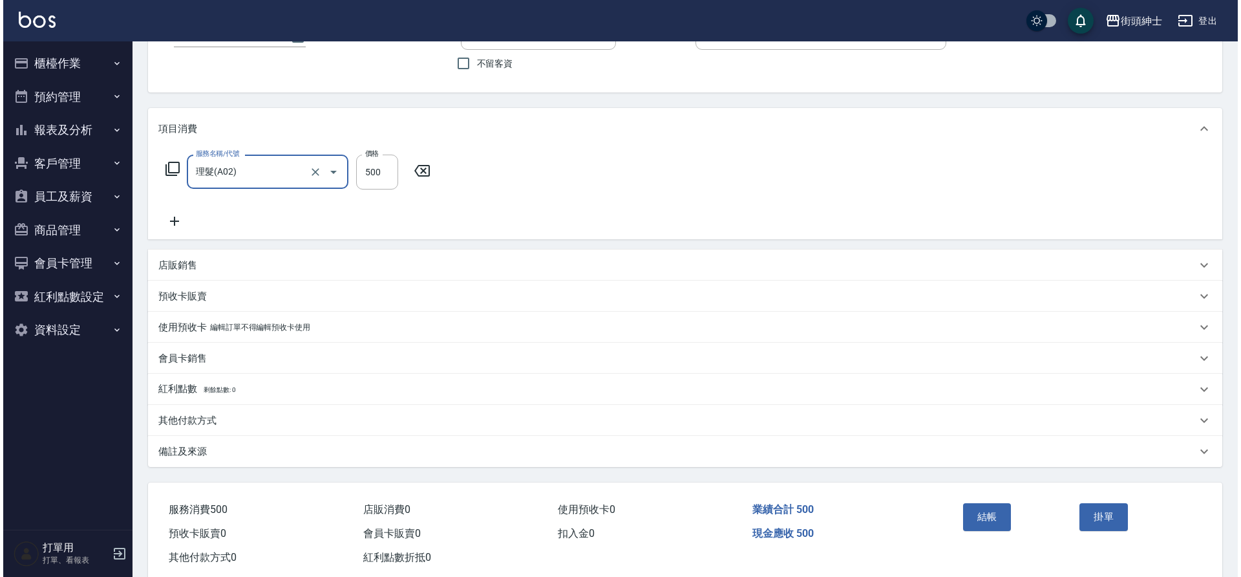
scroll to position [134, 0]
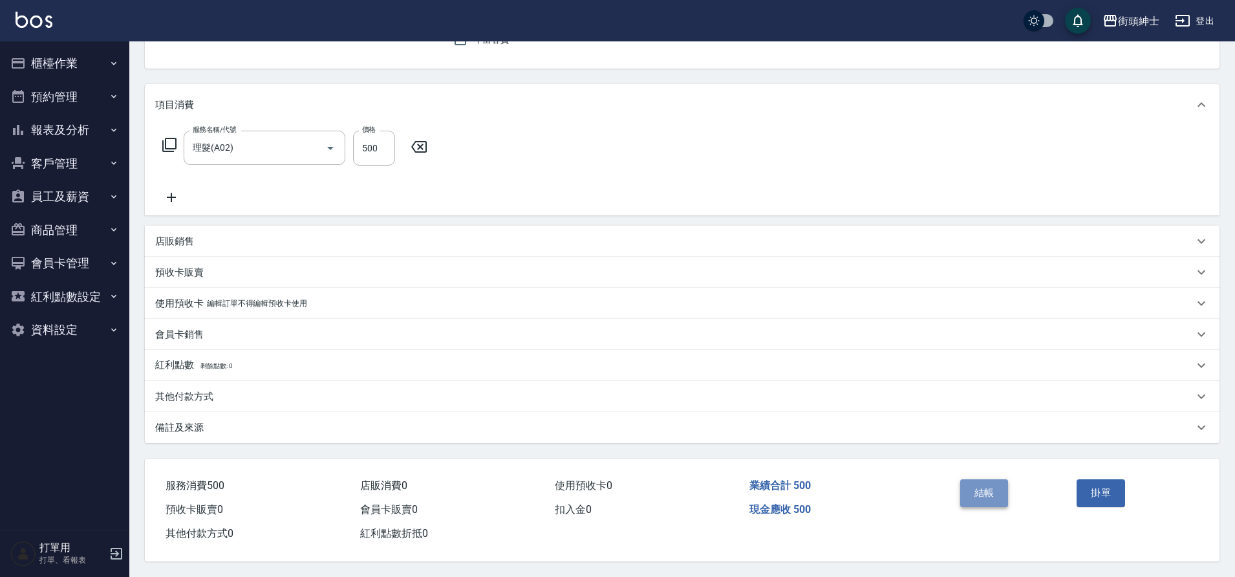
click at [988, 480] on button "結帳" at bounding box center [984, 492] width 48 height 27
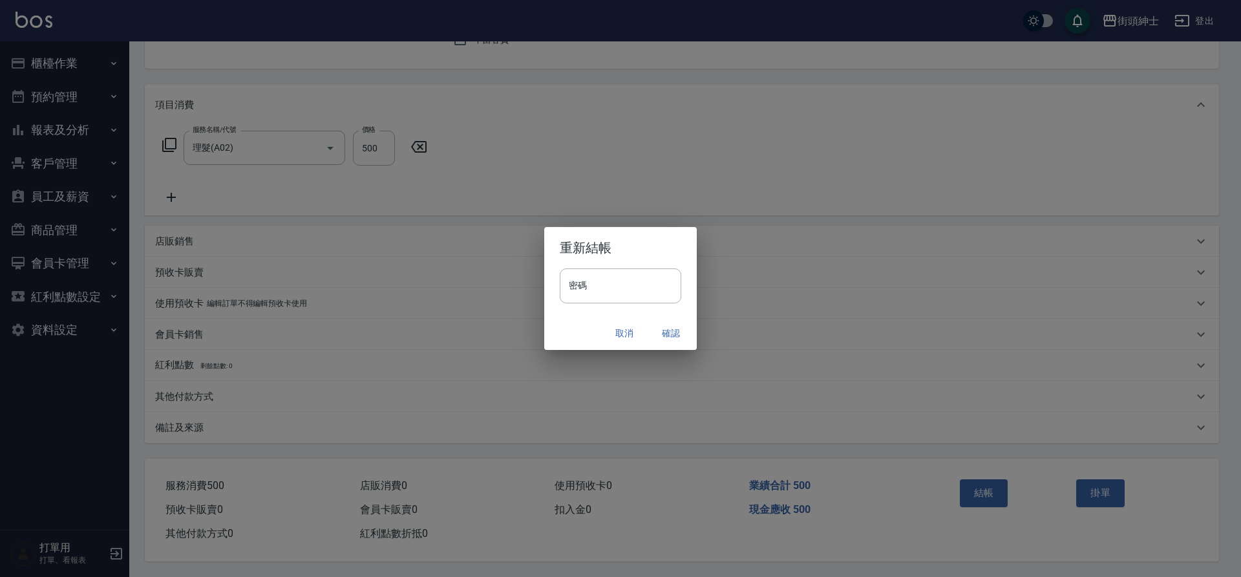
click at [662, 334] on button "確認" at bounding box center [670, 333] width 41 height 24
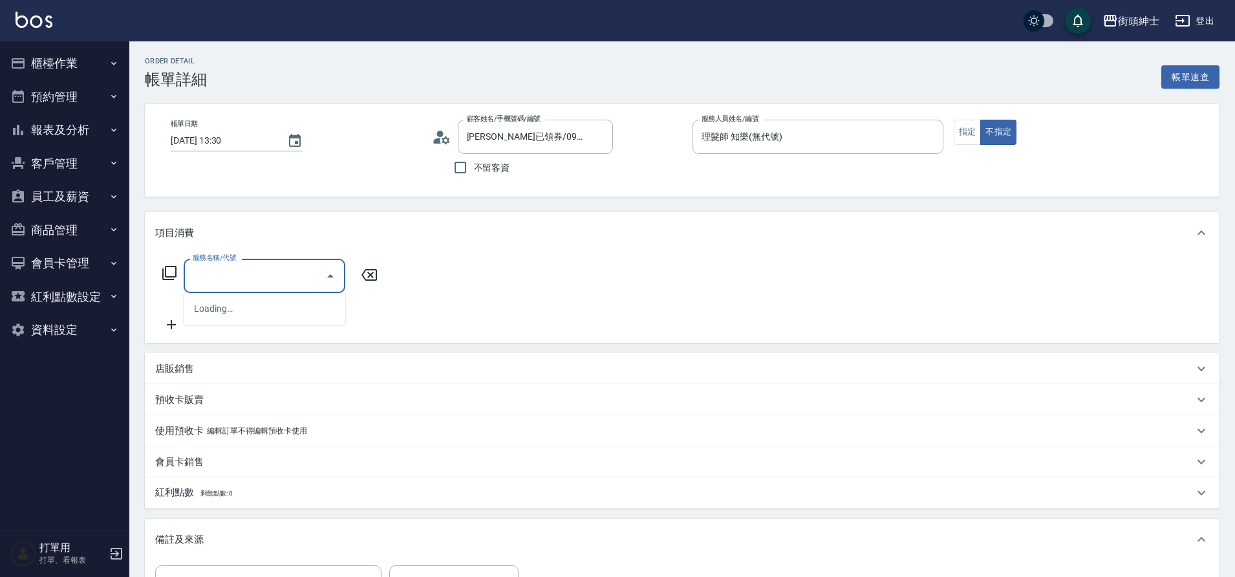
click at [243, 277] on input "服務名稱/代號" at bounding box center [254, 275] width 131 height 23
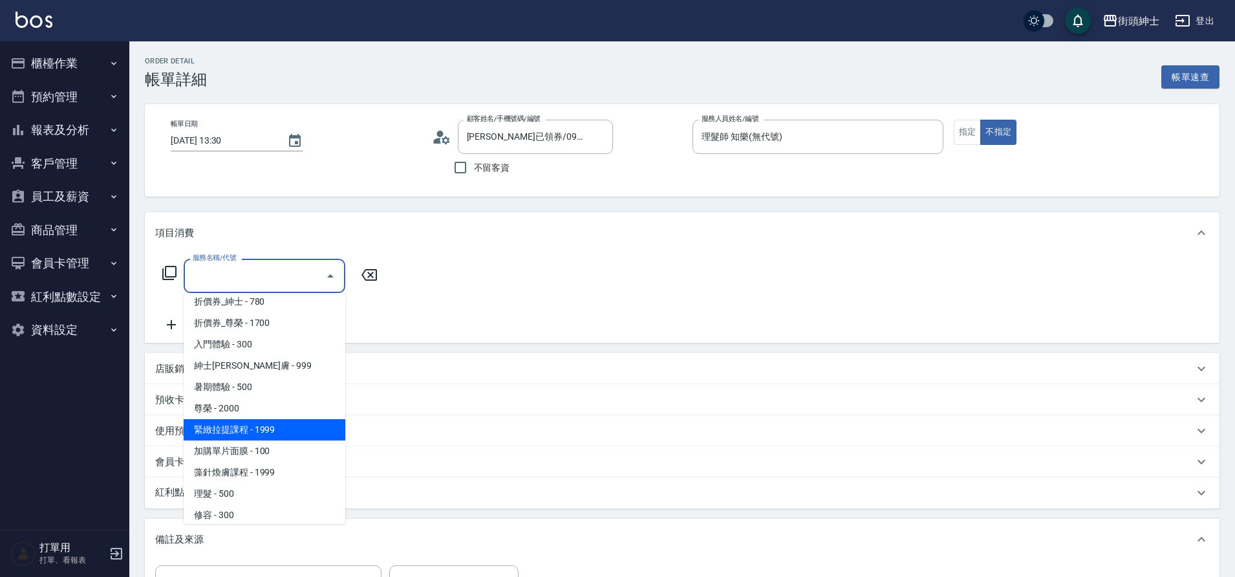
scroll to position [100, 0]
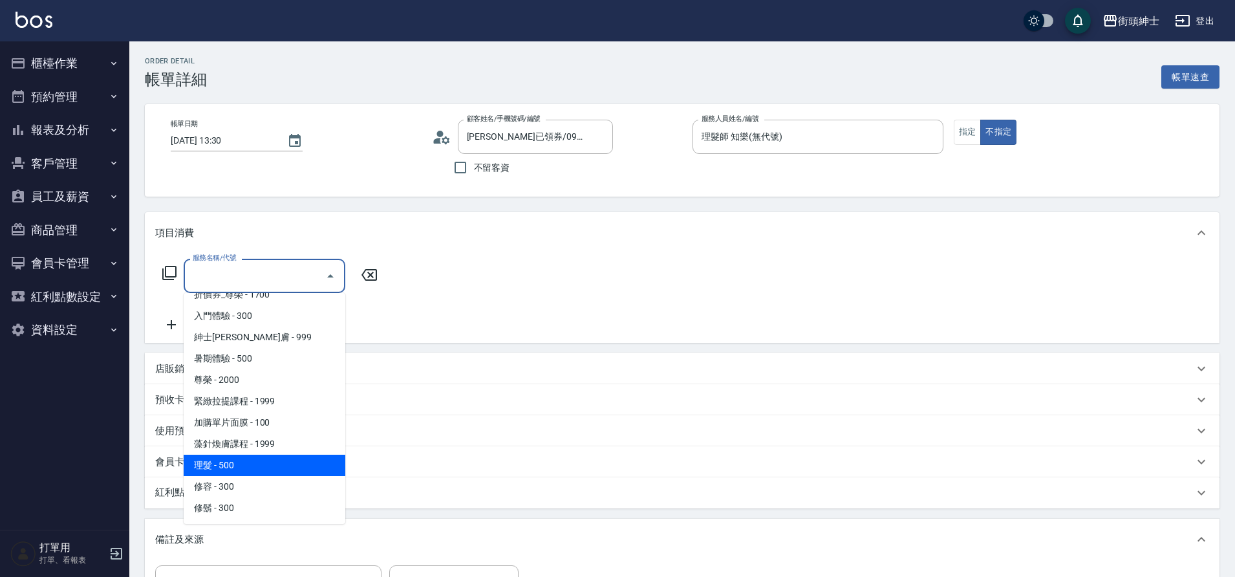
click at [240, 462] on span "理髮 - 500" at bounding box center [265, 464] width 162 height 21
type input "理髮(A02)"
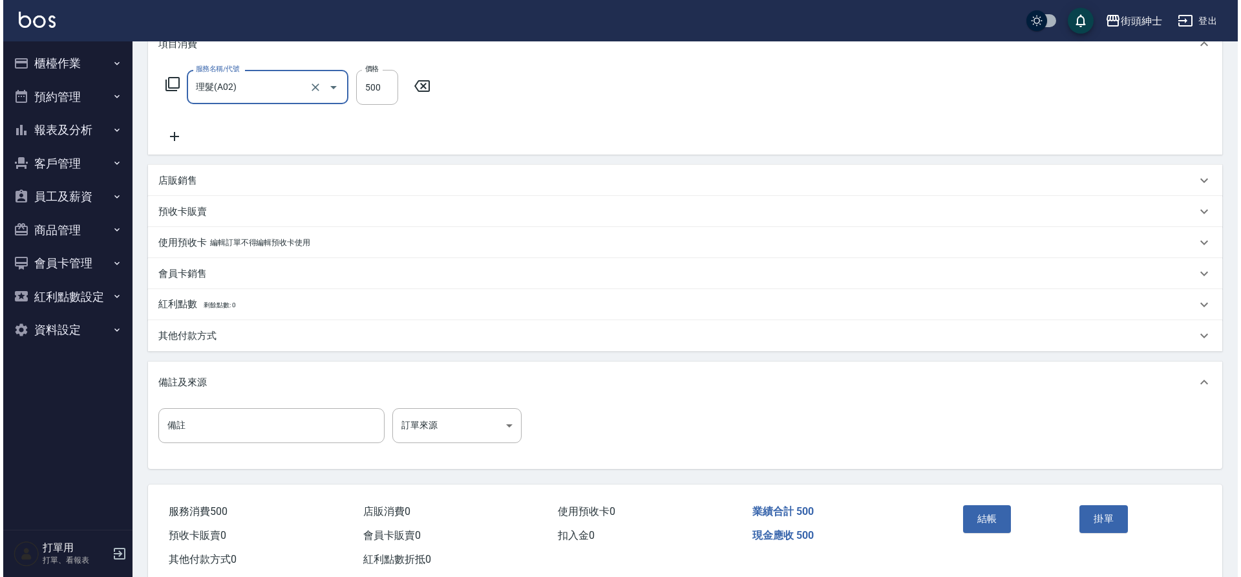
scroll to position [220, 0]
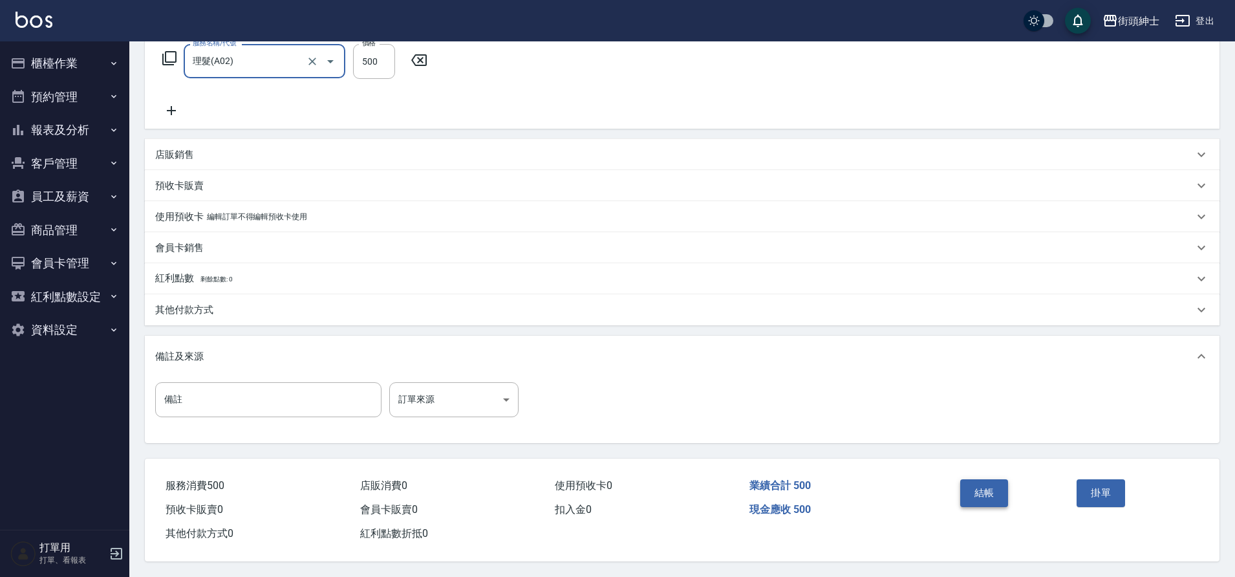
click at [990, 490] on button "結帳" at bounding box center [984, 492] width 48 height 27
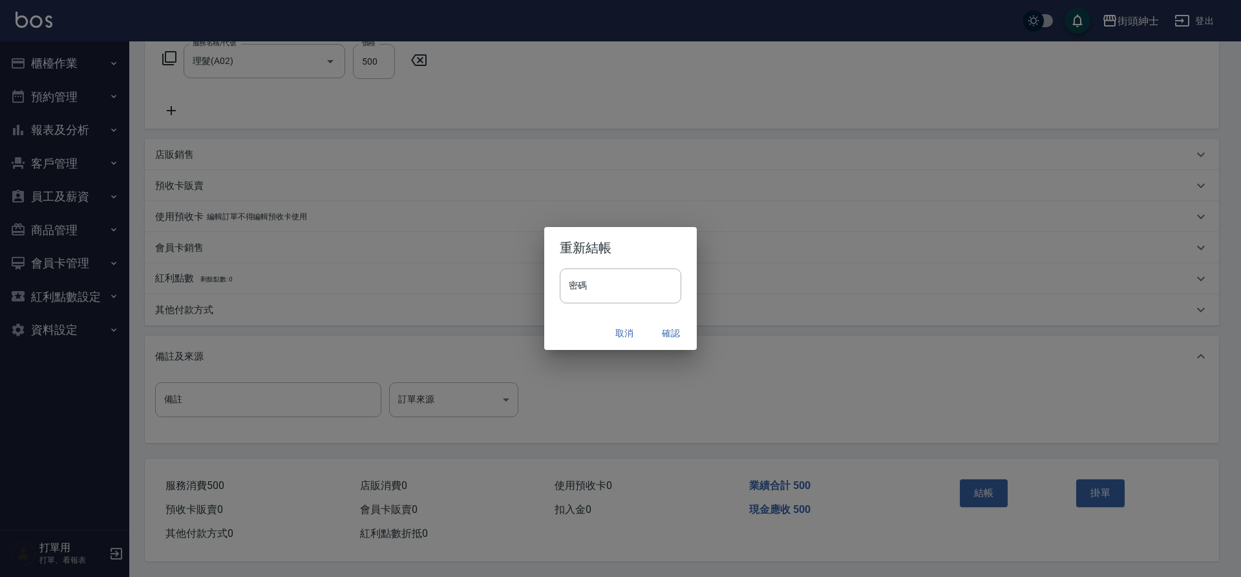
click at [660, 327] on button "確認" at bounding box center [670, 333] width 41 height 24
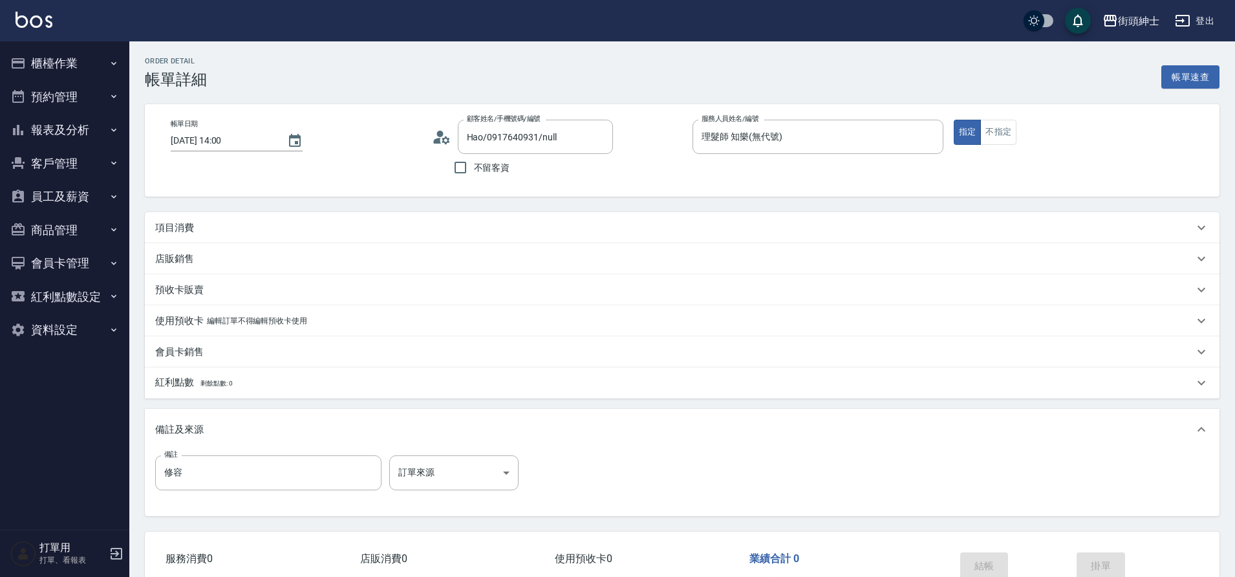
click at [230, 226] on div "項目消費" at bounding box center [674, 228] width 1038 height 14
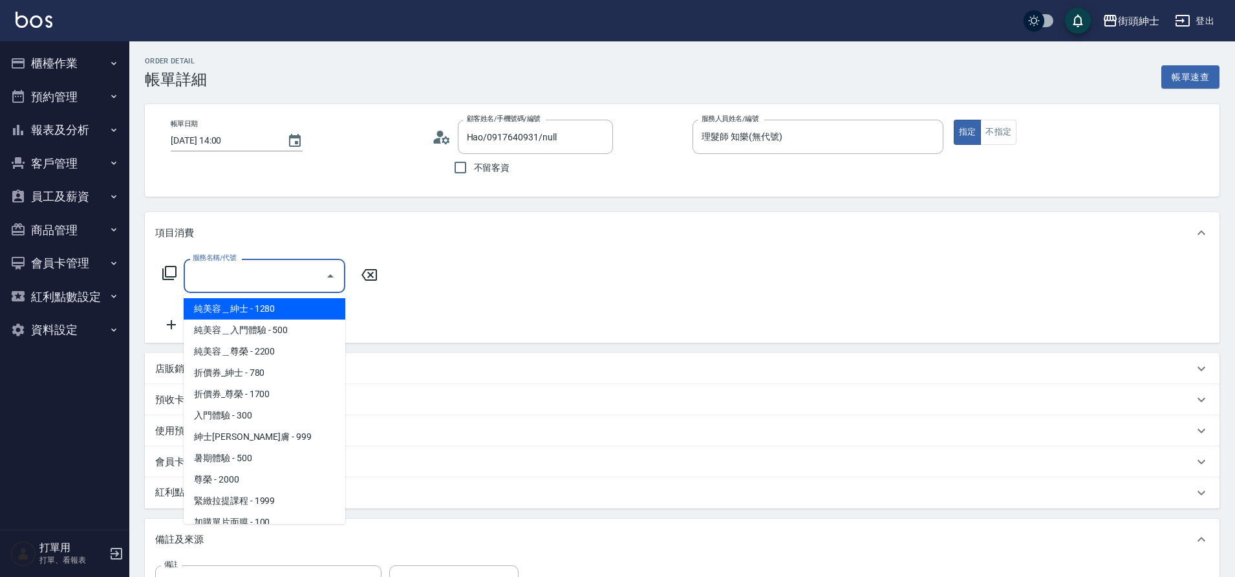
click at [232, 283] on input "服務名稱/代號" at bounding box center [254, 275] width 131 height 23
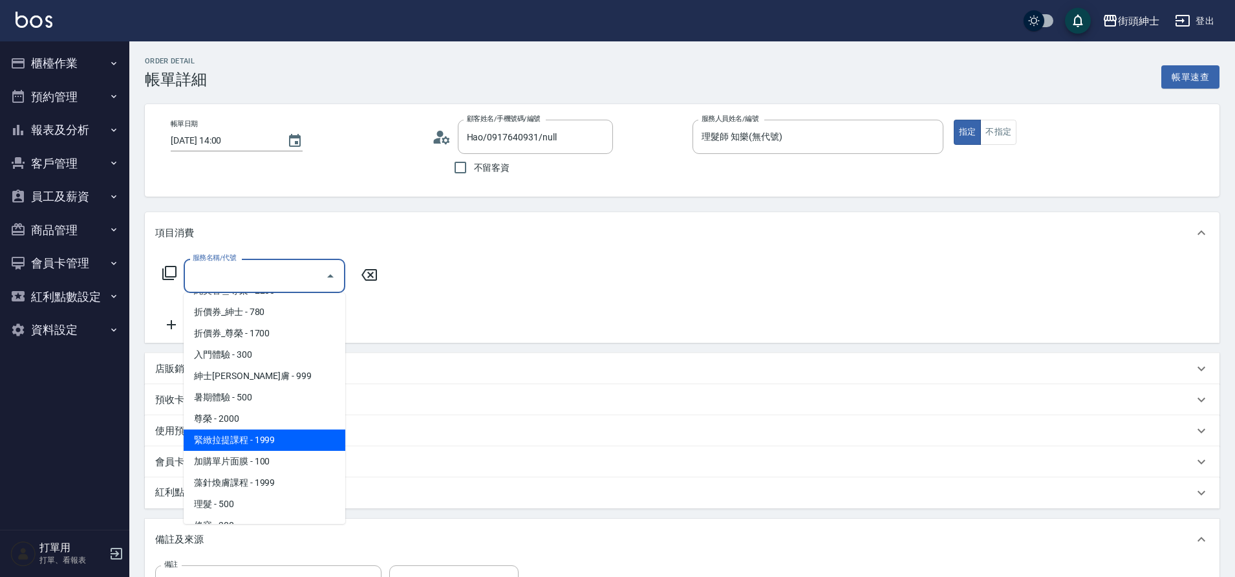
scroll to position [100, 0]
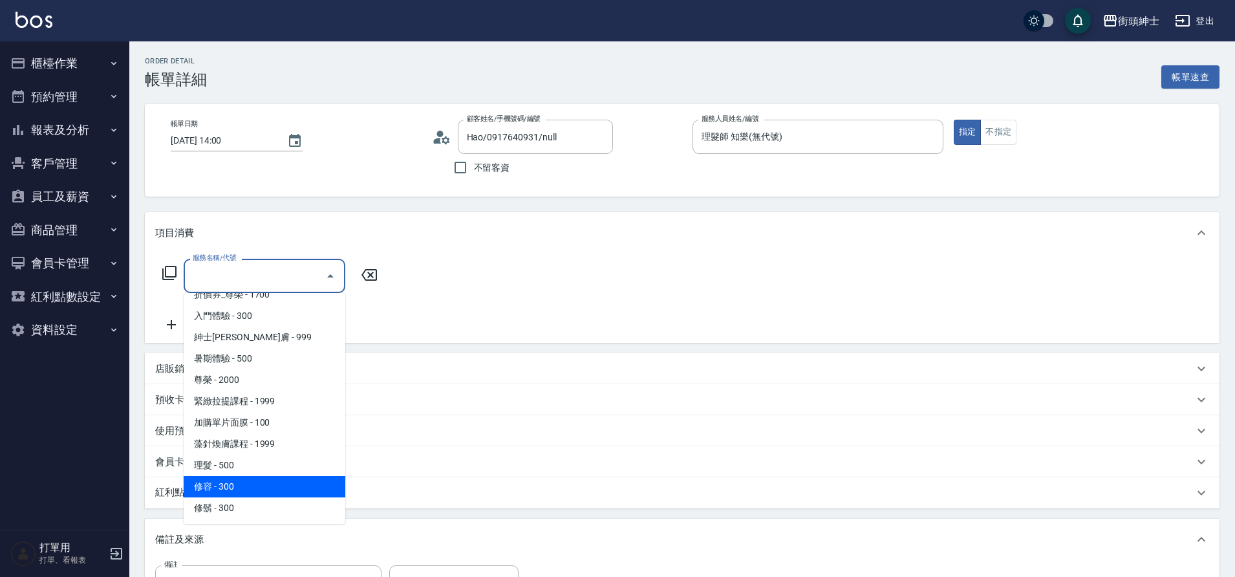
click at [252, 486] on span "修容 - 300" at bounding box center [265, 486] width 162 height 21
type input "修容(A03)"
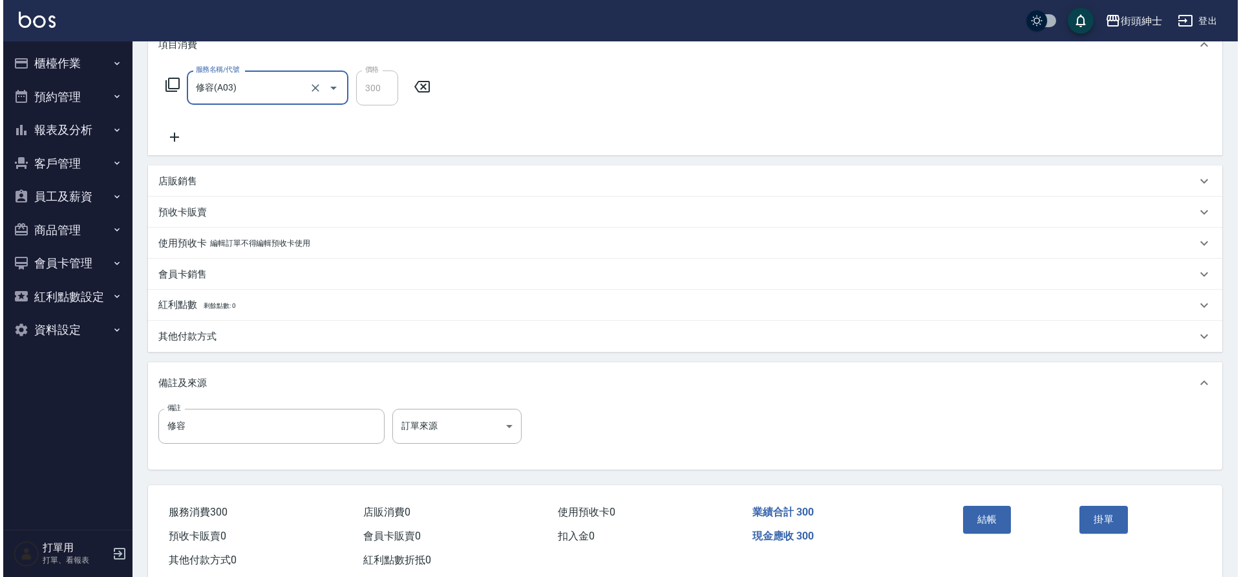
scroll to position [220, 0]
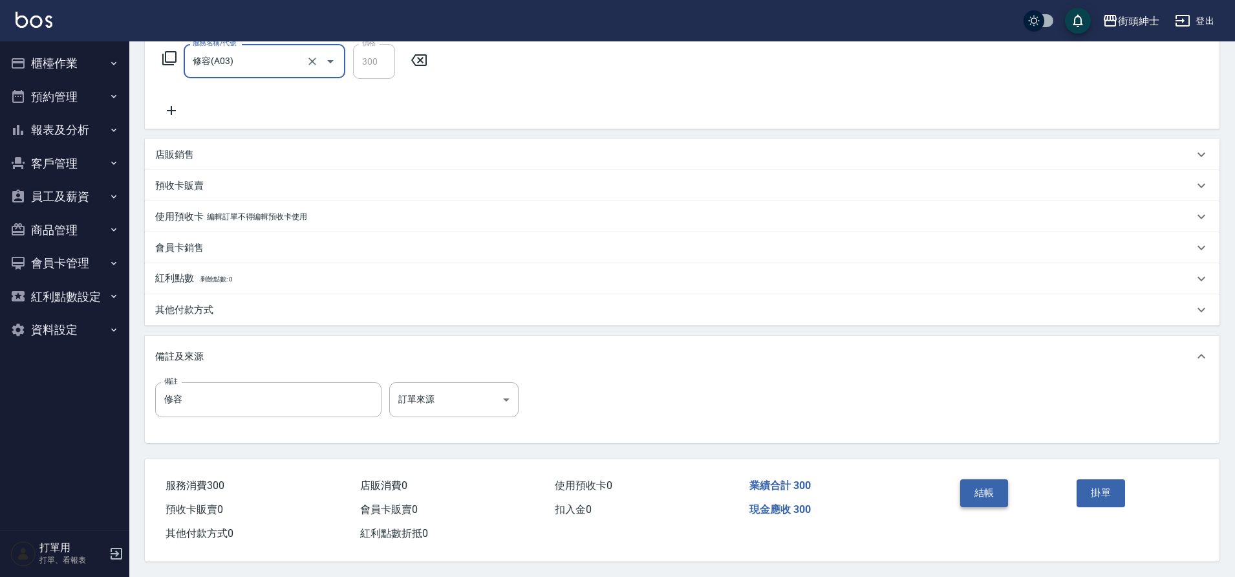
click at [996, 483] on button "結帳" at bounding box center [984, 492] width 48 height 27
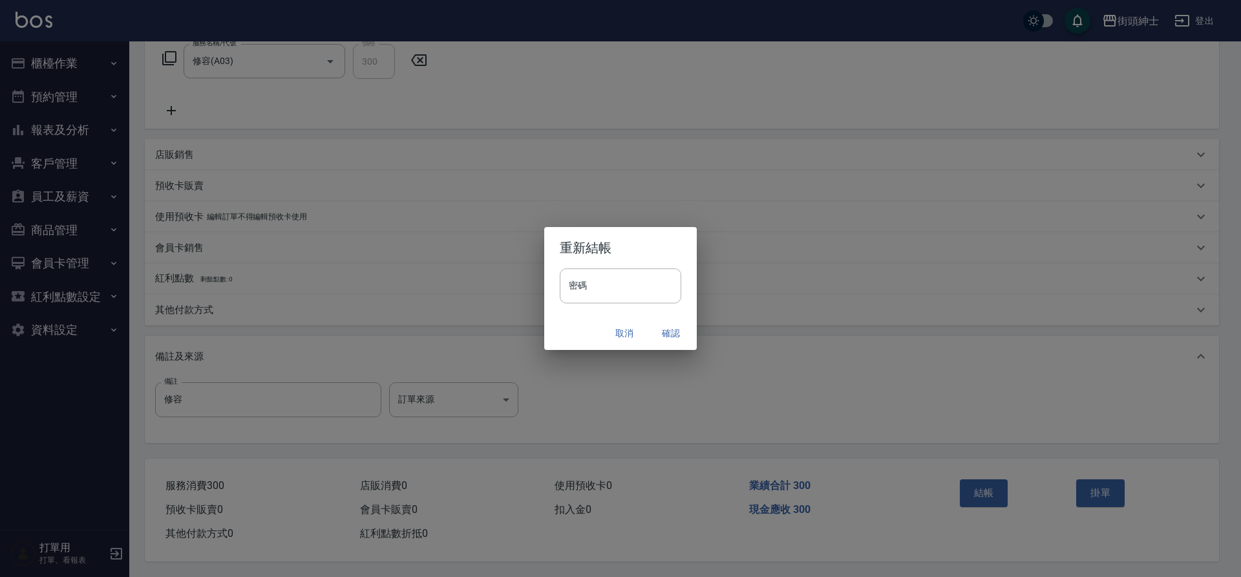
click at [661, 334] on button "確認" at bounding box center [670, 333] width 41 height 24
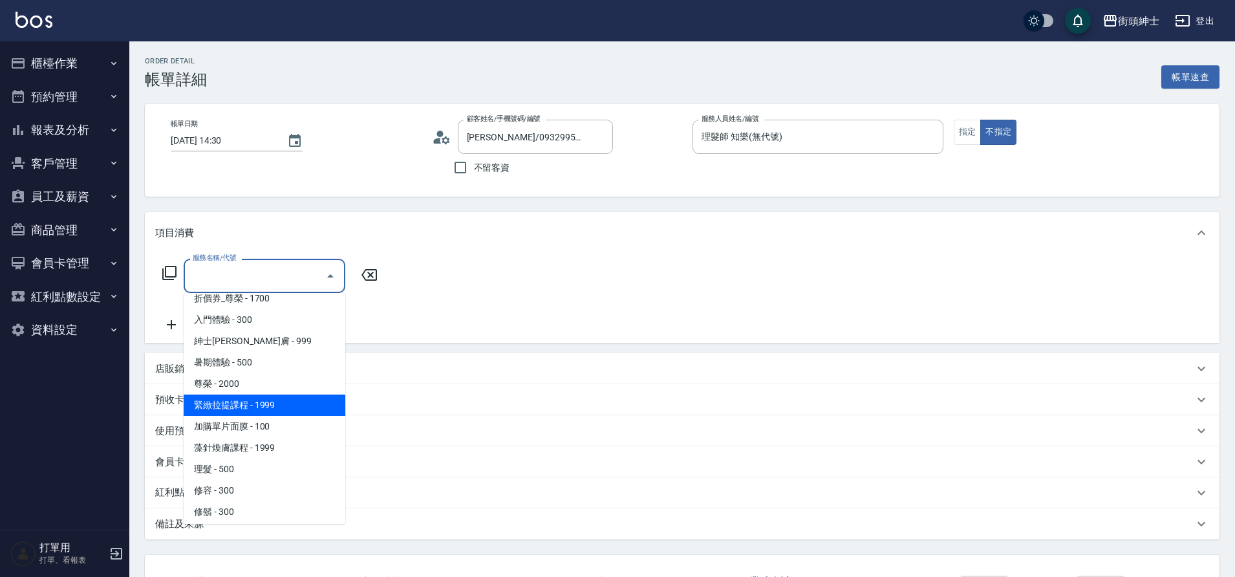
scroll to position [100, 0]
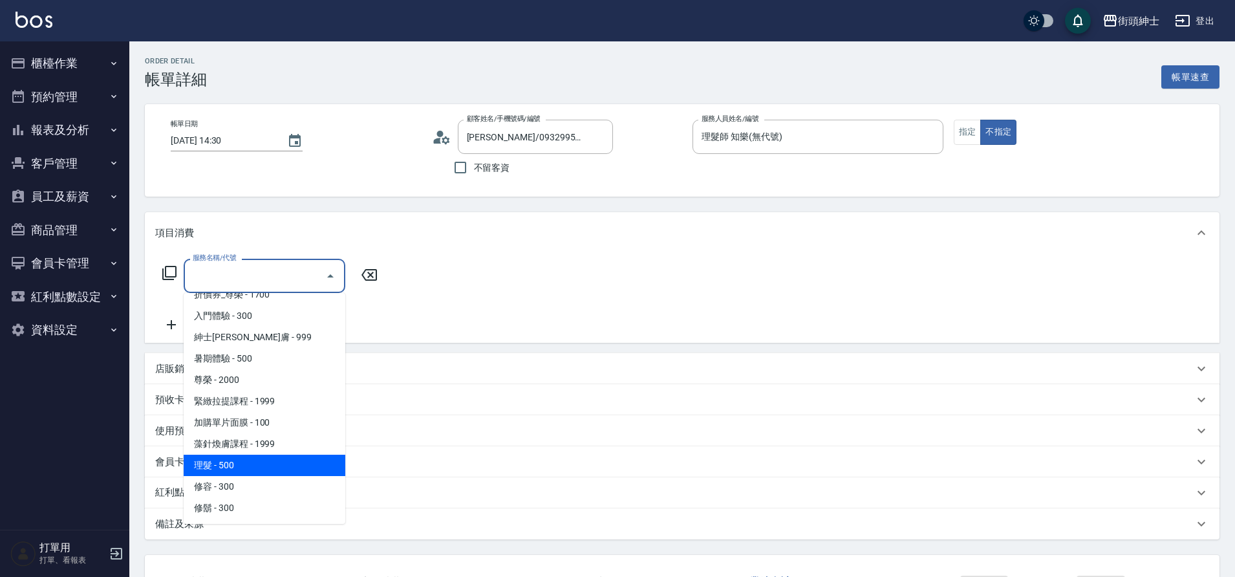
click at [231, 471] on span "理髮 - 500" at bounding box center [265, 464] width 162 height 21
type input "理髮(A02)"
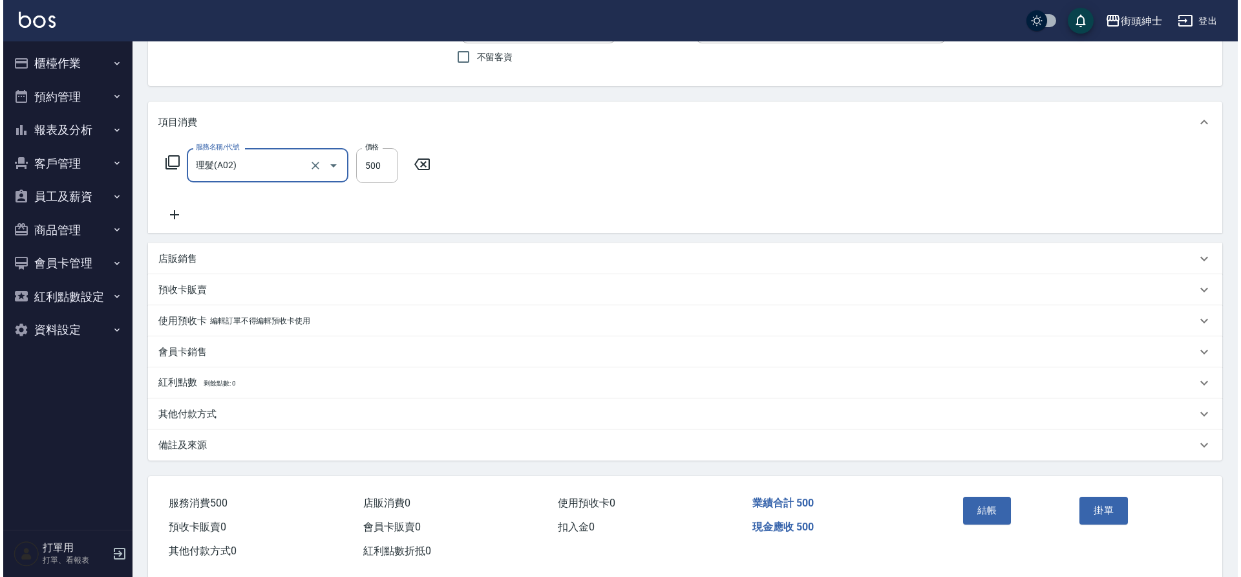
scroll to position [134, 0]
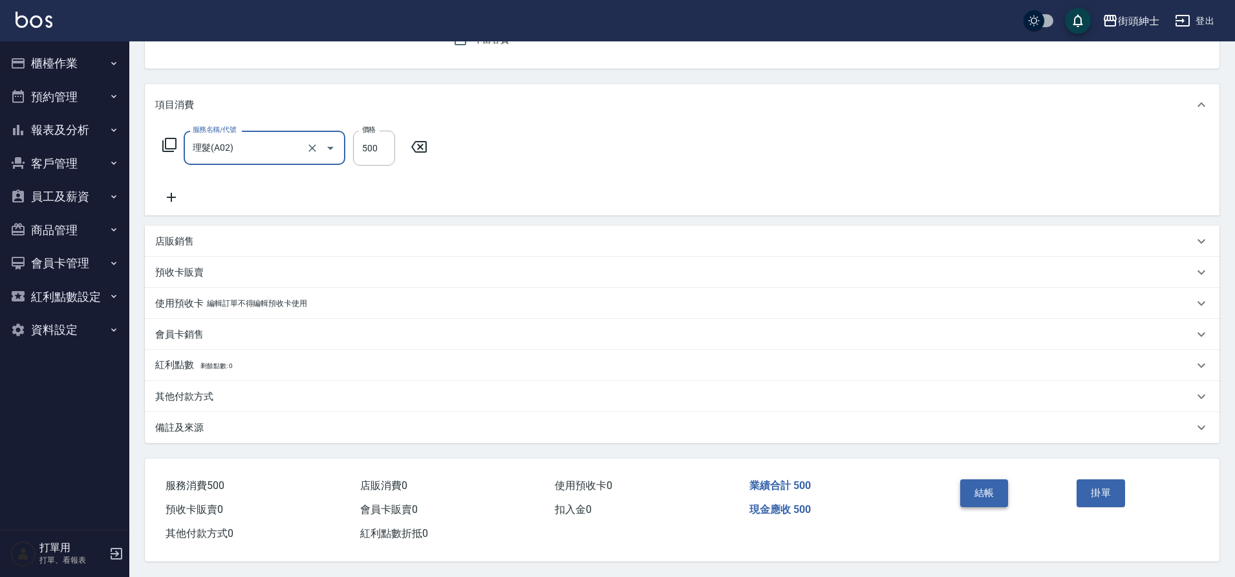
click at [976, 496] on button "結帳" at bounding box center [984, 492] width 48 height 27
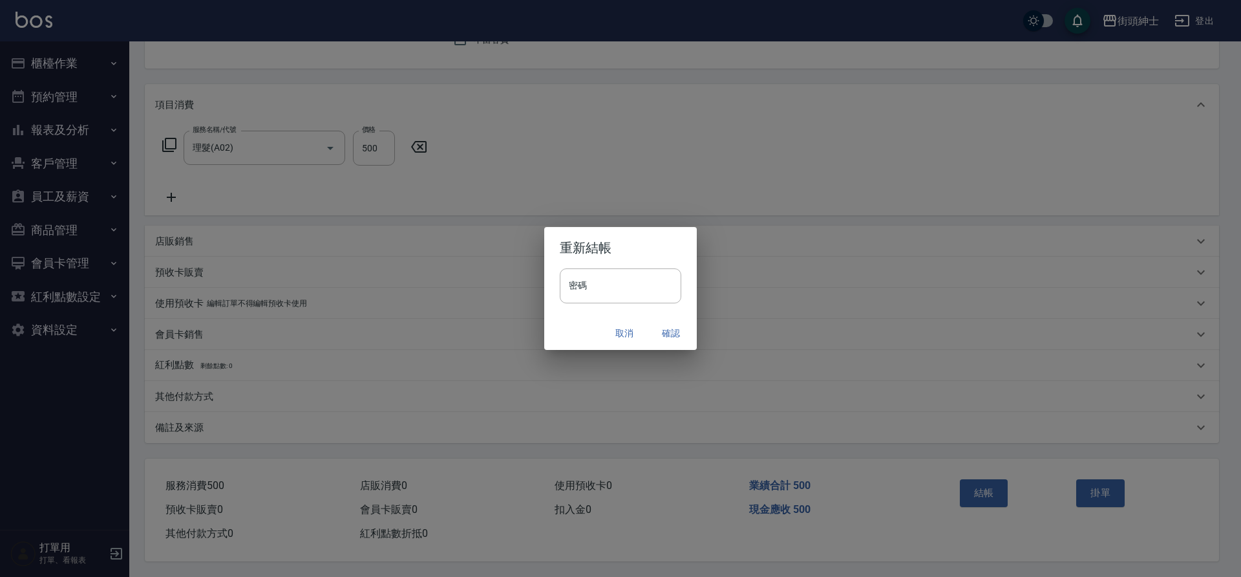
click at [665, 337] on button "確認" at bounding box center [670, 333] width 41 height 24
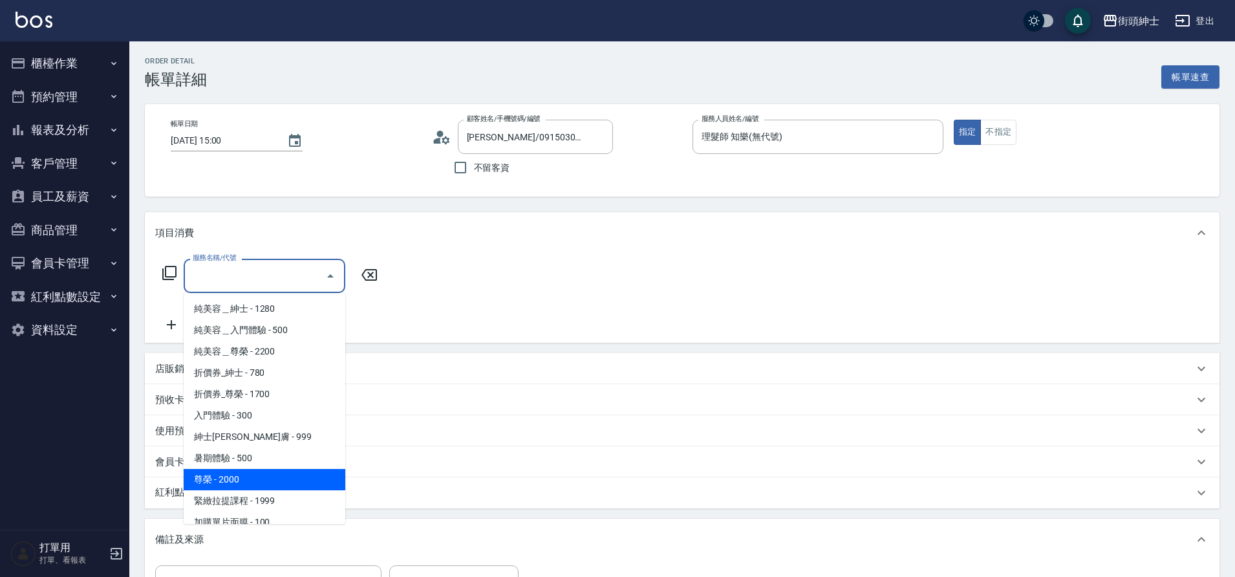
scroll to position [100, 0]
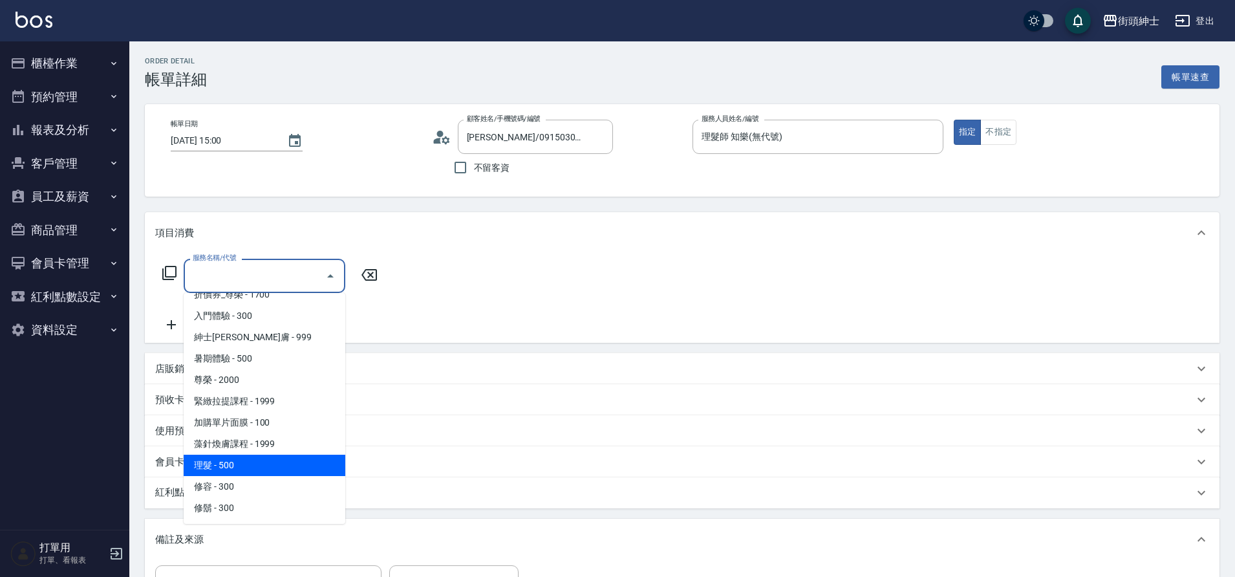
click at [253, 456] on span "理髮 - 500" at bounding box center [265, 464] width 162 height 21
type input "理髮(A02)"
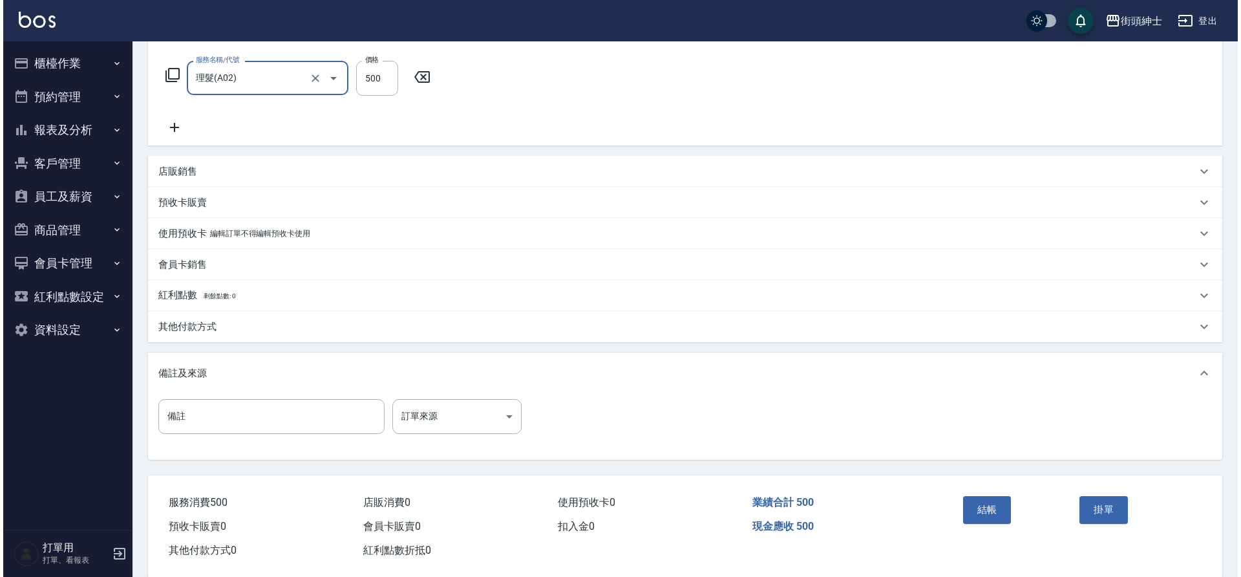
scroll to position [220, 0]
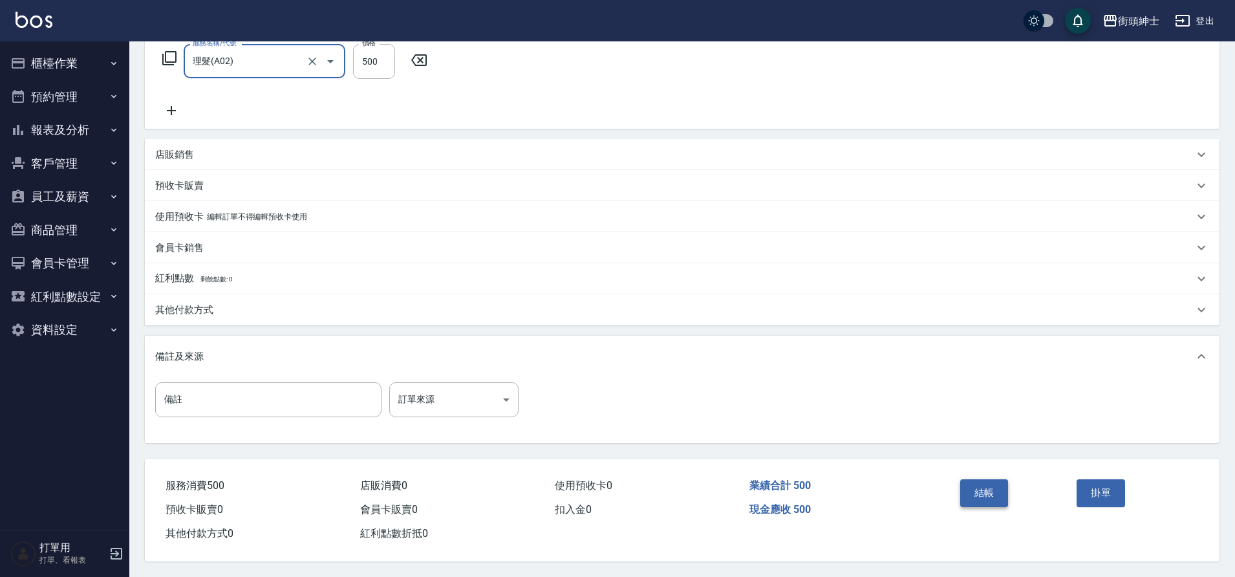
click at [986, 488] on button "結帳" at bounding box center [984, 492] width 48 height 27
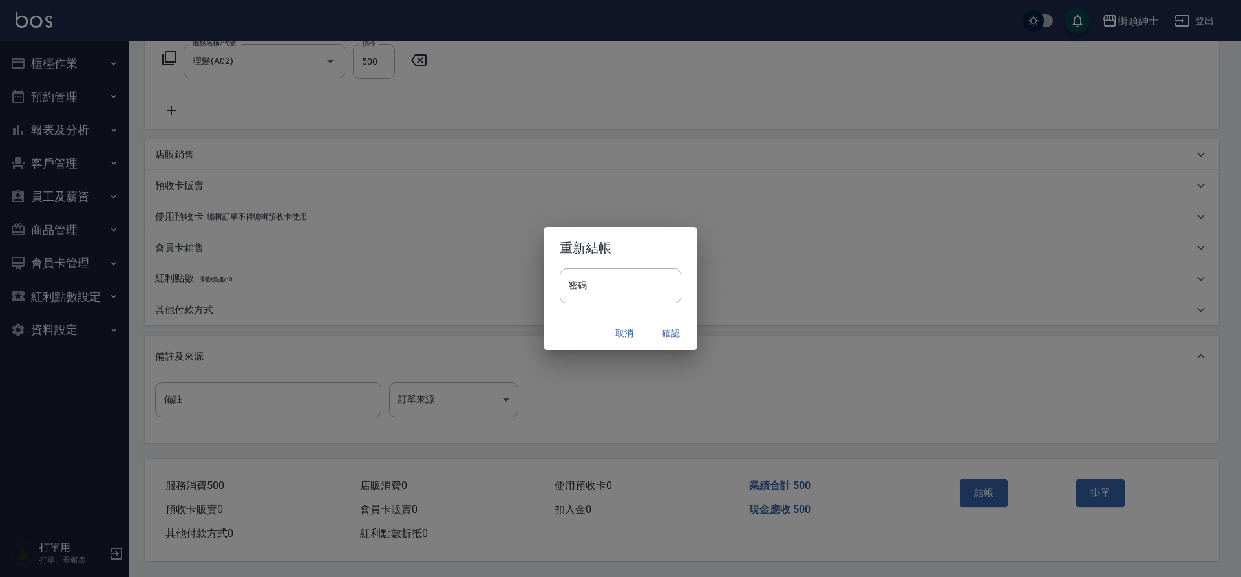
click at [660, 335] on button "確認" at bounding box center [670, 333] width 41 height 24
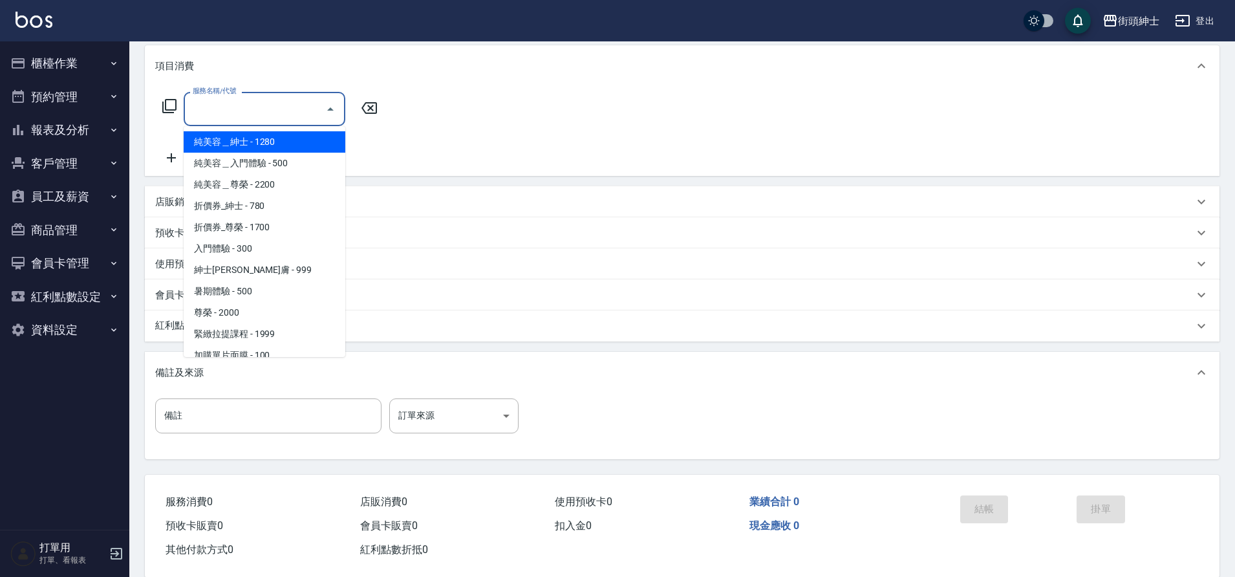
type input "[PERSON_NAME]拿券/0937489698/"
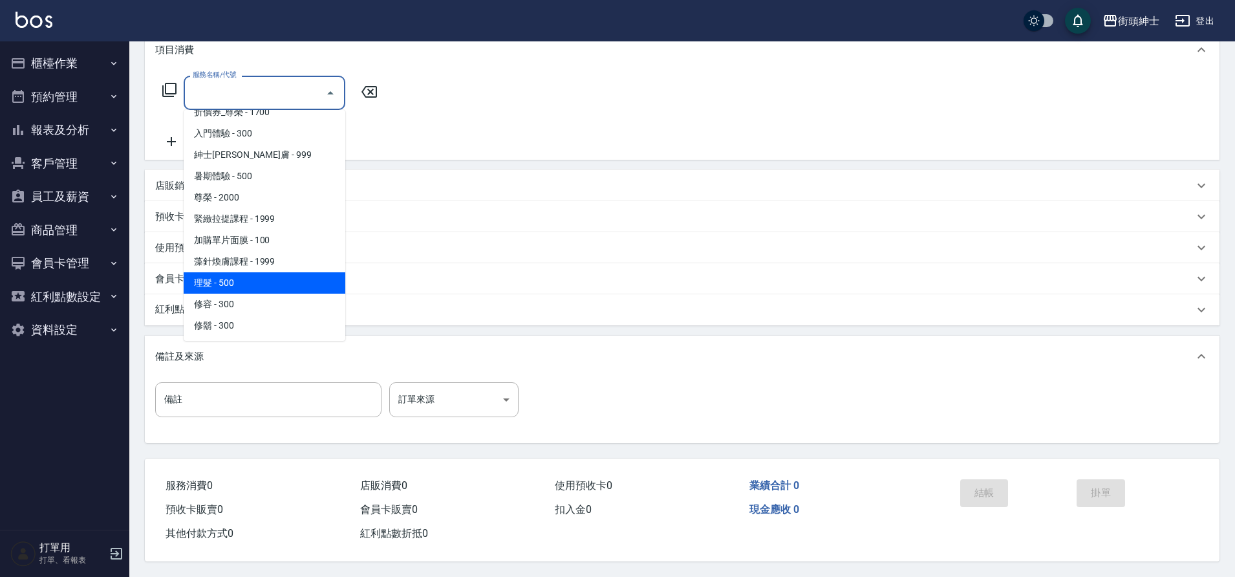
scroll to position [100, 0]
click at [234, 272] on span "理髮 - 500" at bounding box center [265, 282] width 162 height 21
type input "理髮(A02)"
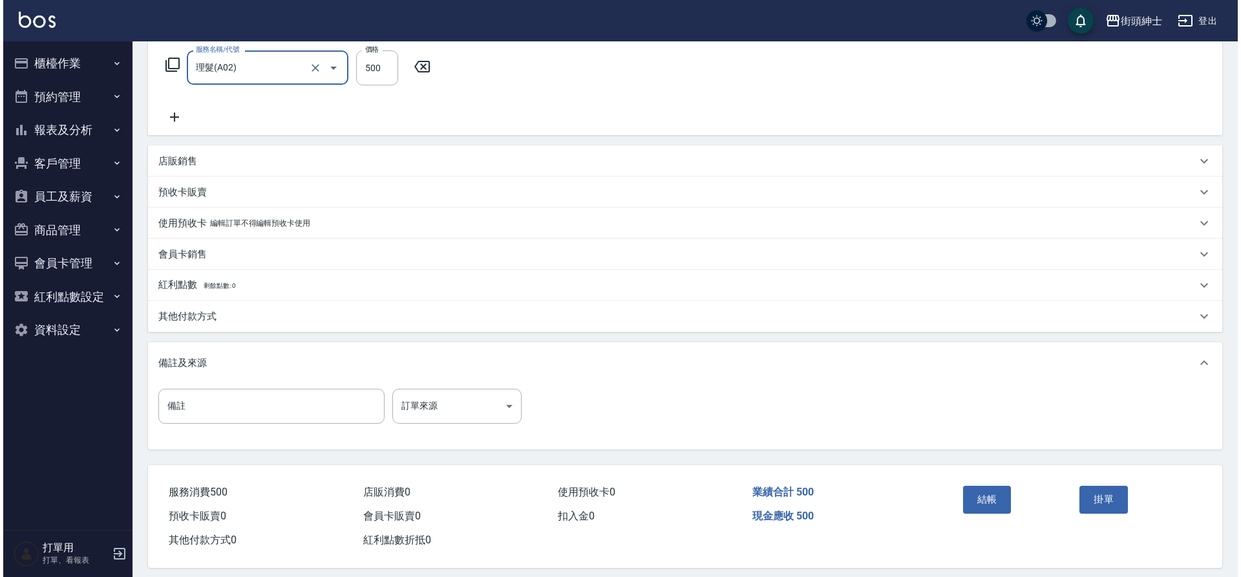
scroll to position [220, 0]
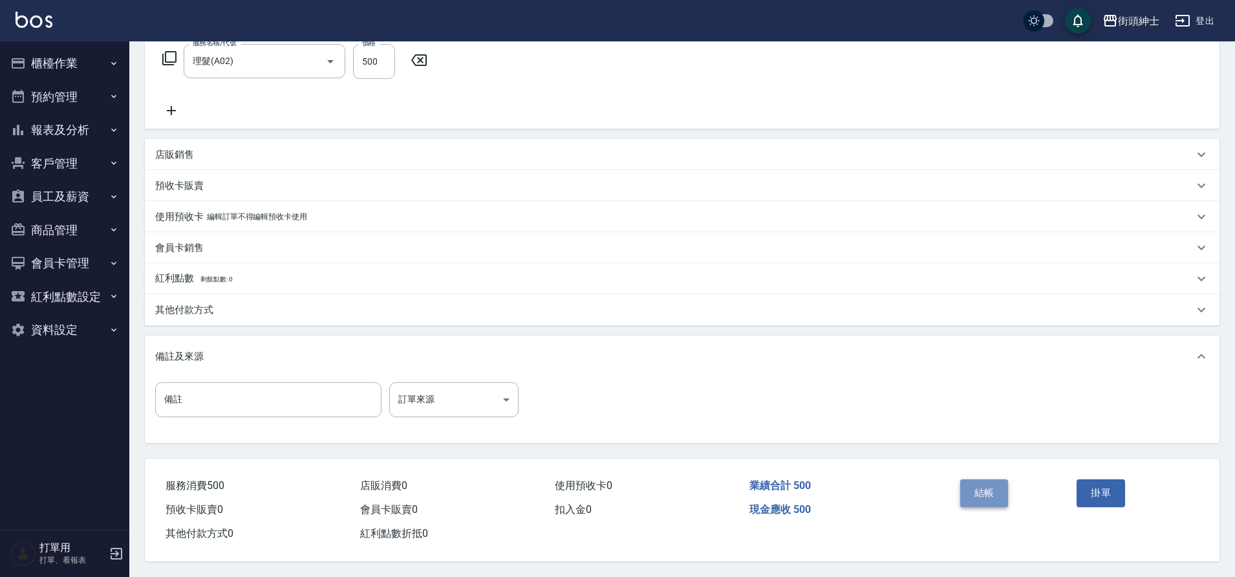
click at [983, 481] on button "結帳" at bounding box center [984, 492] width 48 height 27
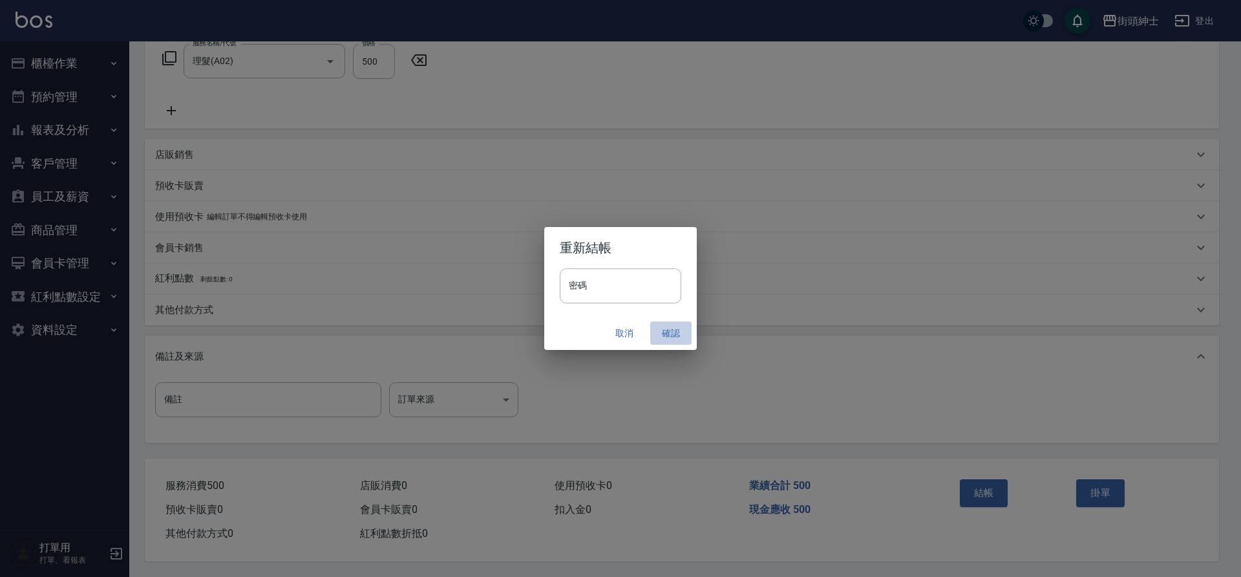
click at [679, 336] on button "確認" at bounding box center [670, 333] width 41 height 24
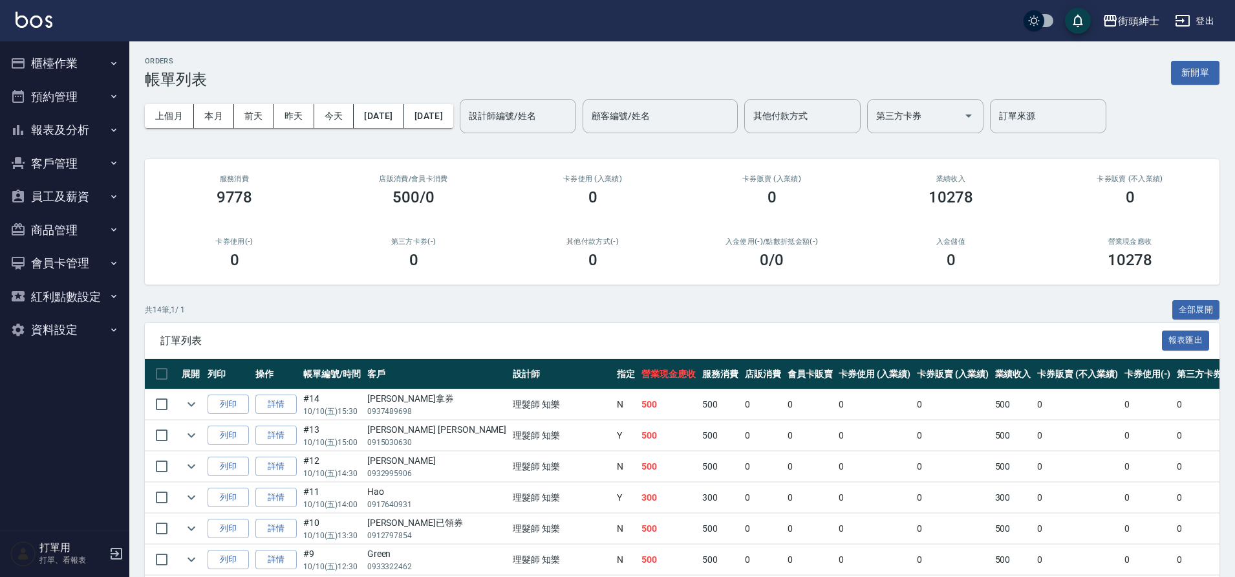
click at [92, 109] on button "預約管理" at bounding box center [64, 97] width 119 height 34
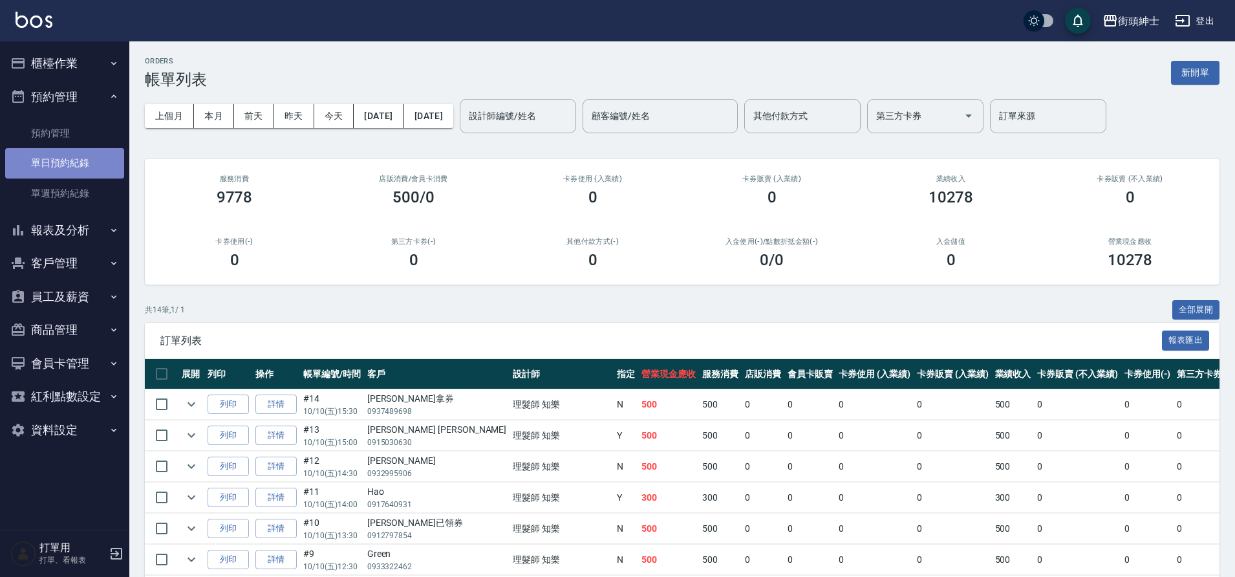
click at [89, 164] on link "單日預約紀錄" at bounding box center [64, 163] width 119 height 30
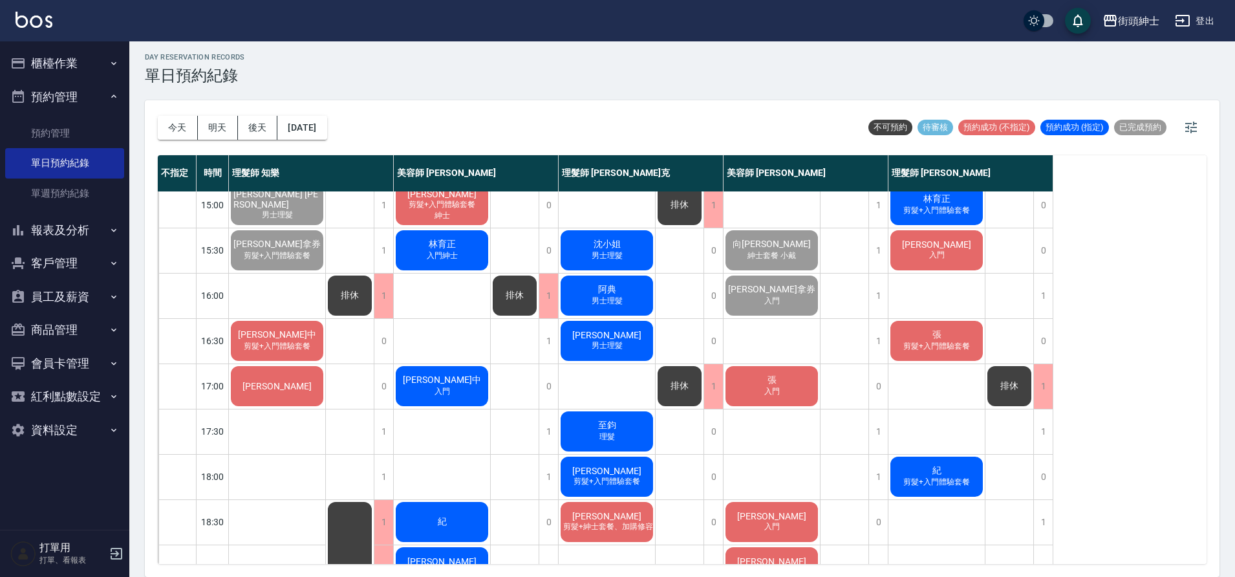
scroll to position [409, 0]
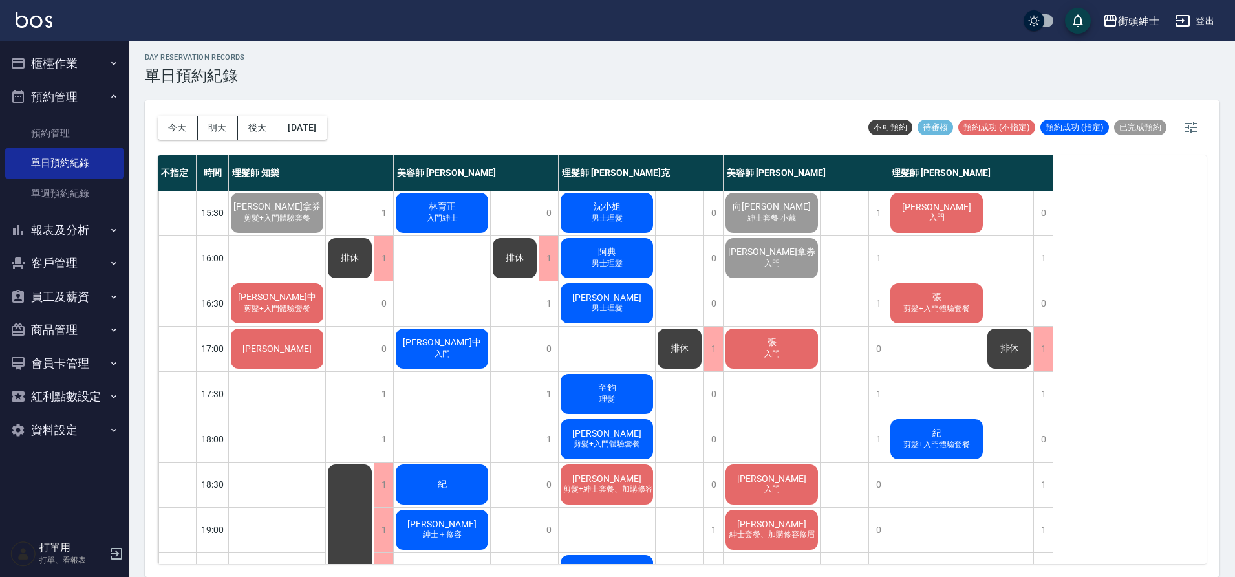
click at [319, 361] on div "[PERSON_NAME]" at bounding box center [277, 348] width 96 height 44
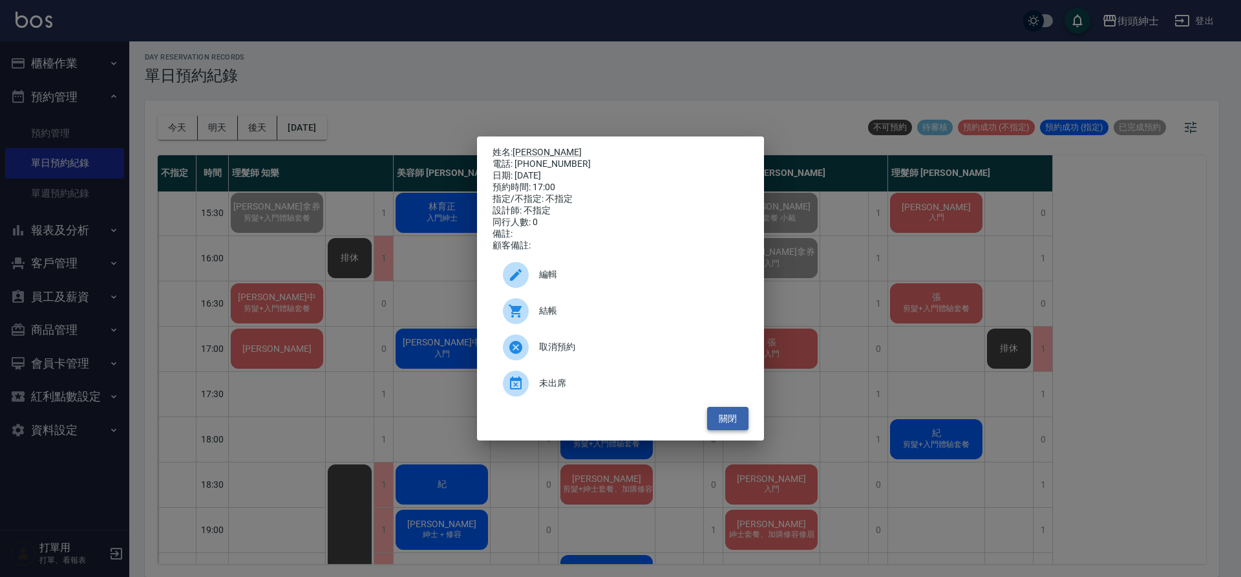
click at [724, 425] on button "關閉" at bounding box center [727, 419] width 41 height 24
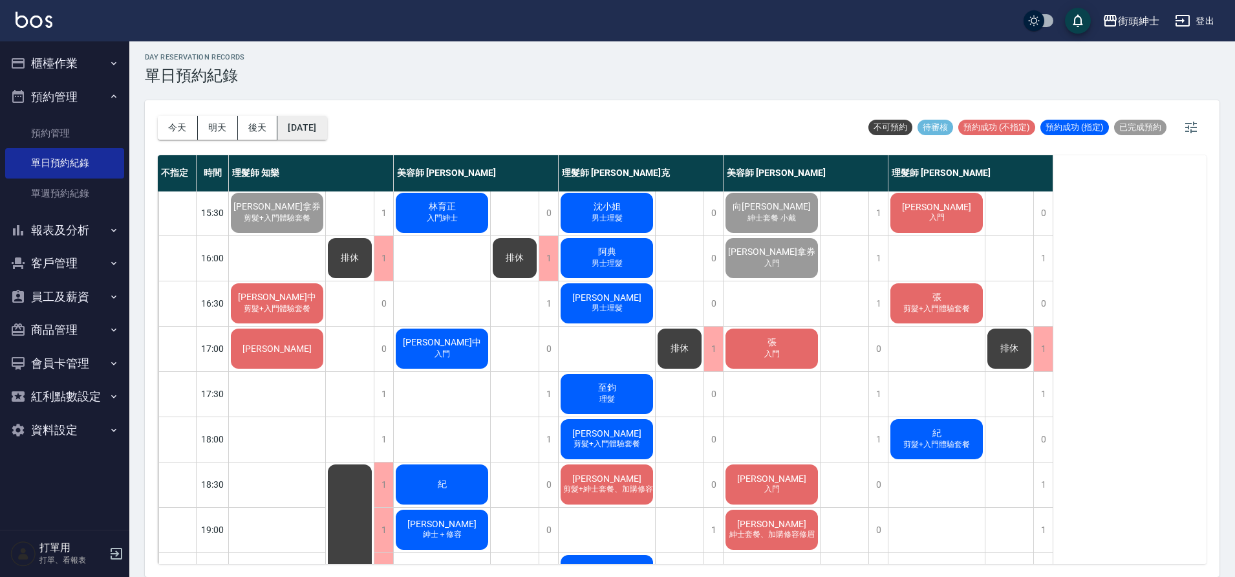
click at [326, 122] on button "[DATE]" at bounding box center [301, 128] width 49 height 24
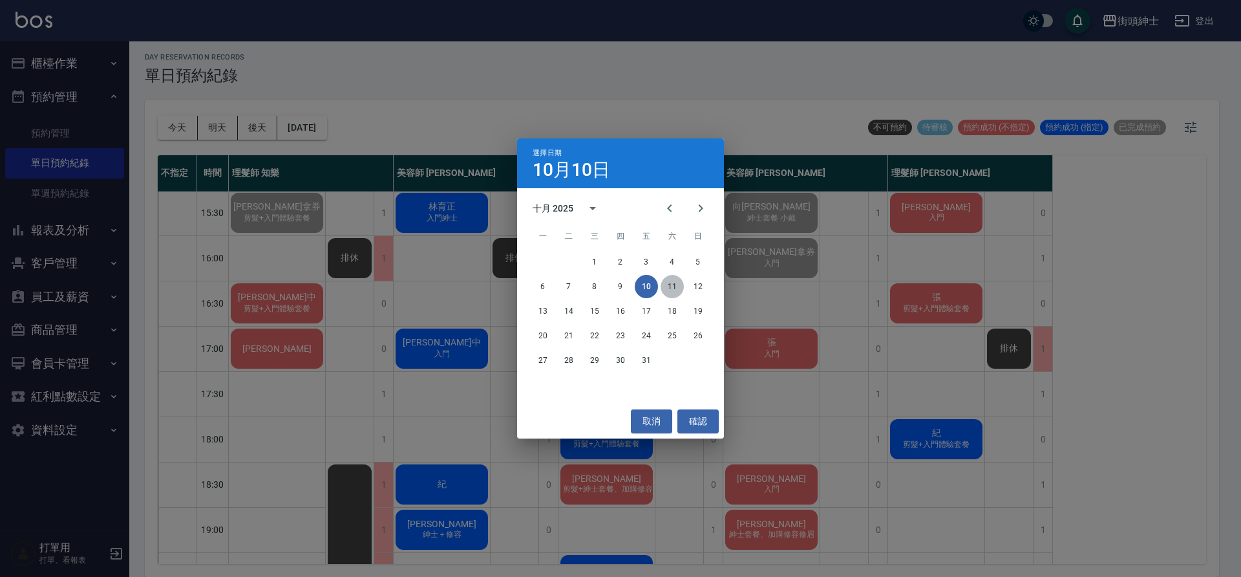
click at [667, 286] on button "11" at bounding box center [672, 286] width 23 height 23
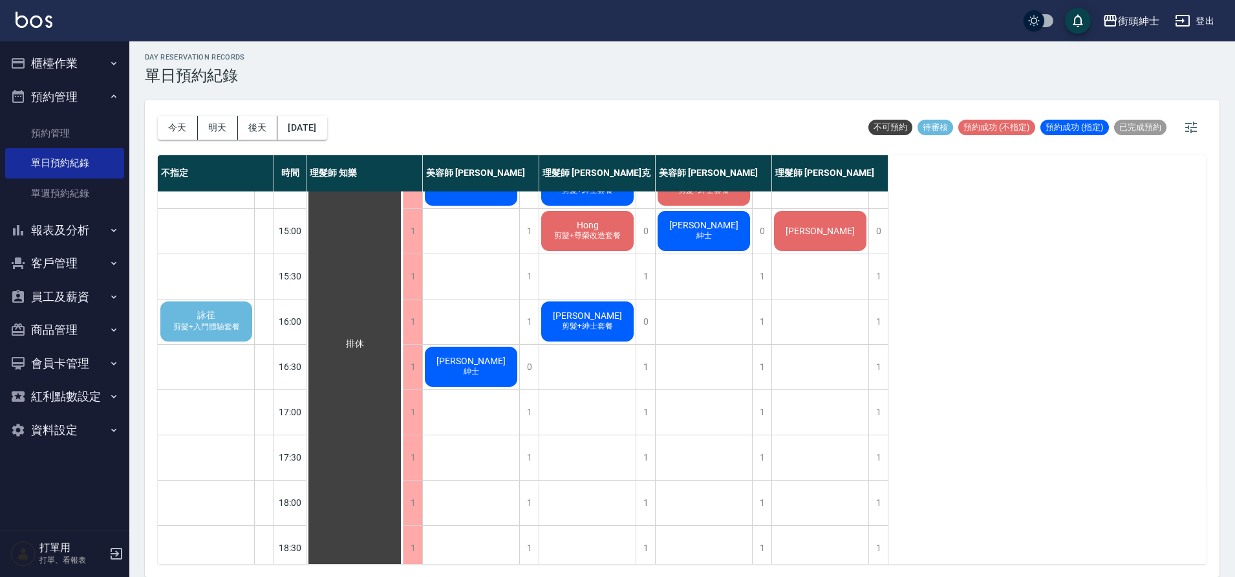
scroll to position [246, 0]
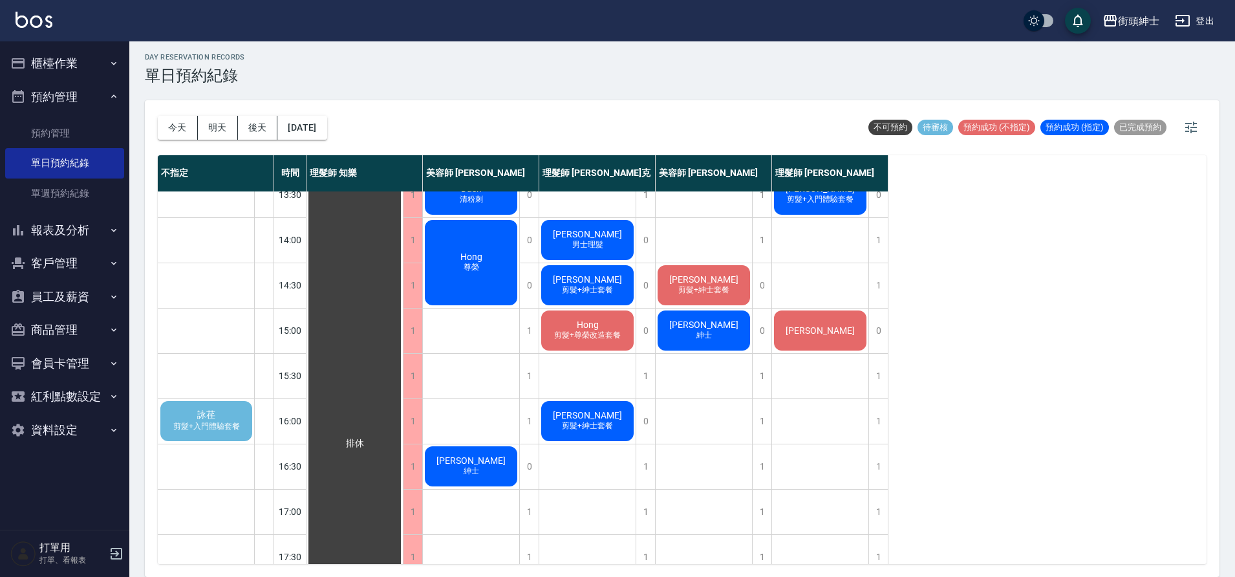
click at [244, 402] on div "詠荏 剪髮+入門體驗套餐" at bounding box center [206, 421] width 96 height 44
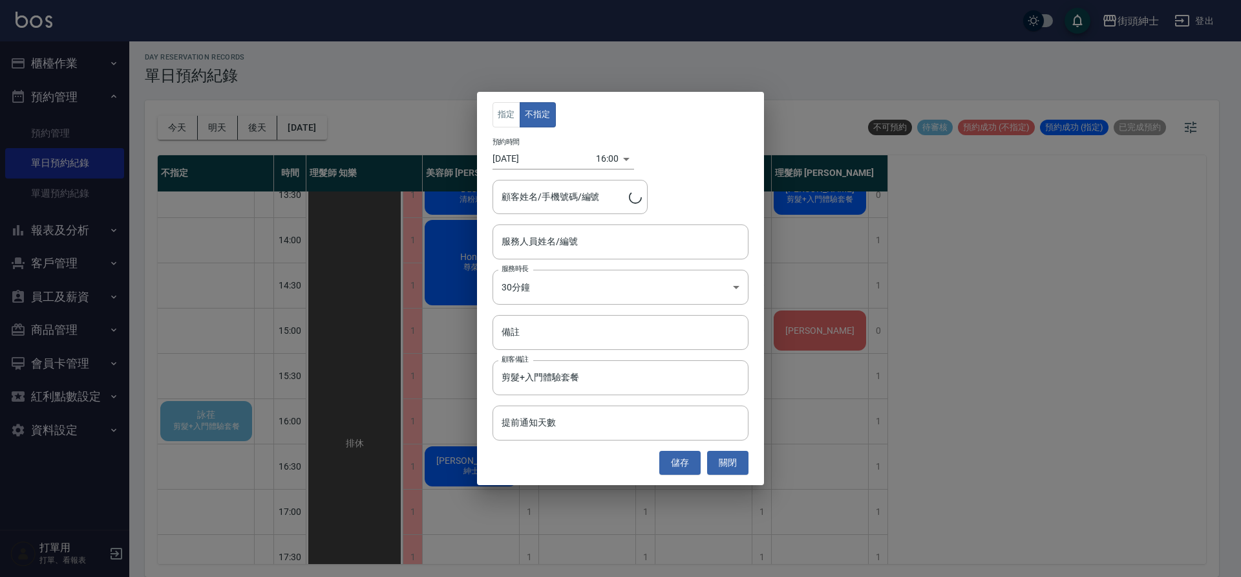
type input "詠荏/0939168166"
click at [554, 253] on div "服務人員姓名/編號" at bounding box center [621, 241] width 256 height 34
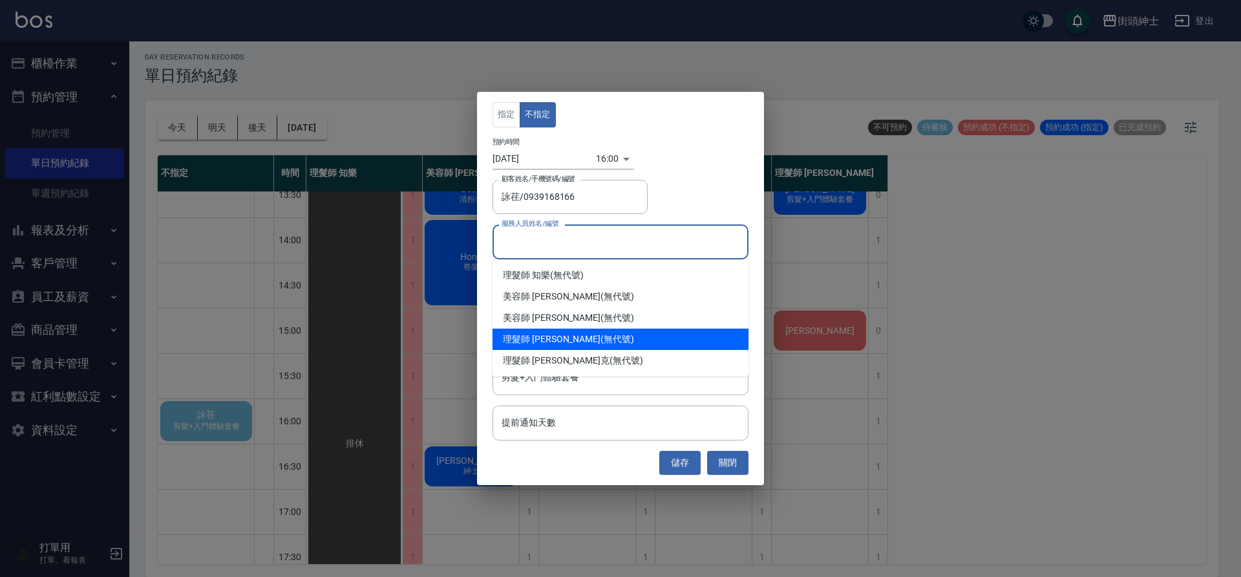
click at [560, 337] on div "理髮師 eric (無代號)" at bounding box center [621, 338] width 256 height 21
type input "理髮師 eric(無代號)"
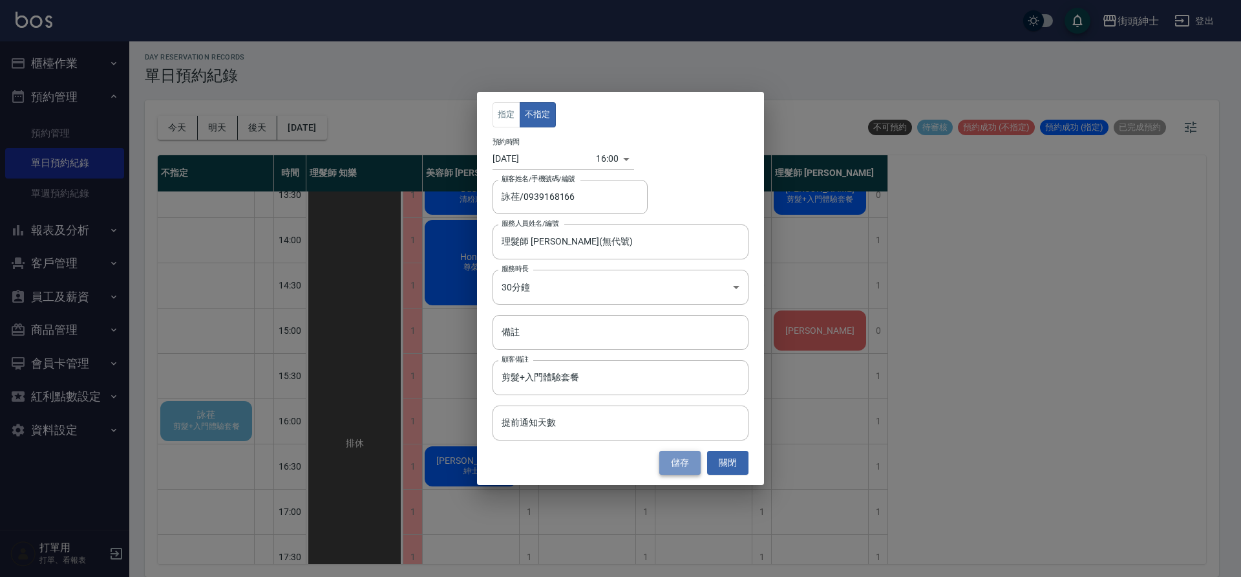
click at [687, 465] on button "儲存" at bounding box center [679, 463] width 41 height 24
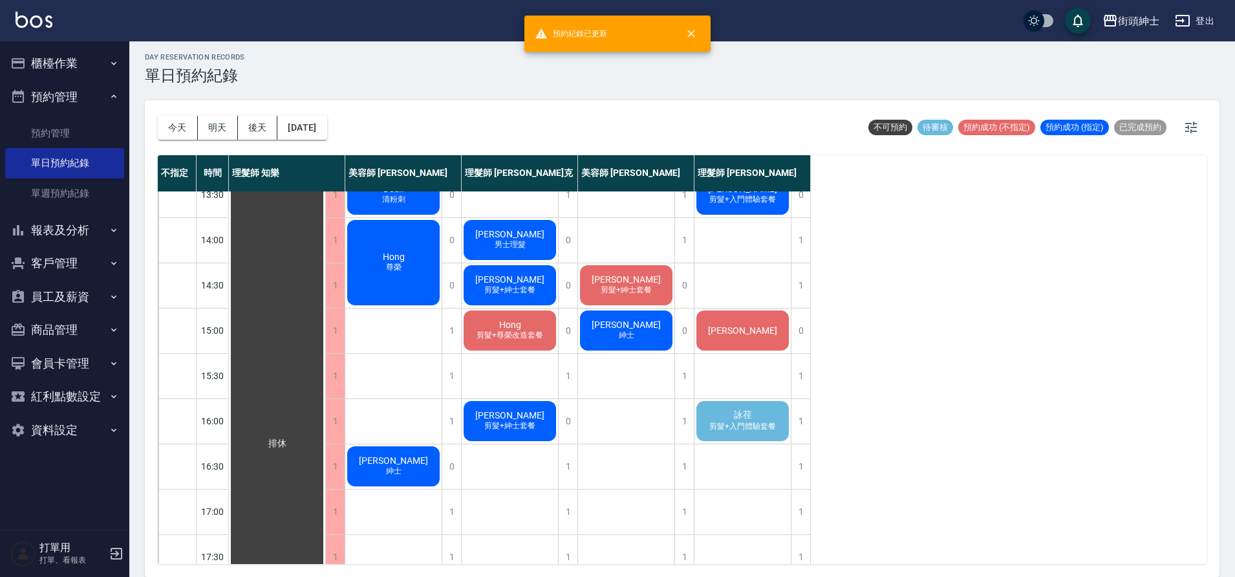
click at [718, 429] on span "剪髮+入門體驗套餐" at bounding box center [743, 426] width 72 height 11
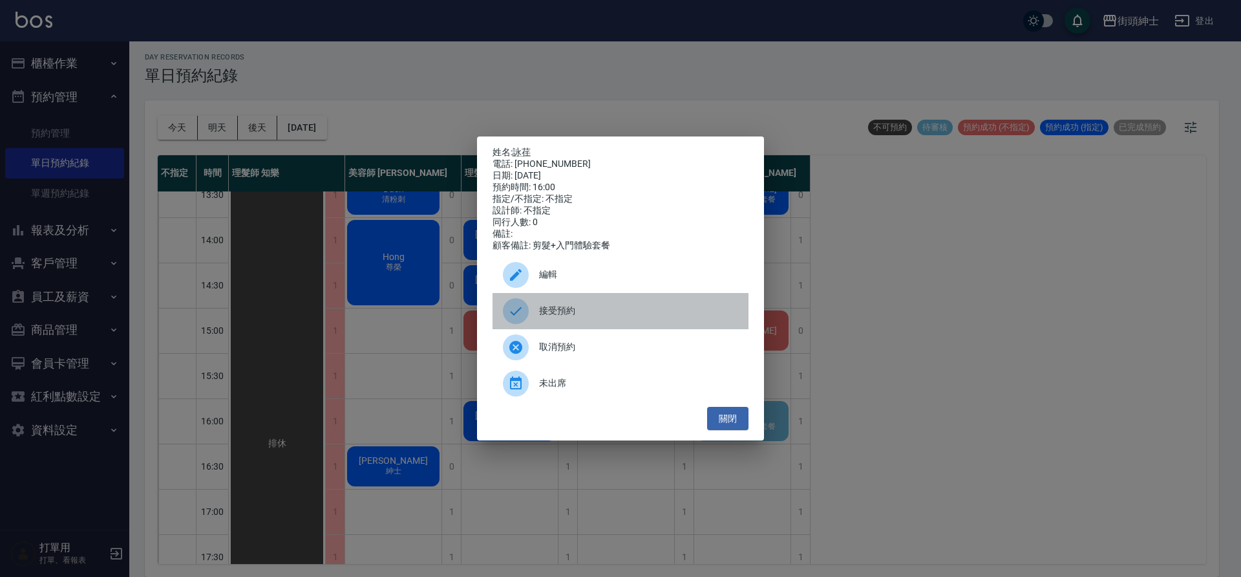
click at [641, 309] on span "接受預約" at bounding box center [638, 311] width 199 height 14
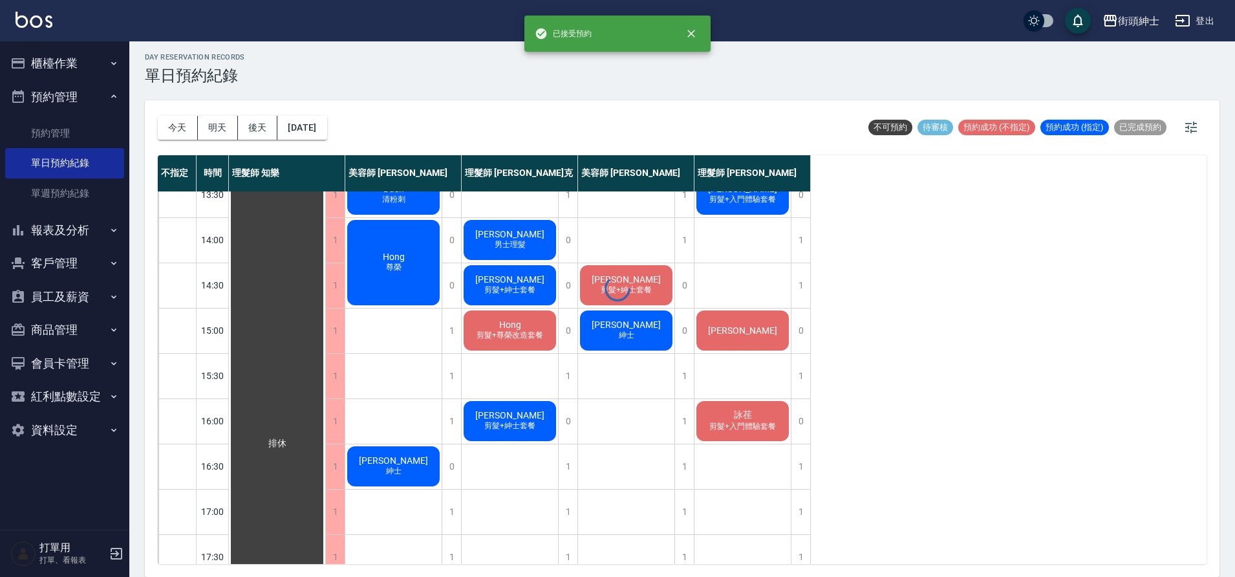
click at [725, 419] on div at bounding box center [617, 288] width 1235 height 577
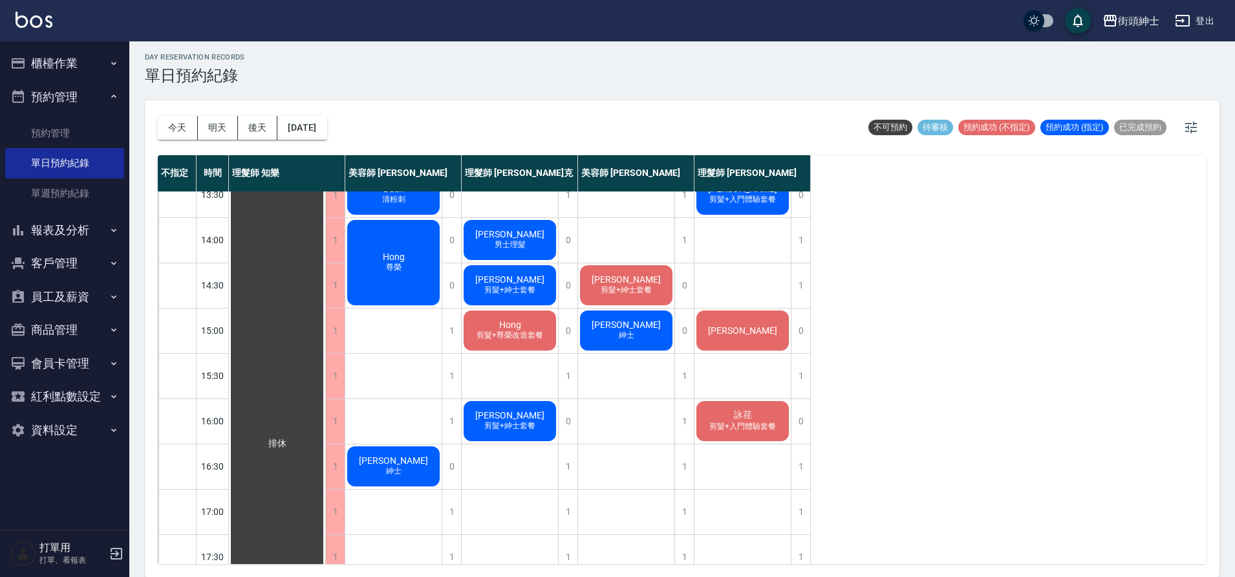
click at [714, 414] on div "詠荏 剪髮+入門體驗套餐" at bounding box center [742, 421] width 96 height 44
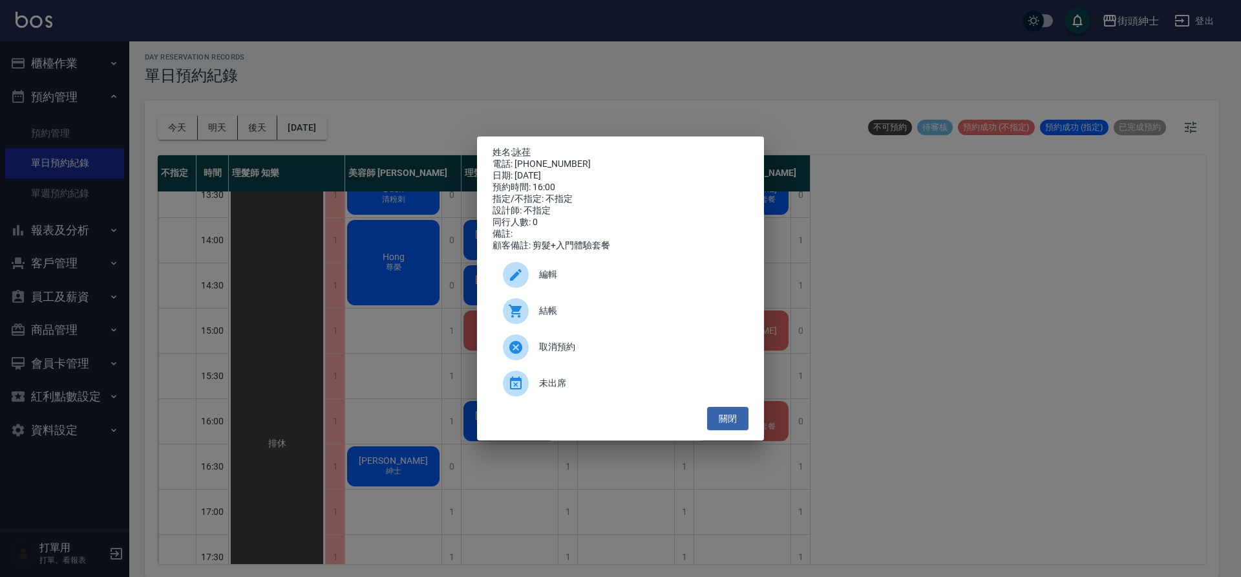
click at [622, 289] on div "編輯" at bounding box center [621, 275] width 256 height 36
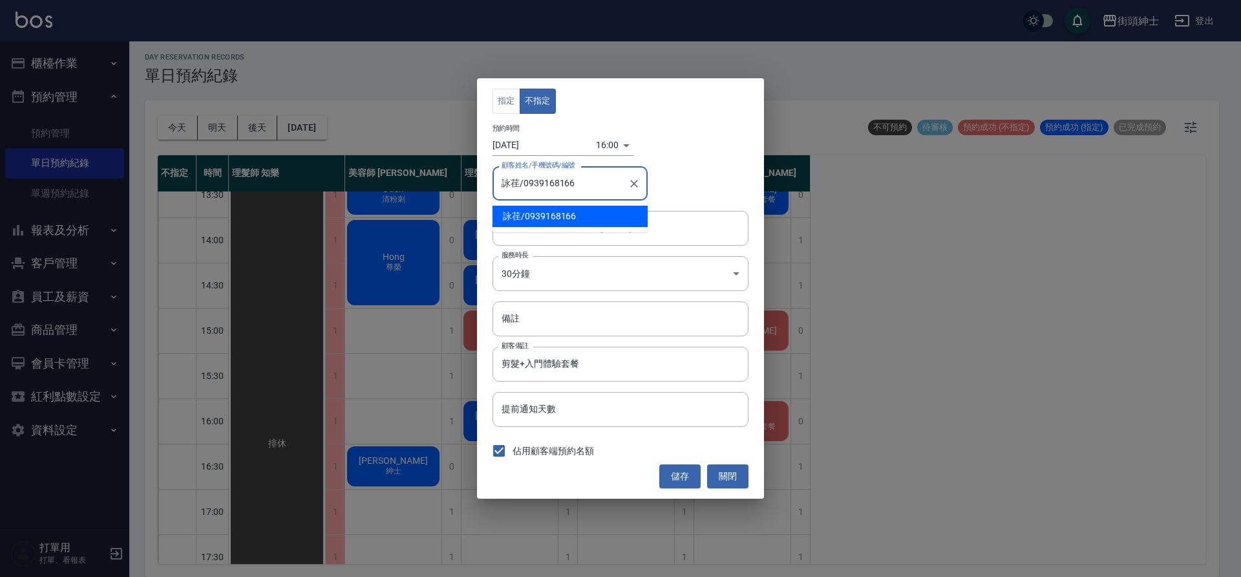
drag, startPoint x: 591, startPoint y: 185, endPoint x: 523, endPoint y: 183, distance: 67.9
click at [523, 183] on input "詠荏/0939168166" at bounding box center [560, 183] width 124 height 23
click at [736, 480] on button "關閉" at bounding box center [727, 476] width 41 height 24
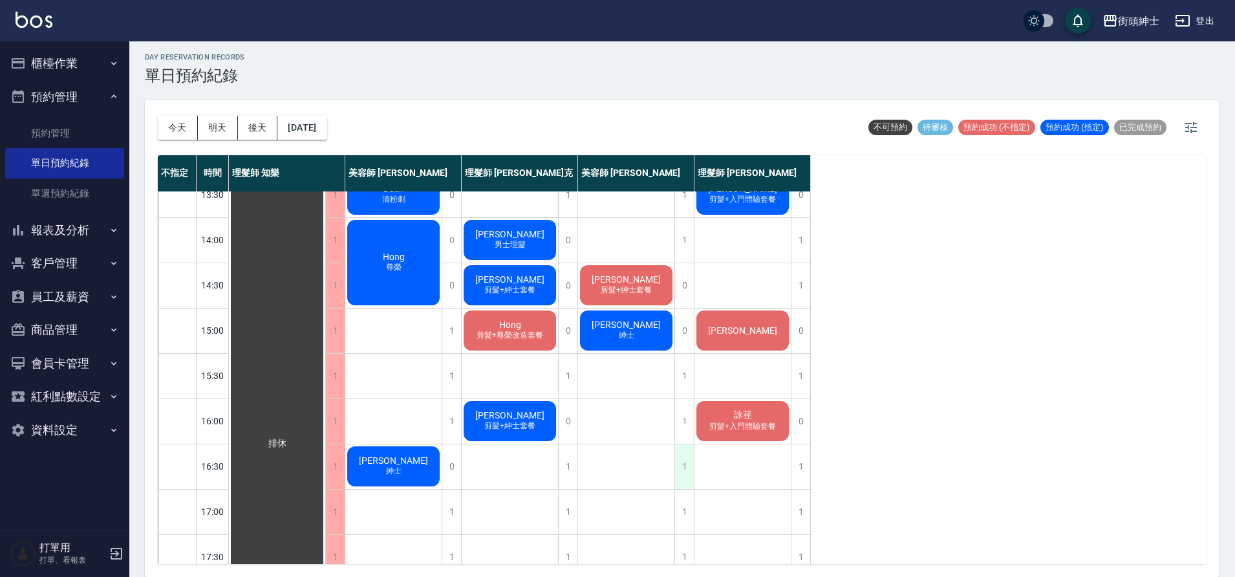
click at [685, 461] on div "1" at bounding box center [683, 466] width 19 height 45
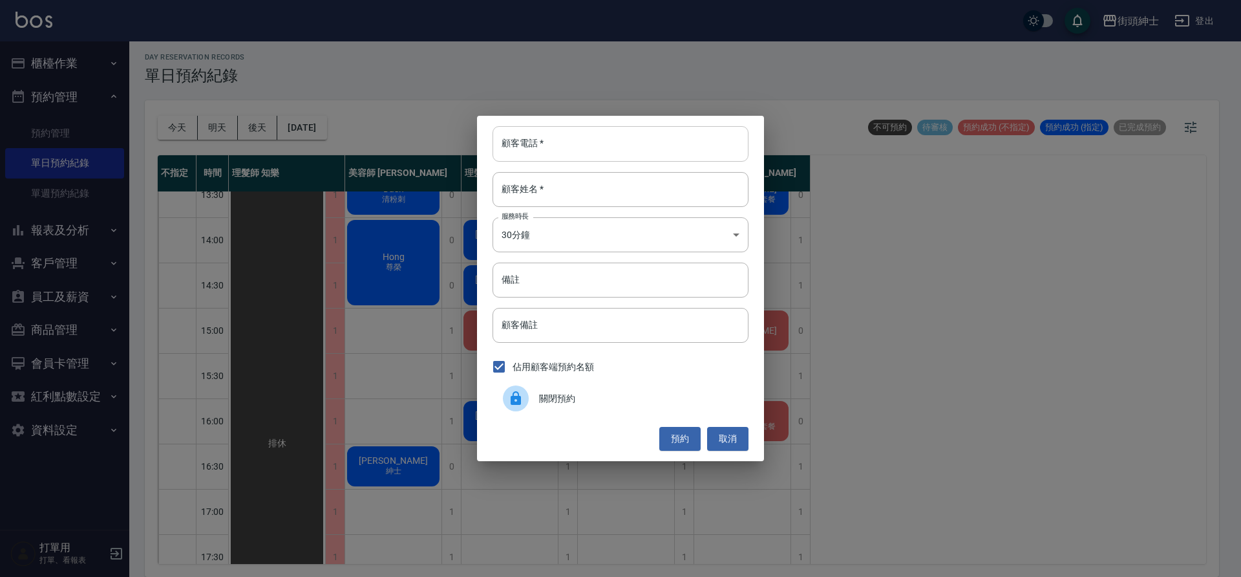
click at [519, 147] on input "顧客電話   *" at bounding box center [621, 143] width 256 height 35
paste input "0939168166"
type input "0939168166"
click at [553, 191] on input "顧客姓名   *" at bounding box center [621, 189] width 256 height 35
type input "０"
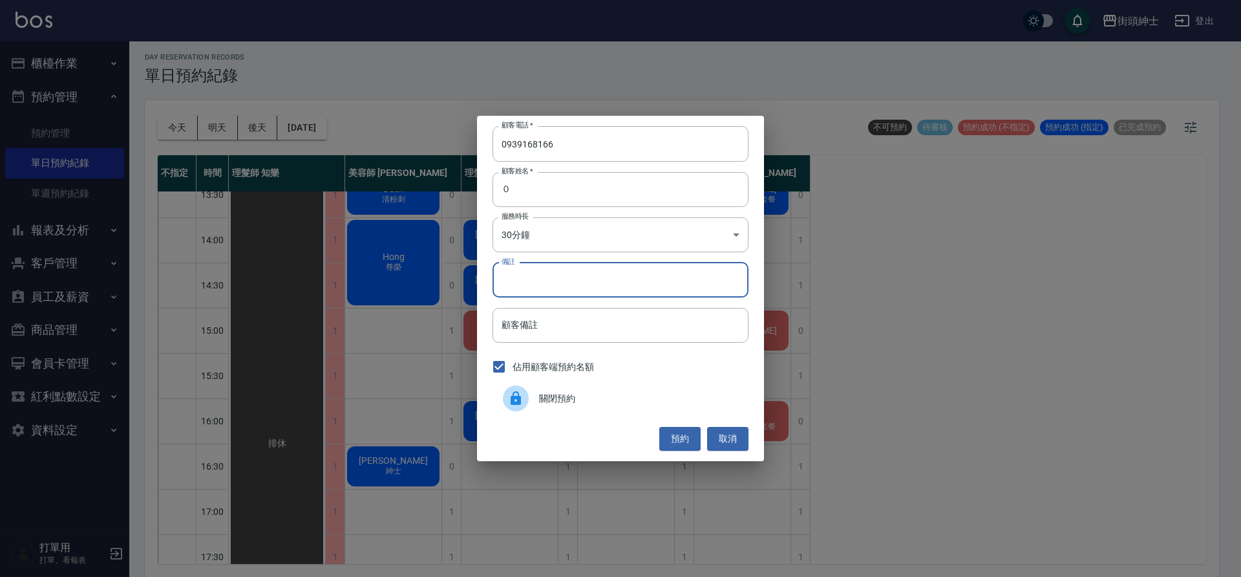
click at [628, 290] on input "備註" at bounding box center [621, 279] width 256 height 35
type input "b"
type input "入門"
click at [679, 427] on div "顧客電話   * 0939168166 顧客電話   * 顧客姓名   * ０ 顧客姓名   * 服務時長 30分鐘 1 服務時長 備註 入門 備註 顧客備註…" at bounding box center [620, 288] width 287 height 345
click at [679, 429] on button "預約" at bounding box center [679, 439] width 41 height 24
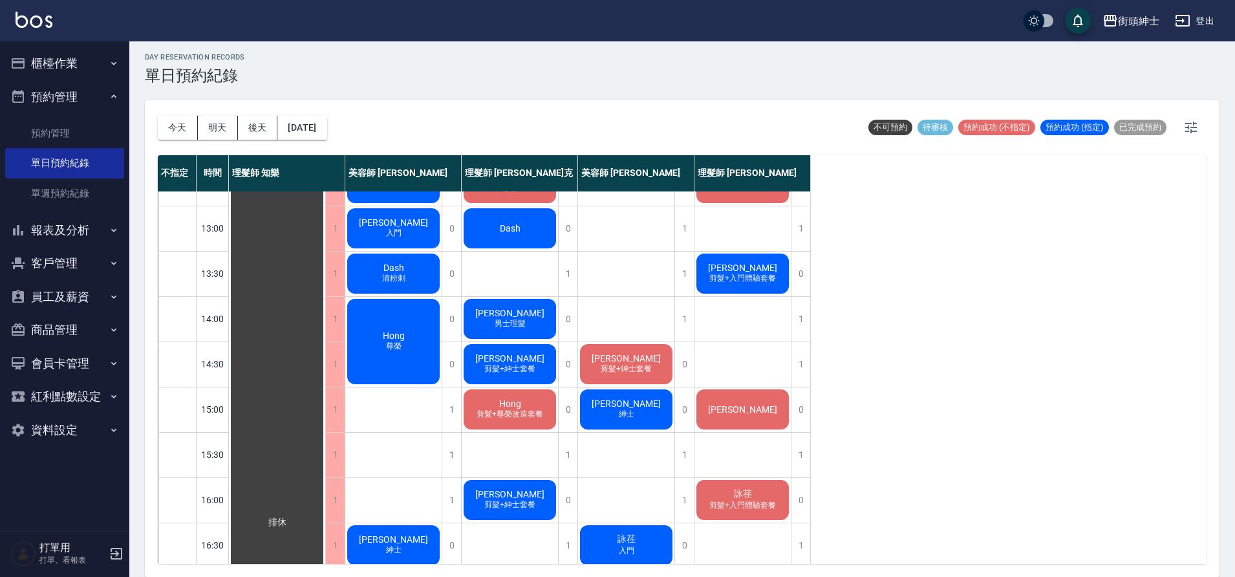
scroll to position [280, 0]
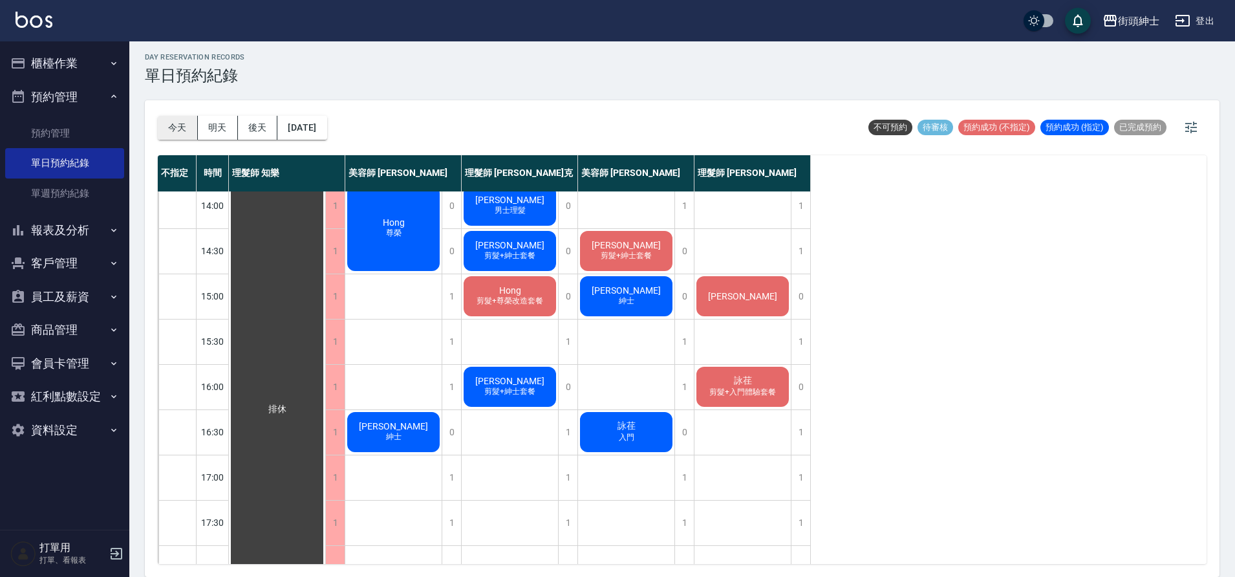
click at [173, 138] on button "今天" at bounding box center [178, 128] width 40 height 24
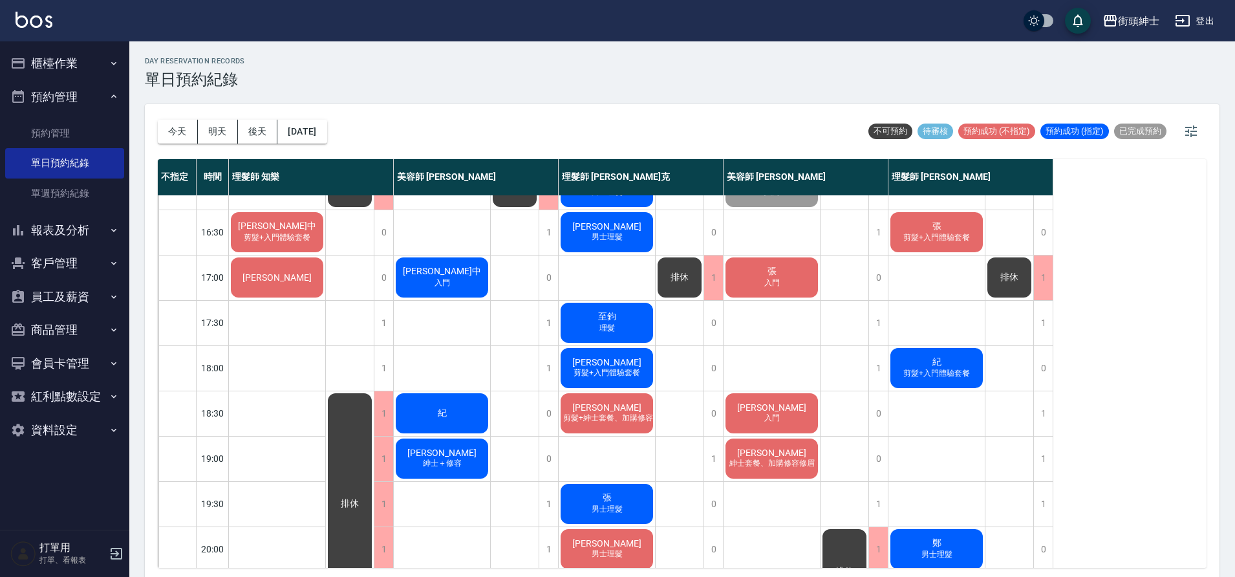
scroll to position [529, 0]
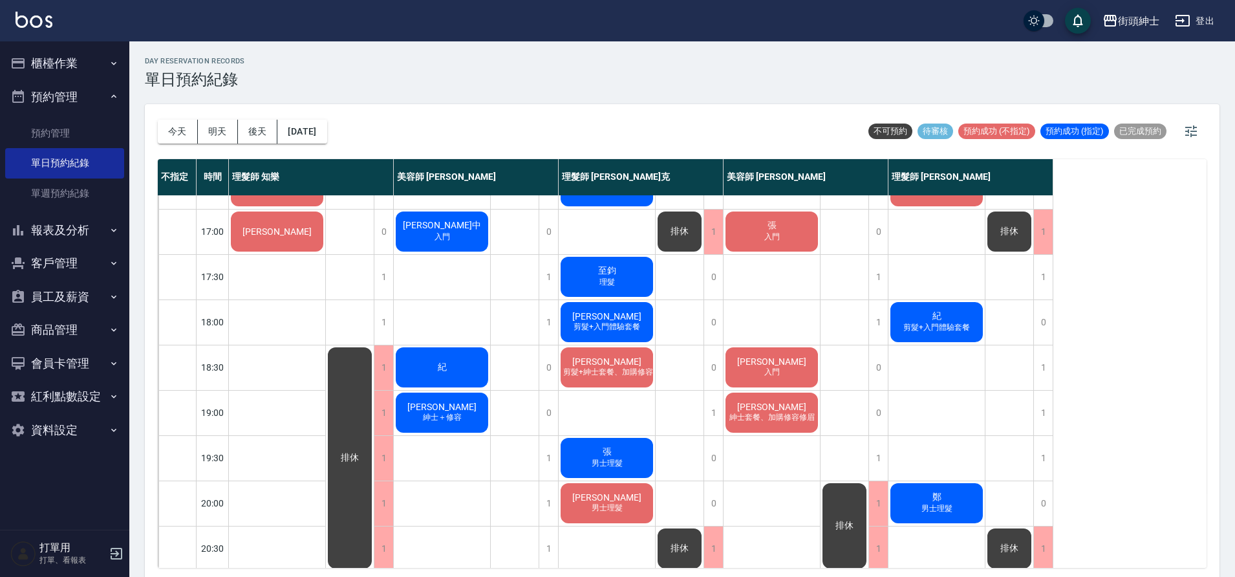
click at [326, 144] on div "今天 明天 後天 2025/10/10" at bounding box center [242, 131] width 169 height 55
click at [326, 135] on button "[DATE]" at bounding box center [301, 132] width 49 height 24
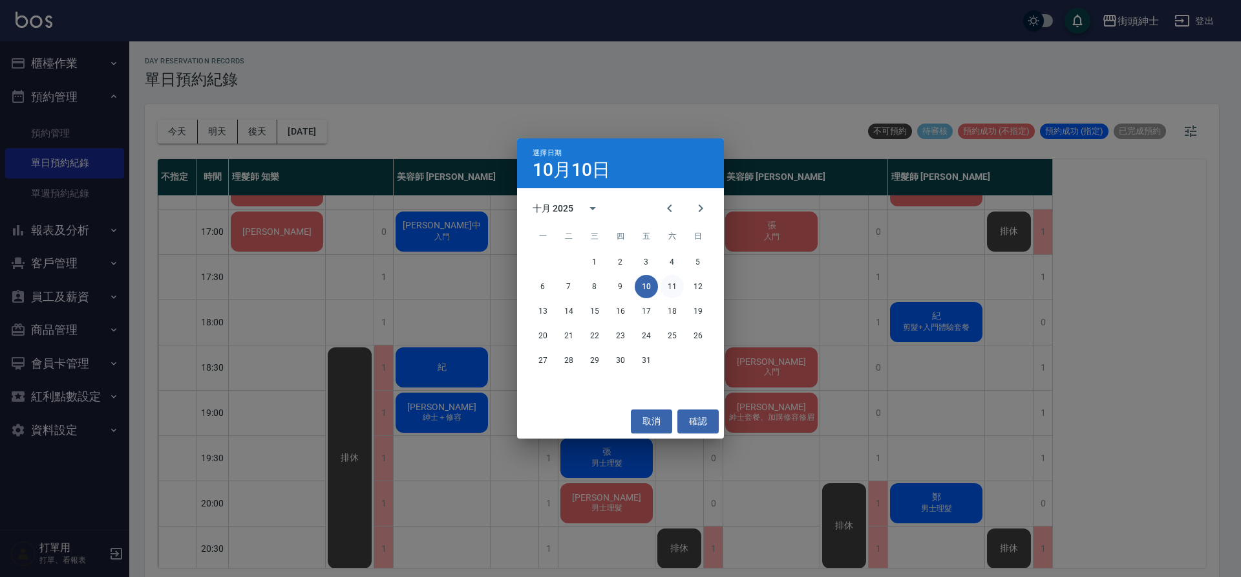
click at [668, 283] on button "11" at bounding box center [672, 286] width 23 height 23
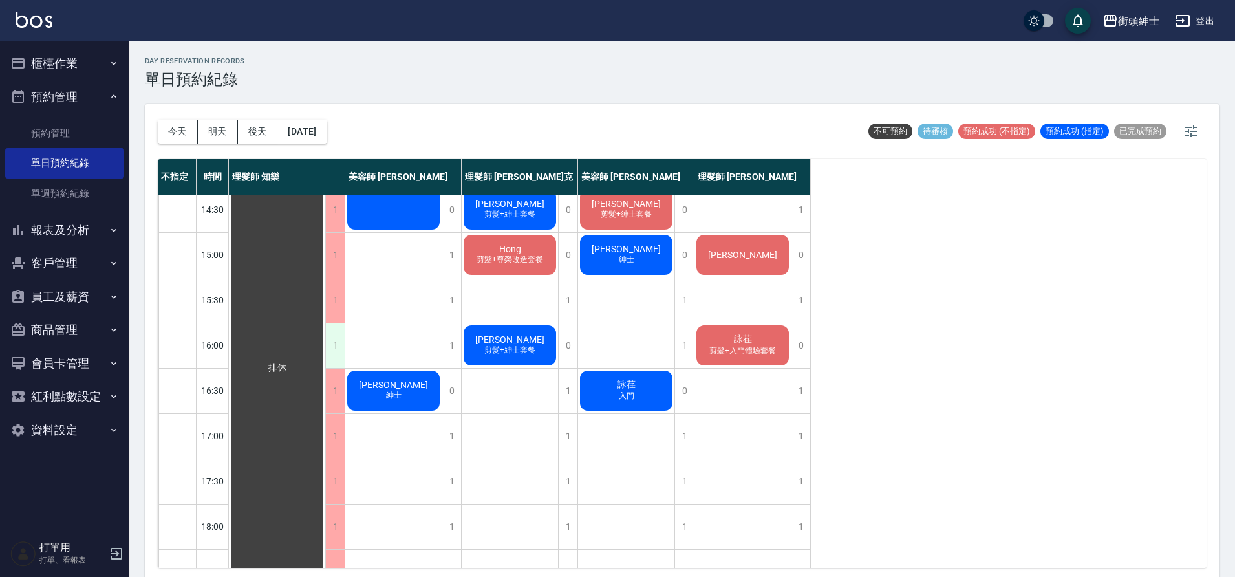
scroll to position [445, 0]
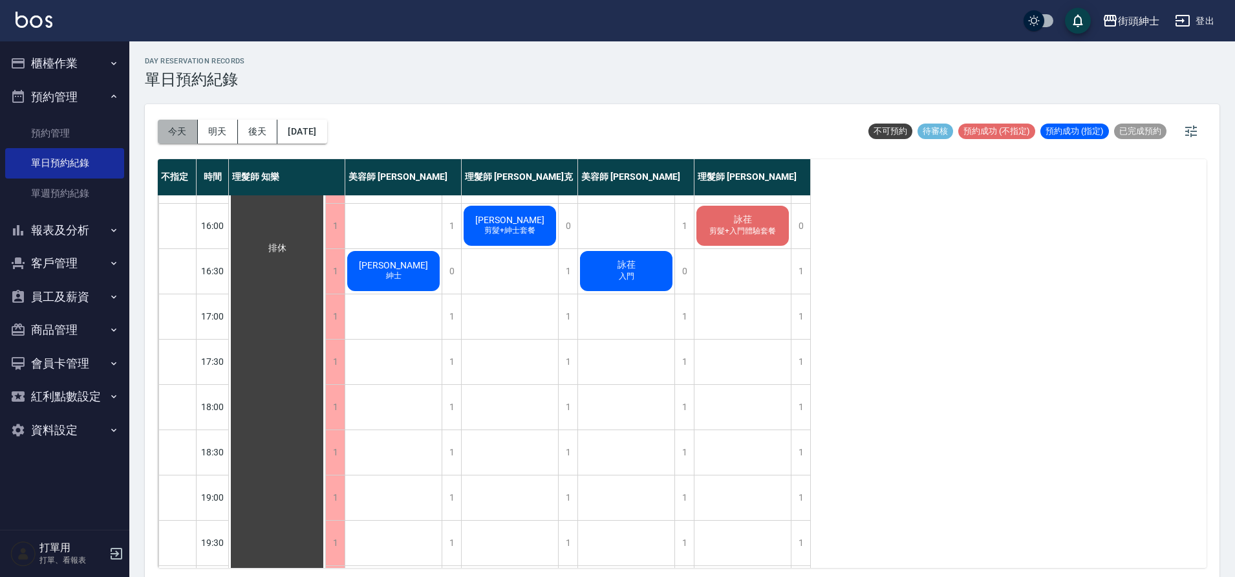
click at [168, 136] on button "今天" at bounding box center [178, 132] width 40 height 24
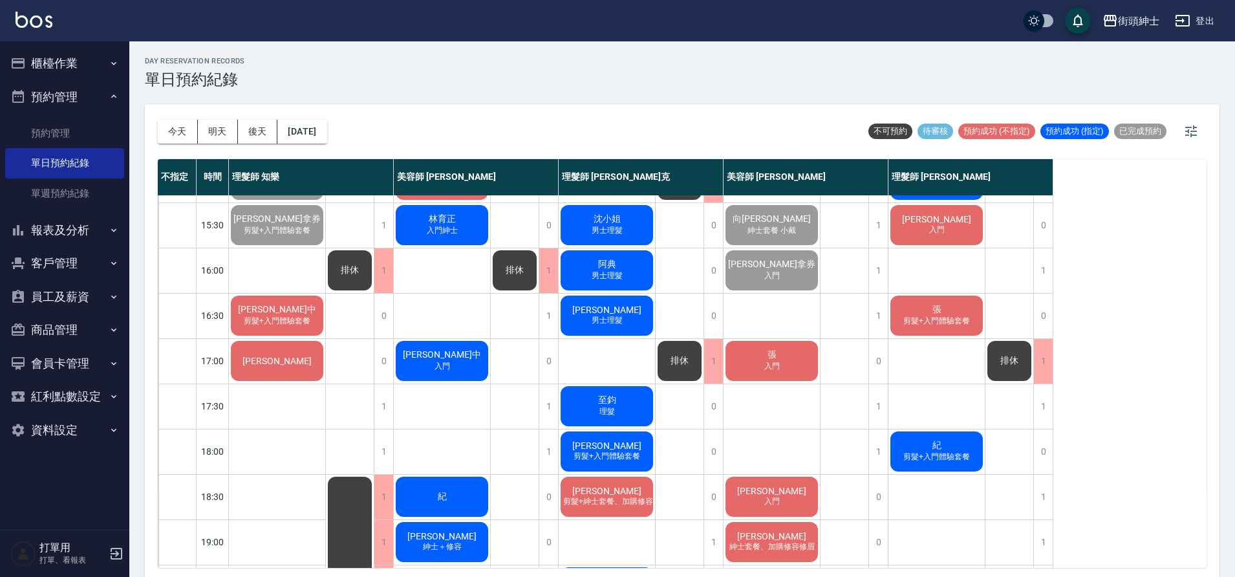
scroll to position [403, 0]
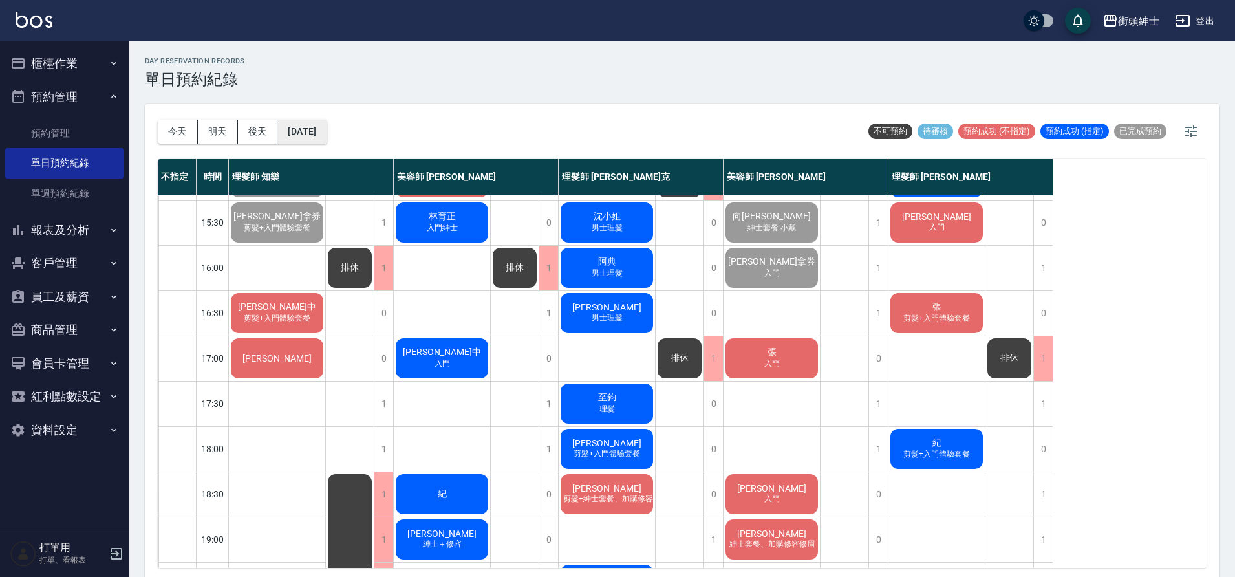
click at [326, 133] on button "[DATE]" at bounding box center [301, 132] width 49 height 24
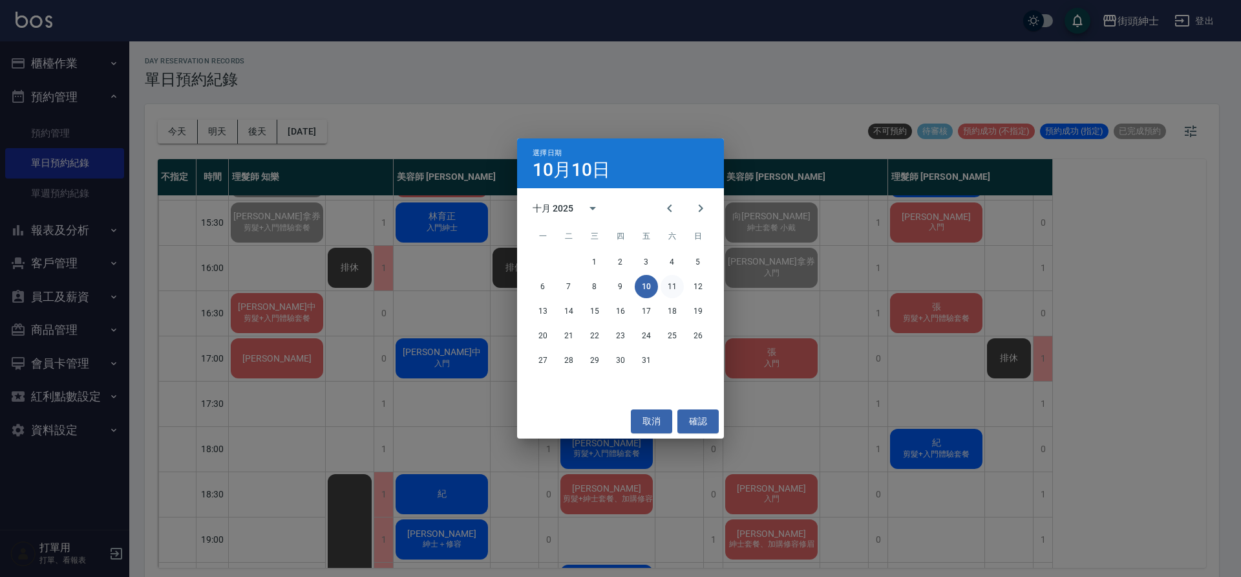
click at [663, 281] on button "11" at bounding box center [672, 286] width 23 height 23
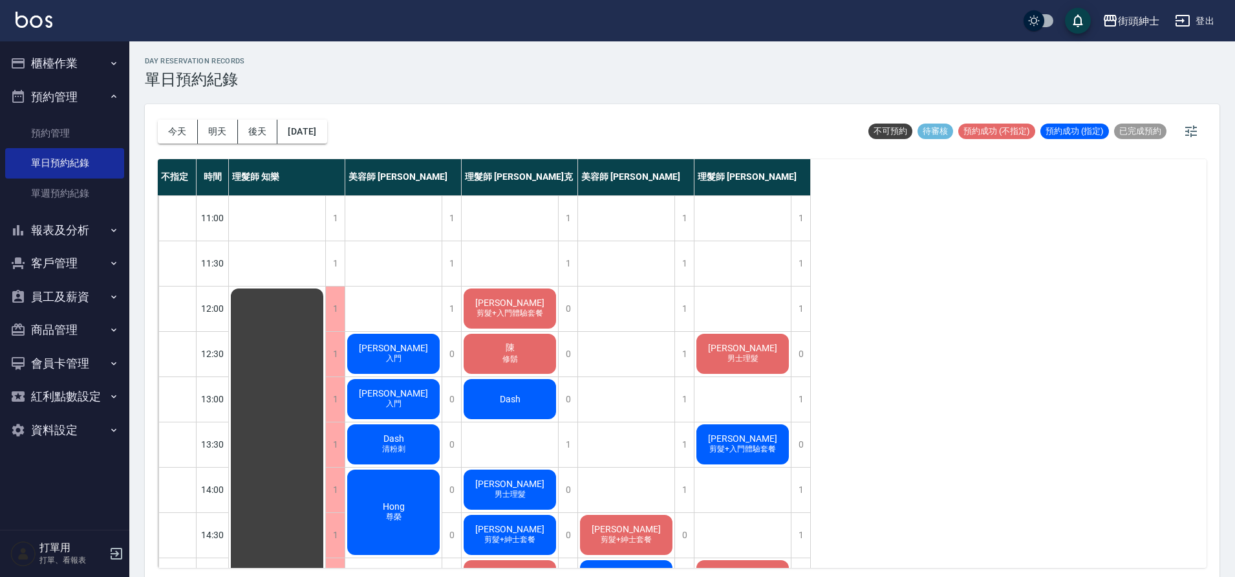
click at [148, 198] on div "今天 明天 後天 2025/10/11 不可預約 待審核 預約成功 (不指定) 預約成功 (指定) 已完成預約 不指定 時間 理髮師 知樂 美容師 Cherr…" at bounding box center [682, 342] width 1074 height 476
click at [178, 129] on button "今天" at bounding box center [178, 132] width 40 height 24
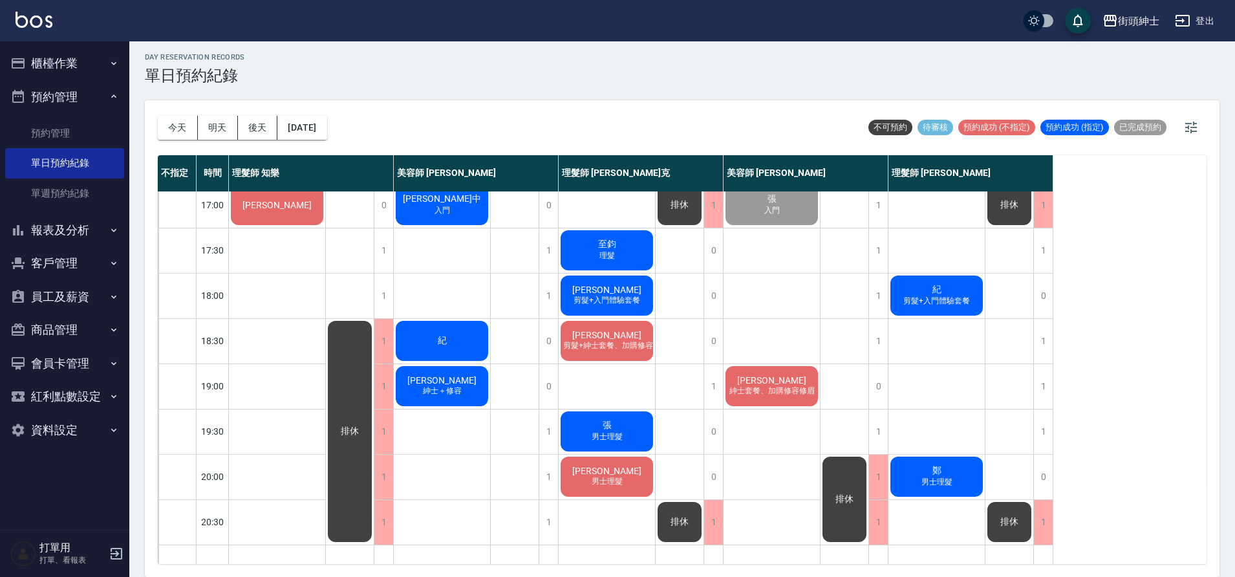
scroll to position [555, 0]
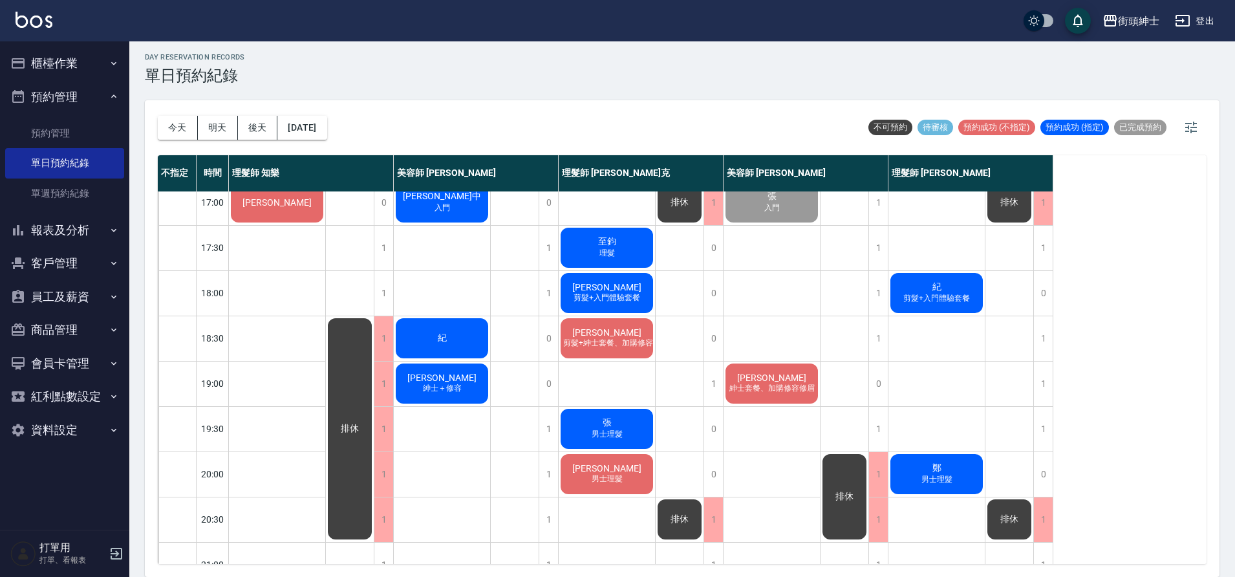
click at [610, 303] on span "剪髮+入門體驗套餐" at bounding box center [607, 297] width 72 height 11
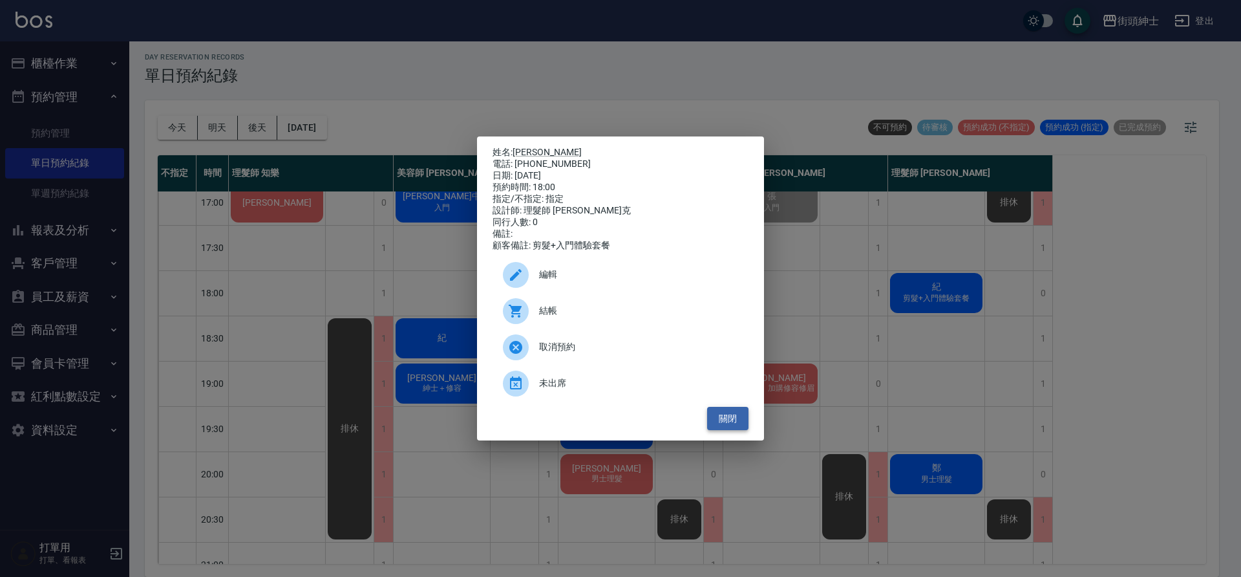
click at [716, 428] on button "關閉" at bounding box center [727, 419] width 41 height 24
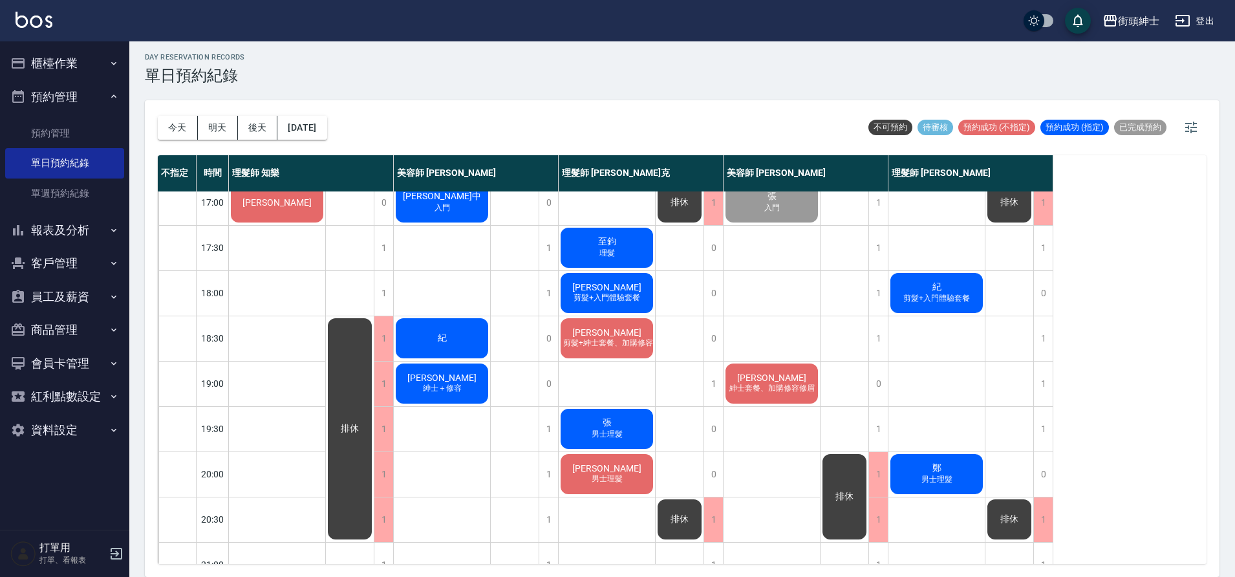
click at [451, 338] on div "紀" at bounding box center [442, 338] width 96 height 44
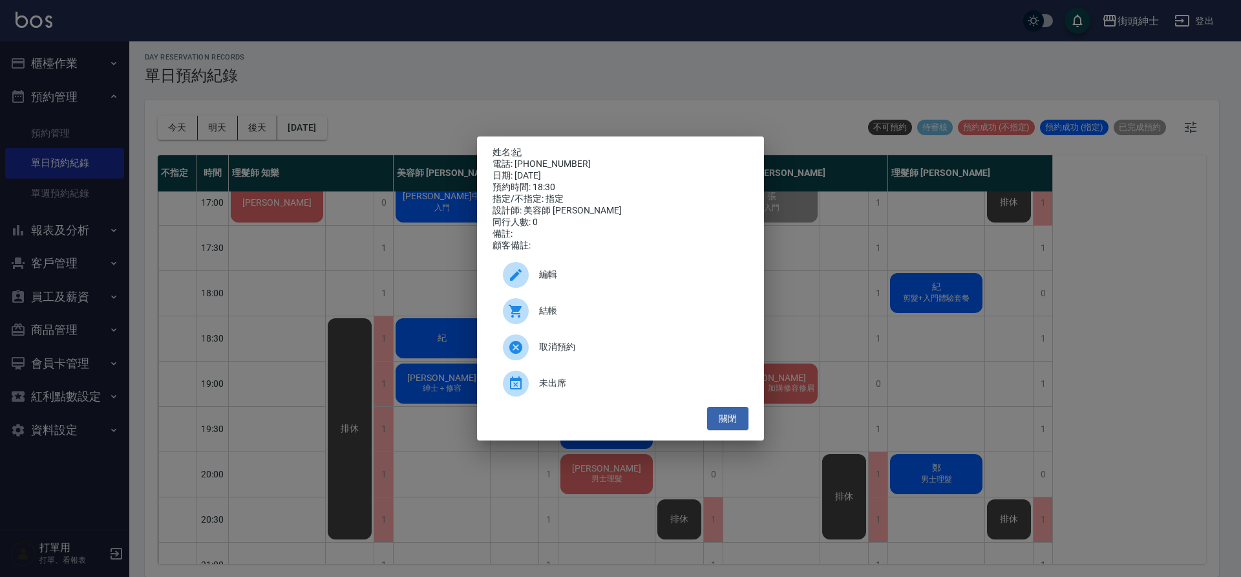
click at [599, 275] on span "編輯" at bounding box center [638, 275] width 199 height 14
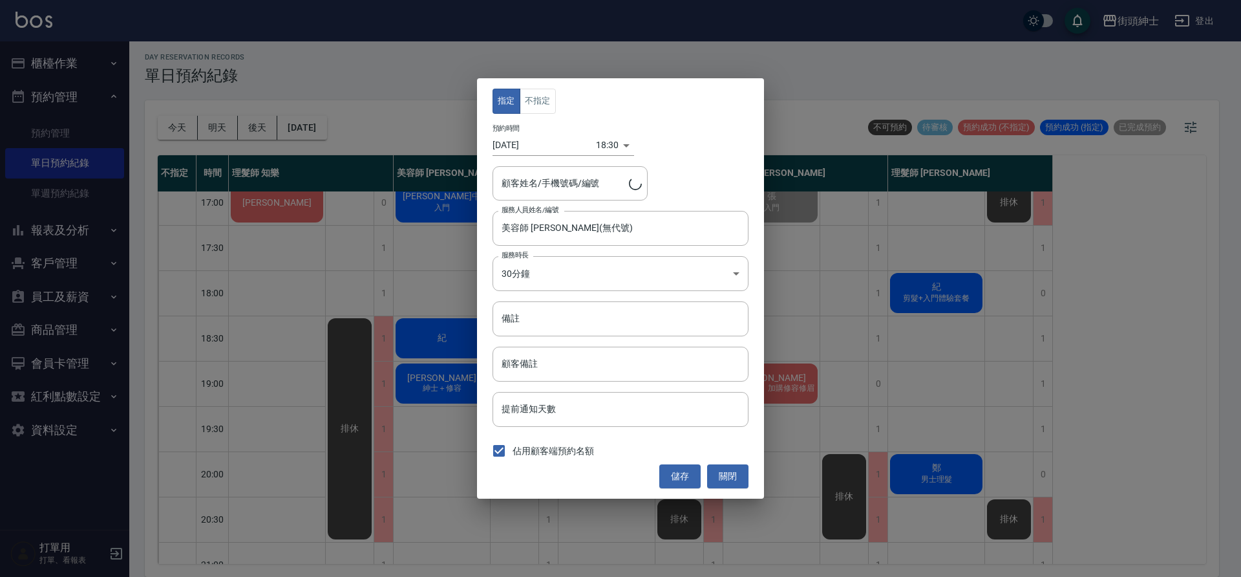
type input "紀/0984037173"
click at [707, 167] on div "顧客姓名/手機號碼/編號 紀/0984037173 顧客姓名/手機號碼/編號" at bounding box center [621, 183] width 256 height 34
click at [719, 482] on button "關閉" at bounding box center [727, 476] width 41 height 24
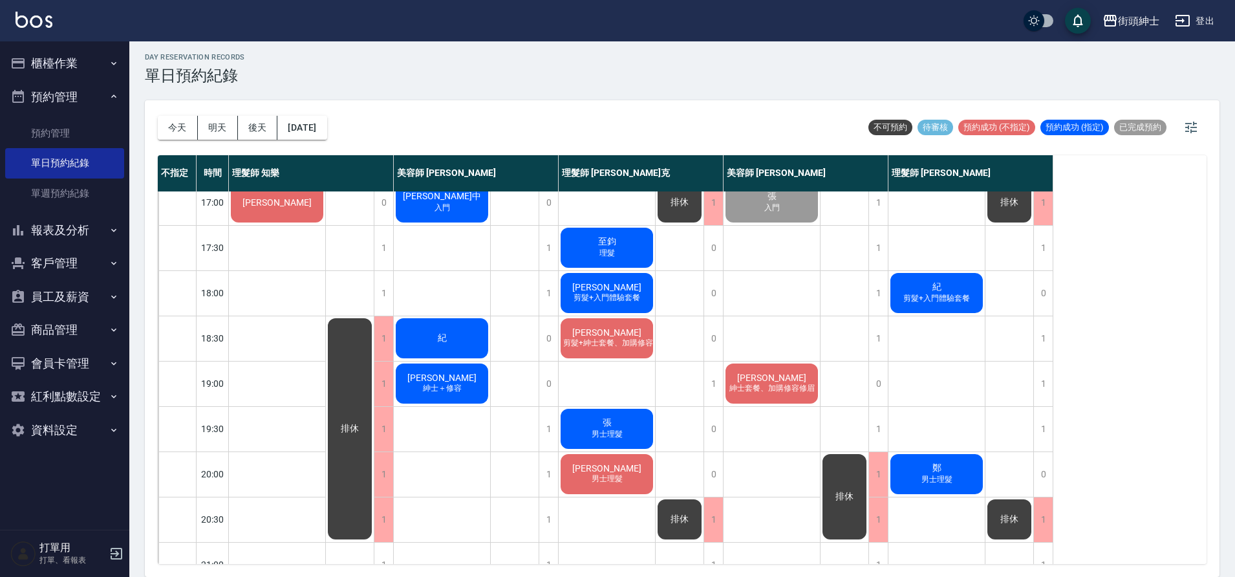
click at [318, 198] on div "[PERSON_NAME]" at bounding box center [277, 202] width 96 height 44
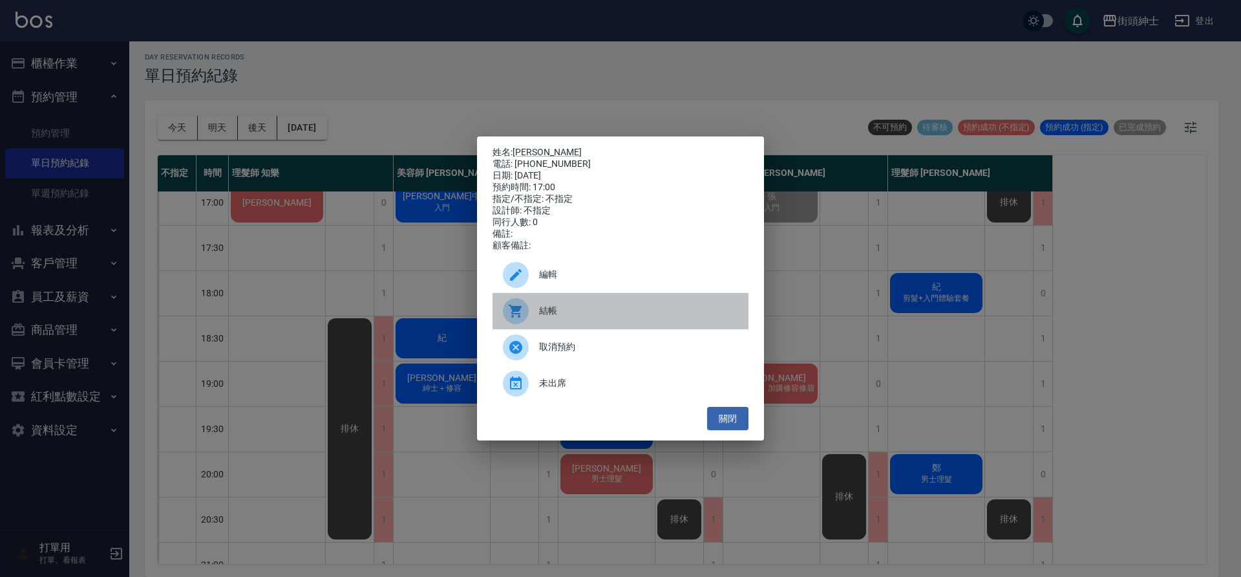
click at [639, 301] on div "結帳" at bounding box center [621, 311] width 256 height 36
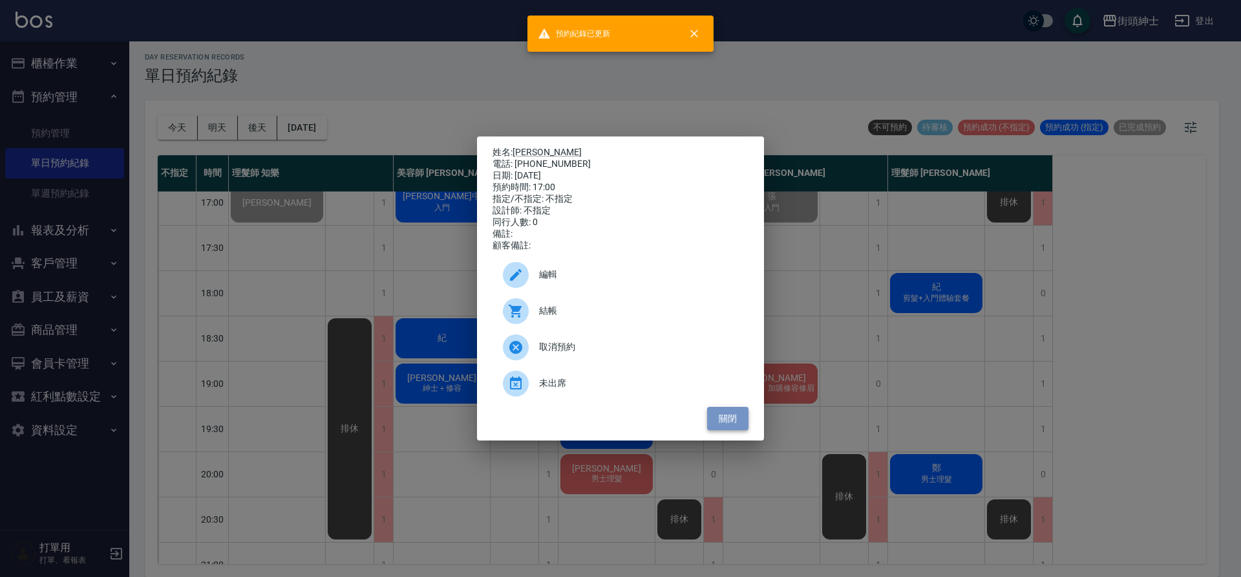
click at [726, 431] on button "關閉" at bounding box center [727, 419] width 41 height 24
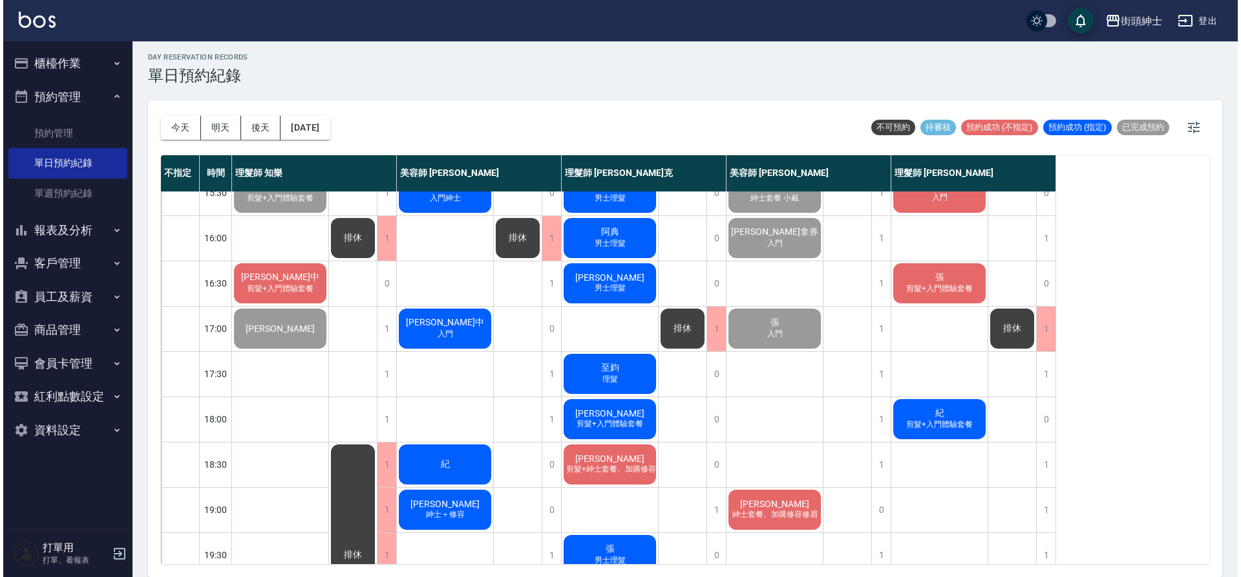
scroll to position [402, 0]
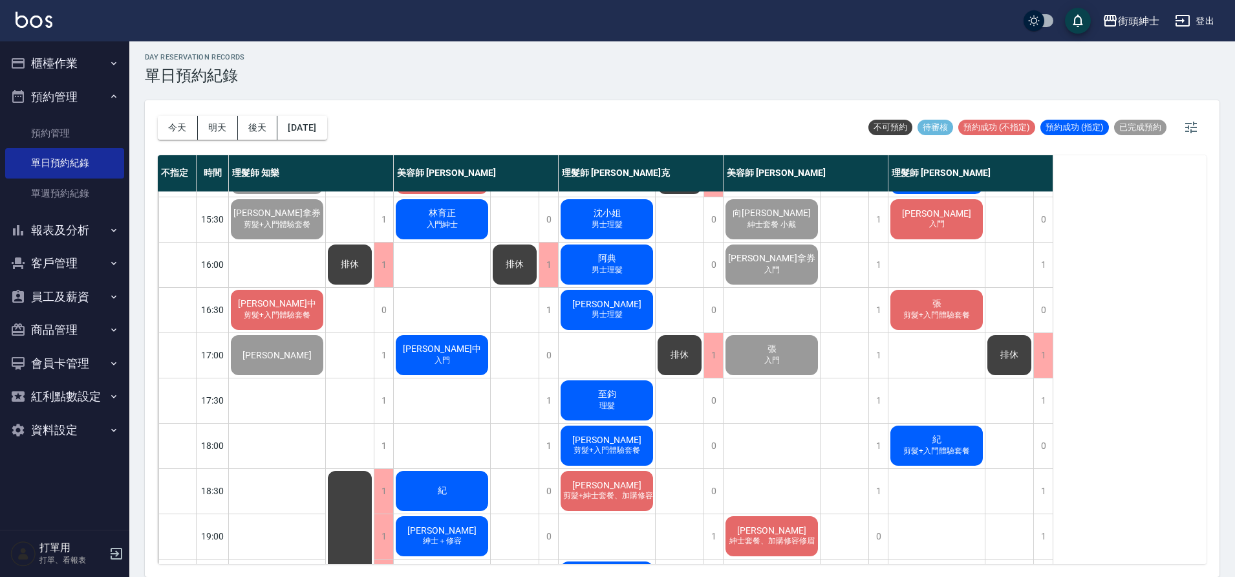
click at [295, 295] on div "陳楷中 剪髮+入門體驗套餐" at bounding box center [277, 310] width 96 height 44
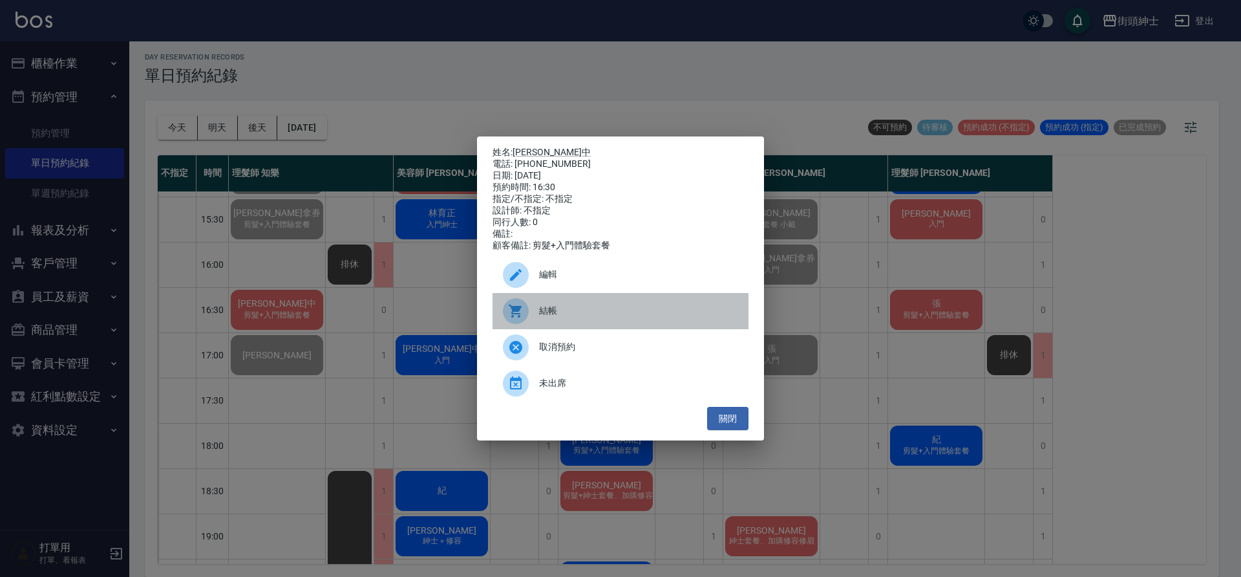
click at [542, 317] on span "結帳" at bounding box center [638, 311] width 199 height 14
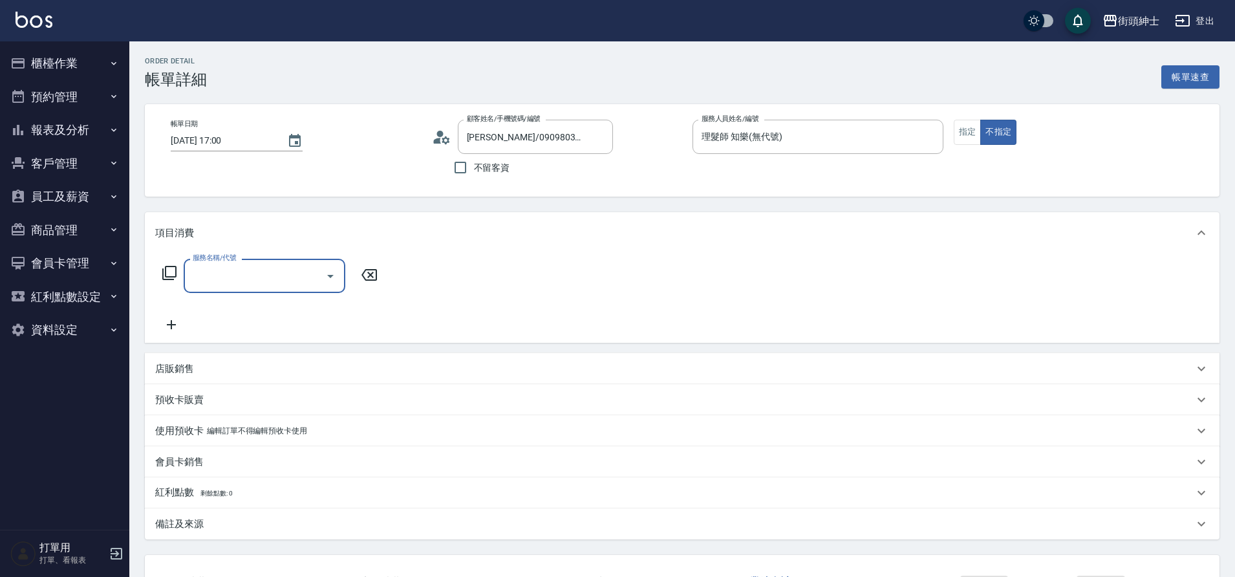
scroll to position [1, 0]
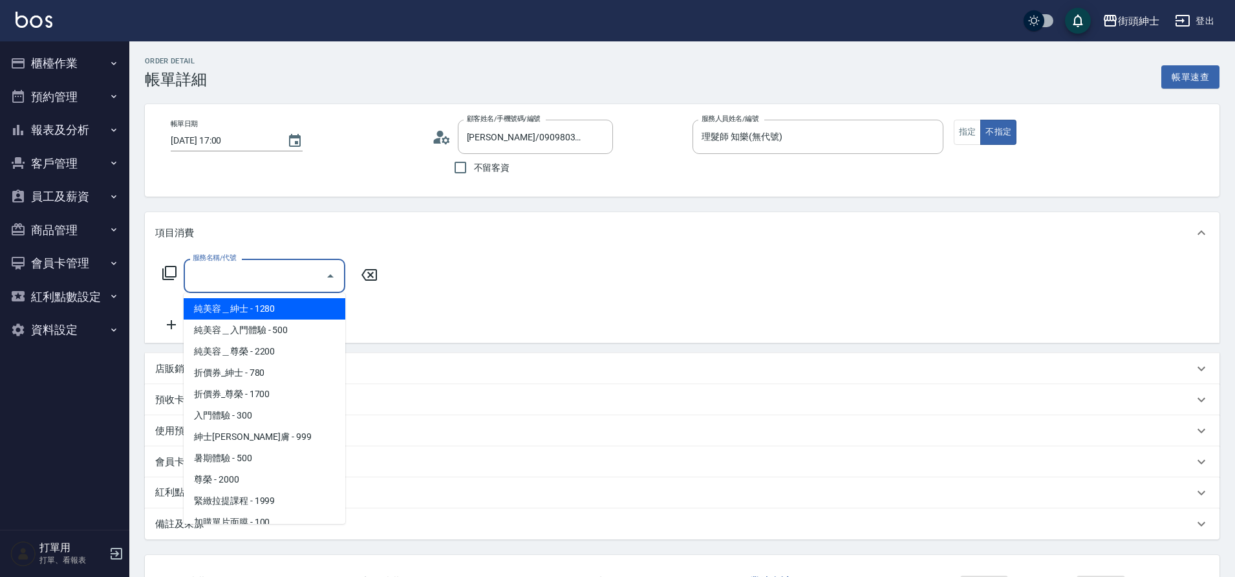
click at [286, 272] on input "服務名稱/代號" at bounding box center [254, 275] width 131 height 23
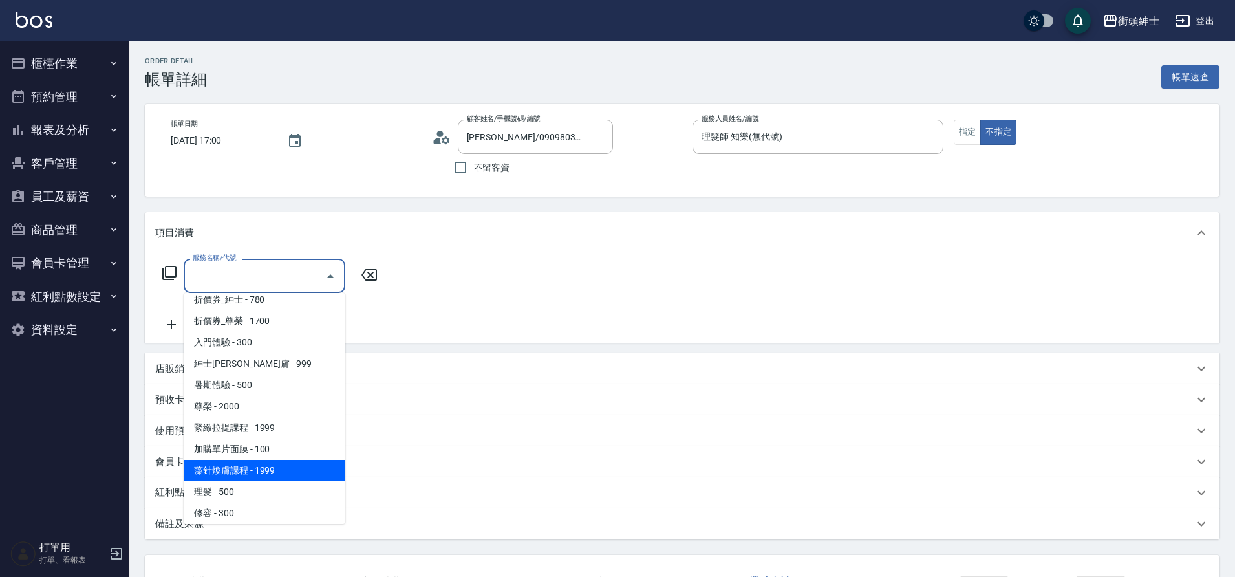
scroll to position [81, 0]
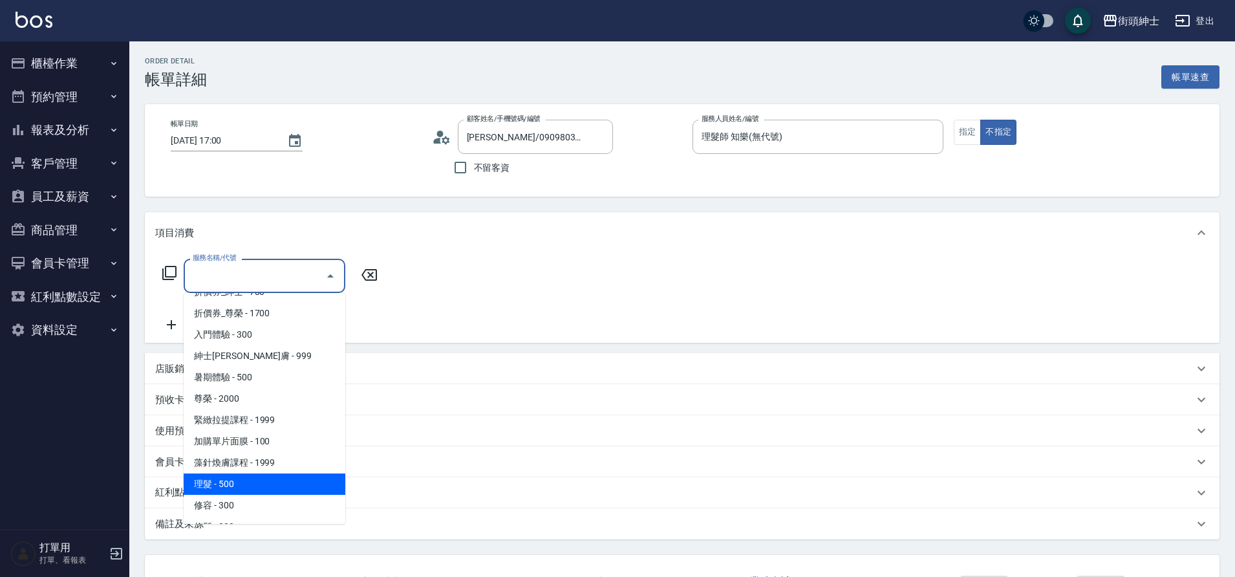
click at [268, 482] on span "理髮 - 500" at bounding box center [265, 483] width 162 height 21
type input "理髮(A02)"
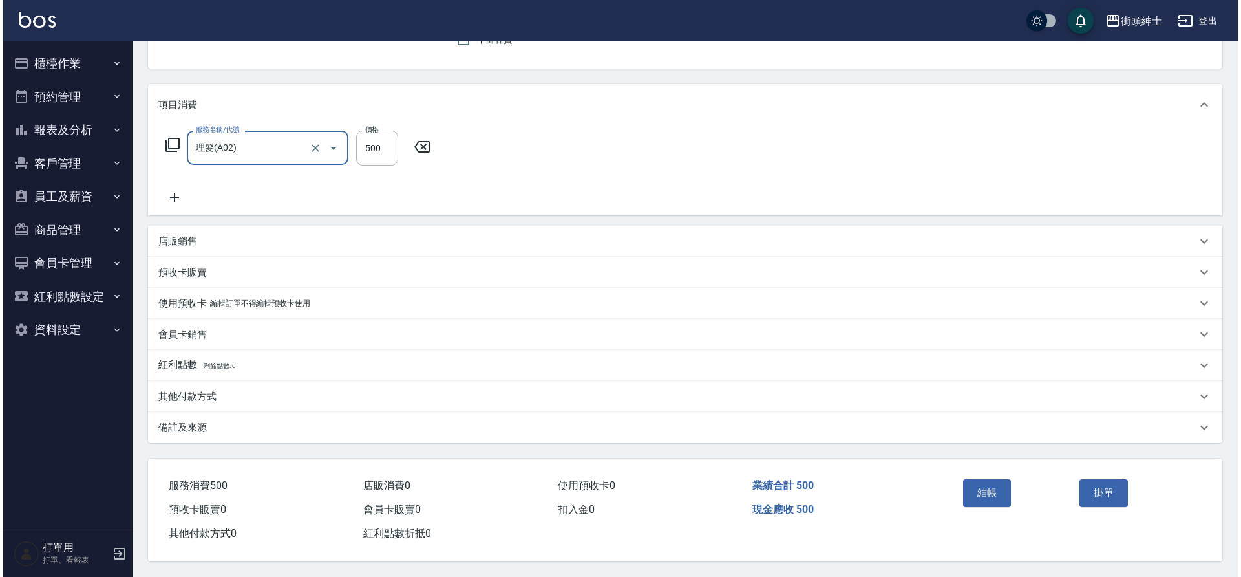
scroll to position [134, 0]
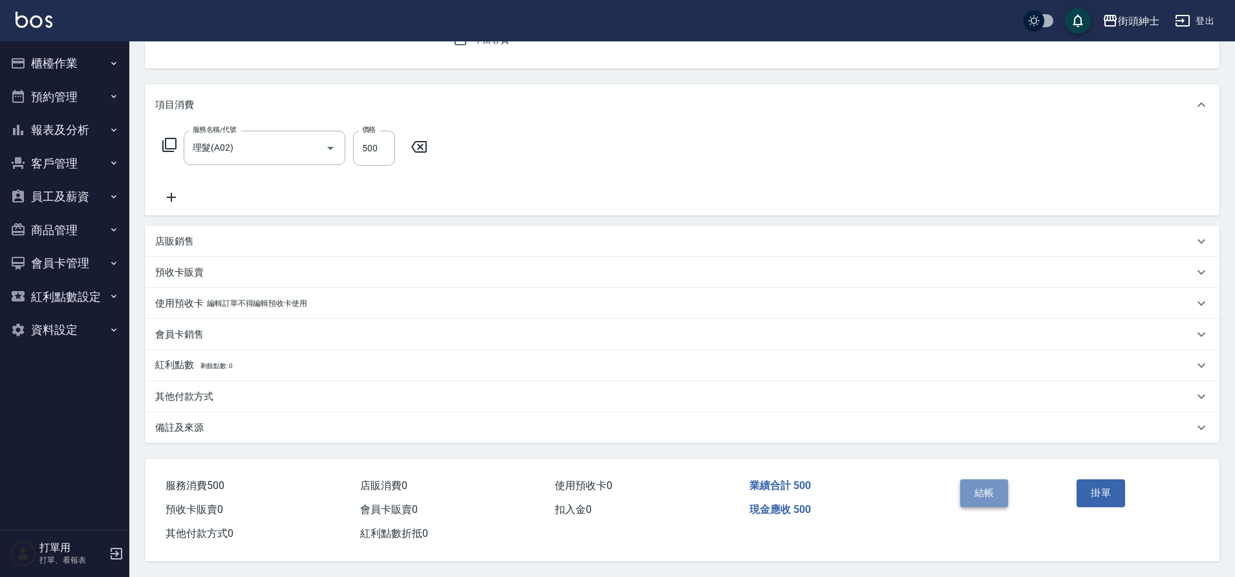
click at [982, 479] on button "結帳" at bounding box center [984, 492] width 48 height 27
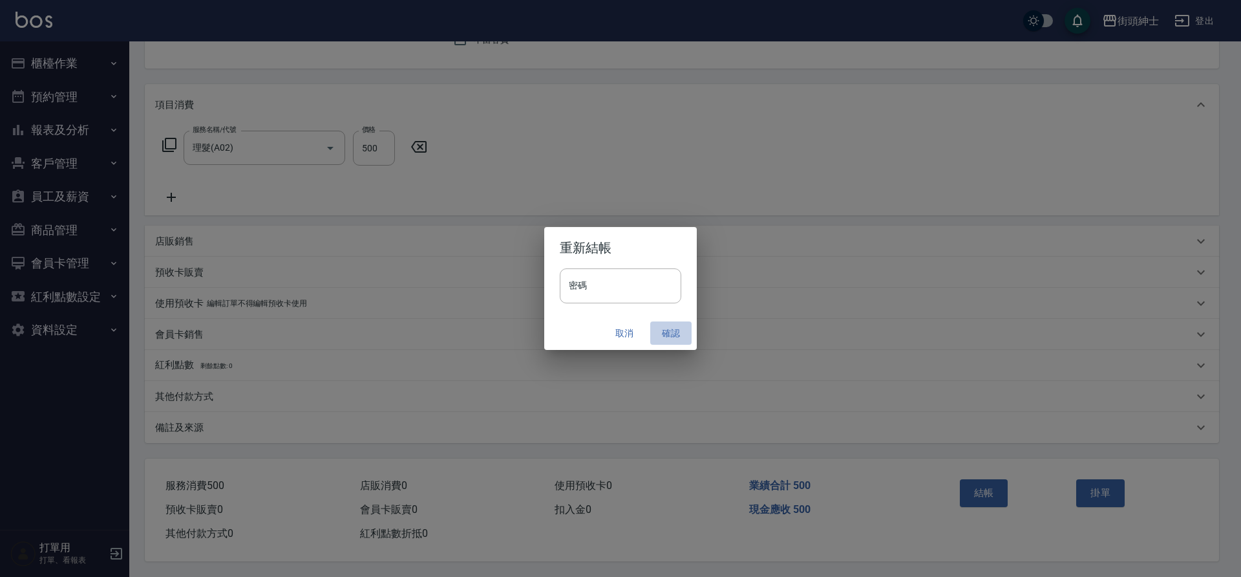
click at [666, 328] on button "確認" at bounding box center [670, 333] width 41 height 24
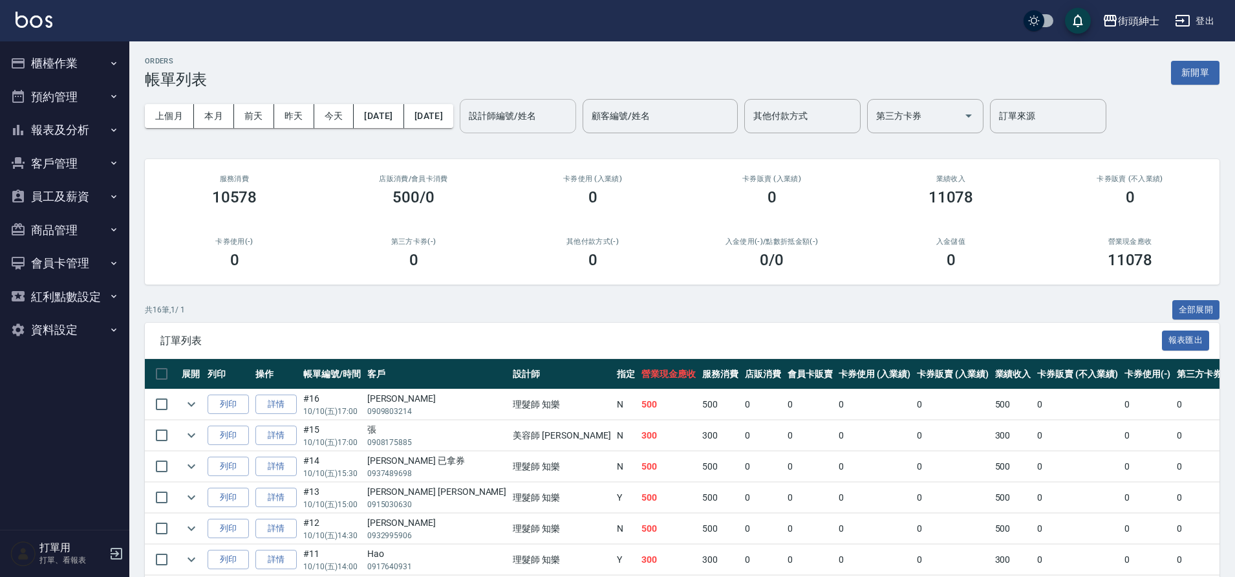
click at [551, 109] on input "設計師編號/姓名" at bounding box center [517, 116] width 105 height 23
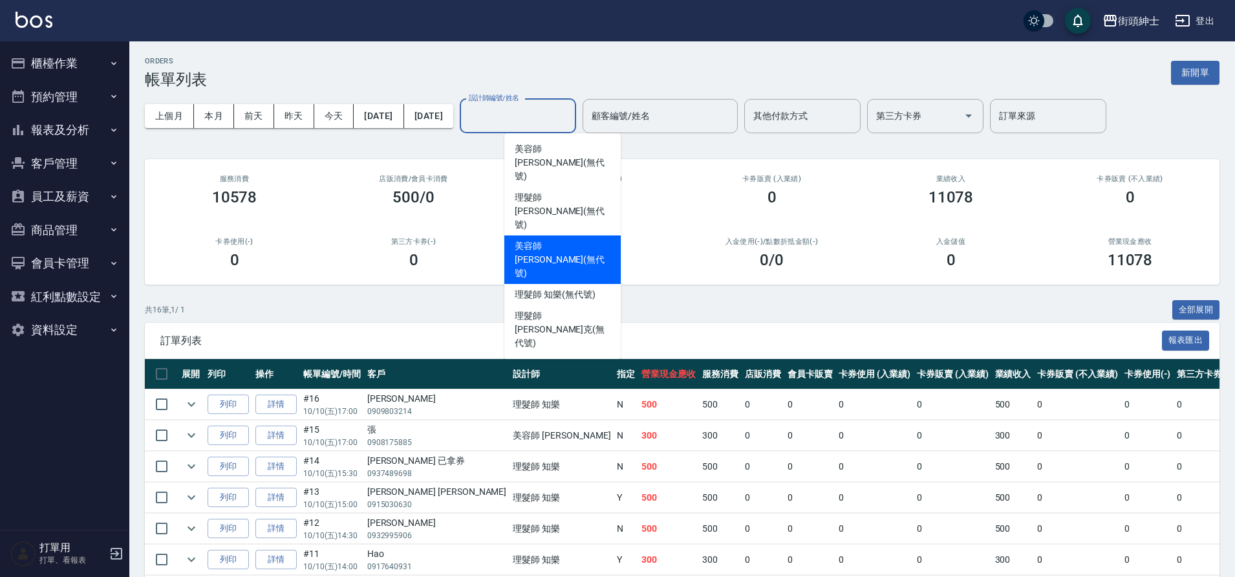
click at [389, 188] on div "500/0" at bounding box center [413, 197] width 148 height 18
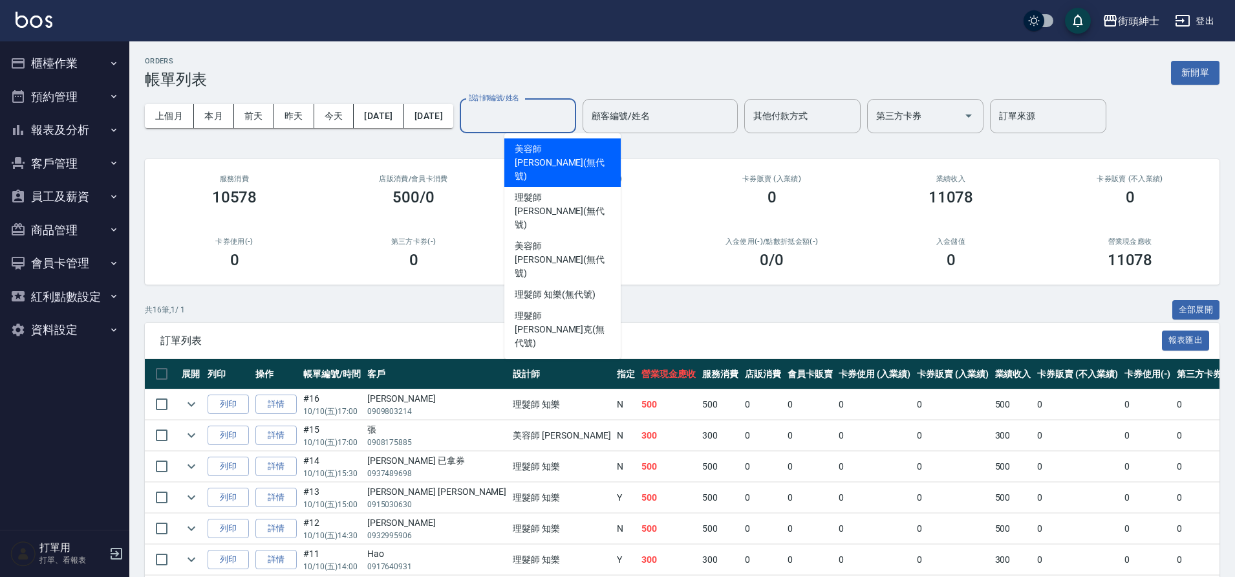
click at [560, 125] on input "設計師編號/姓名" at bounding box center [517, 116] width 105 height 23
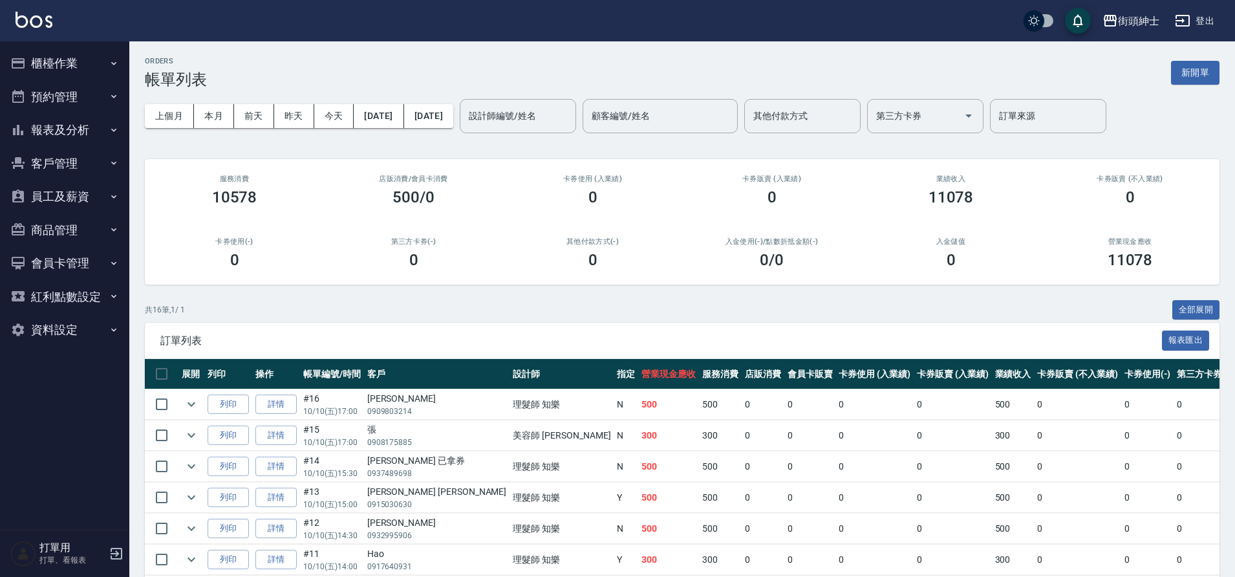
click at [464, 148] on div "ORDERS 帳單列表 新開單 上個月 本月 [DATE] [DATE] [DATE] [DATE] [DATE] 設計師編號/姓名 設計師編號/姓名 顧客編…" at bounding box center [681, 488] width 1105 height 895
click at [557, 108] on input "設計師編號/姓名" at bounding box center [517, 116] width 105 height 23
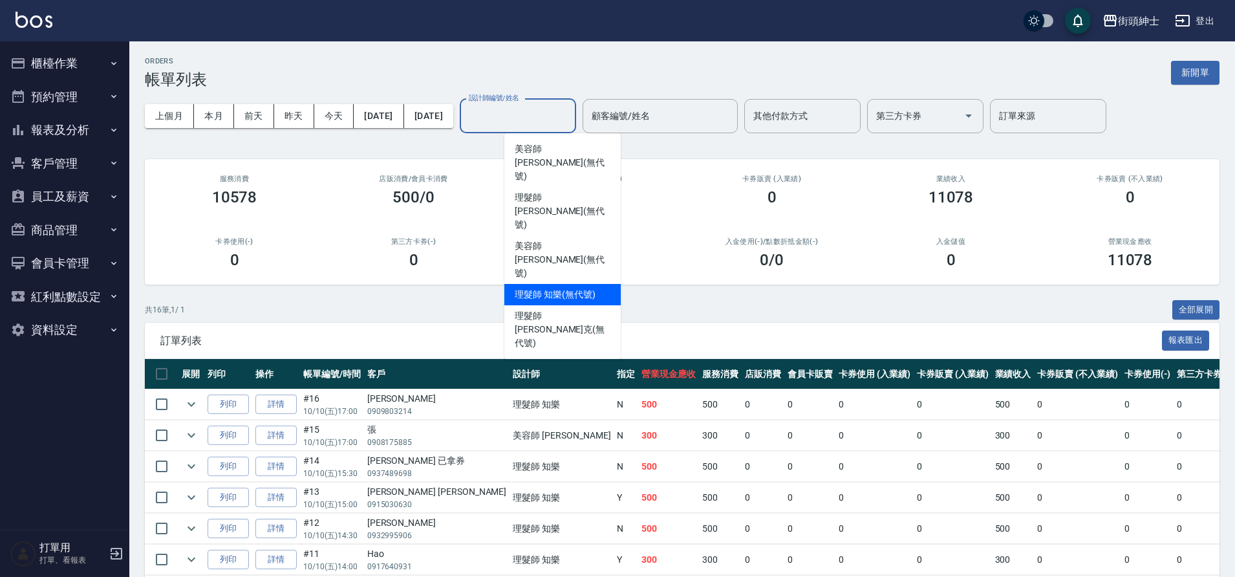
click at [582, 284] on div "理髮師 知樂 (無代號)" at bounding box center [562, 294] width 116 height 21
type input "理髮師 知樂(無代號)"
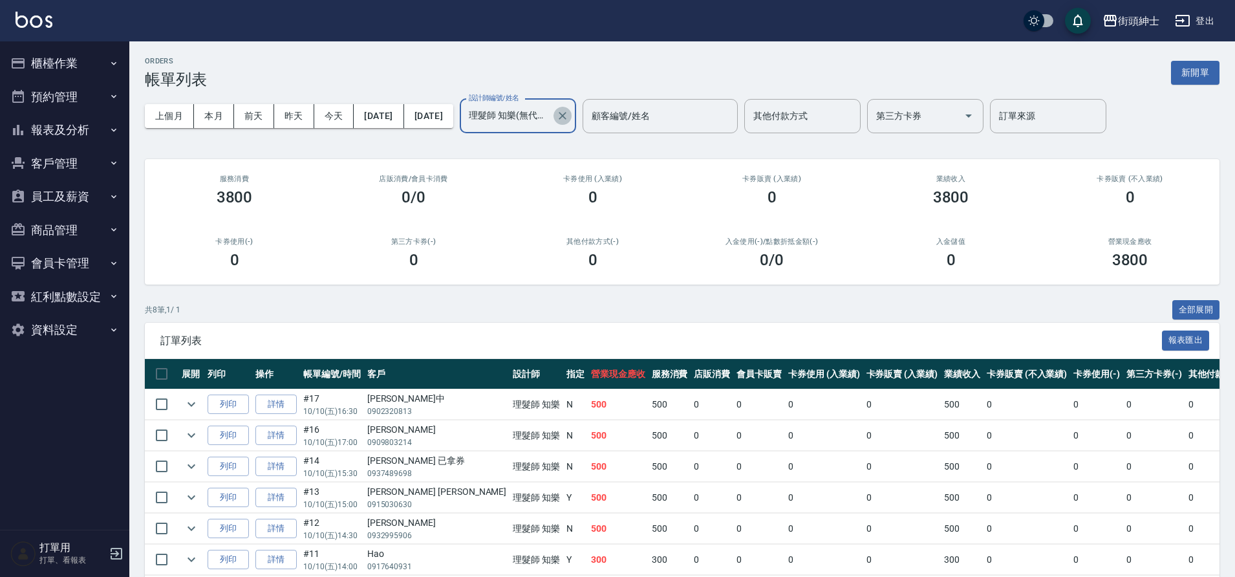
click at [569, 120] on icon "Clear" at bounding box center [562, 115] width 13 height 13
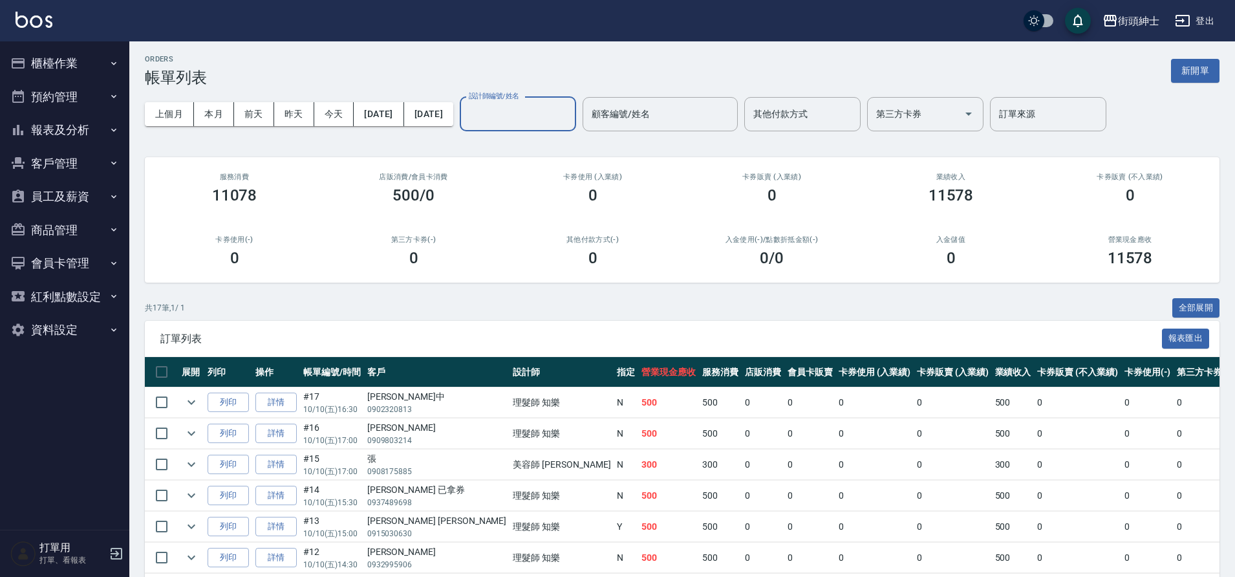
scroll to position [3, 0]
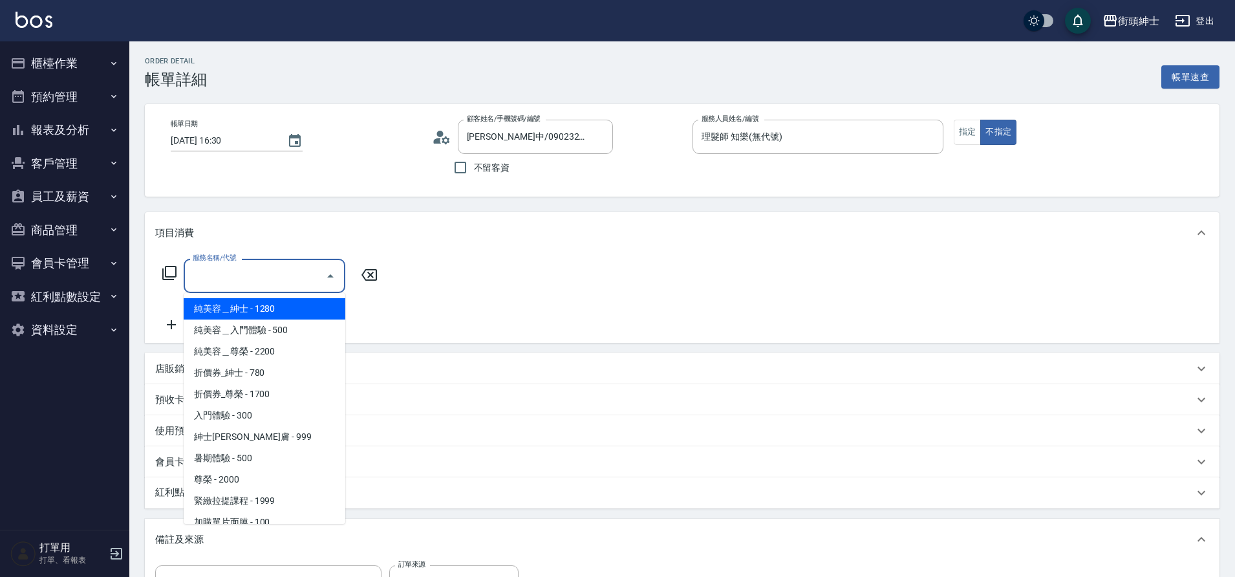
click at [314, 268] on input "服務名稱/代號" at bounding box center [254, 275] width 131 height 23
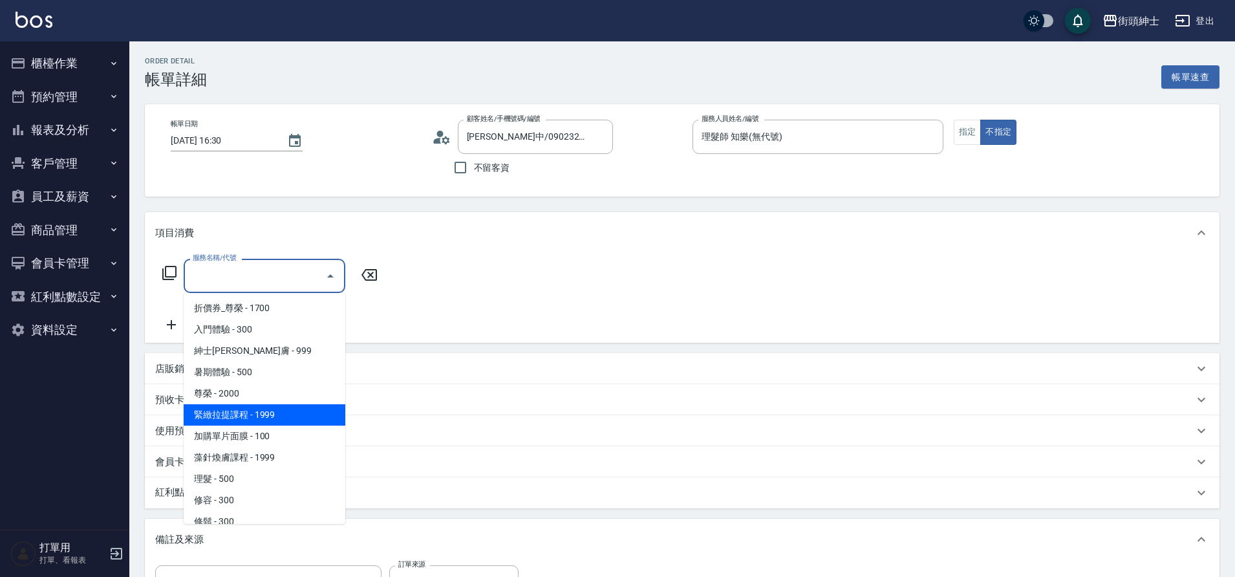
scroll to position [94, 0]
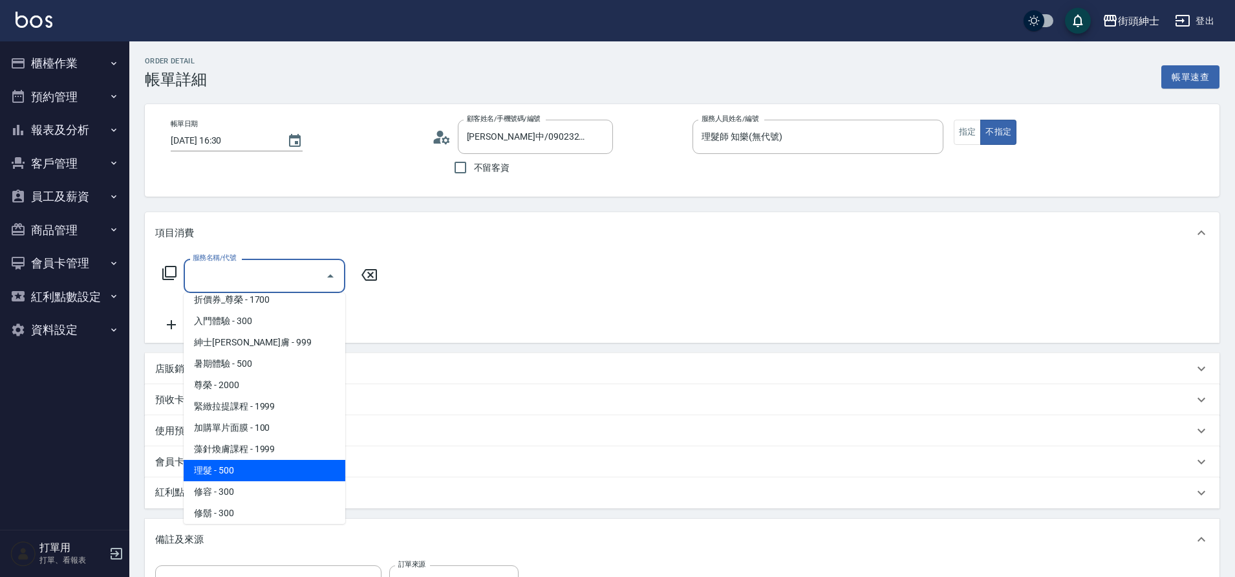
click at [268, 461] on span "理髮 - 500" at bounding box center [265, 470] width 162 height 21
type input "理髮(A02)"
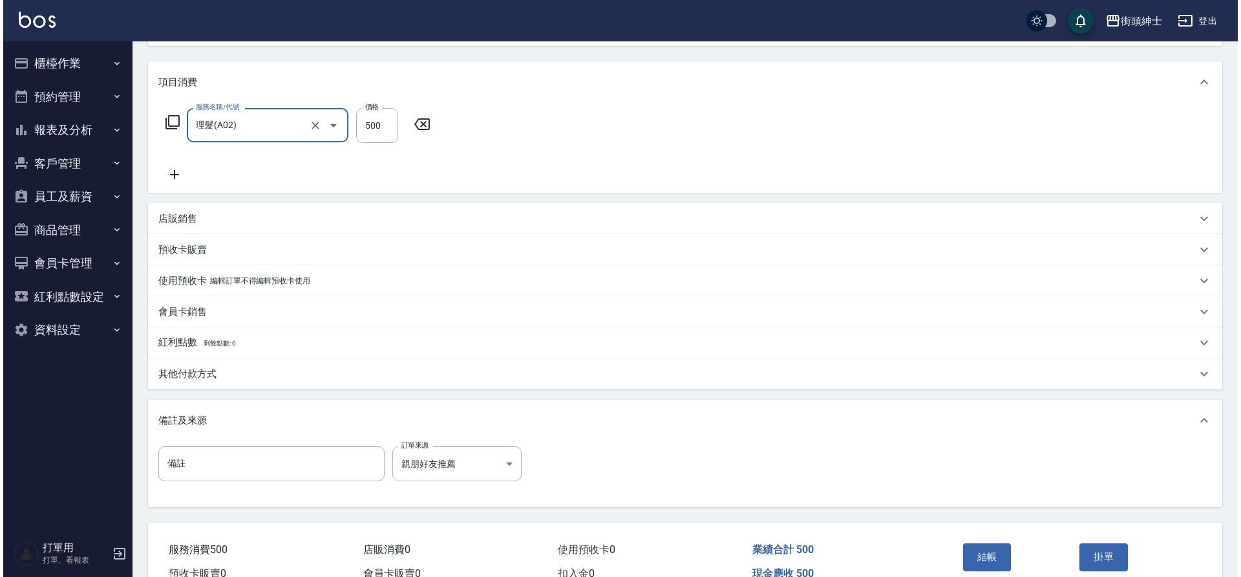
scroll to position [206, 0]
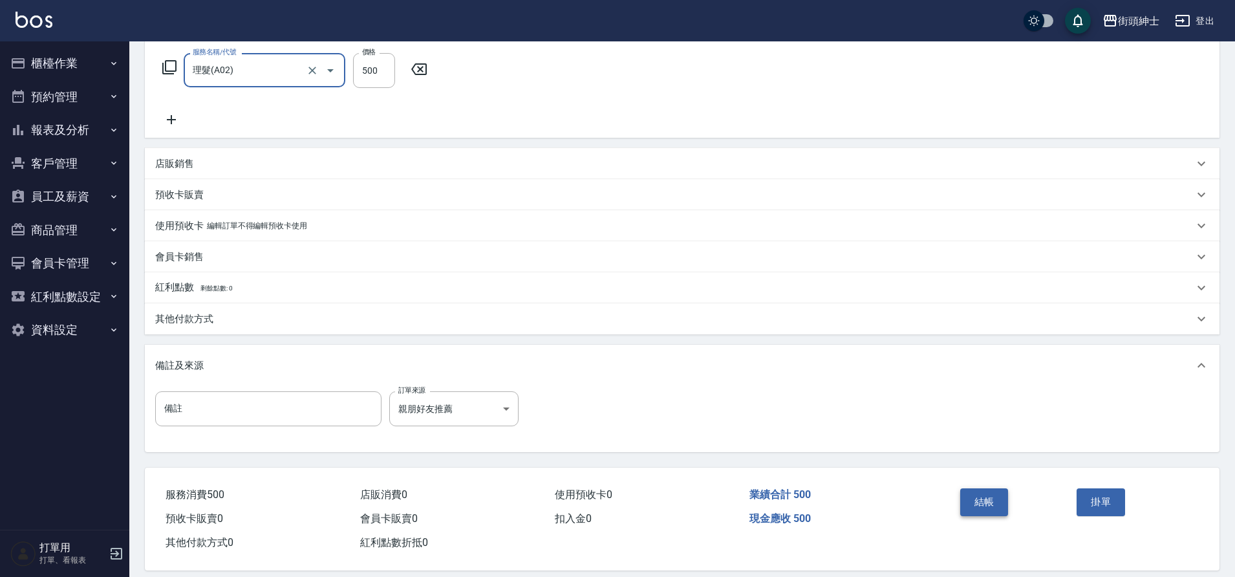
click at [983, 493] on button "結帳" at bounding box center [984, 501] width 48 height 27
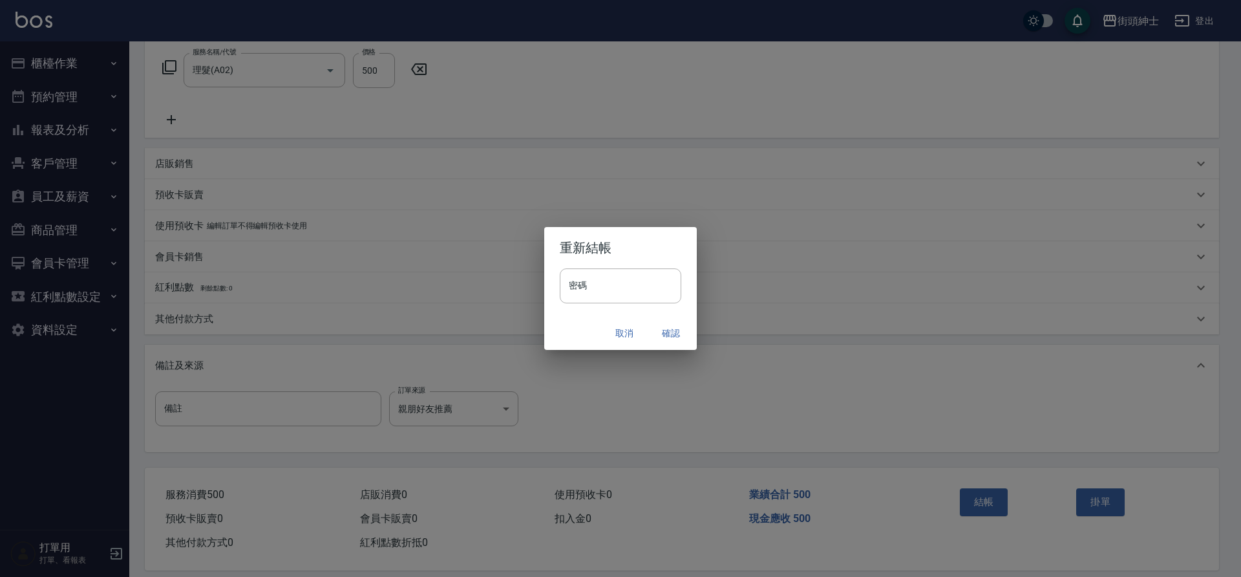
click at [668, 334] on button "確認" at bounding box center [670, 333] width 41 height 24
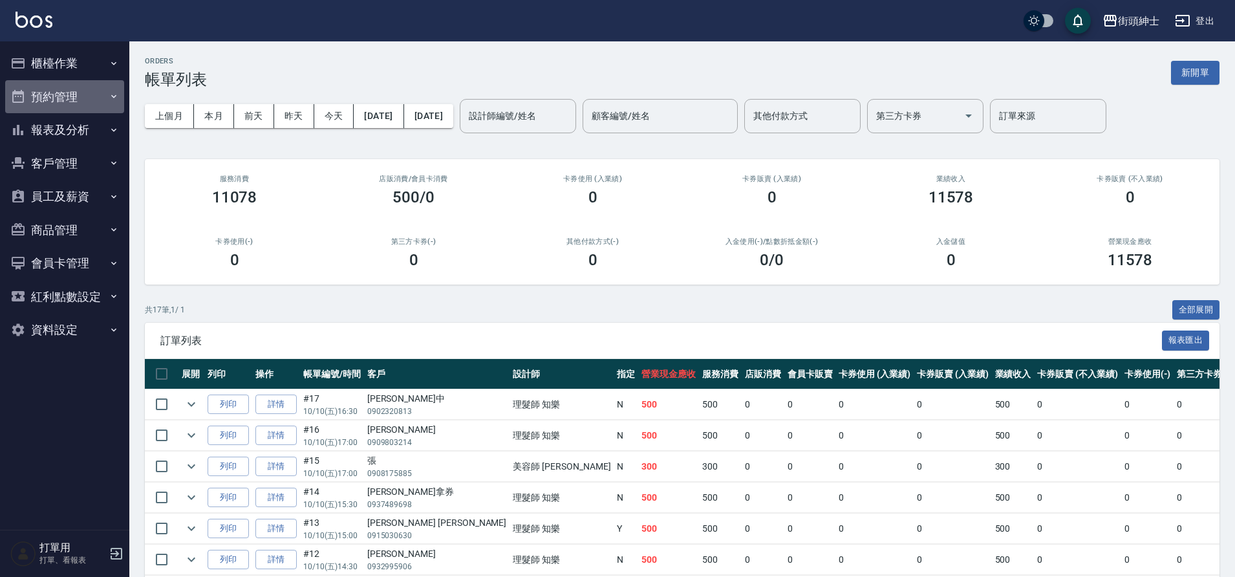
click at [68, 86] on button "預約管理" at bounding box center [64, 97] width 119 height 34
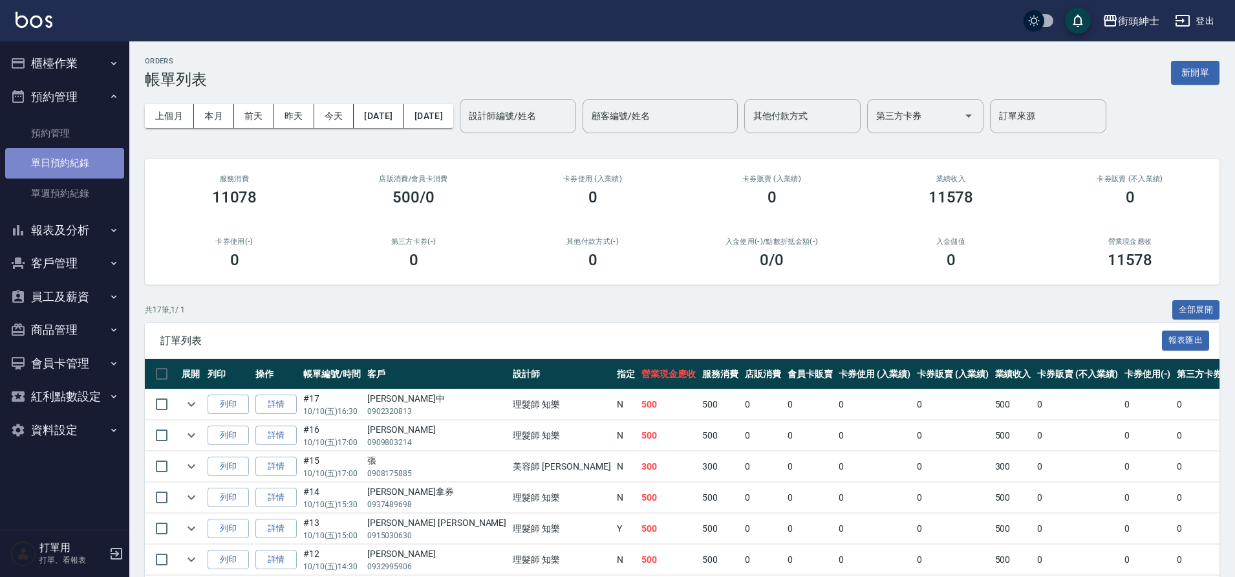
click at [100, 156] on link "單日預約紀錄" at bounding box center [64, 163] width 119 height 30
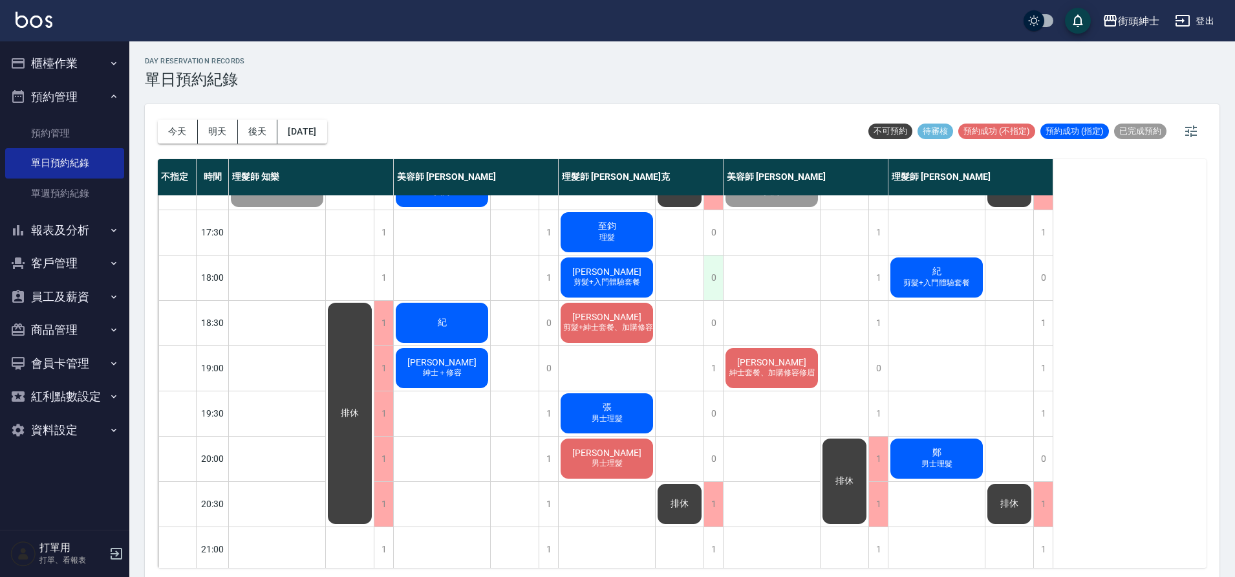
scroll to position [575, 0]
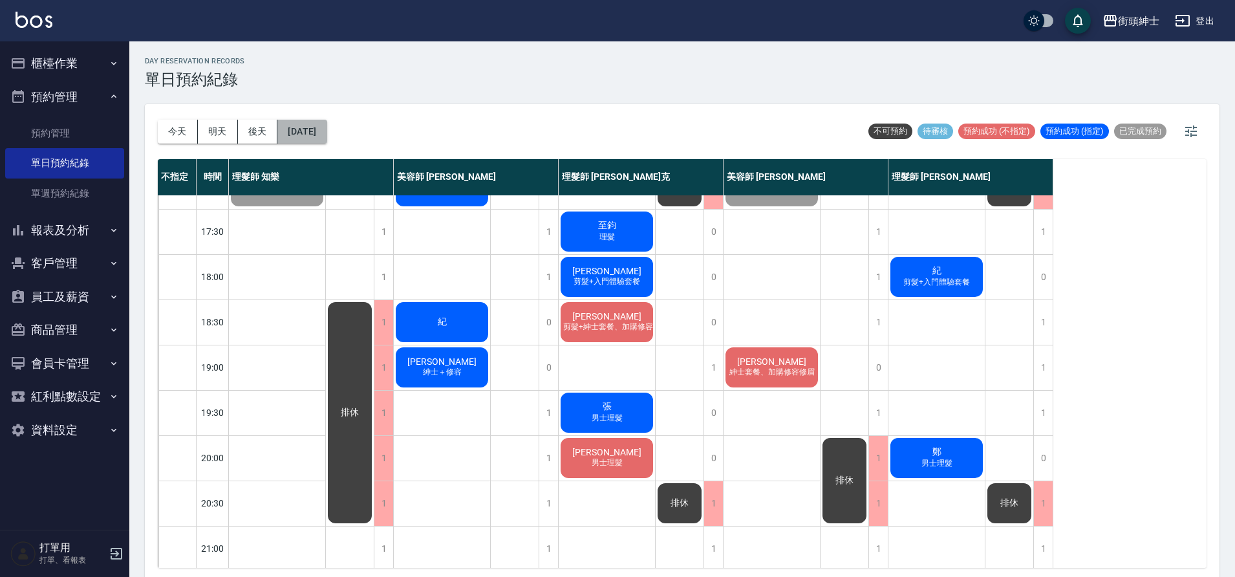
click at [326, 122] on button "2025/10/10" at bounding box center [301, 132] width 49 height 24
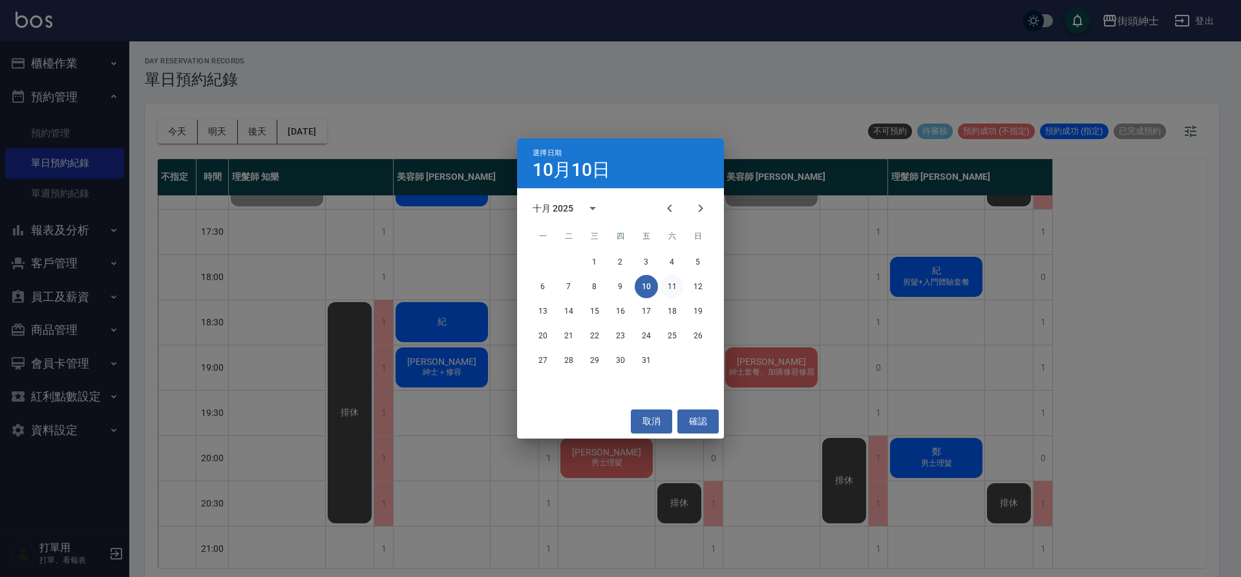
click at [679, 286] on button "11" at bounding box center [672, 286] width 23 height 23
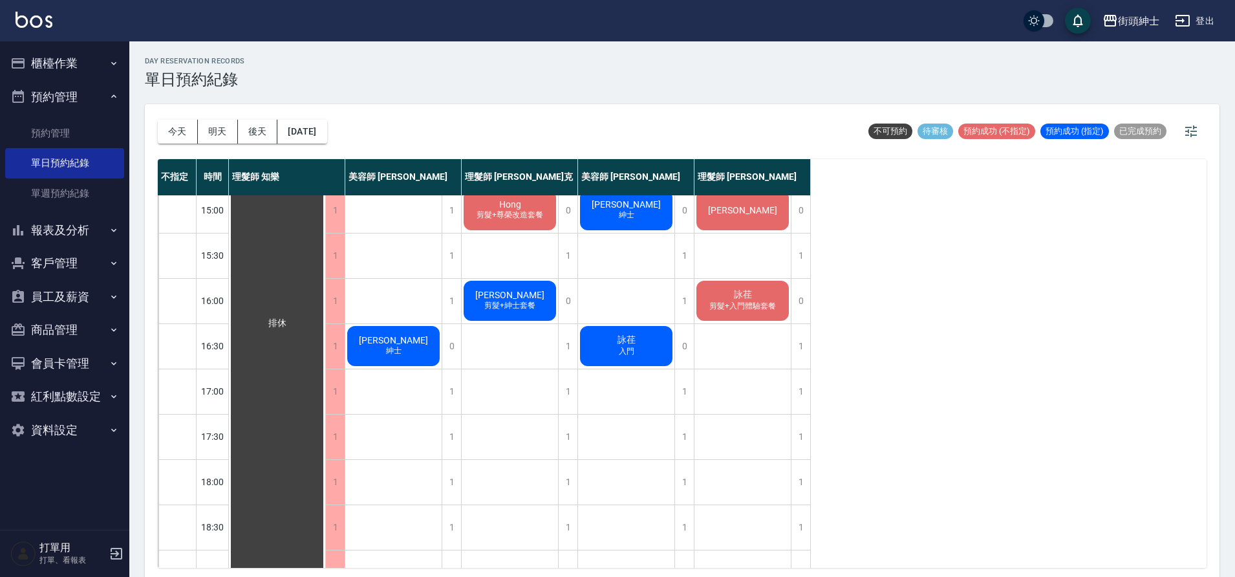
scroll to position [116, 0]
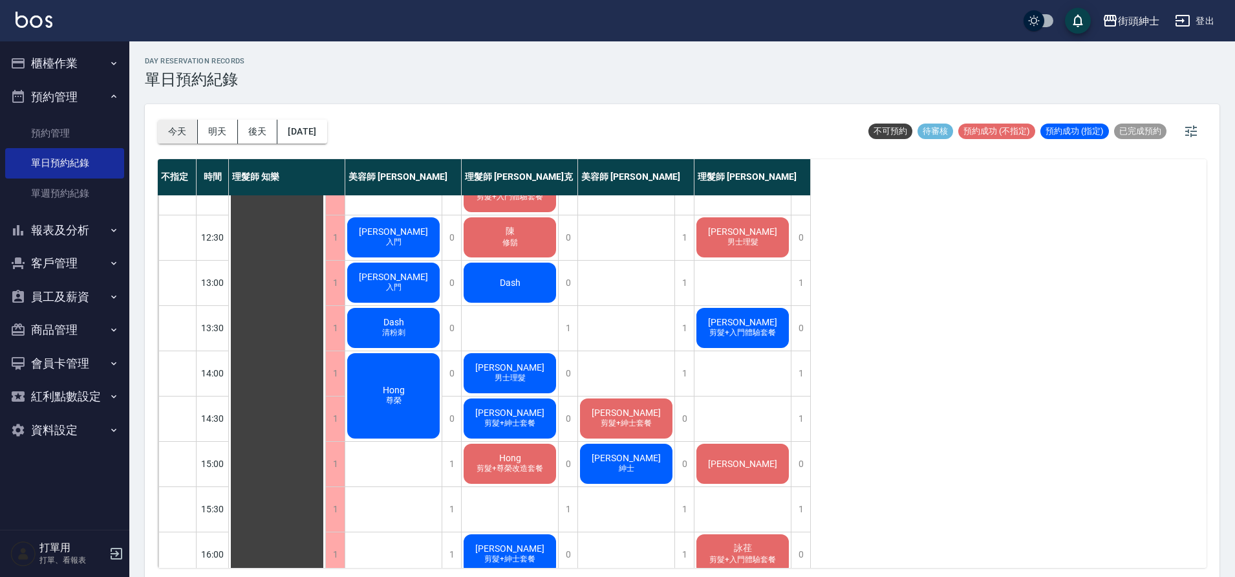
click at [185, 131] on button "今天" at bounding box center [178, 132] width 40 height 24
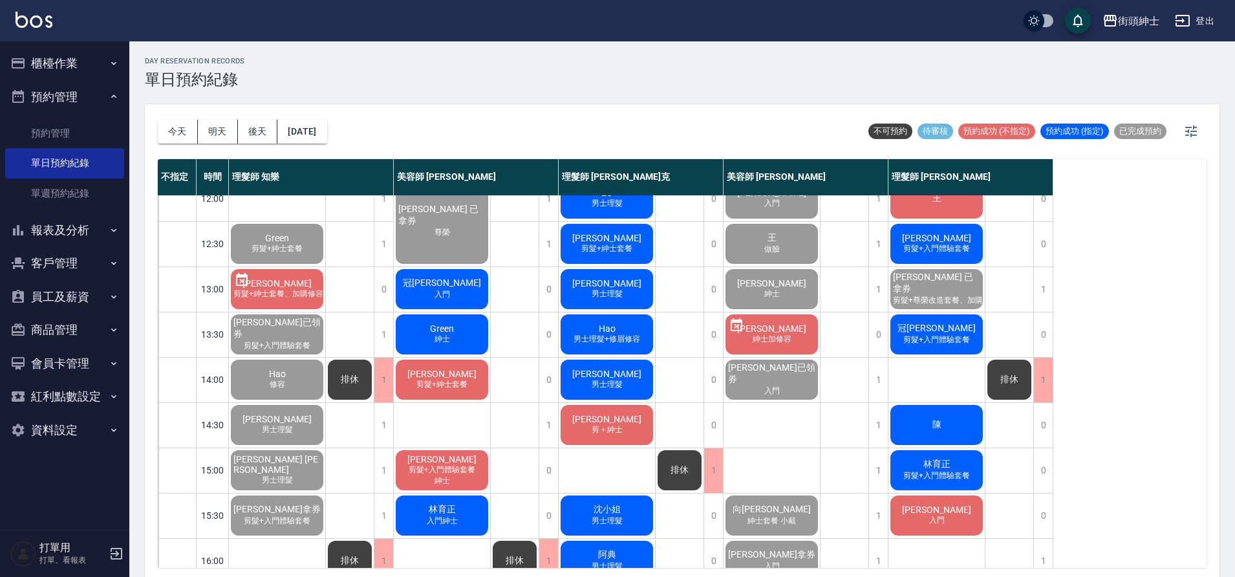
scroll to position [17, 0]
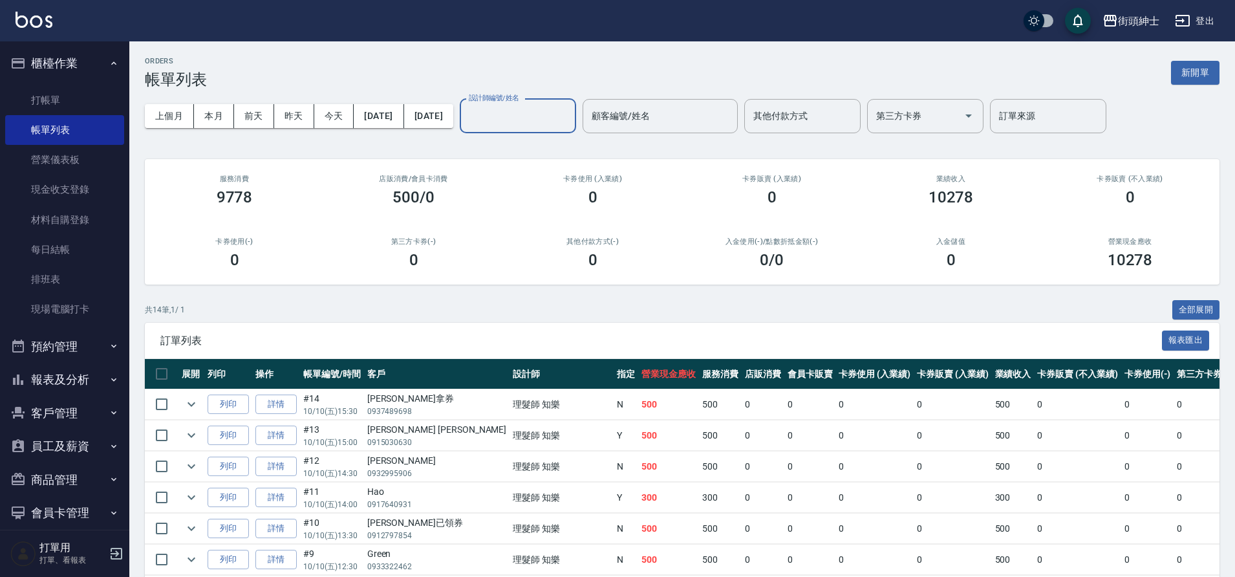
click at [50, 347] on button "預約管理" at bounding box center [64, 347] width 119 height 34
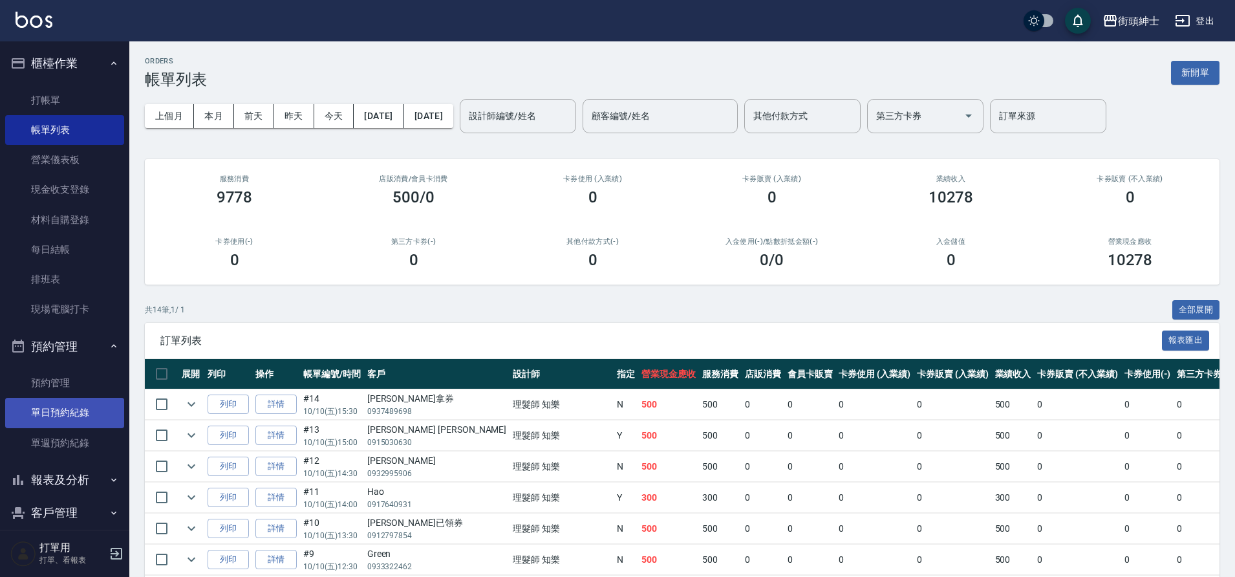
click at [34, 421] on link "單日預約紀錄" at bounding box center [64, 413] width 119 height 30
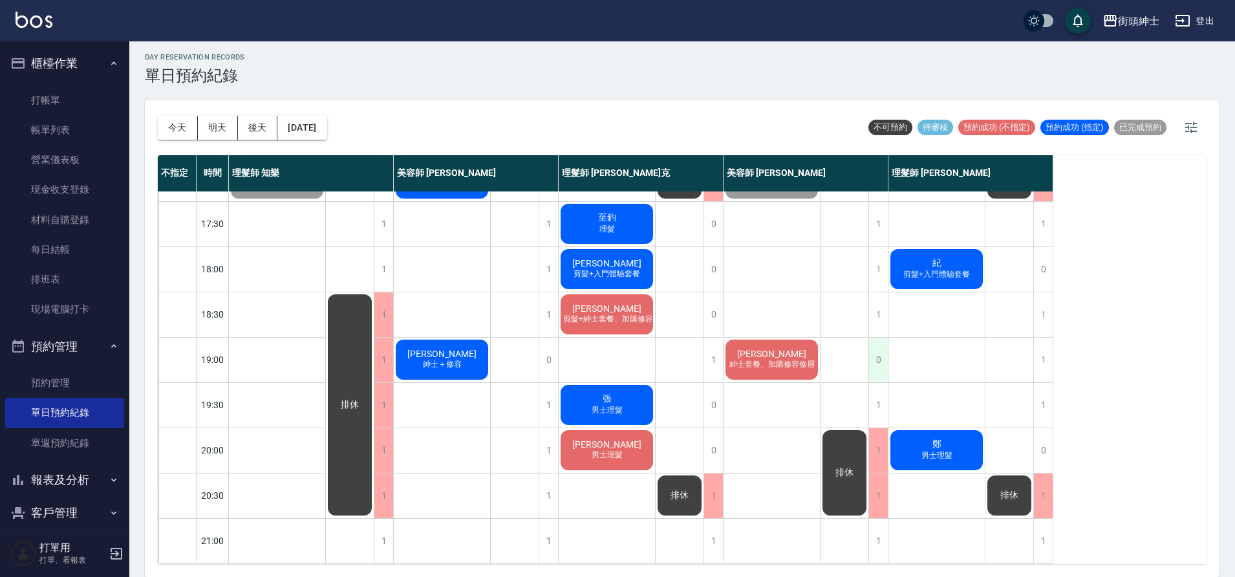
scroll to position [570, 0]
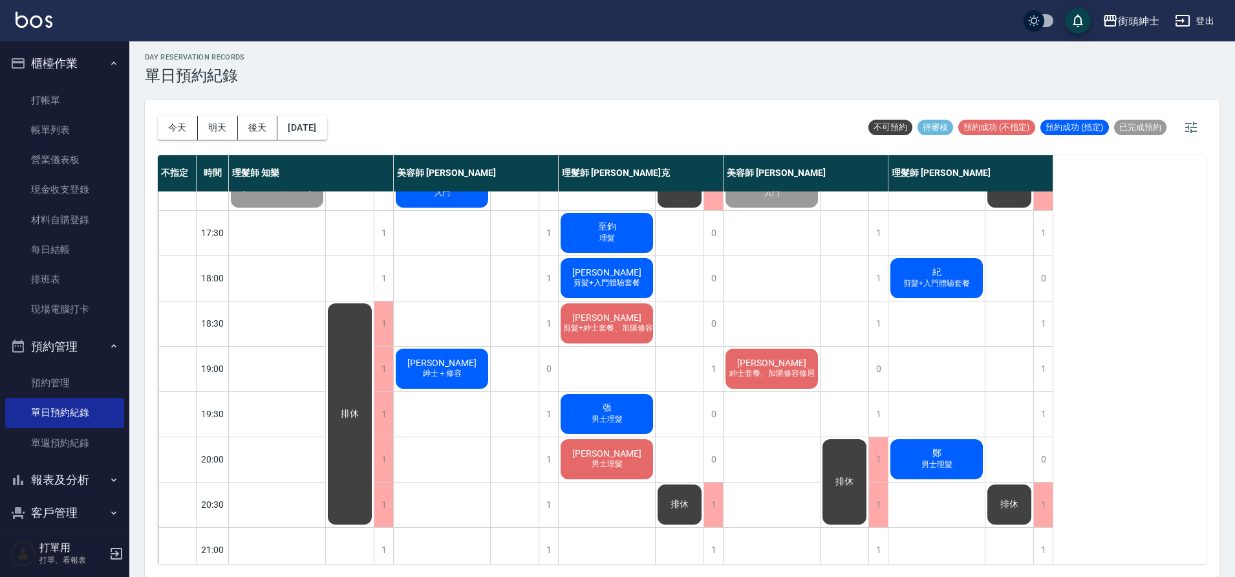
click at [916, 273] on div "紀 剪髮+入門體驗套餐" at bounding box center [936, 278] width 96 height 44
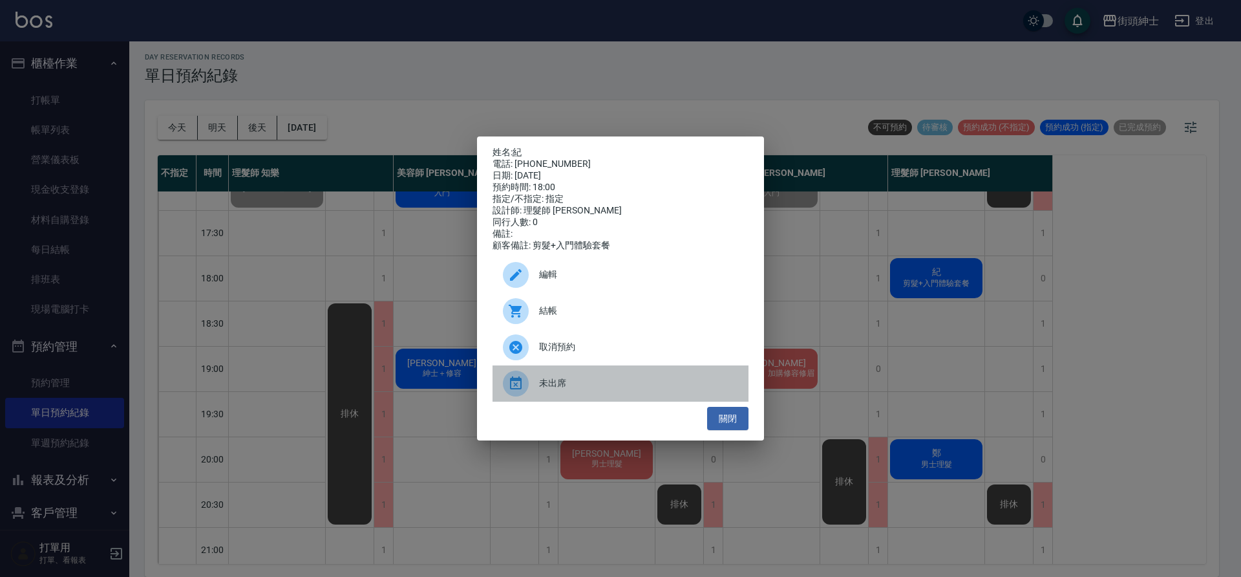
click at [668, 386] on span "未出席" at bounding box center [638, 383] width 199 height 14
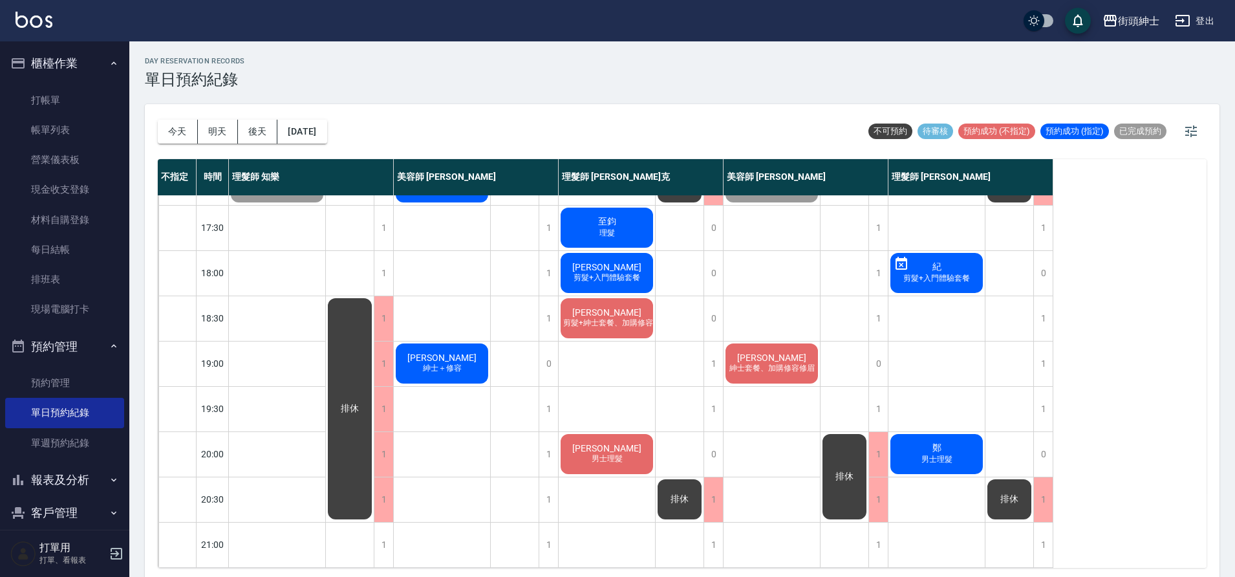
scroll to position [3, 0]
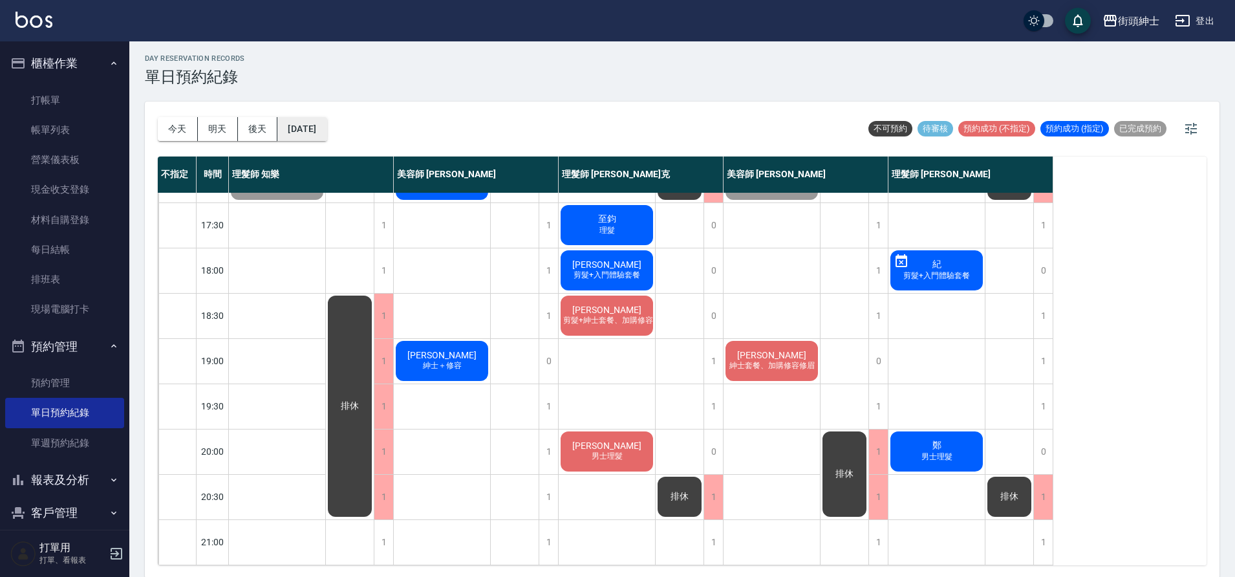
click at [326, 124] on button "2025/10/10" at bounding box center [301, 129] width 49 height 24
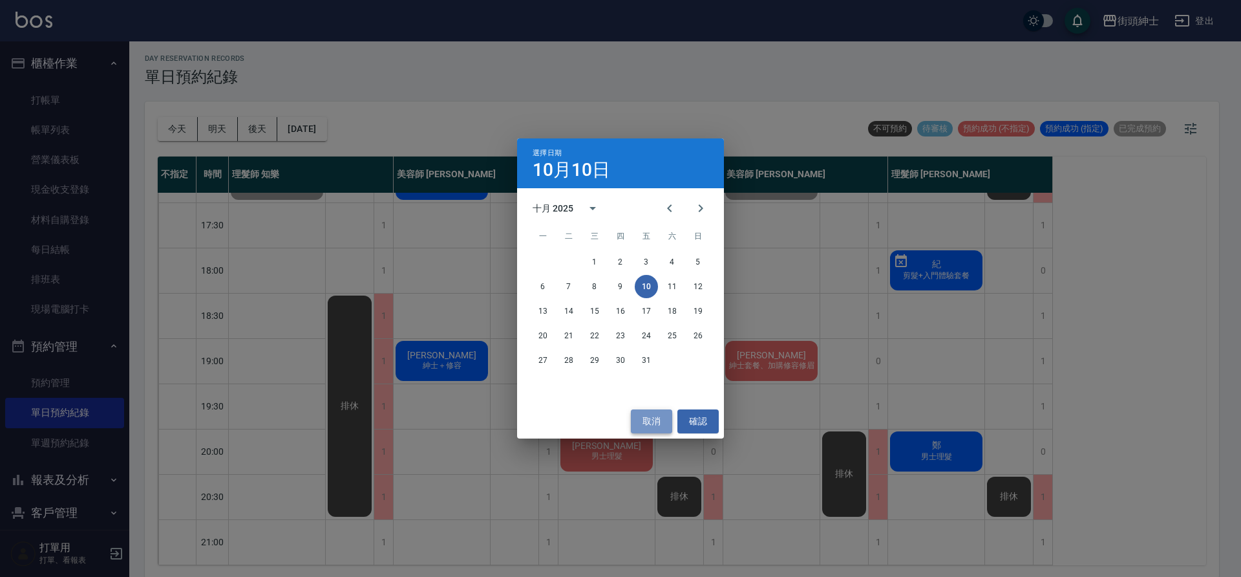
click at [665, 411] on button "取消" at bounding box center [651, 421] width 41 height 24
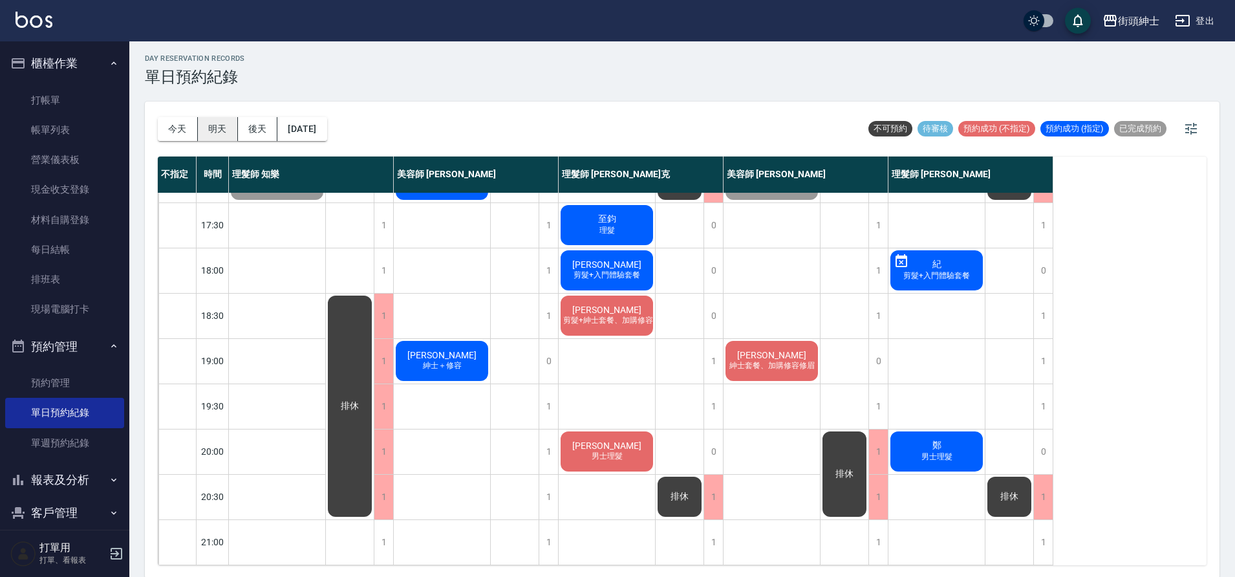
click at [216, 128] on button "明天" at bounding box center [218, 129] width 40 height 24
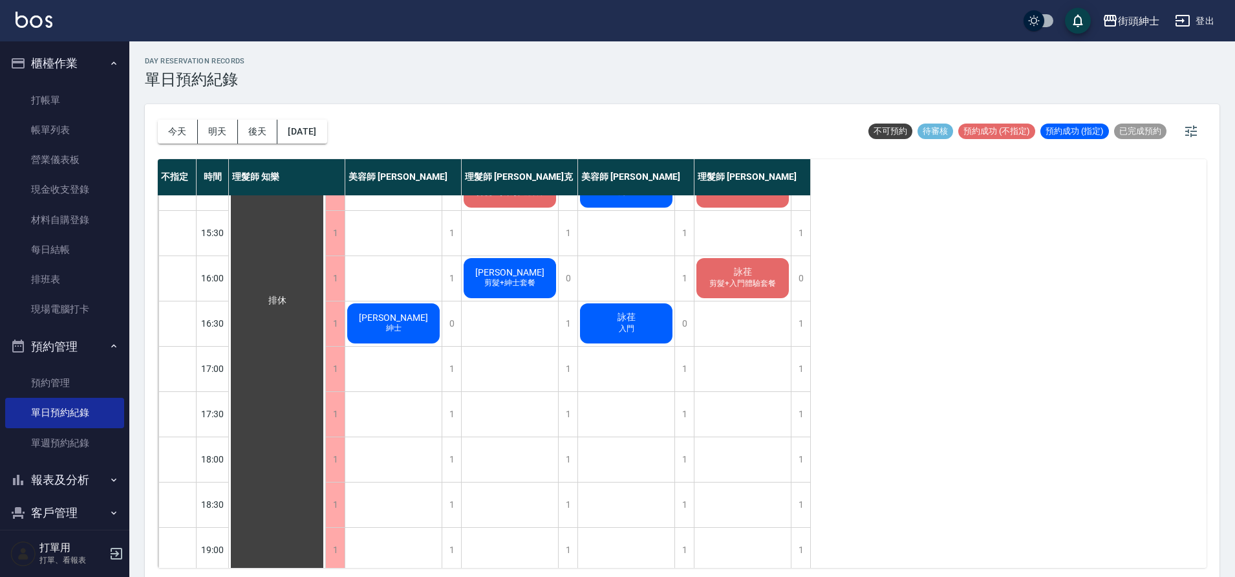
scroll to position [396, 0]
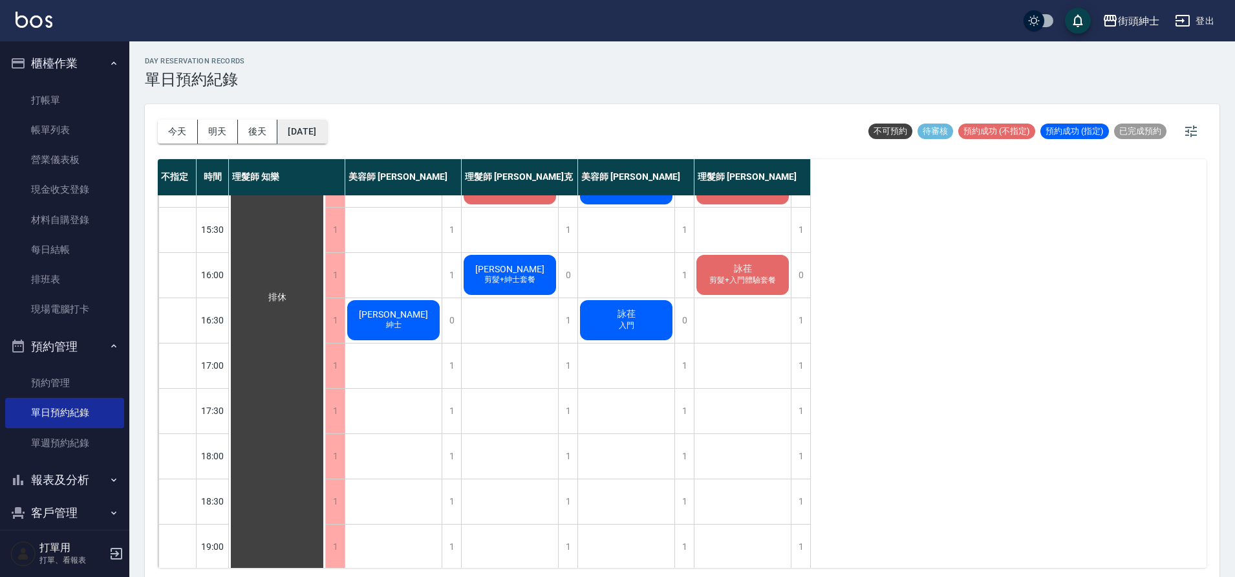
click at [303, 135] on button "2025/10/11" at bounding box center [301, 132] width 49 height 24
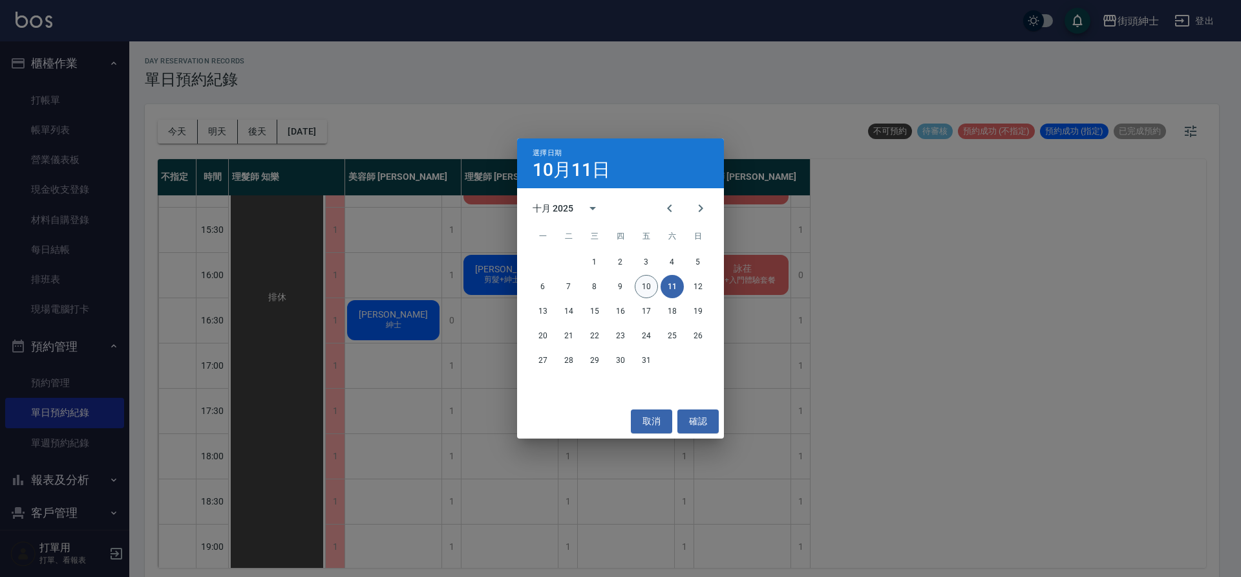
click at [637, 286] on button "10" at bounding box center [646, 286] width 23 height 23
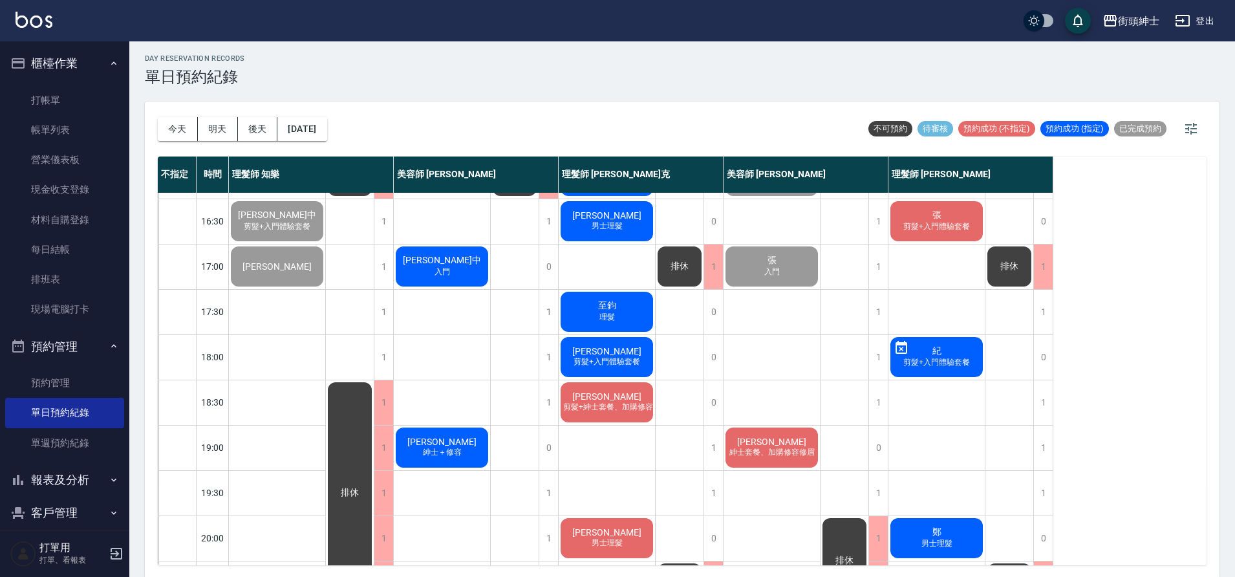
scroll to position [4, 0]
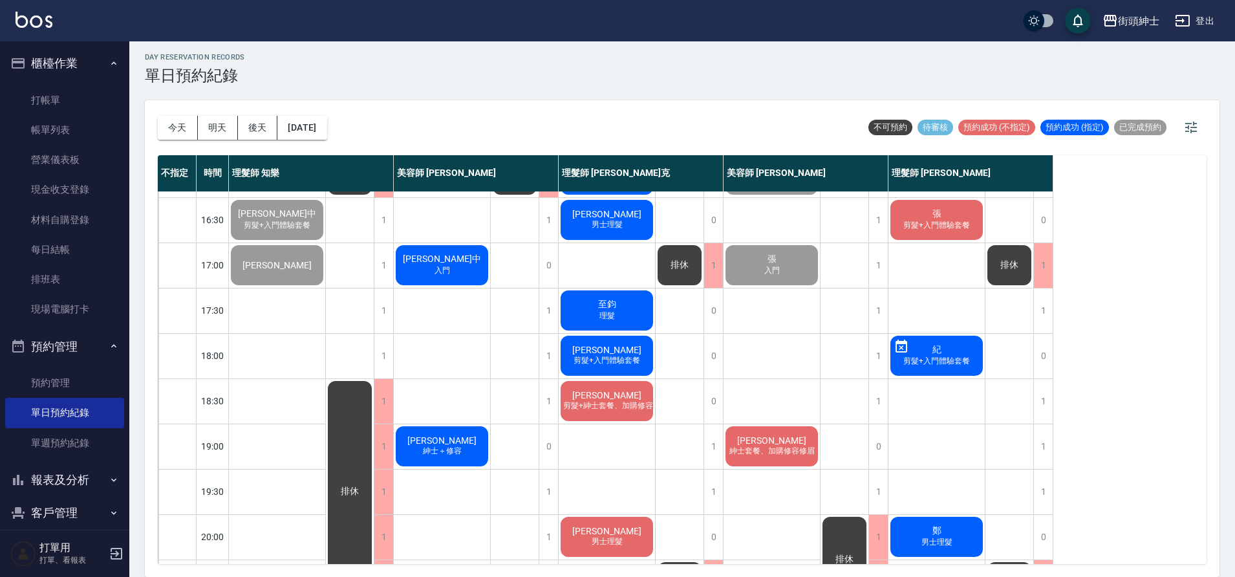
click at [322, 159] on div "理髮師 知樂" at bounding box center [311, 173] width 165 height 36
click at [296, 136] on button "2025/10/10" at bounding box center [301, 128] width 49 height 24
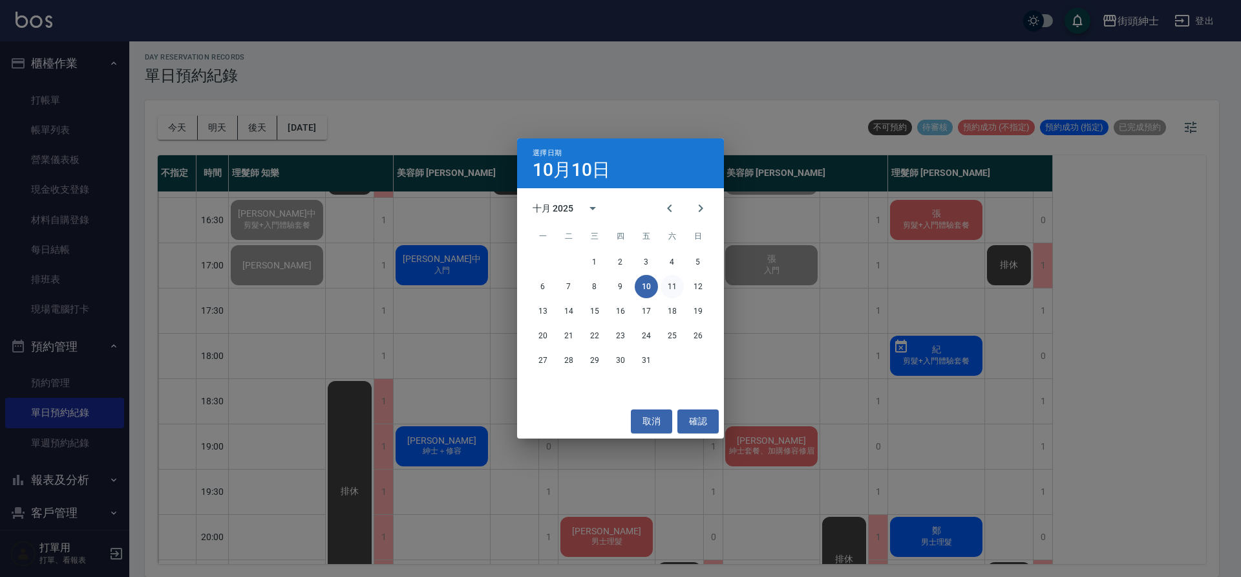
click at [666, 292] on button "11" at bounding box center [672, 286] width 23 height 23
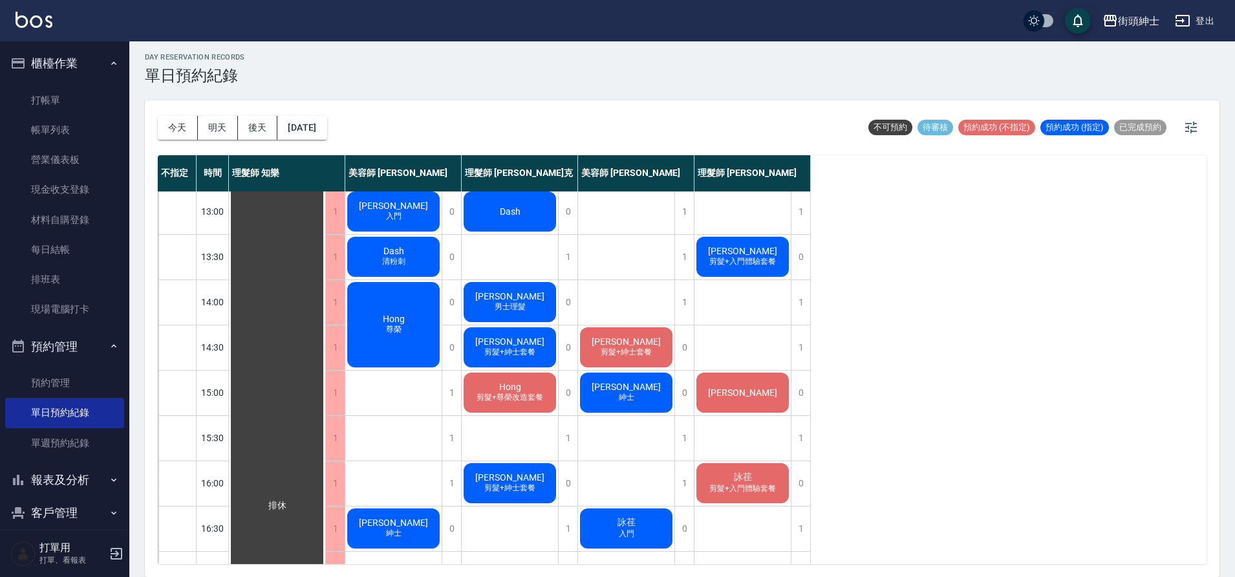
scroll to position [270, 0]
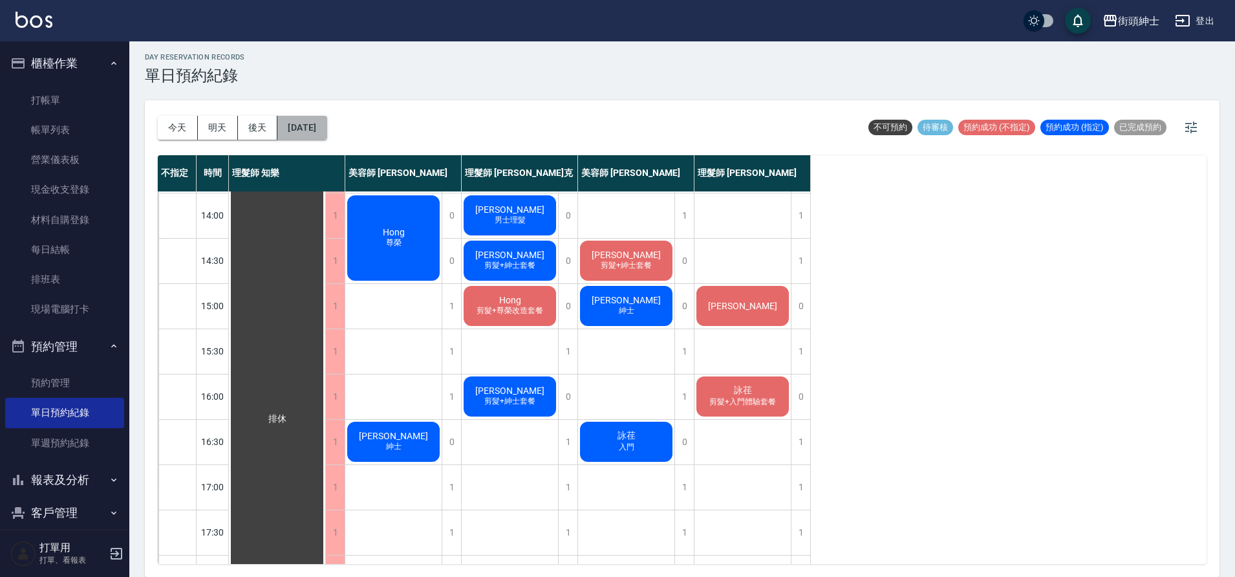
click at [319, 123] on button "2025/10/11" at bounding box center [301, 128] width 49 height 24
click at [352, 124] on div "今天 明天 後天 2025/10/11 不可預約 待審核 預約成功 (不指定) 預約成功 (指定) 已完成預約" at bounding box center [682, 127] width 1049 height 55
click at [349, 125] on div "今天 明天 後天 2025/10/11 不可預約 待審核 預約成功 (不指定) 預約成功 (指定) 已完成預約" at bounding box center [682, 127] width 1049 height 55
click at [326, 127] on button "2025/10/11" at bounding box center [301, 128] width 49 height 24
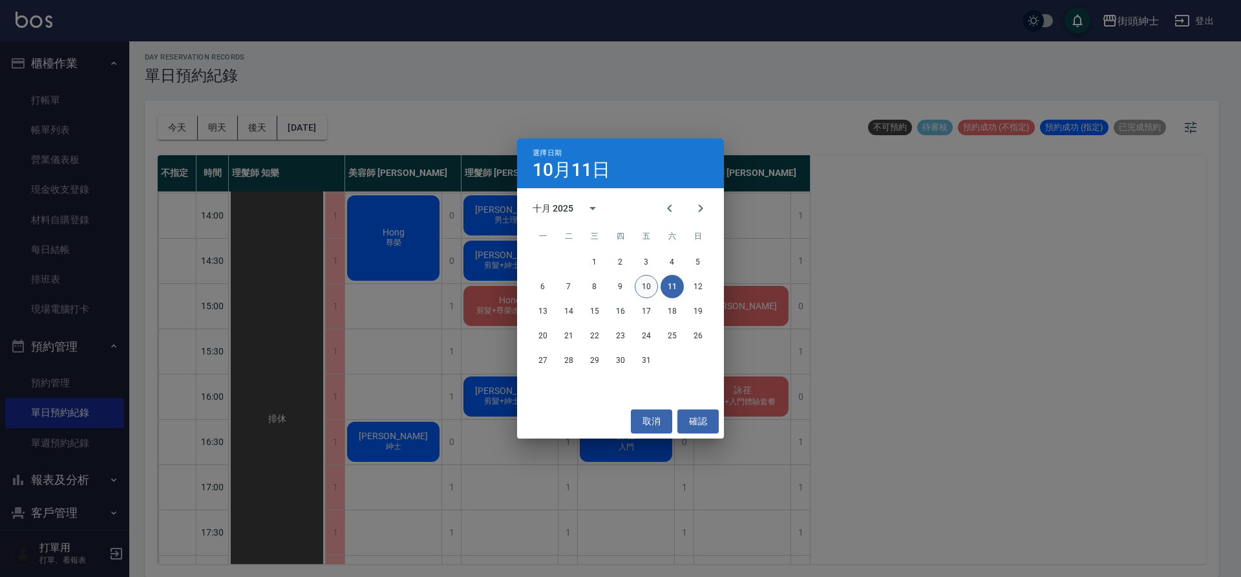
click at [643, 279] on button "10" at bounding box center [646, 286] width 23 height 23
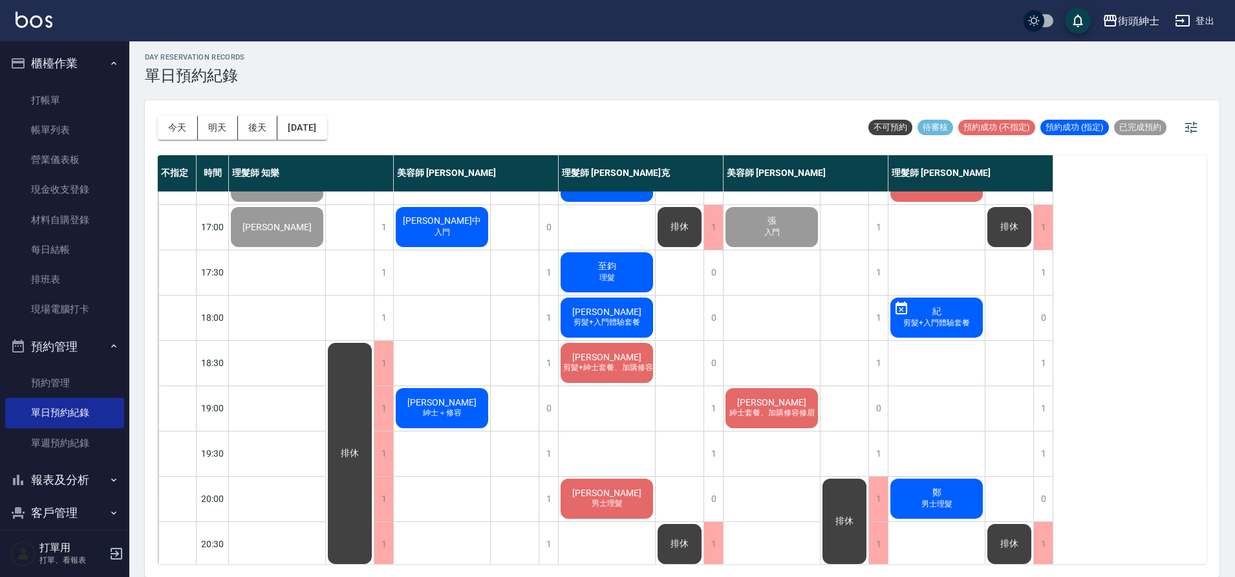
scroll to position [588, 0]
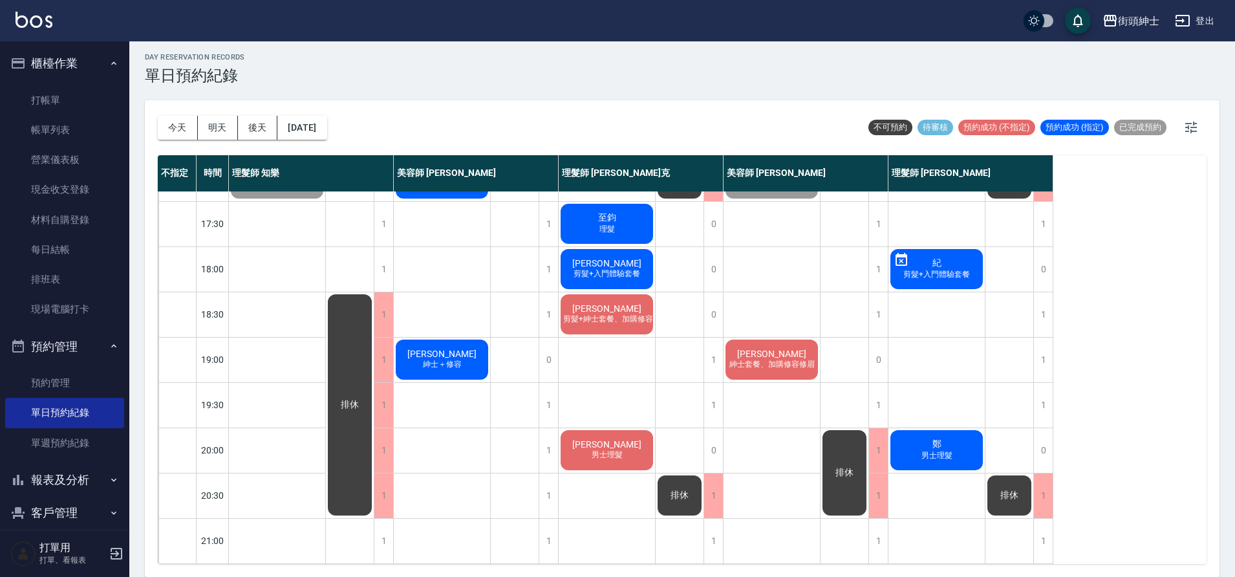
click at [780, 359] on span "紳士套餐、加購修容修眉" at bounding box center [772, 364] width 91 height 11
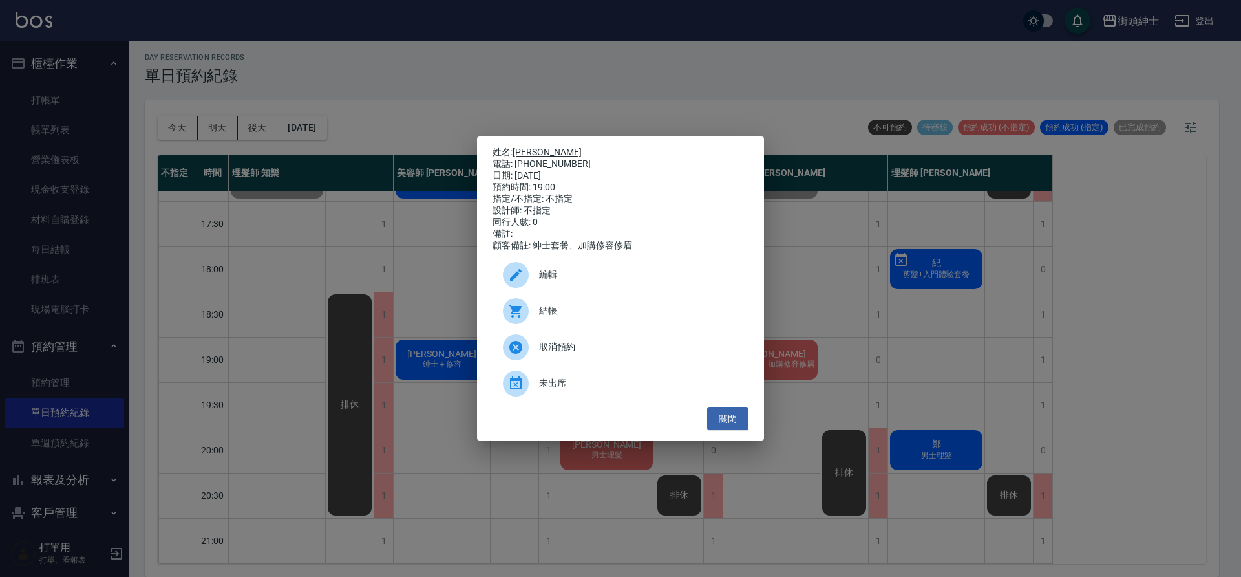
click at [515, 147] on link "徐宇辰" at bounding box center [547, 152] width 69 height 10
click at [727, 431] on div "關閉" at bounding box center [621, 419] width 256 height 24
click at [745, 425] on button "關閉" at bounding box center [727, 419] width 41 height 24
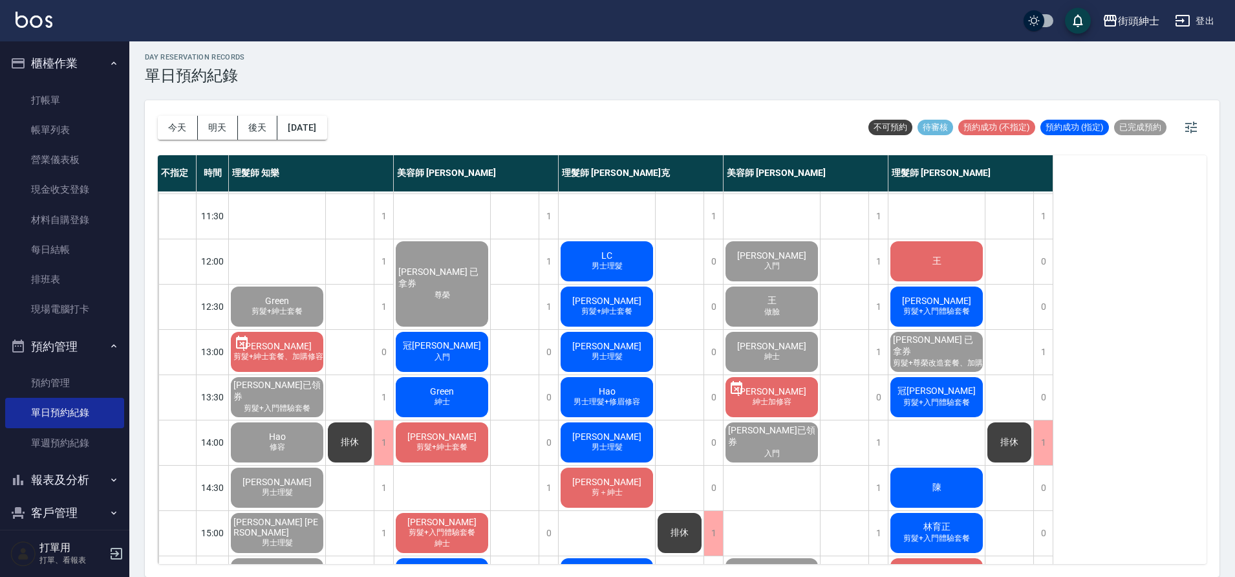
scroll to position [34, 0]
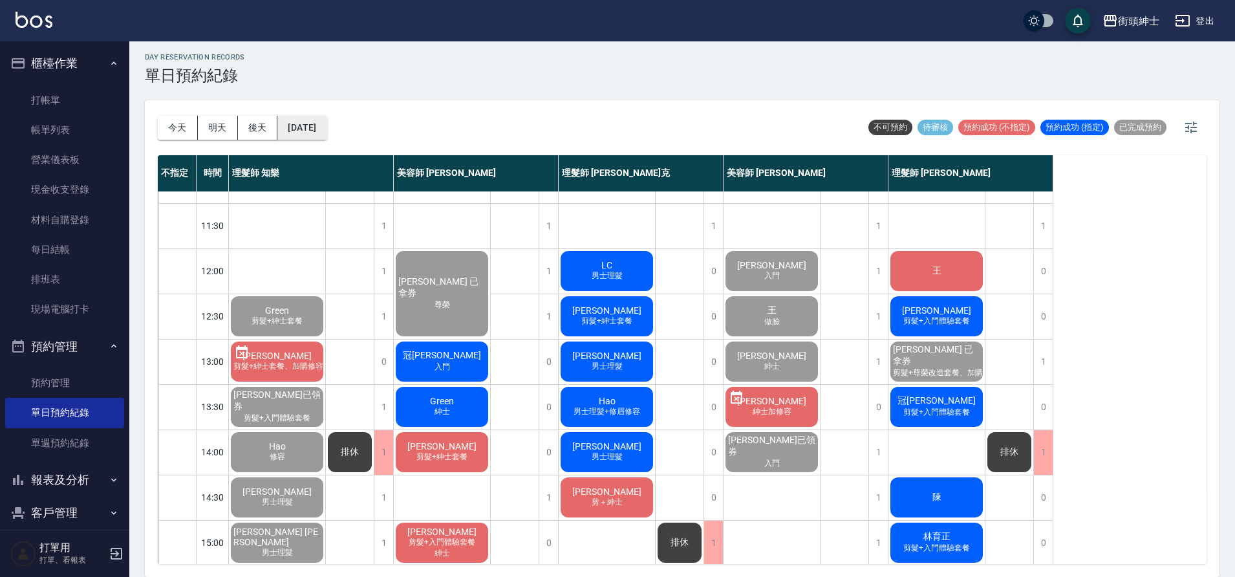
drag, startPoint x: 352, startPoint y: 133, endPoint x: 345, endPoint y: 127, distance: 9.7
click at [345, 127] on div "今天 明天 後天 2025/10/10 不可預約 待審核 預約成功 (不指定) 預約成功 (指定) 已完成預約" at bounding box center [682, 127] width 1049 height 55
click at [326, 124] on button "2025/10/10" at bounding box center [301, 128] width 49 height 24
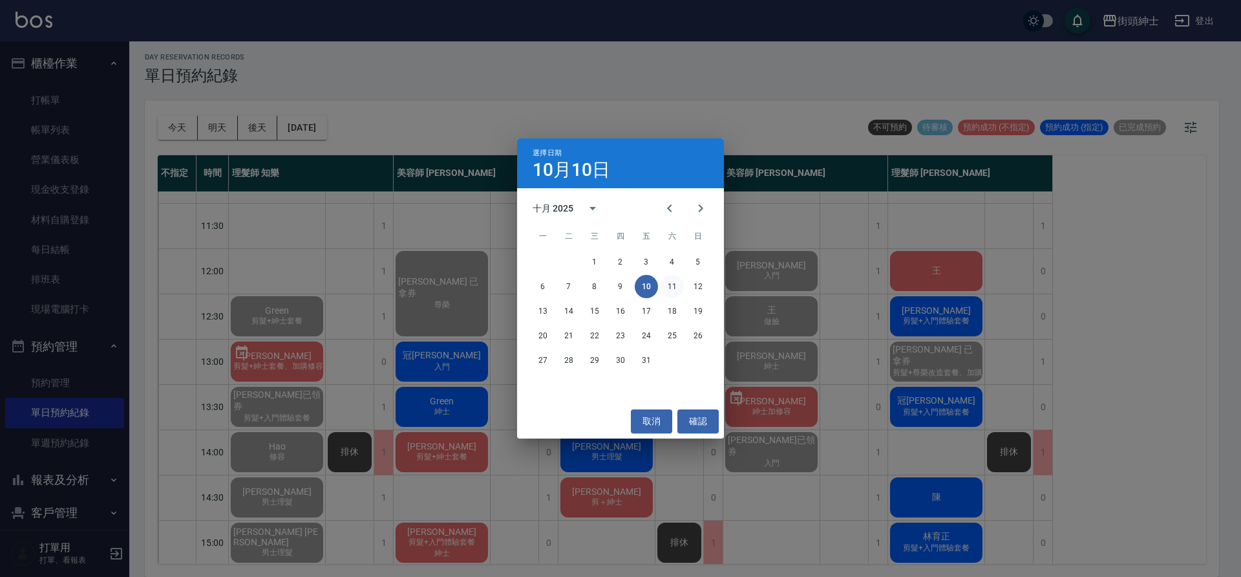
click at [680, 280] on button "11" at bounding box center [672, 286] width 23 height 23
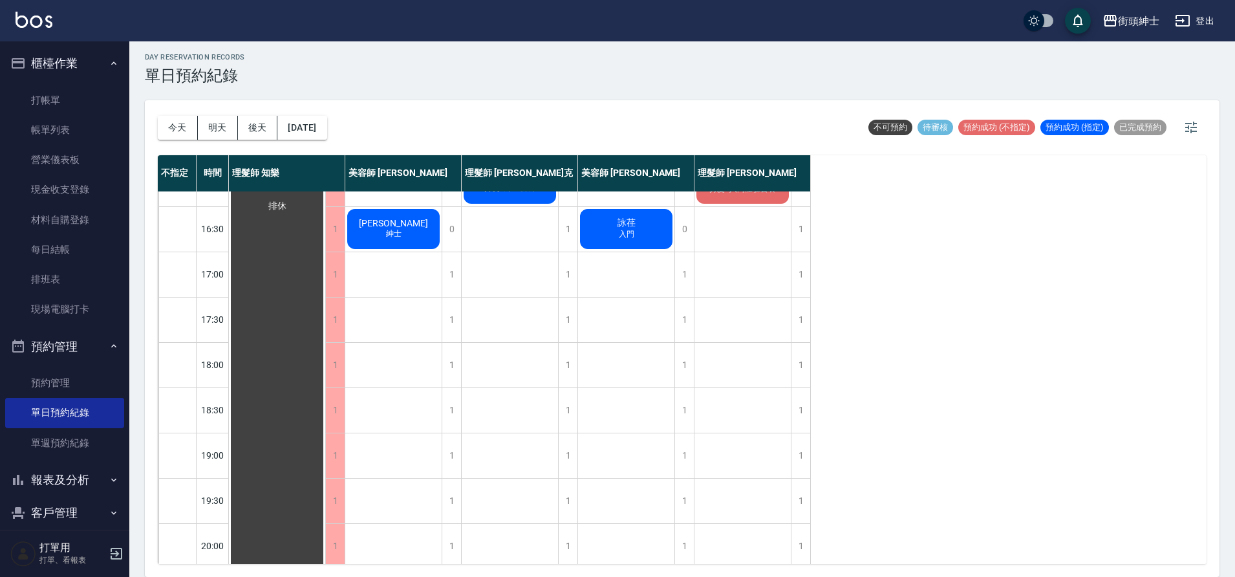
scroll to position [588, 0]
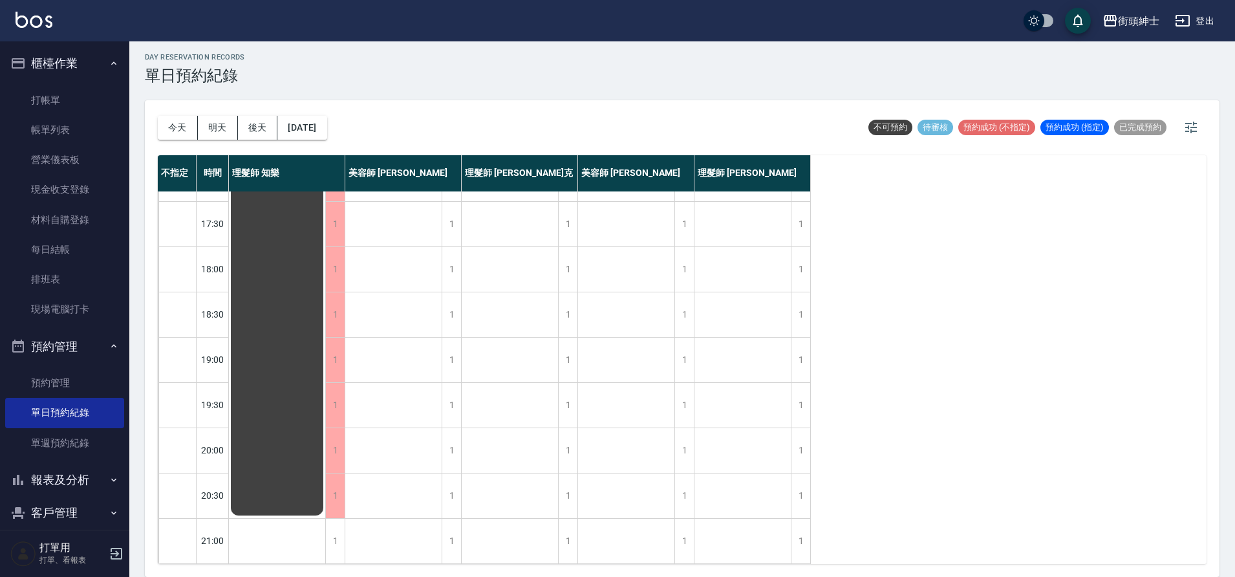
click at [327, 112] on div "今天 明天 後天 2025/10/11" at bounding box center [242, 127] width 169 height 55
click at [326, 125] on button "2025/10/11" at bounding box center [301, 128] width 49 height 24
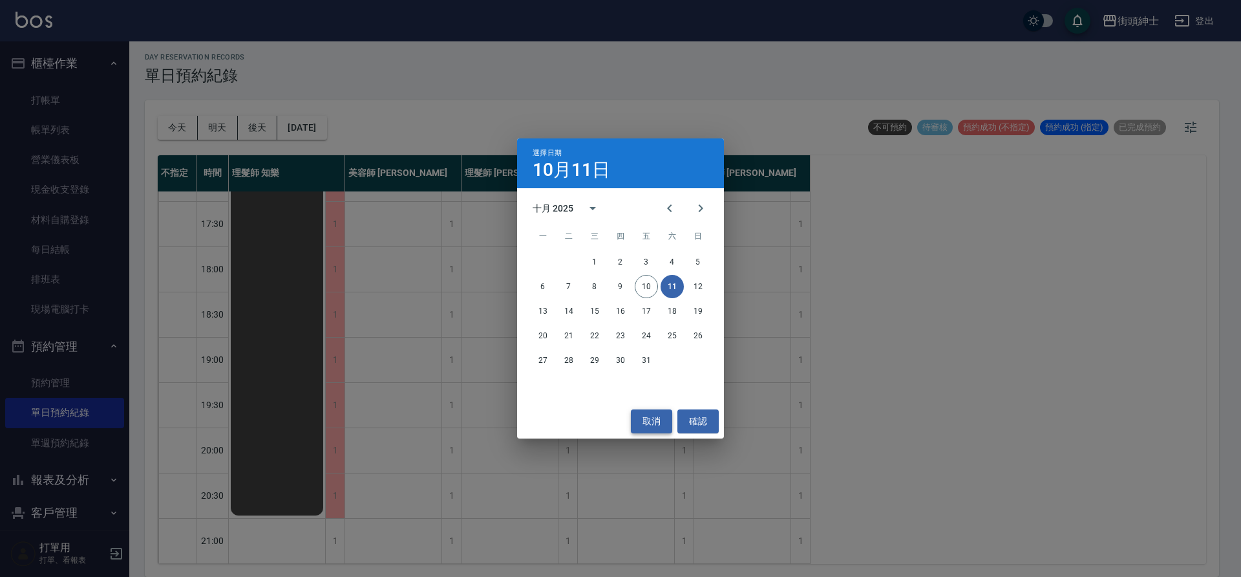
click at [652, 416] on button "取消" at bounding box center [651, 421] width 41 height 24
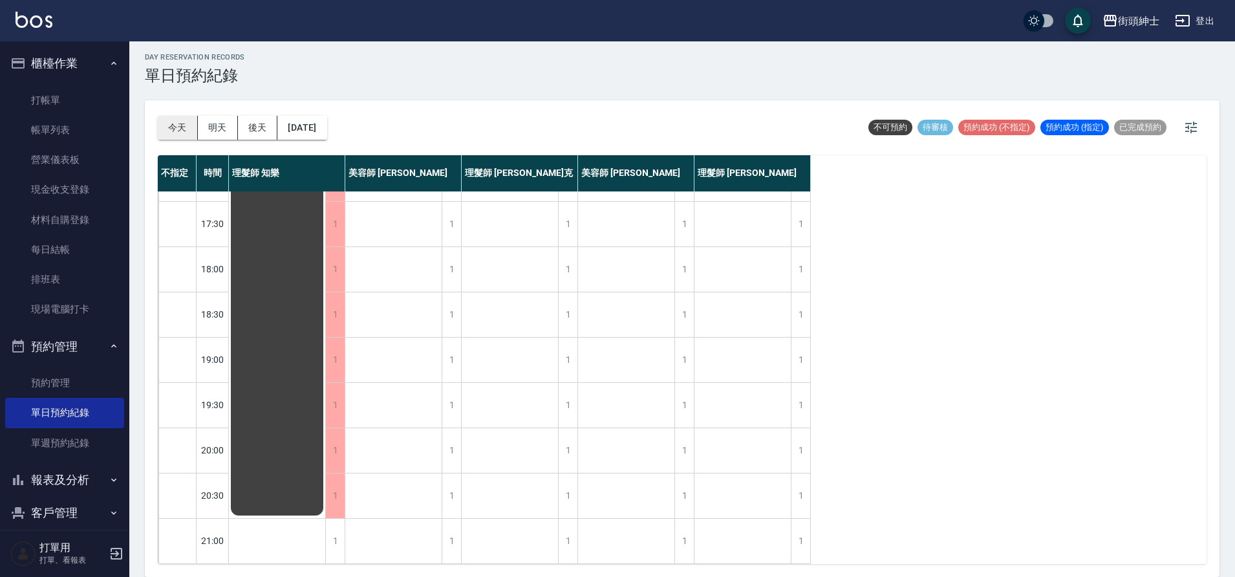
drag, startPoint x: 183, startPoint y: 145, endPoint x: 187, endPoint y: 139, distance: 7.0
click at [184, 144] on div "今天 明天 後天 2025/10/11" at bounding box center [242, 127] width 169 height 55
drag, startPoint x: 185, startPoint y: 126, endPoint x: 179, endPoint y: 158, distance: 32.8
click at [179, 158] on div "今天 明天 後天 2025/10/11 不可預約 待審核 預約成功 (不指定) 預約成功 (指定) 已完成預約 不指定 時間 理髮師 知樂 美容師 Cherr…" at bounding box center [682, 338] width 1074 height 476
drag, startPoint x: 175, startPoint y: 137, endPoint x: 164, endPoint y: 125, distance: 16.0
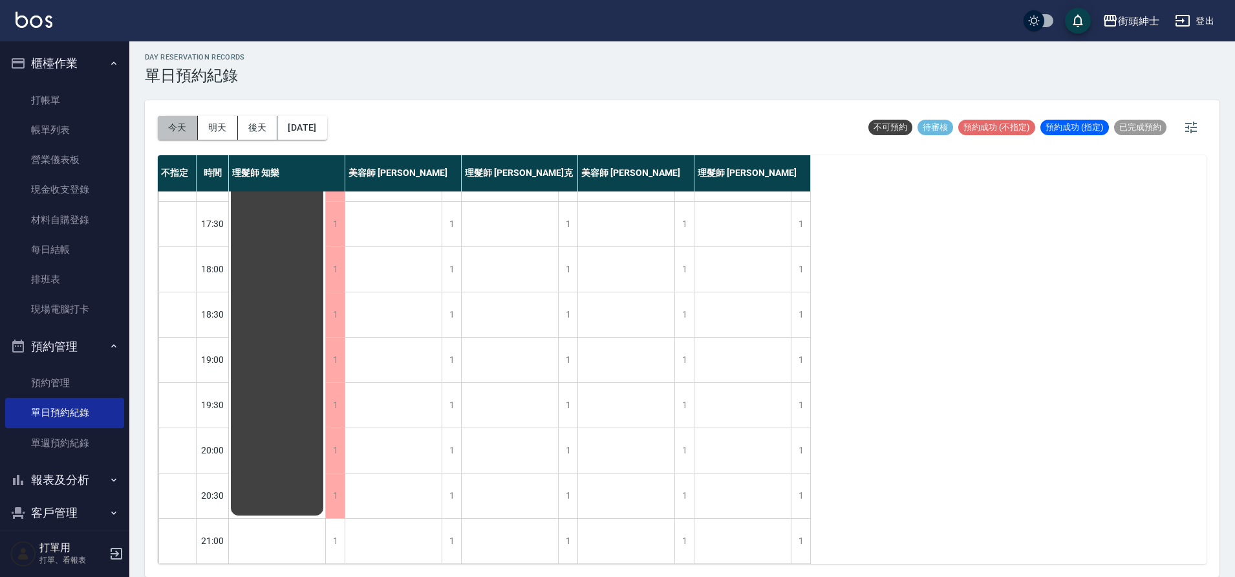
click at [174, 137] on button "今天" at bounding box center [178, 128] width 40 height 24
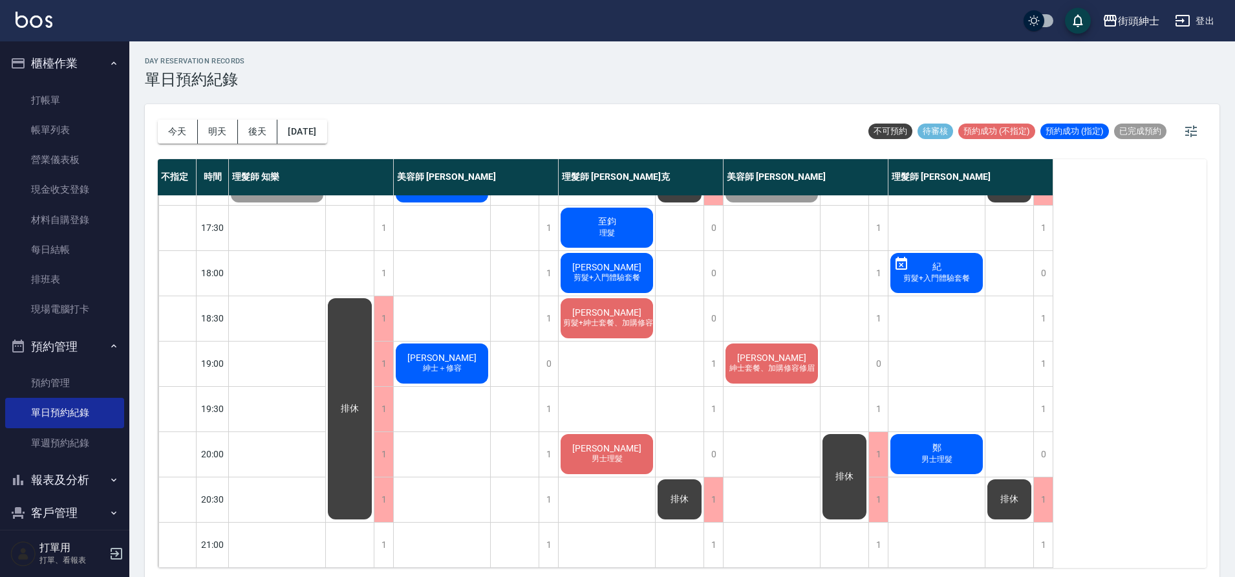
scroll to position [588, 0]
click at [326, 133] on button "2025/10/10" at bounding box center [301, 132] width 49 height 24
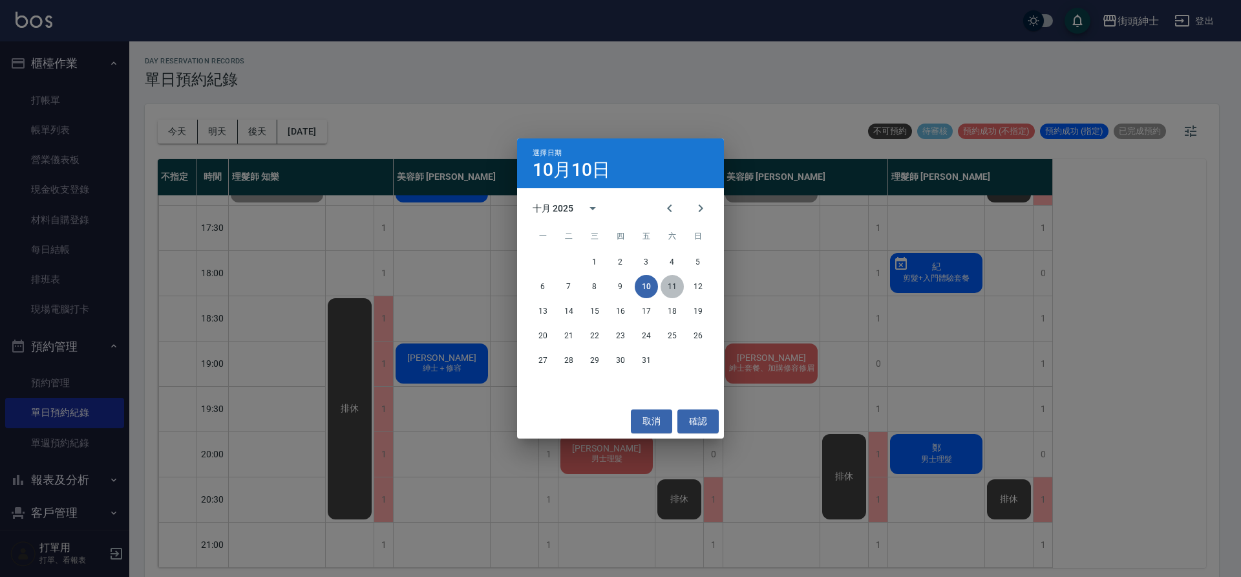
click at [673, 281] on button "11" at bounding box center [672, 286] width 23 height 23
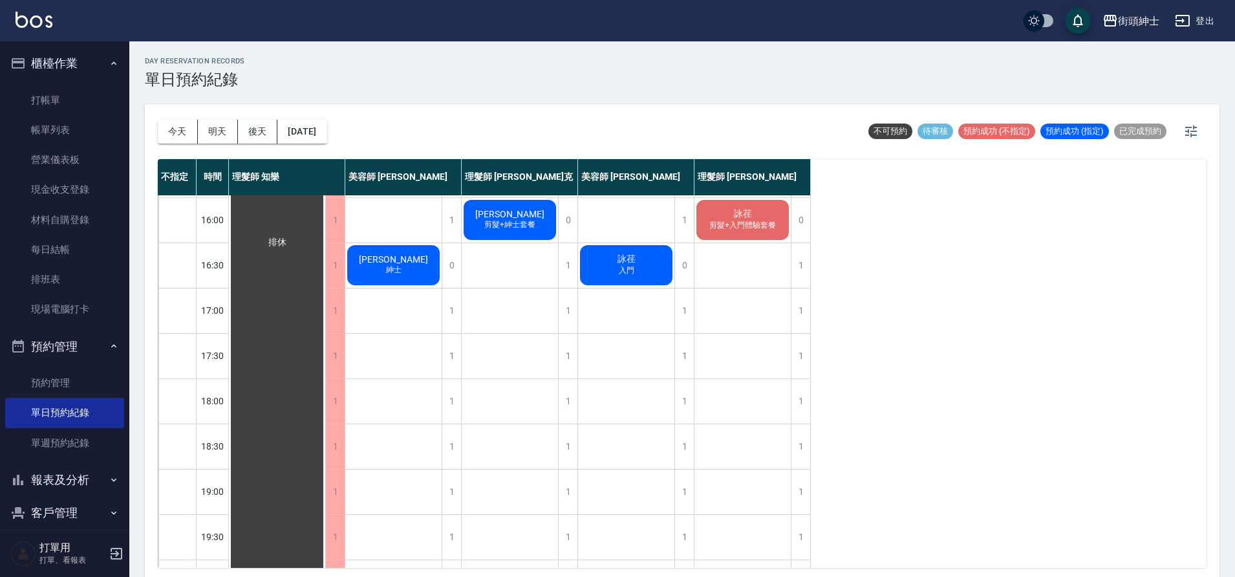
scroll to position [455, 0]
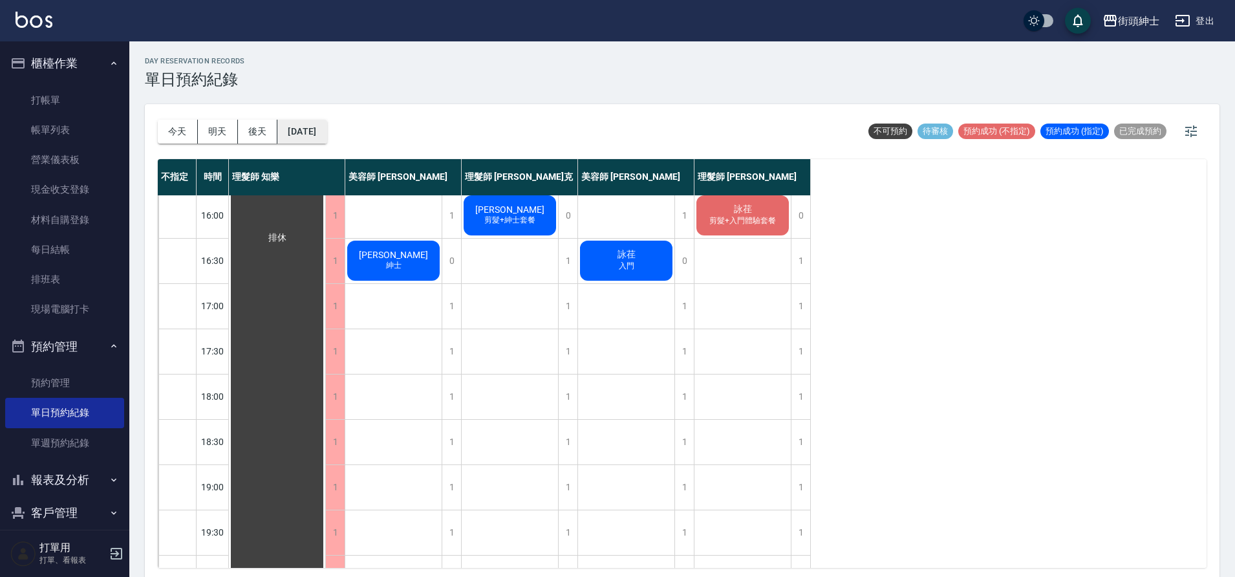
click at [292, 134] on button "2025/10/11" at bounding box center [301, 132] width 49 height 24
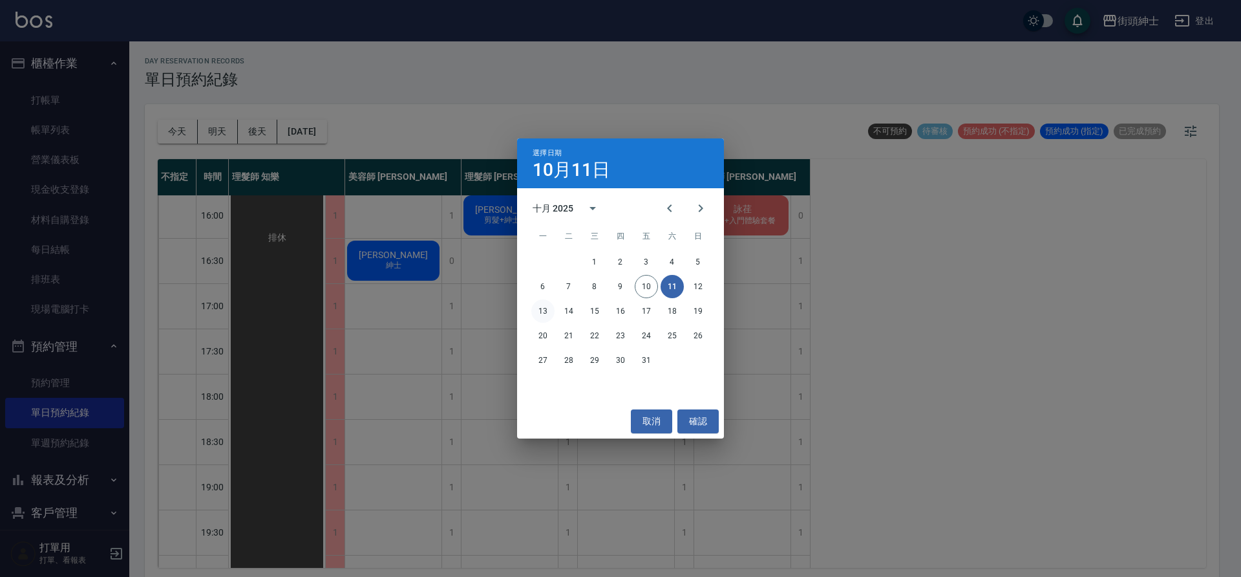
click at [539, 304] on button "13" at bounding box center [542, 310] width 23 height 23
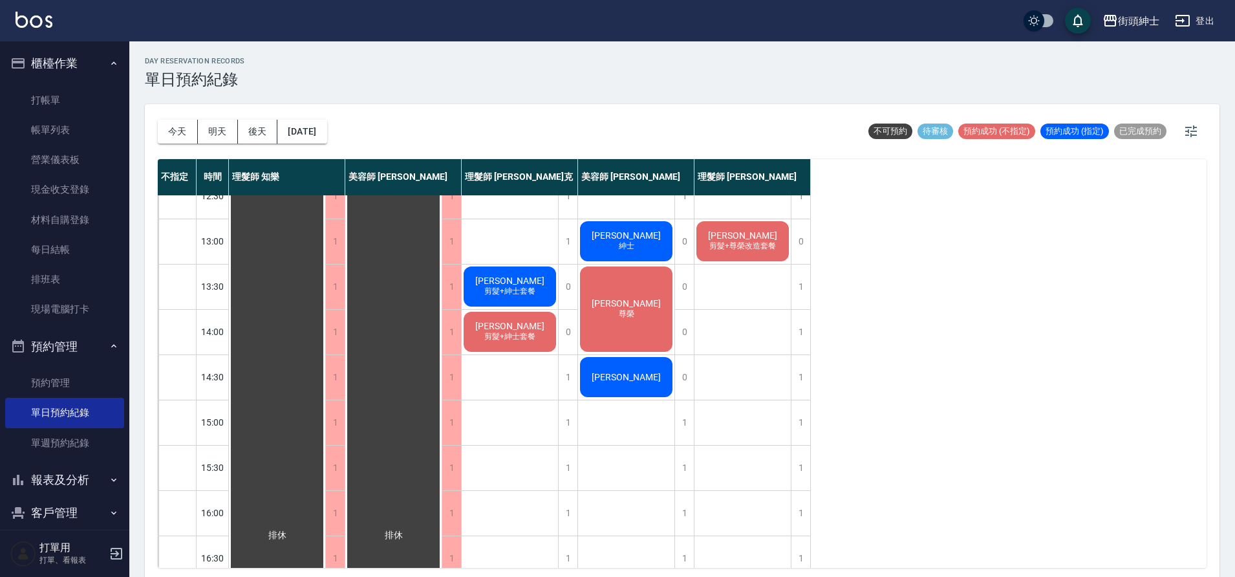
scroll to position [134, 0]
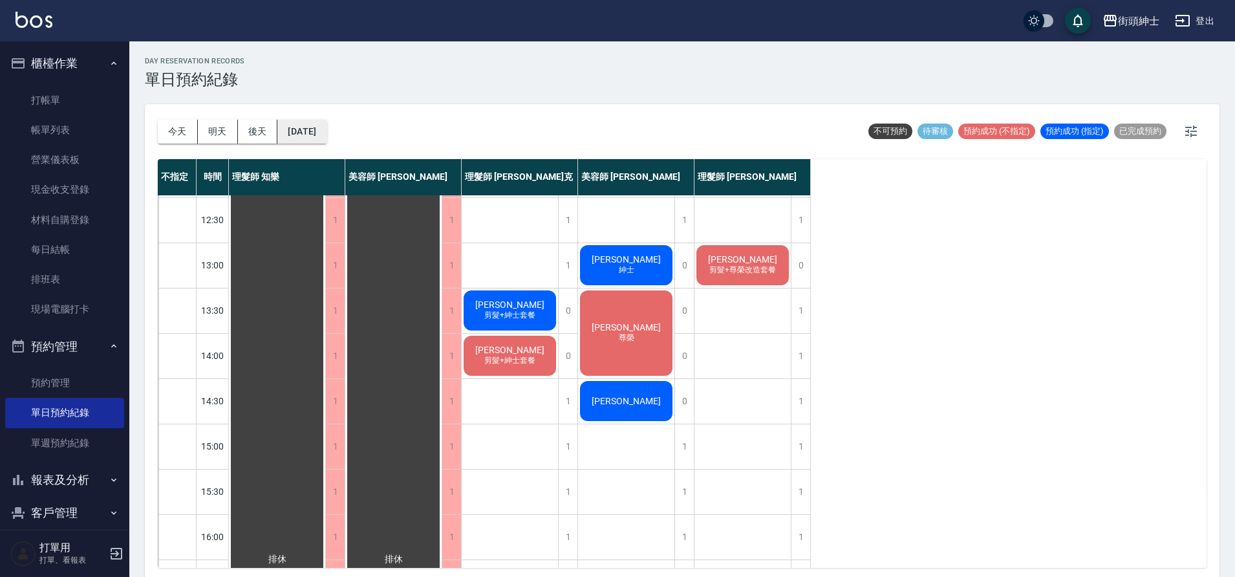
click at [326, 122] on button "2025/10/13" at bounding box center [301, 132] width 49 height 24
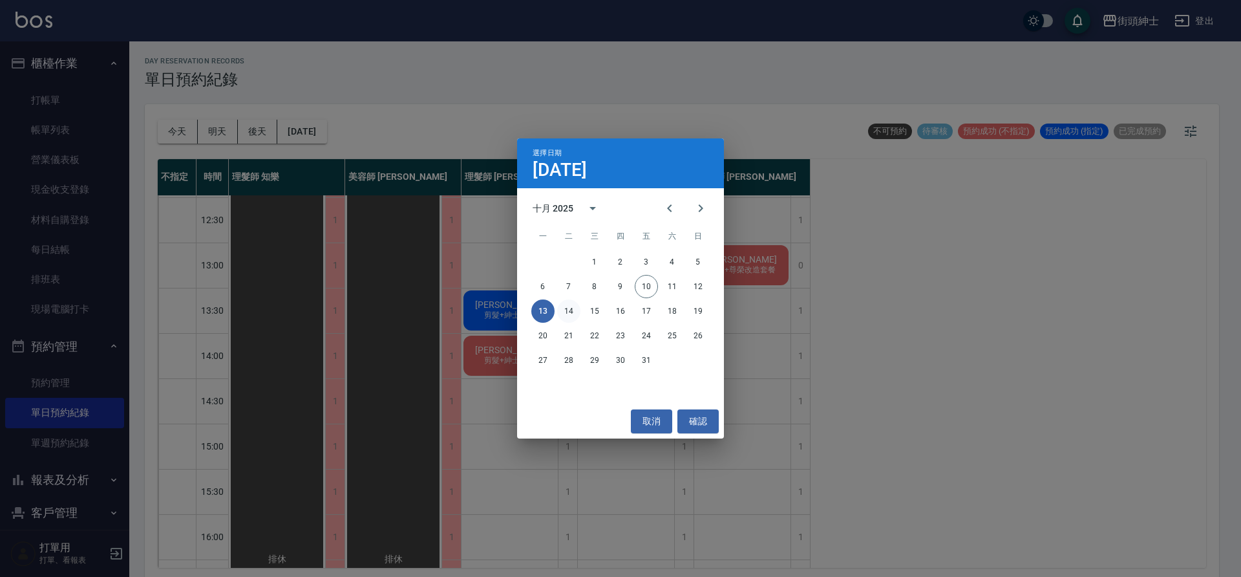
click at [564, 306] on button "14" at bounding box center [568, 310] width 23 height 23
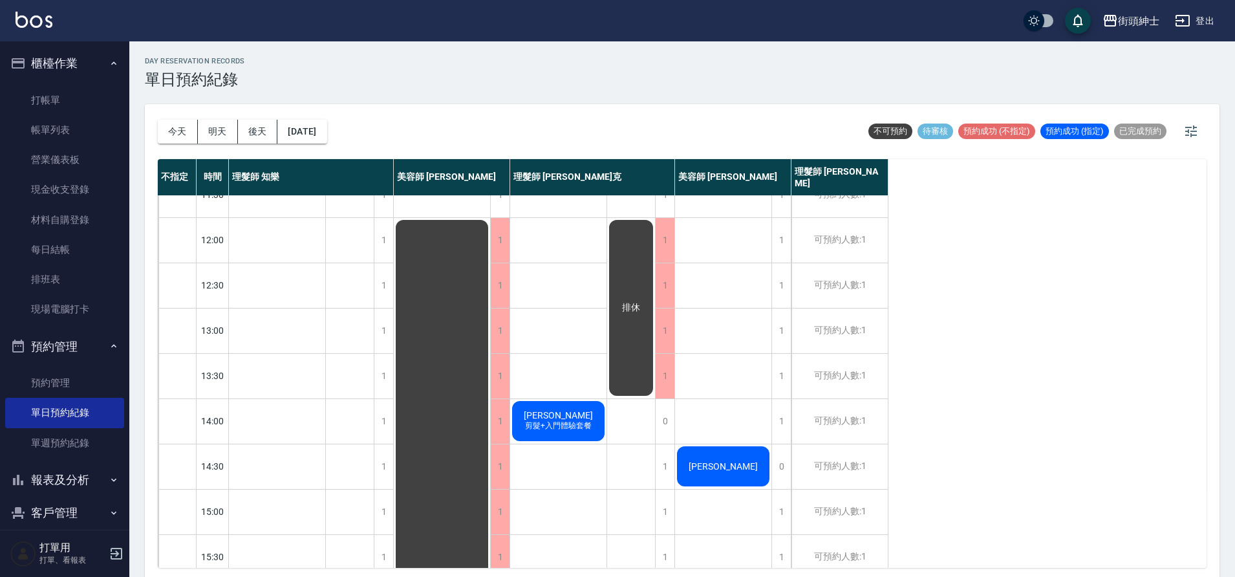
scroll to position [23, 0]
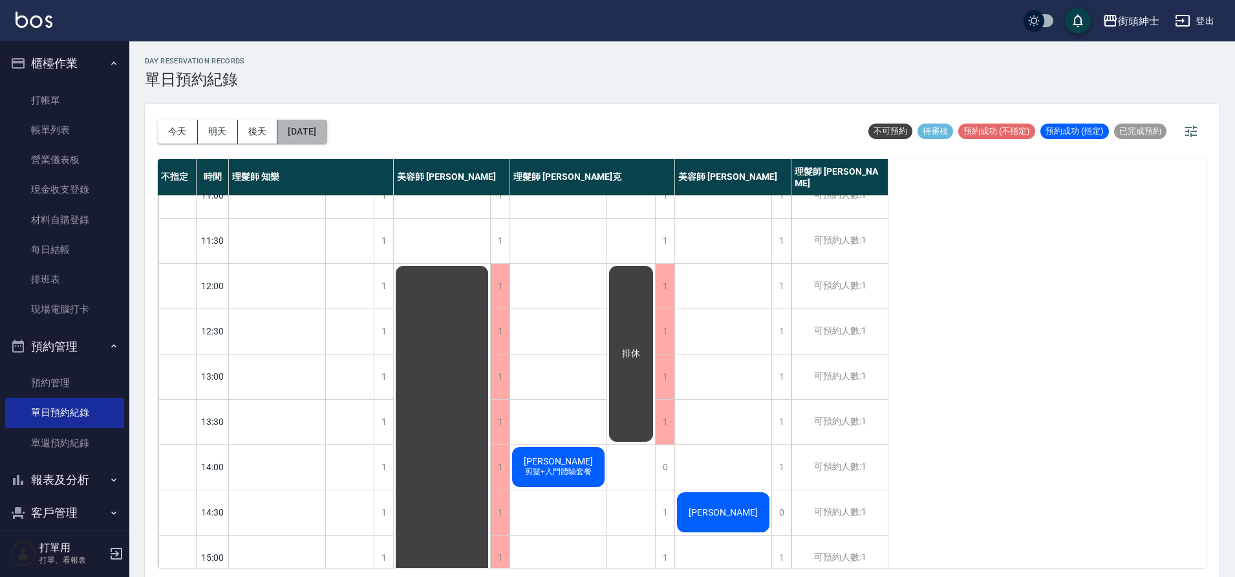
click at [326, 130] on button "2025/10/14" at bounding box center [301, 132] width 49 height 24
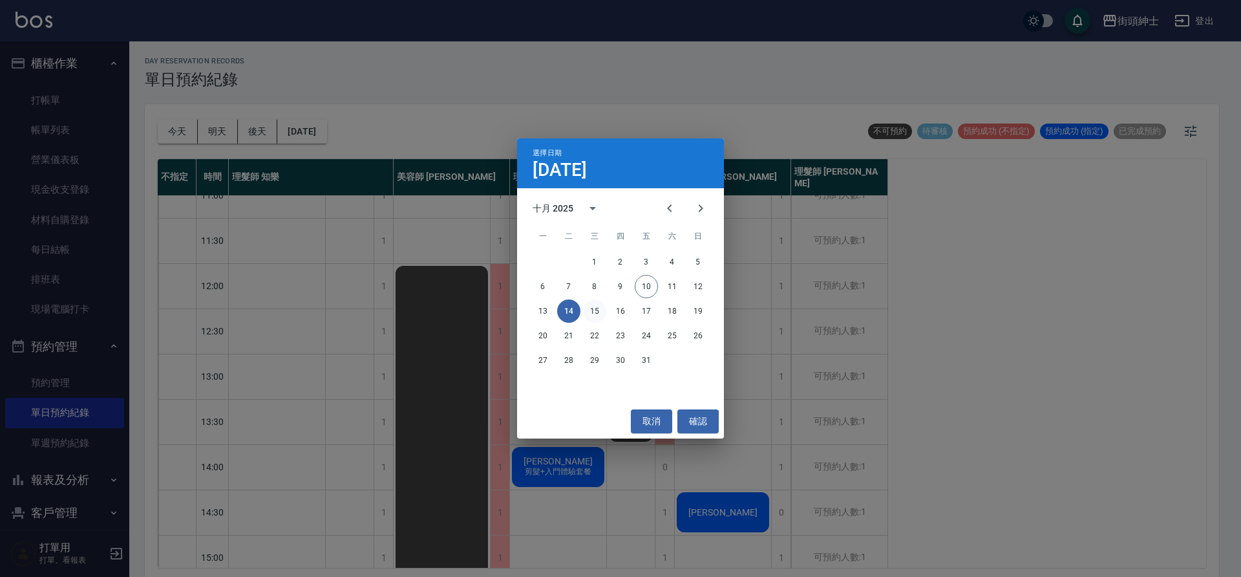
drag, startPoint x: 608, startPoint y: 304, endPoint x: 599, endPoint y: 303, distance: 8.5
click at [603, 304] on div "13 14 15 16 17 18 19" at bounding box center [620, 310] width 207 height 23
click at [599, 303] on button "15" at bounding box center [594, 310] width 23 height 23
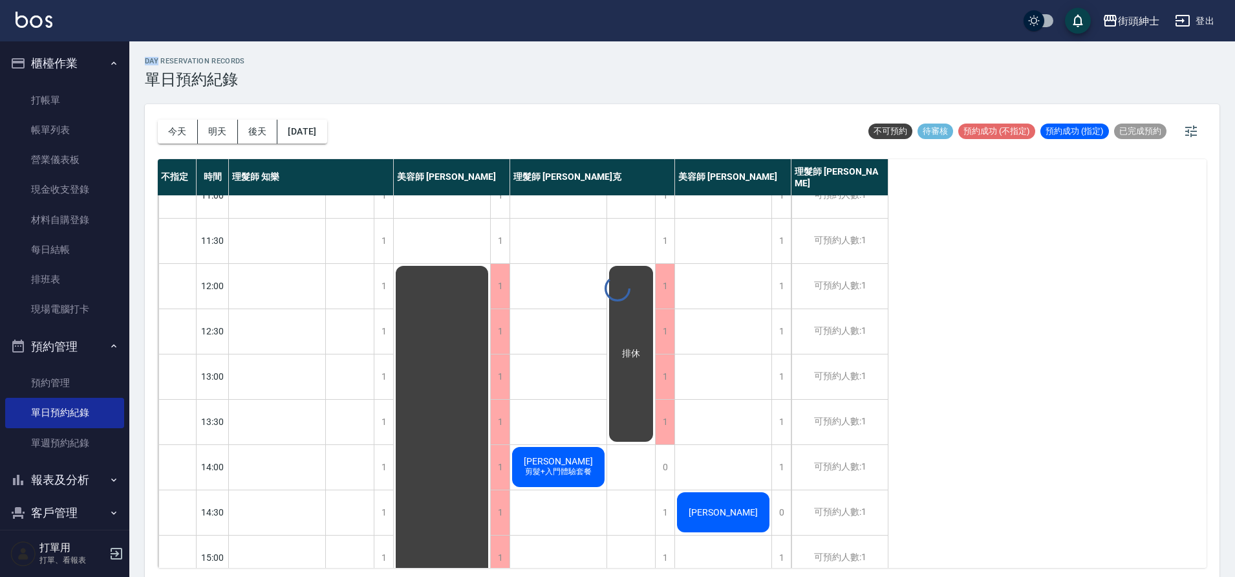
click at [599, 303] on div at bounding box center [617, 288] width 1235 height 577
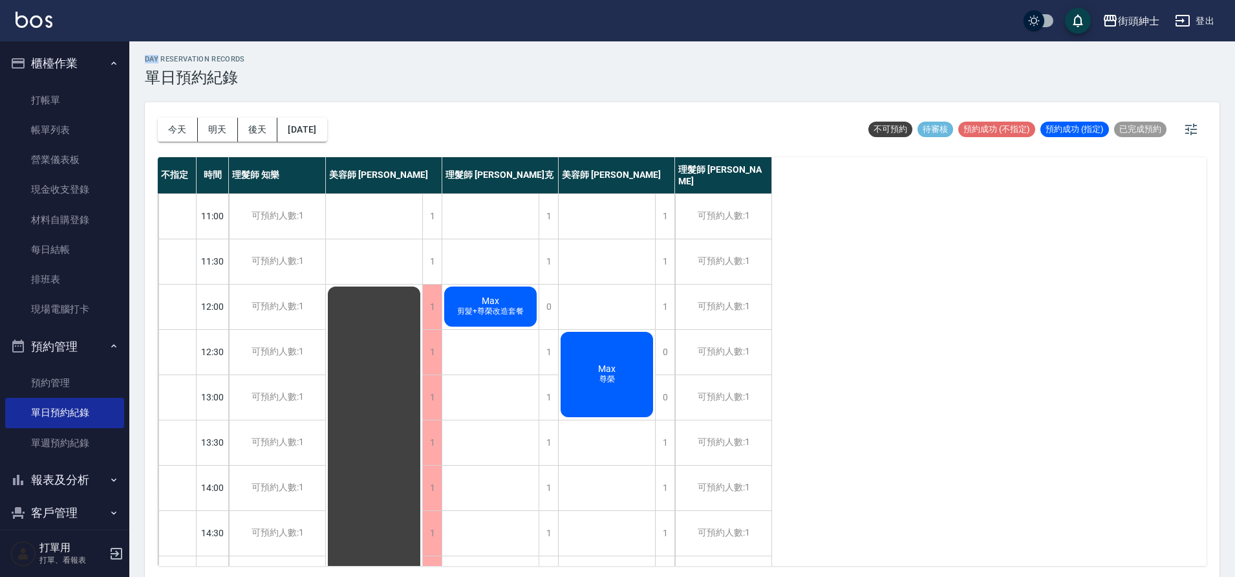
scroll to position [4, 0]
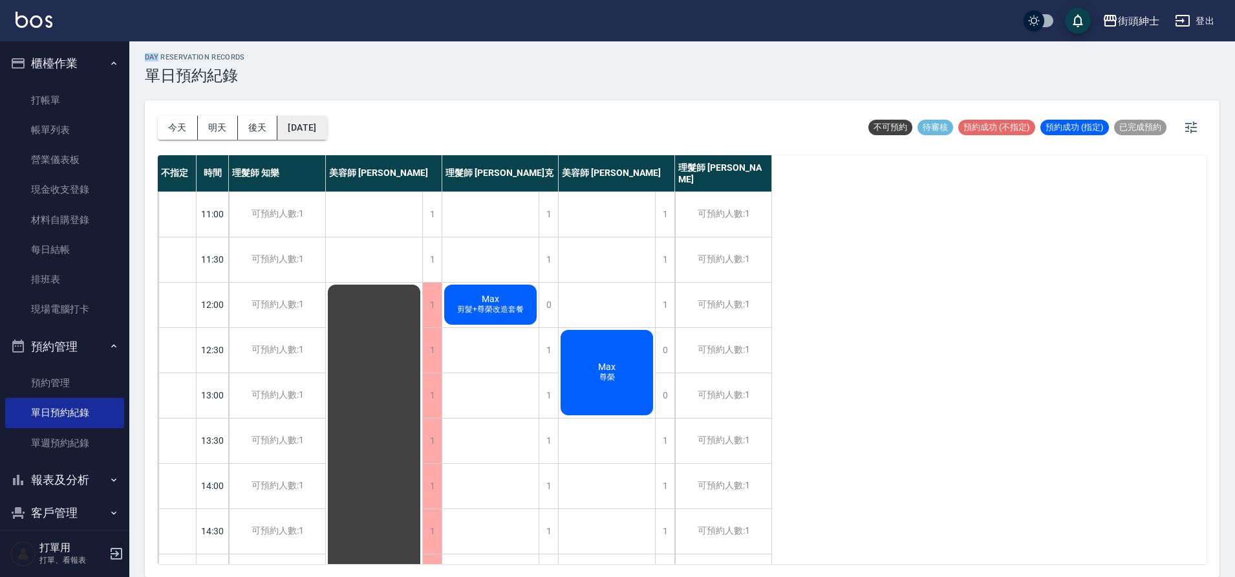
click at [321, 122] on button "2025/10/15" at bounding box center [301, 128] width 49 height 24
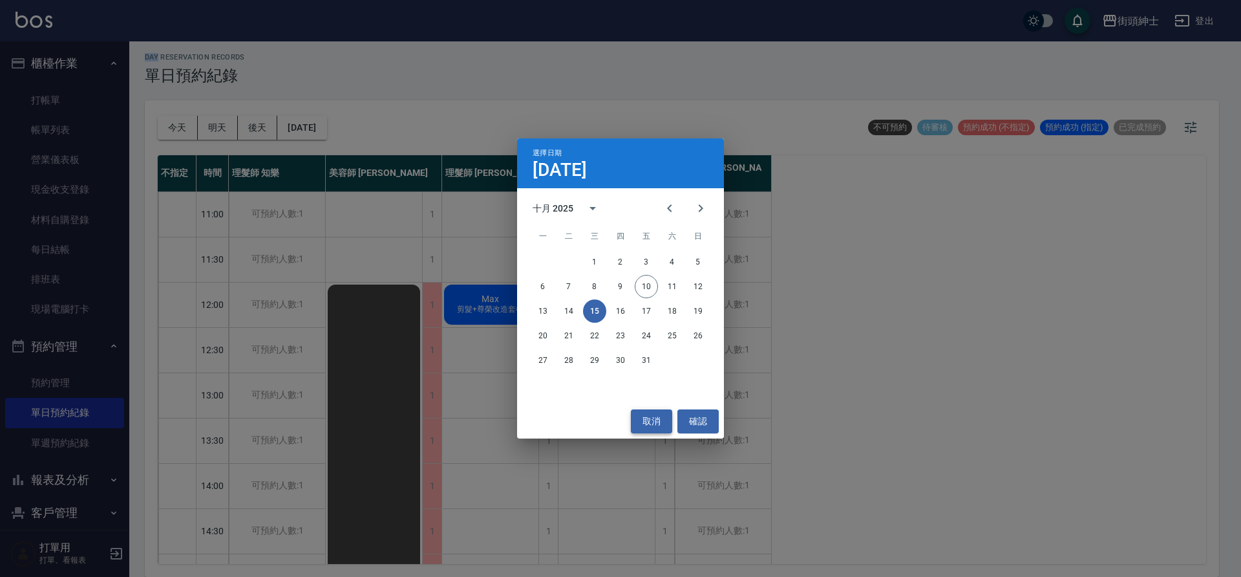
click at [663, 411] on button "取消" at bounding box center [651, 421] width 41 height 24
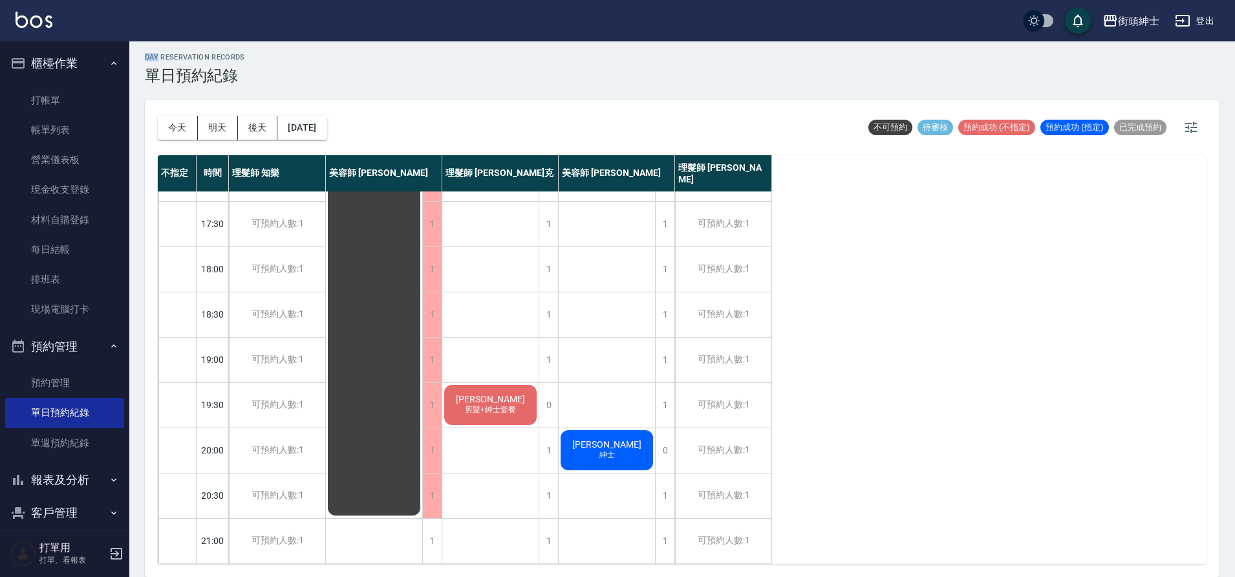
scroll to position [588, 0]
click at [513, 404] on span "剪髮+紳士套餐" at bounding box center [490, 409] width 56 height 11
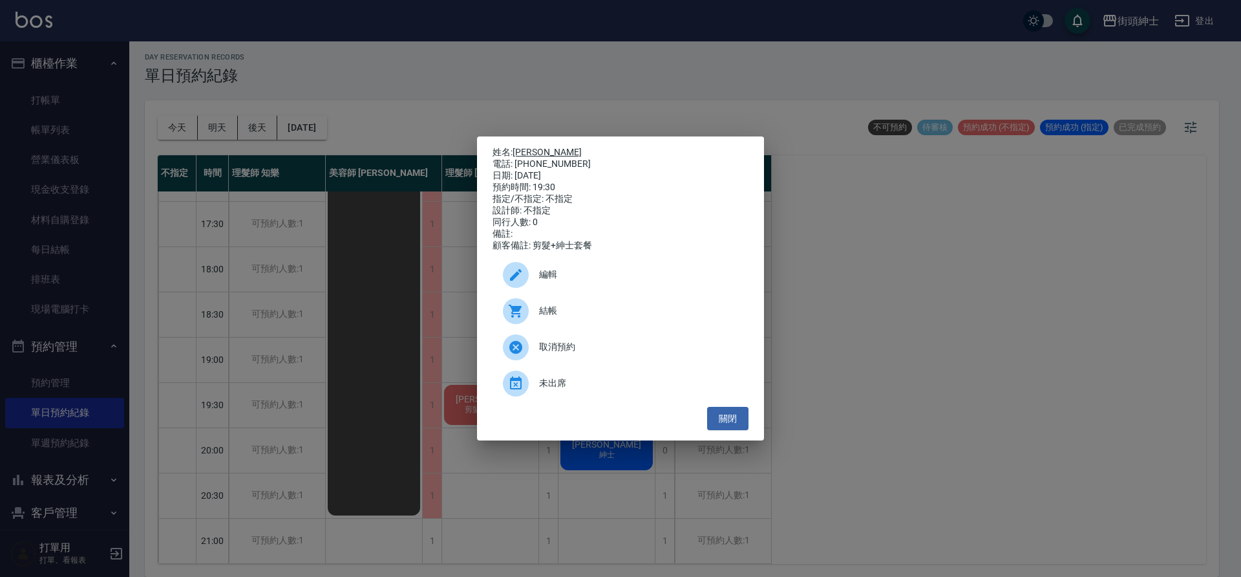
click at [521, 149] on link "義祺" at bounding box center [547, 152] width 69 height 10
click at [716, 424] on button "關閉" at bounding box center [727, 419] width 41 height 24
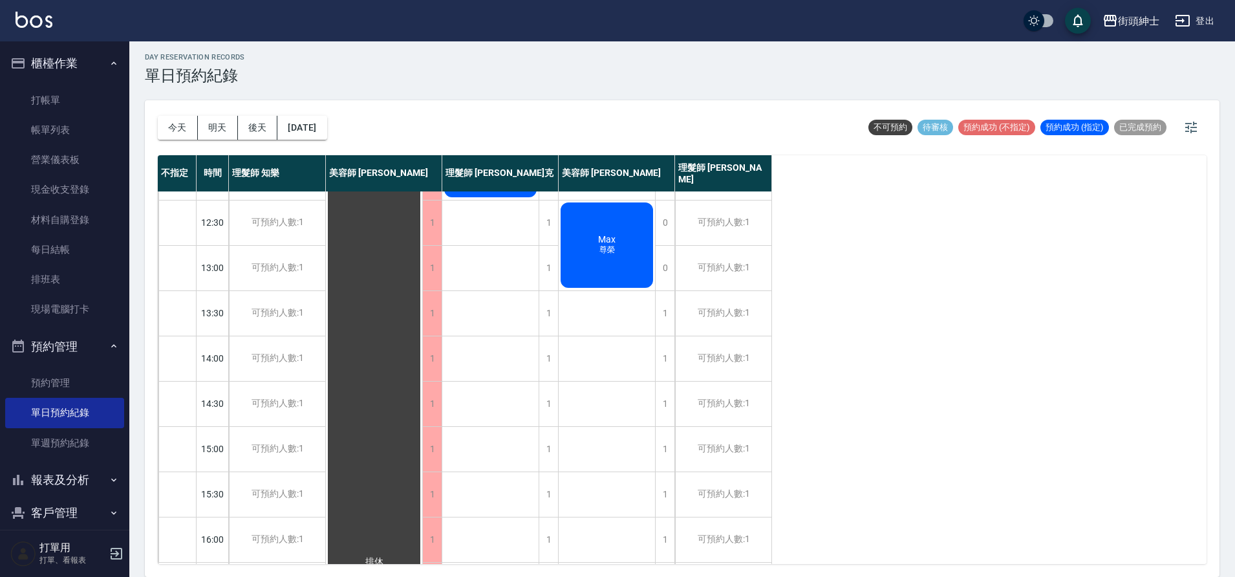
scroll to position [79, 0]
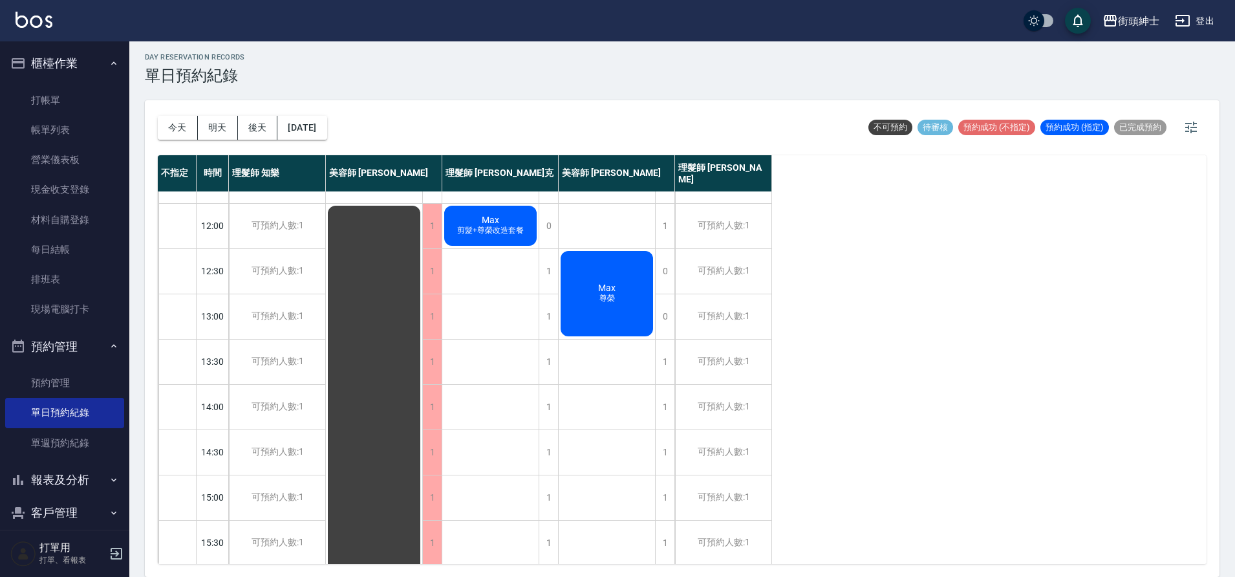
click at [603, 268] on div "Max 尊榮" at bounding box center [607, 293] width 96 height 89
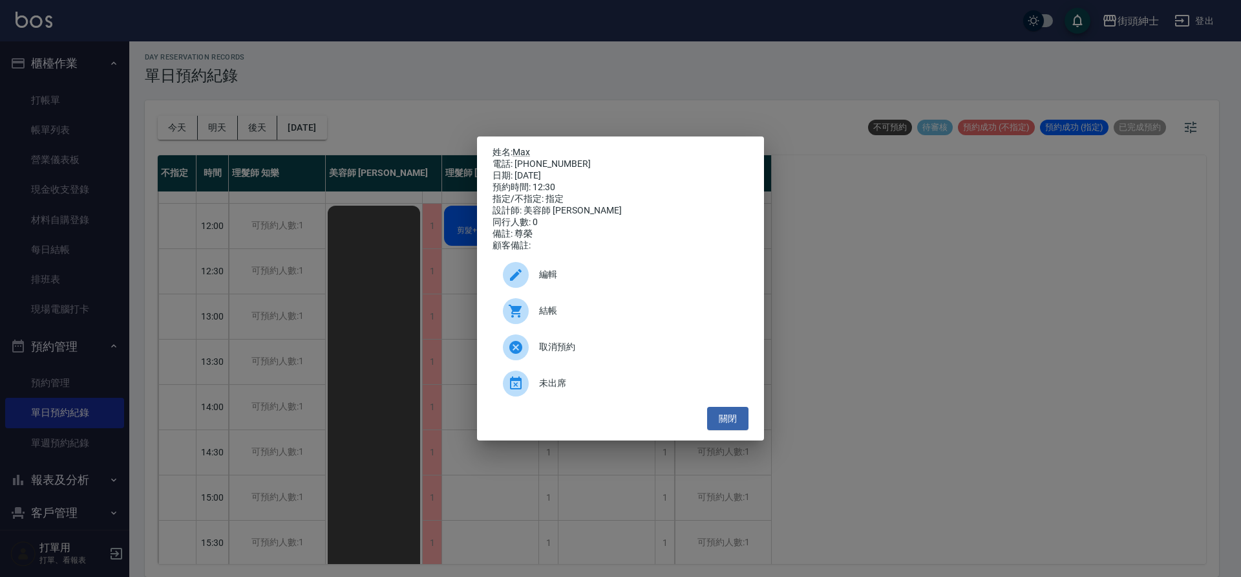
click at [514, 151] on p "姓名: Max" at bounding box center [621, 153] width 256 height 12
click at [520, 149] on link "Max" at bounding box center [521, 152] width 17 height 10
click at [735, 431] on button "關閉" at bounding box center [727, 419] width 41 height 24
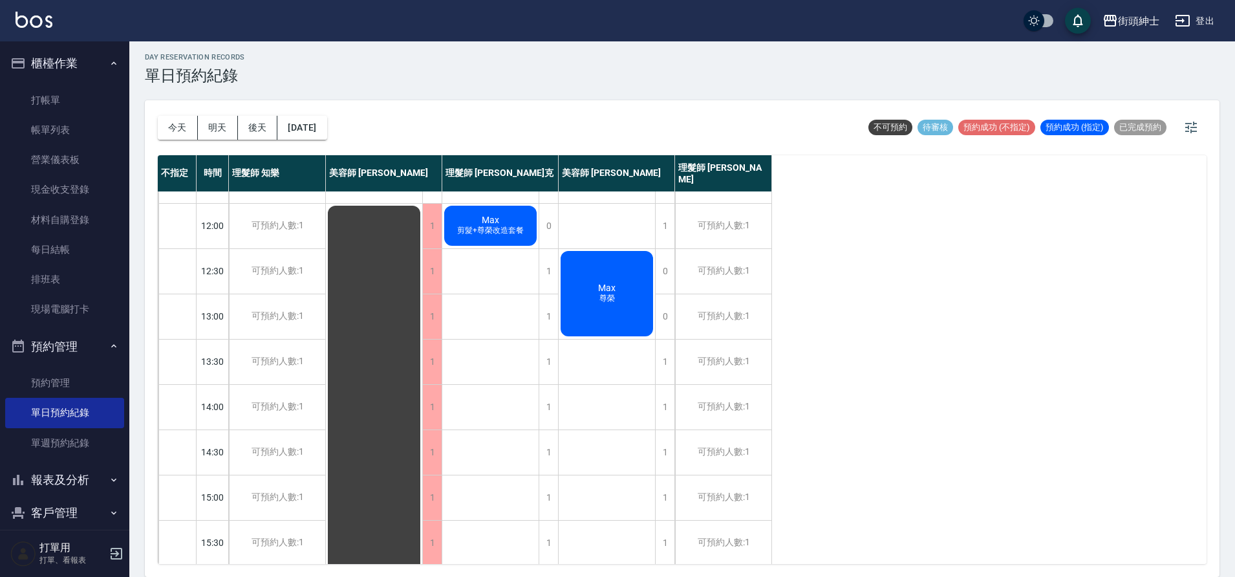
click at [327, 114] on div "今天 明天 後天 2025/10/15" at bounding box center [242, 127] width 169 height 55
click at [326, 136] on button "2025/10/15" at bounding box center [301, 128] width 49 height 24
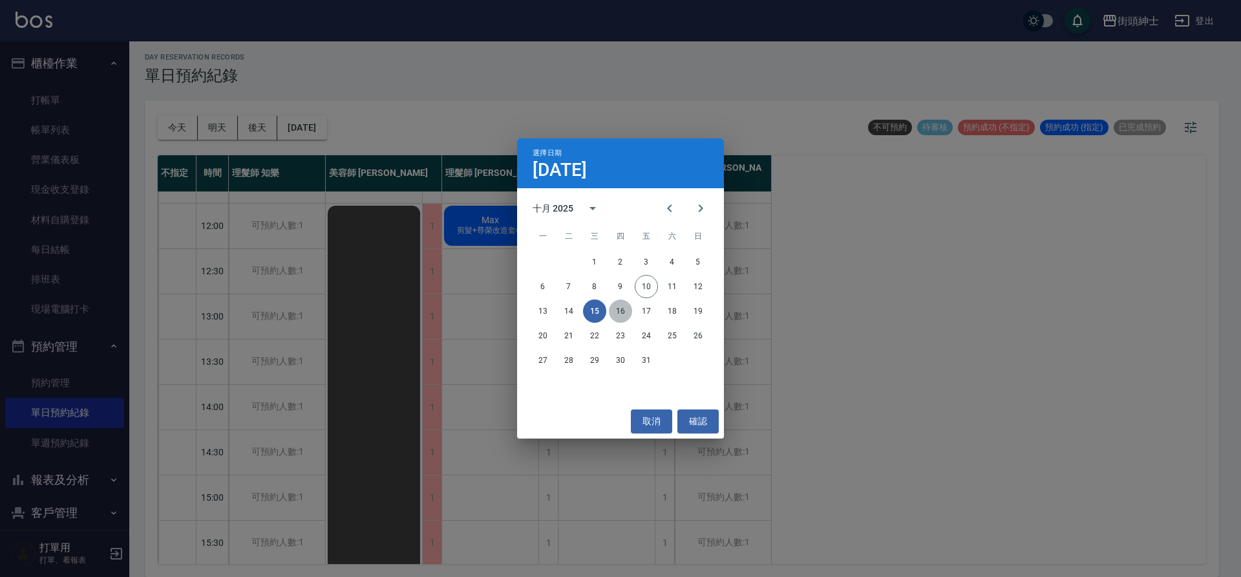
click at [621, 313] on button "16" at bounding box center [620, 310] width 23 height 23
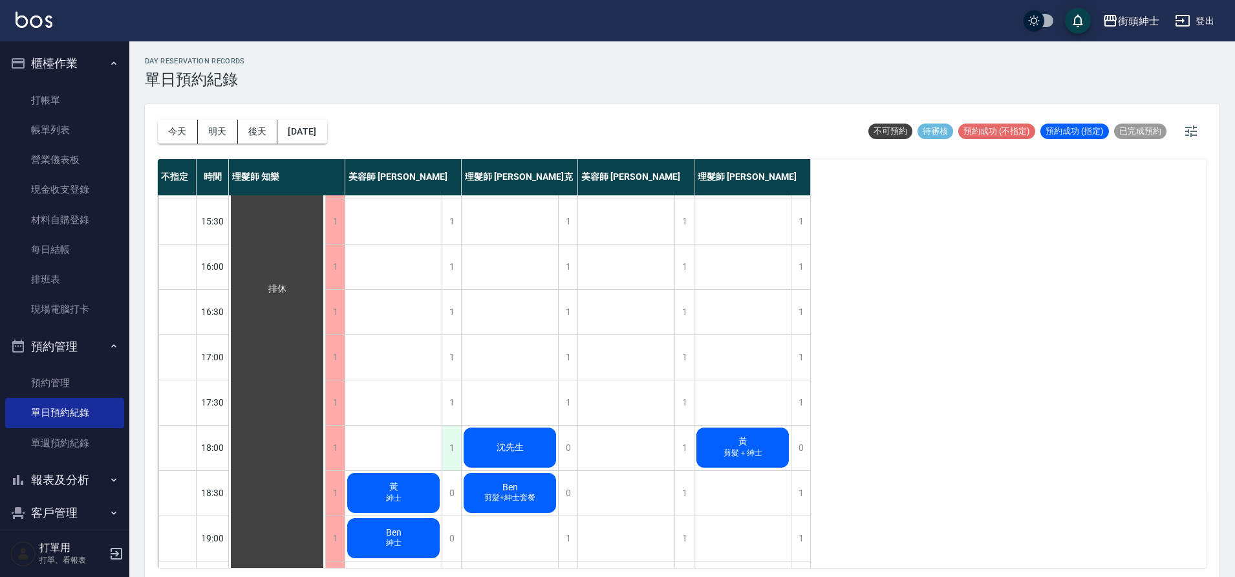
scroll to position [507, 0]
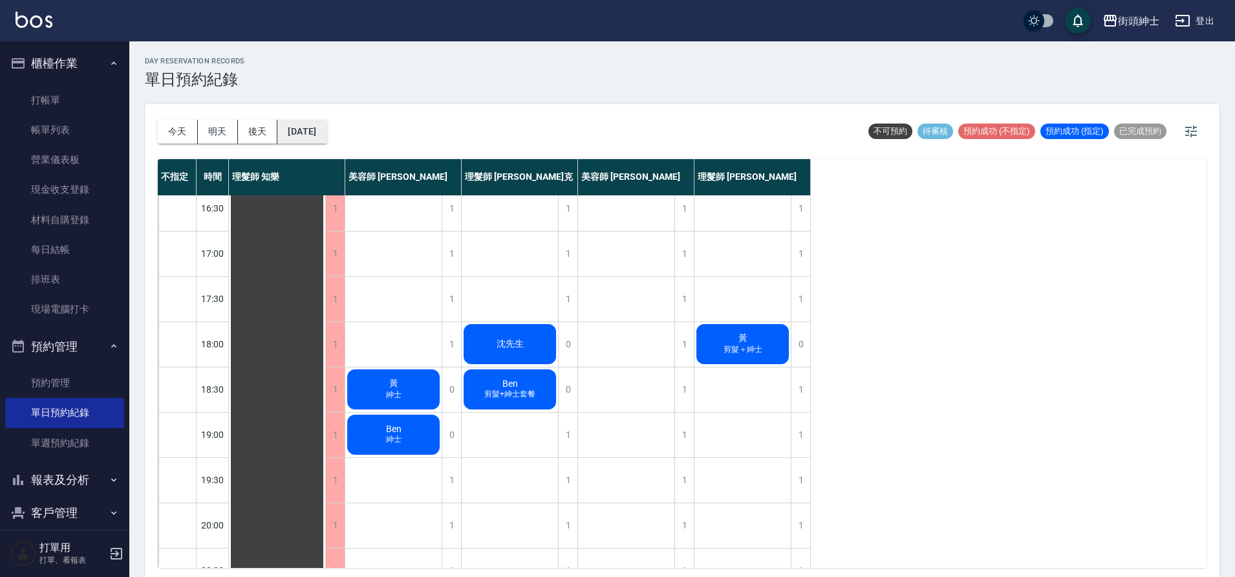
click at [326, 129] on button "2025/10/16" at bounding box center [301, 132] width 49 height 24
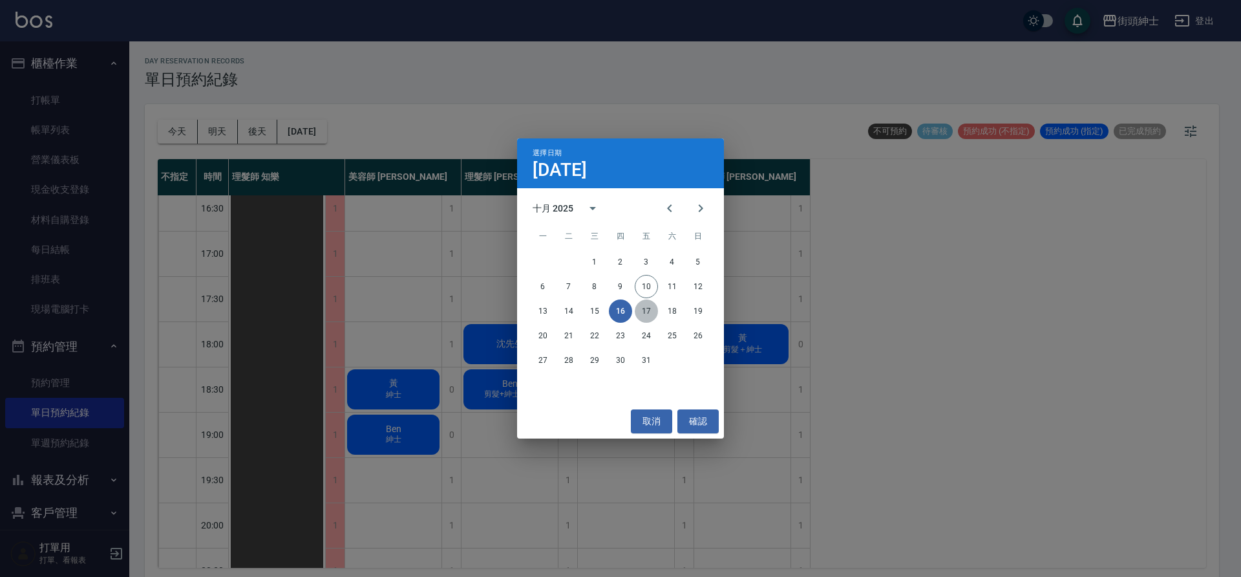
click at [649, 303] on button "17" at bounding box center [646, 310] width 23 height 23
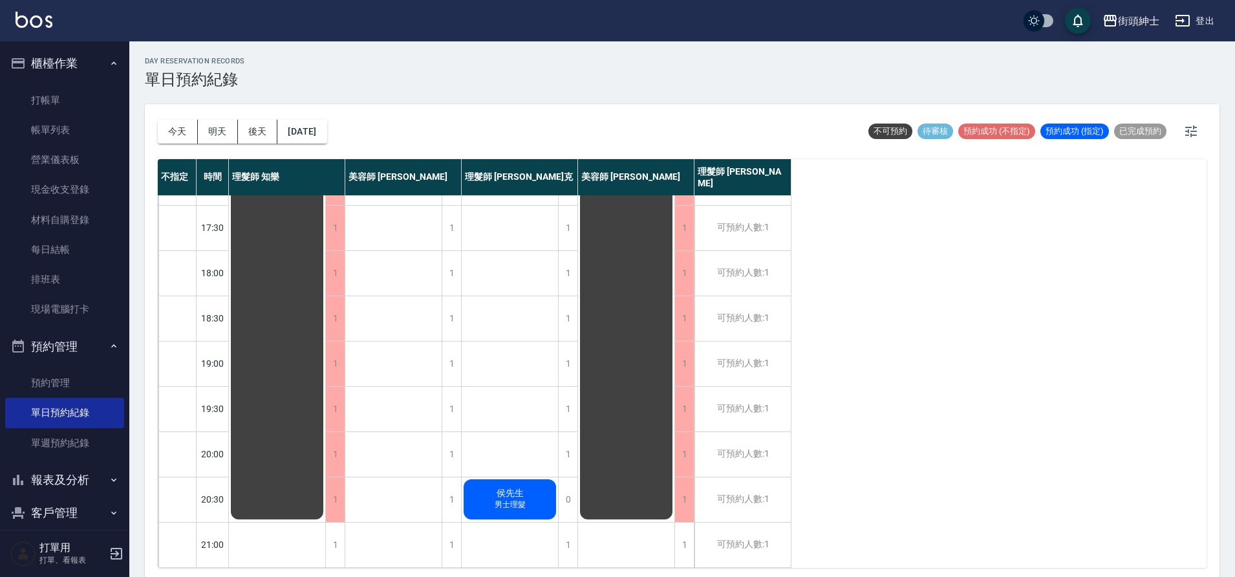
scroll to position [588, 0]
click at [300, 130] on button "2025/10/17" at bounding box center [301, 132] width 49 height 24
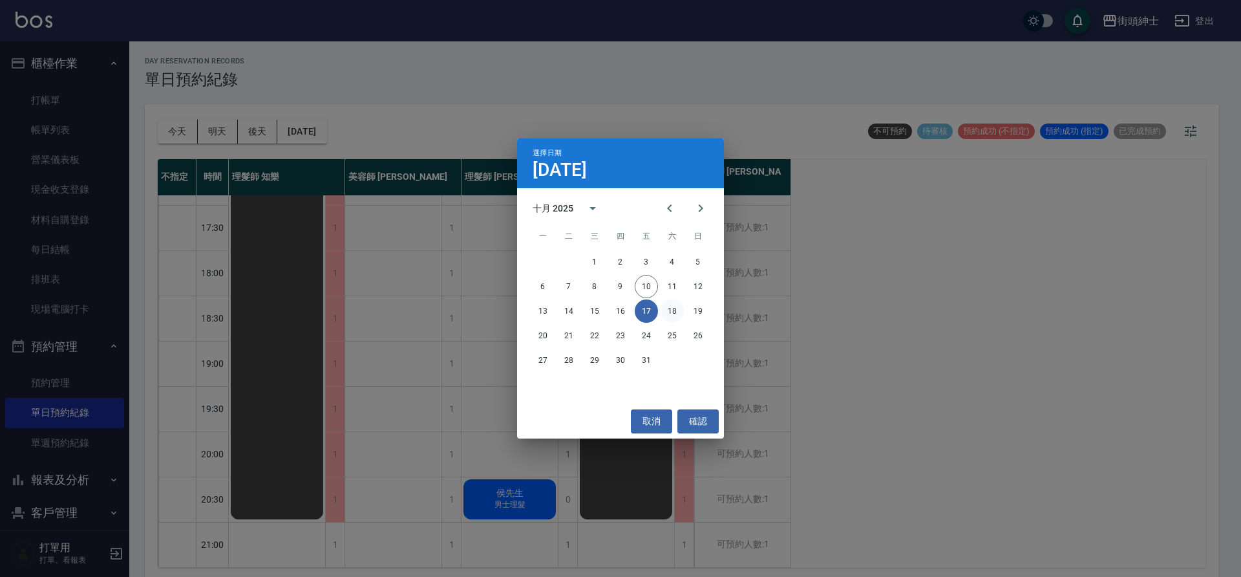
click at [670, 306] on button "18" at bounding box center [672, 310] width 23 height 23
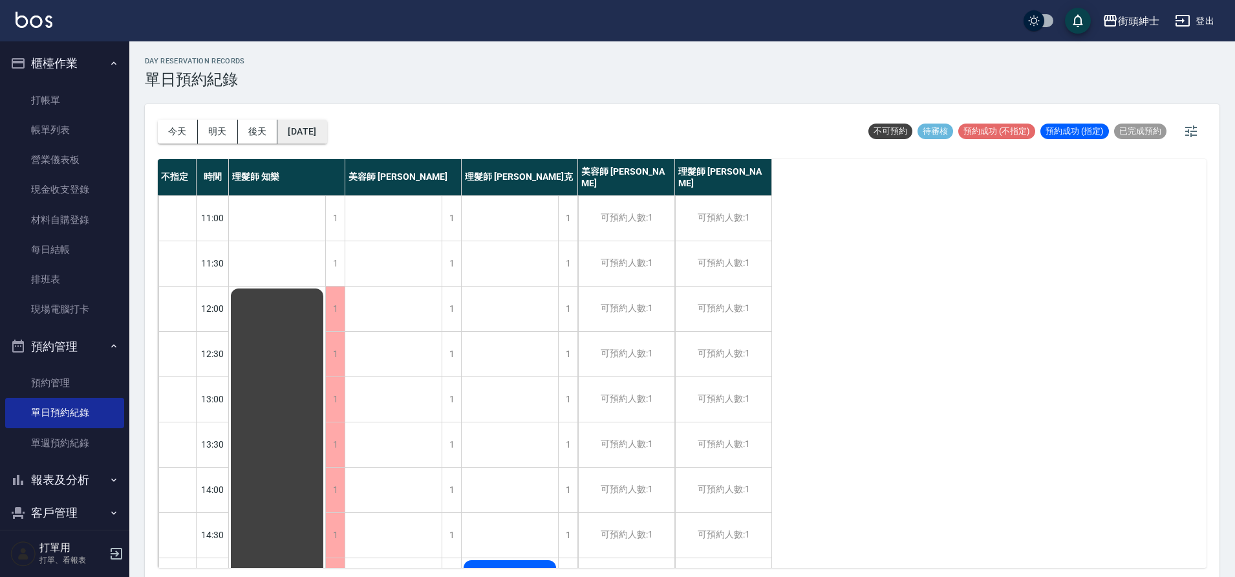
click at [308, 137] on button "2025/10/18" at bounding box center [301, 132] width 49 height 24
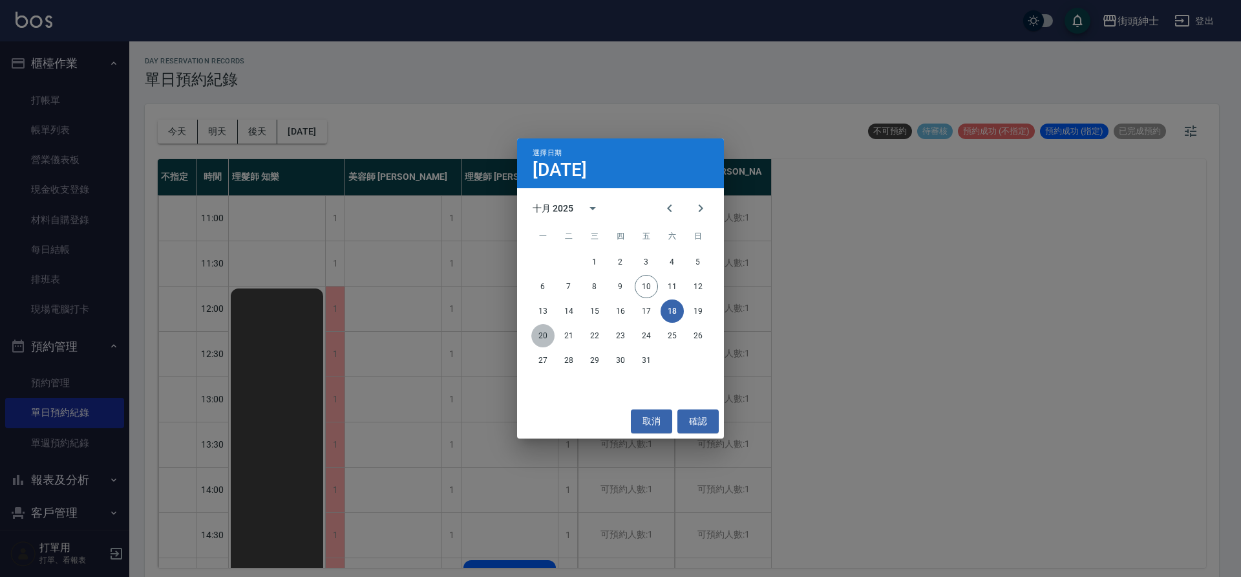
click at [544, 327] on button "20" at bounding box center [542, 335] width 23 height 23
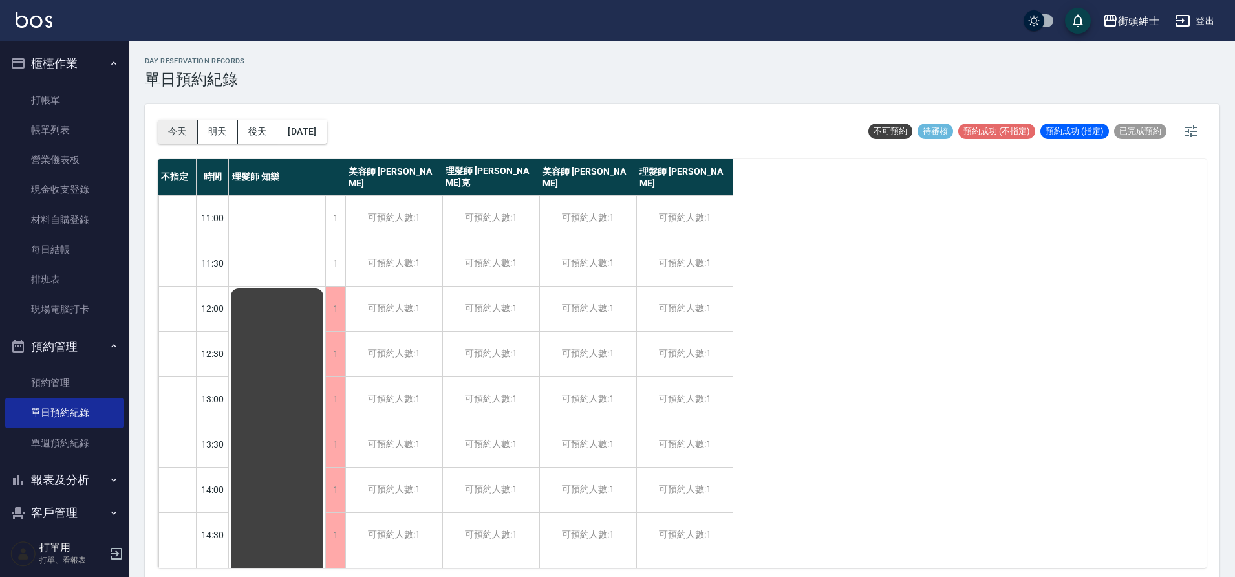
click at [177, 128] on button "今天" at bounding box center [178, 132] width 40 height 24
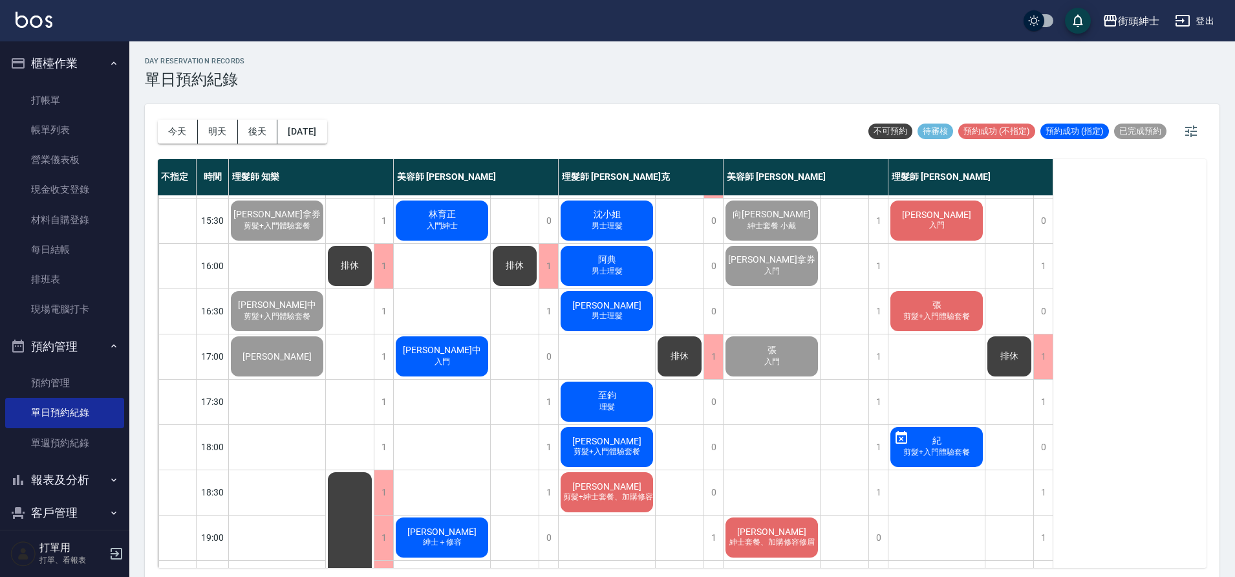
scroll to position [308, 0]
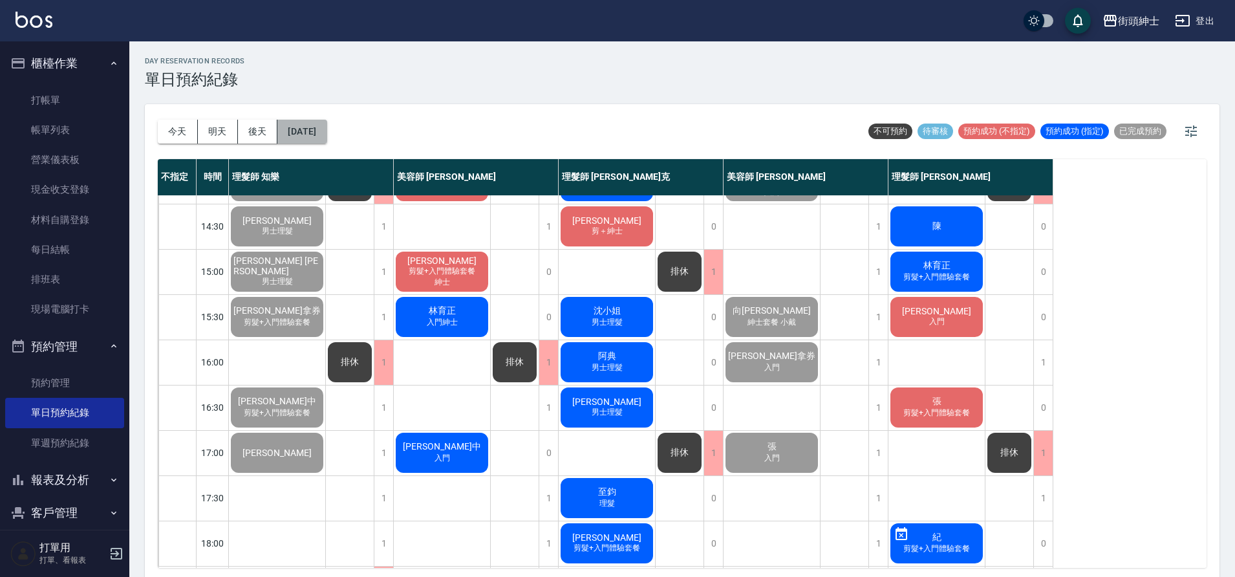
click at [326, 127] on button "2025/10/10" at bounding box center [301, 132] width 49 height 24
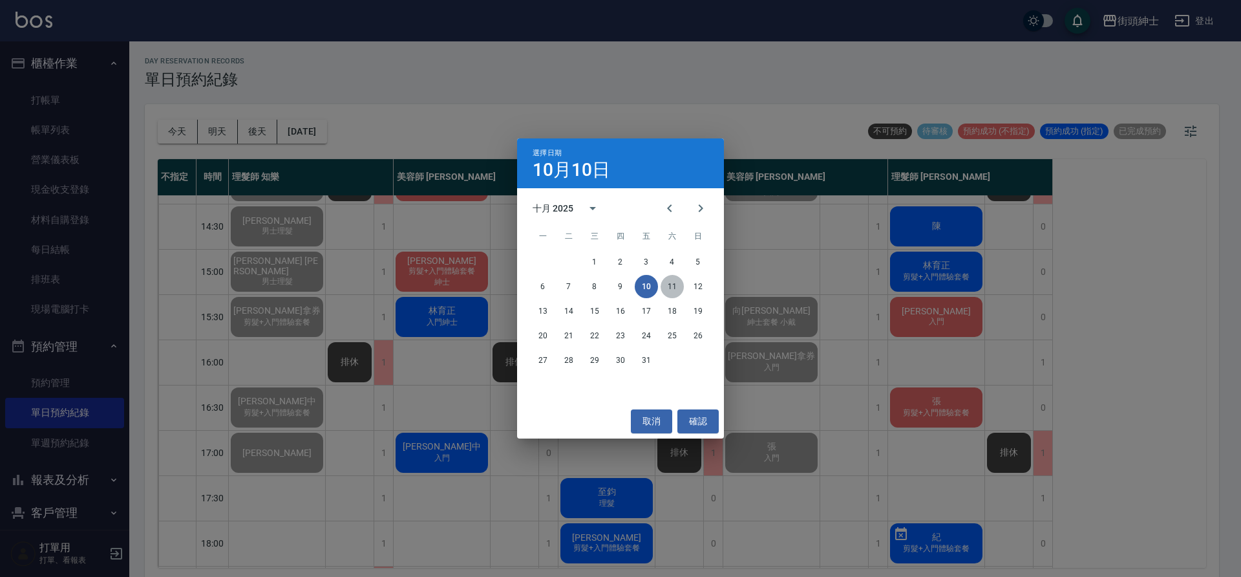
click at [675, 290] on button "11" at bounding box center [672, 286] width 23 height 23
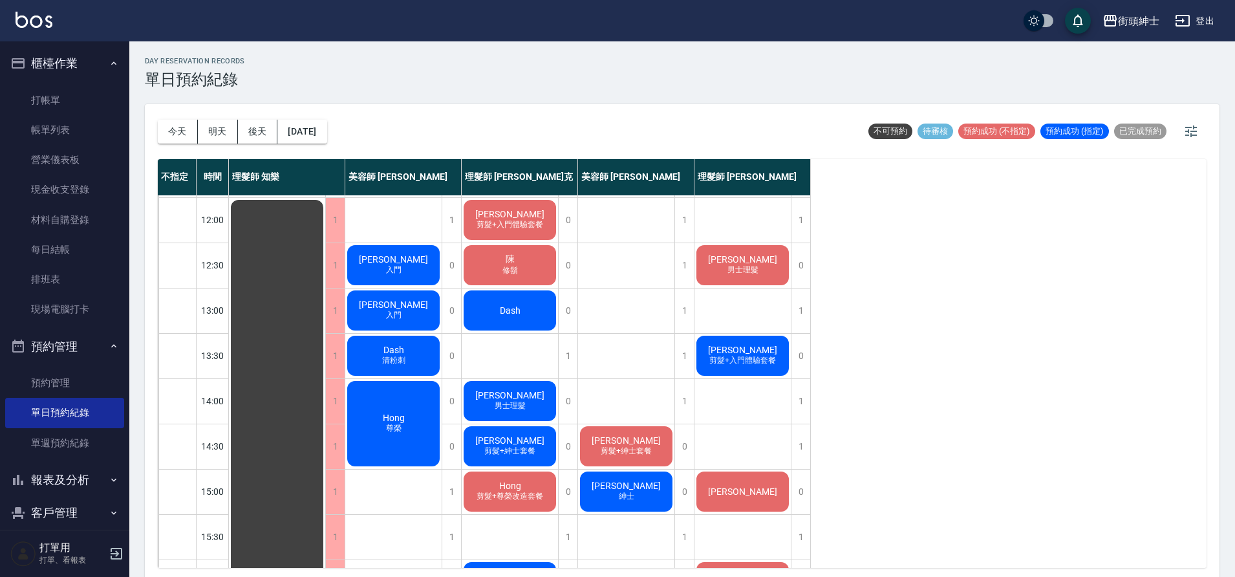
scroll to position [82, 0]
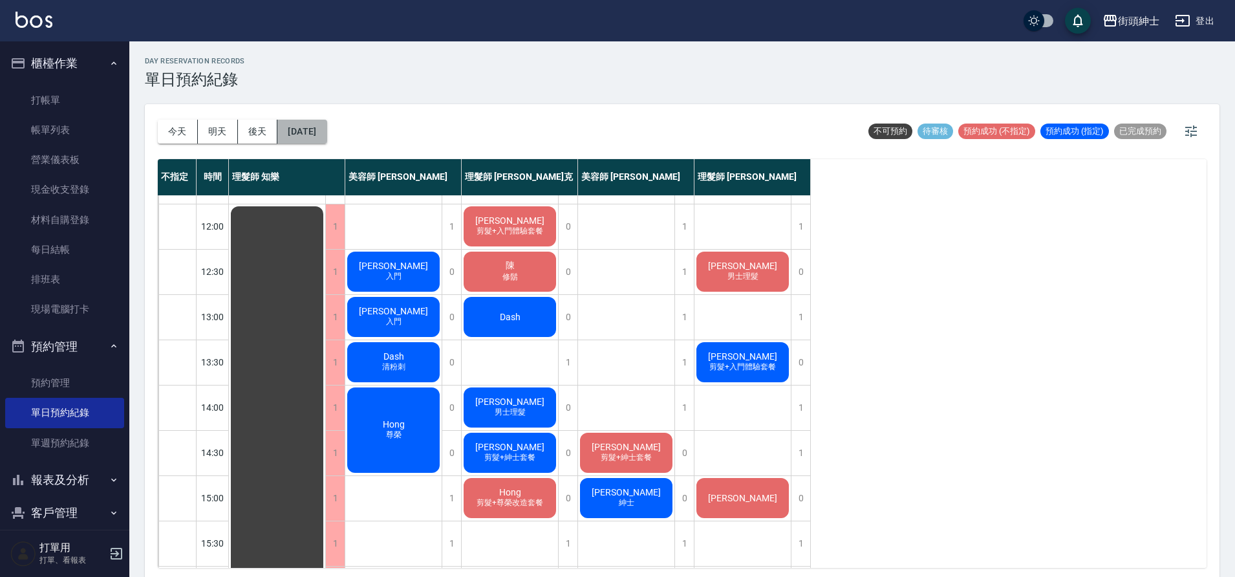
click at [326, 134] on button "2025/10/11" at bounding box center [301, 132] width 49 height 24
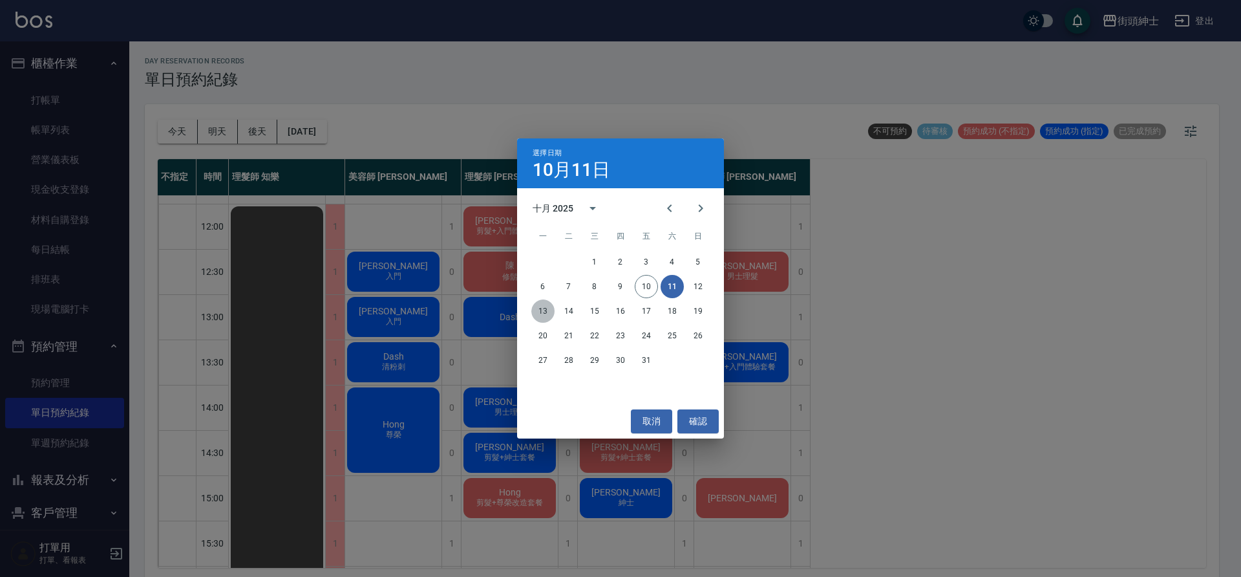
click at [551, 310] on button "13" at bounding box center [542, 310] width 23 height 23
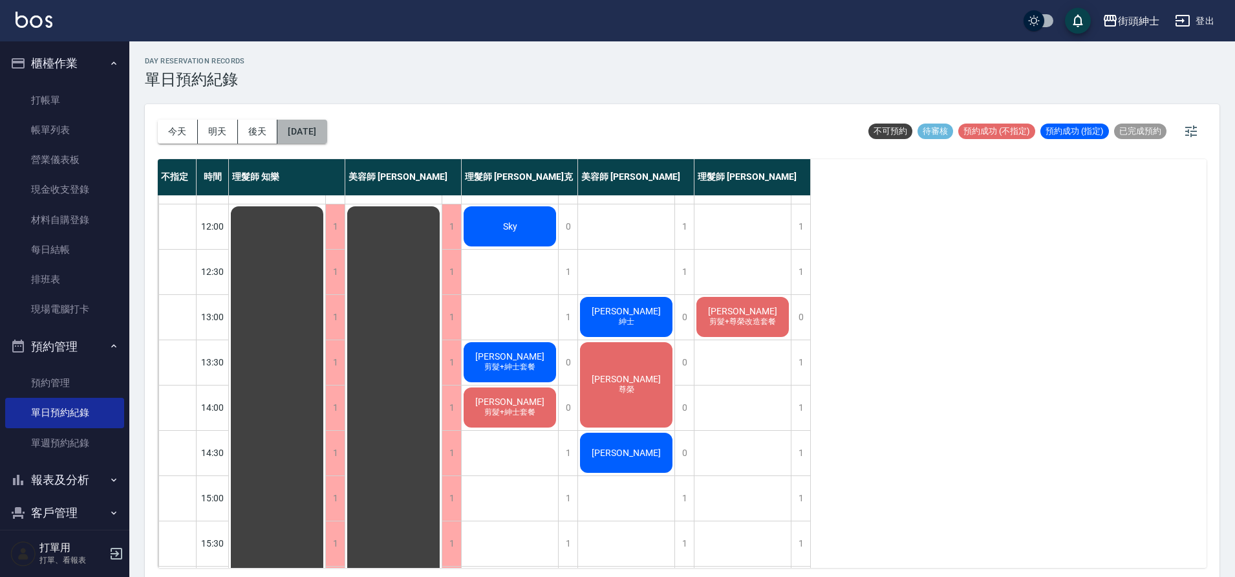
click at [308, 120] on button "2025/10/13" at bounding box center [301, 132] width 49 height 24
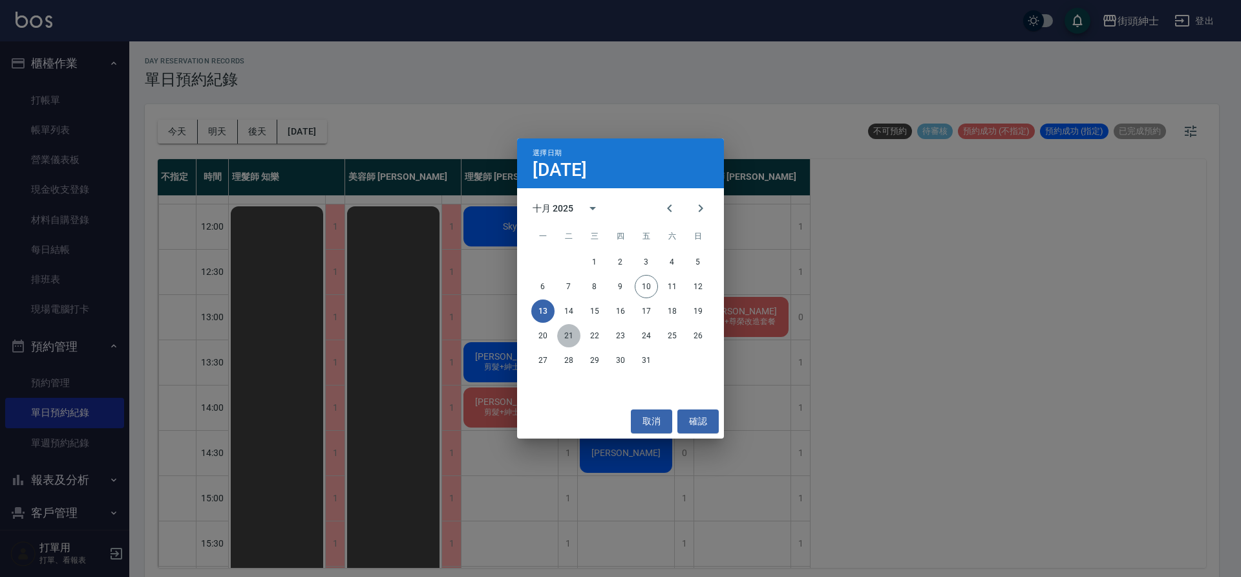
click at [577, 334] on button "21" at bounding box center [568, 335] width 23 height 23
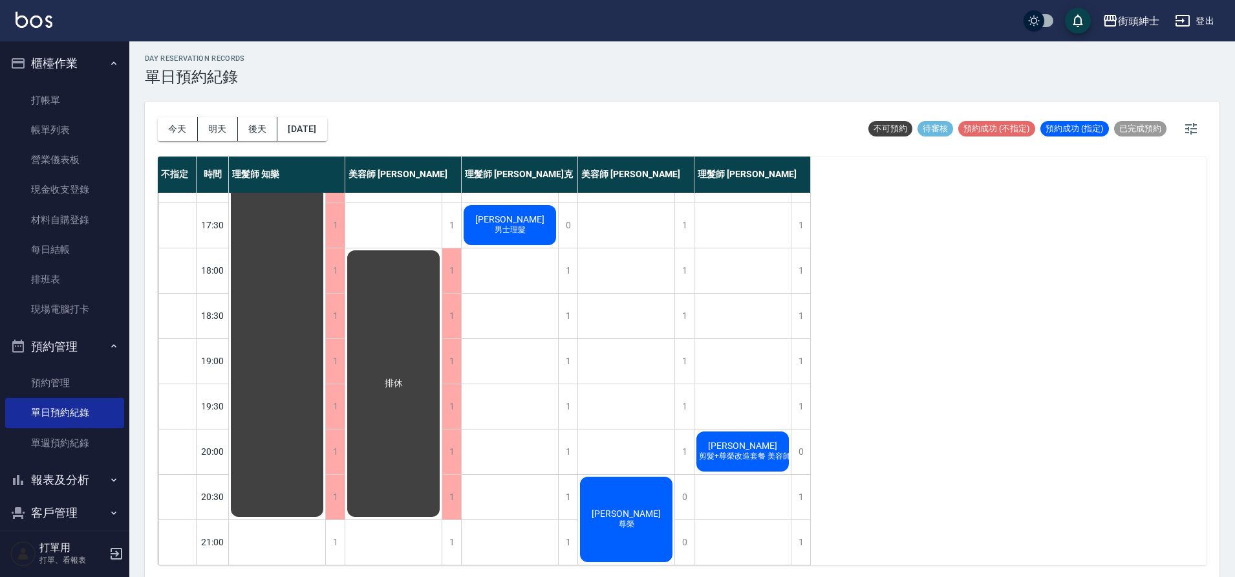
scroll to position [4, 0]
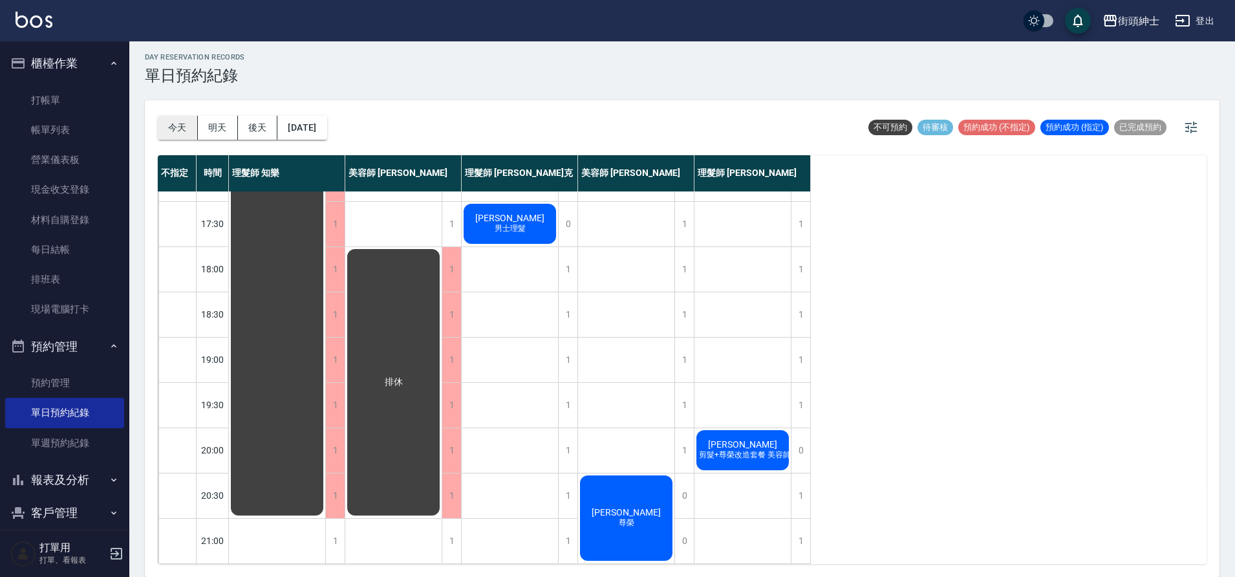
click at [191, 118] on button "今天" at bounding box center [178, 128] width 40 height 24
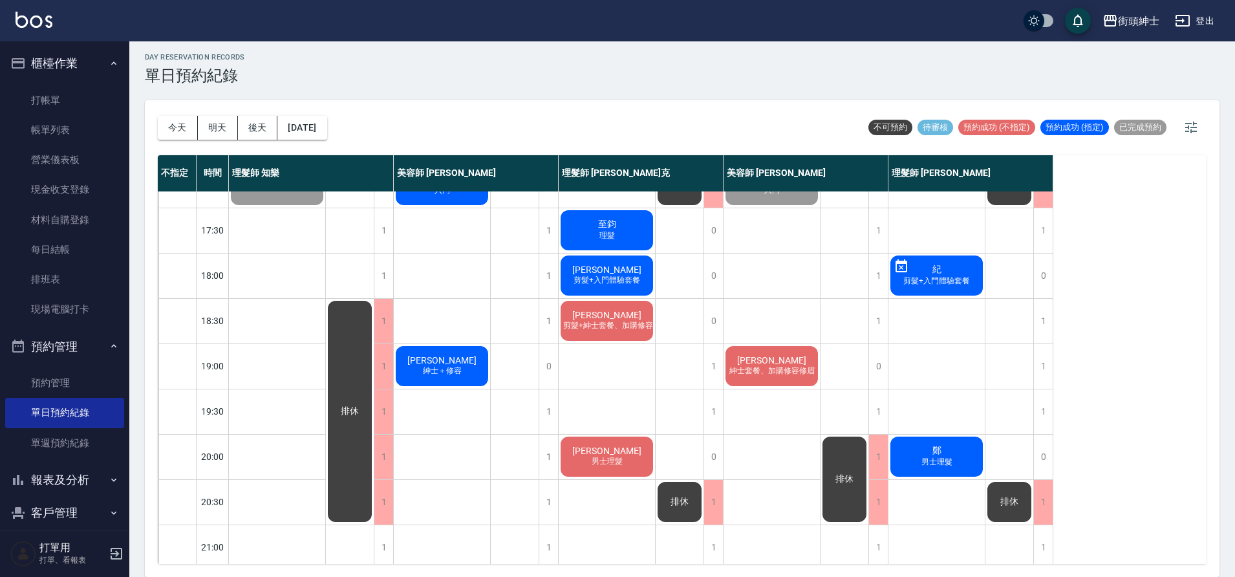
scroll to position [562, 0]
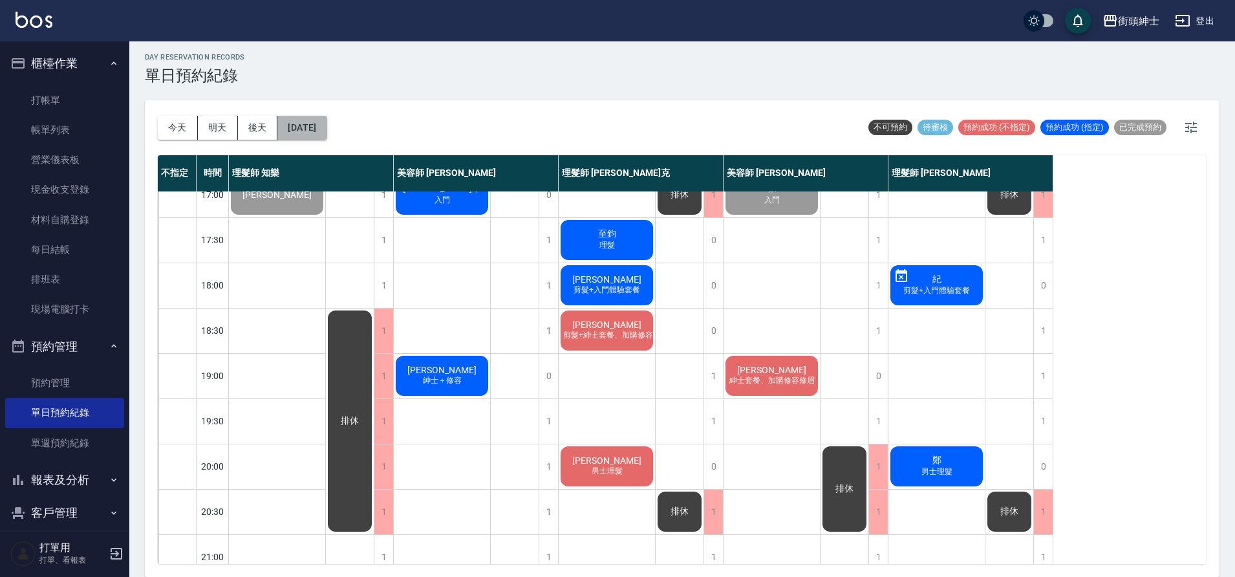
click at [326, 125] on button "2025/10/10" at bounding box center [301, 128] width 49 height 24
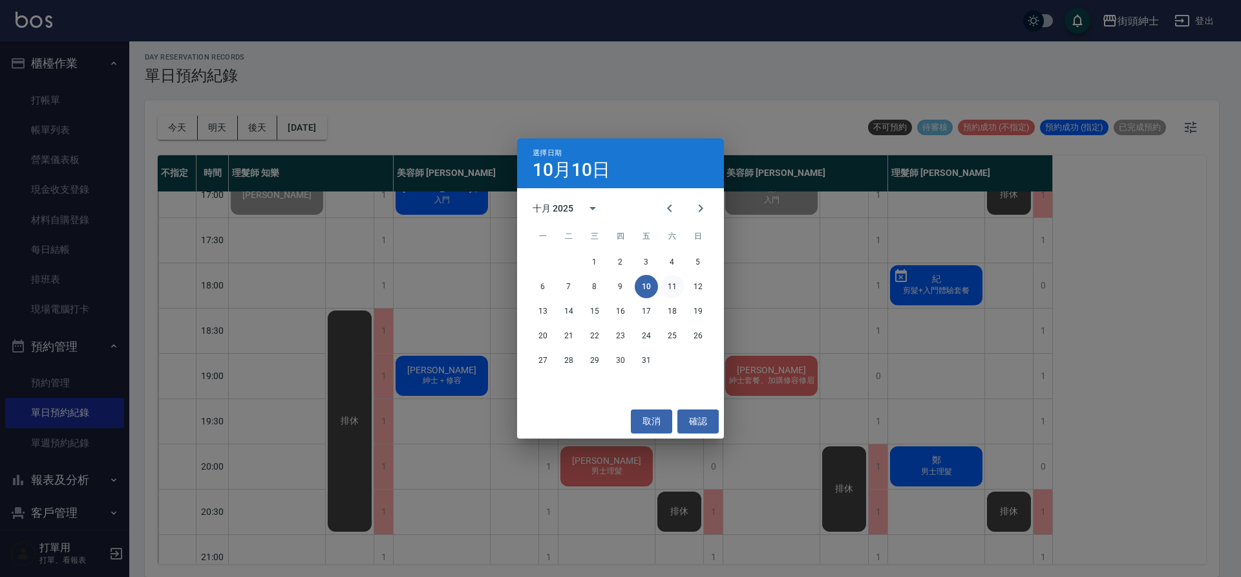
click at [672, 288] on button "11" at bounding box center [672, 286] width 23 height 23
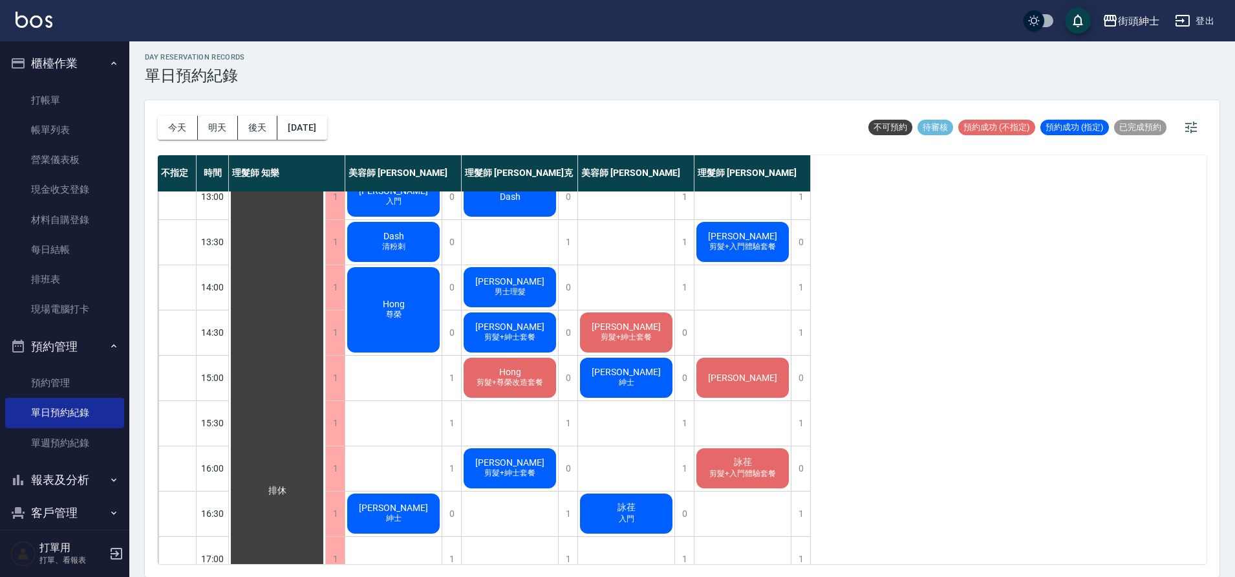
scroll to position [74, 0]
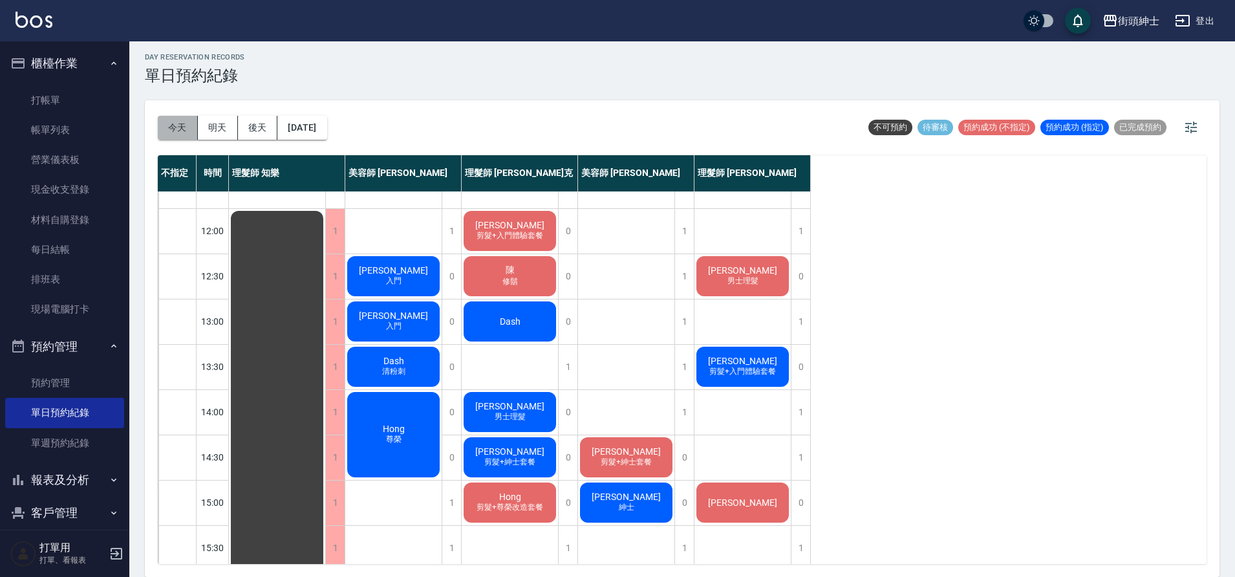
click at [193, 131] on button "今天" at bounding box center [178, 128] width 40 height 24
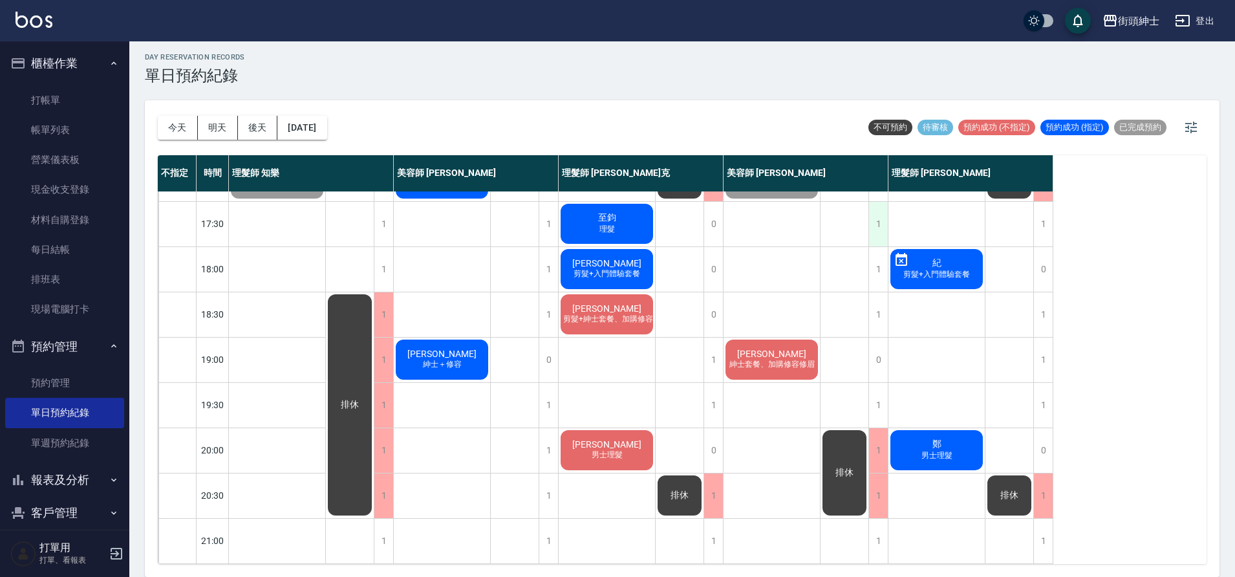
scroll to position [588, 0]
click at [309, 129] on button "2025/10/10" at bounding box center [301, 128] width 49 height 24
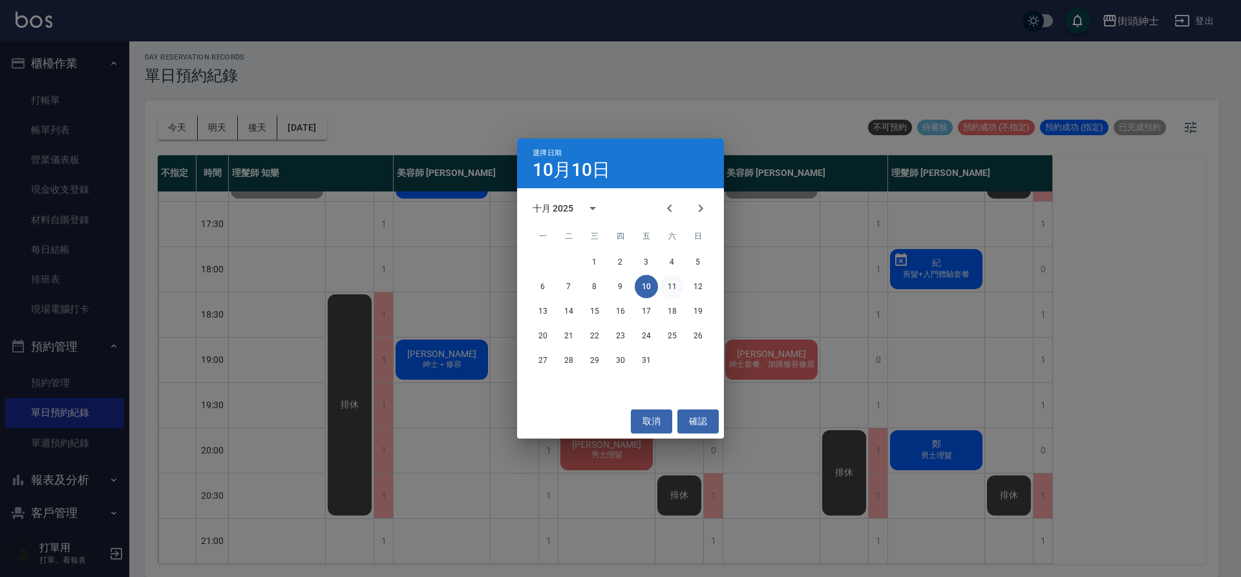
click at [672, 286] on button "11" at bounding box center [672, 286] width 23 height 23
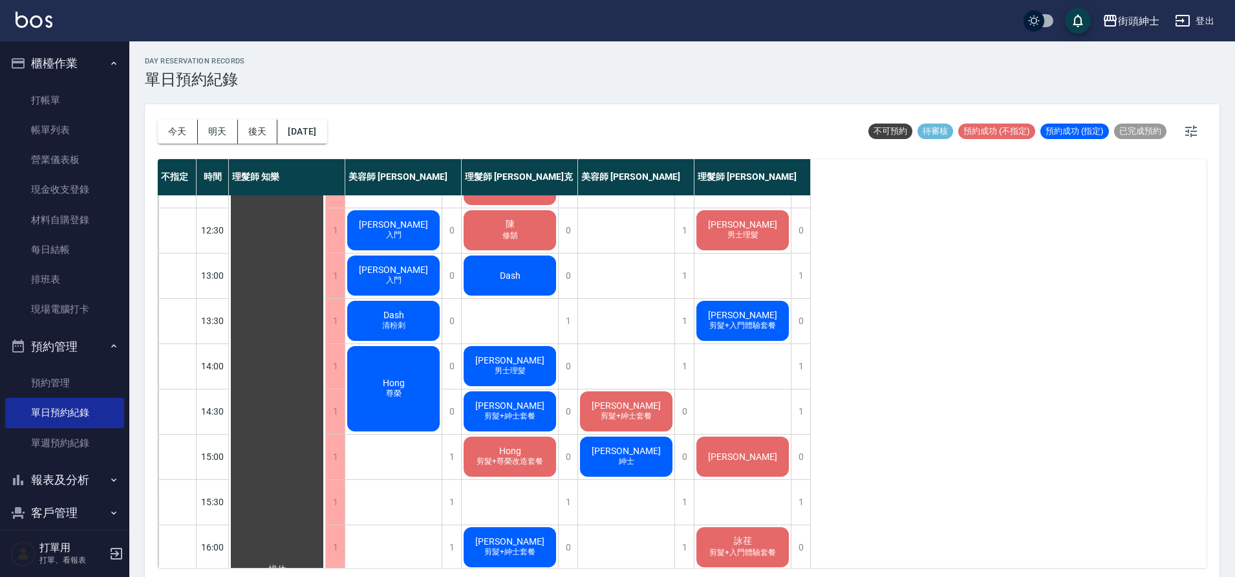
scroll to position [122, 0]
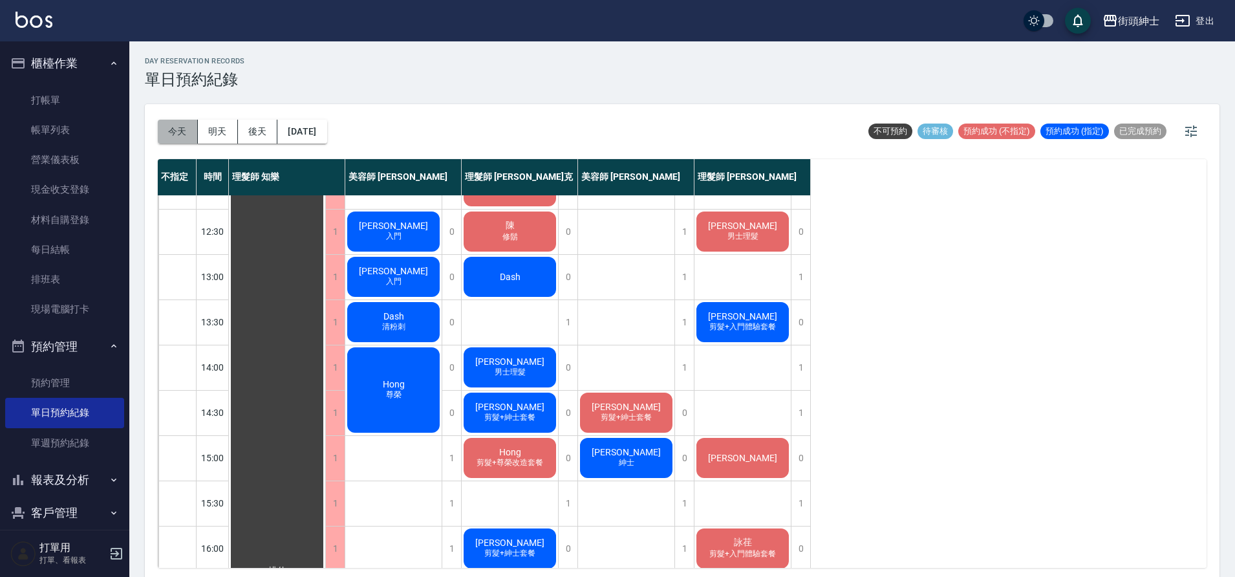
click at [182, 125] on button "今天" at bounding box center [178, 132] width 40 height 24
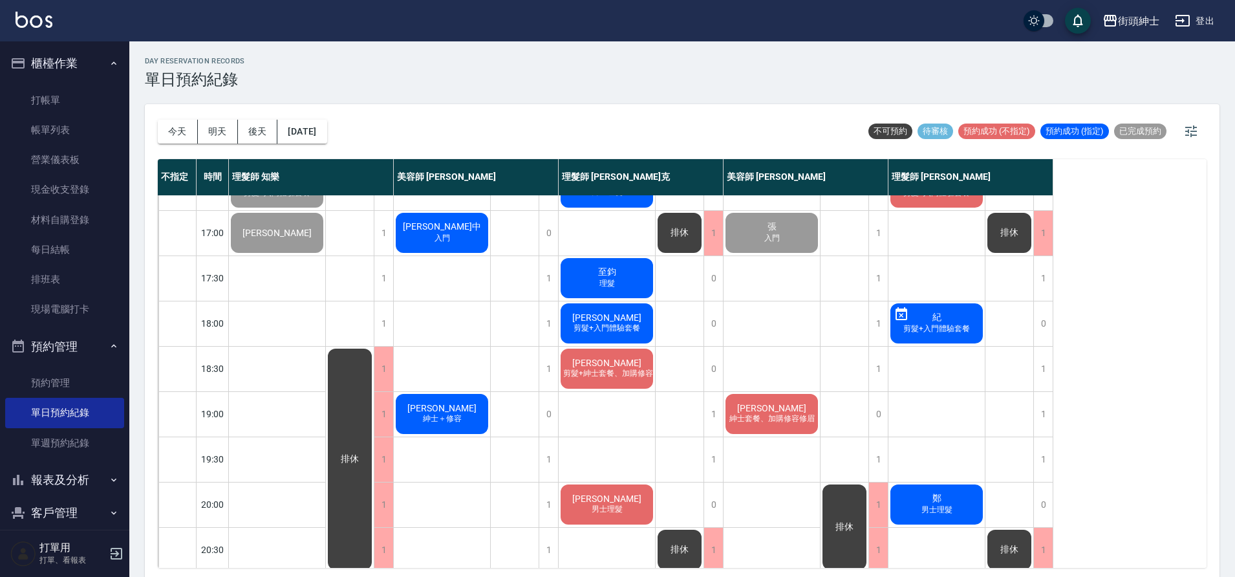
scroll to position [529, 0]
click at [304, 134] on button "2025/10/10" at bounding box center [301, 132] width 49 height 24
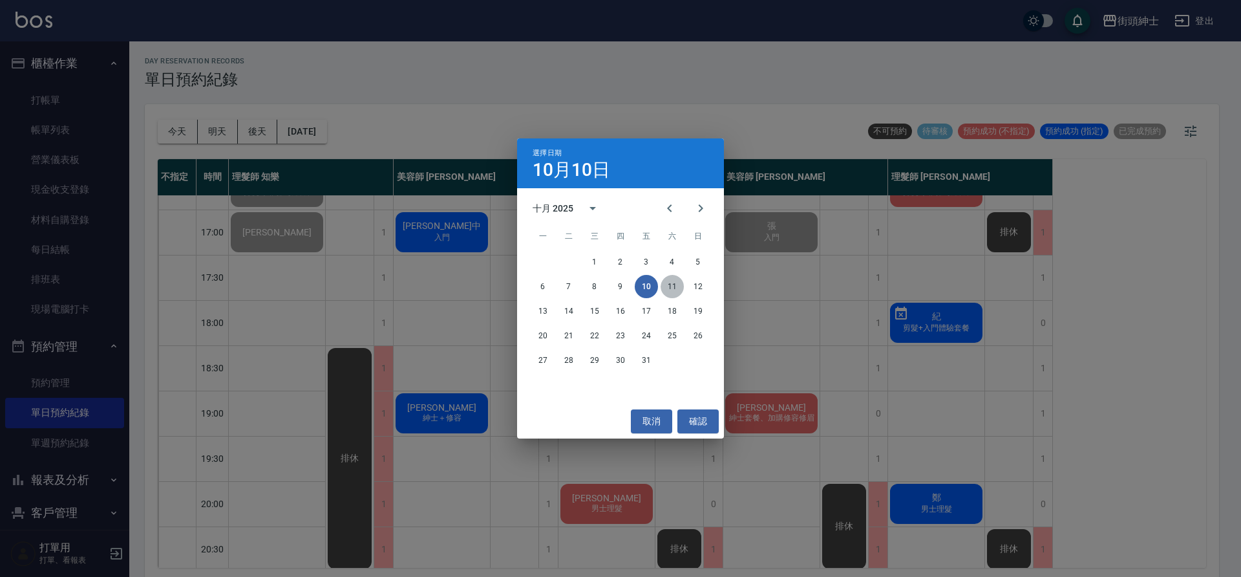
click at [665, 286] on button "11" at bounding box center [672, 286] width 23 height 23
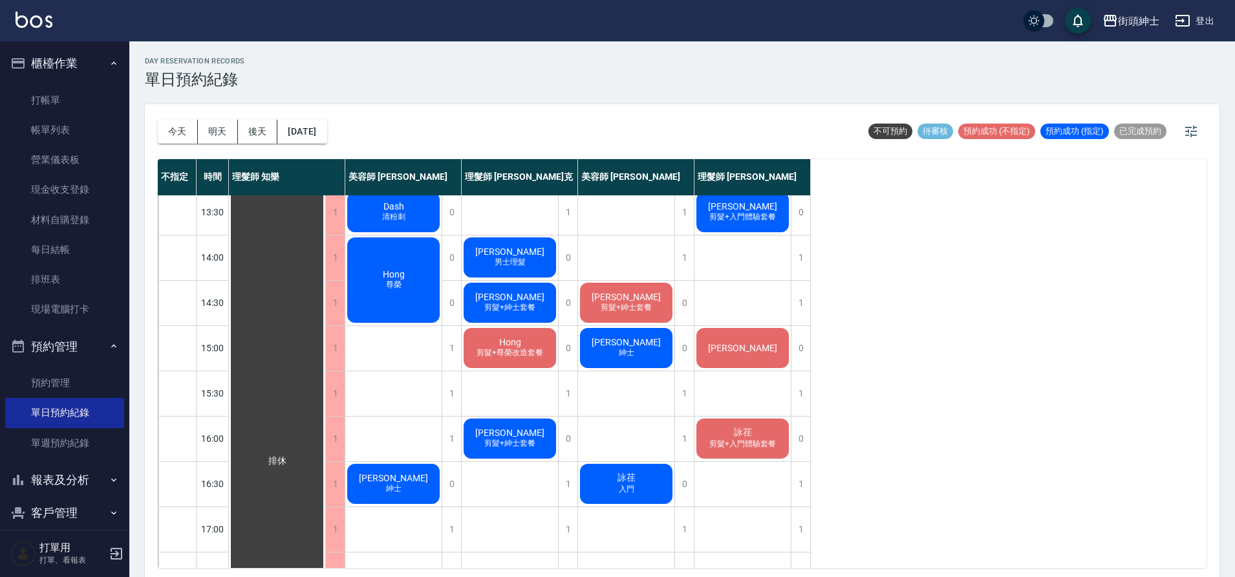
scroll to position [231, 0]
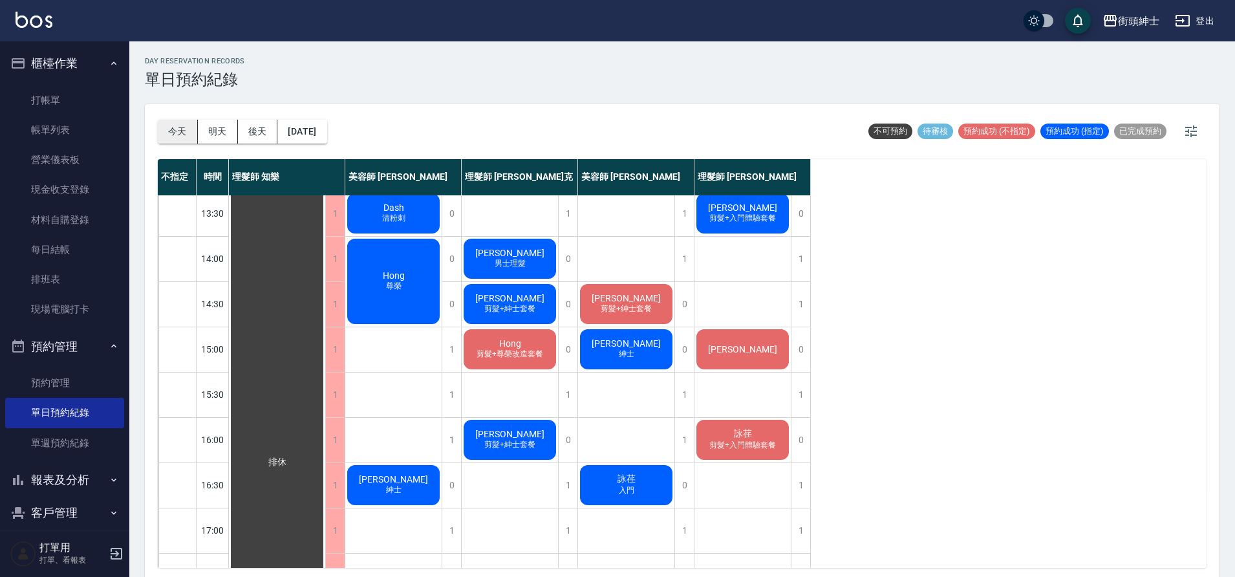
click at [192, 138] on button "今天" at bounding box center [178, 132] width 40 height 24
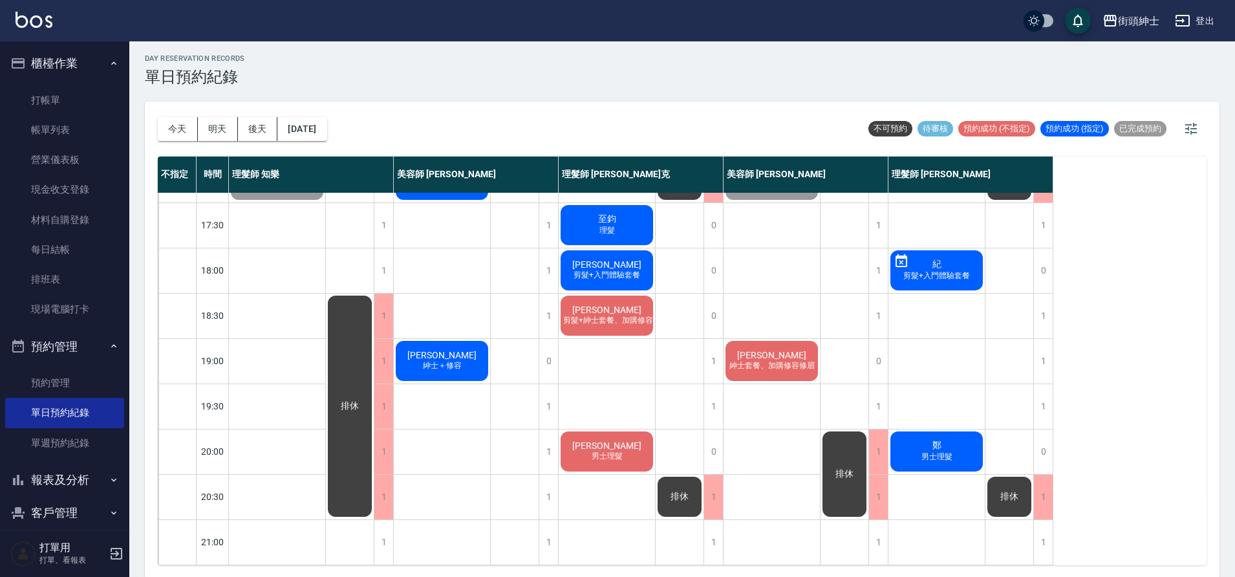
scroll to position [4, 0]
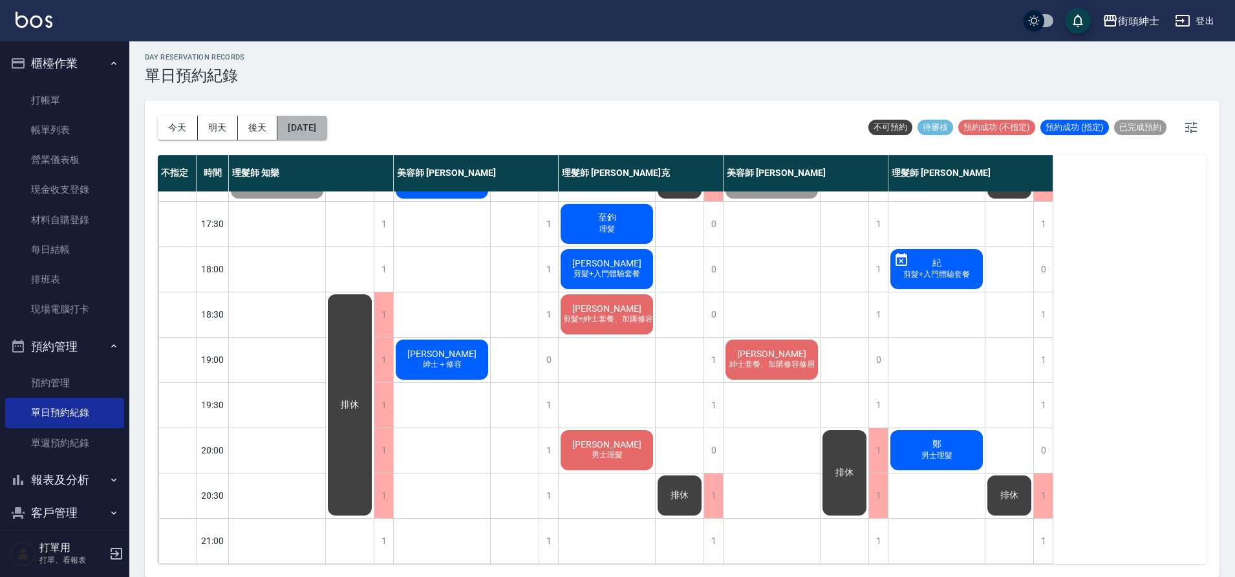
click at [326, 122] on button "2025/10/10" at bounding box center [301, 128] width 49 height 24
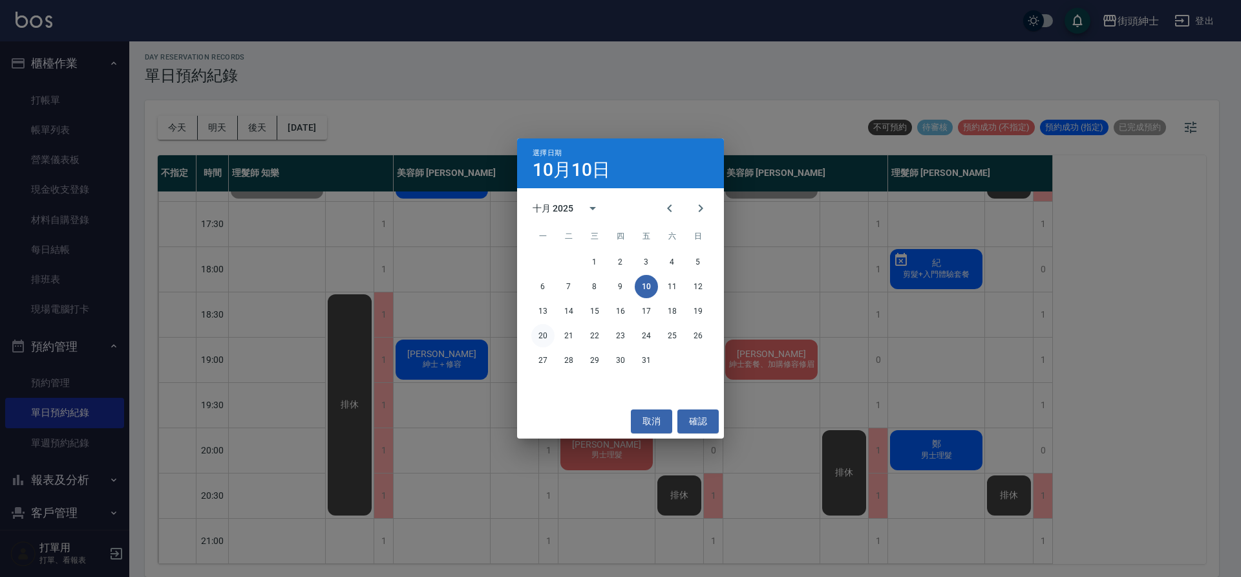
click at [543, 339] on button "20" at bounding box center [542, 335] width 23 height 23
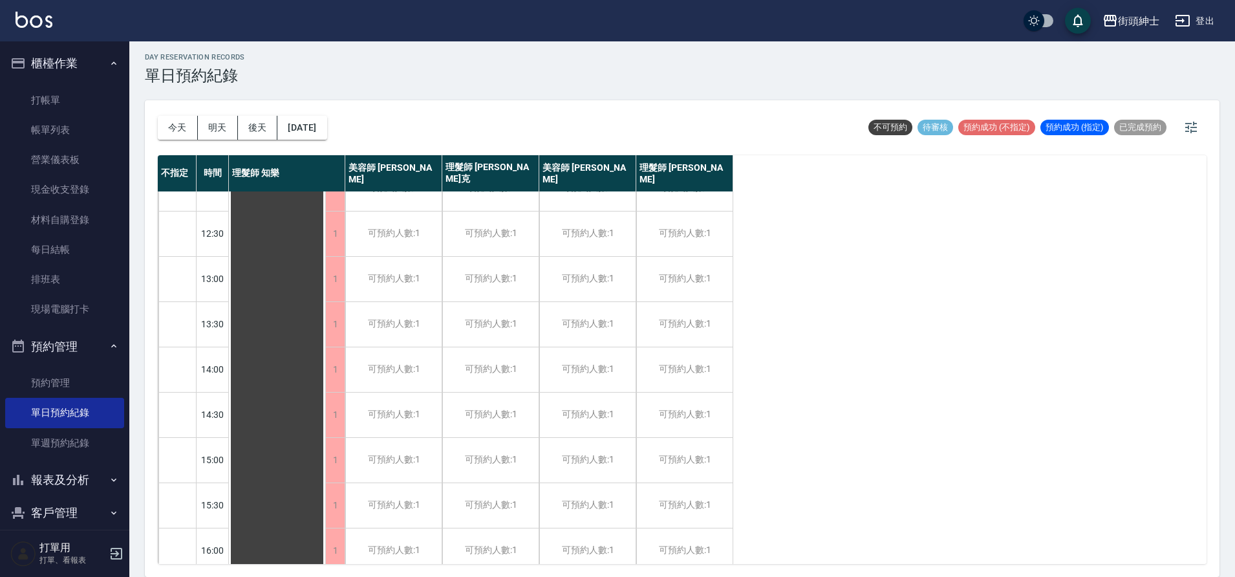
scroll to position [67, 0]
click at [290, 120] on button "2025/10/20" at bounding box center [301, 128] width 49 height 24
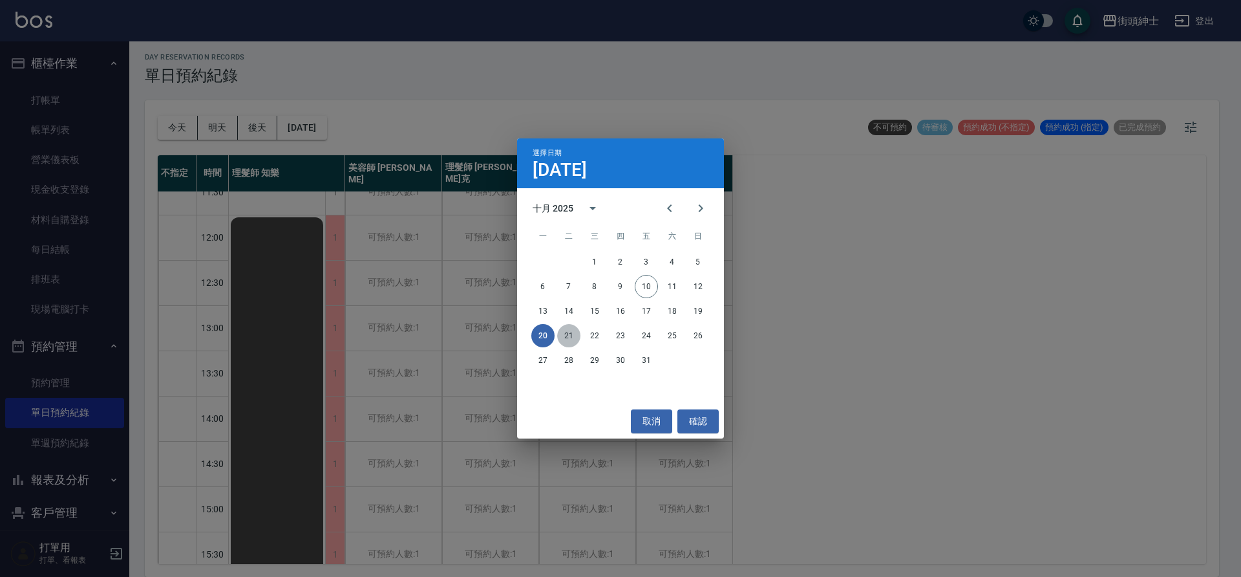
click at [567, 334] on button "21" at bounding box center [568, 335] width 23 height 23
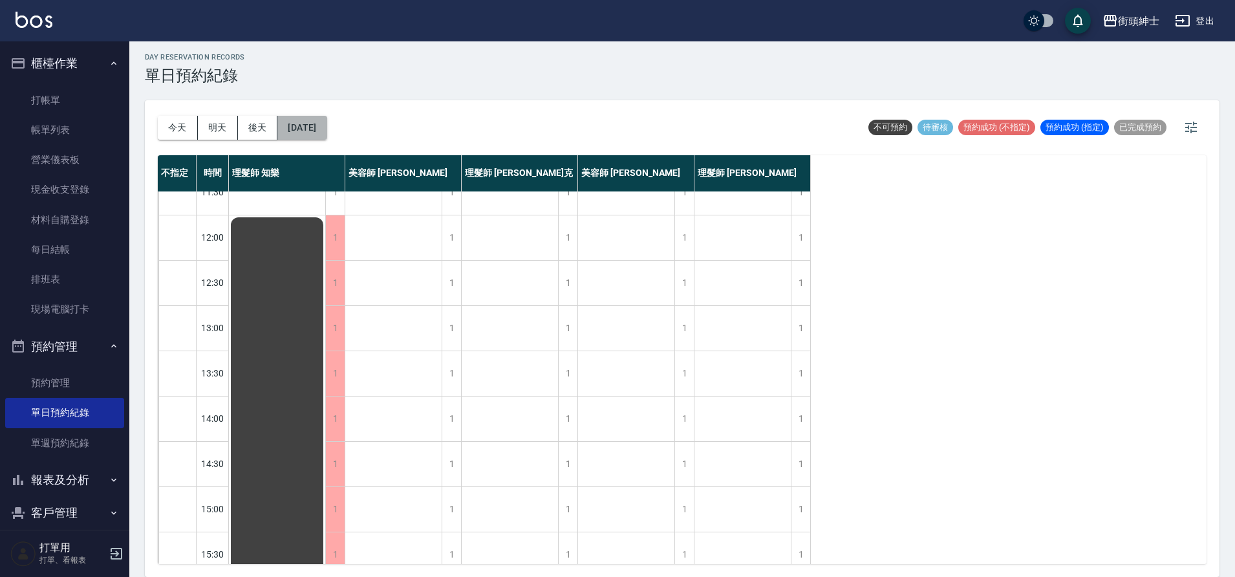
click at [326, 132] on button "2025/10/21" at bounding box center [301, 128] width 49 height 24
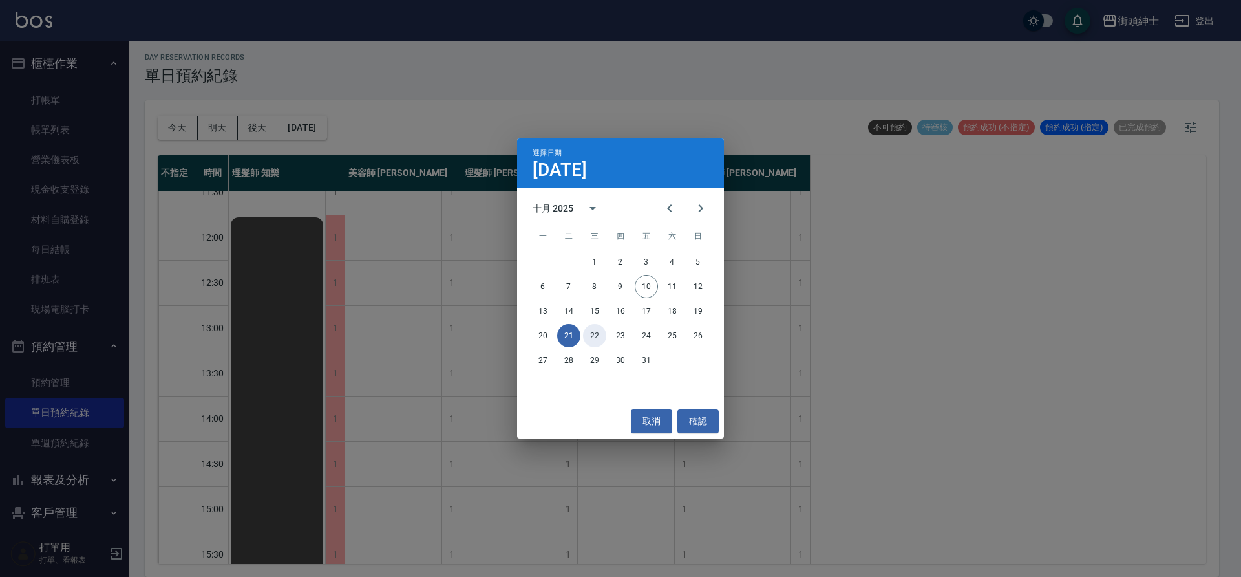
click at [604, 339] on button "22" at bounding box center [594, 335] width 23 height 23
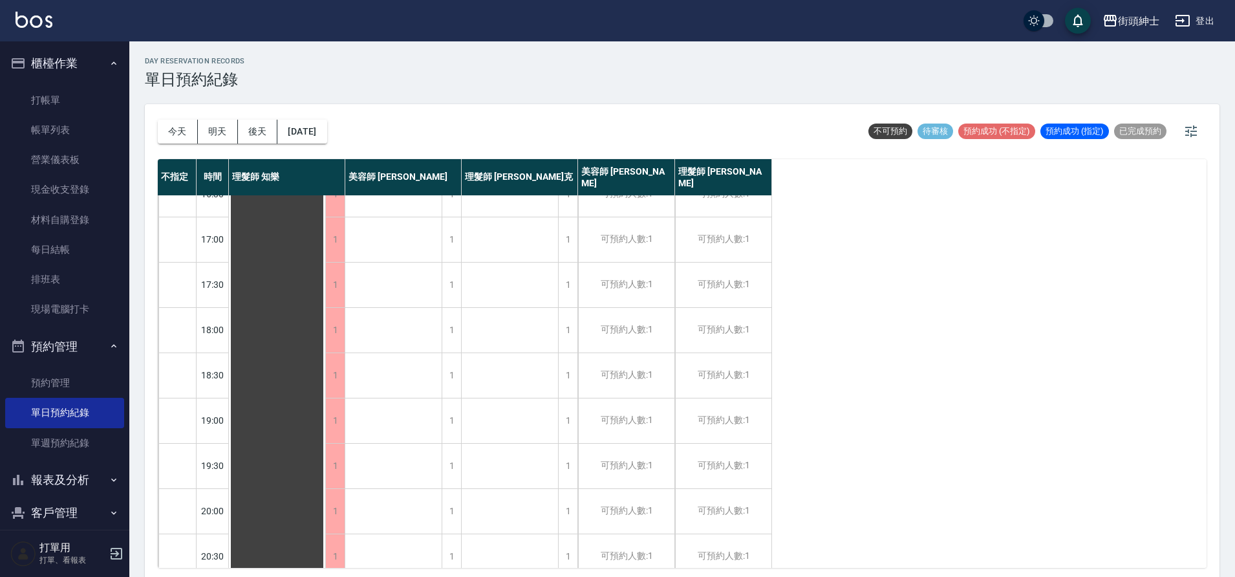
scroll to position [588, 0]
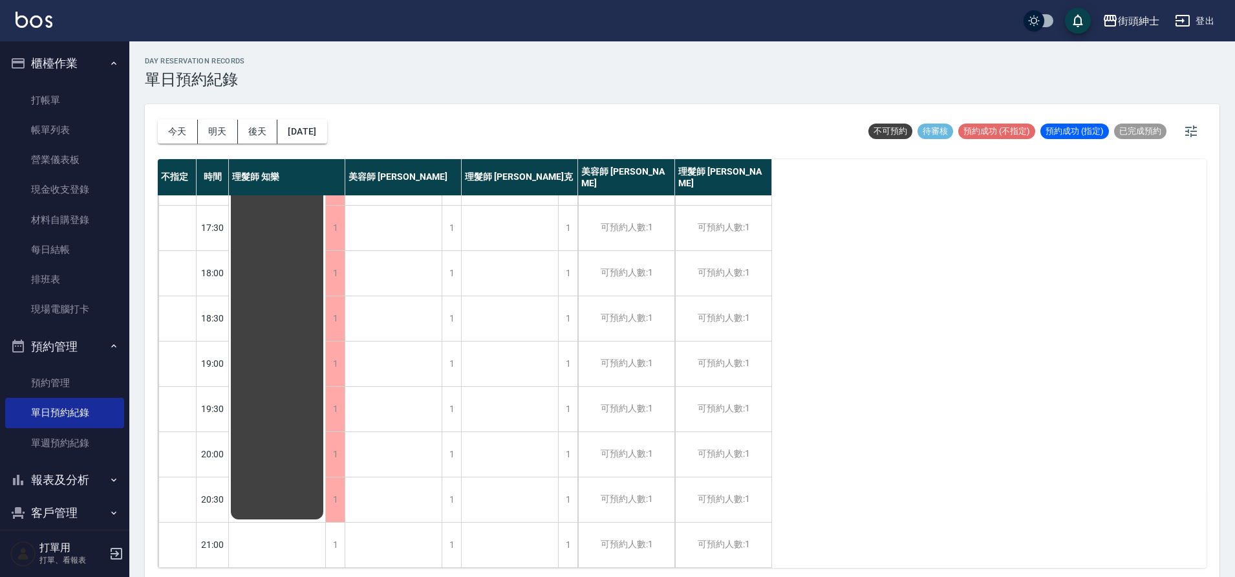
click at [354, 129] on div "今天 明天 後天 2025/10/22 不可預約 待審核 預約成功 (不指定) 預約成功 (指定) 已完成預約" at bounding box center [682, 131] width 1049 height 55
drag, startPoint x: 314, startPoint y: 120, endPoint x: 317, endPoint y: 128, distance: 8.7
click at [316, 127] on div "今天 明天 後天 2025/10/22" at bounding box center [242, 131] width 169 height 55
click at [327, 149] on div "今天 明天 後天 2025/10/22" at bounding box center [242, 131] width 169 height 55
click at [322, 133] on button "2025/10/22" at bounding box center [301, 132] width 49 height 24
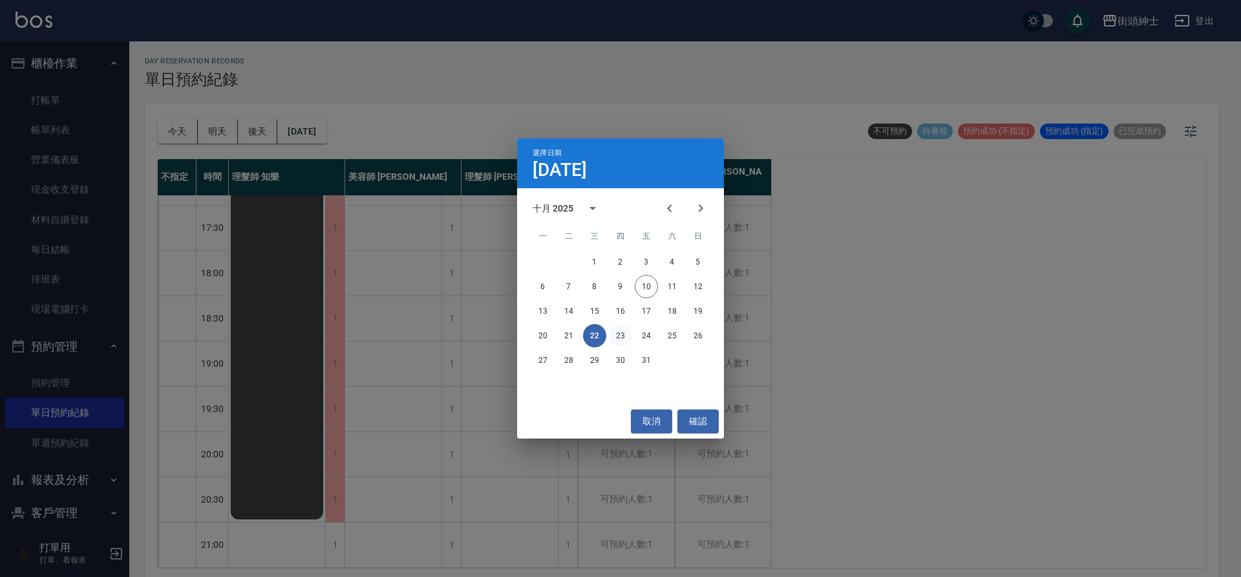
click at [621, 329] on button "23" at bounding box center [620, 335] width 23 height 23
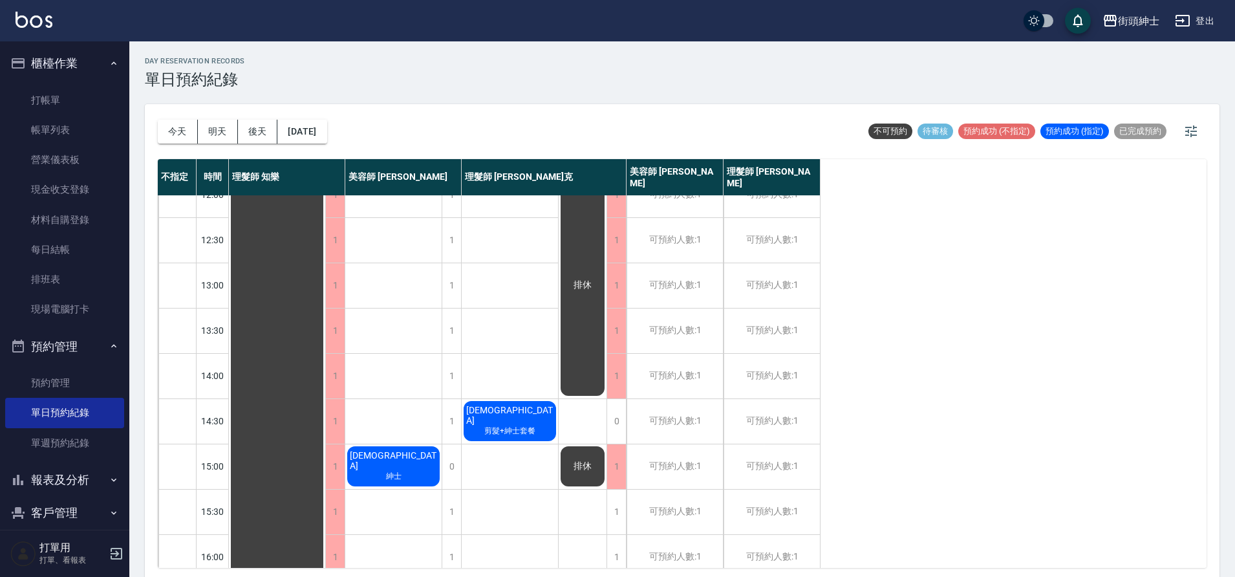
scroll to position [178, 0]
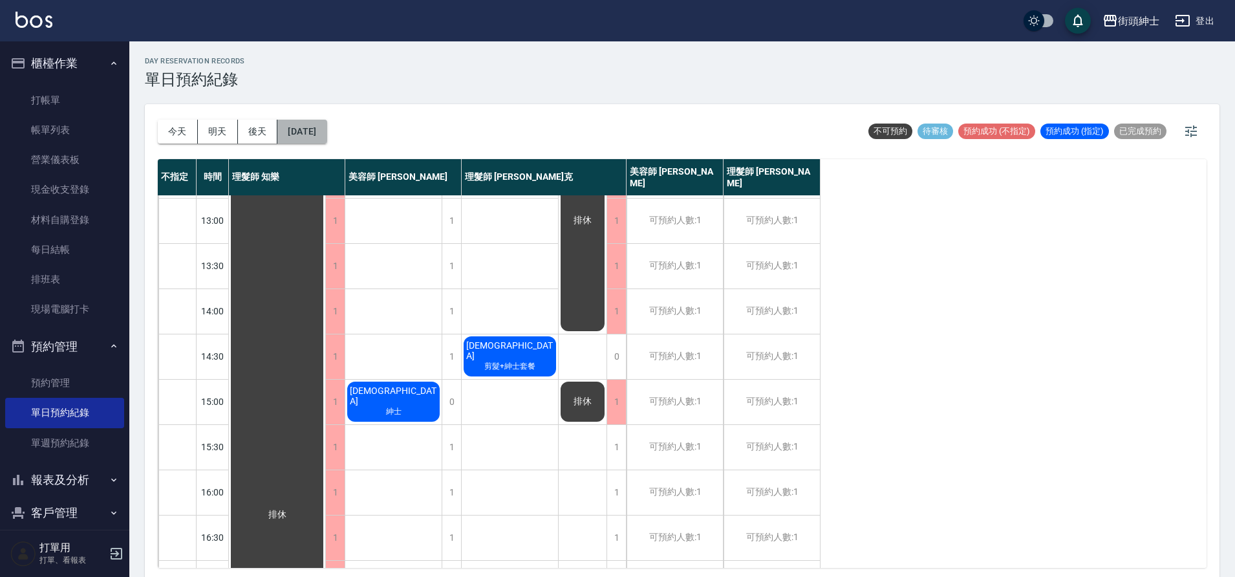
click at [280, 126] on button "2025/10/23" at bounding box center [301, 132] width 49 height 24
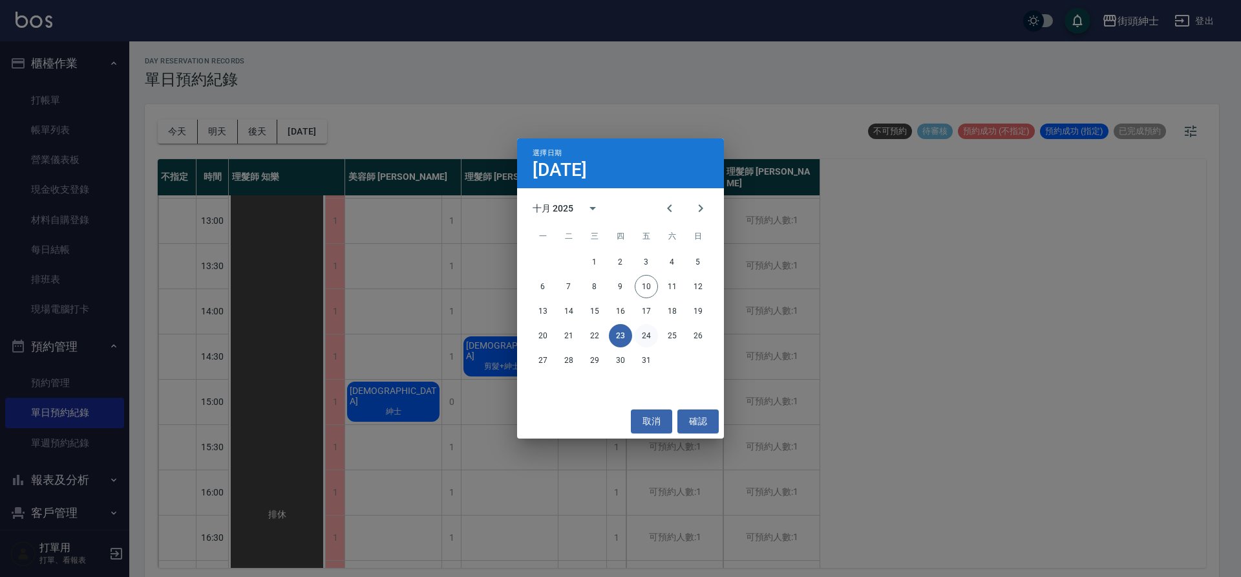
click at [645, 332] on button "24" at bounding box center [646, 335] width 23 height 23
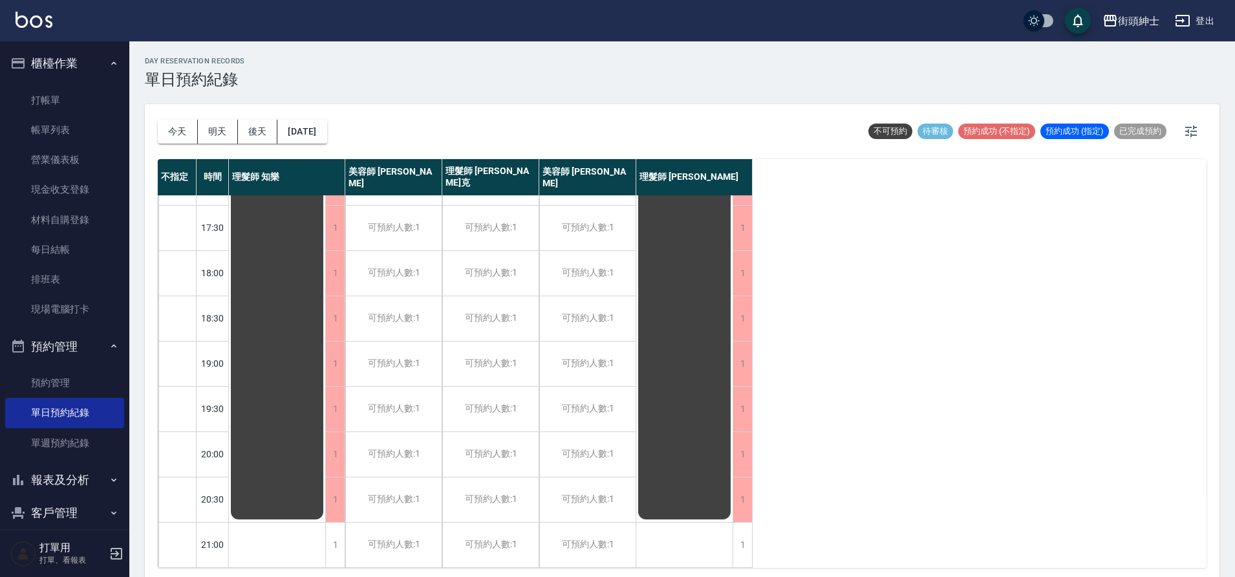
scroll to position [588, 0]
click at [310, 123] on button "2025/10/24" at bounding box center [301, 132] width 49 height 24
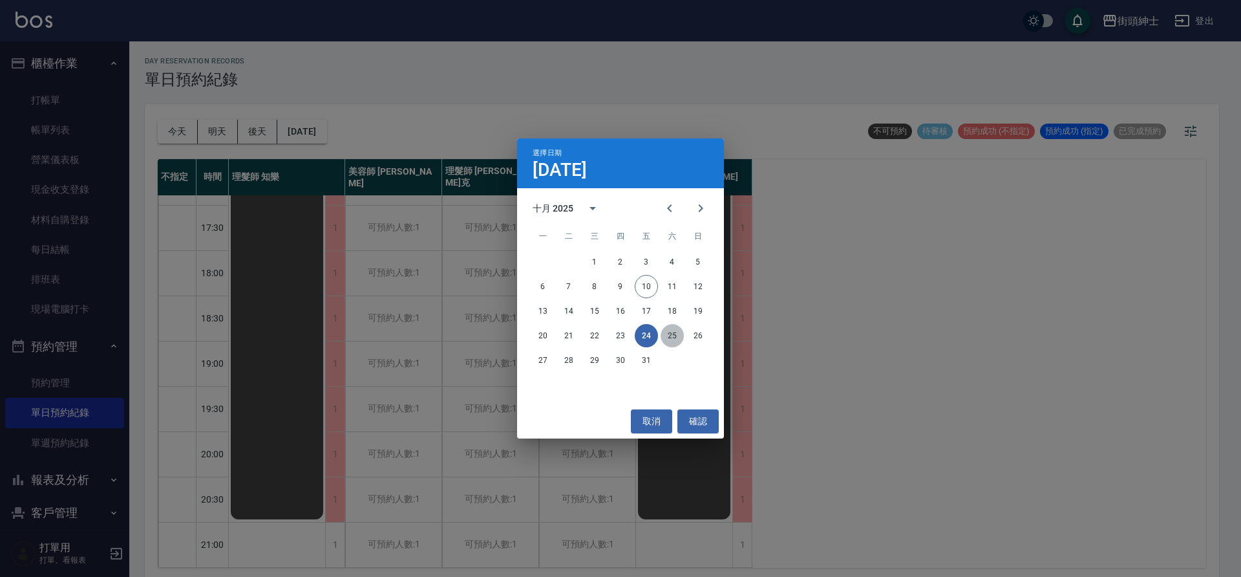
click at [661, 336] on button "25" at bounding box center [672, 335] width 23 height 23
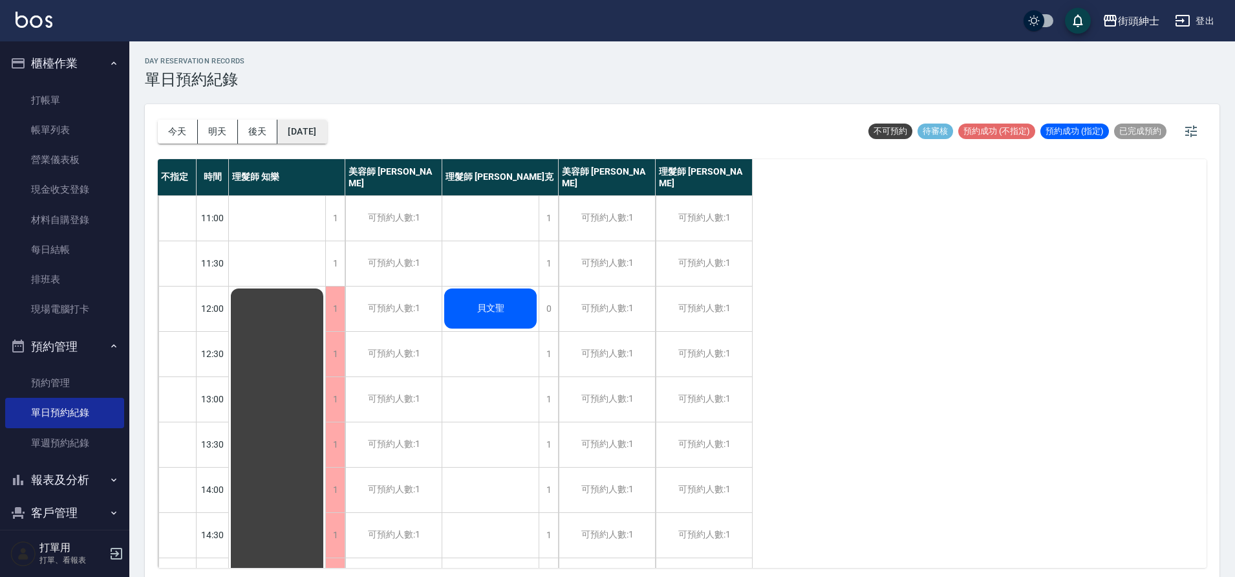
click at [311, 132] on button "2025/10/25" at bounding box center [301, 132] width 49 height 24
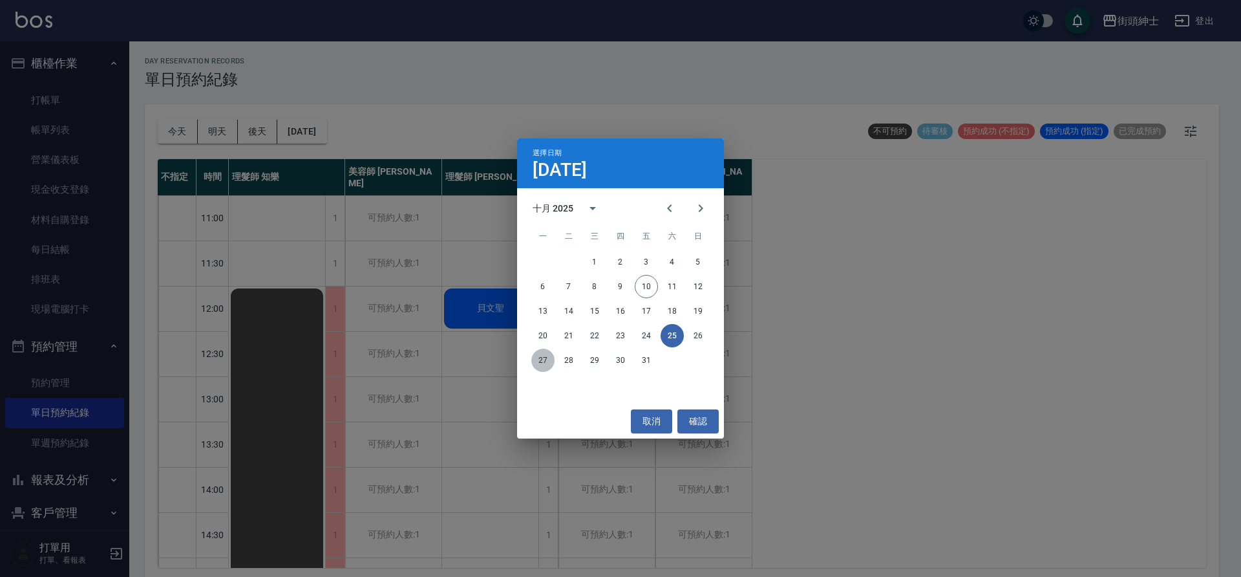
click at [532, 361] on button "27" at bounding box center [542, 359] width 23 height 23
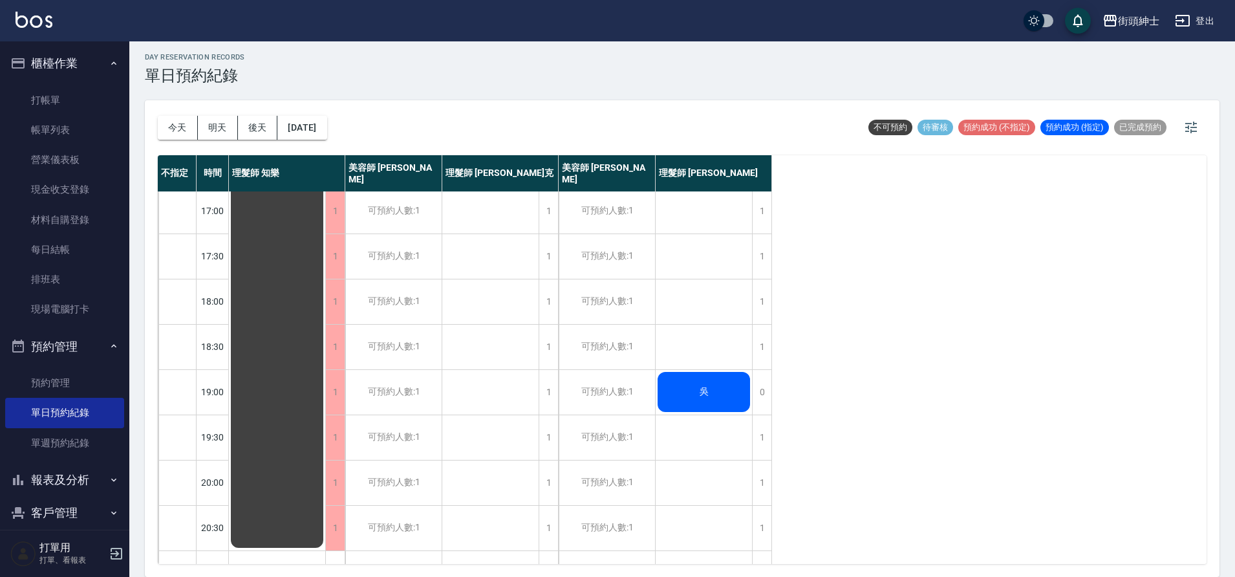
scroll to position [588, 0]
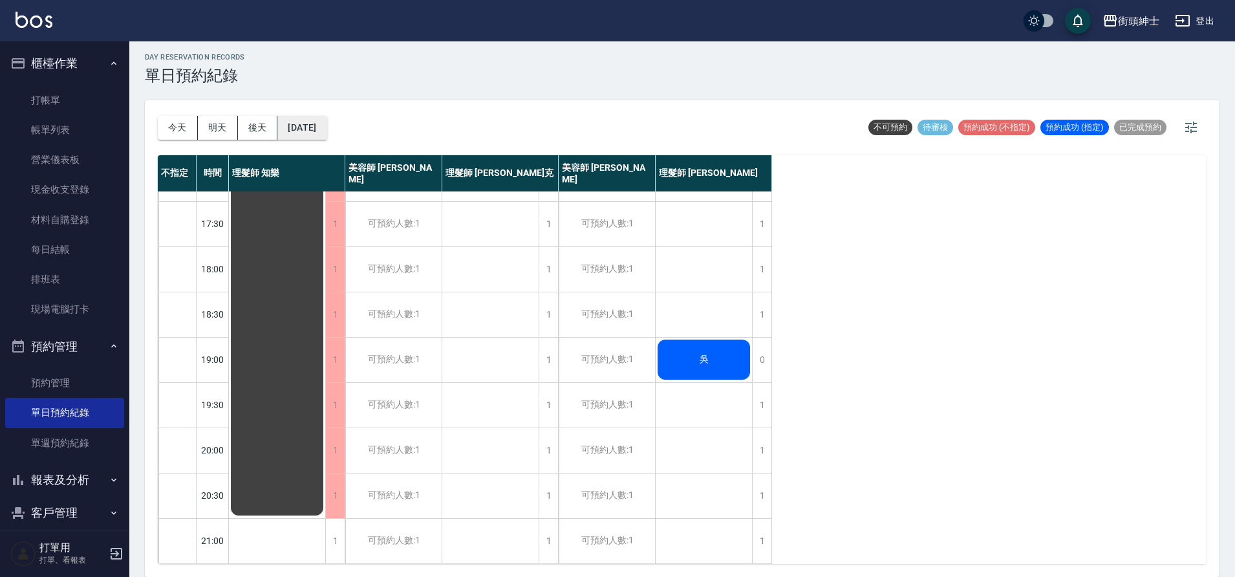
click at [326, 132] on button "2025/10/27" at bounding box center [301, 128] width 49 height 24
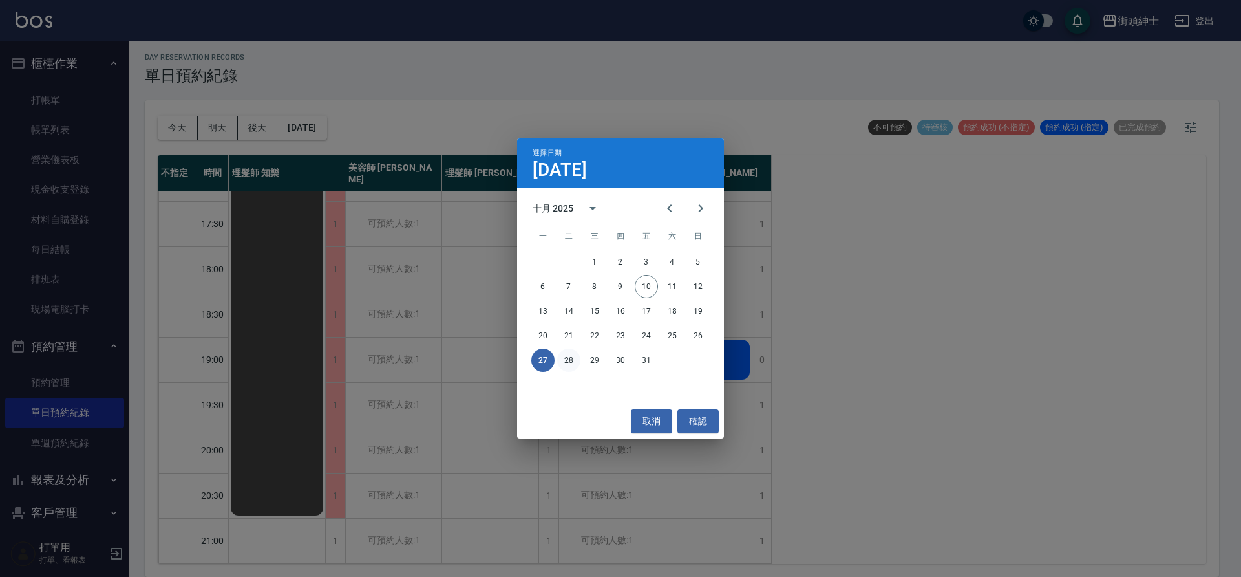
click at [572, 361] on button "28" at bounding box center [568, 359] width 23 height 23
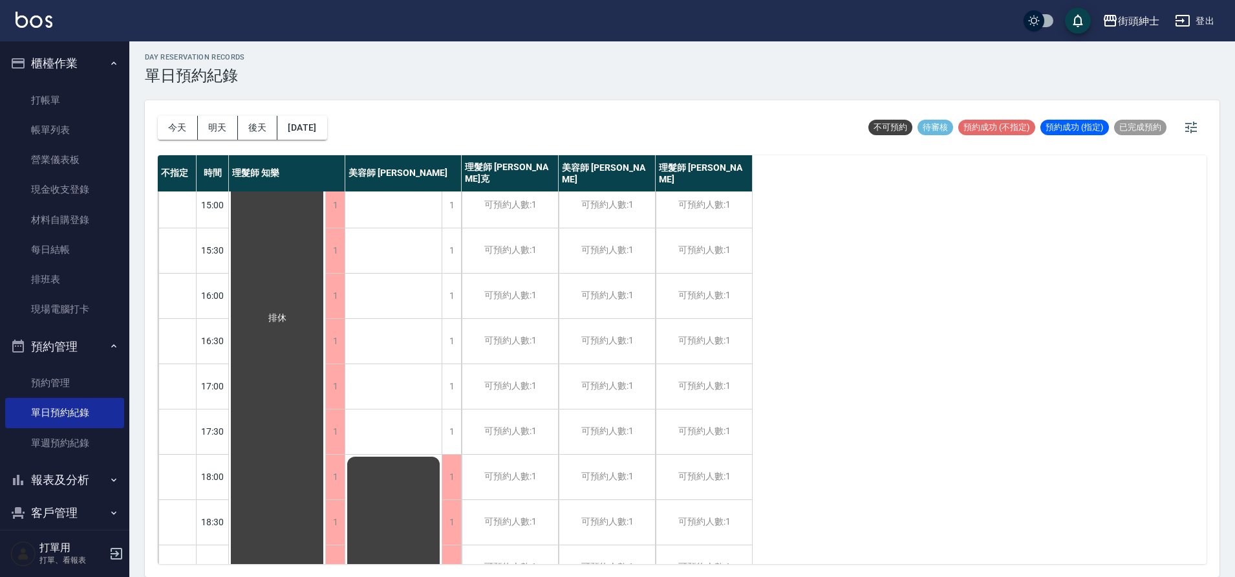
scroll to position [244, 0]
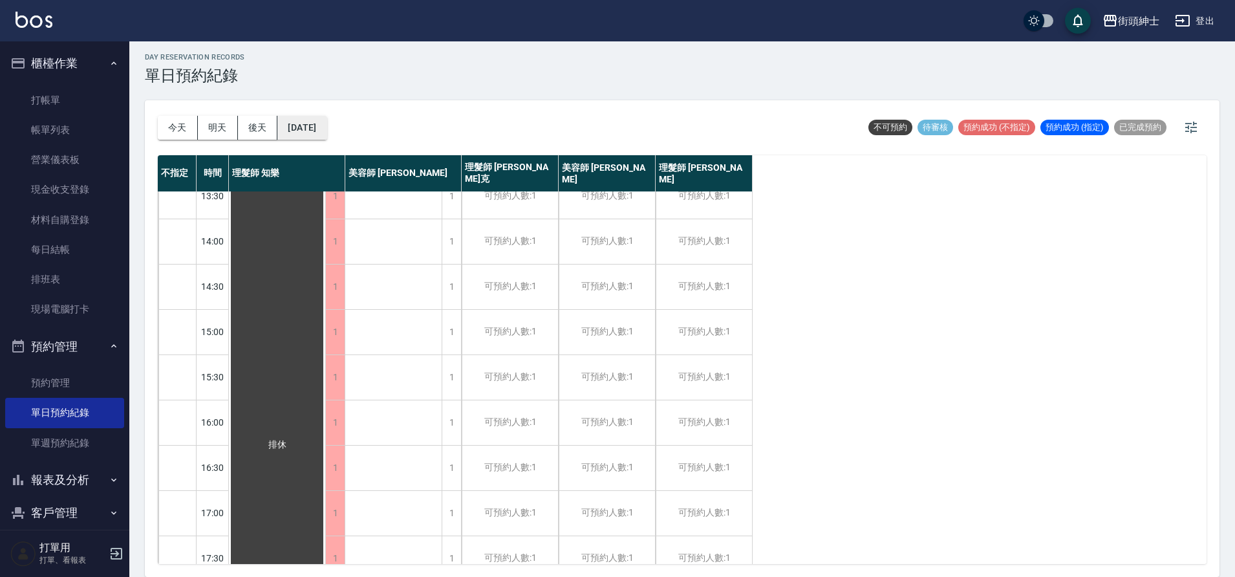
click at [326, 138] on button "2025/10/28" at bounding box center [301, 128] width 49 height 24
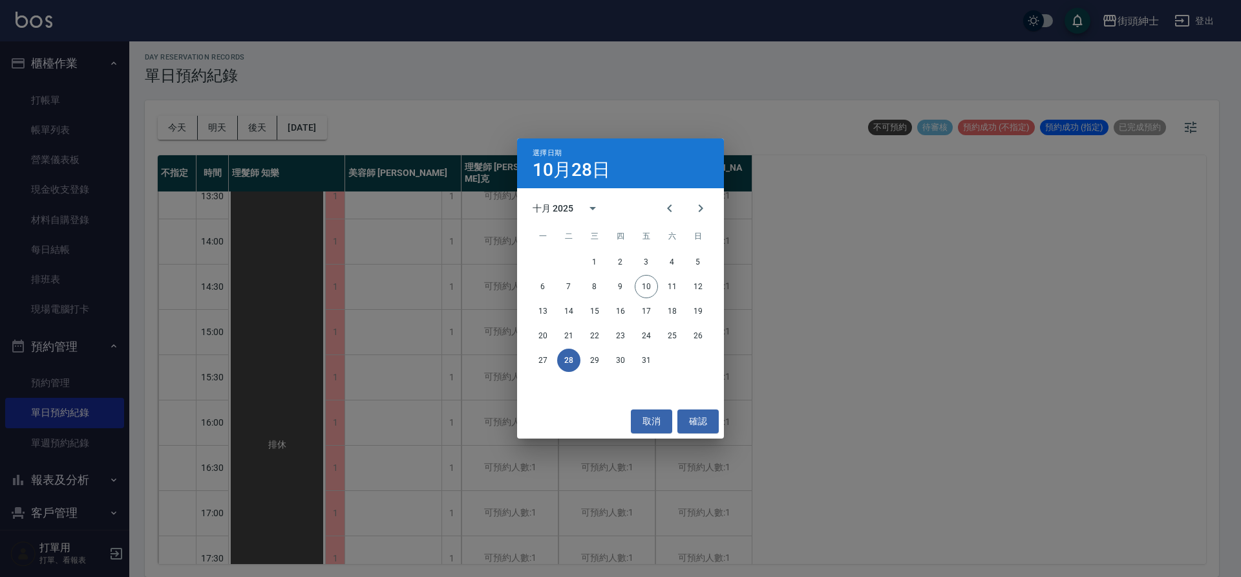
click at [581, 356] on div "27 28 29 30 31" at bounding box center [620, 359] width 207 height 23
click at [592, 358] on button "29" at bounding box center [594, 359] width 23 height 23
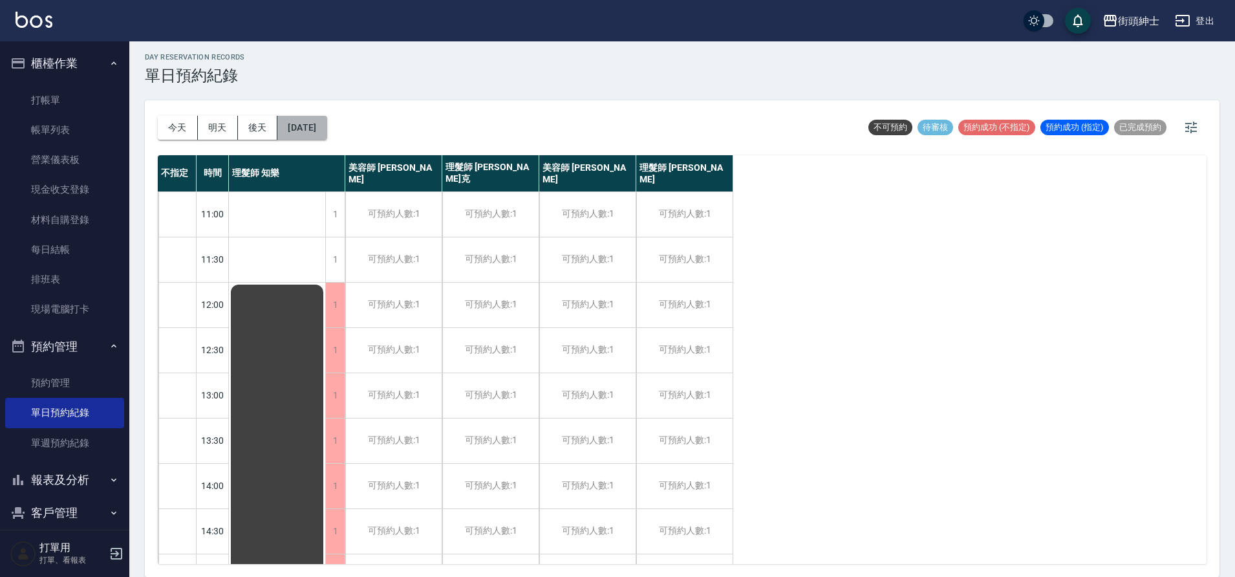
click at [325, 125] on button "2025/10/29" at bounding box center [301, 128] width 49 height 24
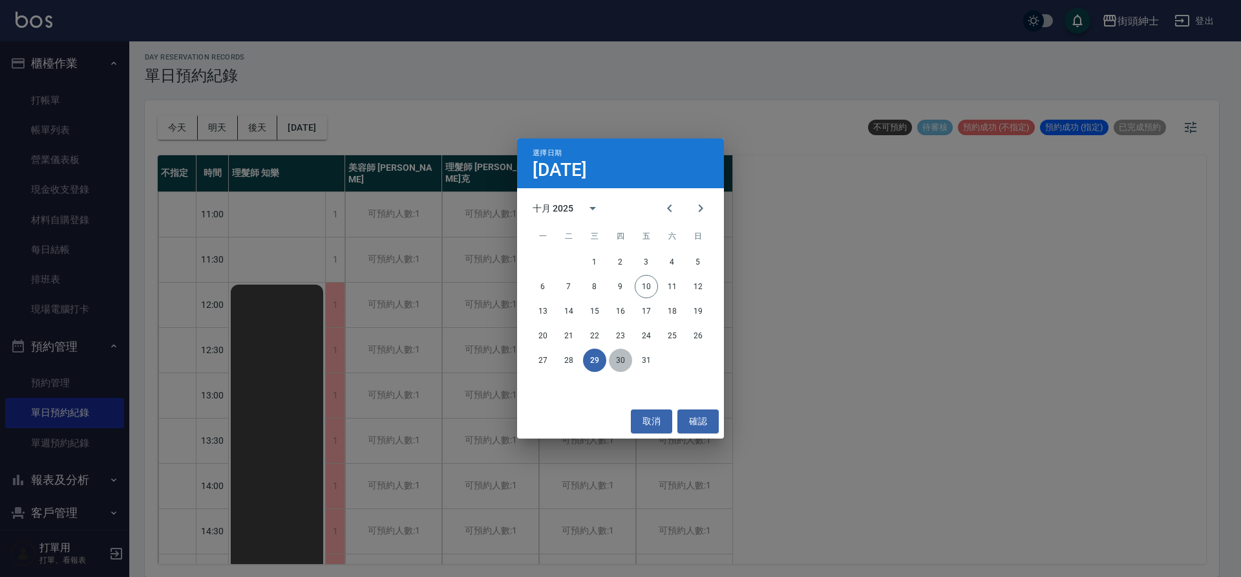
click at [615, 364] on button "30" at bounding box center [620, 359] width 23 height 23
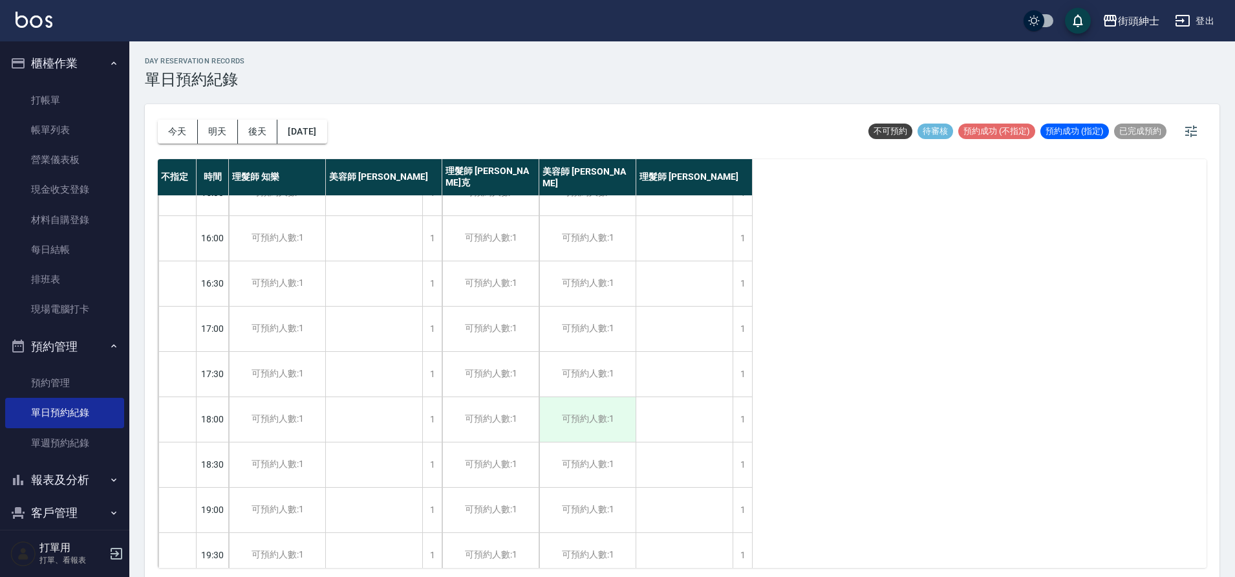
scroll to position [588, 0]
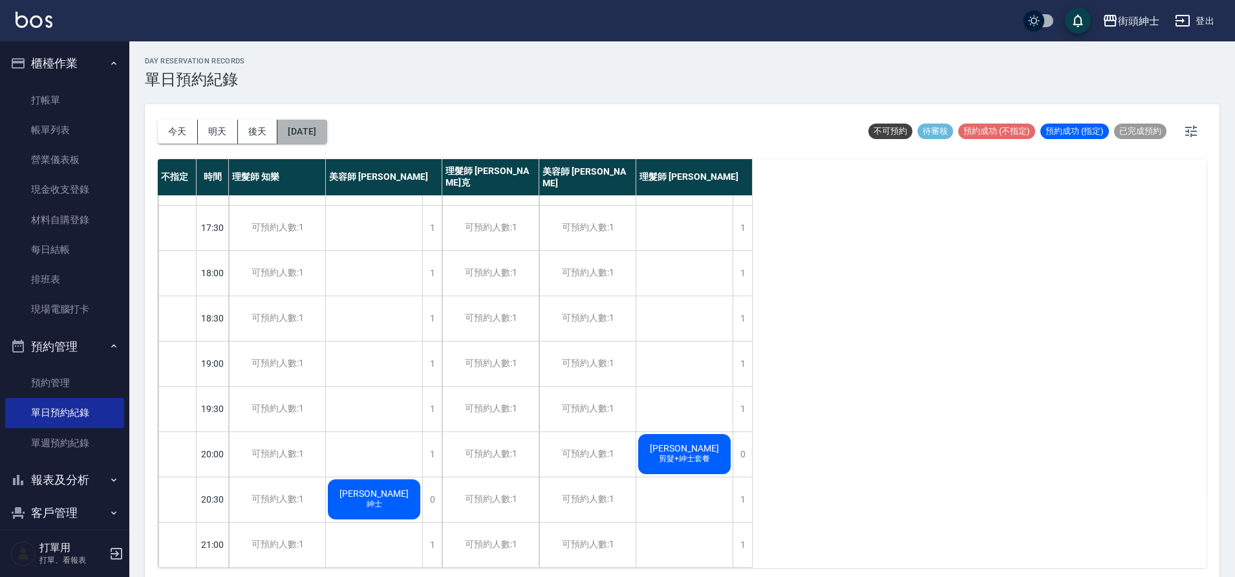
click at [312, 136] on button "2025/10/30" at bounding box center [301, 132] width 49 height 24
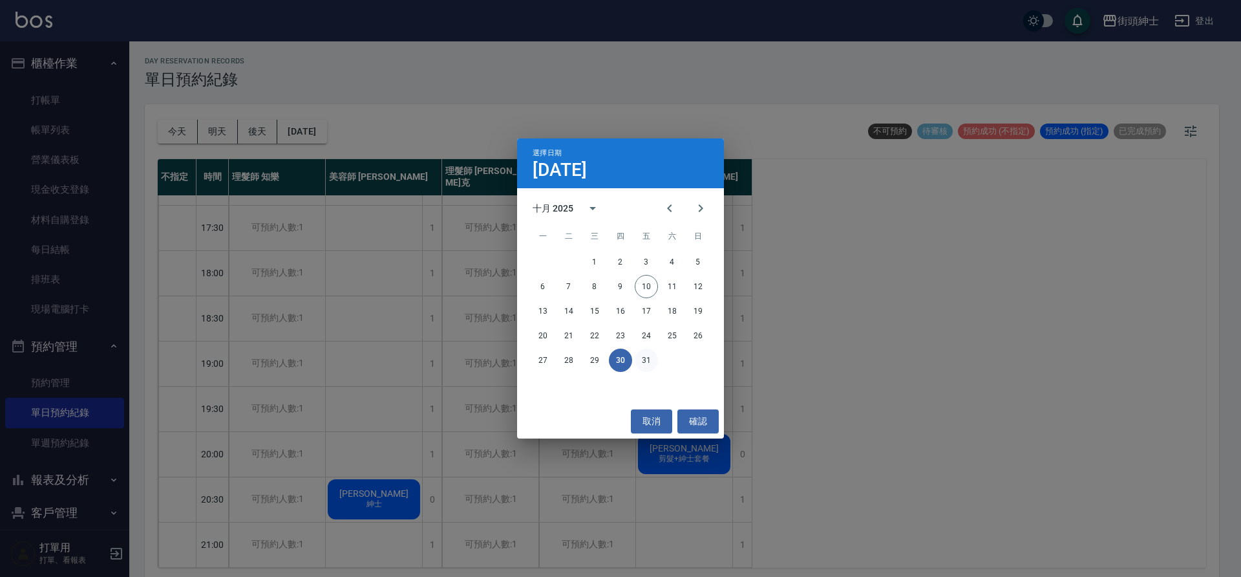
click at [642, 355] on button "31" at bounding box center [646, 359] width 23 height 23
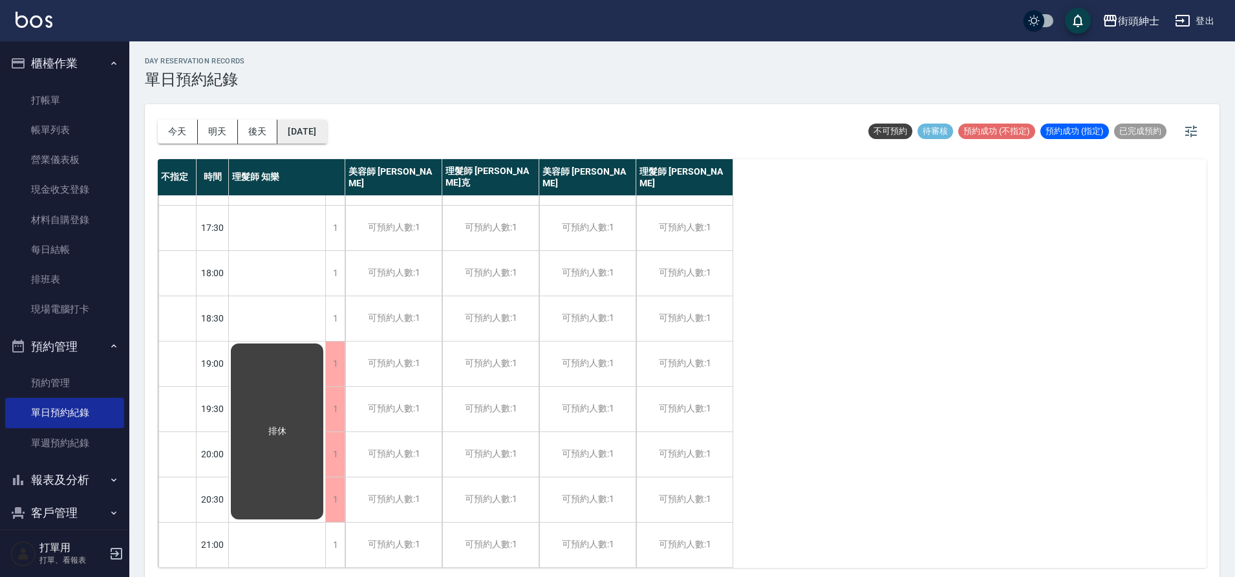
click at [315, 138] on button "2025/10/31" at bounding box center [301, 132] width 49 height 24
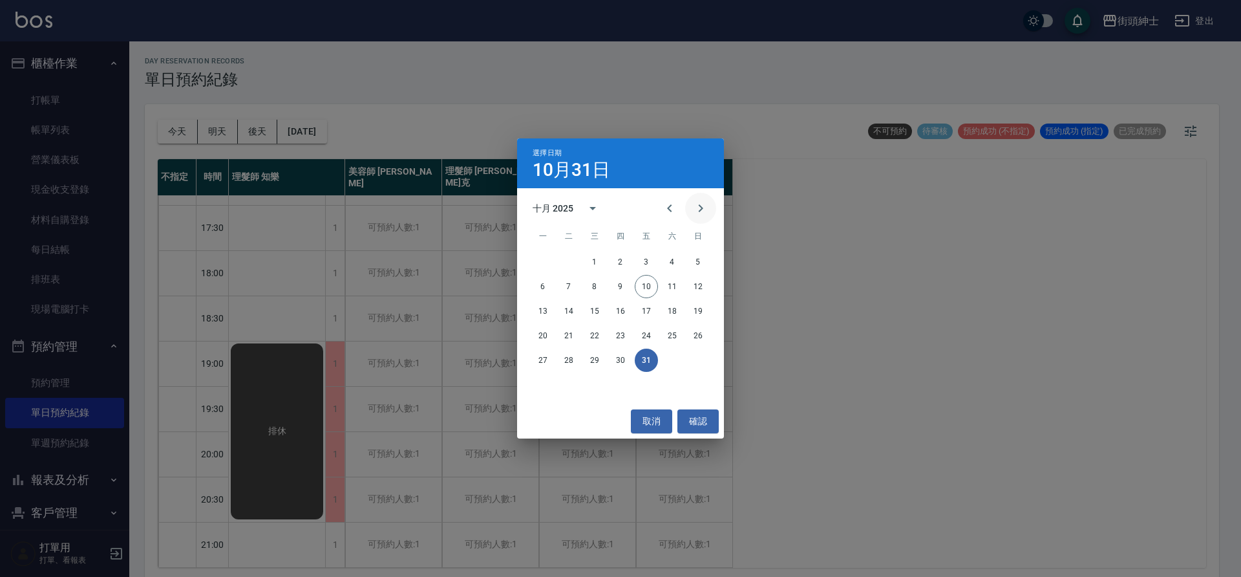
click at [707, 213] on icon "Next month" at bounding box center [701, 208] width 16 height 16
click at [699, 262] on button "2" at bounding box center [698, 261] width 23 height 23
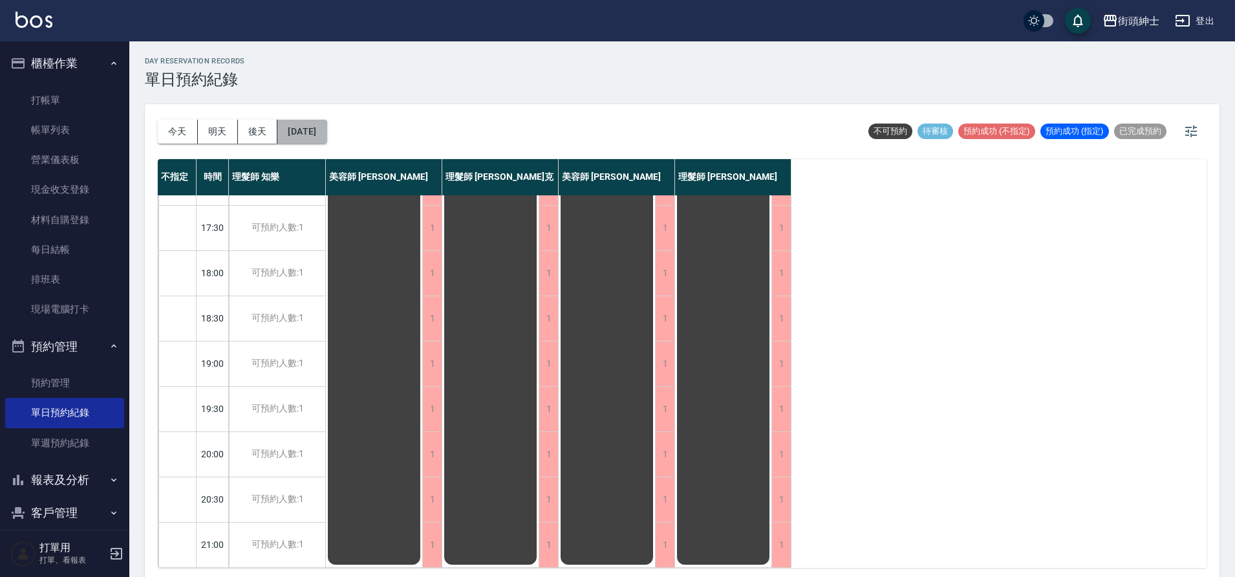
click at [326, 142] on button "2025/11/02" at bounding box center [301, 132] width 49 height 24
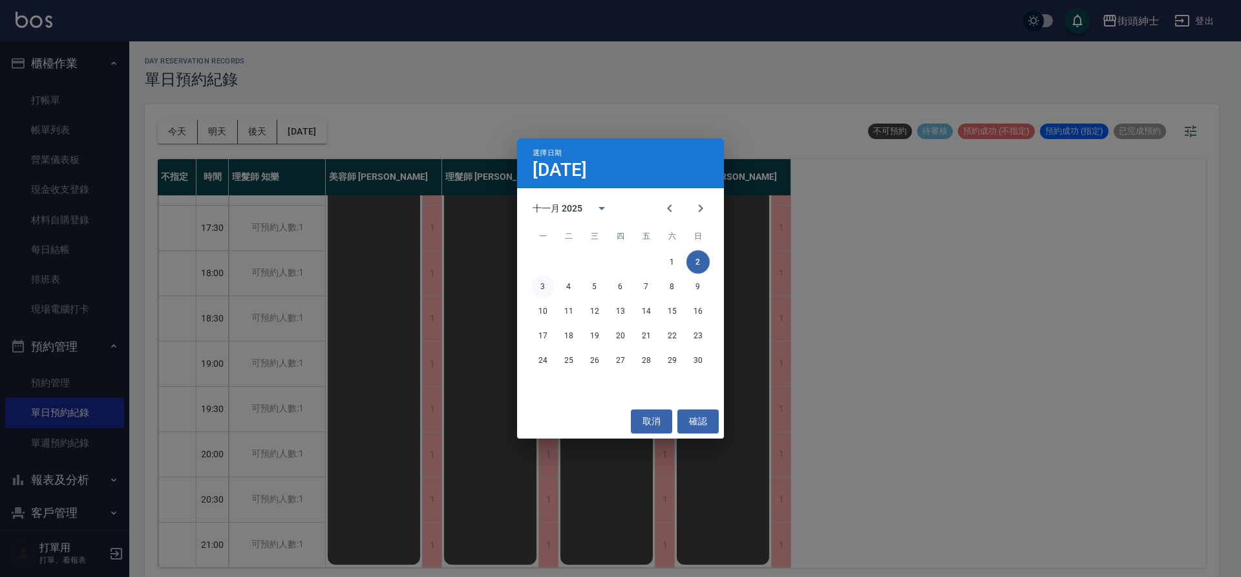
click at [542, 280] on button "3" at bounding box center [542, 286] width 23 height 23
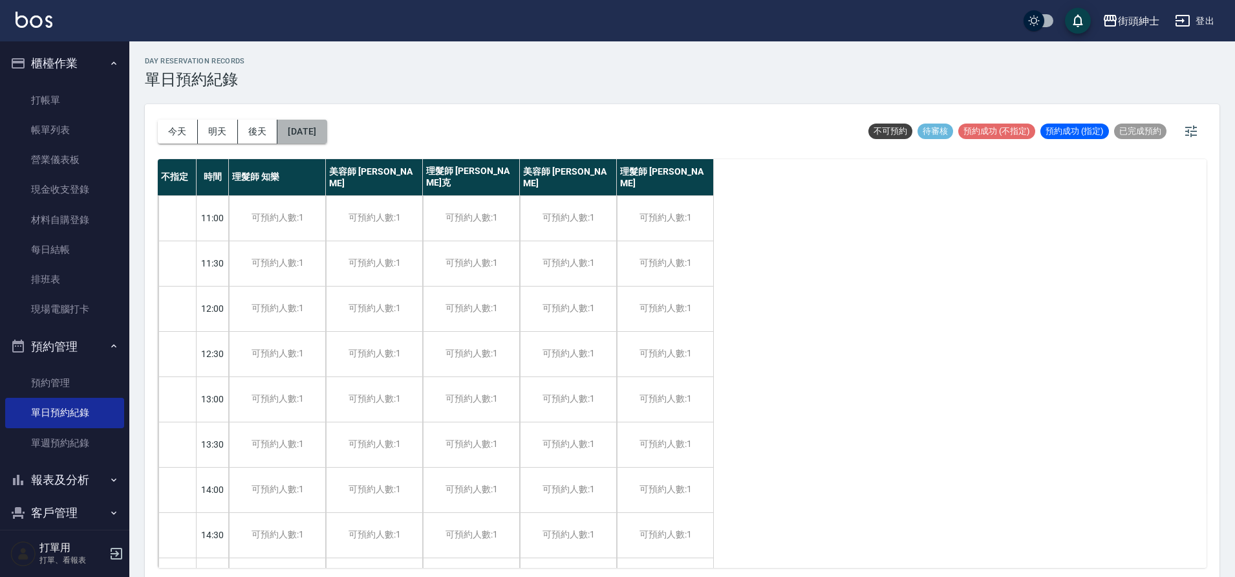
click at [297, 133] on button "2025/11/03" at bounding box center [301, 132] width 49 height 24
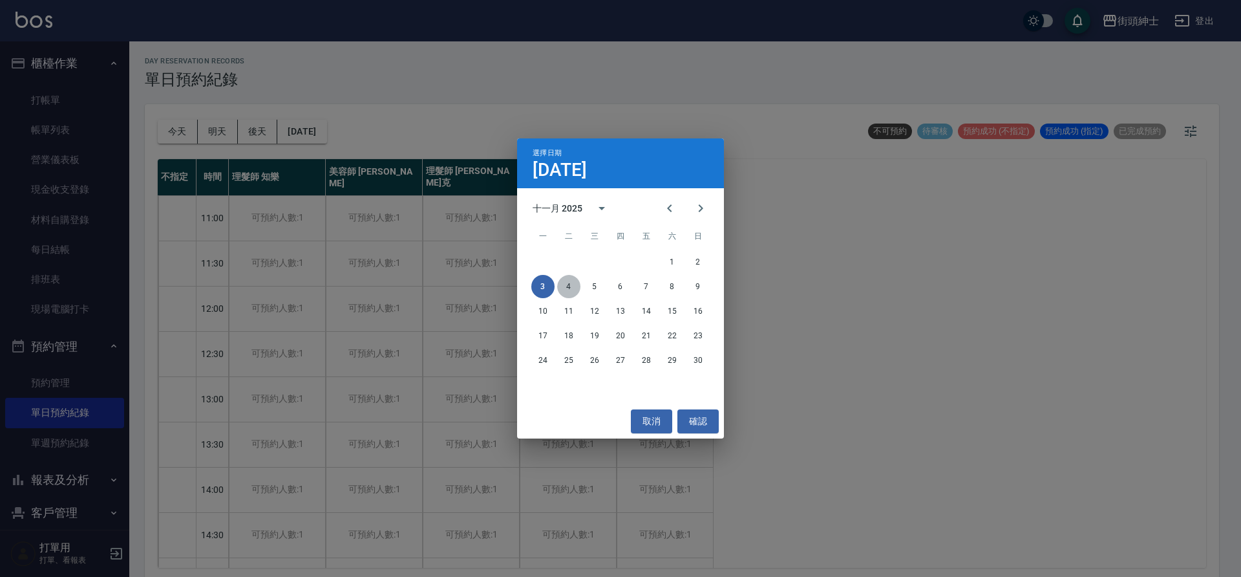
click at [571, 284] on button "4" at bounding box center [568, 286] width 23 height 23
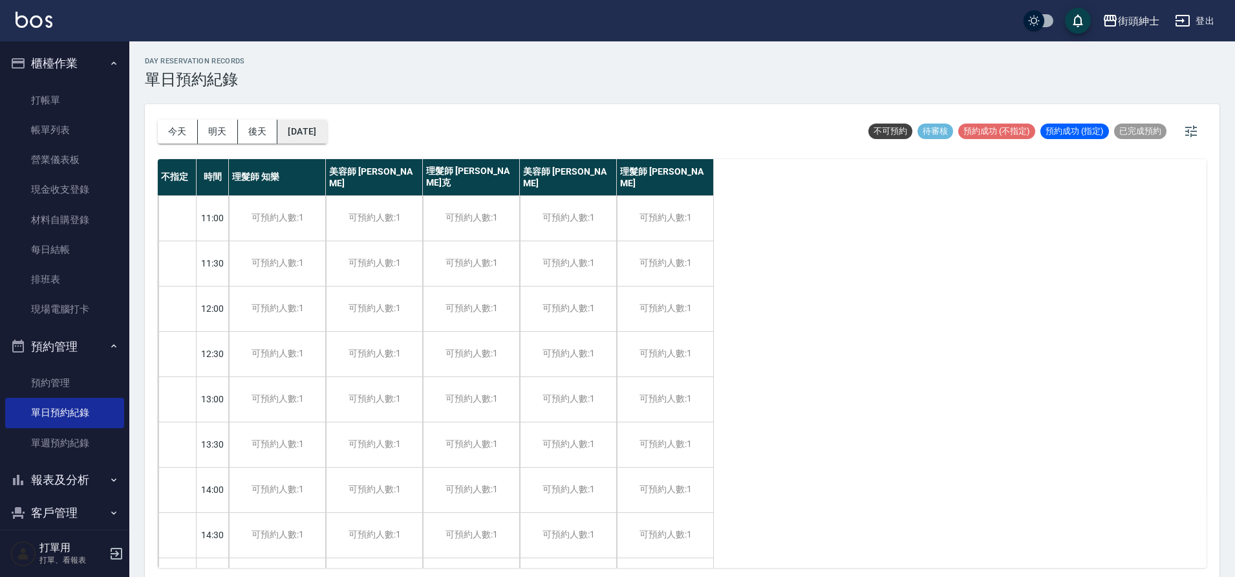
click at [290, 120] on button "2025/11/04" at bounding box center [301, 132] width 49 height 24
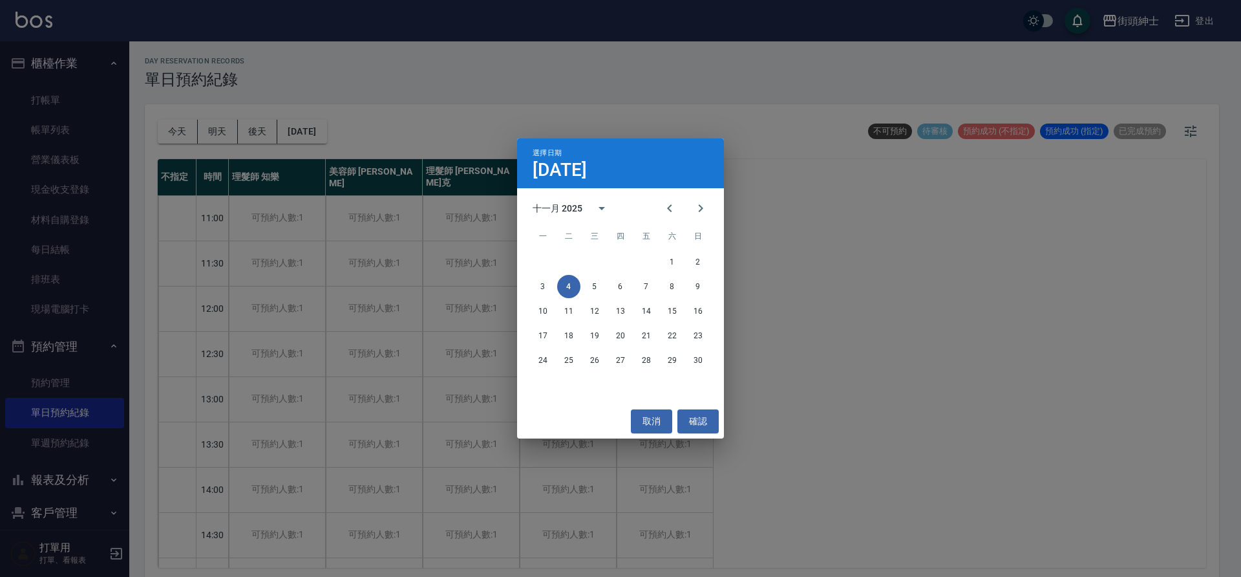
click at [319, 131] on div "選擇日期 11月4日 十一月 2025 一 二 三 四 五 六 日 1 2 3 4 5 6 7 8 9 10 11 12 13 14 15 16 17 18 …" at bounding box center [620, 288] width 1241 height 577
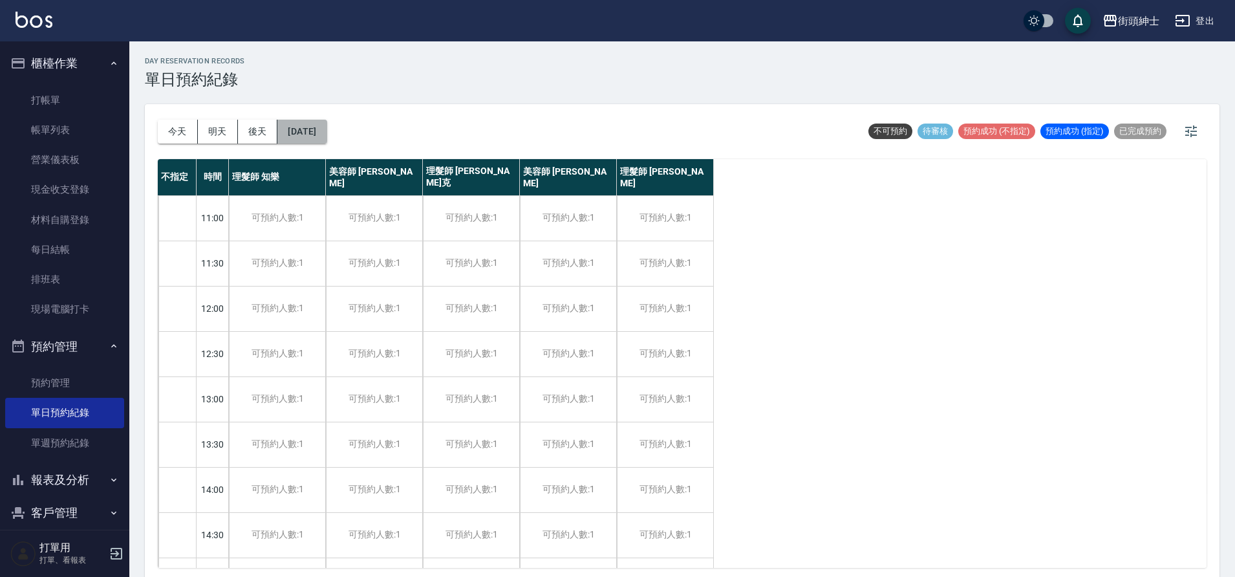
click at [300, 136] on button "2025/11/04" at bounding box center [301, 132] width 49 height 24
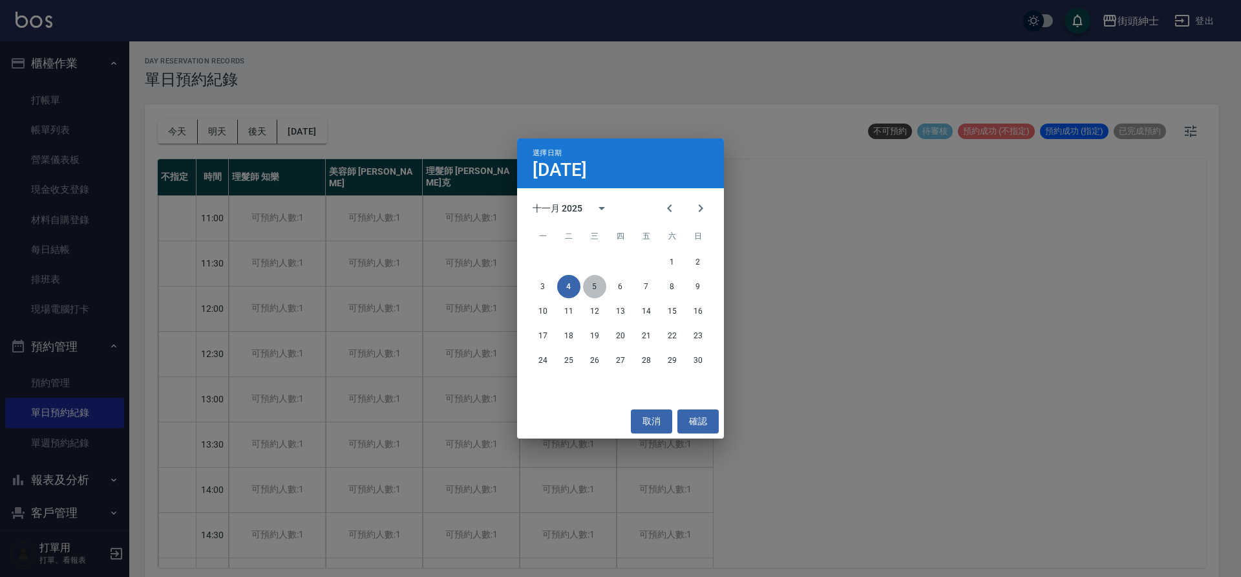
click at [595, 295] on button "5" at bounding box center [594, 286] width 23 height 23
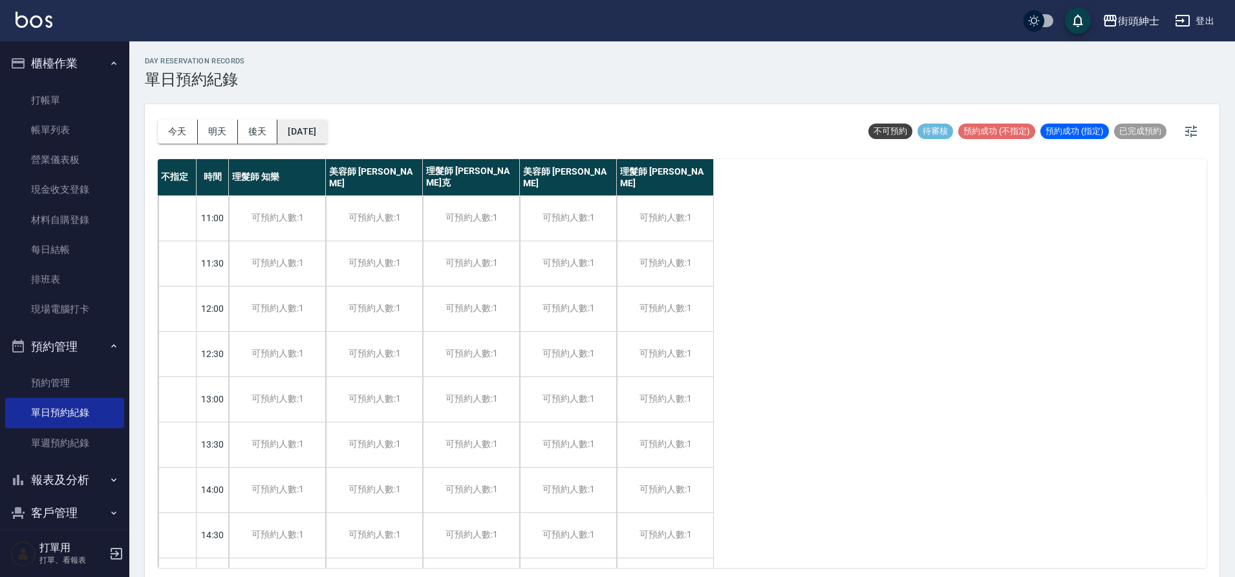
click at [315, 123] on button "2025/11/05" at bounding box center [301, 132] width 49 height 24
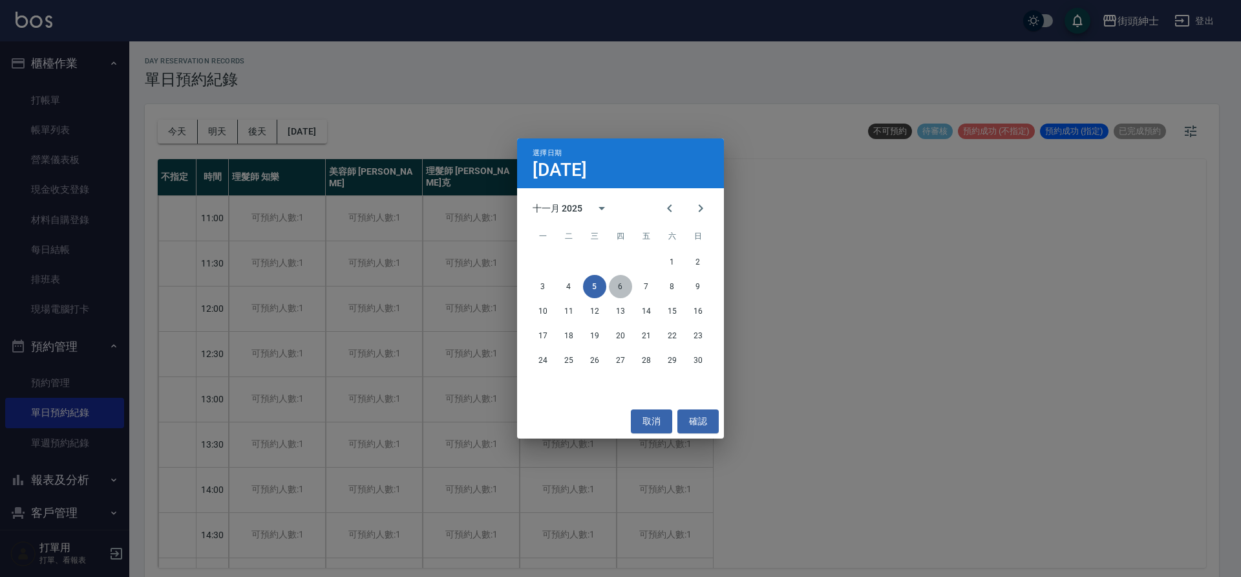
click at [626, 288] on button "6" at bounding box center [620, 286] width 23 height 23
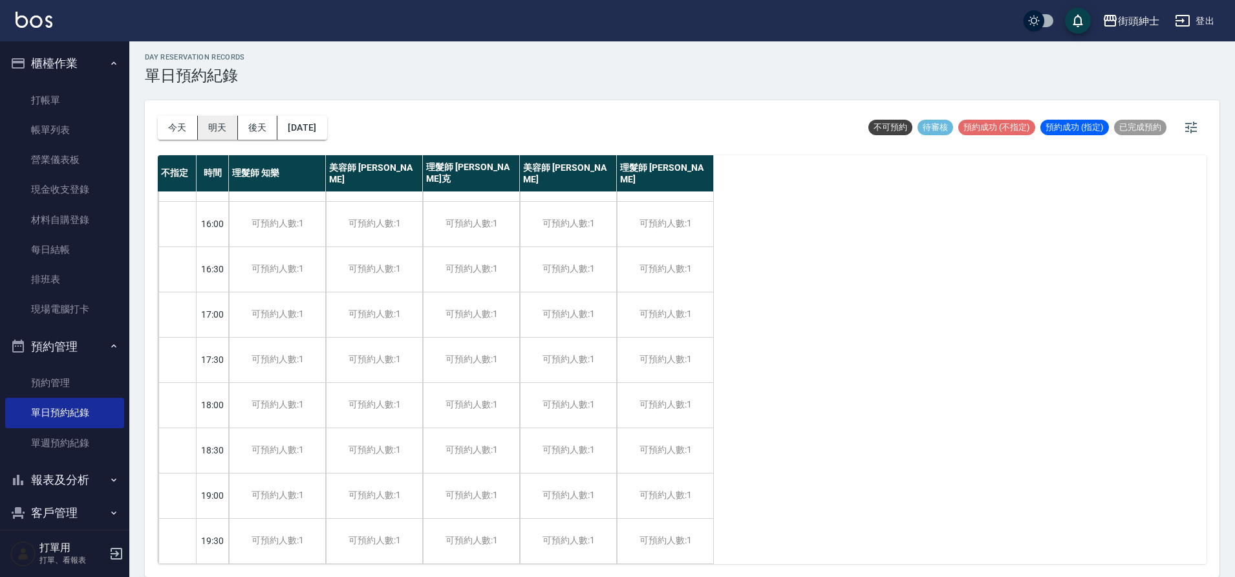
scroll to position [443, 0]
click at [202, 127] on button "明天" at bounding box center [218, 128] width 40 height 24
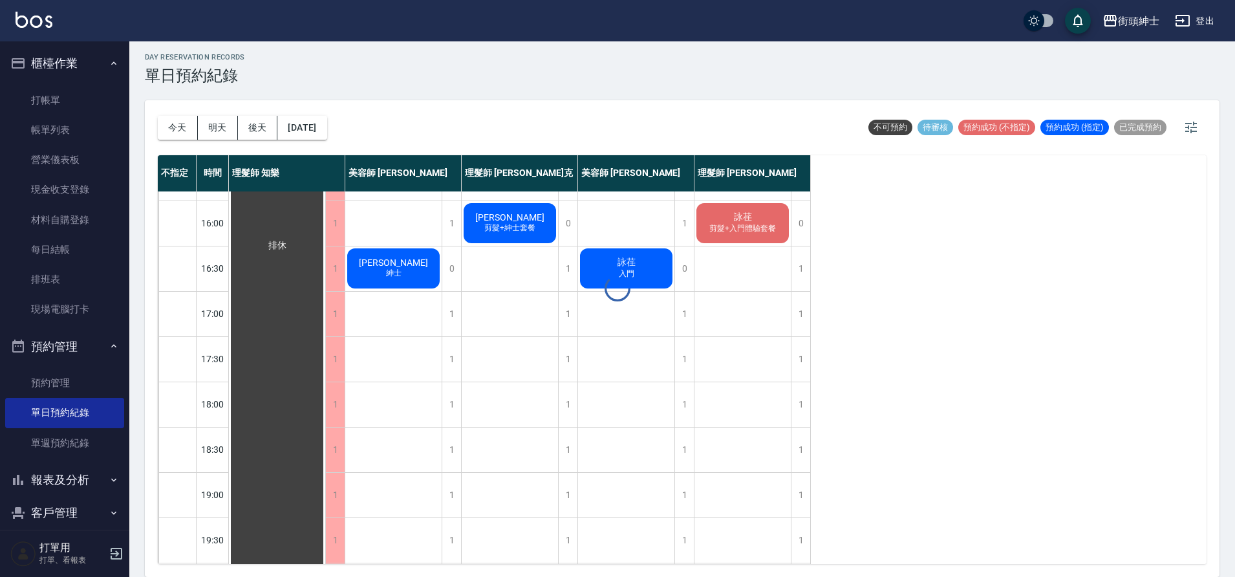
click at [187, 127] on div "day Reservation records 單日預約紀錄 今天 明天 後天 2025/10/11 不可預約 待審核 預約成功 (不指定) 預約成功 (指定…" at bounding box center [681, 306] width 1105 height 539
click at [187, 127] on button "今天" at bounding box center [178, 128] width 40 height 24
click at [187, 127] on div at bounding box center [617, 288] width 1235 height 577
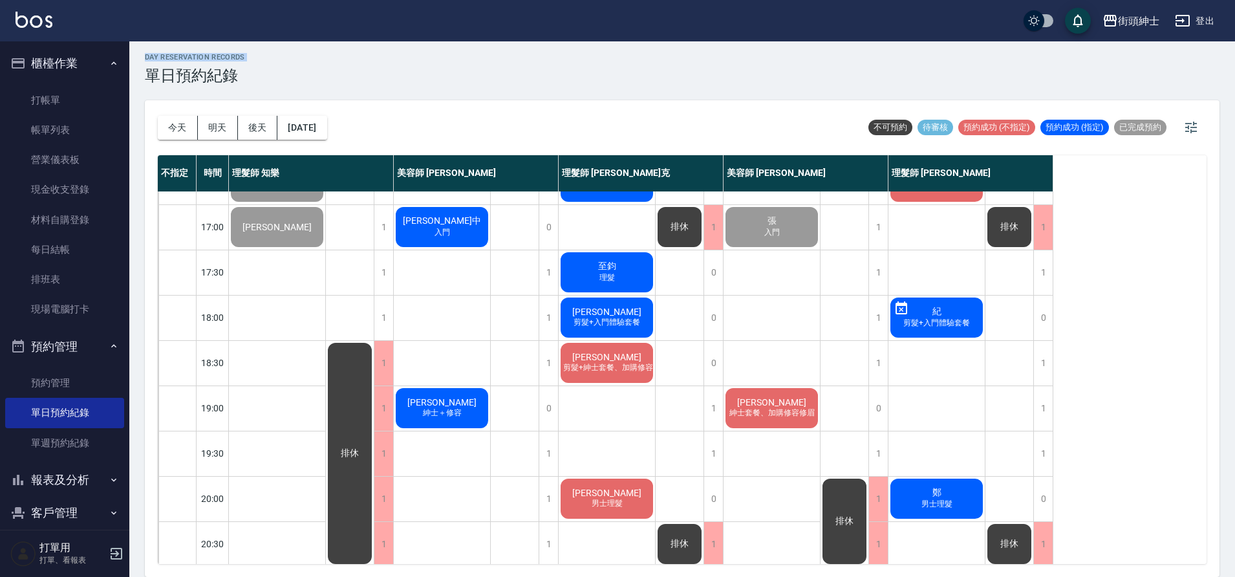
scroll to position [588, 0]
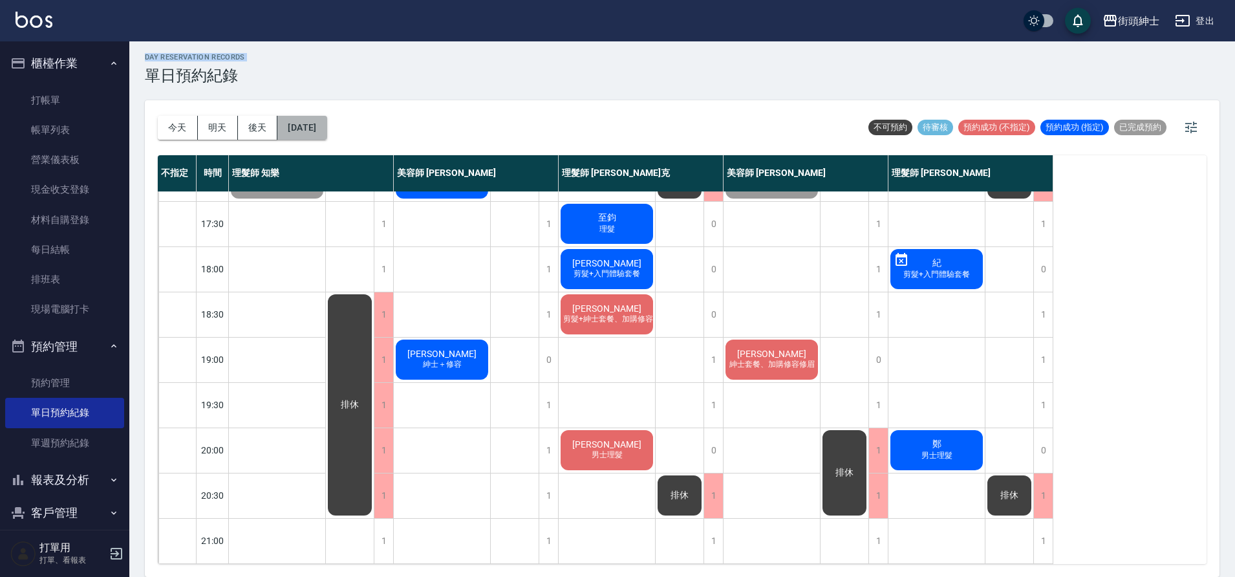
click at [326, 119] on button "2025/10/10" at bounding box center [301, 128] width 49 height 24
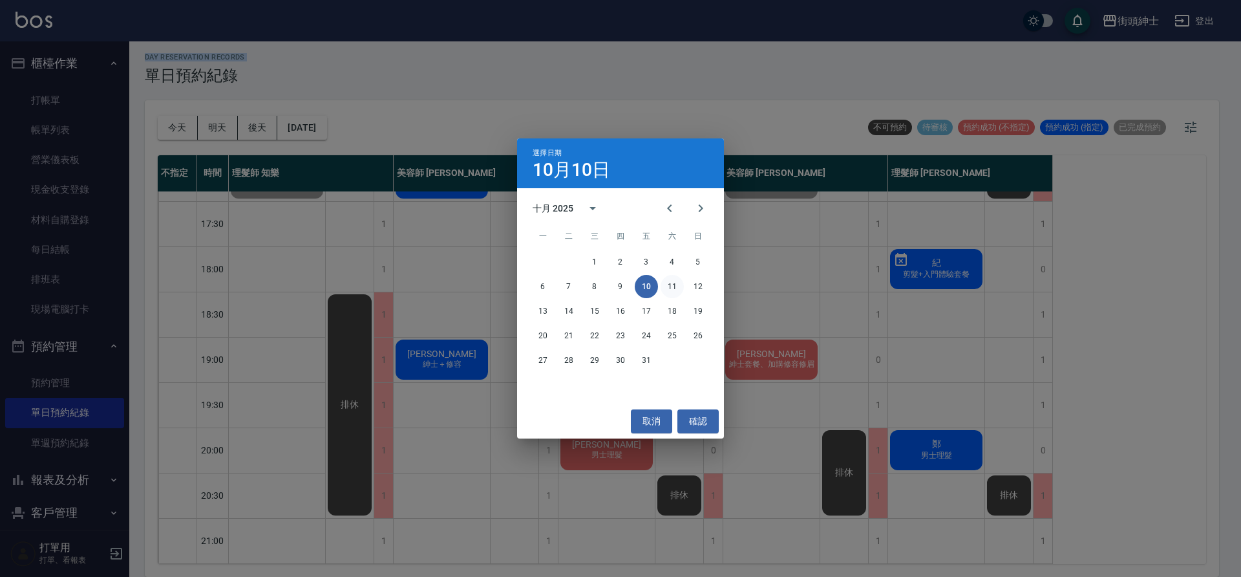
click at [667, 287] on button "11" at bounding box center [672, 286] width 23 height 23
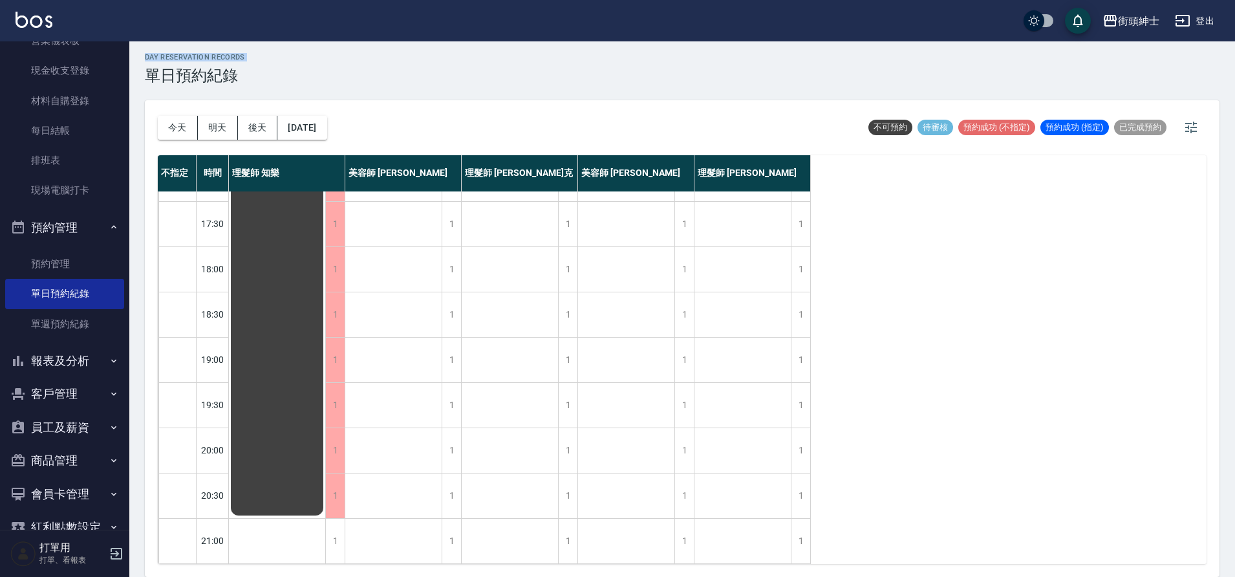
scroll to position [301, 0]
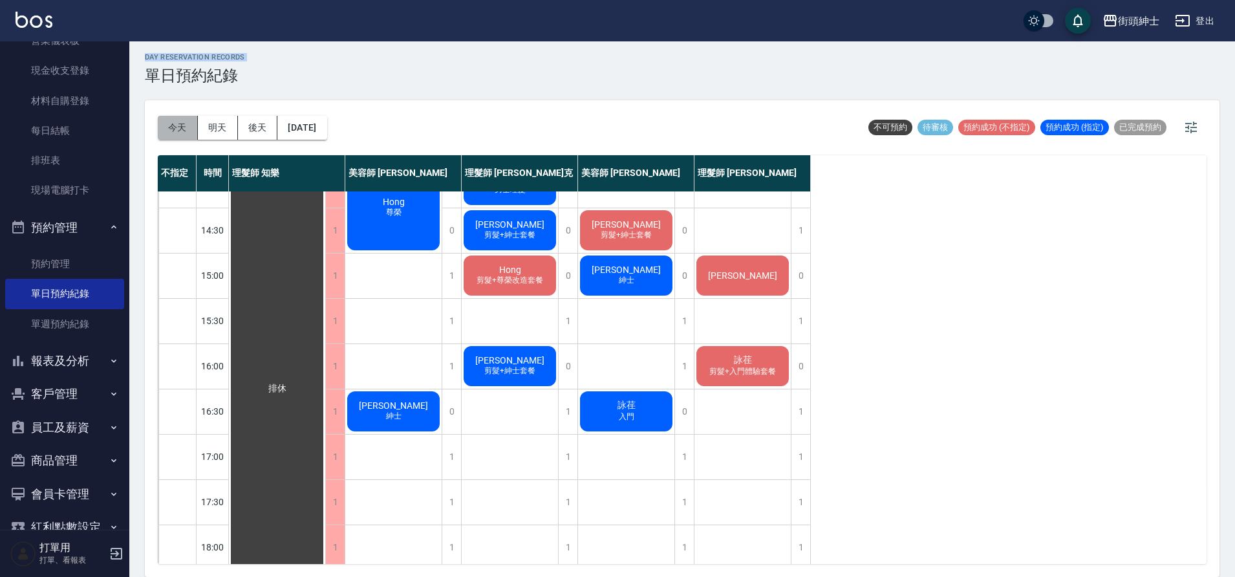
click at [176, 133] on button "今天" at bounding box center [178, 128] width 40 height 24
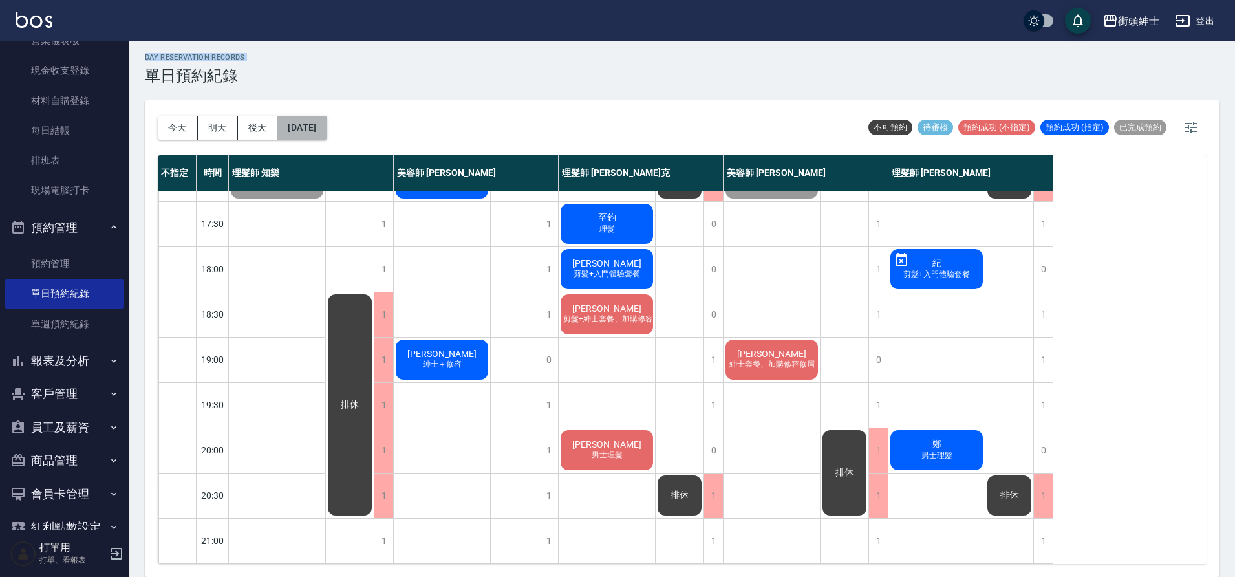
click at [326, 136] on button "2025/10/10" at bounding box center [301, 128] width 49 height 24
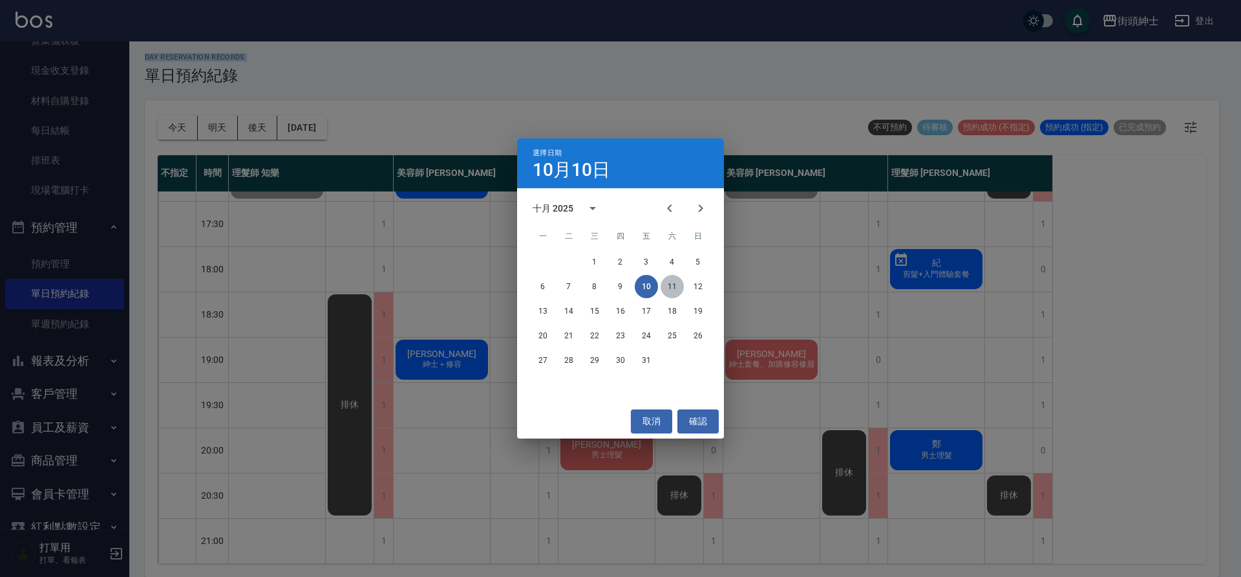
click at [677, 284] on button "11" at bounding box center [672, 286] width 23 height 23
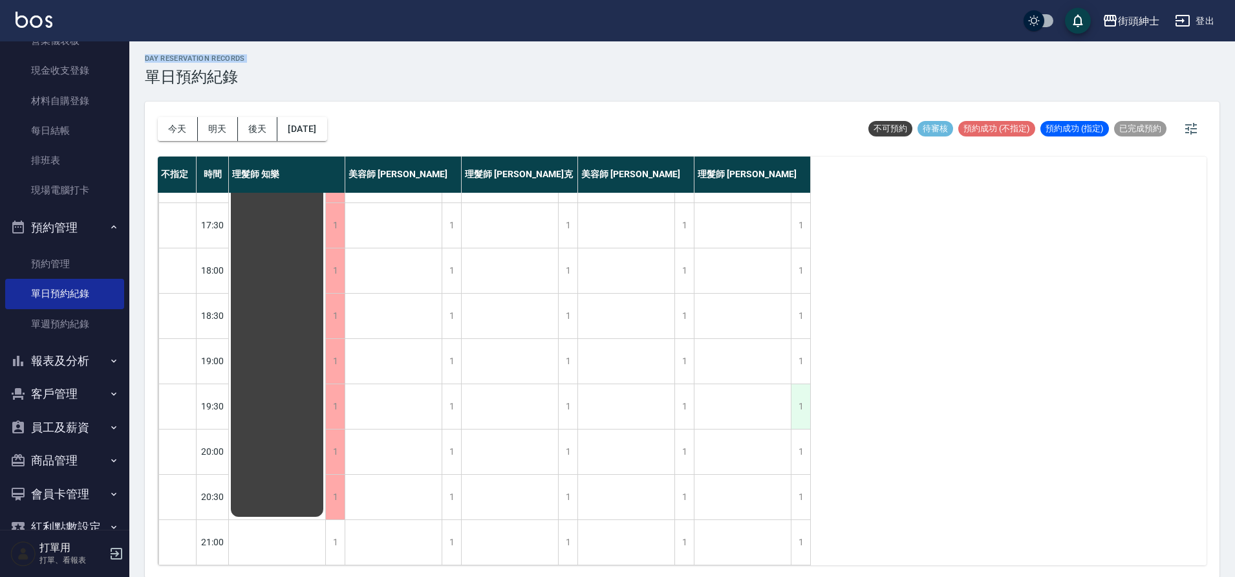
scroll to position [4, 0]
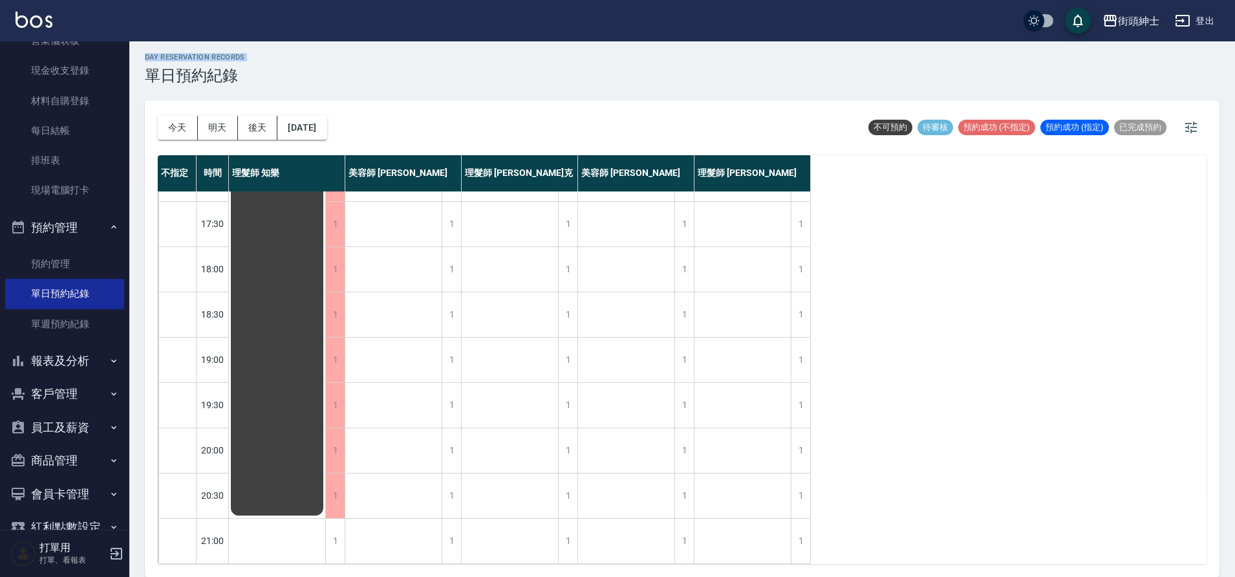
click at [173, 133] on button "今天" at bounding box center [178, 128] width 40 height 24
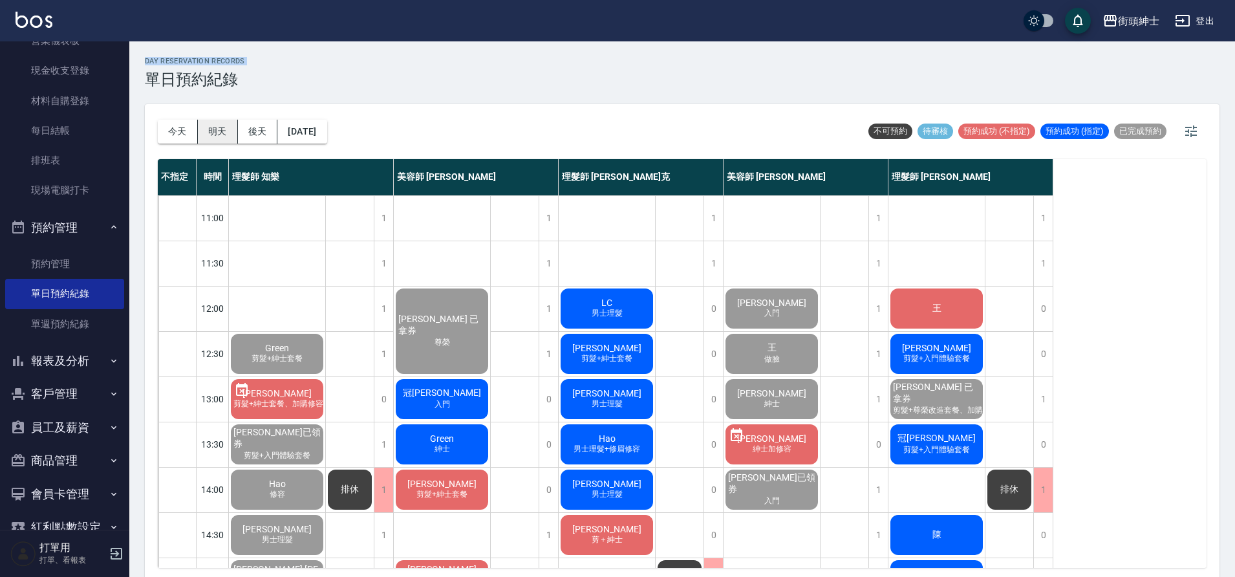
click at [227, 131] on button "明天" at bounding box center [218, 132] width 40 height 24
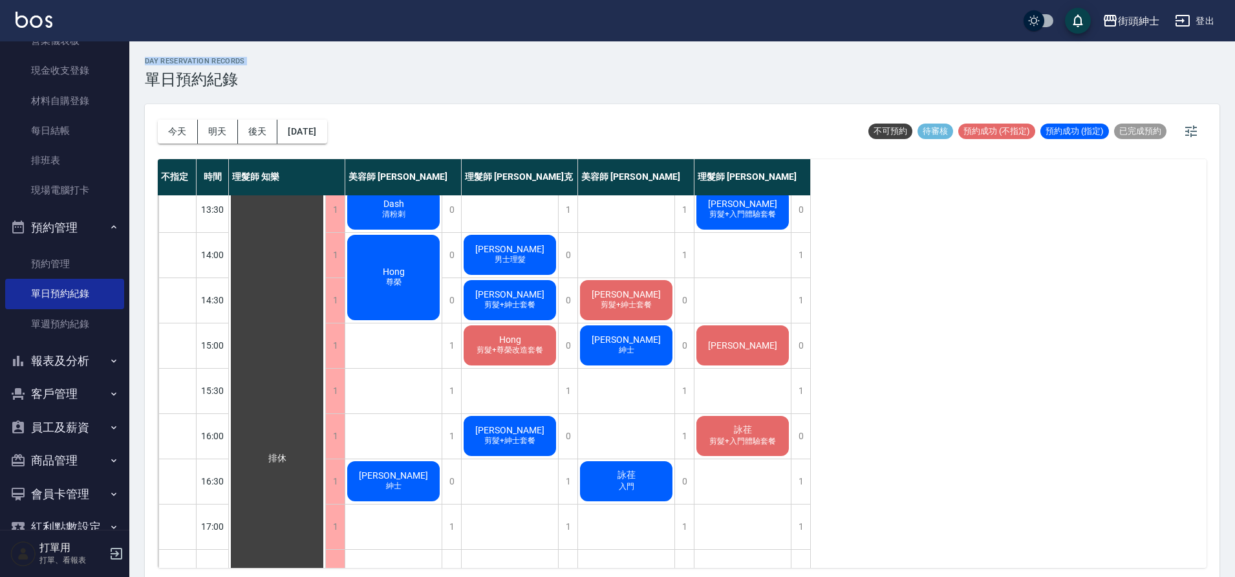
scroll to position [207, 0]
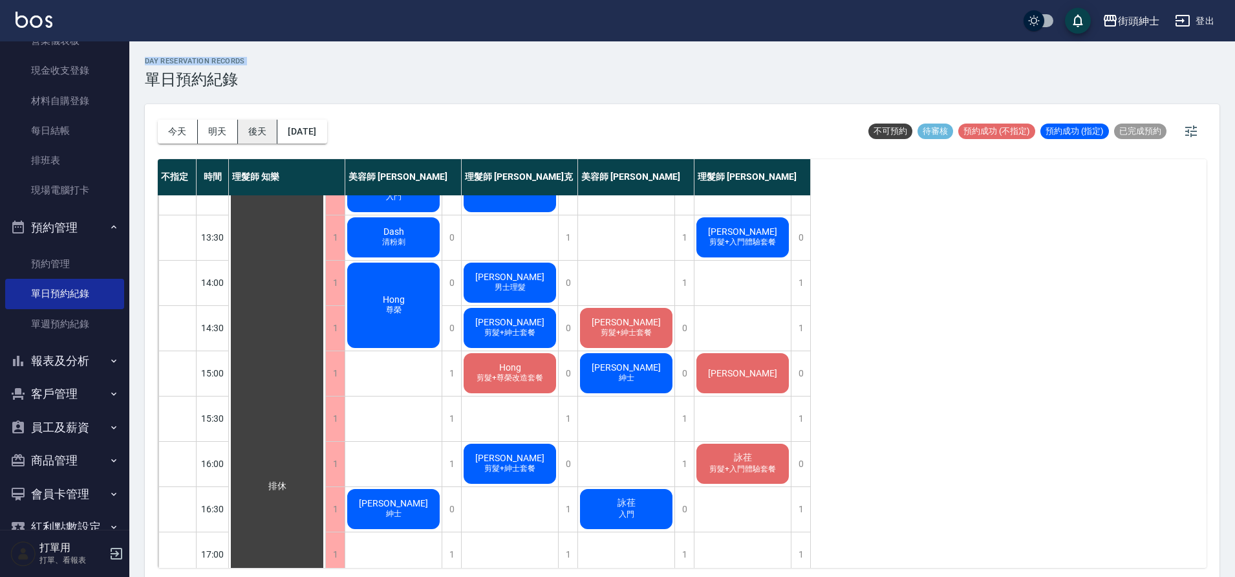
click at [264, 134] on button "後天" at bounding box center [258, 132] width 40 height 24
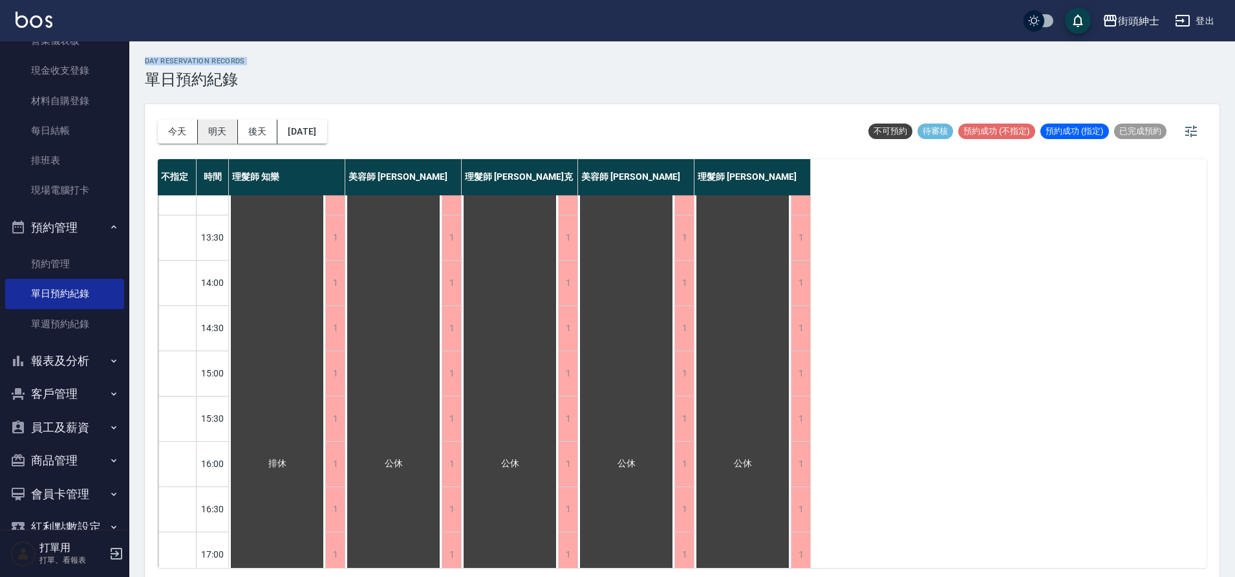
click at [208, 131] on button "明天" at bounding box center [218, 132] width 40 height 24
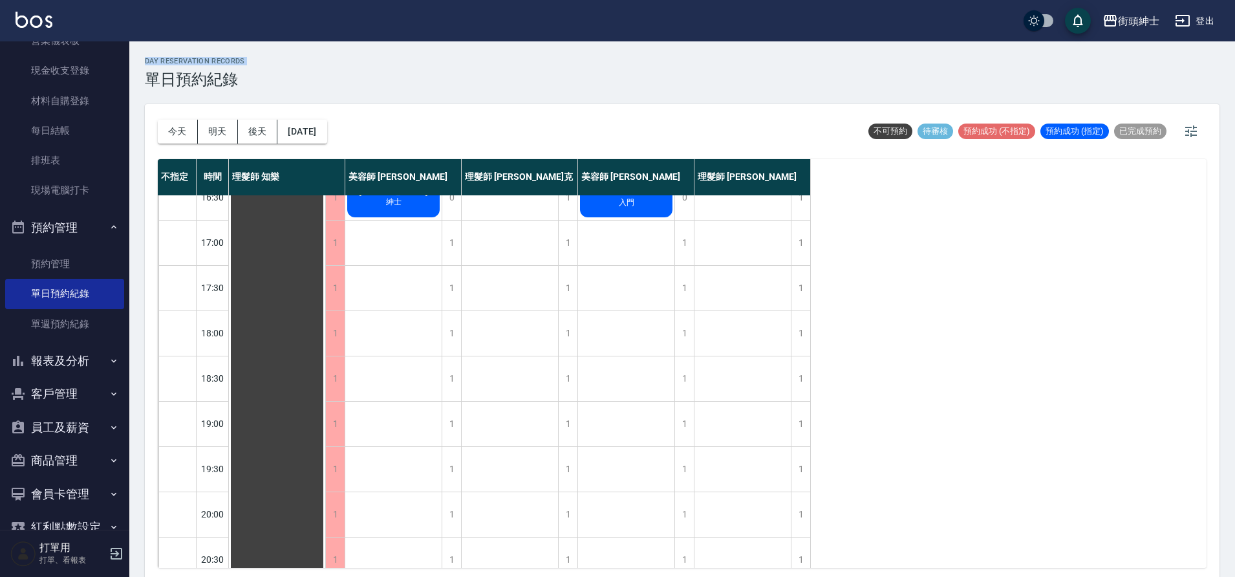
scroll to position [536, 0]
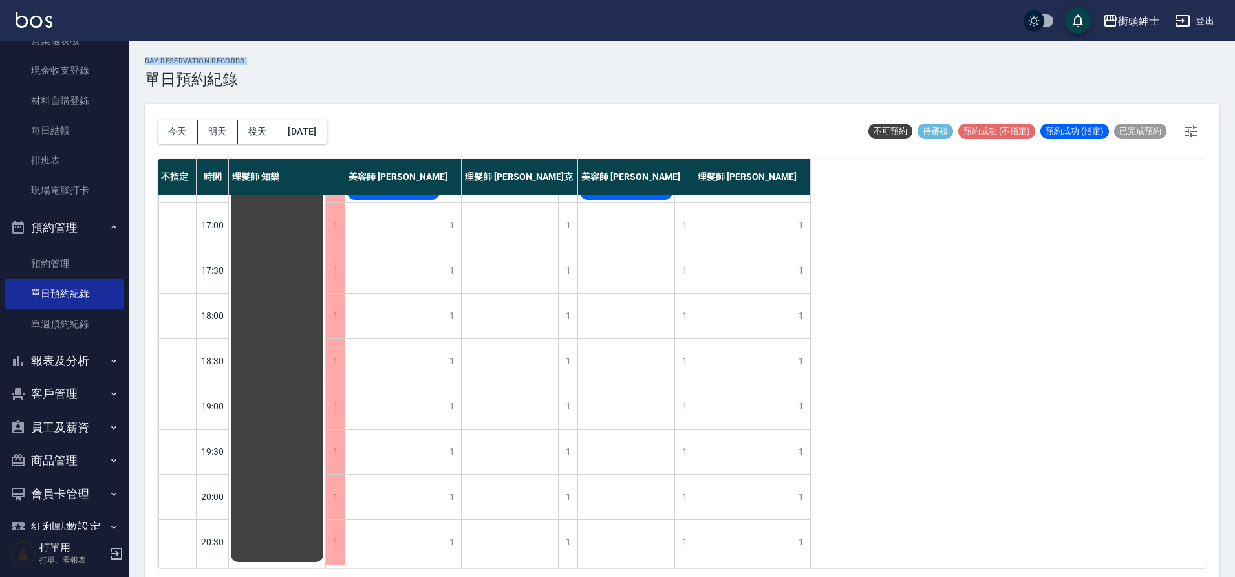
click at [180, 126] on button "今天" at bounding box center [178, 132] width 40 height 24
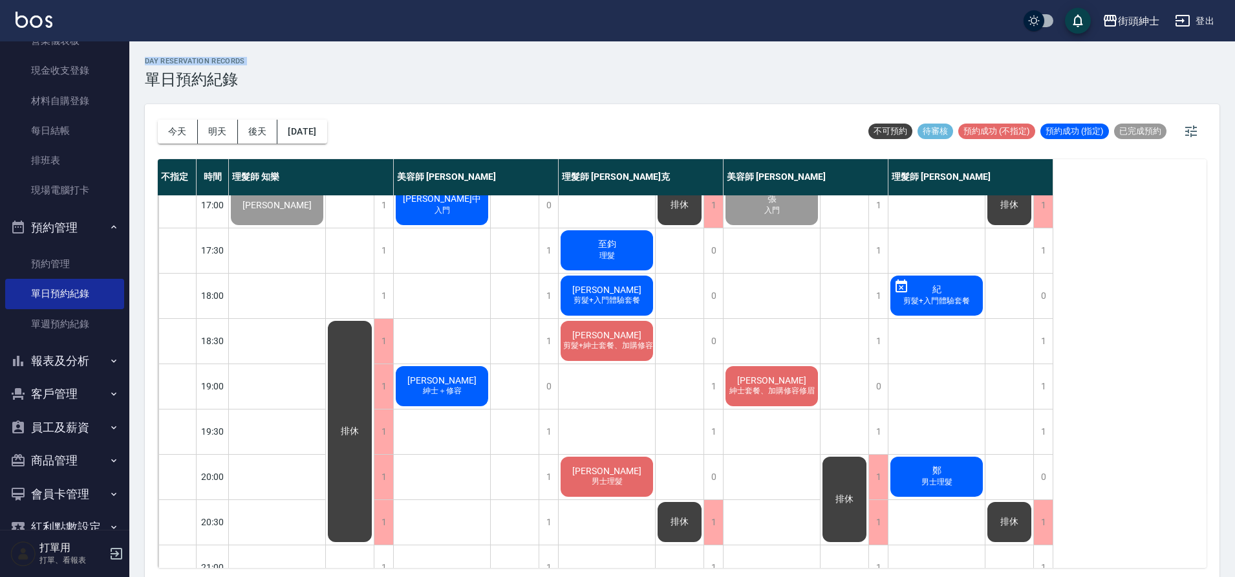
scroll to position [588, 0]
